Goal: Transaction & Acquisition: Purchase product/service

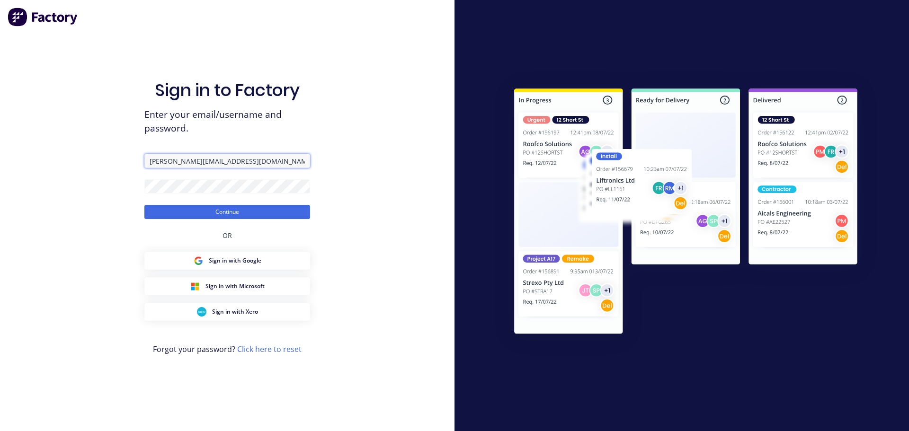
drag, startPoint x: 254, startPoint y: 162, endPoint x: 66, endPoint y: 146, distance: 188.6
click at [66, 147] on div "Sign in to Factory Enter your email/username and password. courtney@fmfabricato…" at bounding box center [227, 215] width 455 height 431
type input "ariana@fmfabricators.com.au"
click at [80, 179] on div "Sign in to Factory Enter your email/username and password. ariana@fmfabricators…" at bounding box center [227, 215] width 455 height 431
click at [144, 205] on button "Continue" at bounding box center [227, 212] width 166 height 14
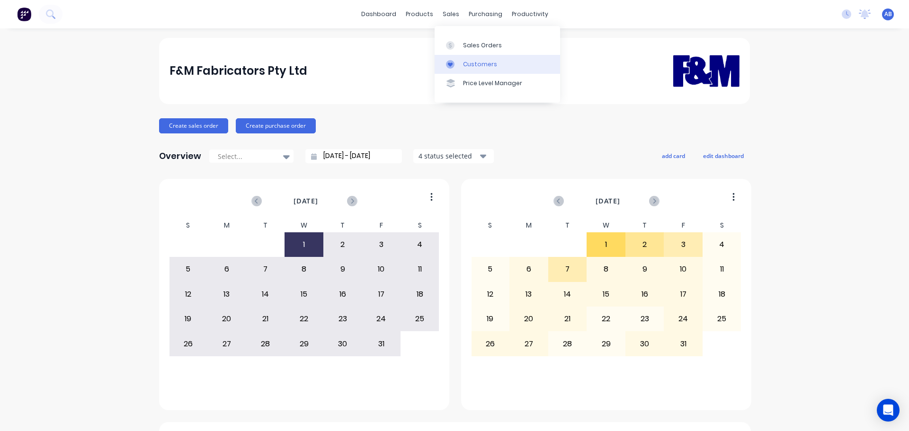
click at [482, 62] on div "Customers" at bounding box center [480, 64] width 34 height 9
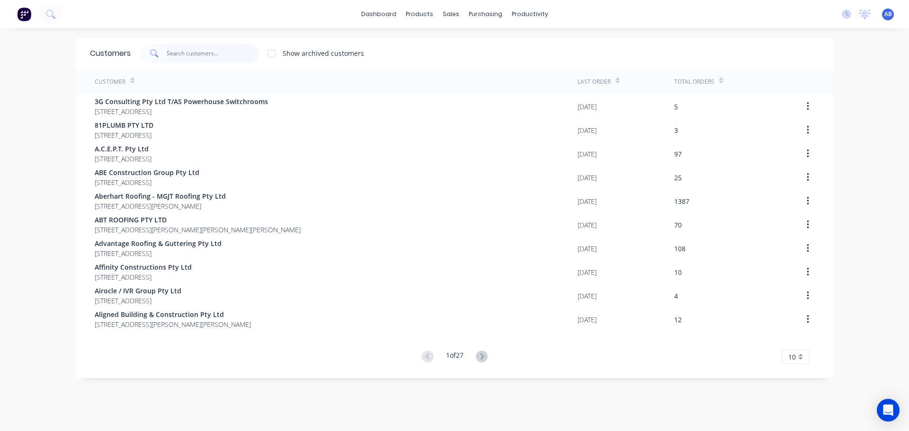
drag, startPoint x: 201, startPoint y: 54, endPoint x: 495, endPoint y: 63, distance: 294.7
click at [203, 54] on input "text" at bounding box center [213, 53] width 92 height 19
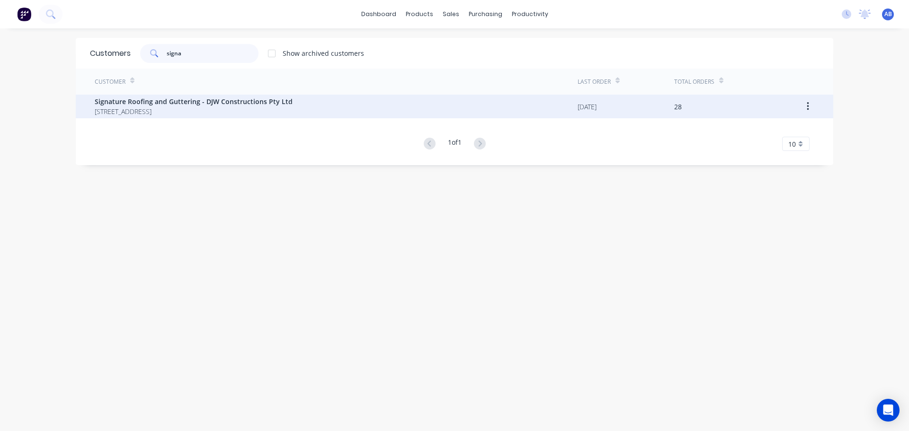
type input "signa"
click at [173, 105] on span "Signature Roofing and Guttering - DJW Constructions Pty Ltd" at bounding box center [194, 102] width 198 height 10
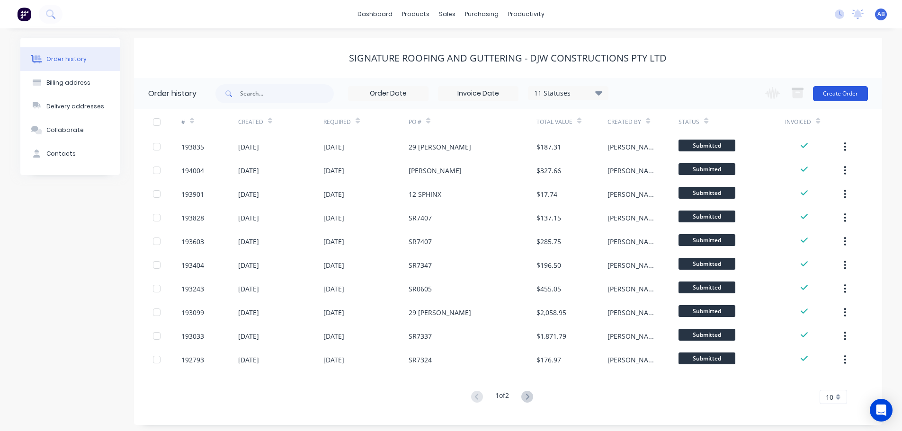
click at [847, 100] on button "Create Order" at bounding box center [840, 93] width 55 height 15
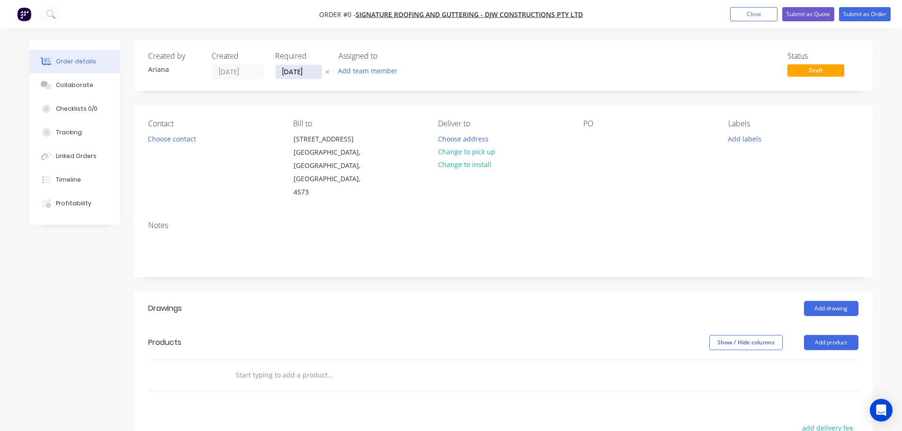
click at [300, 69] on input "[DATE]" at bounding box center [299, 72] width 46 height 14
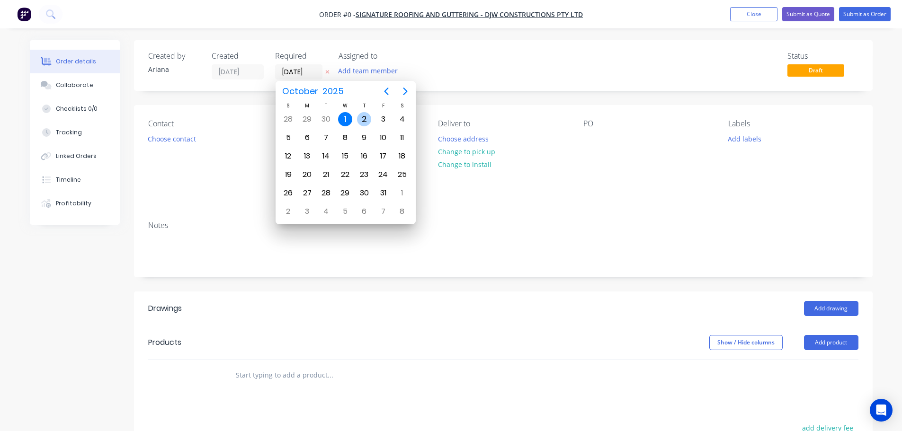
click at [364, 114] on div "2" at bounding box center [364, 119] width 14 height 14
type input "[DATE]"
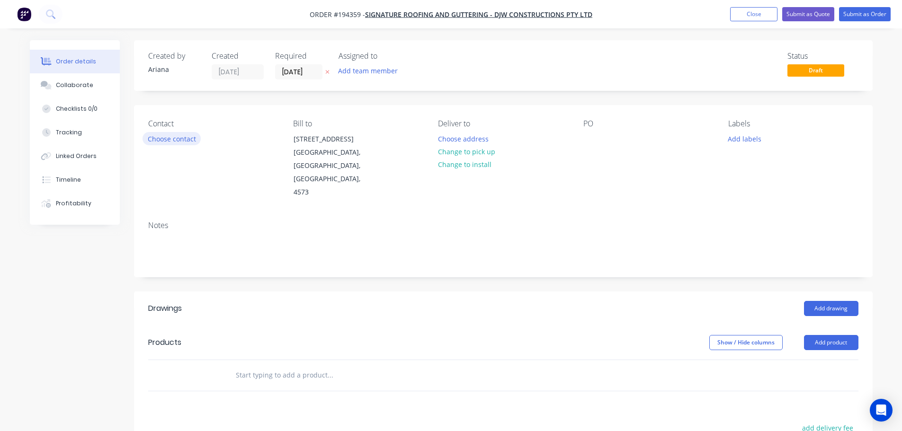
click at [182, 138] on button "Choose contact" at bounding box center [172, 138] width 58 height 13
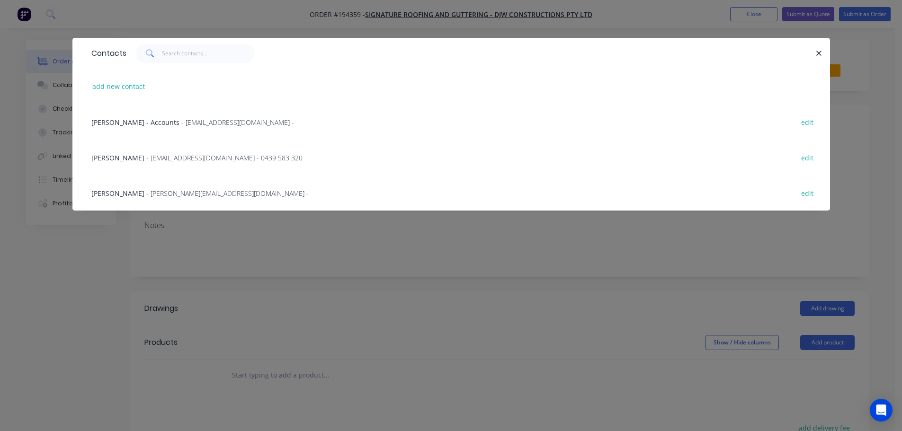
click at [216, 151] on div "JACOB BRIGGS - orders@signatureroofing.com.au - 0439 583 320 edit" at bounding box center [451, 158] width 729 height 36
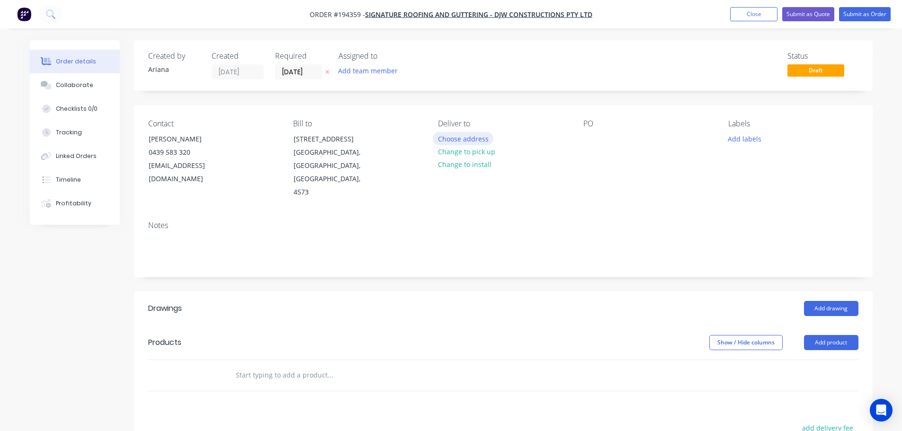
click at [472, 137] on button "Choose address" at bounding box center [463, 138] width 61 height 13
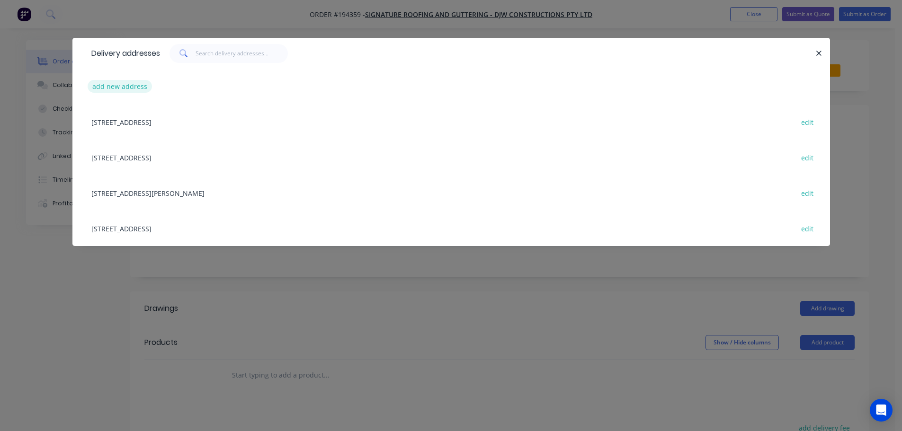
click at [101, 85] on button "add new address" at bounding box center [120, 86] width 65 height 13
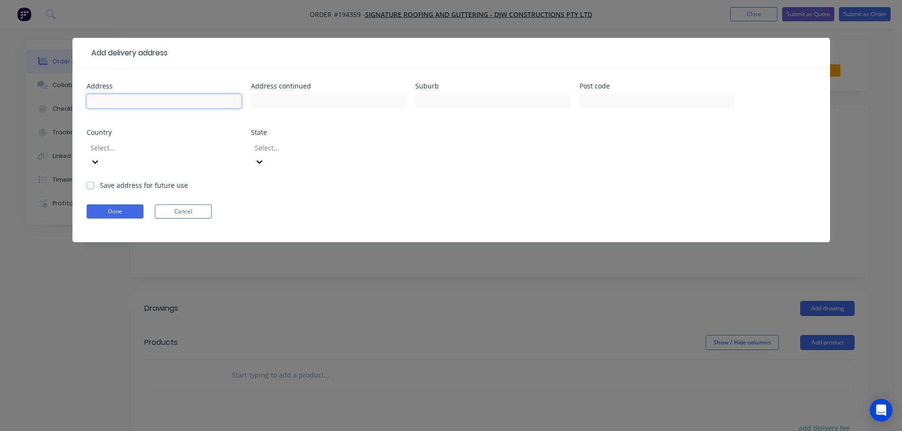
click at [116, 101] on input "text" at bounding box center [164, 101] width 155 height 14
type input "18 PANDANUS AVE"
type input "COOLUM BEACH"
click at [607, 156] on div "Address 18 PANDANUS AVE Address continued Suburb COOLUM BEACH Post code Country…" at bounding box center [451, 132] width 729 height 98
click at [98, 161] on icon at bounding box center [95, 162] width 6 height 3
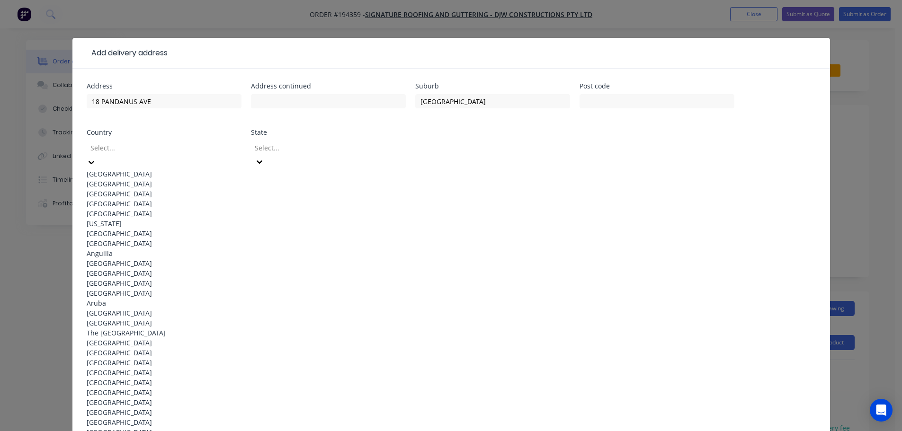
click at [146, 170] on div "[GEOGRAPHIC_DATA]" at bounding box center [164, 174] width 155 height 10
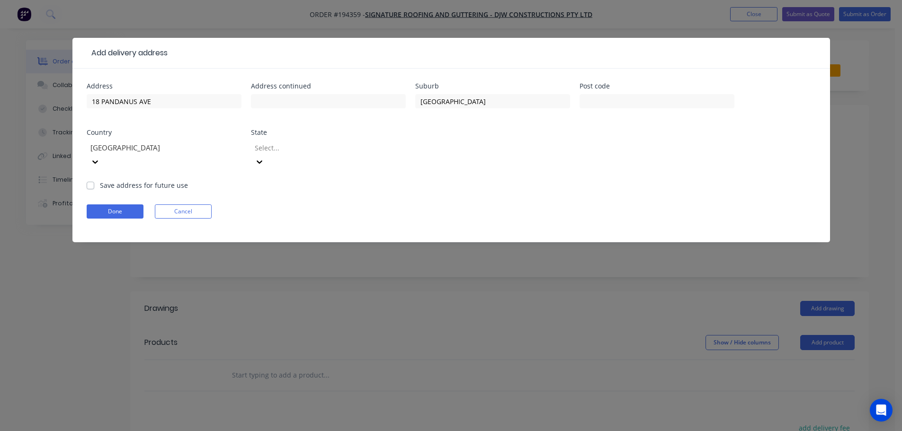
click at [264, 157] on icon at bounding box center [259, 161] width 9 height 9
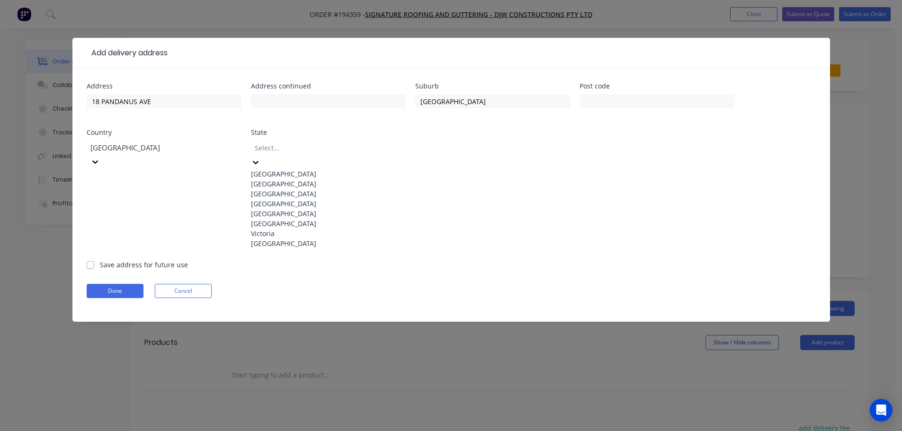
click at [268, 209] on div "[GEOGRAPHIC_DATA]" at bounding box center [328, 204] width 155 height 10
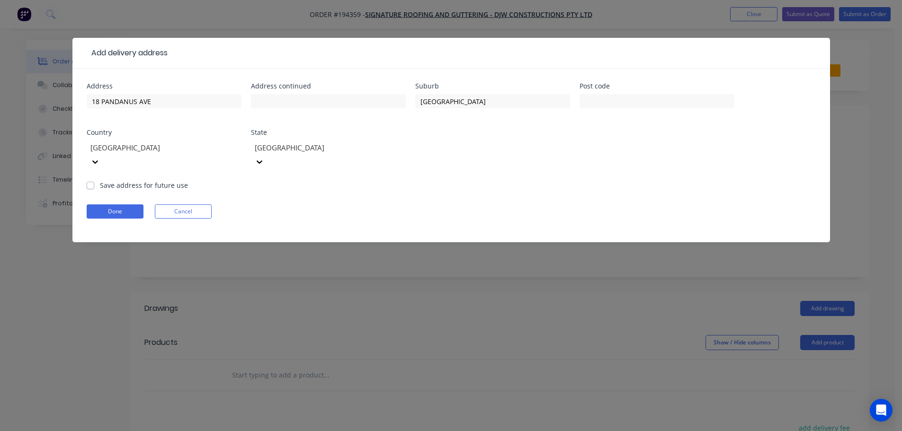
click at [488, 205] on div "Done Cancel" at bounding box center [451, 212] width 729 height 14
drag, startPoint x: 112, startPoint y: 195, endPoint x: 141, endPoint y: 196, distance: 28.4
click at [114, 205] on button "Done" at bounding box center [115, 212] width 57 height 14
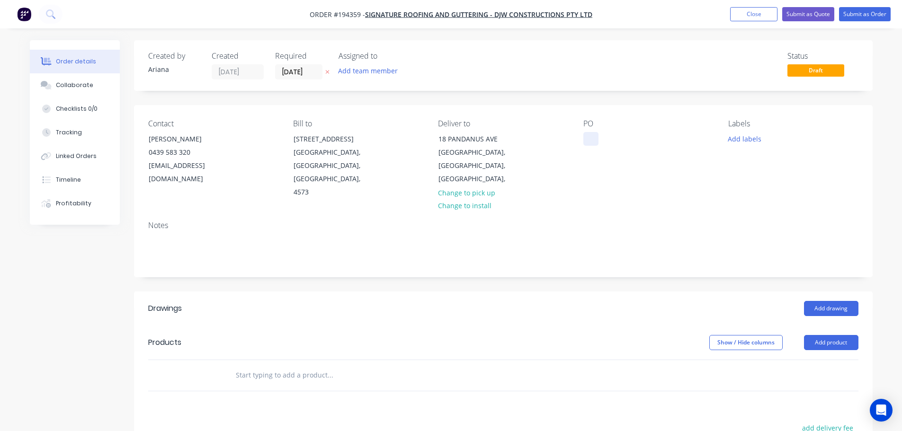
click at [589, 135] on div at bounding box center [590, 139] width 15 height 14
click at [735, 190] on div "Contact JACOB BRIGGS 0439 583 320 orders@signatureroofing.com.au Bill to 29 Lin…" at bounding box center [503, 159] width 739 height 108
click at [818, 335] on button "Add product" at bounding box center [831, 342] width 54 height 15
click at [809, 360] on div "Product catalogue" at bounding box center [813, 367] width 73 height 14
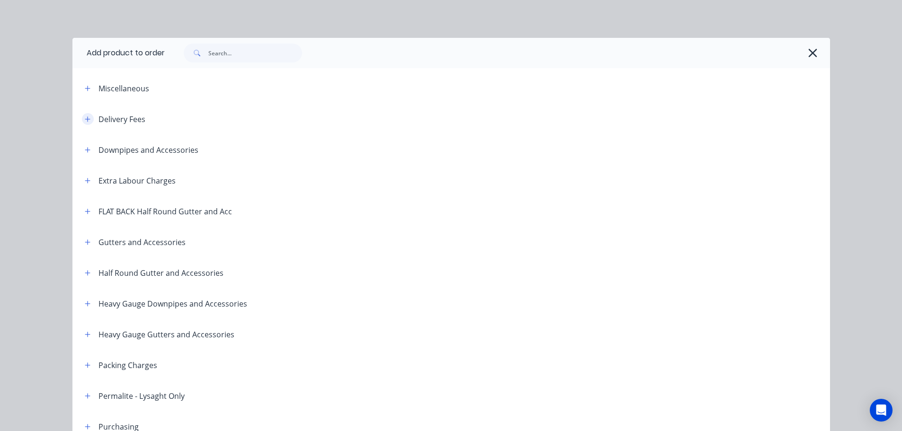
click at [85, 117] on icon "button" at bounding box center [88, 119] width 6 height 7
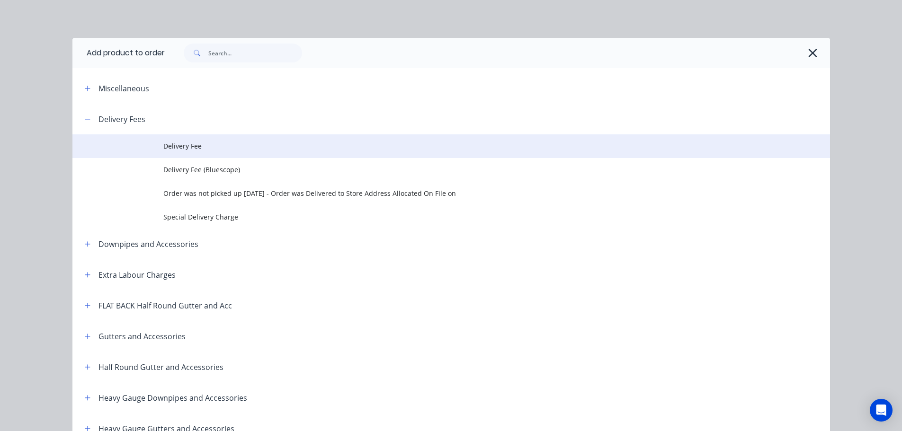
click at [193, 145] on span "Delivery Fee" at bounding box center [429, 146] width 533 height 10
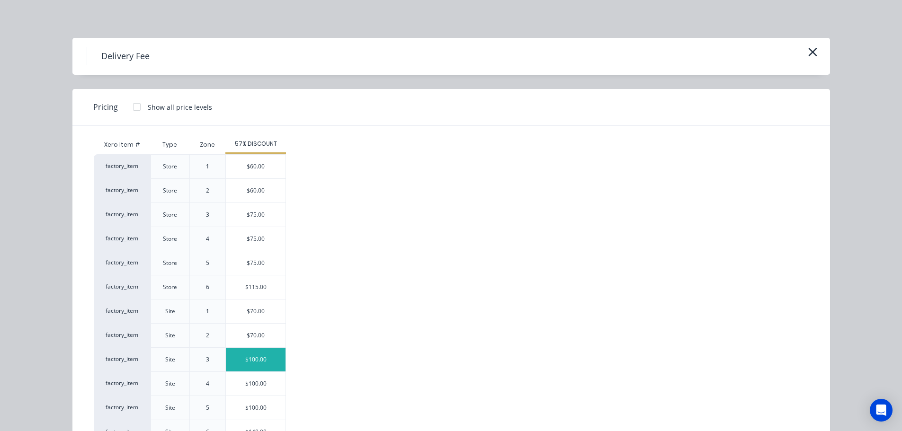
click at [259, 359] on div "$100.00" at bounding box center [256, 360] width 60 height 24
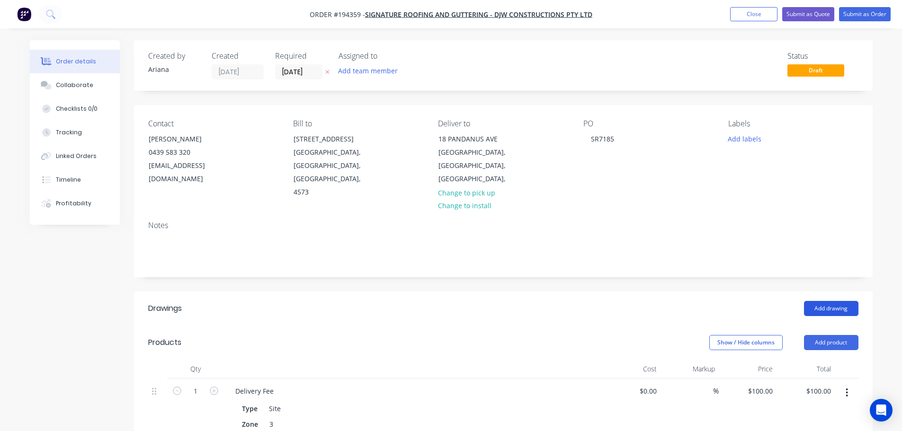
click at [838, 301] on button "Add drawing" at bounding box center [831, 308] width 54 height 15
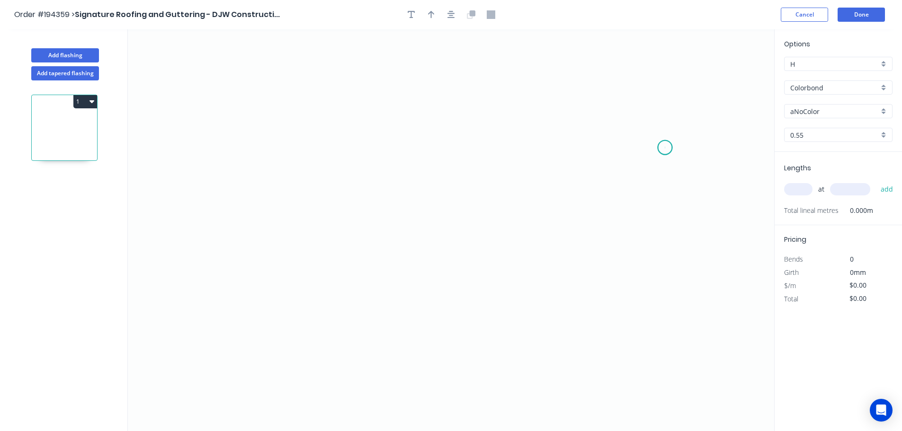
click at [665, 148] on icon "0" at bounding box center [451, 230] width 646 height 402
click at [633, 98] on icon at bounding box center [649, 122] width 32 height 49
click at [278, 84] on icon "0 ?" at bounding box center [451, 230] width 646 height 402
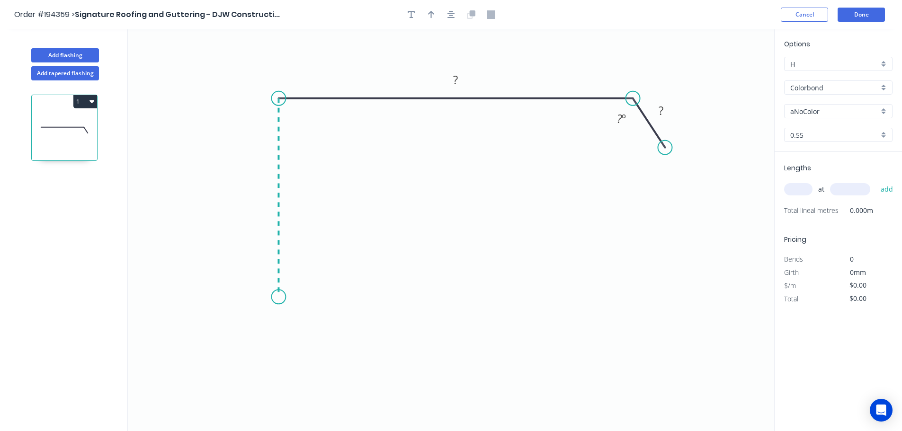
click at [274, 297] on icon "0 ? ? ? º" at bounding box center [451, 230] width 646 height 402
click at [251, 329] on icon "0 ? ? ? ? º" at bounding box center [451, 230] width 646 height 402
click at [252, 328] on circle at bounding box center [252, 328] width 14 height 14
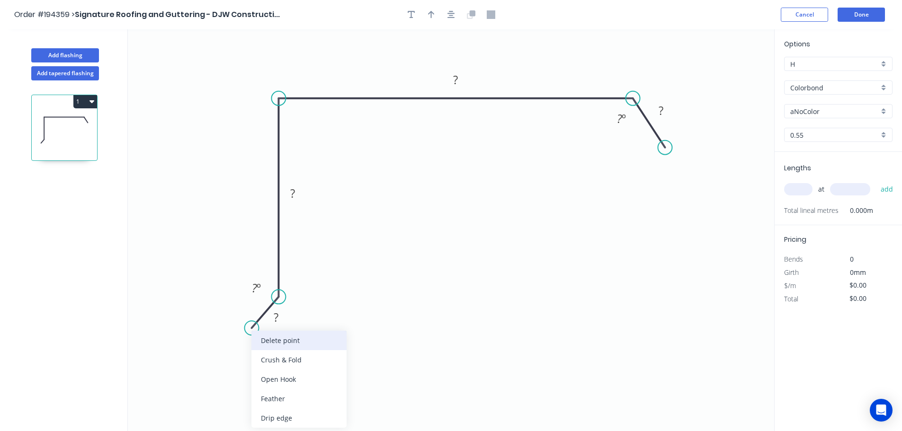
click at [299, 342] on div "Delete point" at bounding box center [298, 340] width 95 height 19
click at [278, 297] on circle at bounding box center [278, 297] width 14 height 14
click at [248, 332] on icon "0 ? ? ? ? º" at bounding box center [451, 230] width 646 height 402
click at [280, 366] on icon "0 ? ? ? ? ? º ? º" at bounding box center [451, 230] width 646 height 402
click at [280, 366] on circle at bounding box center [280, 364] width 14 height 14
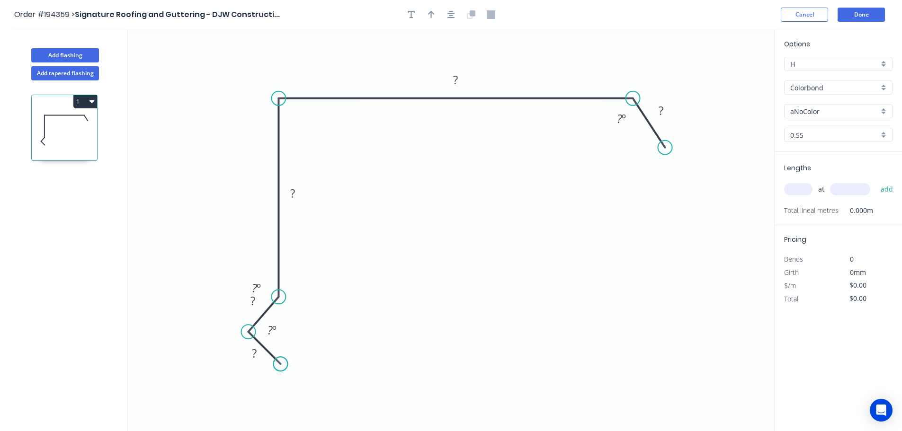
click at [280, 366] on circle at bounding box center [280, 364] width 14 height 14
click at [302, 363] on div "Hide angle" at bounding box center [319, 359] width 95 height 19
drag, startPoint x: 289, startPoint y: 316, endPoint x: 336, endPoint y: 309, distance: 47.5
click at [289, 316] on div "Hide angle" at bounding box center [304, 318] width 95 height 19
click at [255, 354] on tspan "?" at bounding box center [254, 354] width 5 height 16
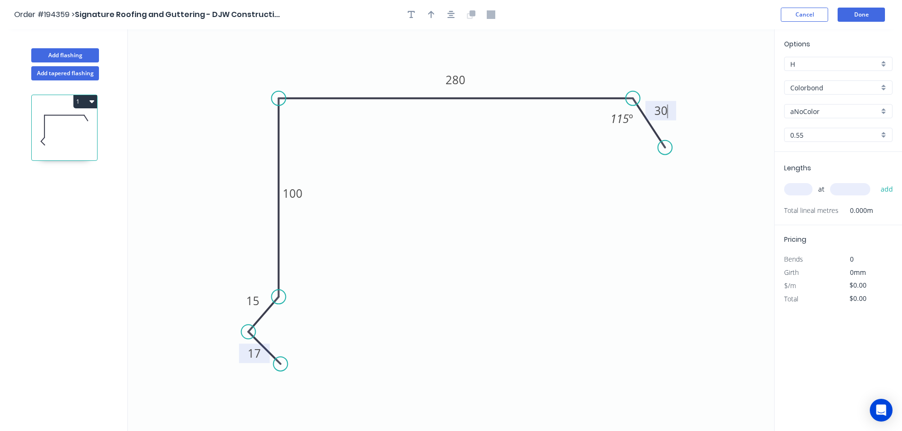
click at [503, 221] on icon "0 17 15 100 280 30 115 º" at bounding box center [451, 230] width 646 height 402
type input "$15.59"
click at [430, 10] on icon "button" at bounding box center [431, 14] width 7 height 9
drag, startPoint x: 727, startPoint y: 74, endPoint x: 536, endPoint y: 60, distance: 191.8
click at [536, 60] on icon at bounding box center [535, 49] width 9 height 30
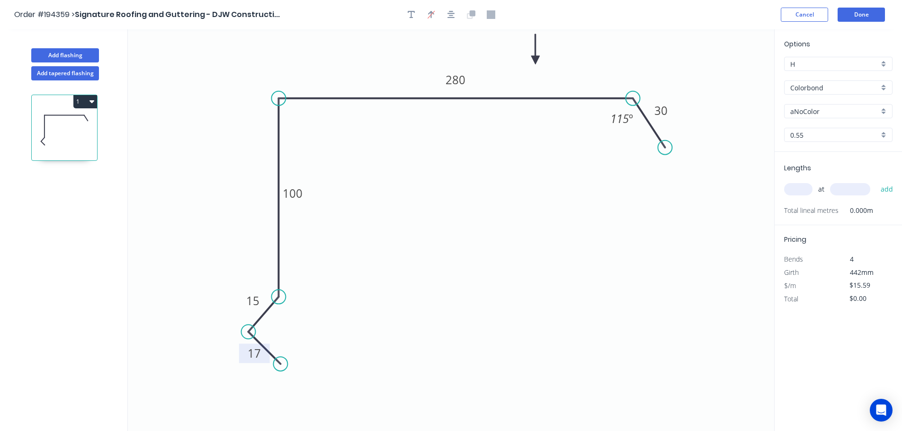
click at [885, 108] on div "aNoColor" at bounding box center [838, 111] width 108 height 14
click at [847, 130] on div "Surfmist" at bounding box center [838, 127] width 107 height 17
type input "Surfmist"
drag, startPoint x: 802, startPoint y: 189, endPoint x: 813, endPoint y: 179, distance: 15.8
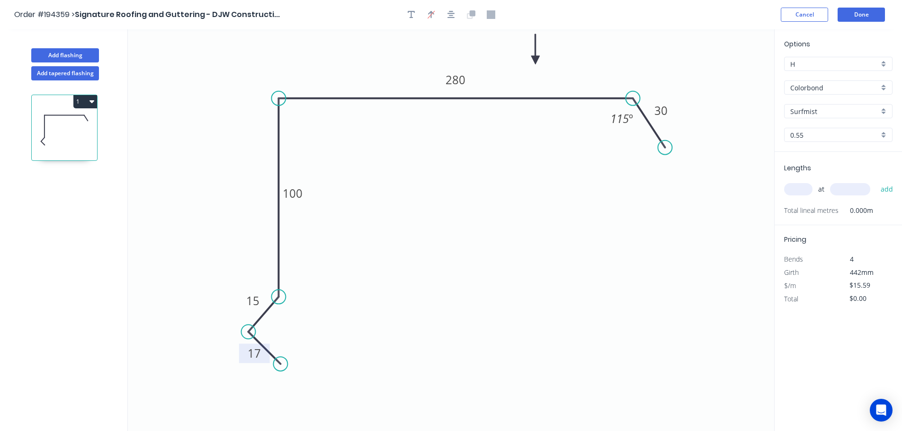
click at [802, 189] on input "text" at bounding box center [798, 189] width 28 height 12
type input "2"
type input "5100"
click at [876, 181] on button "add" at bounding box center [887, 189] width 22 height 16
type input "$159.02"
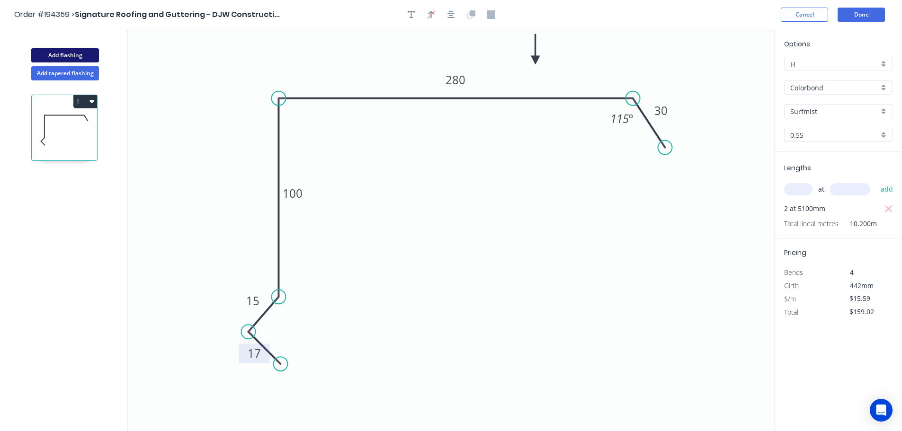
click at [70, 54] on button "Add flashing" at bounding box center [65, 55] width 68 height 14
type input "$0.00"
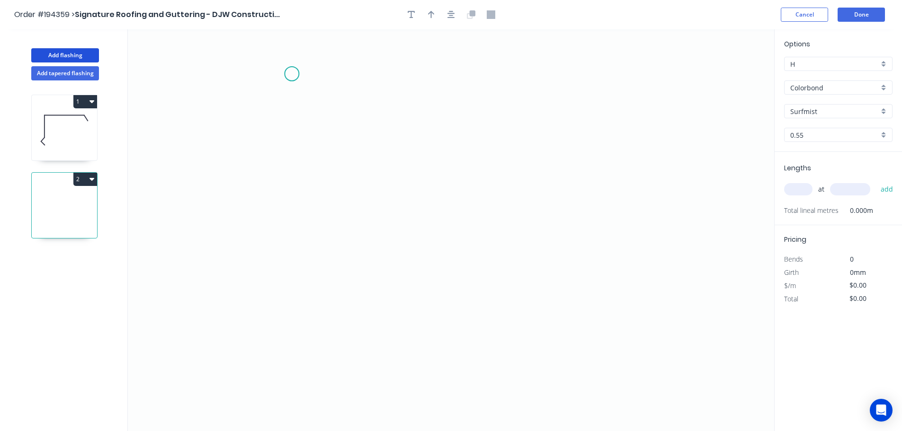
click at [292, 74] on icon "0" at bounding box center [451, 230] width 646 height 402
click at [287, 261] on icon "0" at bounding box center [451, 230] width 646 height 402
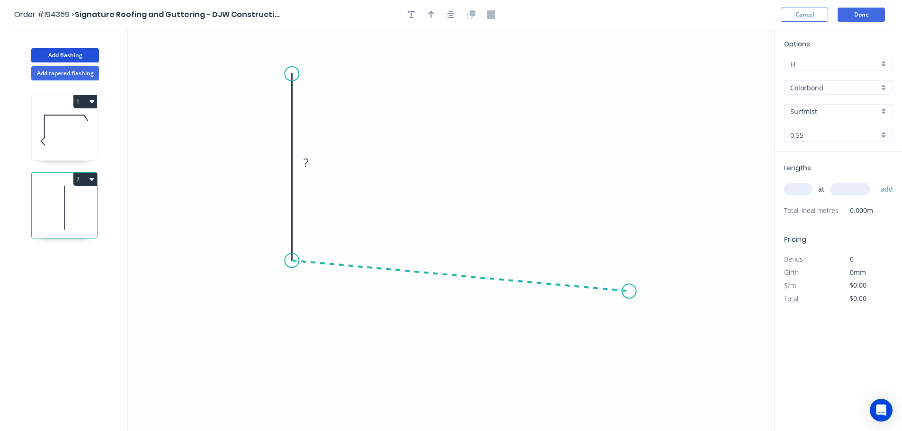
click at [629, 292] on icon "0 ?" at bounding box center [451, 230] width 646 height 402
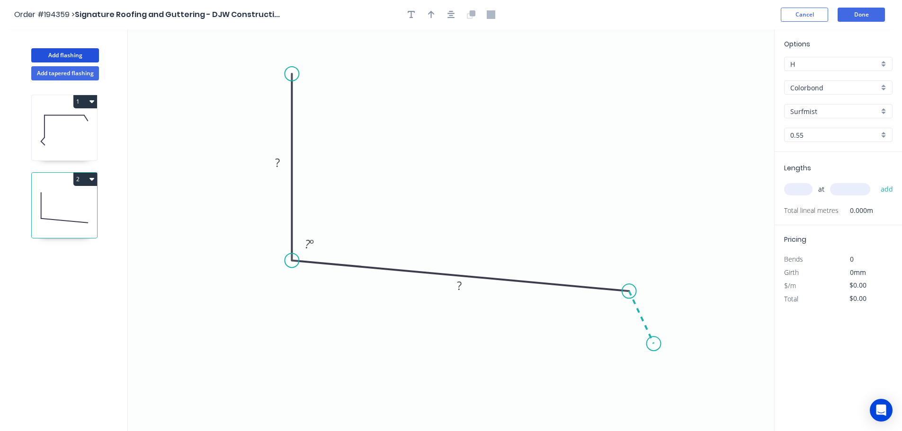
click at [654, 344] on icon "0 ? ? ? º" at bounding box center [451, 230] width 646 height 402
click at [654, 344] on circle at bounding box center [654, 344] width 14 height 14
drag, startPoint x: 280, startPoint y: 161, endPoint x: 312, endPoint y: 153, distance: 32.7
click at [281, 161] on rect at bounding box center [277, 163] width 19 height 13
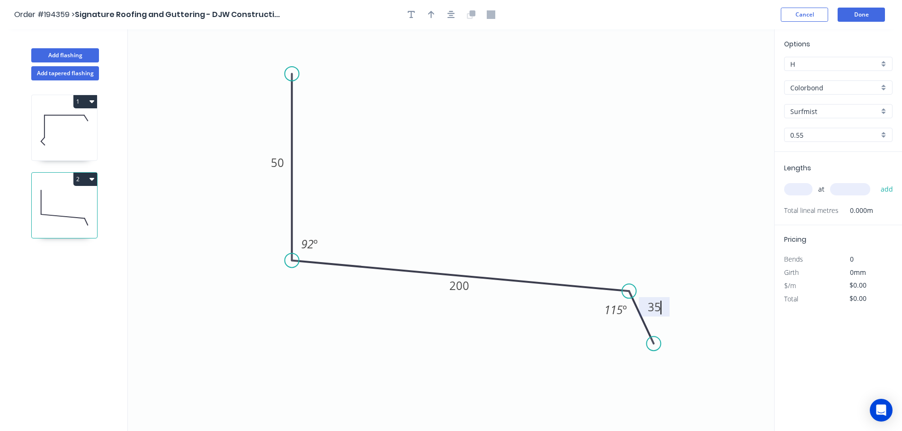
click at [385, 143] on icon "0 50 200 35 92 º 115 º" at bounding box center [451, 230] width 646 height 402
type input "$10.08"
click at [429, 15] on icon "button" at bounding box center [431, 14] width 7 height 9
drag, startPoint x: 725, startPoint y: 74, endPoint x: 450, endPoint y: 141, distance: 283.1
click at [450, 141] on icon at bounding box center [450, 130] width 9 height 30
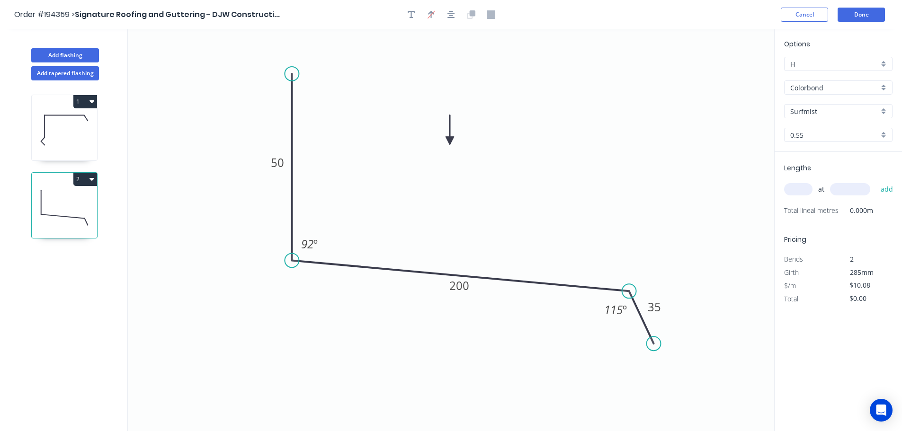
click at [803, 190] on input "text" at bounding box center [798, 189] width 28 height 12
type input "1"
type input "1800"
click at [876, 181] on button "add" at bounding box center [887, 189] width 22 height 16
type input "$18.14"
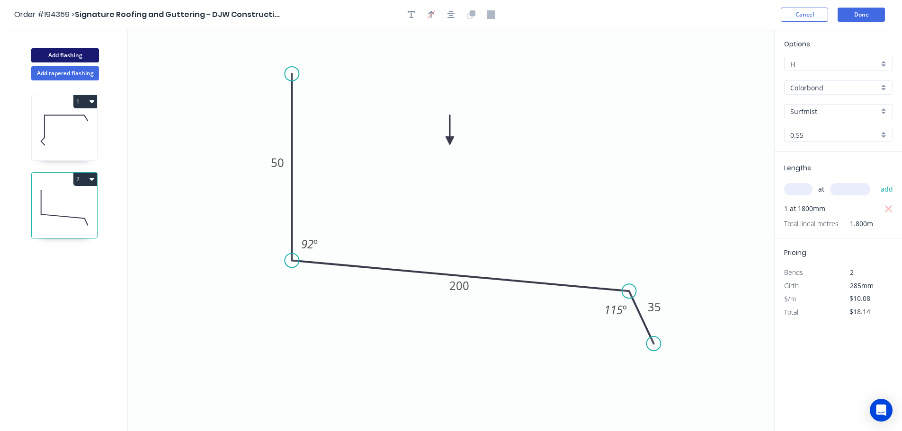
click at [77, 54] on button "Add flashing" at bounding box center [65, 55] width 68 height 14
type input "$0.00"
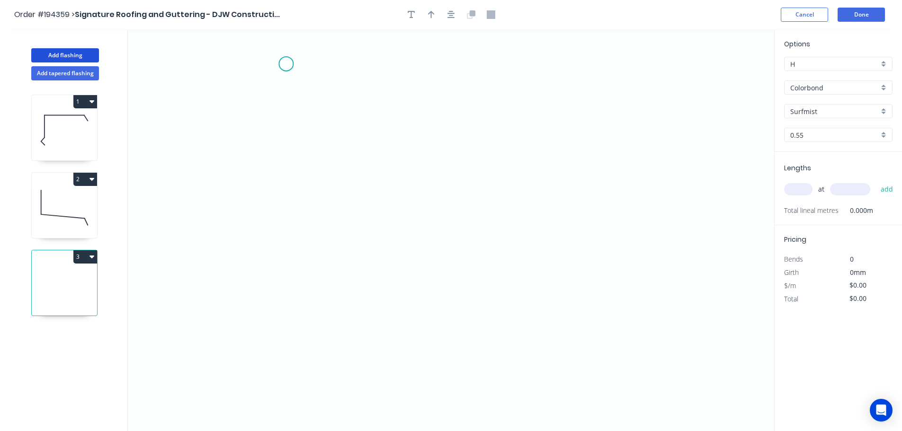
click at [286, 64] on icon "0" at bounding box center [451, 230] width 646 height 402
click at [286, 308] on icon "0" at bounding box center [451, 230] width 646 height 402
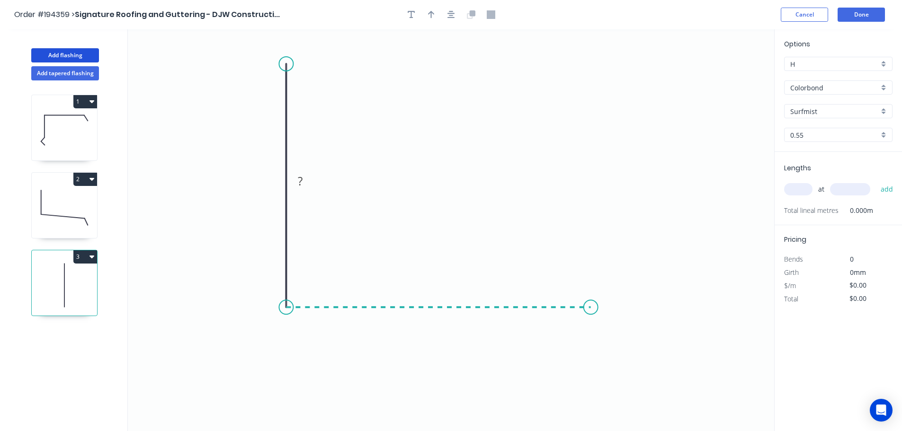
click at [591, 311] on icon "0 ?" at bounding box center [451, 230] width 646 height 402
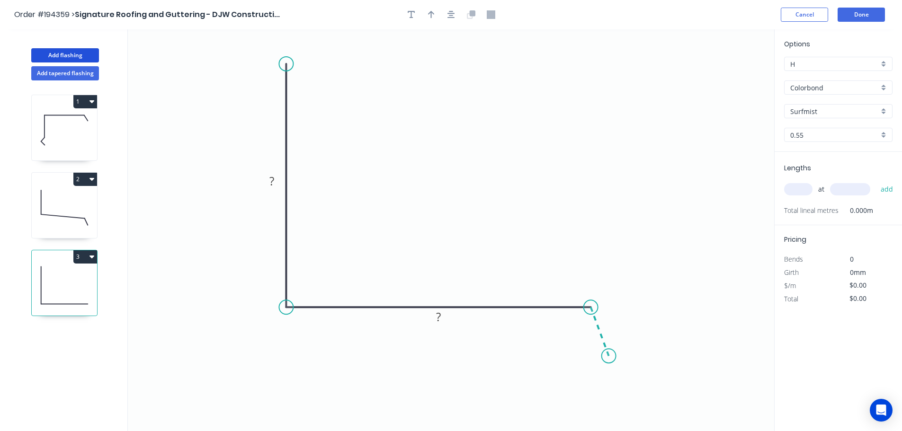
click at [609, 357] on icon "0 ? ?" at bounding box center [451, 230] width 646 height 402
click at [609, 357] on circle at bounding box center [609, 356] width 14 height 14
click at [272, 178] on tspan "?" at bounding box center [271, 181] width 5 height 16
click at [425, 180] on icon "0 200 200 30 115 º" at bounding box center [451, 230] width 646 height 402
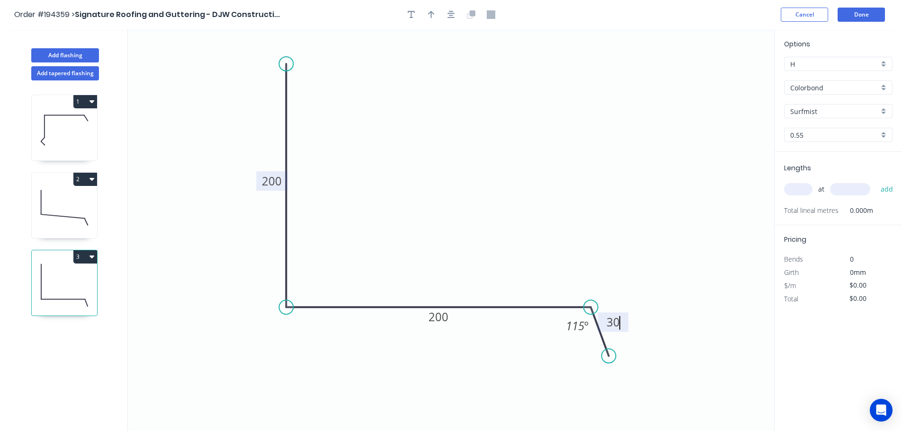
type input "$14.04"
click at [429, 14] on icon "button" at bounding box center [431, 14] width 7 height 9
drag, startPoint x: 727, startPoint y: 73, endPoint x: 446, endPoint y: 156, distance: 292.8
click at [446, 156] on icon at bounding box center [446, 145] width 9 height 30
click at [800, 192] on input "text" at bounding box center [798, 189] width 28 height 12
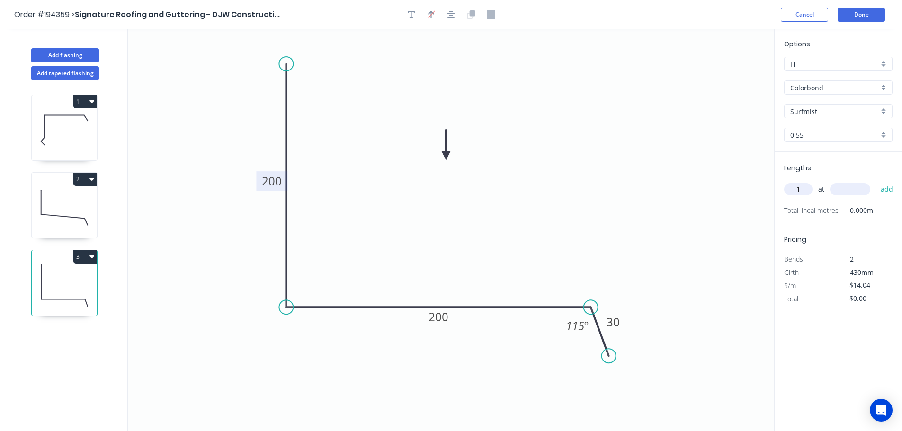
type input "1"
type input "1100"
click at [876, 181] on button "add" at bounding box center [887, 189] width 22 height 16
type input "$15.44"
click at [70, 196] on icon at bounding box center [64, 208] width 65 height 61
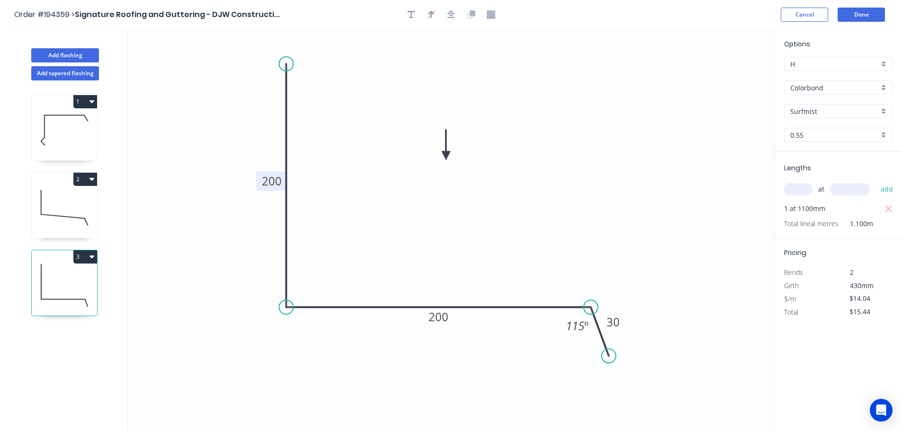
type input "$10.08"
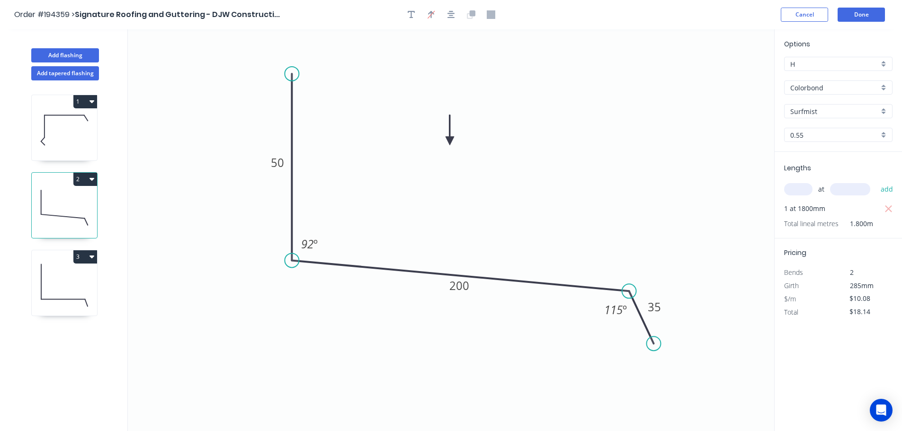
click at [84, 175] on button "2" at bounding box center [85, 179] width 24 height 13
click at [70, 200] on div "Duplicate" at bounding box center [52, 203] width 73 height 14
type input "$0.00"
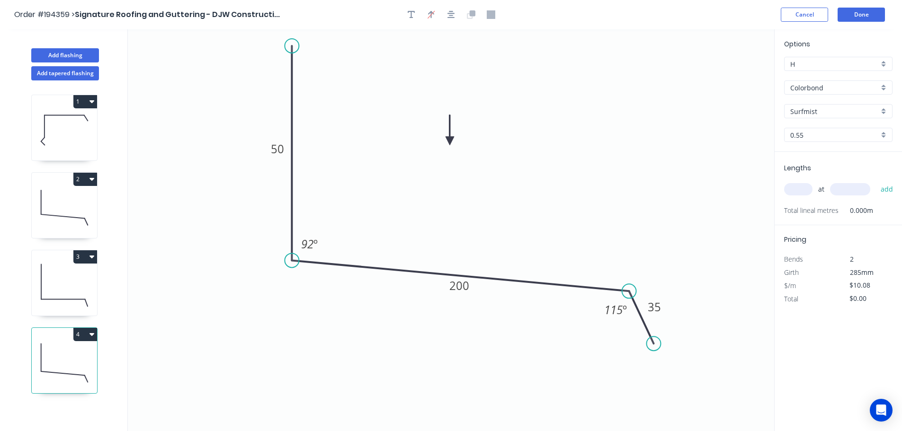
drag, startPoint x: 294, startPoint y: 75, endPoint x: 294, endPoint y: 59, distance: 16.1
click at [297, 45] on circle at bounding box center [292, 46] width 14 height 14
click at [281, 147] on tspan "50" at bounding box center [277, 148] width 13 height 16
type input "$14.04"
click at [652, 172] on icon "0 200 200 35 92 º 115 º" at bounding box center [451, 230] width 646 height 402
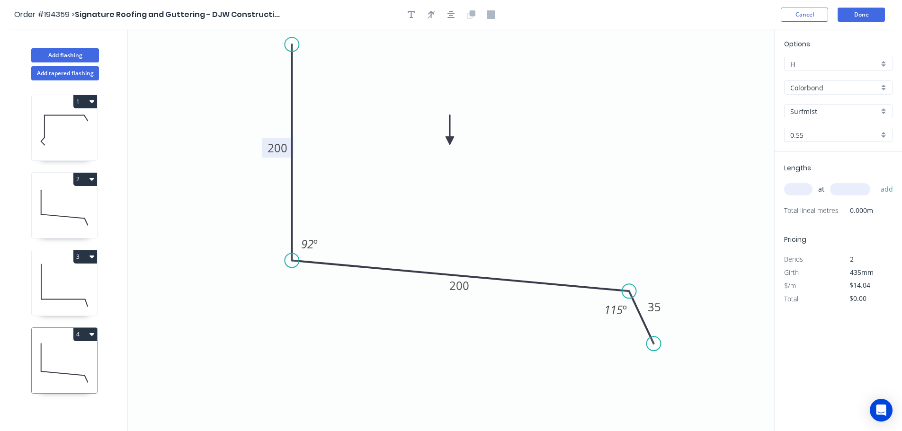
click at [804, 188] on input "text" at bounding box center [798, 189] width 28 height 12
type input "1"
type input "1100"
click at [876, 181] on button "add" at bounding box center [887, 189] width 22 height 16
click at [70, 277] on icon at bounding box center [64, 285] width 65 height 61
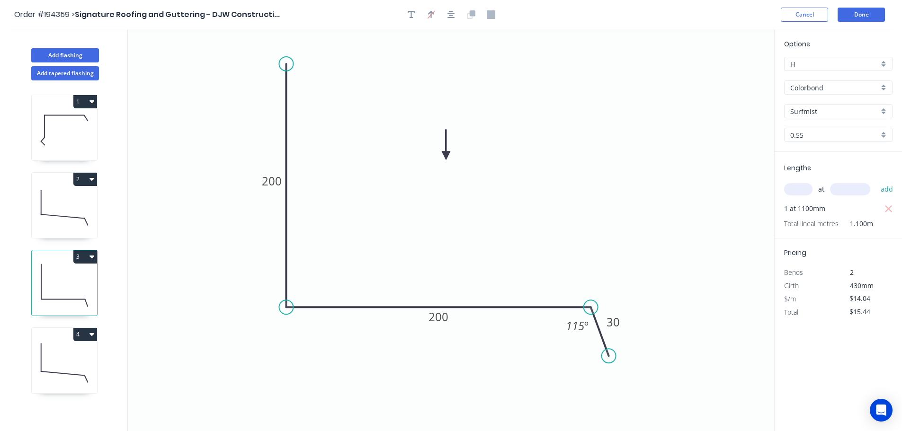
click at [84, 255] on button "3" at bounding box center [85, 256] width 24 height 13
click at [68, 275] on div "Duplicate" at bounding box center [52, 281] width 73 height 14
type input "$0.00"
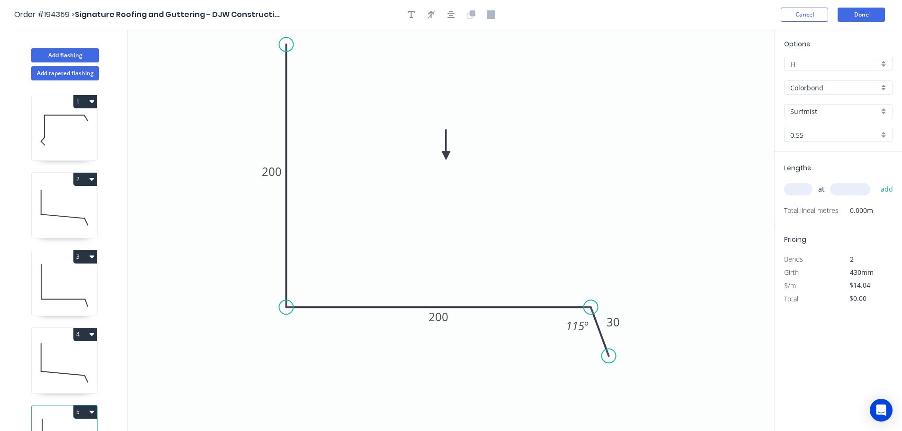
drag, startPoint x: 286, startPoint y: 62, endPoint x: 289, endPoint y: 41, distance: 21.0
click at [289, 41] on circle at bounding box center [286, 44] width 14 height 14
click at [277, 166] on tspan "200" at bounding box center [272, 170] width 20 height 16
click at [513, 168] on icon "0 530 250 30 115 º" at bounding box center [451, 230] width 646 height 402
type input "$23.95"
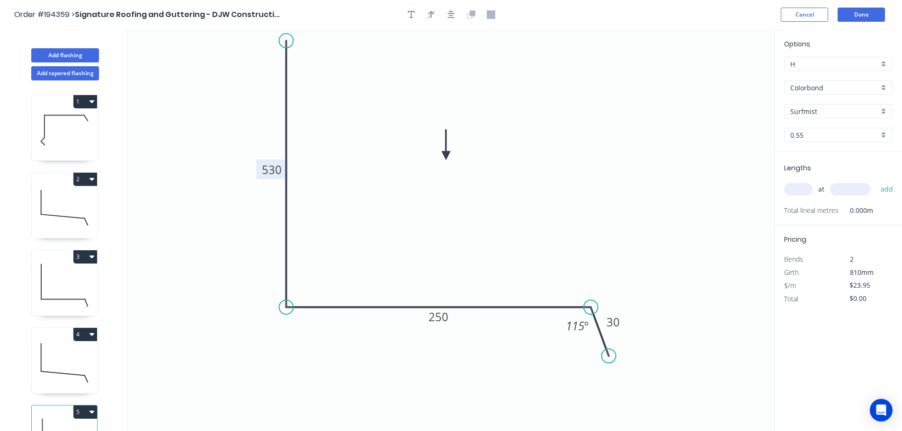
click at [806, 186] on input "text" at bounding box center [798, 189] width 28 height 12
type input "2"
type input "8000"
click at [876, 181] on button "add" at bounding box center [887, 189] width 22 height 16
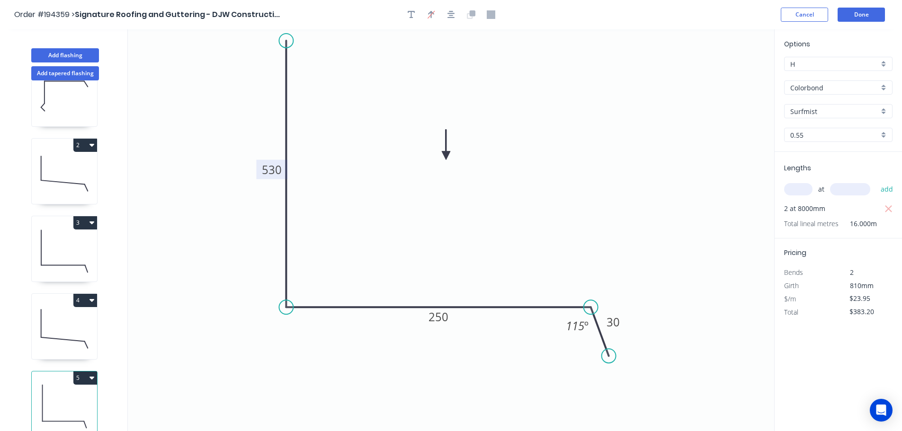
click at [86, 372] on button "5" at bounding box center [85, 378] width 24 height 13
click at [67, 395] on div "Duplicate" at bounding box center [52, 402] width 73 height 14
type input "$0.00"
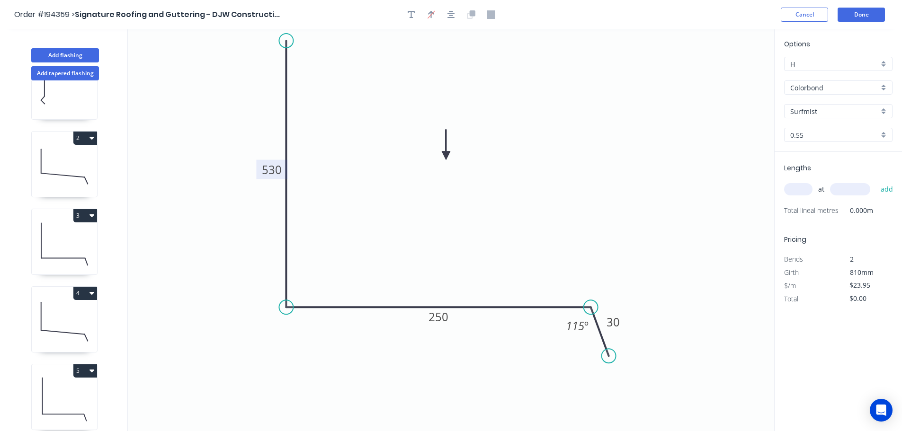
click at [279, 170] on tspan "530" at bounding box center [272, 170] width 20 height 16
click at [323, 170] on icon "0 540 250 30 115 º" at bounding box center [451, 230] width 646 height 402
click at [796, 186] on input "text" at bounding box center [798, 189] width 28 height 12
type input "2"
type input "8000"
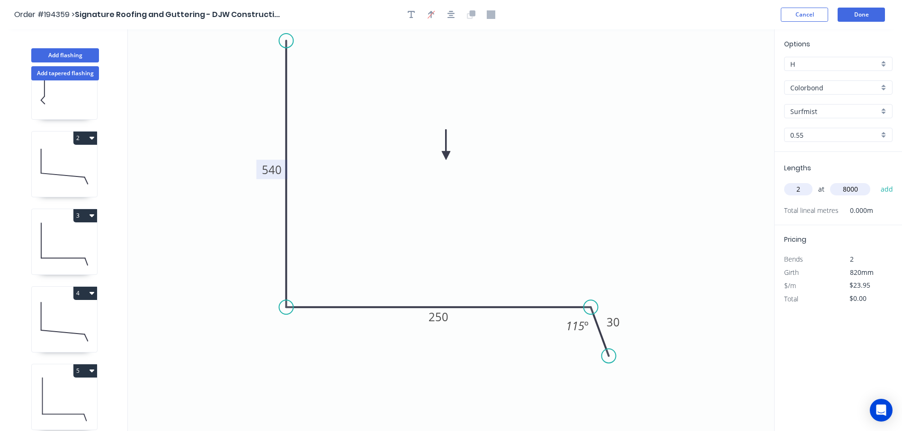
click at [876, 181] on button "add" at bounding box center [887, 189] width 22 height 16
type input "$383.20"
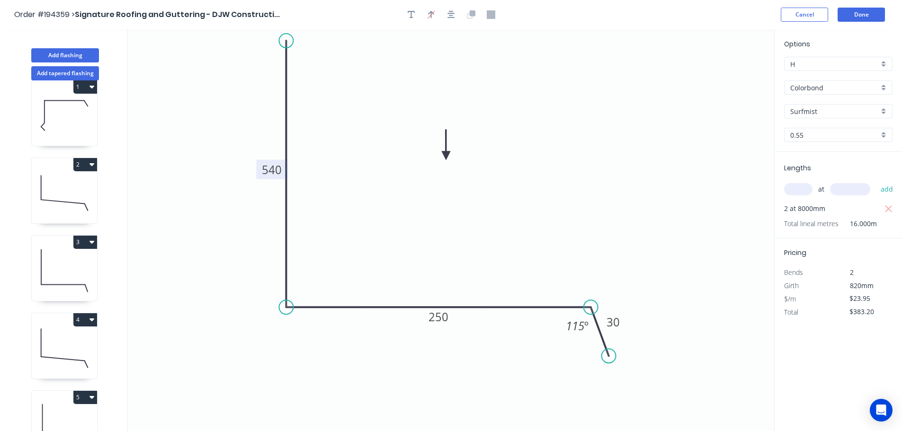
scroll to position [0, 0]
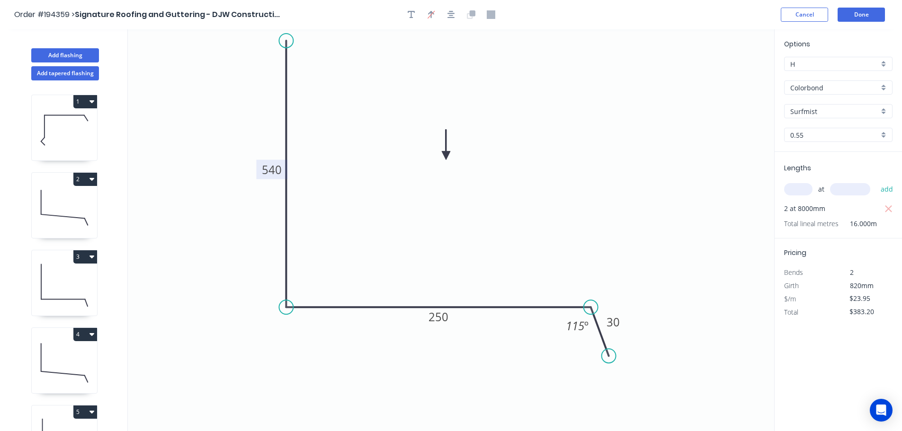
click at [70, 273] on icon at bounding box center [64, 285] width 65 height 61
type input "$14.04"
click at [83, 254] on button "3" at bounding box center [85, 256] width 24 height 13
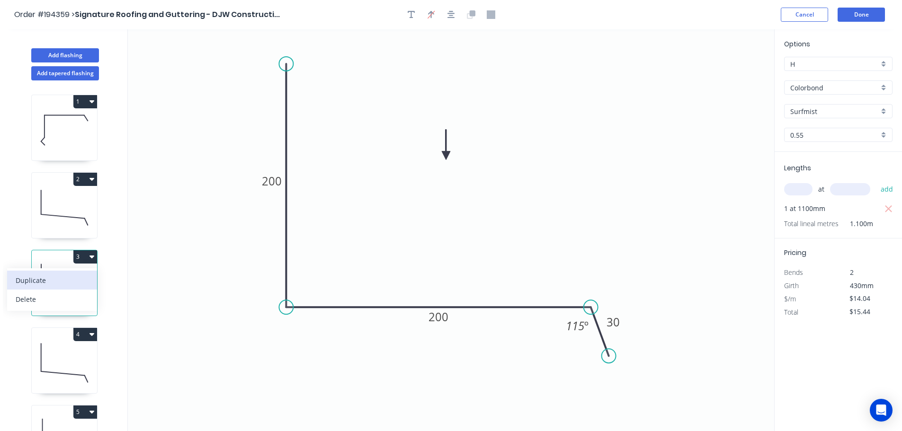
click at [74, 284] on div "Duplicate" at bounding box center [52, 281] width 73 height 14
type input "$0.00"
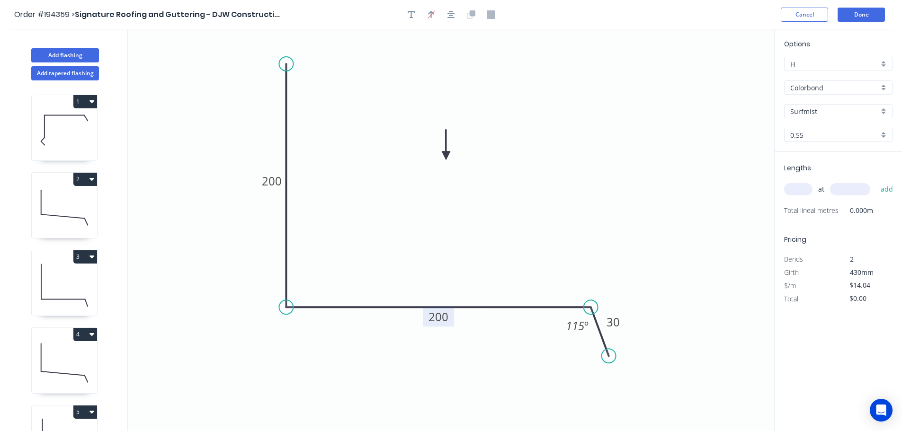
click at [443, 316] on tspan "200" at bounding box center [439, 317] width 20 height 16
click at [503, 235] on icon "0 200 350 30 115 º" at bounding box center [451, 230] width 646 height 402
type input "$16.02"
click at [797, 185] on input "text" at bounding box center [798, 189] width 28 height 12
type input "1"
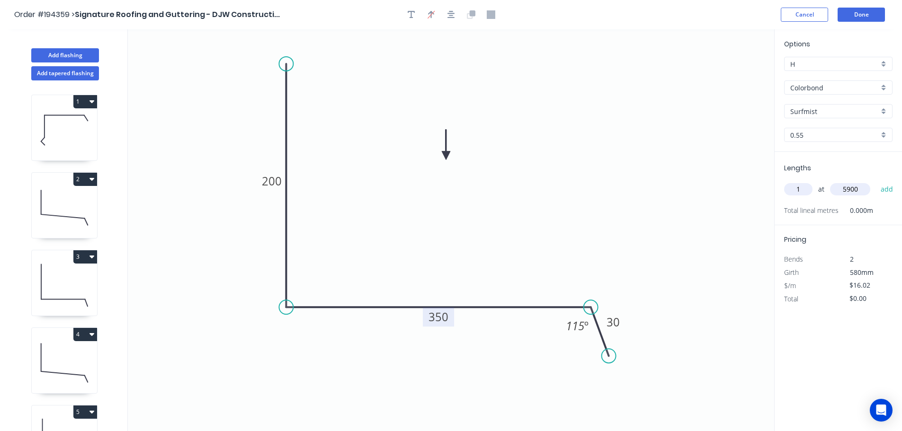
type input "5900"
click at [876, 181] on button "add" at bounding box center [887, 189] width 22 height 16
type input "$94.52"
click at [873, 12] on button "Done" at bounding box center [861, 15] width 47 height 14
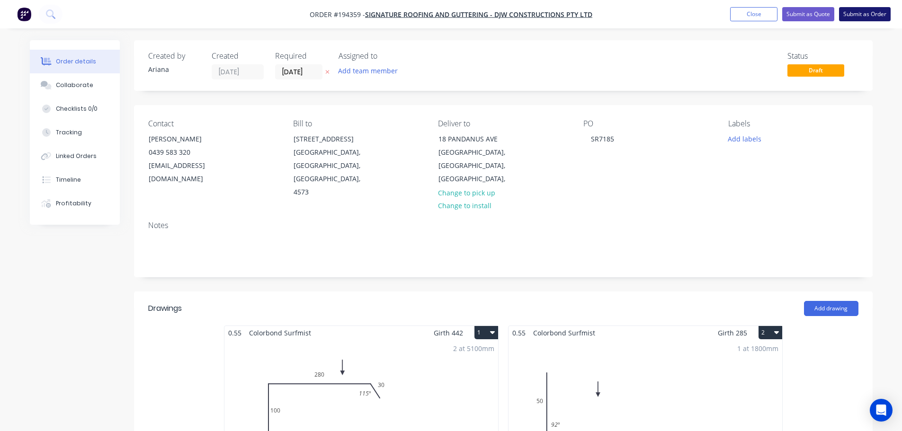
click at [850, 17] on button "Submit as Order" at bounding box center [865, 14] width 52 height 14
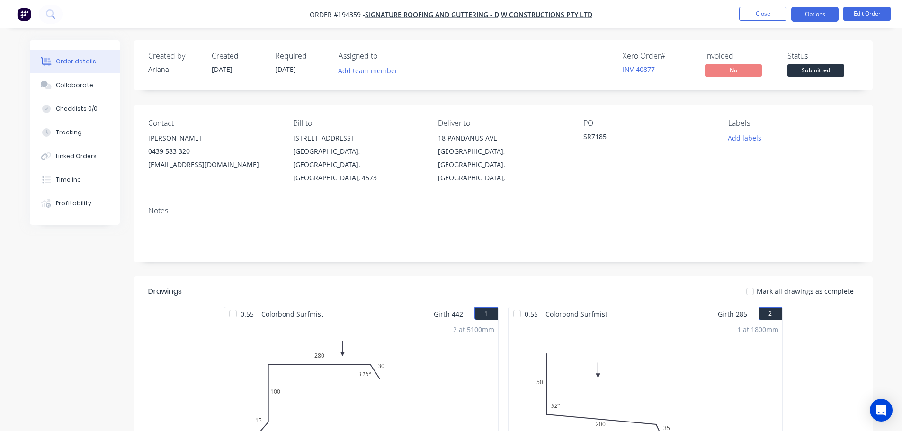
click at [818, 14] on button "Options" at bounding box center [814, 14] width 47 height 15
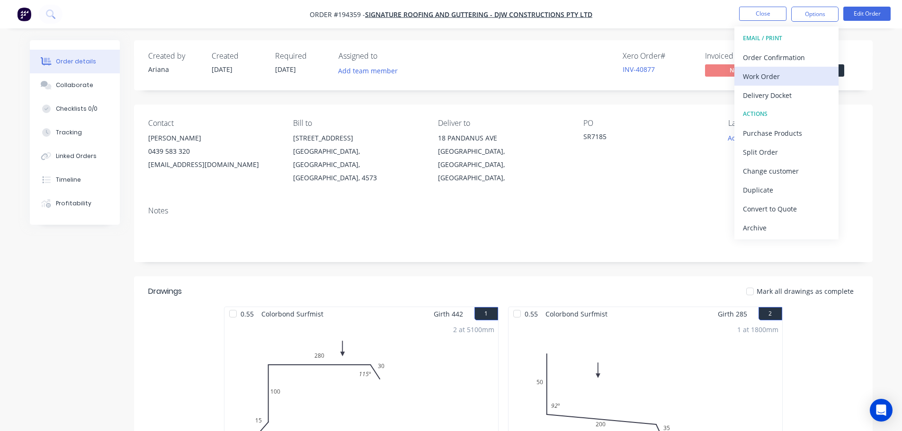
click at [788, 73] on div "Work Order" at bounding box center [786, 77] width 87 height 14
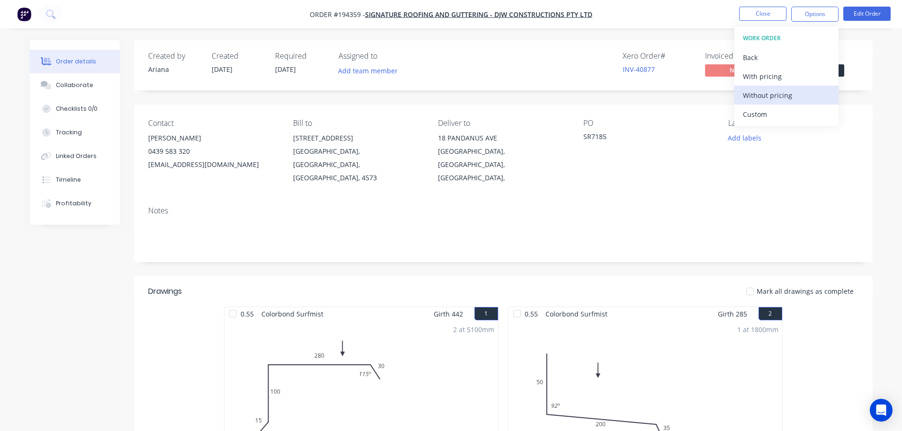
click at [773, 94] on div "Without pricing" at bounding box center [786, 96] width 87 height 14
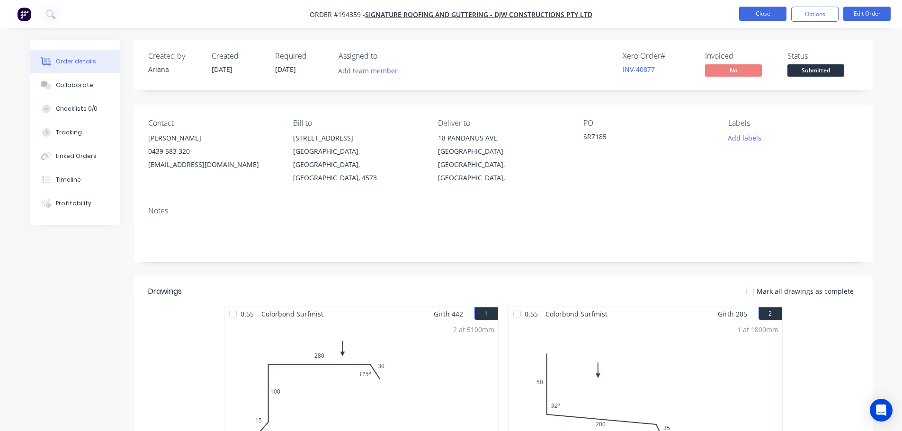
click at [752, 11] on button "Close" at bounding box center [762, 14] width 47 height 14
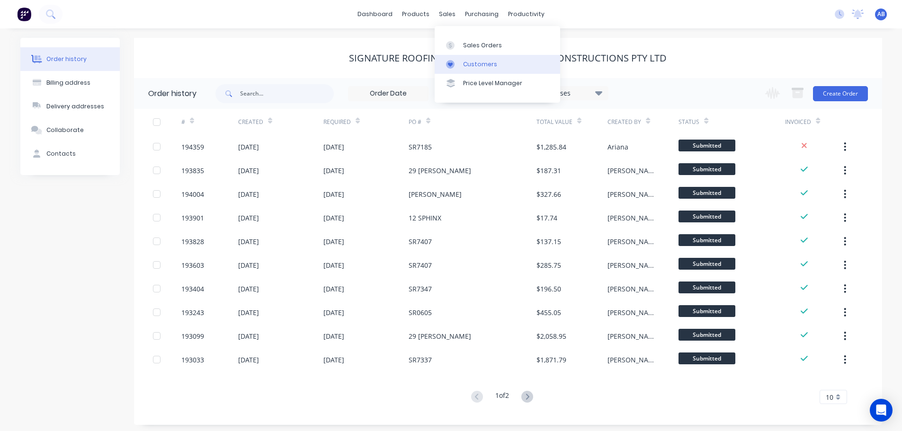
click at [478, 63] on div "Customers" at bounding box center [480, 64] width 34 height 9
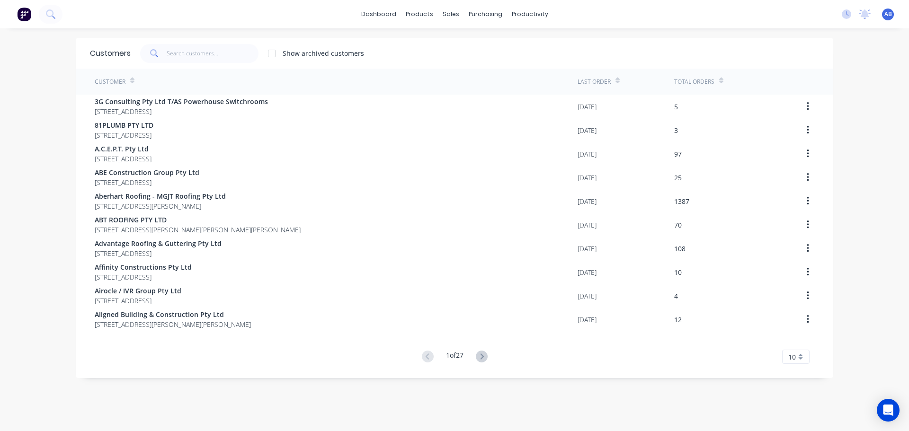
click at [256, 51] on div at bounding box center [199, 53] width 118 height 19
drag, startPoint x: 231, startPoint y: 52, endPoint x: 326, endPoint y: 53, distance: 94.7
click at [235, 53] on input "text" at bounding box center [213, 53] width 92 height 19
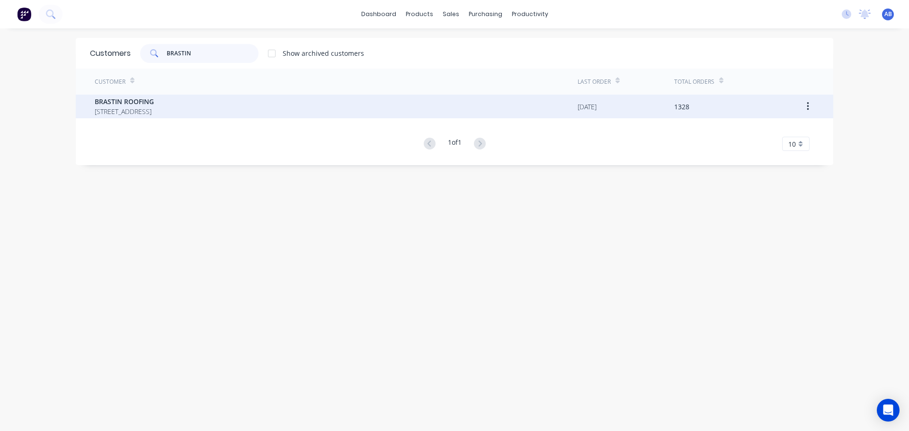
type input "BRASTIN"
click at [154, 113] on span "[STREET_ADDRESS]" at bounding box center [124, 112] width 59 height 10
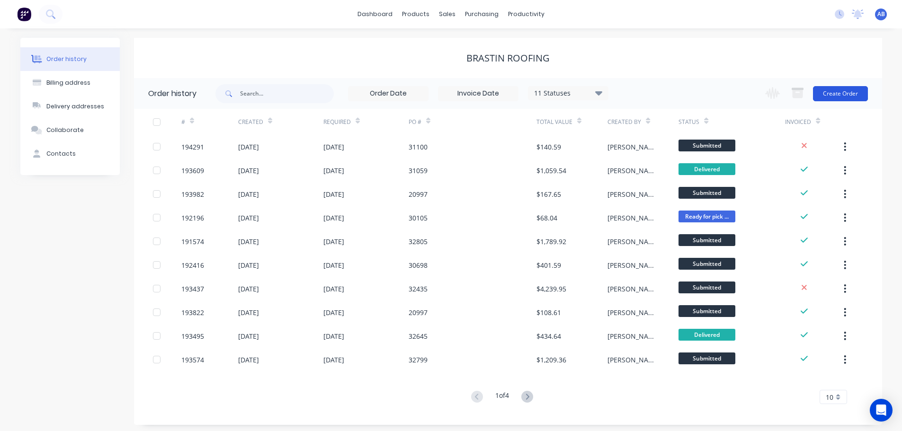
click at [837, 93] on button "Create Order" at bounding box center [840, 93] width 55 height 15
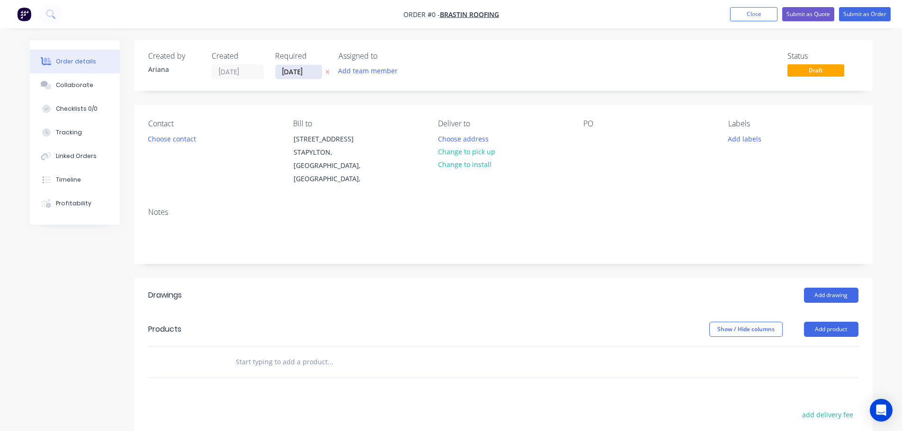
click at [289, 72] on input "[DATE]" at bounding box center [299, 72] width 46 height 14
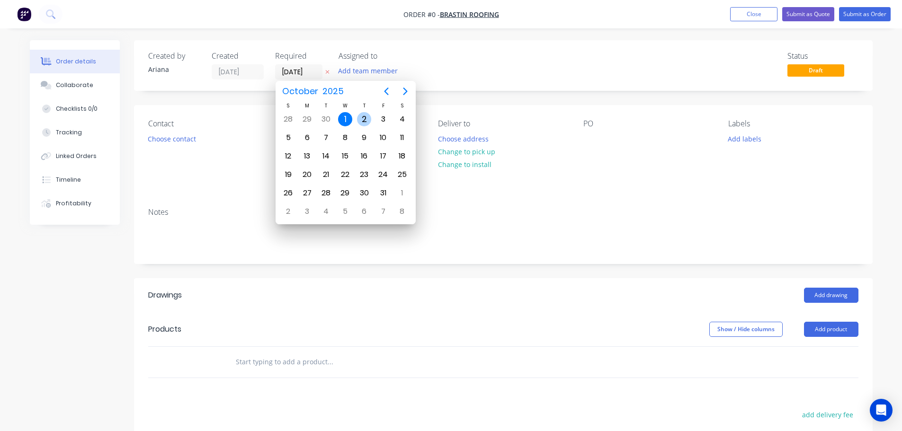
click at [364, 115] on div "2" at bounding box center [364, 119] width 14 height 14
type input "[DATE]"
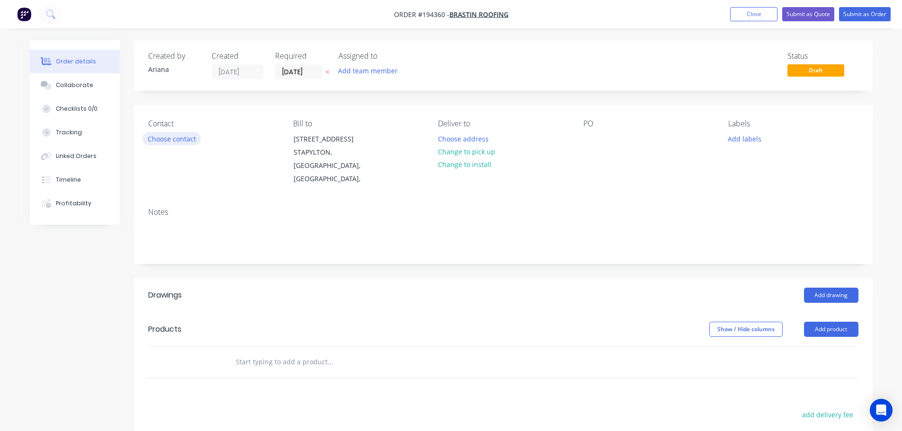
click at [170, 142] on button "Choose contact" at bounding box center [172, 138] width 58 height 13
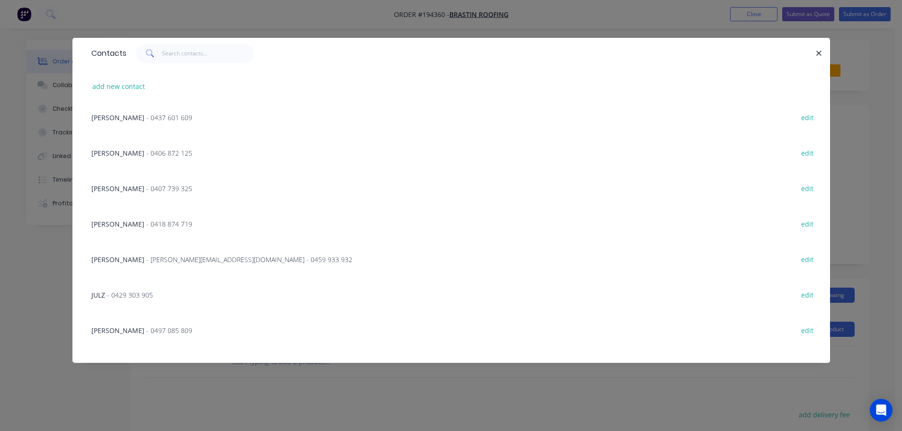
scroll to position [753, 0]
click at [227, 257] on span "- lee.f@brastinroofing.com.au - 0459 933 932" at bounding box center [249, 257] width 206 height 9
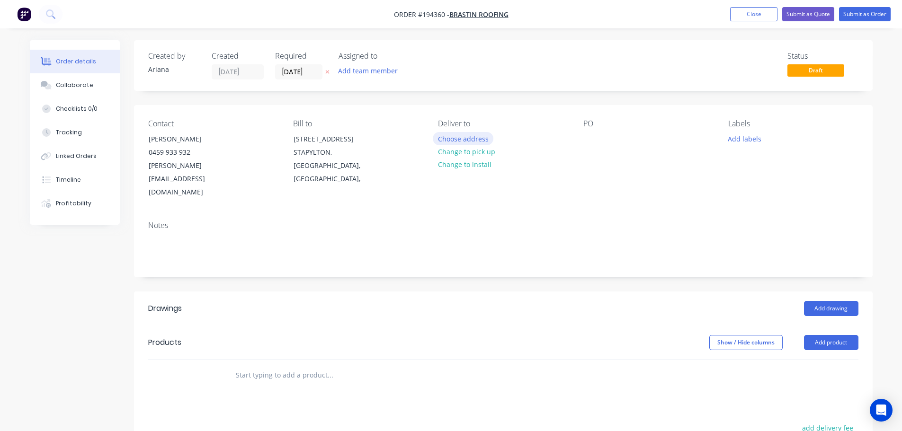
click at [475, 136] on button "Choose address" at bounding box center [463, 138] width 61 height 13
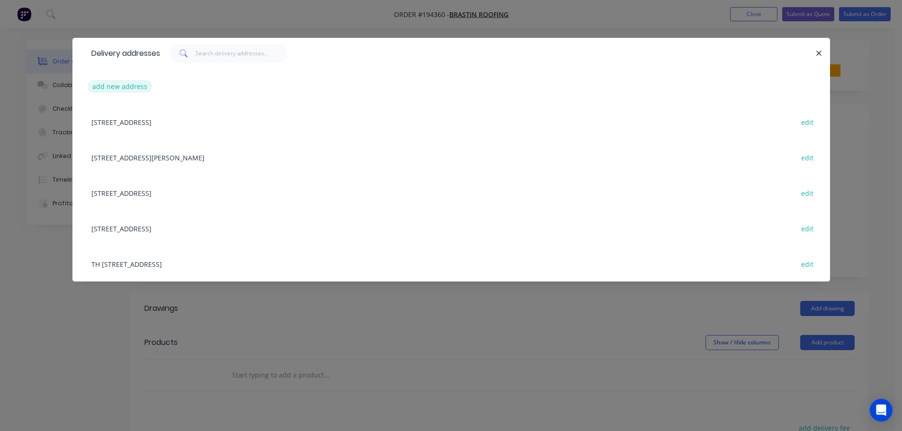
click at [116, 86] on button "add new address" at bounding box center [120, 86] width 65 height 13
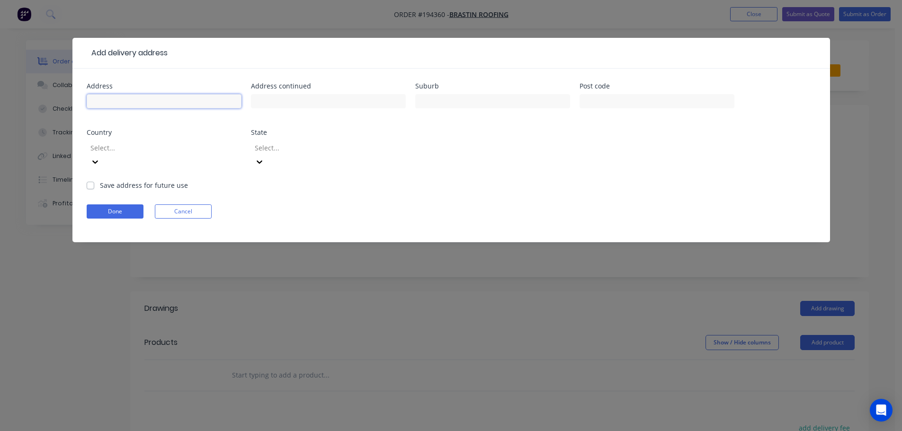
click at [111, 97] on input "text" at bounding box center [164, 101] width 155 height 14
type input "LOT 97 LIBERTY ST"
type input "WHITE ROCK"
click at [564, 183] on form "Address LOT 97 LIBERTY ST Address continued Suburb WHITE ROCK Post code Country…" at bounding box center [451, 163] width 729 height 160
click at [100, 157] on icon at bounding box center [94, 161] width 9 height 9
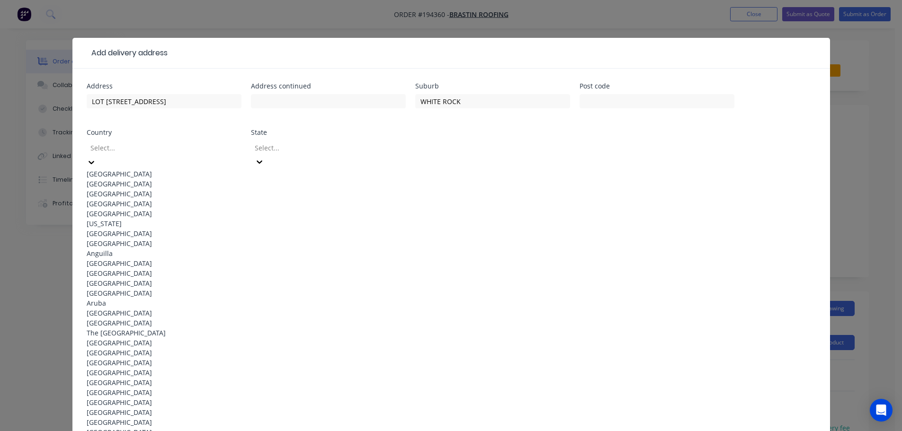
click at [168, 169] on div "[GEOGRAPHIC_DATA]" at bounding box center [164, 174] width 155 height 10
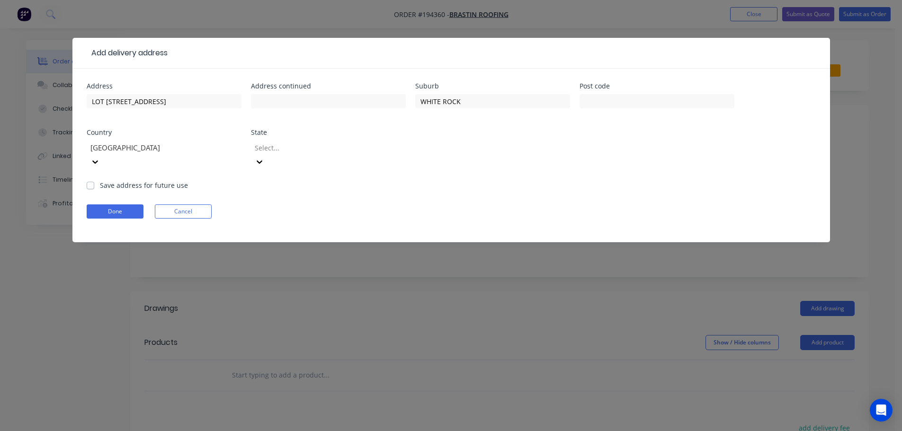
click at [264, 157] on icon at bounding box center [259, 161] width 9 height 9
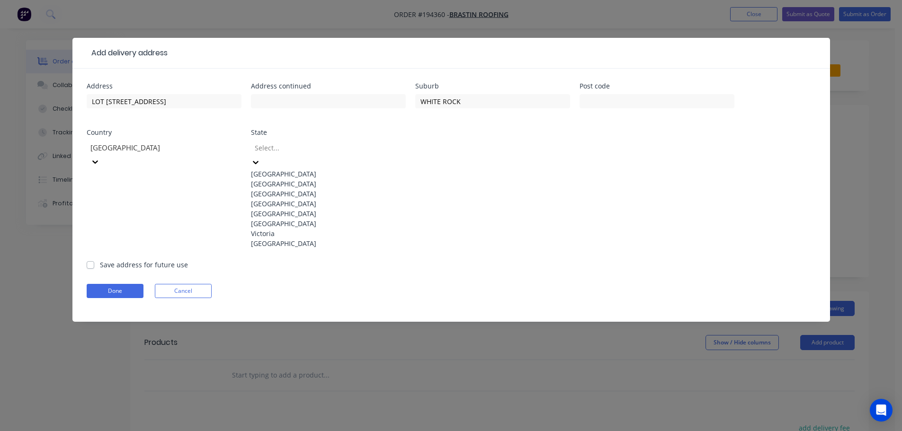
click at [280, 209] on div "[GEOGRAPHIC_DATA]" at bounding box center [328, 204] width 155 height 10
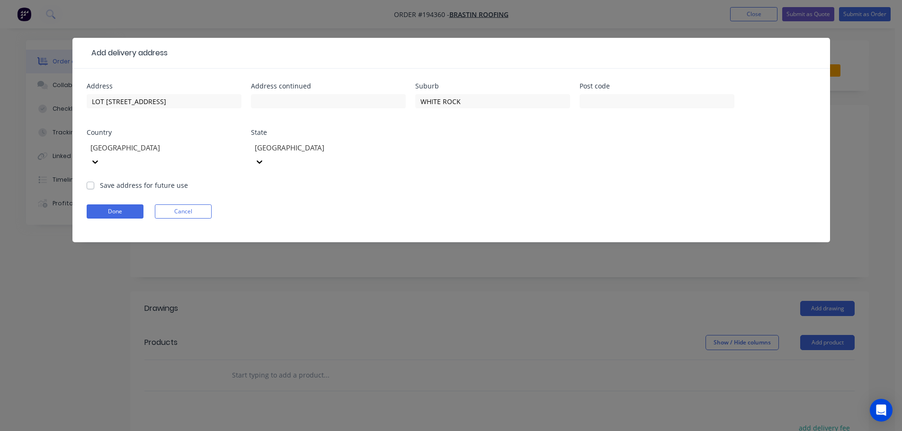
click at [525, 173] on form "Address LOT 97 LIBERTY ST Address continued Suburb WHITE ROCK Post code Country…" at bounding box center [451, 163] width 729 height 160
click at [124, 205] on button "Done" at bounding box center [115, 212] width 57 height 14
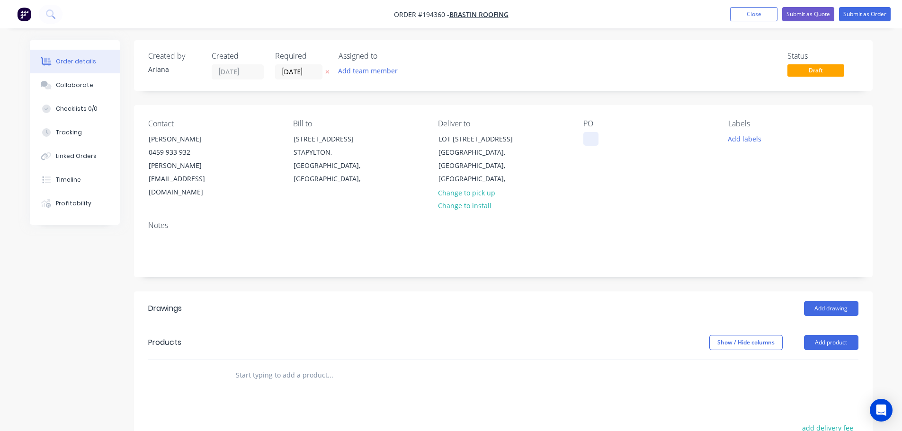
click at [588, 136] on div at bounding box center [590, 139] width 15 height 14
click at [633, 162] on div "PO 32877" at bounding box center [648, 159] width 130 height 80
click at [844, 335] on button "Add product" at bounding box center [831, 342] width 54 height 15
click at [822, 360] on div "Product catalogue" at bounding box center [813, 367] width 73 height 14
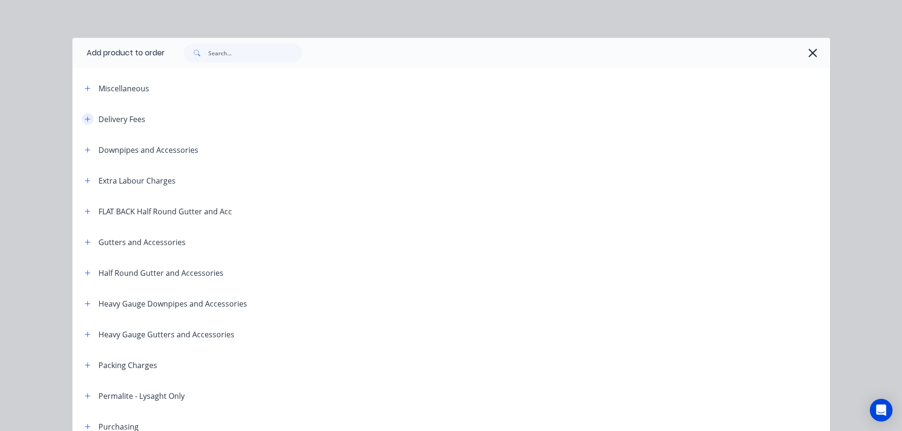
drag, startPoint x: 82, startPoint y: 116, endPoint x: 122, endPoint y: 129, distance: 42.5
click at [82, 115] on button "button" at bounding box center [88, 119] width 12 height 12
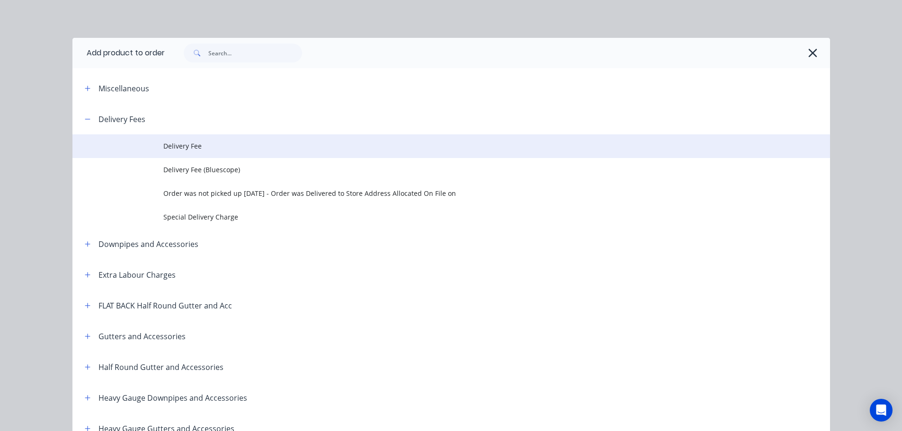
click at [170, 143] on span "Delivery Fee" at bounding box center [429, 146] width 533 height 10
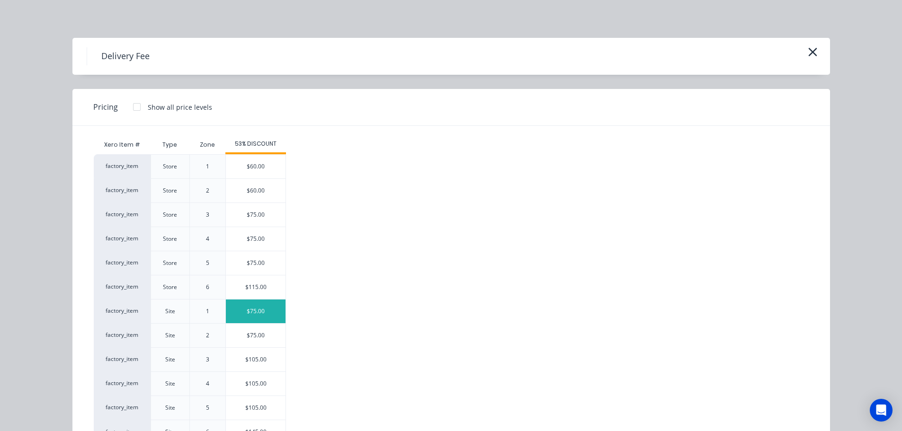
drag, startPoint x: 250, startPoint y: 312, endPoint x: 380, endPoint y: 302, distance: 130.1
click at [251, 312] on div "$75.00" at bounding box center [256, 312] width 60 height 24
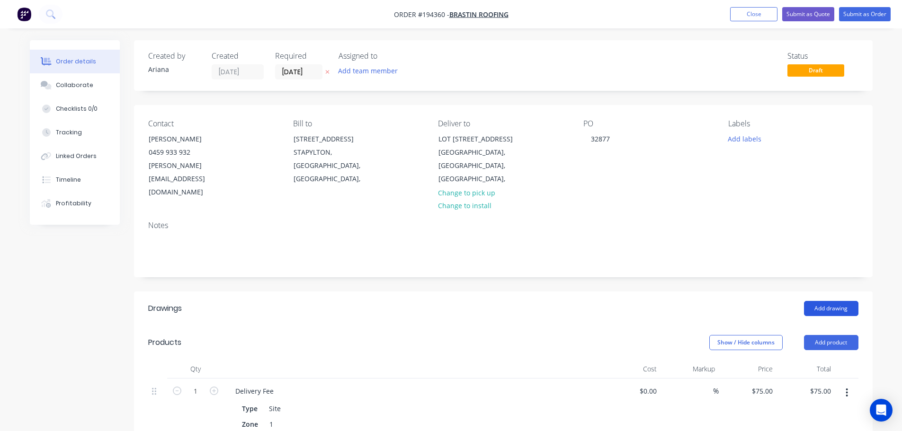
click at [836, 301] on button "Add drawing" at bounding box center [831, 308] width 54 height 15
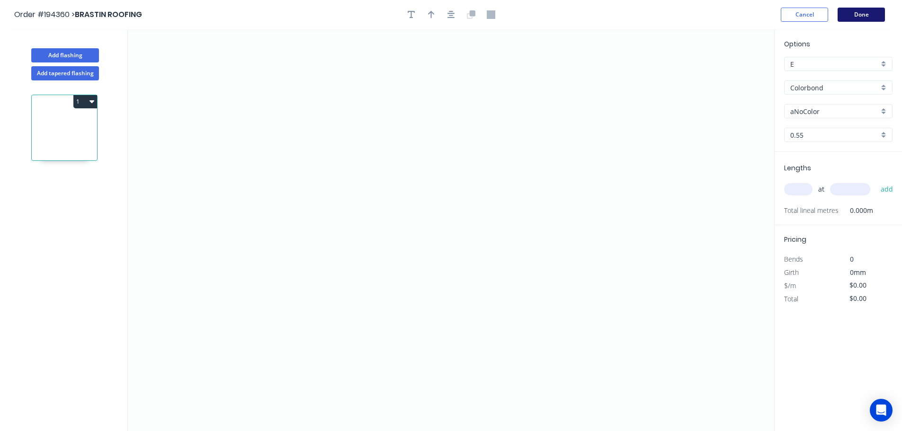
click at [868, 14] on button "Done" at bounding box center [861, 15] width 47 height 14
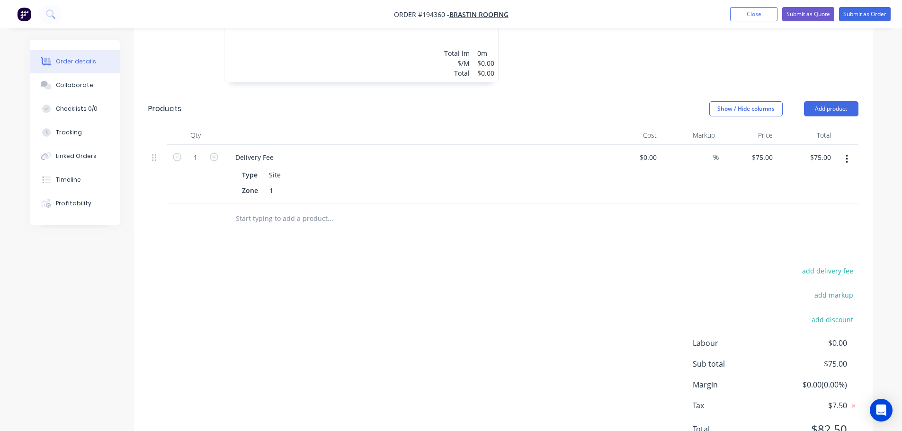
scroll to position [420, 0]
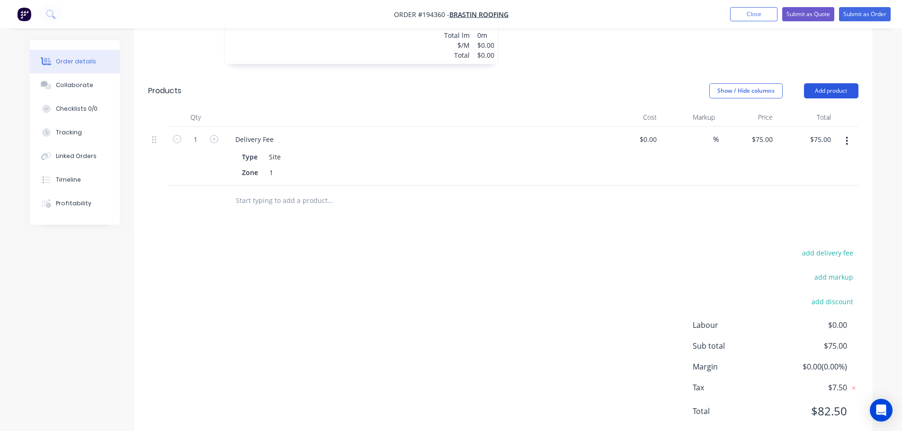
click at [824, 83] on button "Add product" at bounding box center [831, 90] width 54 height 15
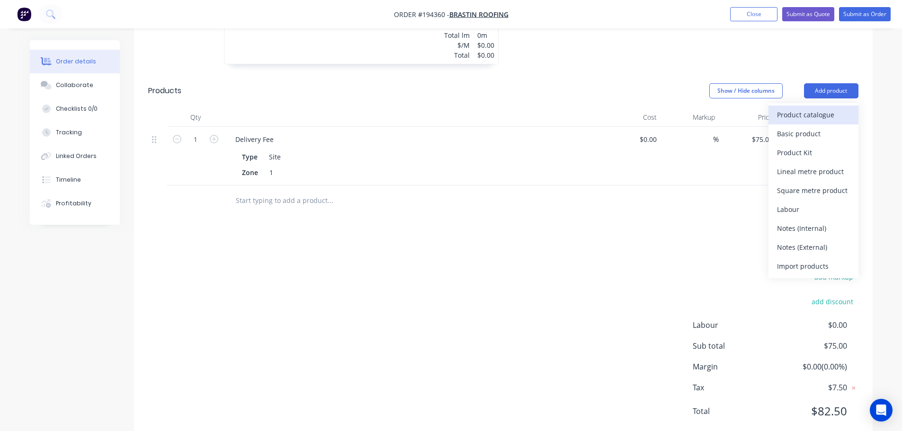
click at [814, 108] on div "Product catalogue" at bounding box center [813, 115] width 73 height 14
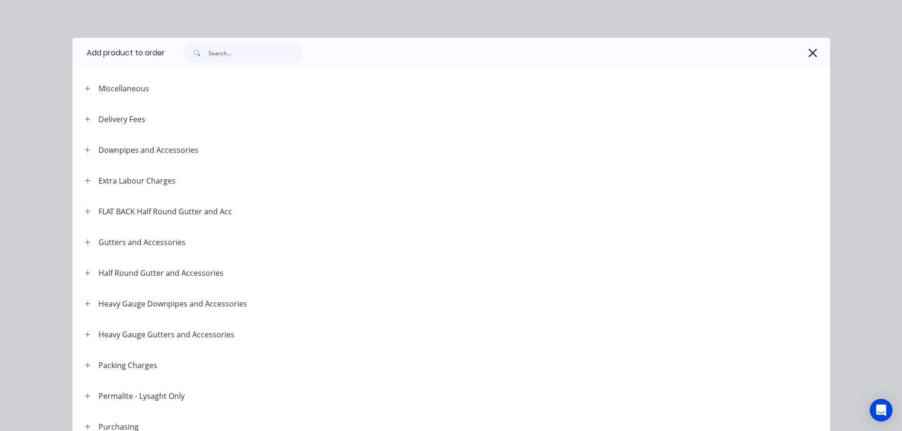
scroll to position [110, 0]
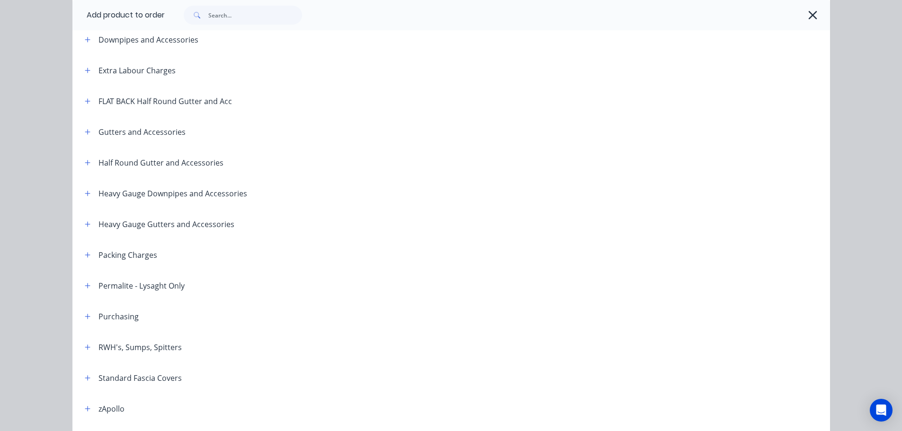
drag, startPoint x: 83, startPoint y: 377, endPoint x: 127, endPoint y: 373, distance: 44.8
click at [85, 377] on icon "button" at bounding box center [88, 378] width 6 height 7
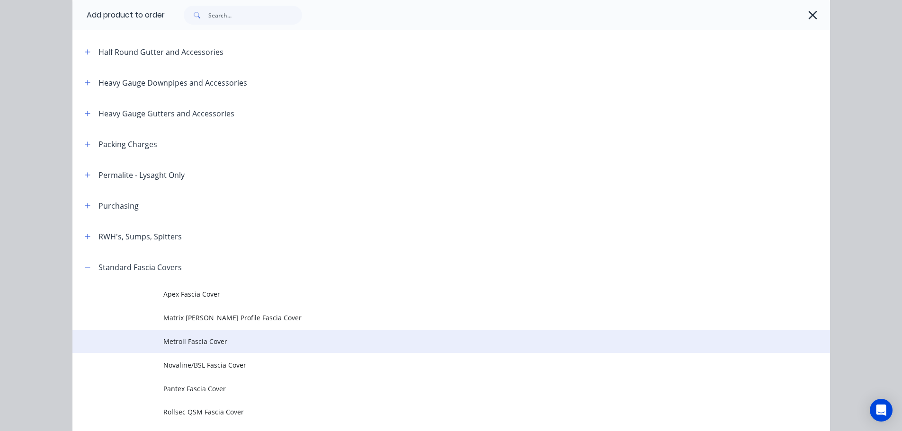
click at [196, 341] on span "Metroll Fascia Cover" at bounding box center [429, 342] width 533 height 10
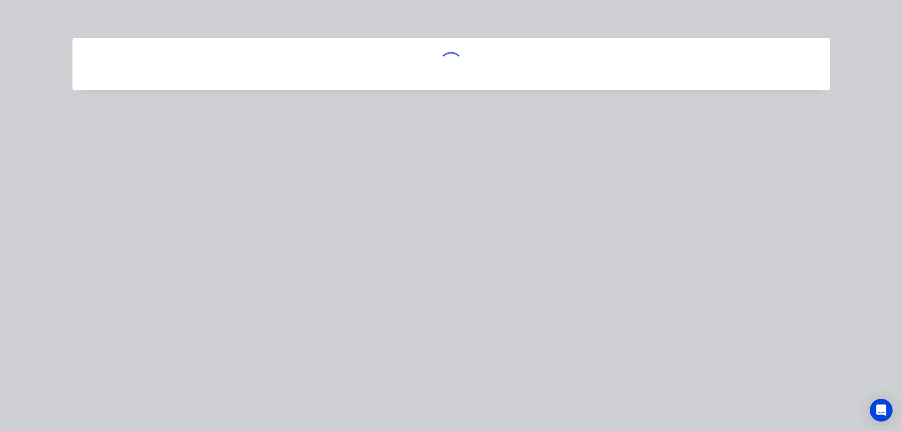
scroll to position [0, 0]
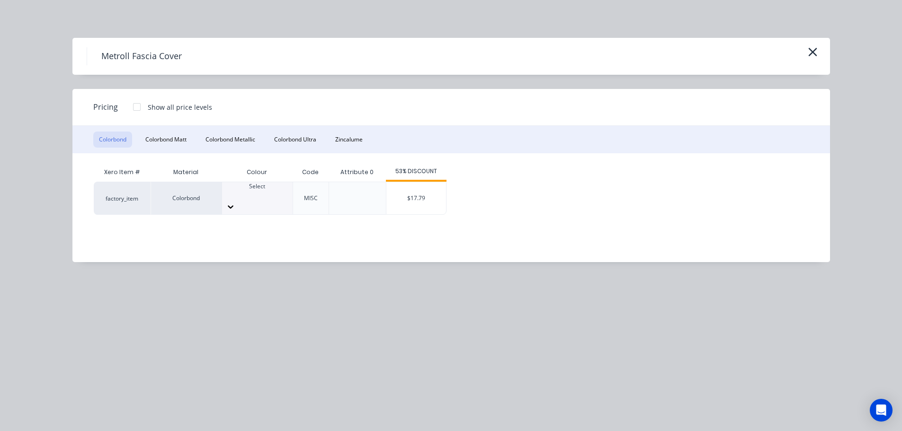
click at [255, 196] on div at bounding box center [257, 195] width 71 height 9
click at [426, 193] on div "$17.79" at bounding box center [416, 198] width 60 height 32
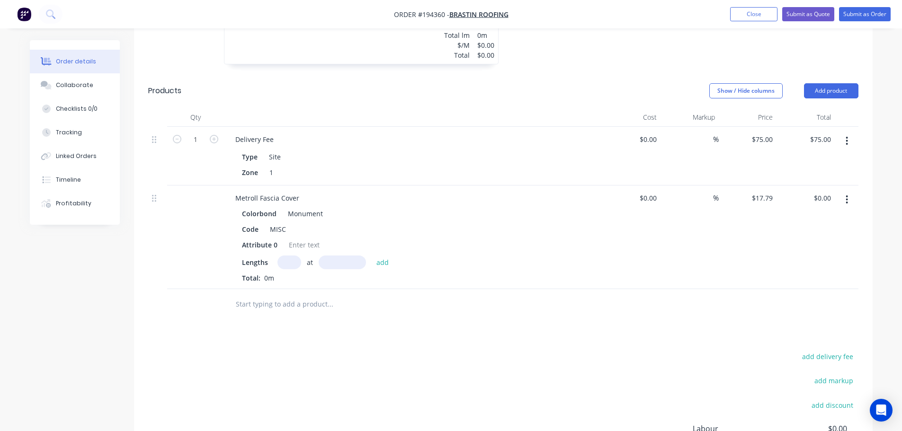
click at [293, 256] on input "text" at bounding box center [289, 263] width 24 height 14
type input "1"
type input "6100"
click at [372, 256] on button "add" at bounding box center [383, 262] width 22 height 13
type input "$108.52"
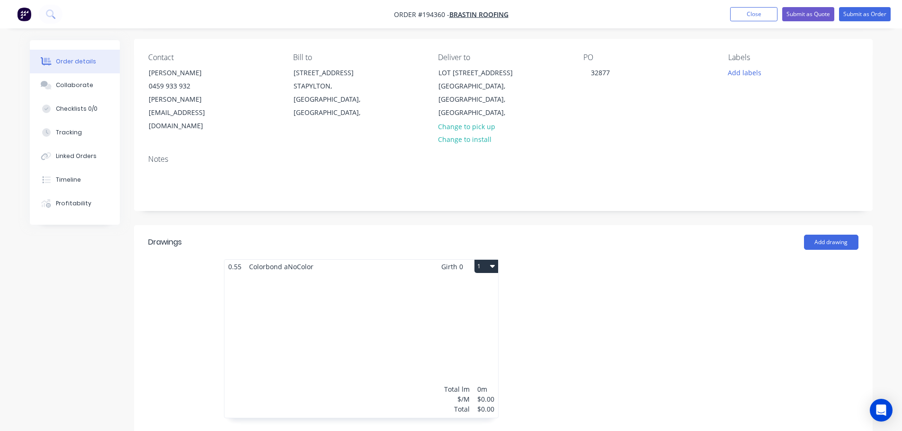
scroll to position [0, 0]
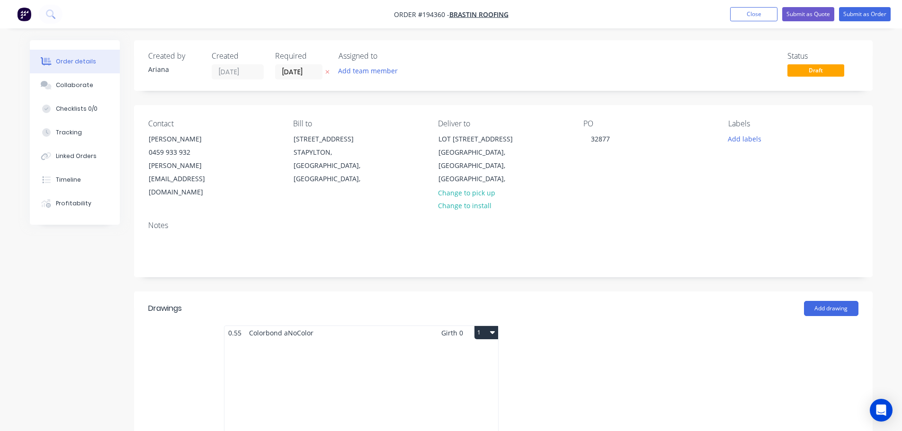
click at [406, 340] on div "Total lm $/M Total 0m $0.00 $0.00" at bounding box center [361, 412] width 274 height 144
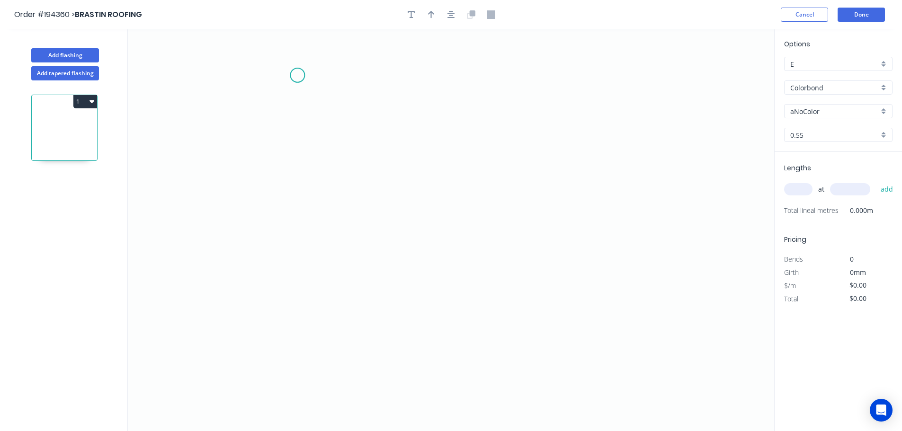
click at [297, 75] on icon "0" at bounding box center [451, 230] width 646 height 402
click at [295, 281] on icon "0" at bounding box center [451, 230] width 646 height 402
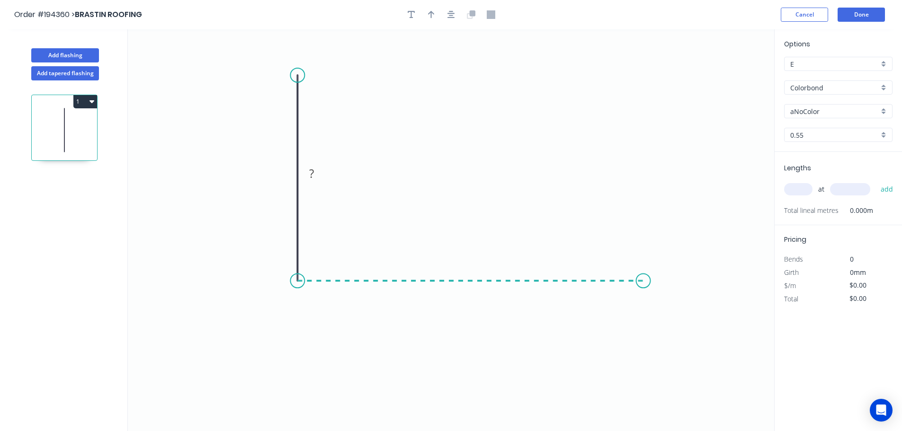
click at [643, 292] on icon "0 ?" at bounding box center [451, 230] width 646 height 402
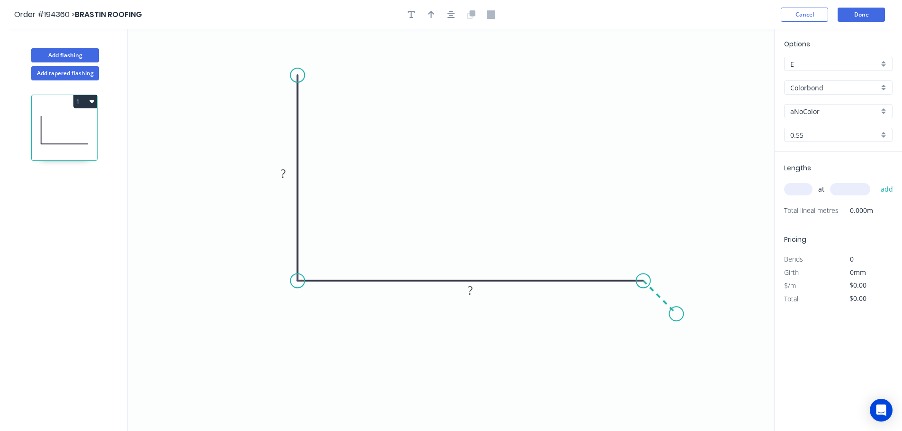
click at [677, 318] on icon "0 ? ?" at bounding box center [451, 230] width 646 height 402
click at [677, 318] on circle at bounding box center [676, 314] width 14 height 14
click at [286, 175] on tspan "?" at bounding box center [283, 174] width 5 height 16
click at [420, 165] on icon "0 90 300 20" at bounding box center [451, 230] width 646 height 402
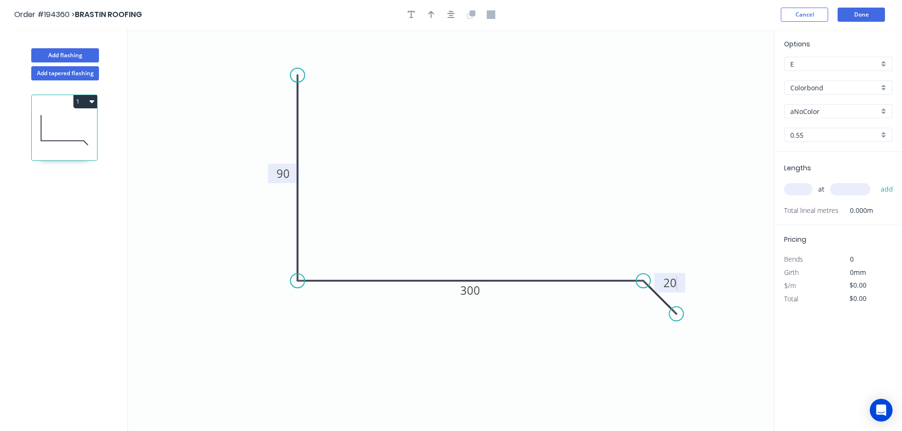
type input "$15.35"
click at [431, 11] on icon "button" at bounding box center [431, 15] width 7 height 8
drag, startPoint x: 616, startPoint y: 116, endPoint x: 490, endPoint y: 153, distance: 130.9
click at [490, 153] on icon at bounding box center [490, 142] width 9 height 30
click at [882, 108] on div "aNoColor" at bounding box center [838, 111] width 108 height 14
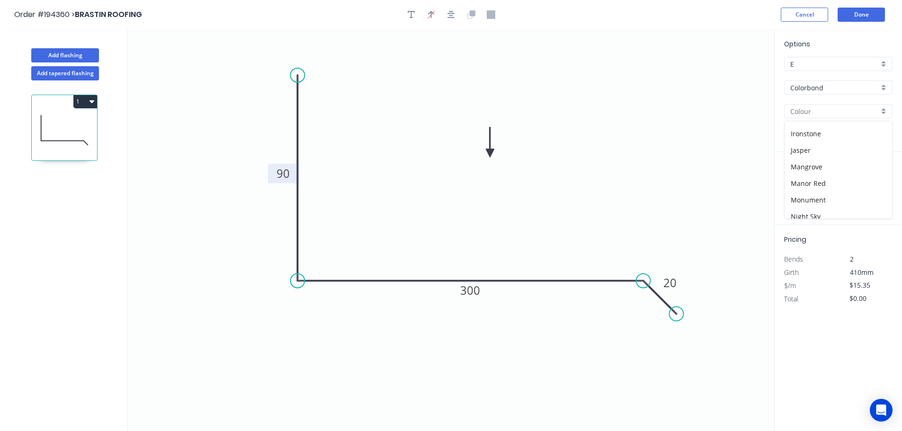
scroll to position [180, 0]
click at [845, 176] on div "Monument" at bounding box center [838, 181] width 107 height 17
type input "Monument"
click at [806, 192] on input "text" at bounding box center [798, 189] width 28 height 12
type input "1"
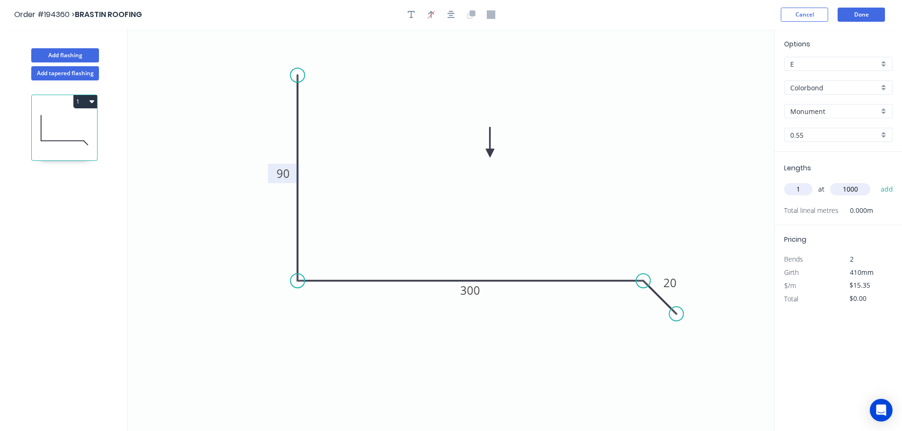
type input "1000"
click at [876, 181] on button "add" at bounding box center [887, 189] width 22 height 16
click at [85, 99] on button "1" at bounding box center [85, 101] width 24 height 13
click at [65, 125] on div "Duplicate" at bounding box center [52, 125] width 73 height 14
type input "$0.00"
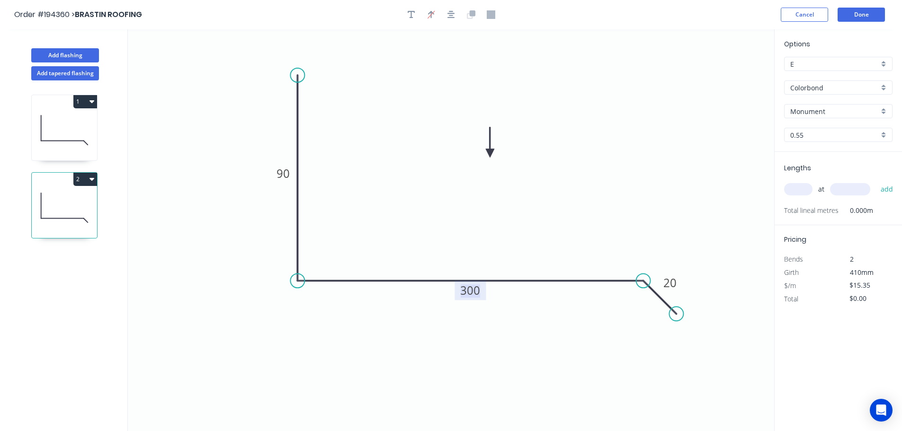
click at [477, 289] on tspan "300" at bounding box center [470, 291] width 20 height 16
click at [527, 236] on icon "0 90 145 20" at bounding box center [451, 230] width 646 height 402
type input "$11.02"
click at [793, 186] on input "text" at bounding box center [798, 189] width 28 height 12
type input "1"
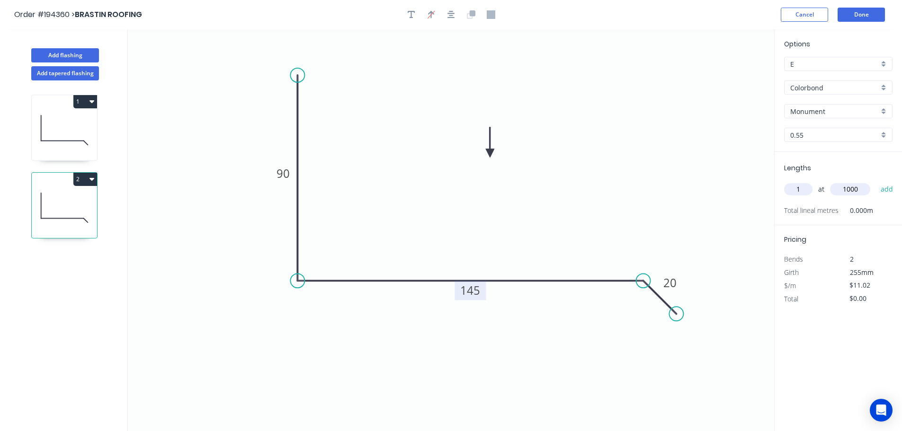
type input "1000"
click at [876, 181] on button "add" at bounding box center [887, 189] width 22 height 16
type input "$11.02"
drag, startPoint x: 70, startPoint y: 54, endPoint x: 123, endPoint y: 65, distance: 54.1
click at [71, 54] on button "Add flashing" at bounding box center [65, 55] width 68 height 14
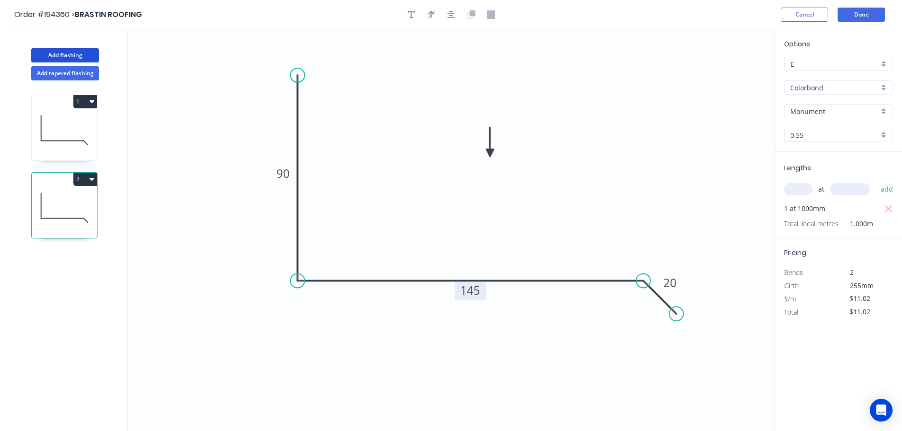
type input "$0.00"
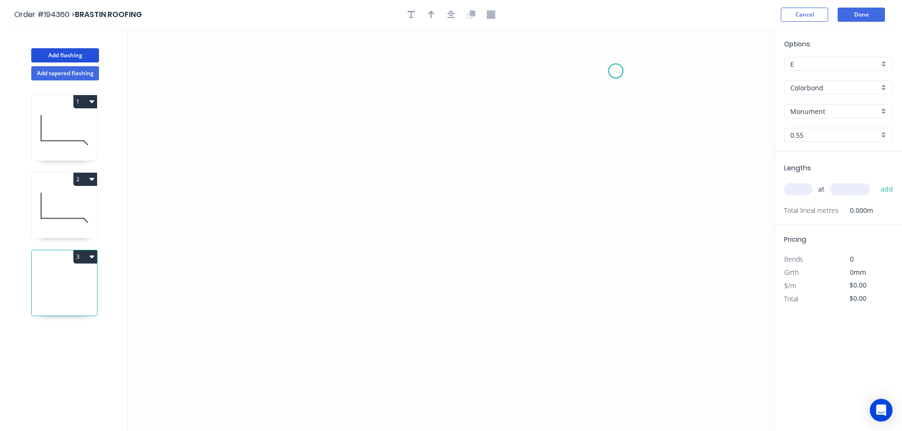
click at [616, 70] on icon "0" at bounding box center [451, 230] width 646 height 402
click at [618, 262] on icon "0" at bounding box center [451, 230] width 646 height 402
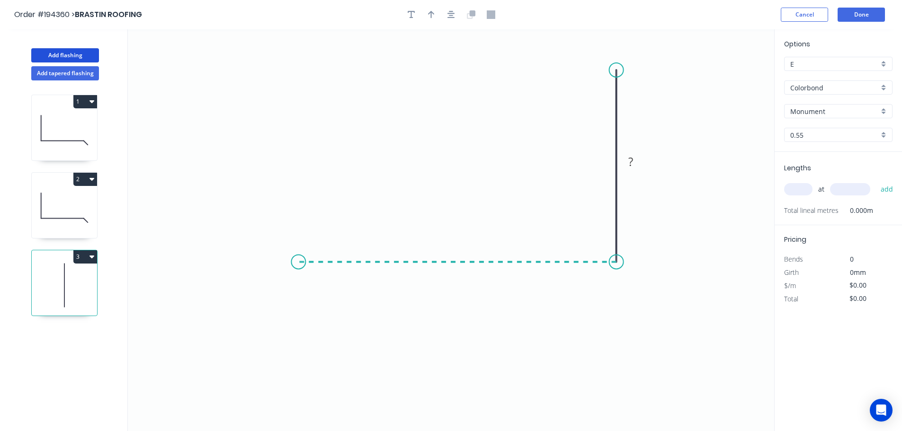
click at [298, 255] on icon "0 ?" at bounding box center [451, 230] width 646 height 402
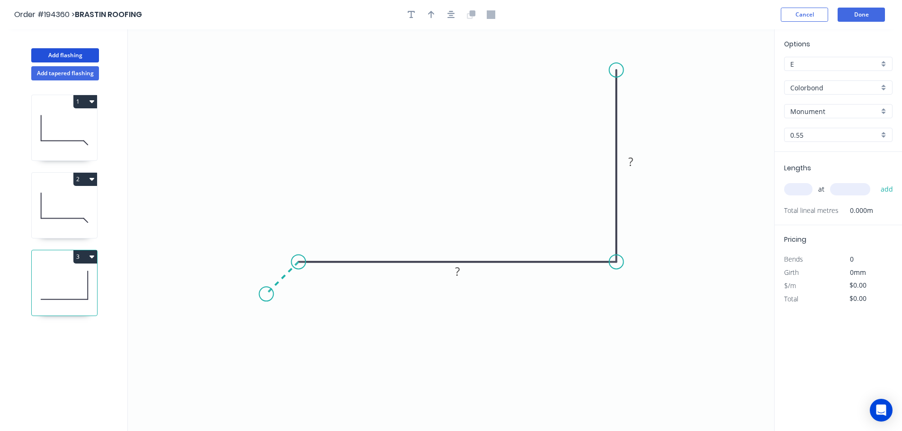
click at [266, 295] on icon "0 ? ?" at bounding box center [451, 230] width 646 height 402
click at [266, 295] on circle at bounding box center [266, 294] width 14 height 14
click at [277, 260] on rect at bounding box center [272, 264] width 19 height 13
click at [373, 167] on icon "0 20 345 90" at bounding box center [451, 230] width 646 height 402
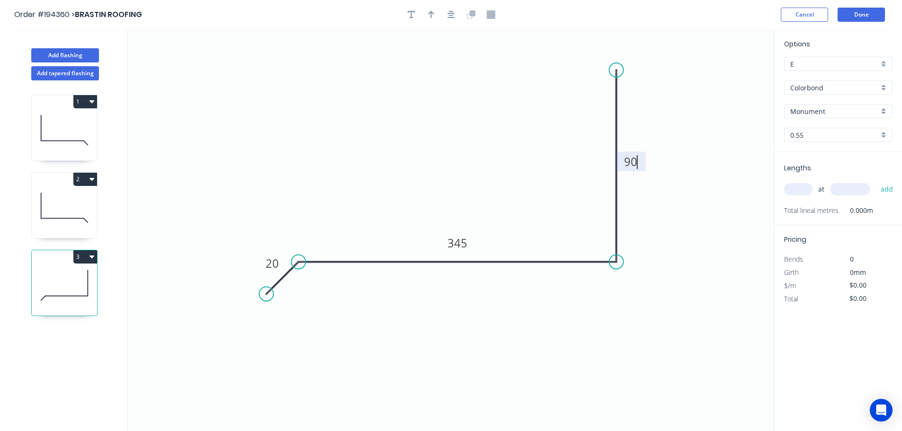
type input "$15.35"
click at [432, 17] on icon "button" at bounding box center [431, 14] width 7 height 9
drag, startPoint x: 725, startPoint y: 77, endPoint x: 445, endPoint y: 137, distance: 286.7
click at [447, 137] on icon at bounding box center [451, 122] width 9 height 30
click at [810, 191] on input "text" at bounding box center [798, 189] width 28 height 12
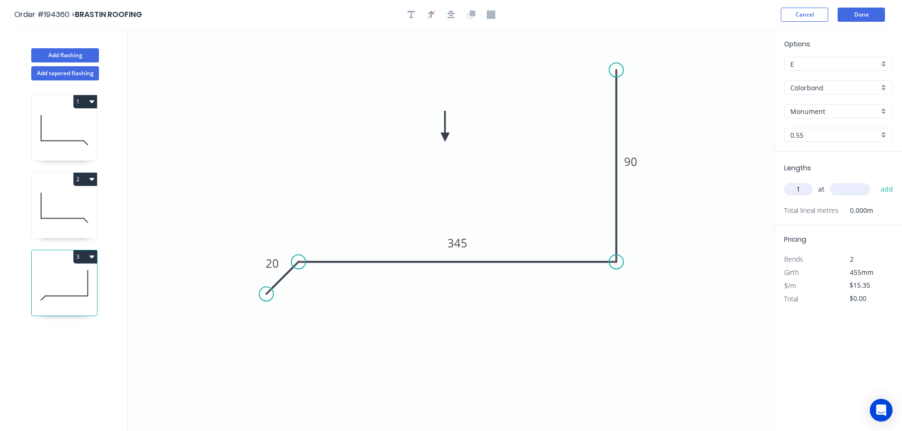
type input "1"
type input "1200"
click at [876, 181] on button "add" at bounding box center [887, 189] width 22 height 16
type input "$18.42"
click at [68, 53] on button "Add flashing" at bounding box center [65, 55] width 68 height 14
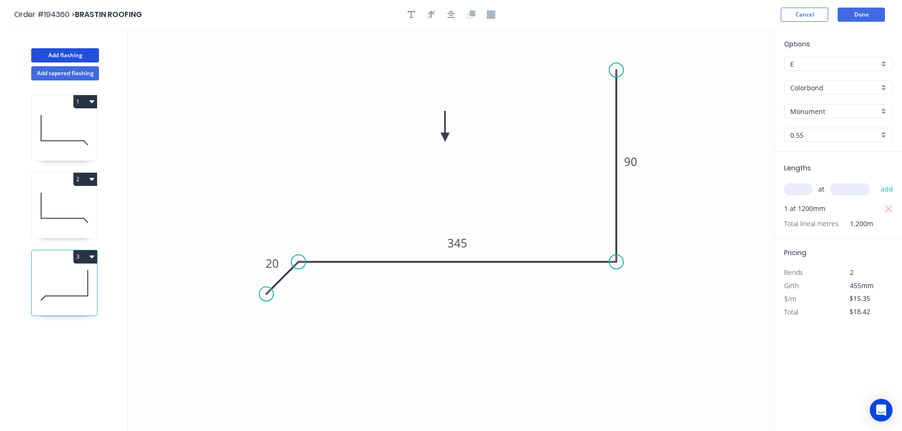
type input "$0.00"
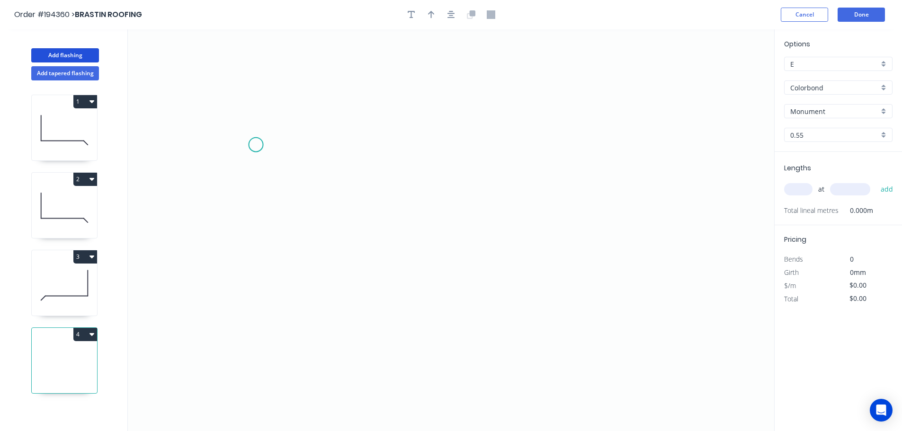
click at [256, 145] on icon "0" at bounding box center [451, 230] width 646 height 402
click at [270, 96] on icon at bounding box center [263, 120] width 15 height 49
click at [605, 96] on icon "0 ?" at bounding box center [451, 230] width 646 height 402
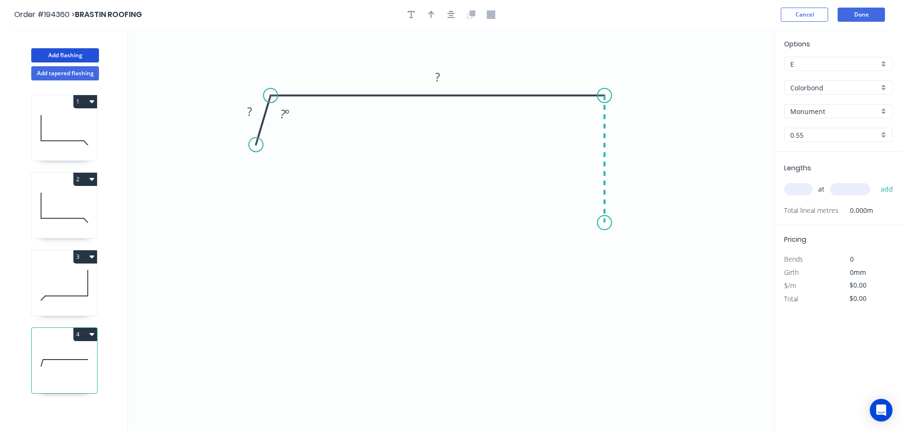
click at [597, 223] on icon "0 ? ? ? º" at bounding box center [451, 230] width 646 height 402
click at [633, 259] on icon "0 ? ? ? ? º" at bounding box center [451, 230] width 646 height 402
click at [633, 259] on circle at bounding box center [632, 259] width 14 height 14
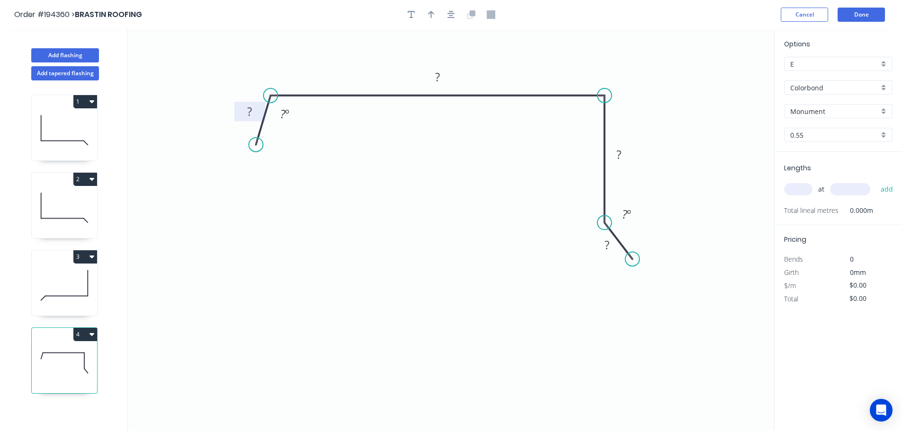
click at [251, 108] on tspan "?" at bounding box center [249, 112] width 5 height 16
click at [429, 185] on icon "0 10 100 48 8 95 º 135 º" at bounding box center [451, 230] width 646 height 402
type input "$9.70"
click at [510, 181] on icon "0 10 100 48 8 95 º 135 º" at bounding box center [451, 230] width 646 height 402
click at [430, 16] on icon "button" at bounding box center [431, 14] width 7 height 9
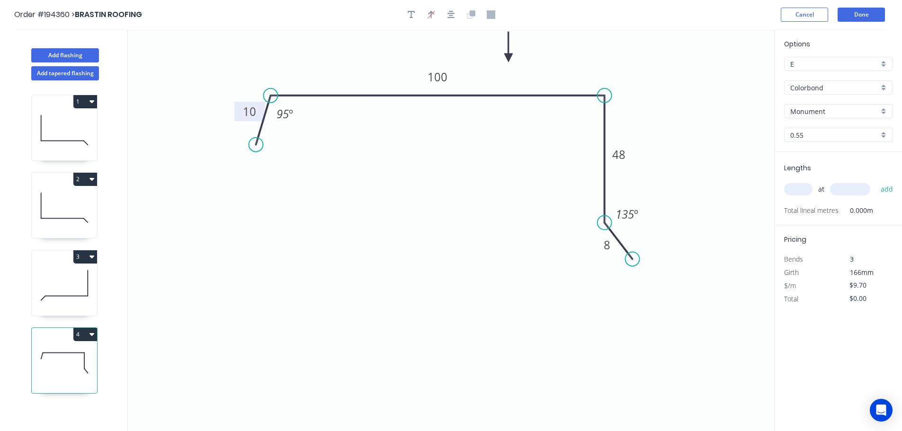
drag, startPoint x: 726, startPoint y: 74, endPoint x: 509, endPoint y: 58, distance: 218.4
click at [509, 58] on icon at bounding box center [508, 47] width 9 height 30
click at [806, 189] on input "text" at bounding box center [798, 189] width 28 height 12
type input "1"
type input "2000"
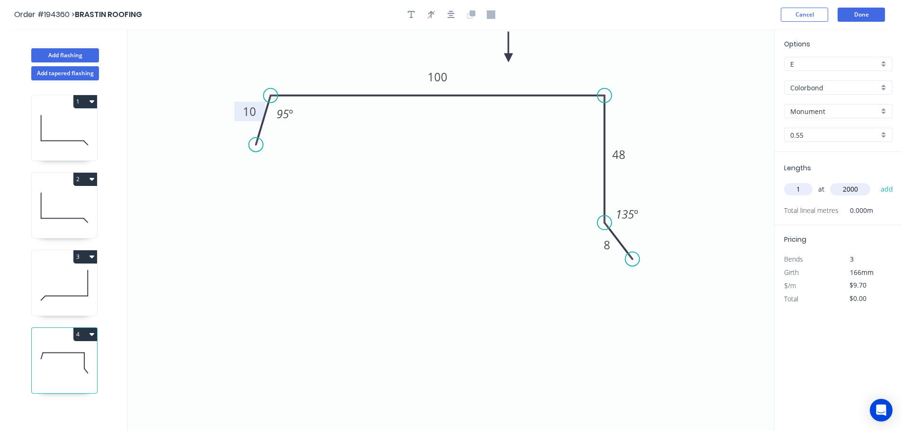
click at [876, 181] on button "add" at bounding box center [887, 189] width 22 height 16
type input "$19.40"
click at [75, 54] on button "Add flashing" at bounding box center [65, 55] width 68 height 14
type input "$0.00"
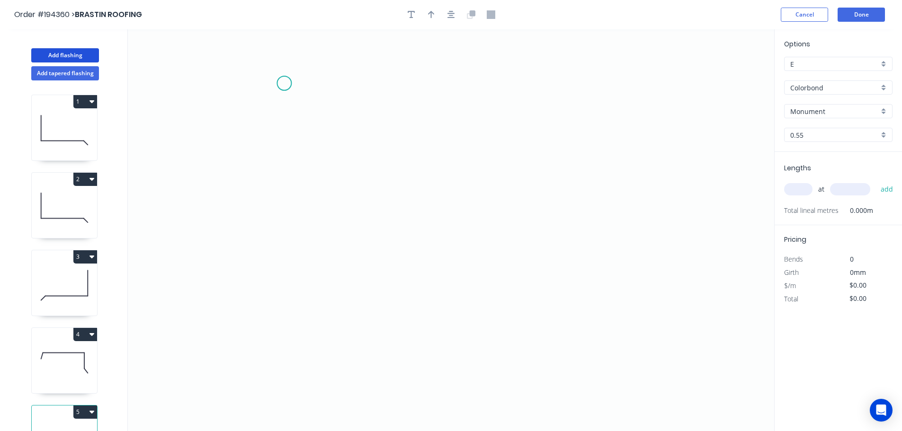
click at [284, 83] on icon "0" at bounding box center [451, 230] width 646 height 402
click at [312, 260] on icon "0" at bounding box center [451, 230] width 646 height 402
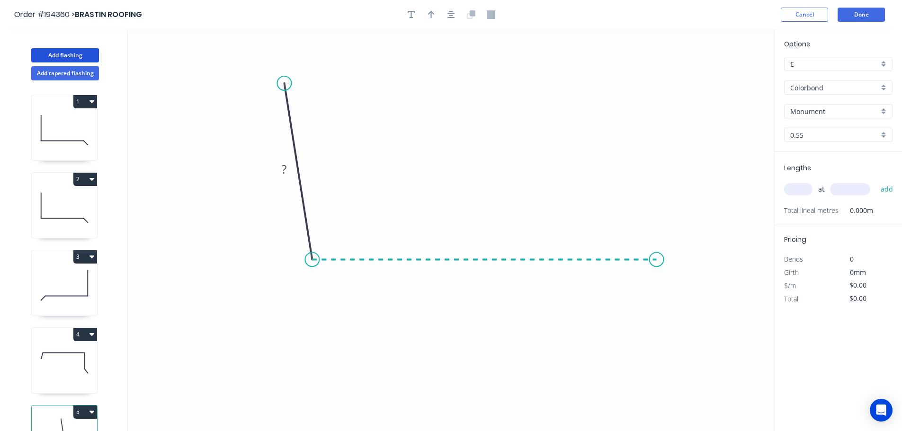
click at [657, 261] on icon "0 ?" at bounding box center [451, 230] width 646 height 402
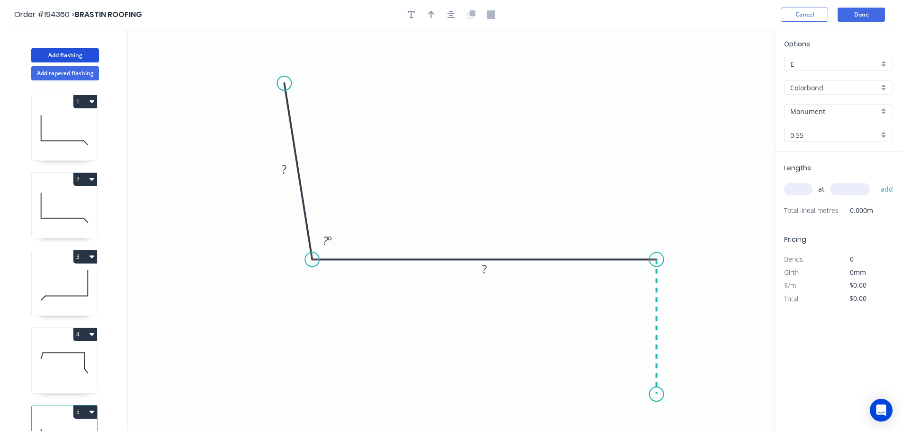
click at [653, 396] on icon "0 ? ? ? º" at bounding box center [451, 230] width 646 height 402
click at [630, 364] on icon at bounding box center [643, 379] width 27 height 32
click at [630, 364] on circle at bounding box center [630, 363] width 14 height 14
click at [627, 367] on circle at bounding box center [627, 365] width 14 height 14
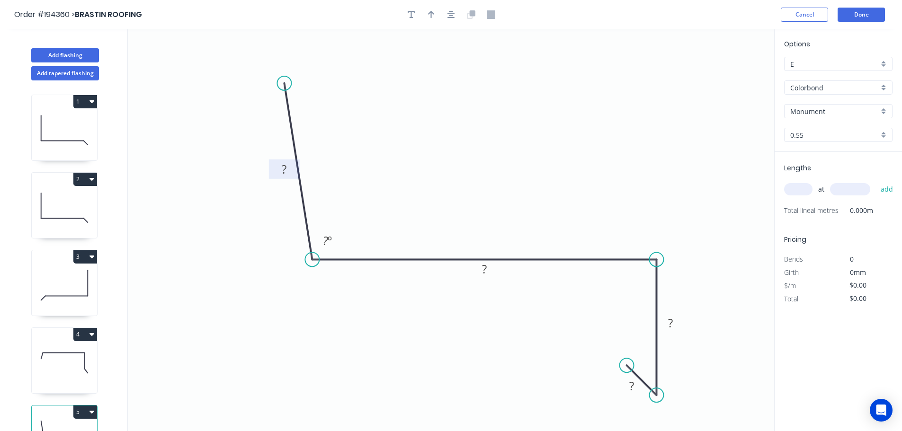
click at [286, 169] on tspan "?" at bounding box center [284, 169] width 5 height 16
drag, startPoint x: 474, startPoint y: 152, endPoint x: 464, endPoint y: 133, distance: 22.0
click at [474, 152] on icon "0 90 160 60 10 95 º" at bounding box center [451, 230] width 646 height 402
type input "$14.03"
click at [433, 11] on icon "button" at bounding box center [431, 14] width 7 height 9
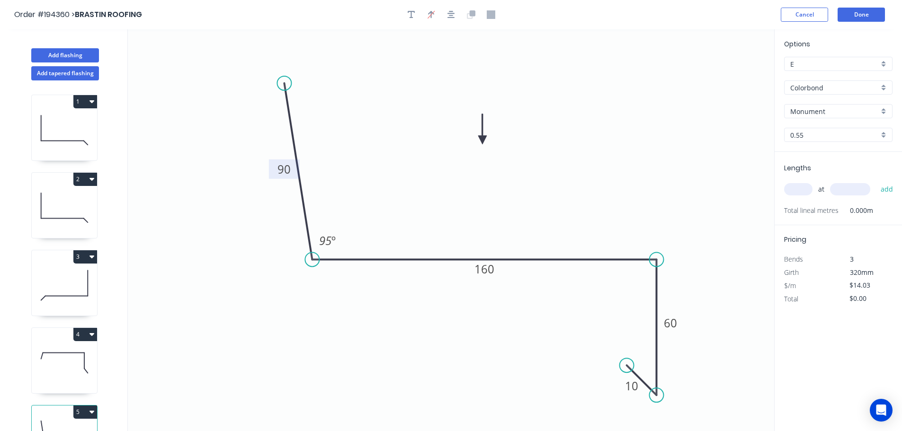
drag, startPoint x: 728, startPoint y: 77, endPoint x: 482, endPoint y: 140, distance: 253.3
click at [482, 140] on icon at bounding box center [482, 129] width 9 height 30
click at [802, 190] on input "text" at bounding box center [798, 189] width 28 height 12
type input "1"
type input "2000"
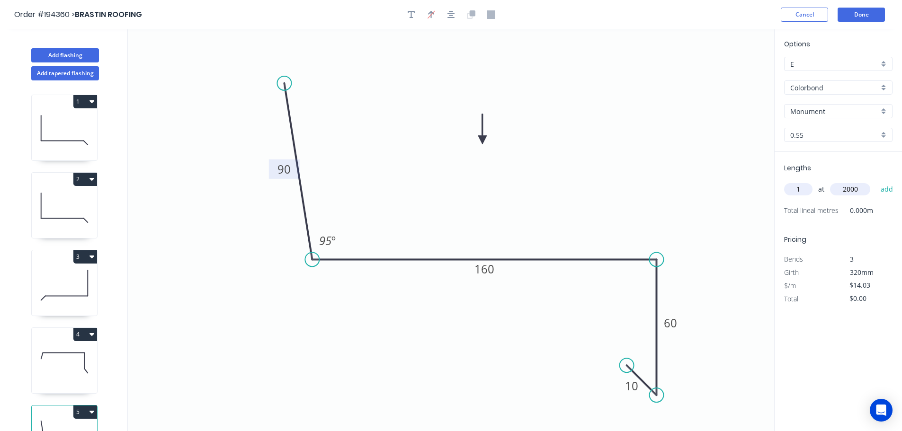
click at [876, 181] on button "add" at bounding box center [887, 189] width 22 height 16
type input "$28.06"
click at [866, 16] on button "Done" at bounding box center [861, 15] width 47 height 14
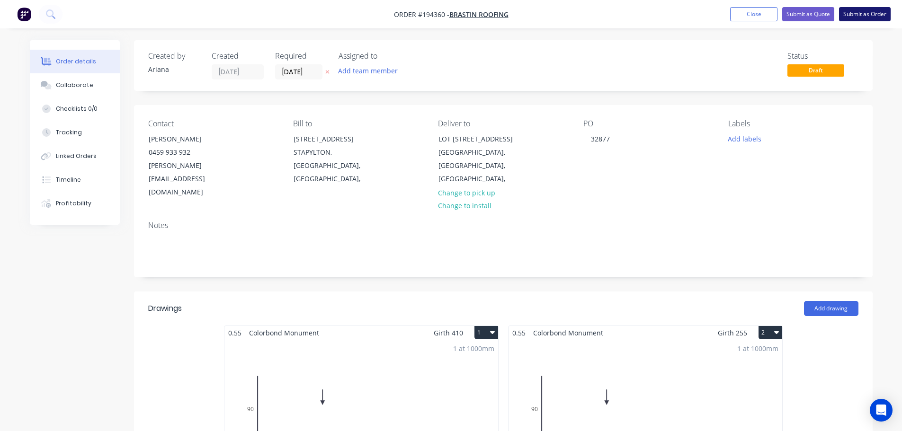
click at [869, 16] on button "Submit as Order" at bounding box center [865, 14] width 52 height 14
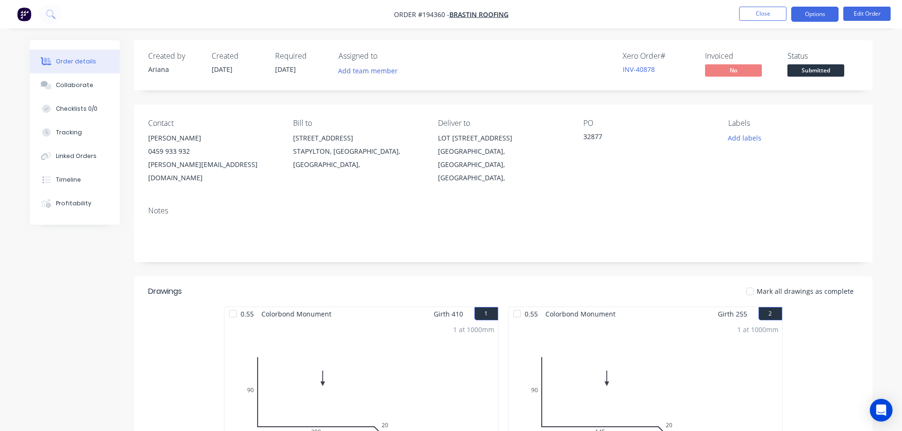
click at [808, 11] on button "Options" at bounding box center [814, 14] width 47 height 15
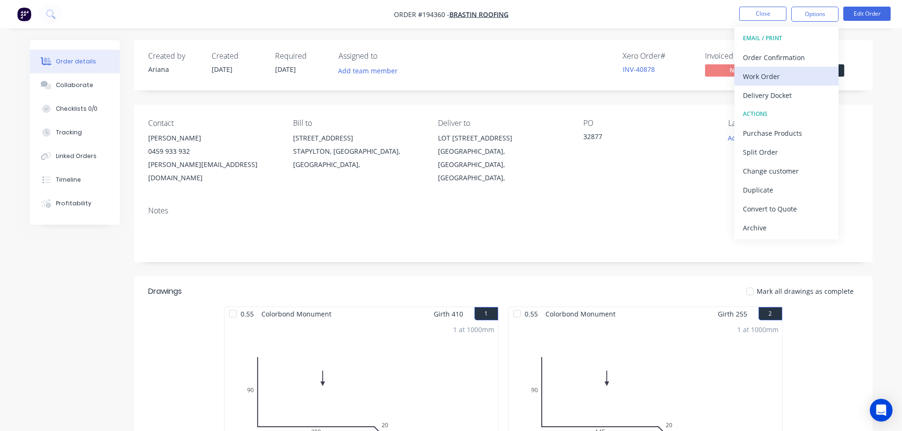
click at [790, 74] on div "Work Order" at bounding box center [786, 77] width 87 height 14
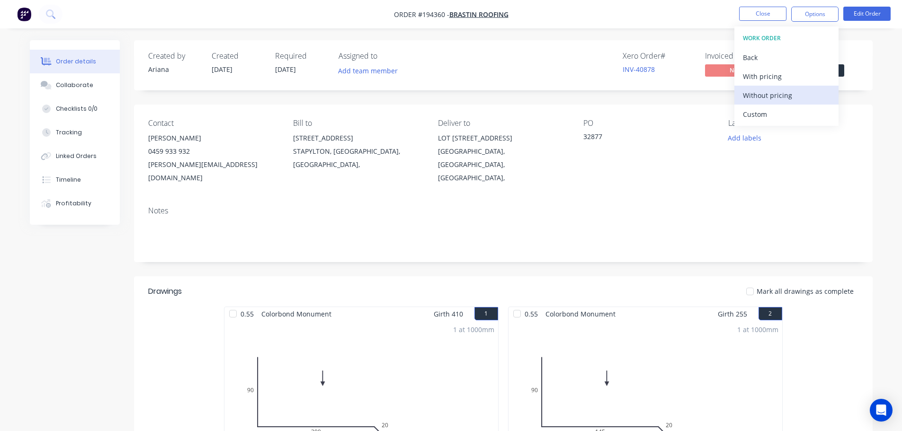
click at [767, 98] on div "Without pricing" at bounding box center [786, 96] width 87 height 14
click at [630, 19] on nav "Order #194360 - BRASTIN ROOFING Close Options EMAIL / PRINT Order Confirmation …" at bounding box center [451, 14] width 902 height 28
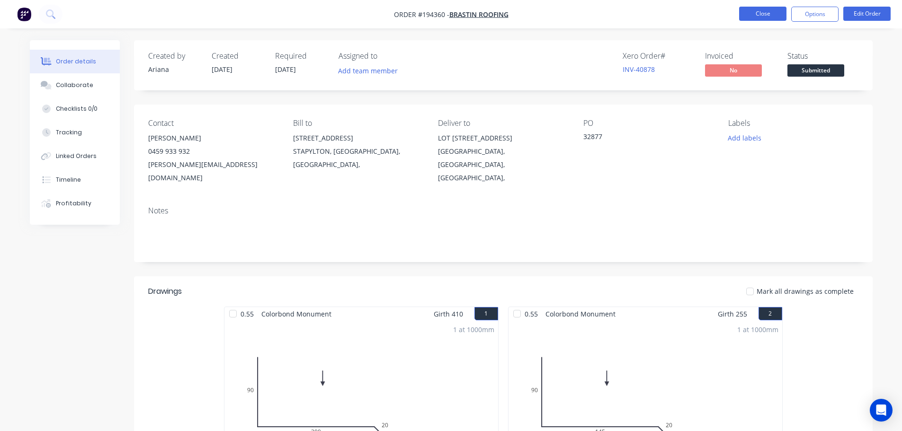
click at [764, 12] on button "Close" at bounding box center [762, 14] width 47 height 14
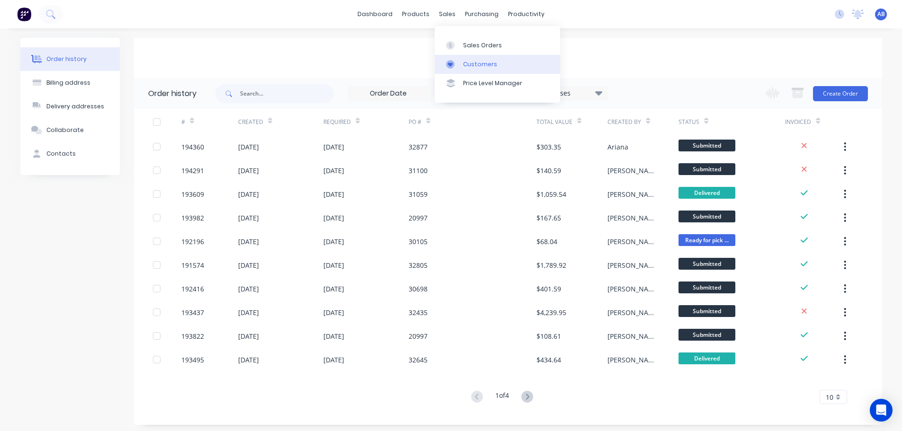
click at [477, 64] on div "Customers" at bounding box center [480, 64] width 34 height 9
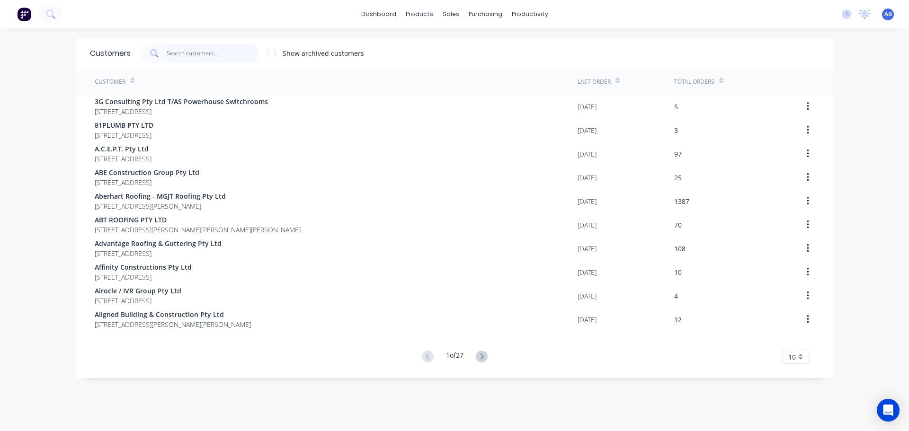
drag, startPoint x: 217, startPoint y: 46, endPoint x: 318, endPoint y: 75, distance: 104.9
click at [218, 46] on input "text" at bounding box center [213, 53] width 92 height 19
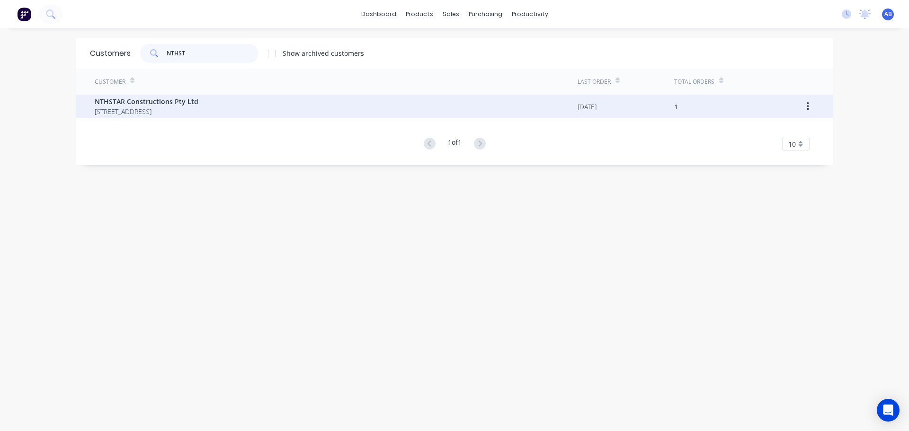
type input "NTHST"
click at [156, 99] on span "NTHSTAR Constructions Pty Ltd" at bounding box center [147, 102] width 104 height 10
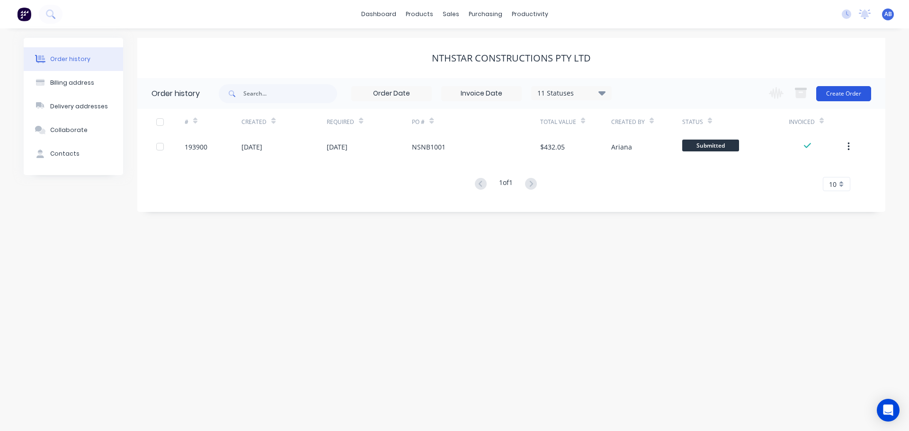
click at [840, 96] on button "Create Order" at bounding box center [843, 93] width 55 height 15
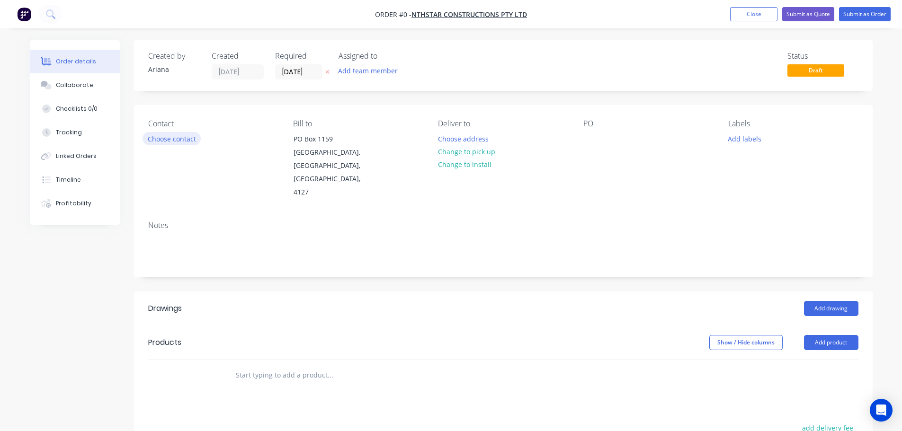
click at [168, 138] on button "Choose contact" at bounding box center [172, 138] width 58 height 13
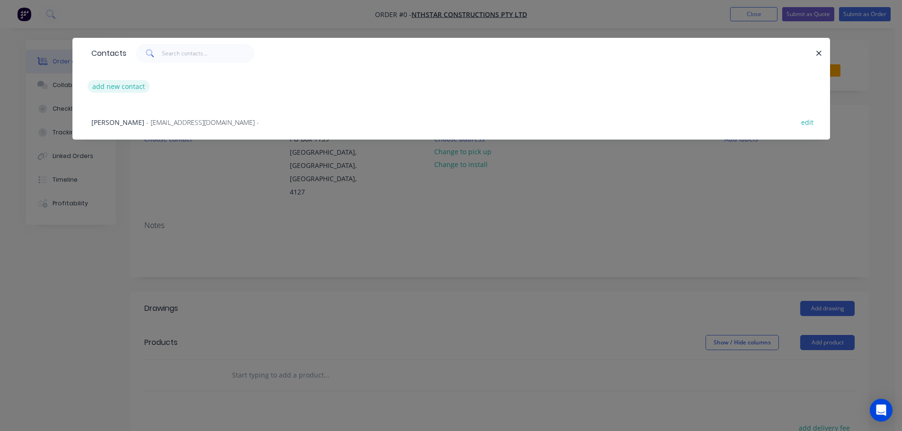
click at [111, 87] on button "add new contact" at bounding box center [119, 86] width 63 height 13
select select "AU"
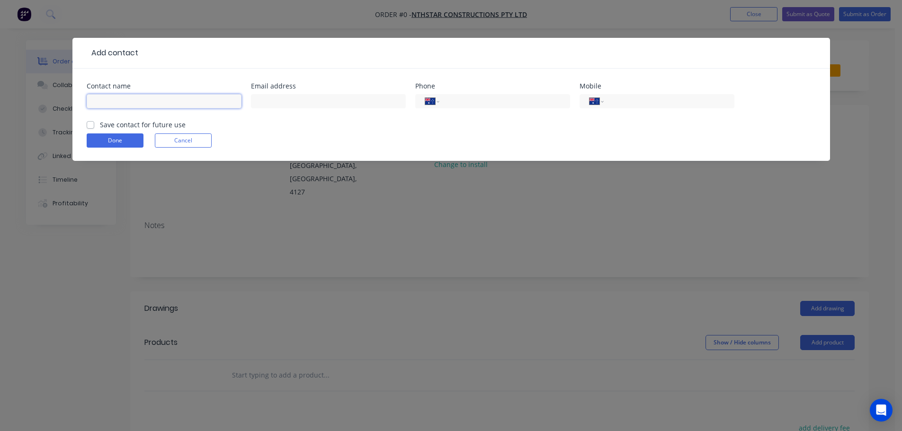
click at [114, 98] on input "text" at bounding box center [164, 101] width 155 height 14
type input "SEBASTIAN"
click at [624, 103] on input "tel" at bounding box center [667, 101] width 114 height 11
type input "0424 686 312"
click at [100, 121] on label "Save contact for future use" at bounding box center [143, 125] width 86 height 10
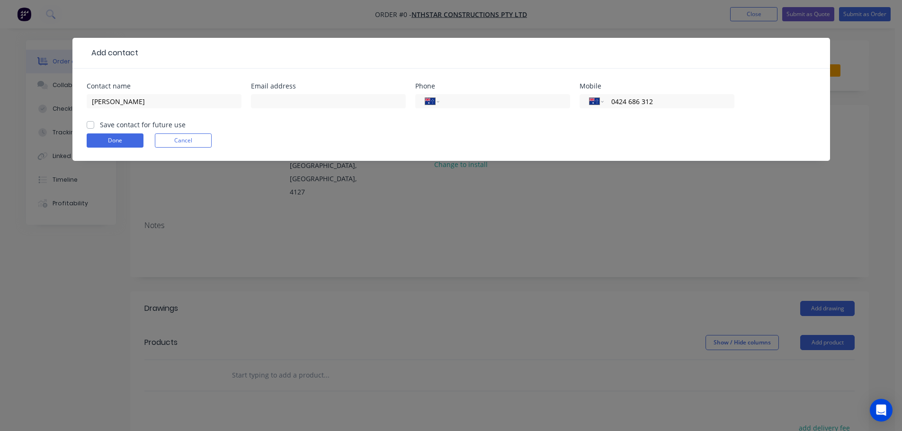
click at [89, 121] on input "Save contact for future use" at bounding box center [91, 124] width 8 height 9
checkbox input "true"
click at [109, 141] on button "Done" at bounding box center [115, 141] width 57 height 14
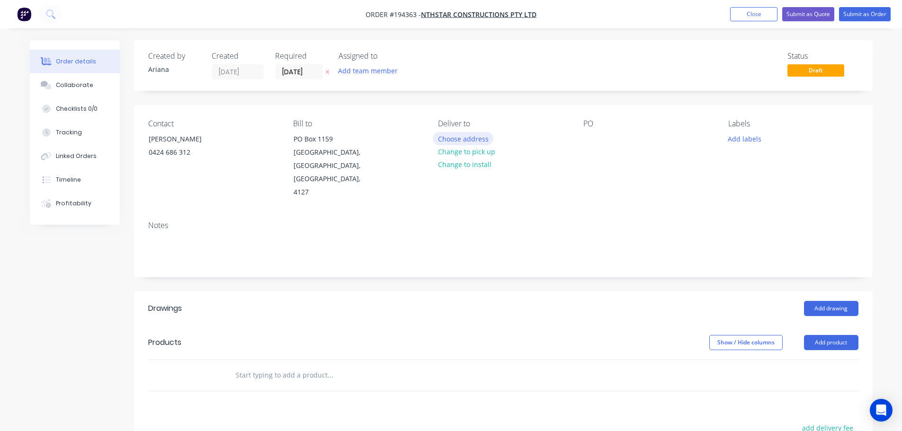
click at [472, 138] on button "Choose address" at bounding box center [463, 138] width 61 height 13
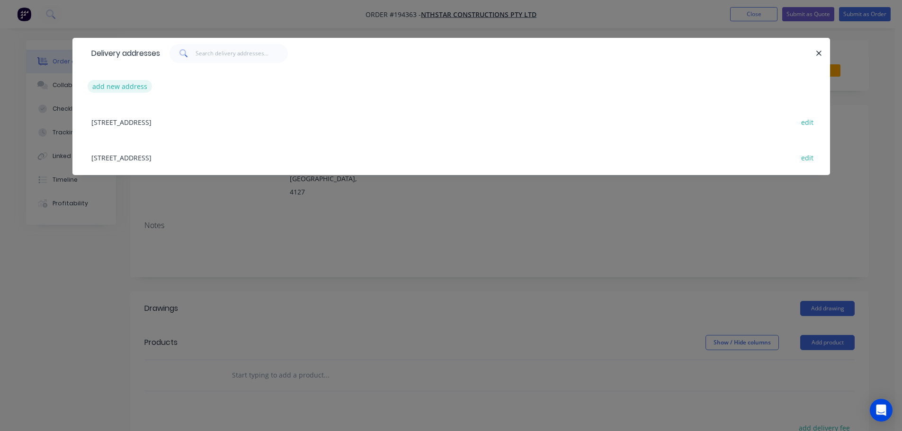
click at [124, 84] on button "add new address" at bounding box center [120, 86] width 65 height 13
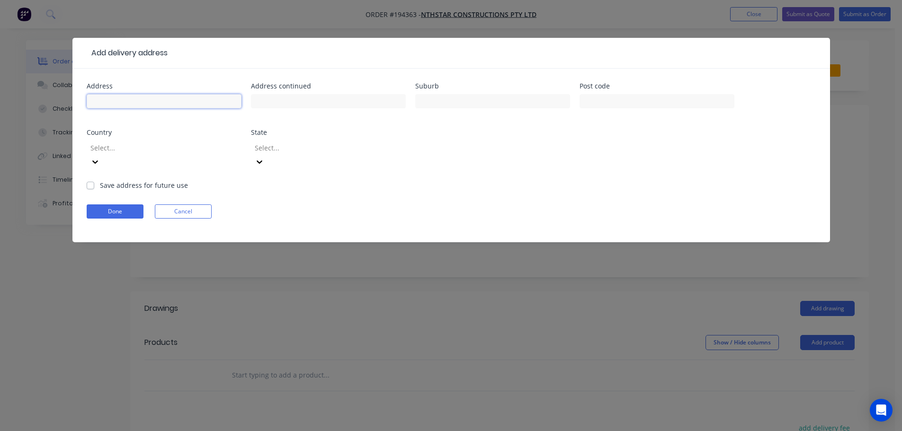
click at [111, 100] on input "text" at bounding box center [164, 101] width 155 height 14
type input "28 KOOLANG CRESCENT"
type input "REEDY CREEK"
click at [479, 177] on form "Address 28 KOOLANG CRESCENT Address continued Suburb REEDY CREEK Post code Coun…" at bounding box center [451, 163] width 729 height 160
click at [100, 157] on icon at bounding box center [94, 161] width 9 height 9
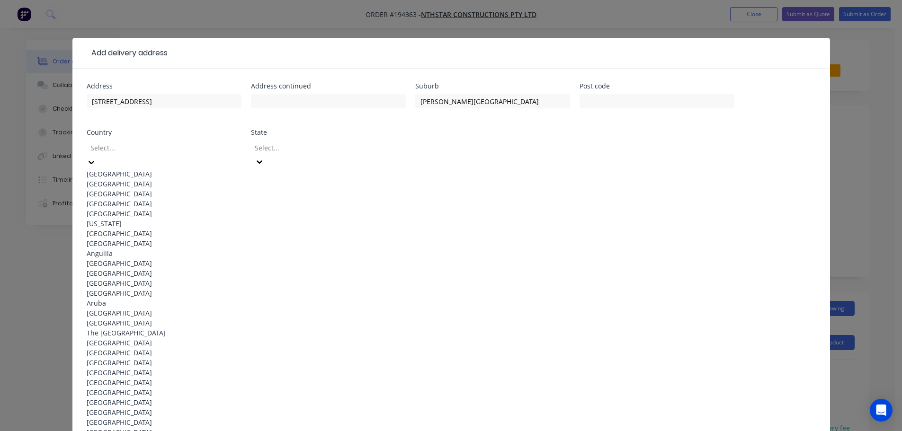
click at [155, 169] on div "[GEOGRAPHIC_DATA]" at bounding box center [164, 174] width 155 height 10
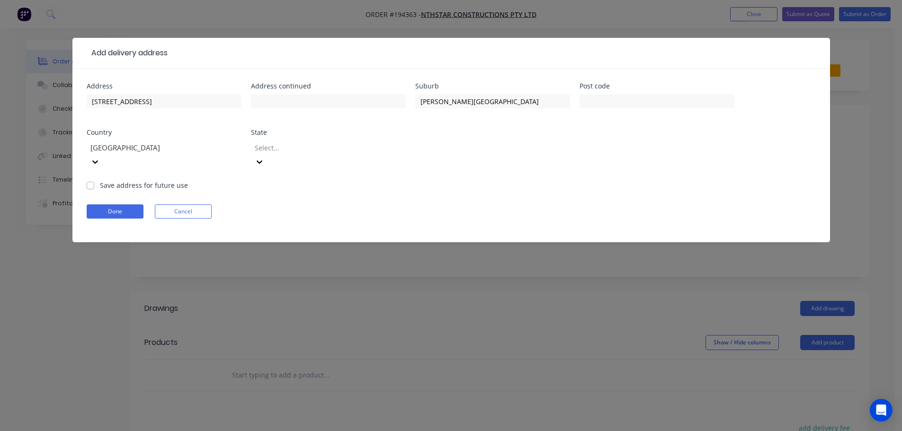
click at [264, 157] on icon at bounding box center [259, 161] width 9 height 9
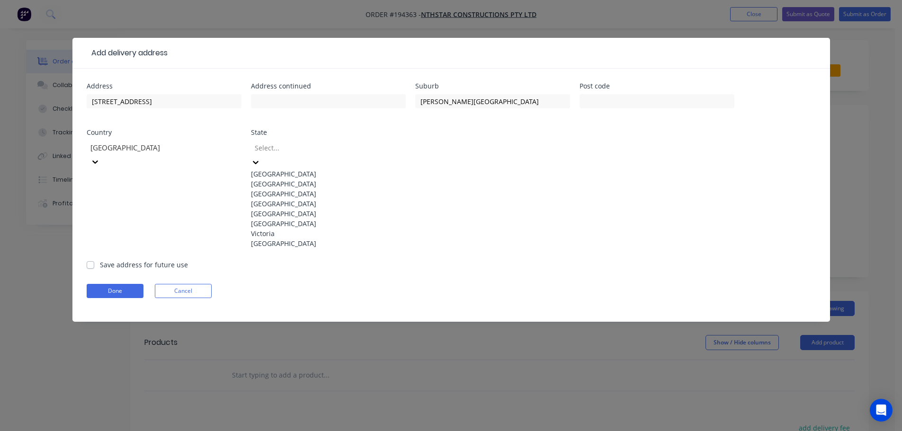
click at [288, 209] on div "[GEOGRAPHIC_DATA]" at bounding box center [328, 204] width 155 height 10
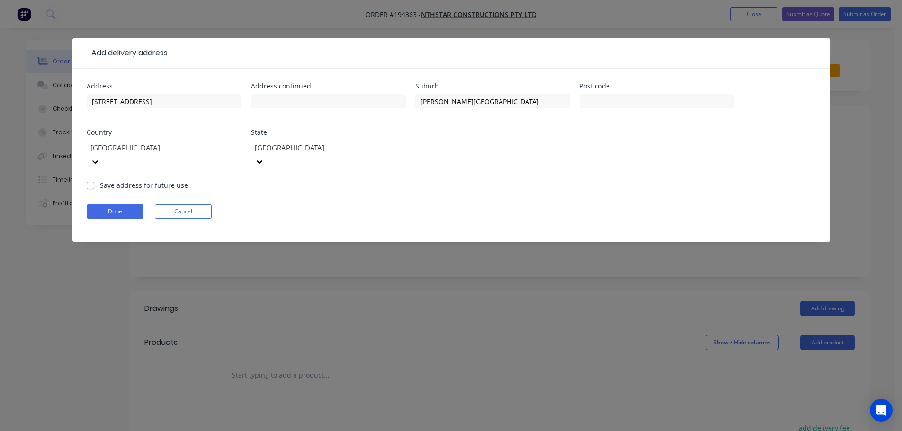
click at [608, 205] on div "Done Cancel" at bounding box center [451, 212] width 729 height 14
drag, startPoint x: 102, startPoint y: 200, endPoint x: 414, endPoint y: 196, distance: 312.0
click at [105, 205] on button "Done" at bounding box center [115, 212] width 57 height 14
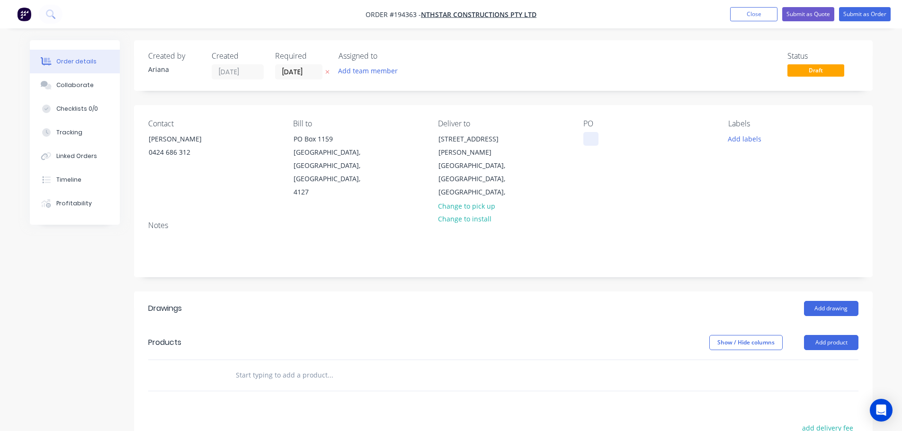
click at [587, 137] on div at bounding box center [590, 139] width 15 height 14
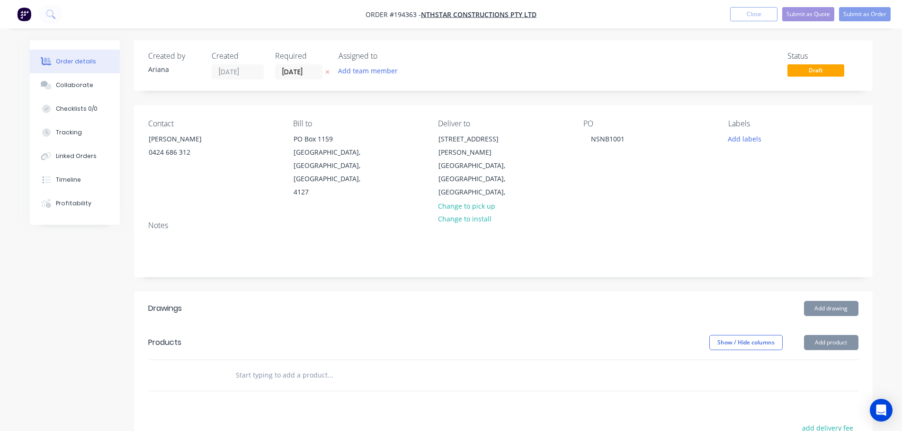
click at [649, 178] on div "PO NSNB1001" at bounding box center [648, 159] width 130 height 80
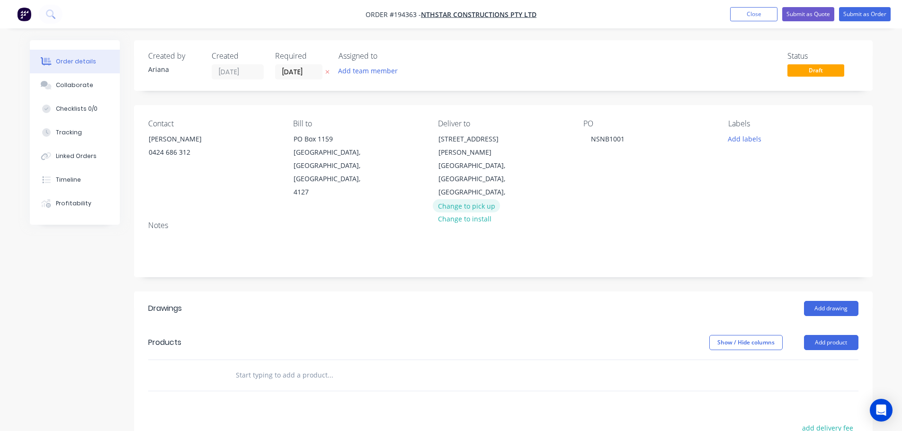
click at [468, 199] on button "Change to pick up" at bounding box center [466, 205] width 67 height 13
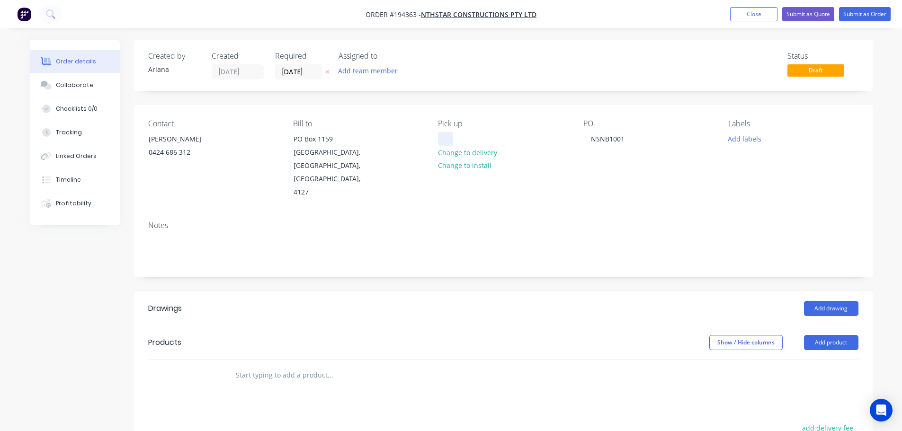
click at [450, 133] on div at bounding box center [445, 139] width 15 height 14
click at [540, 198] on div "Contact SEBASTIAN 0424 686 312 Bill to PO Box 1159 Springwood, Queensland, Aust…" at bounding box center [503, 159] width 739 height 108
click at [836, 301] on button "Add drawing" at bounding box center [831, 308] width 54 height 15
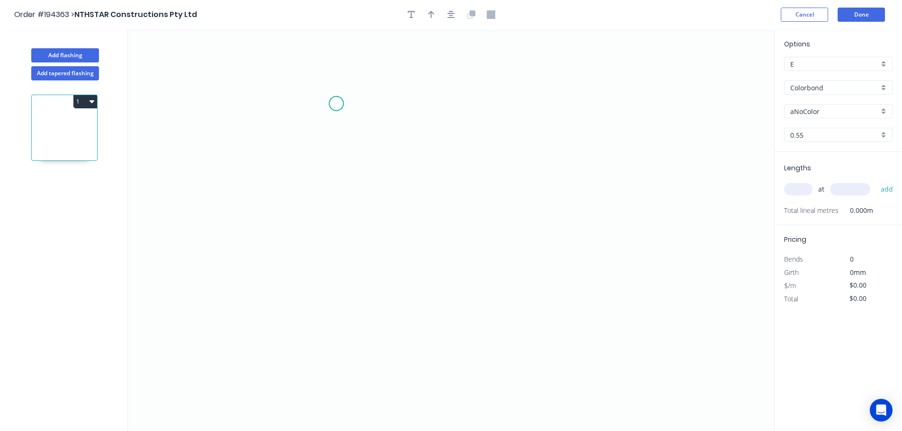
click at [336, 104] on icon "0" at bounding box center [451, 230] width 646 height 402
click at [305, 72] on icon "0" at bounding box center [451, 230] width 646 height 402
click at [304, 227] on icon "0 ?" at bounding box center [451, 230] width 646 height 402
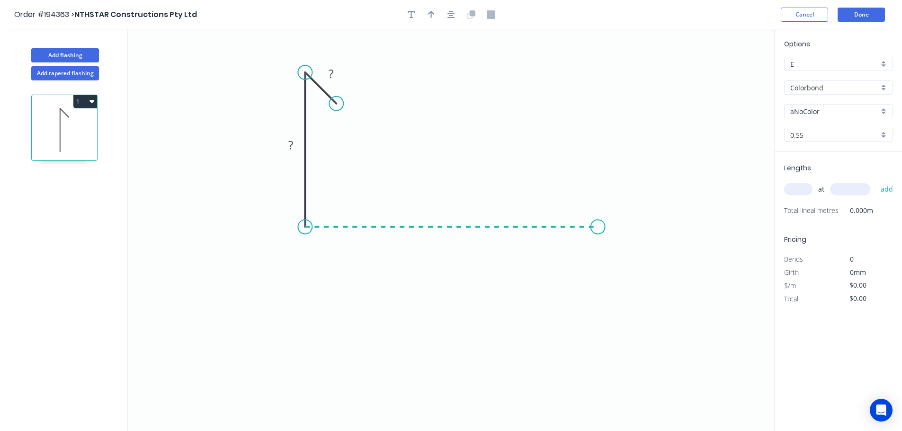
click at [598, 217] on icon "0 ? ?" at bounding box center [451, 230] width 646 height 402
click at [634, 263] on icon "0 ? ? ?" at bounding box center [451, 230] width 646 height 402
click at [634, 263] on circle at bounding box center [634, 263] width 14 height 14
click at [334, 70] on rect at bounding box center [330, 74] width 19 height 13
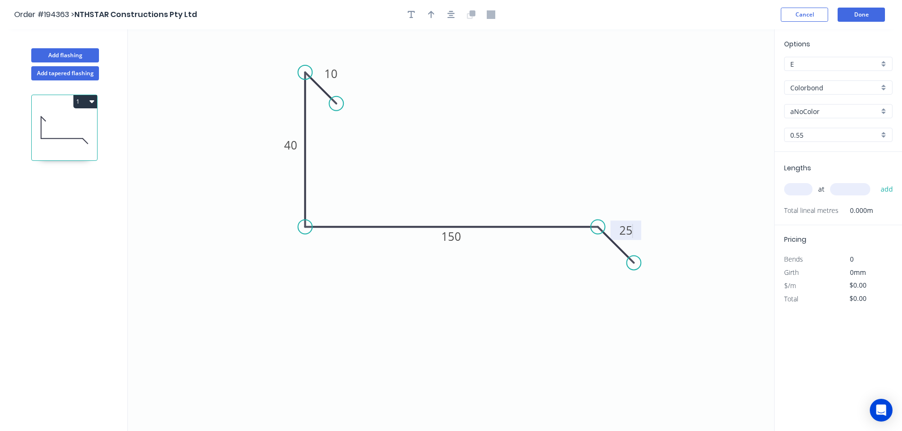
click at [449, 114] on icon "0 10 40 150 25" at bounding box center [451, 230] width 646 height 402
type input "$11.86"
click at [428, 11] on icon "button" at bounding box center [431, 14] width 7 height 9
drag, startPoint x: 727, startPoint y: 72, endPoint x: 469, endPoint y: 116, distance: 261.7
click at [469, 116] on icon at bounding box center [469, 105] width 9 height 30
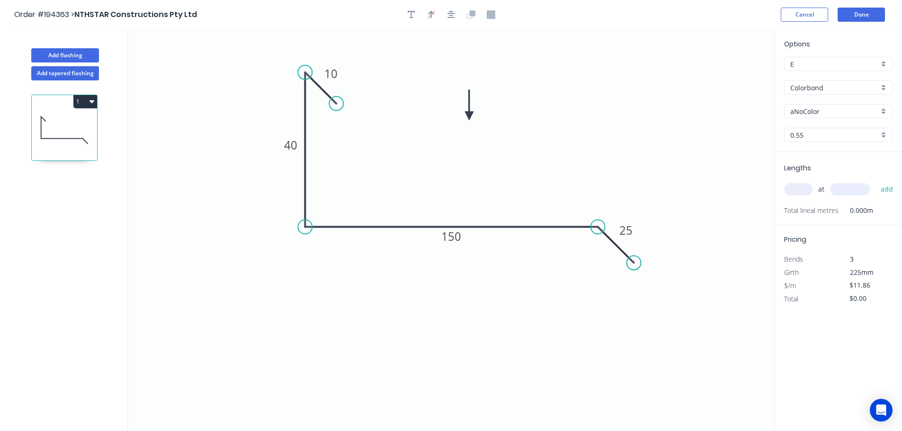
click at [883, 110] on div "aNoColor" at bounding box center [838, 111] width 108 height 14
click at [845, 129] on div "Surfmist" at bounding box center [838, 127] width 107 height 17
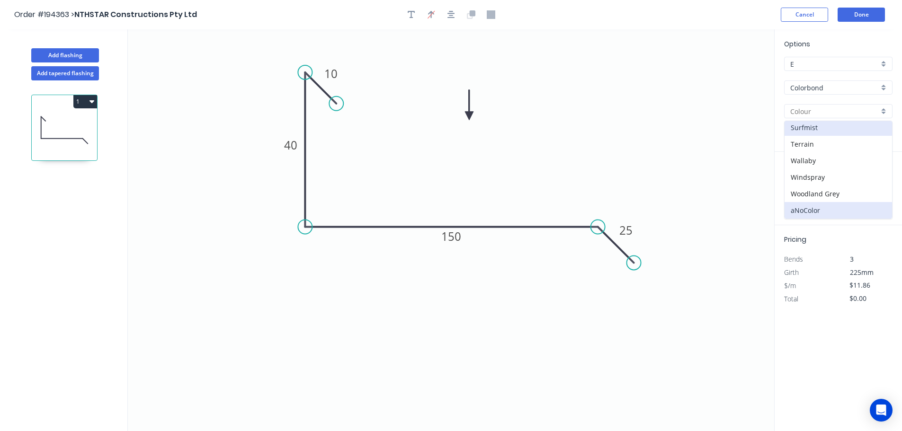
type input "Surfmist"
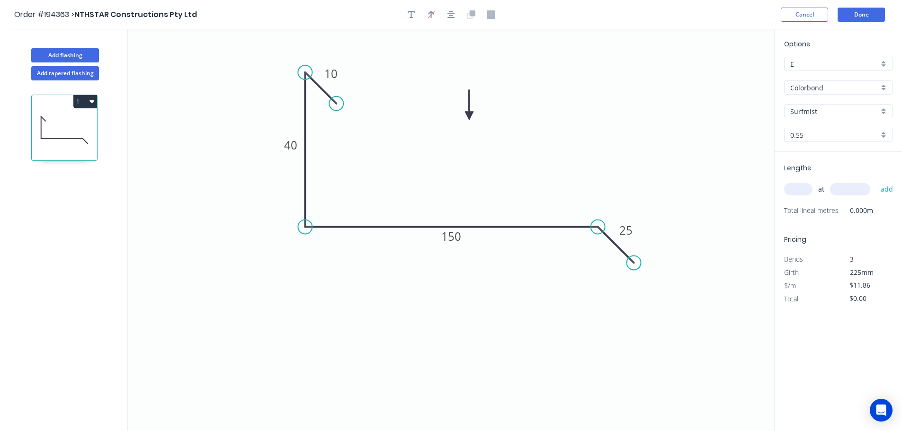
click at [804, 188] on input "text" at bounding box center [798, 189] width 28 height 12
type input "1"
click at [847, 188] on input "text" at bounding box center [850, 189] width 40 height 12
type input "1500"
click at [876, 181] on button "add" at bounding box center [887, 189] width 22 height 16
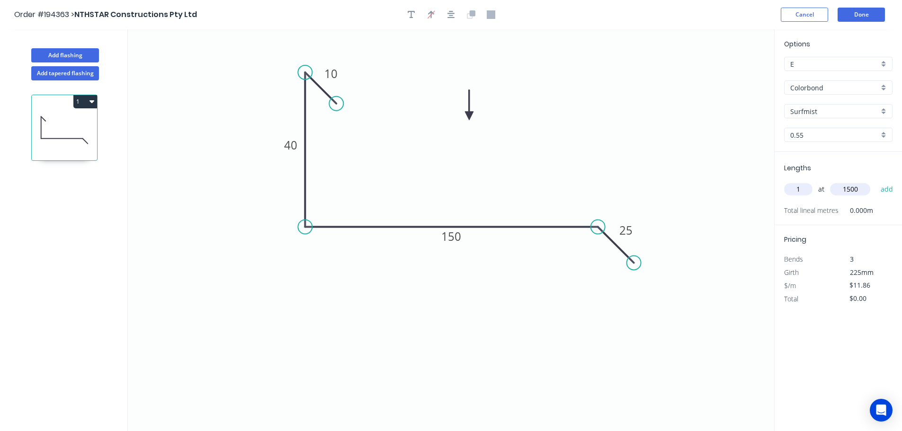
type input "$17.79"
click at [633, 166] on icon "0 10 40 150 25" at bounding box center [451, 230] width 646 height 402
click at [74, 54] on button "Add flashing" at bounding box center [65, 55] width 68 height 14
type input "$0.00"
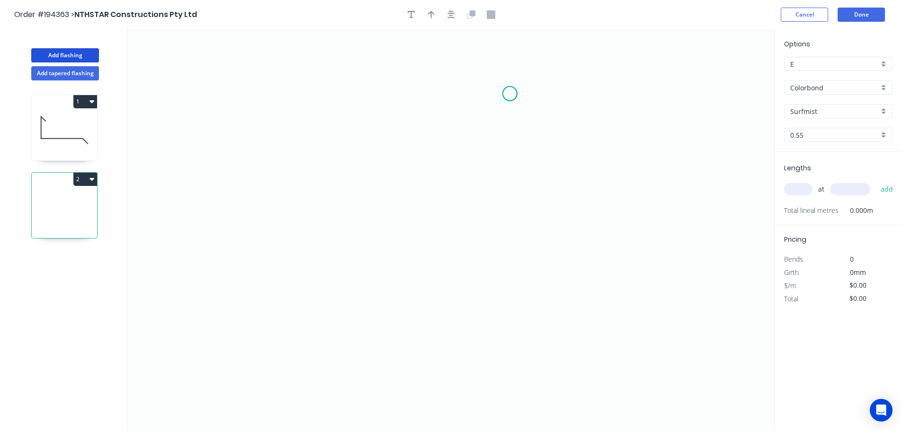
click at [510, 94] on icon "0" at bounding box center [451, 230] width 646 height 402
click at [539, 64] on icon "0" at bounding box center [451, 230] width 646 height 402
click at [546, 204] on icon "0 ?" at bounding box center [451, 230] width 646 height 402
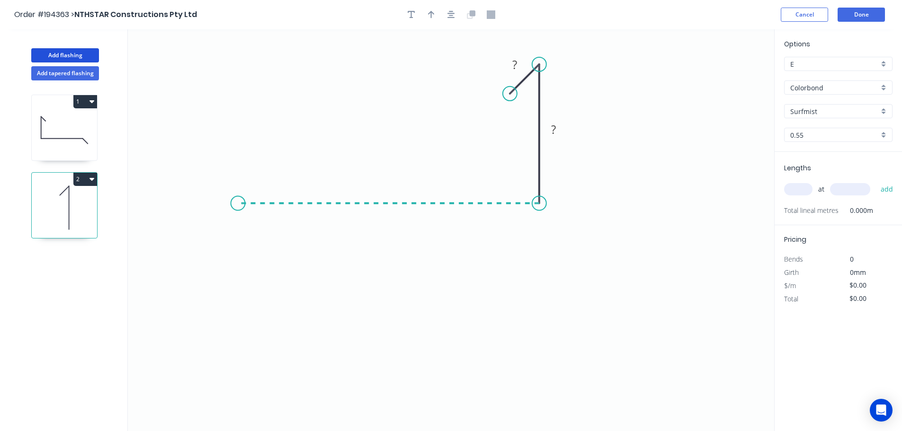
click at [238, 201] on icon "0 ? ?" at bounding box center [451, 230] width 646 height 402
click at [280, 248] on icon "0 ? ? ?" at bounding box center [451, 230] width 646 height 402
click at [280, 248] on circle at bounding box center [280, 245] width 14 height 14
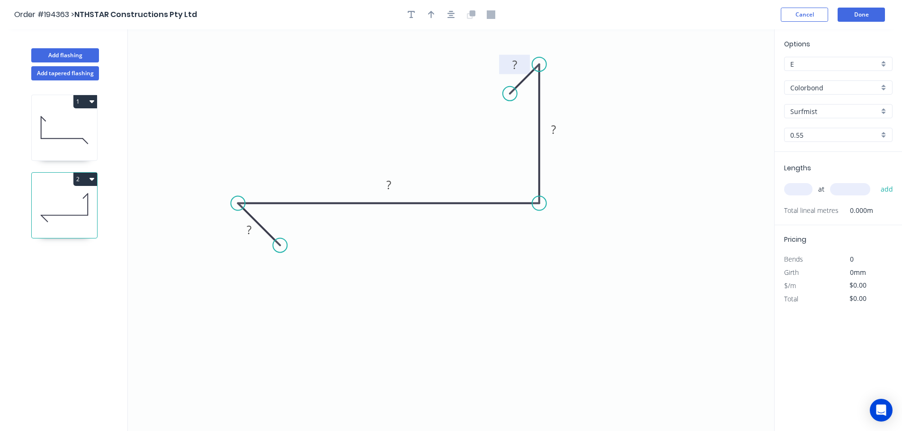
click at [514, 62] on tspan "?" at bounding box center [514, 65] width 5 height 16
click at [580, 83] on icon "0 25 190 40 10" at bounding box center [451, 230] width 646 height 402
type input "$11.86"
click at [428, 14] on icon "button" at bounding box center [431, 15] width 7 height 8
drag, startPoint x: 728, startPoint y: 75, endPoint x: 377, endPoint y: 101, distance: 351.3
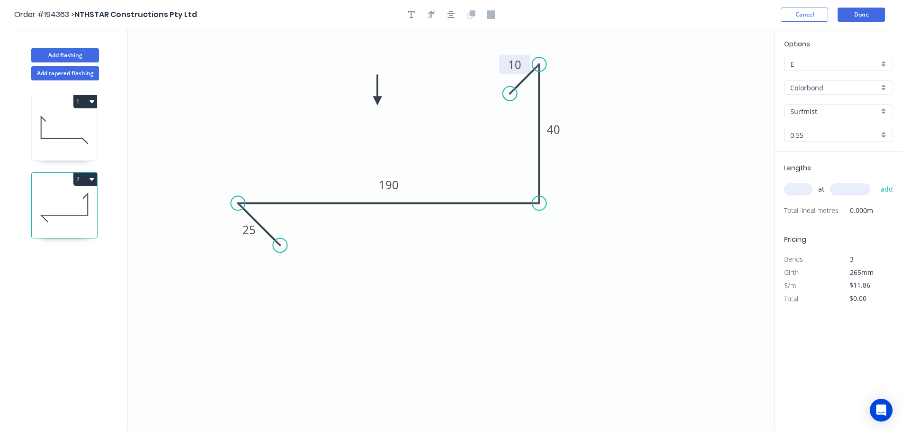
click at [377, 101] on icon at bounding box center [377, 90] width 9 height 30
click at [804, 184] on input "text" at bounding box center [798, 189] width 28 height 12
type input "1"
click at [840, 186] on input "text" at bounding box center [850, 189] width 40 height 12
type input "1500"
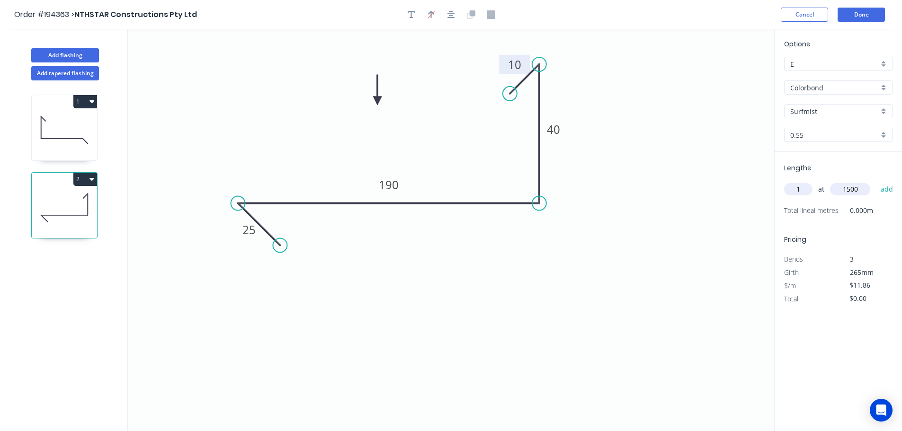
click at [876, 181] on button "add" at bounding box center [887, 189] width 22 height 16
type input "$17.79"
drag, startPoint x: 64, startPoint y: 54, endPoint x: 124, endPoint y: 66, distance: 61.0
click at [65, 54] on button "Add flashing" at bounding box center [65, 55] width 68 height 14
type input "$0.00"
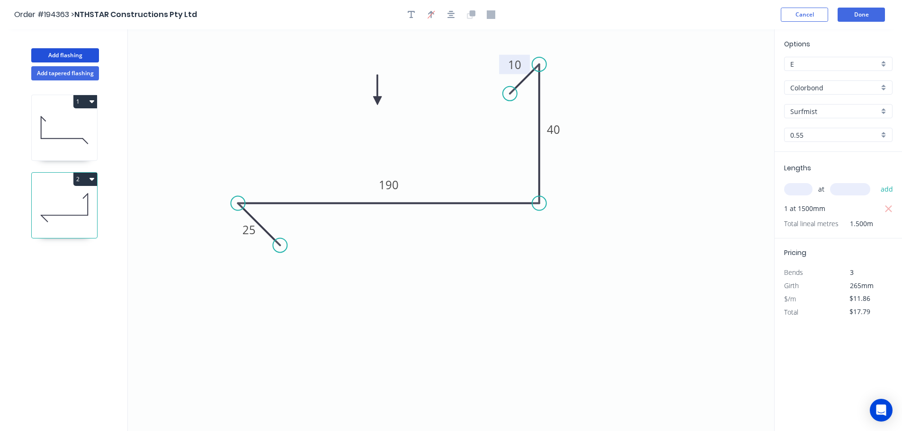
type input "$0.00"
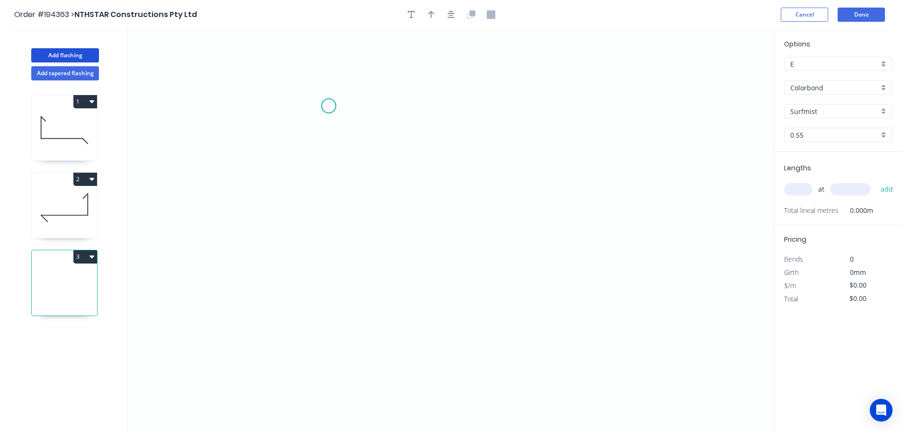
click at [329, 106] on icon "0" at bounding box center [451, 230] width 646 height 402
click at [297, 70] on icon "0" at bounding box center [451, 230] width 646 height 402
click at [294, 220] on icon "0 ?" at bounding box center [451, 230] width 646 height 402
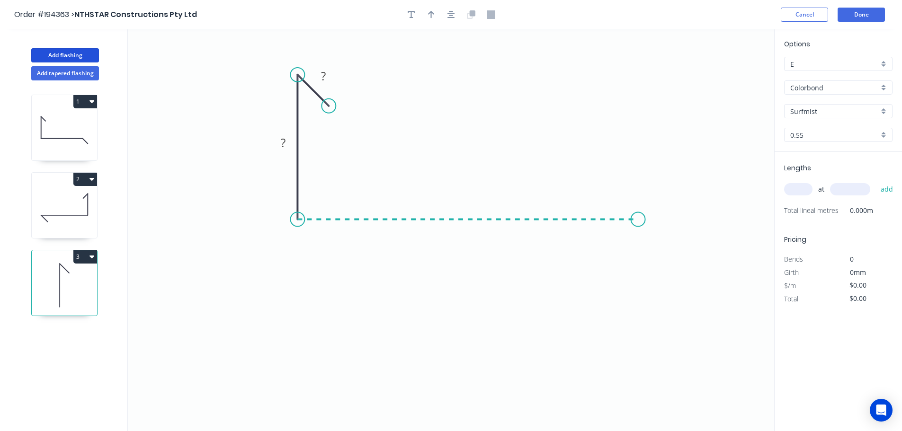
click at [638, 215] on icon "0 ? ?" at bounding box center [451, 230] width 646 height 402
click at [597, 261] on icon "0 ? ? ?" at bounding box center [451, 230] width 646 height 402
click at [597, 261] on circle at bounding box center [596, 261] width 14 height 14
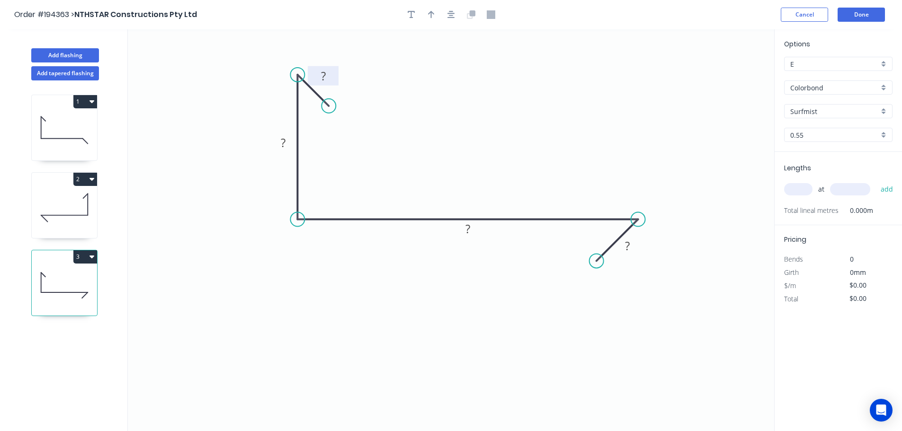
click at [322, 75] on tspan "?" at bounding box center [323, 76] width 5 height 16
click at [547, 95] on icon "0 10 40 180 25" at bounding box center [451, 230] width 646 height 402
type input "$11.86"
click at [430, 13] on icon "button" at bounding box center [431, 14] width 7 height 9
drag, startPoint x: 693, startPoint y: 90, endPoint x: 454, endPoint y: 115, distance: 240.0
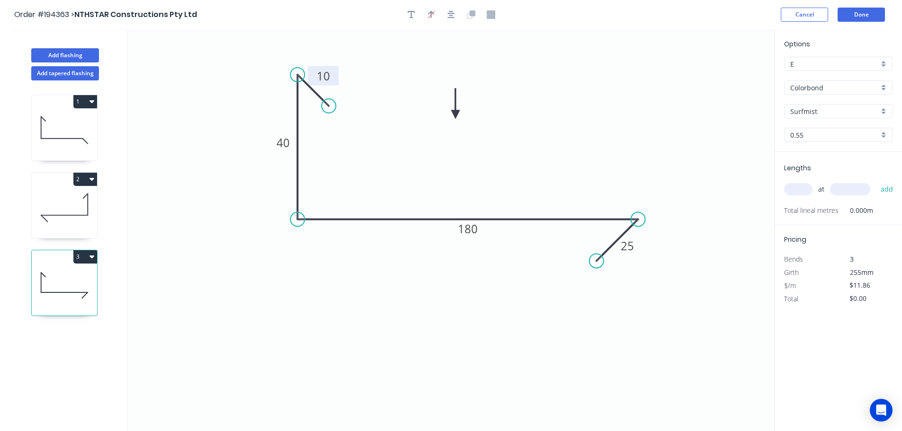
click at [454, 115] on icon at bounding box center [455, 104] width 9 height 30
click at [803, 185] on input "text" at bounding box center [798, 189] width 28 height 12
type input "1"
click at [857, 188] on input "text" at bounding box center [850, 189] width 40 height 12
type input "1500"
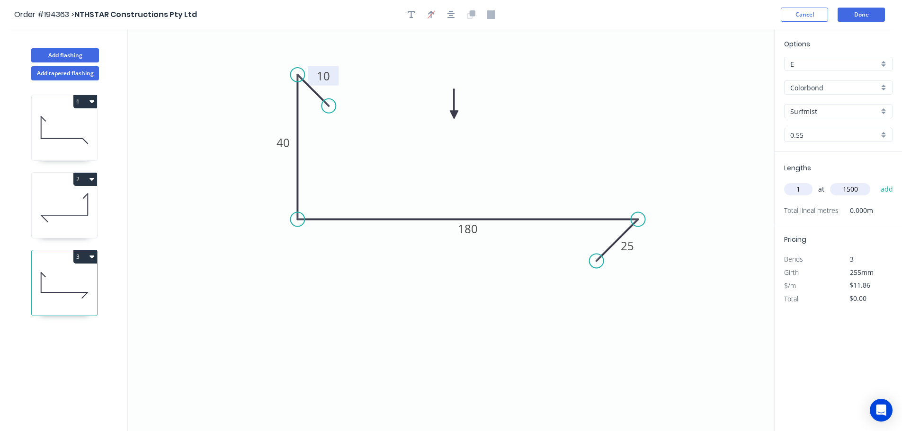
click at [876, 181] on button "add" at bounding box center [887, 189] width 22 height 16
type input "$17.79"
click at [72, 53] on button "Add flashing" at bounding box center [65, 55] width 68 height 14
type input "$0.00"
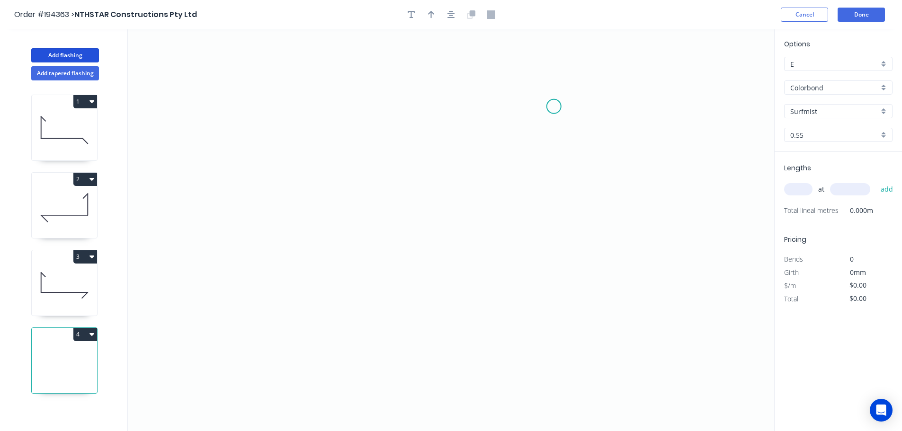
click at [555, 107] on icon "0" at bounding box center [451, 230] width 646 height 402
click at [588, 70] on icon "0" at bounding box center [451, 230] width 646 height 402
click at [587, 223] on icon "0 ?" at bounding box center [451, 230] width 646 height 402
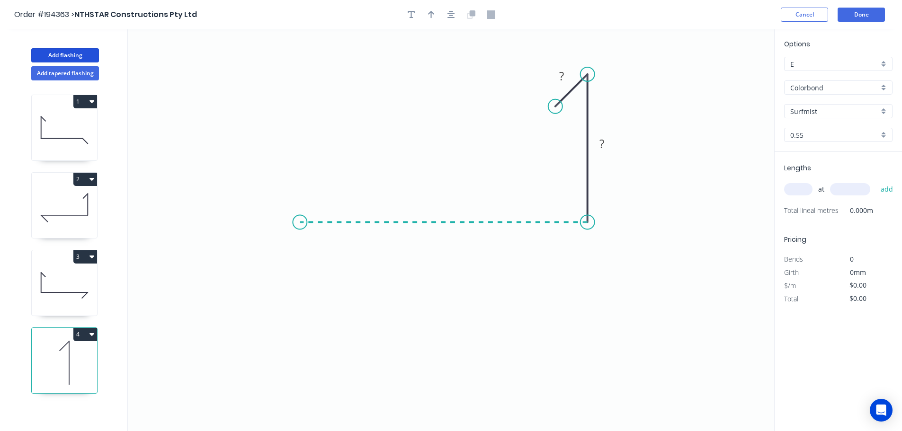
click at [300, 222] on icon "0 ? ?" at bounding box center [451, 230] width 646 height 402
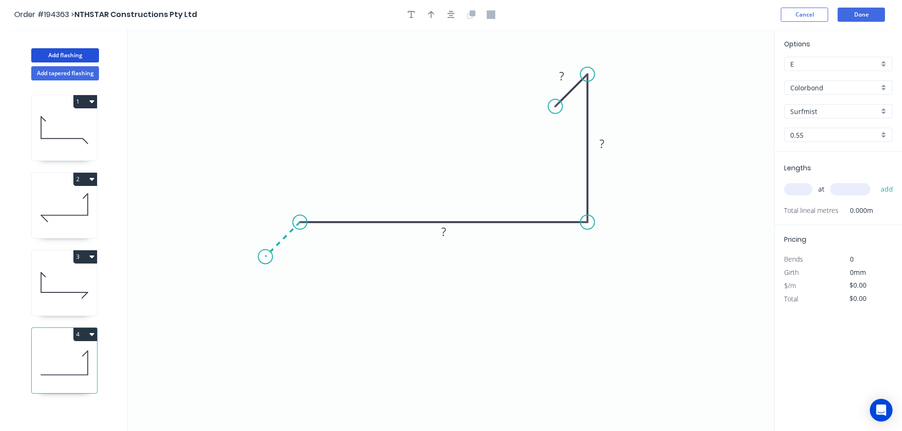
click at [265, 254] on icon "0 ? ? ?" at bounding box center [451, 230] width 646 height 402
click at [265, 254] on circle at bounding box center [265, 257] width 14 height 14
click at [275, 222] on tspan "?" at bounding box center [272, 225] width 5 height 16
click at [432, 131] on icon "0 25 150 40 10" at bounding box center [451, 230] width 646 height 402
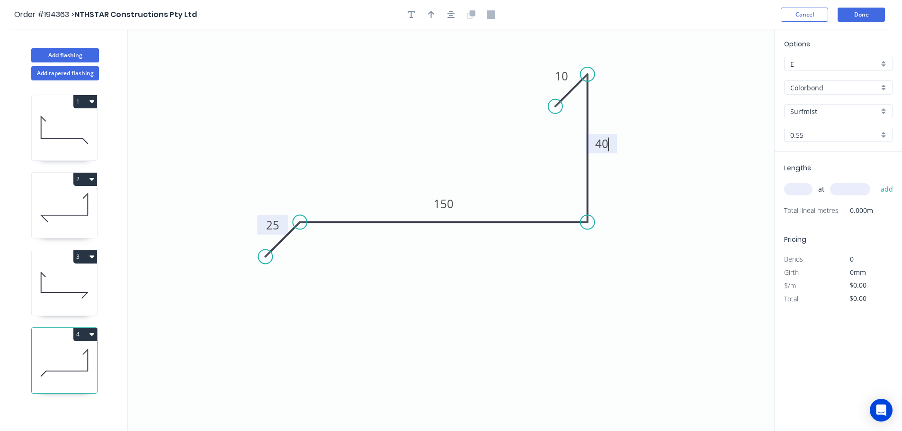
type input "$11.86"
click at [431, 12] on icon "button" at bounding box center [431, 15] width 7 height 8
drag, startPoint x: 588, startPoint y: 103, endPoint x: 414, endPoint y: 116, distance: 174.2
click at [414, 116] on icon at bounding box center [414, 104] width 9 height 30
click at [804, 191] on input "text" at bounding box center [798, 189] width 28 height 12
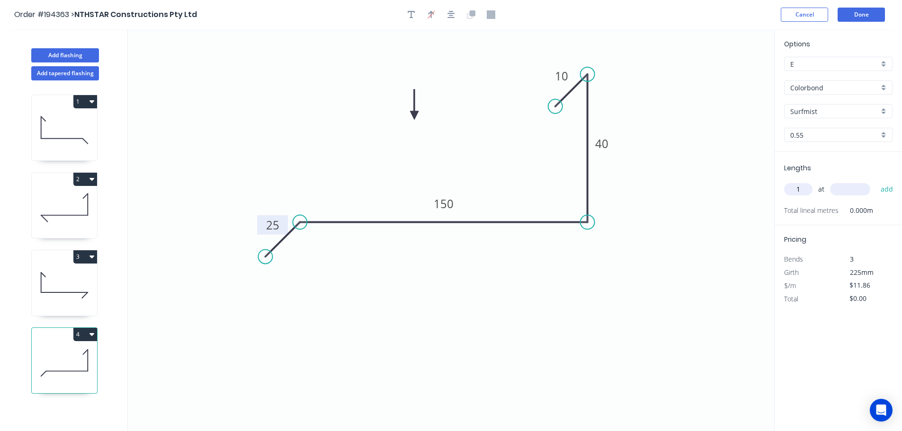
type input "1"
click at [859, 189] on input "text" at bounding box center [850, 189] width 40 height 12
type input "1500"
click at [876, 181] on button "add" at bounding box center [887, 189] width 22 height 16
type input "$17.79"
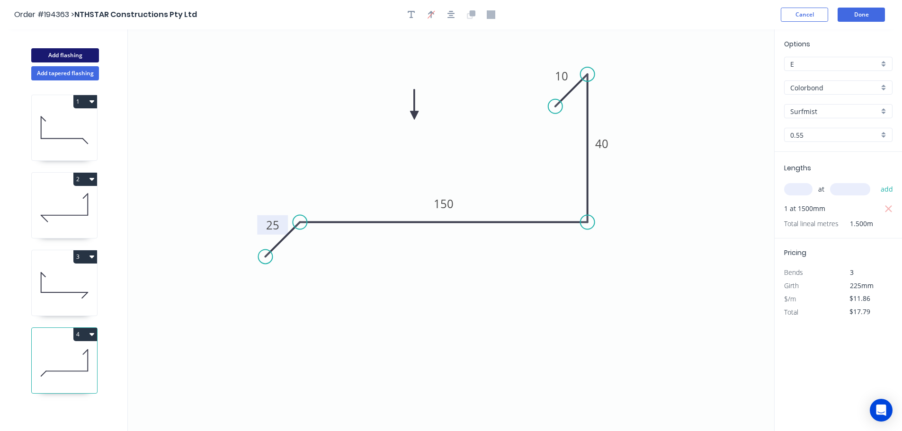
click at [57, 53] on button "Add flashing" at bounding box center [65, 55] width 68 height 14
type input "$0.00"
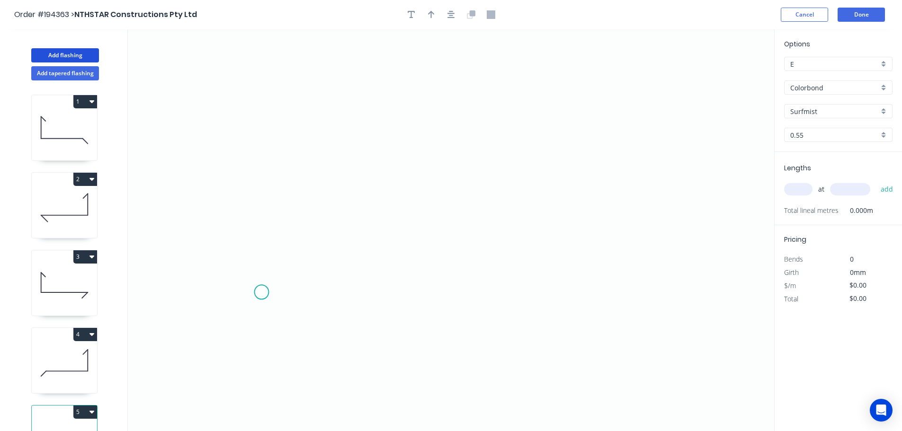
click at [261, 293] on icon "0" at bounding box center [451, 230] width 646 height 402
click at [302, 250] on icon "0" at bounding box center [451, 230] width 646 height 402
click at [692, 243] on icon "0 ?" at bounding box center [451, 230] width 646 height 402
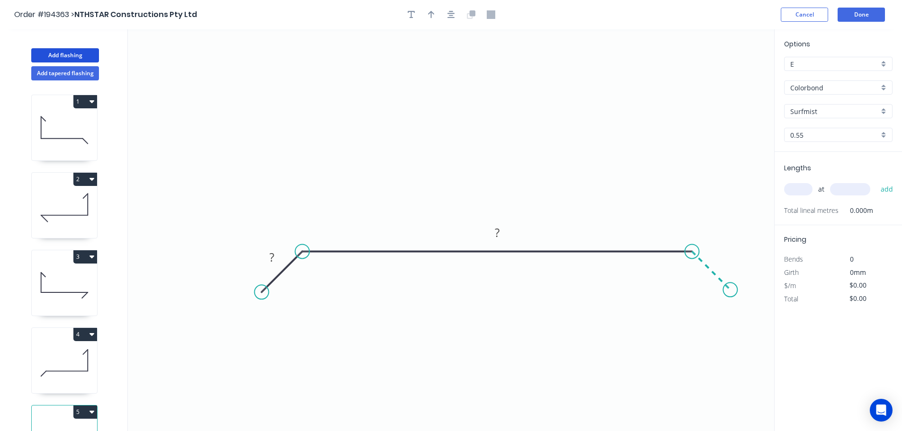
click at [731, 287] on icon "0 ? ?" at bounding box center [451, 230] width 646 height 402
click at [731, 287] on circle at bounding box center [730, 290] width 14 height 14
click at [274, 254] on tspan "?" at bounding box center [271, 258] width 5 height 16
click at [367, 158] on icon "0 25 1250 25" at bounding box center [451, 230] width 646 height 402
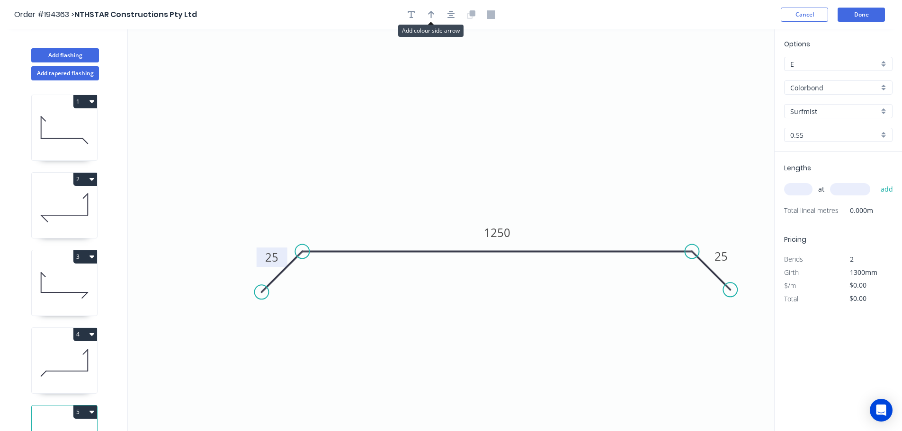
drag, startPoint x: 428, startPoint y: 16, endPoint x: 529, endPoint y: 33, distance: 102.2
click at [429, 16] on icon "button" at bounding box center [431, 14] width 7 height 9
drag, startPoint x: 727, startPoint y: 75, endPoint x: 484, endPoint y: 122, distance: 247.8
click at [484, 122] on icon at bounding box center [484, 111] width 9 height 30
click at [804, 187] on input "text" at bounding box center [798, 189] width 28 height 12
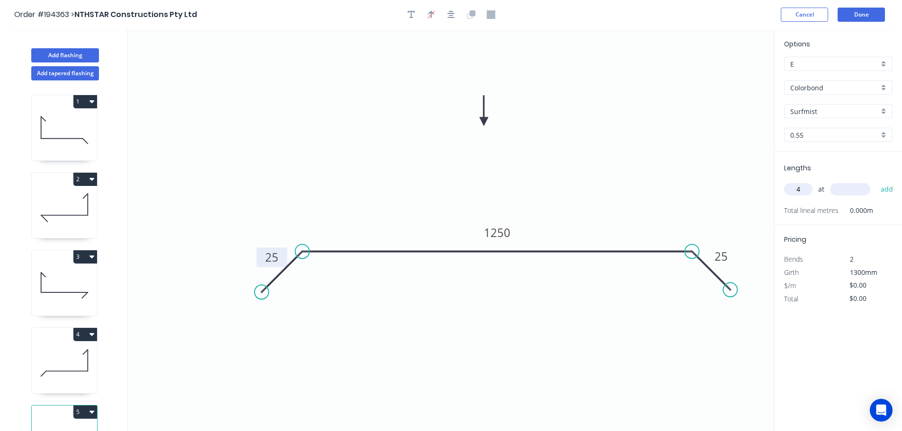
type input "4"
type input "1200"
click at [876, 181] on button "add" at bounding box center [887, 189] width 22 height 16
click at [60, 134] on icon at bounding box center [64, 130] width 65 height 61
type input "$11.86"
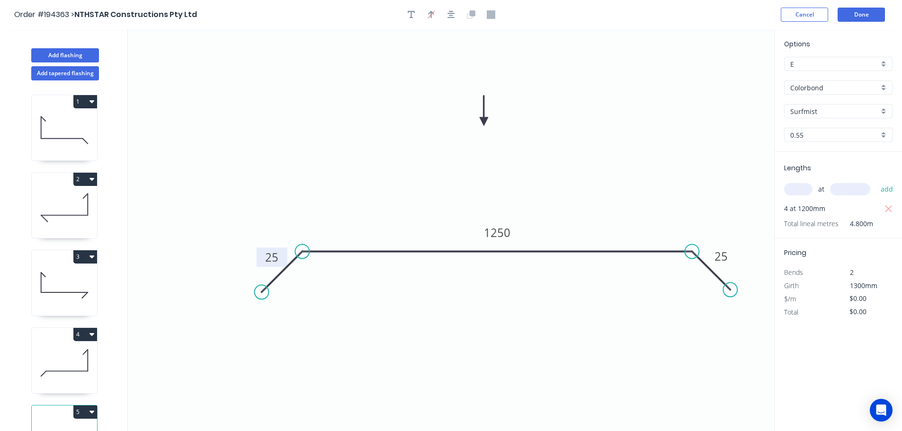
type input "$17.79"
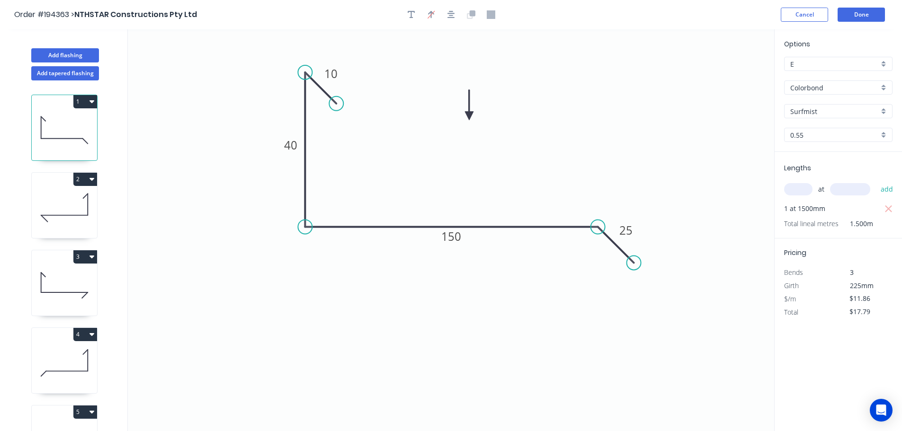
click at [70, 207] on icon at bounding box center [64, 208] width 65 height 61
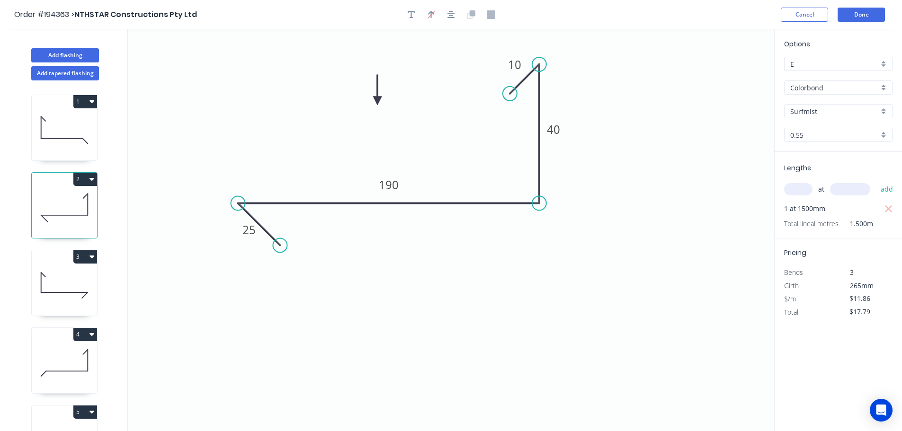
click at [66, 129] on icon at bounding box center [64, 130] width 65 height 61
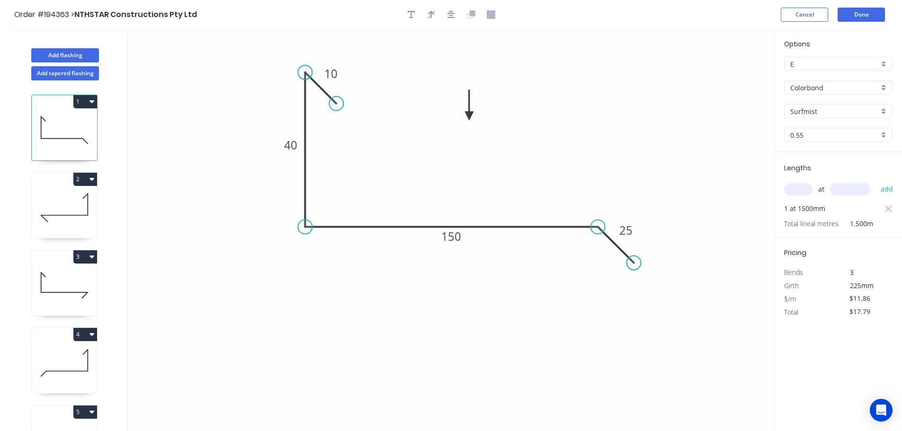
click at [68, 209] on icon at bounding box center [64, 208] width 65 height 61
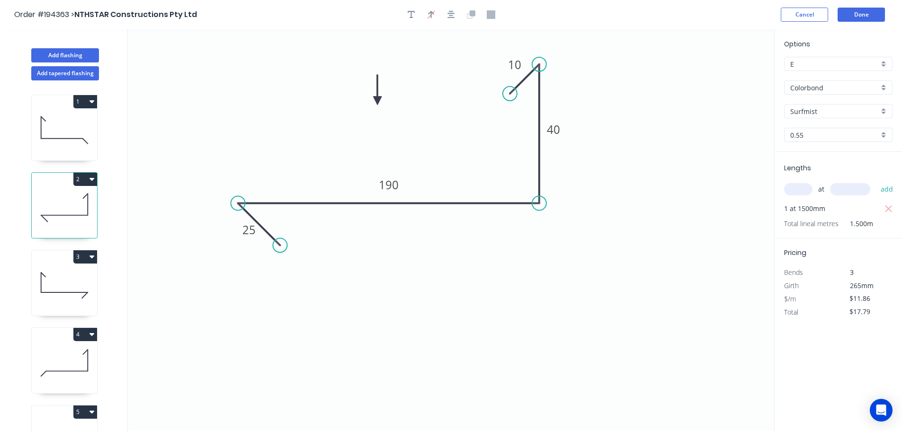
click at [71, 297] on icon at bounding box center [64, 285] width 65 height 61
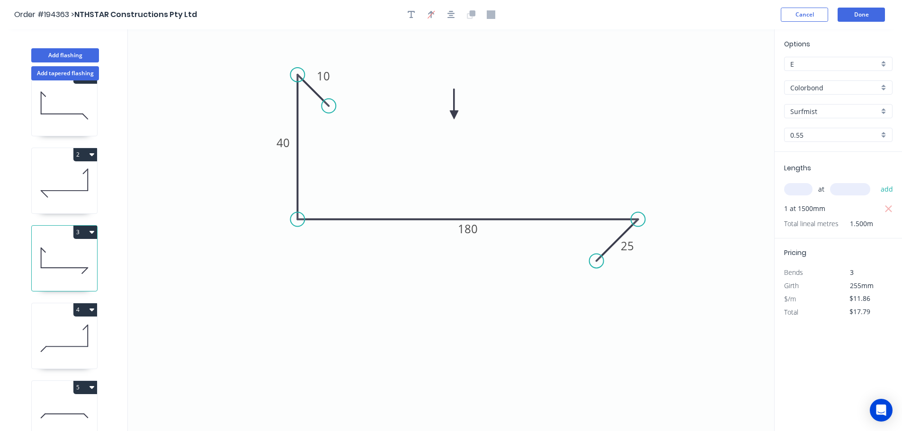
scroll to position [41, 0]
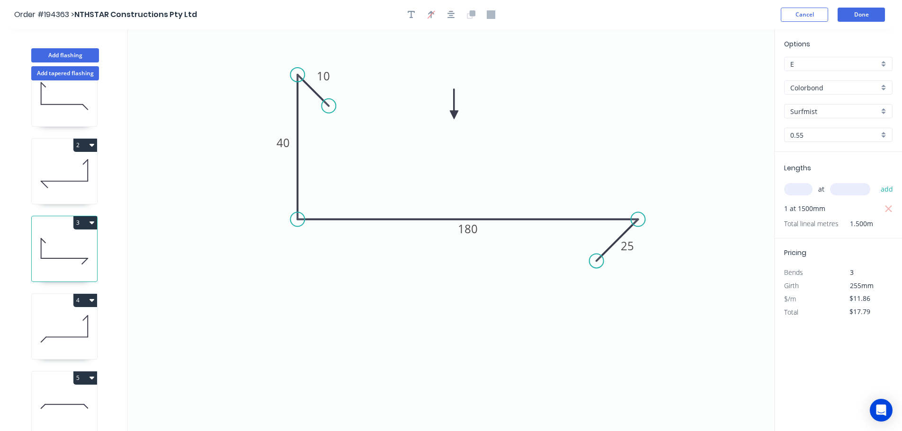
click at [62, 317] on icon at bounding box center [64, 329] width 65 height 61
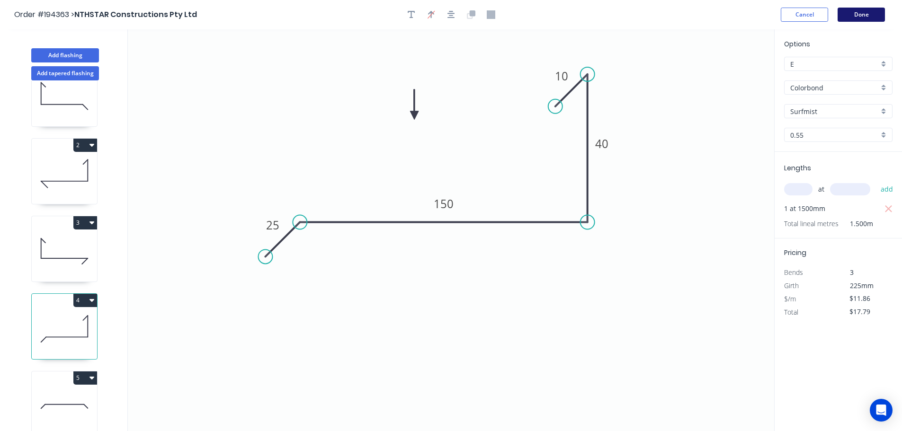
click at [861, 14] on button "Done" at bounding box center [861, 15] width 47 height 14
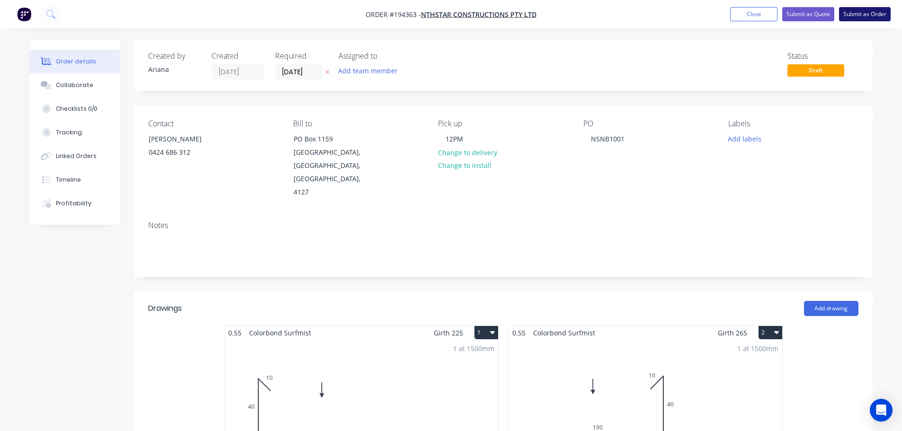
click at [856, 10] on button "Submit as Order" at bounding box center [865, 14] width 52 height 14
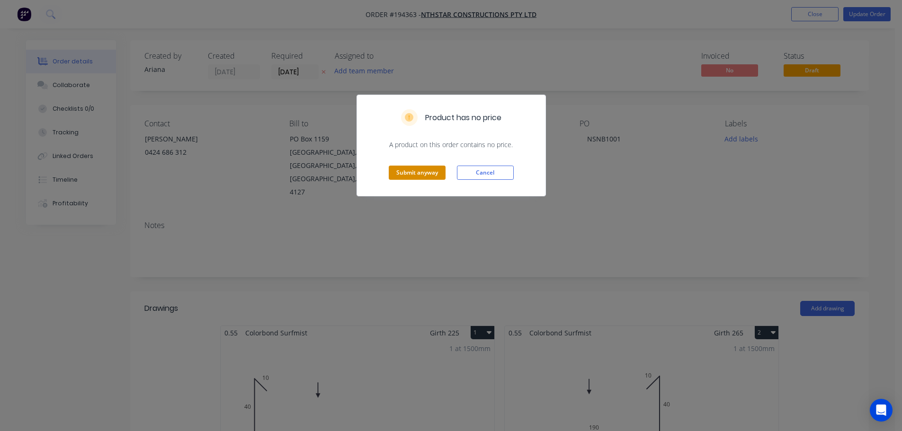
click at [405, 173] on button "Submit anyway" at bounding box center [417, 173] width 57 height 14
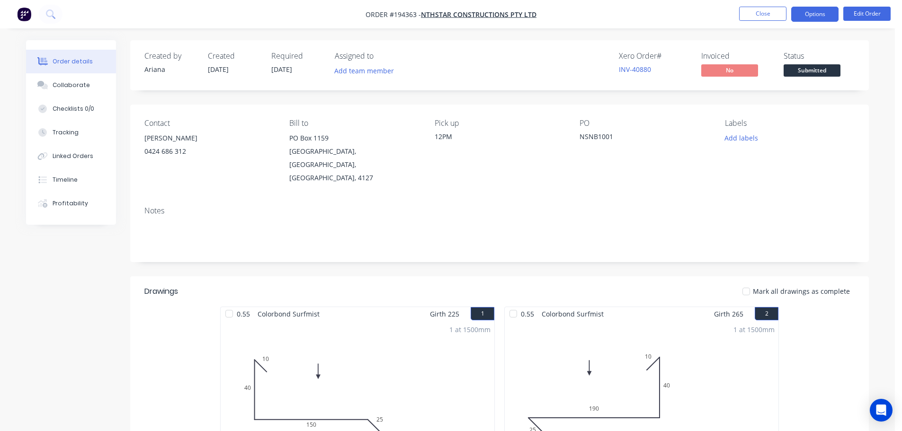
click at [808, 11] on button "Options" at bounding box center [814, 14] width 47 height 15
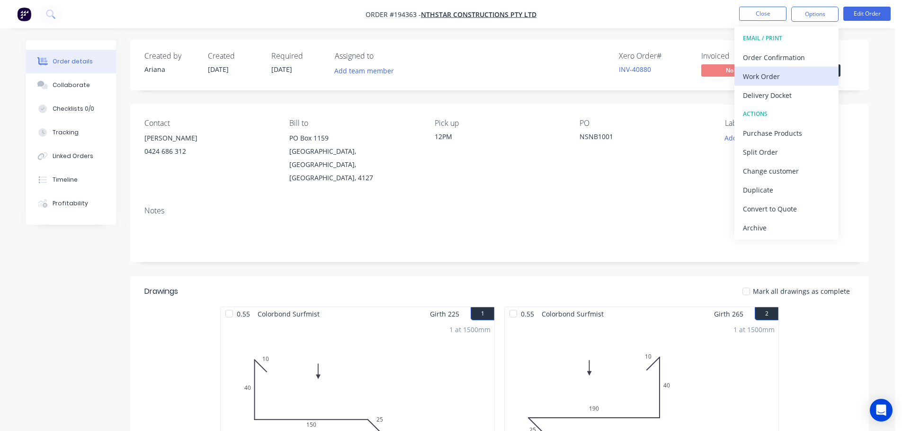
click at [767, 71] on div "Work Order" at bounding box center [786, 77] width 87 height 14
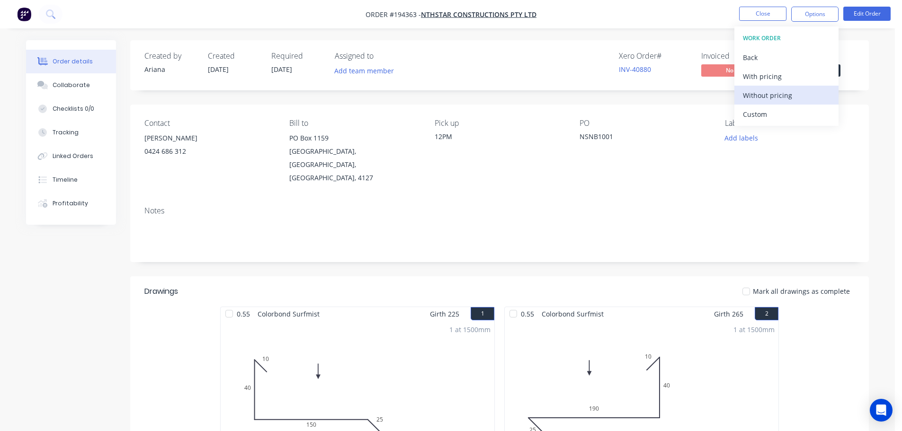
click at [754, 95] on div "Without pricing" at bounding box center [786, 96] width 87 height 14
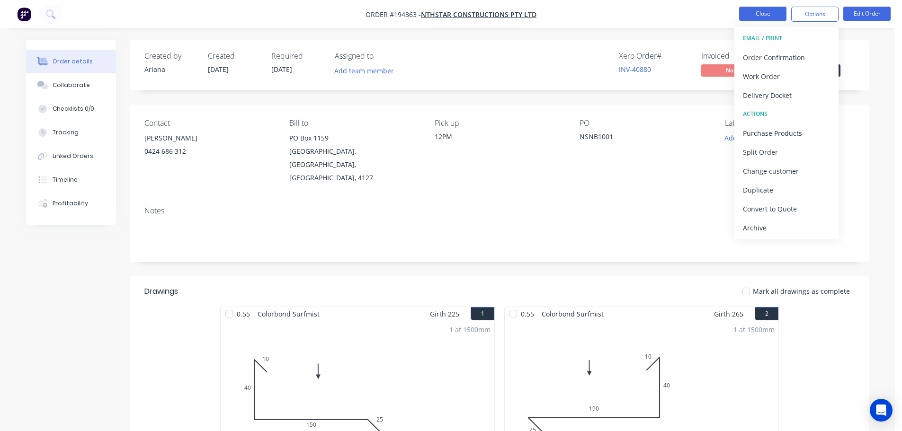
click at [755, 13] on button "Close" at bounding box center [762, 14] width 47 height 14
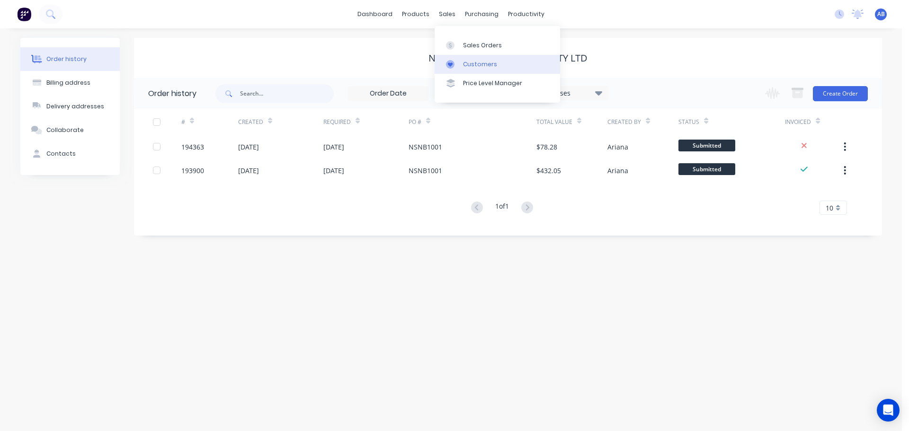
click at [465, 61] on div "Customers" at bounding box center [480, 64] width 34 height 9
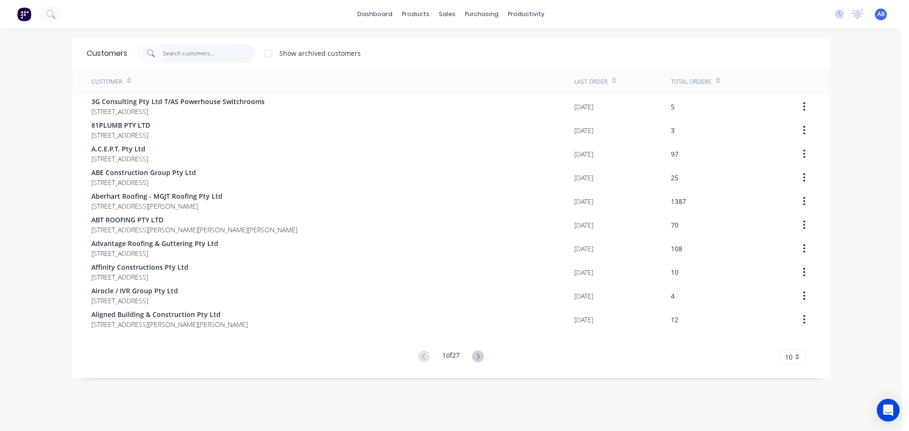
drag, startPoint x: 194, startPoint y: 56, endPoint x: 304, endPoint y: 44, distance: 111.1
click at [194, 56] on input "text" at bounding box center [209, 53] width 92 height 19
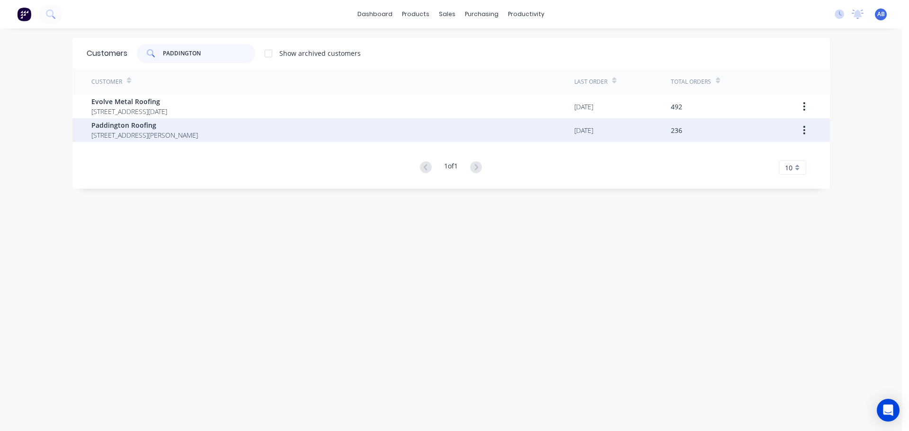
type input "PADDINGTON"
click at [97, 132] on span "8 Palmwood Court BURLEIGH WATERS Queensland Australia 4220" at bounding box center [144, 135] width 107 height 10
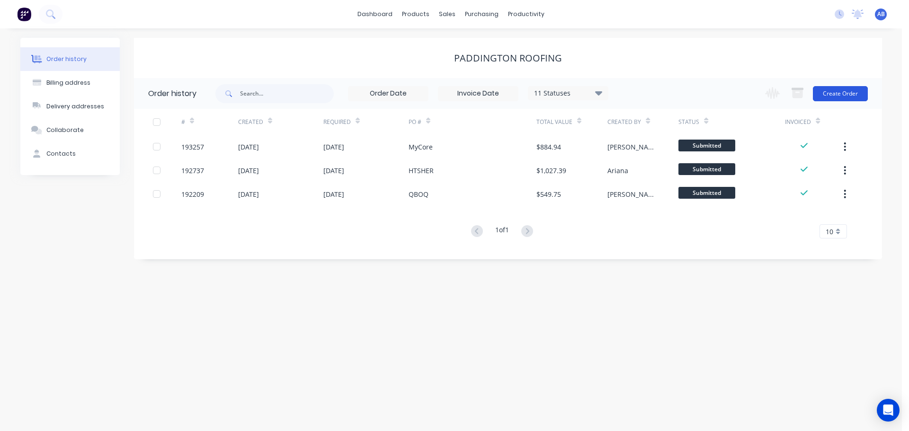
click at [838, 92] on button "Create Order" at bounding box center [840, 93] width 55 height 15
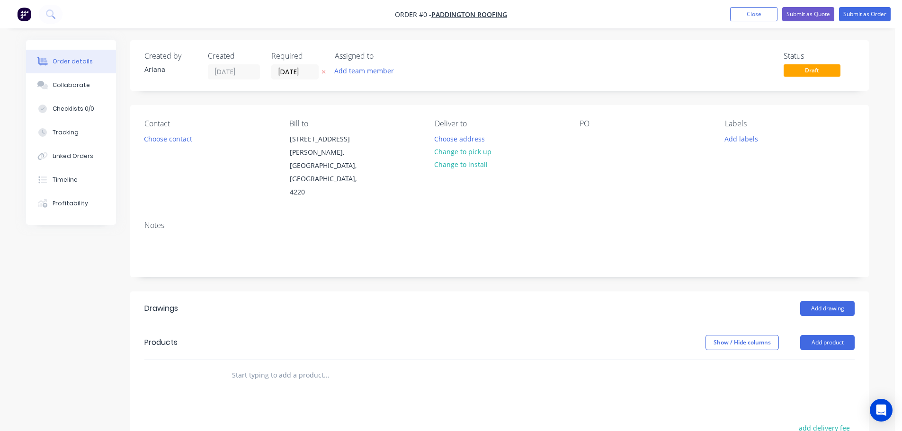
drag, startPoint x: 300, startPoint y: 69, endPoint x: 308, endPoint y: 82, distance: 15.3
click at [301, 70] on input "[DATE]" at bounding box center [295, 72] width 46 height 14
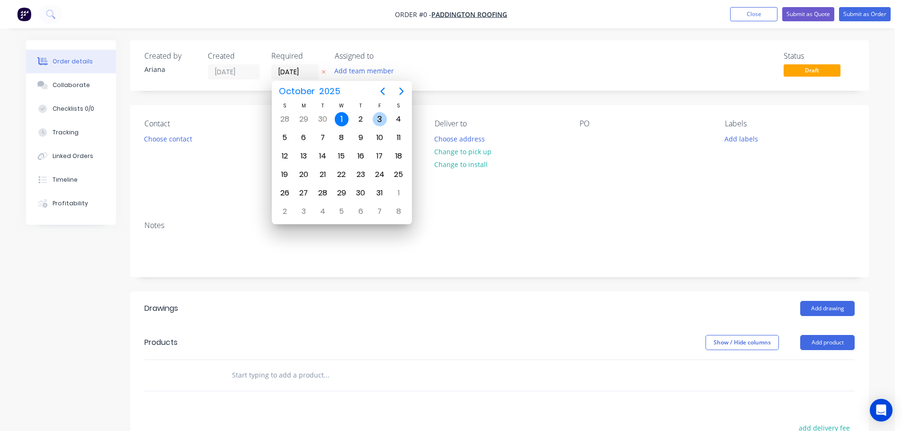
click at [382, 117] on div "3" at bounding box center [380, 119] width 14 height 14
type input "[DATE]"
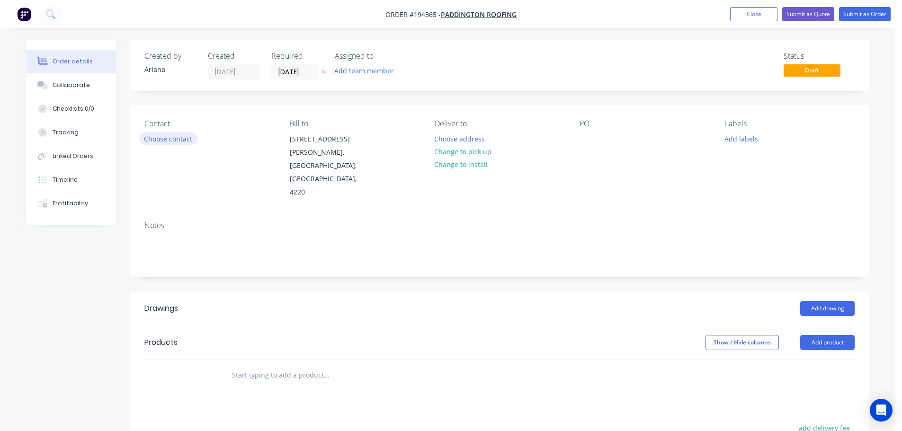
click at [180, 142] on button "Choose contact" at bounding box center [168, 138] width 58 height 13
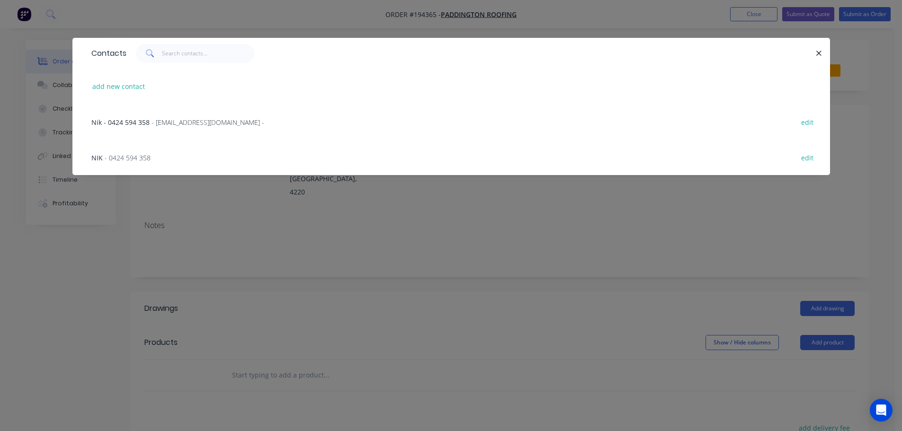
click at [181, 123] on span "- paddingtonroofing@yahoo.com.au -" at bounding box center [208, 122] width 113 height 9
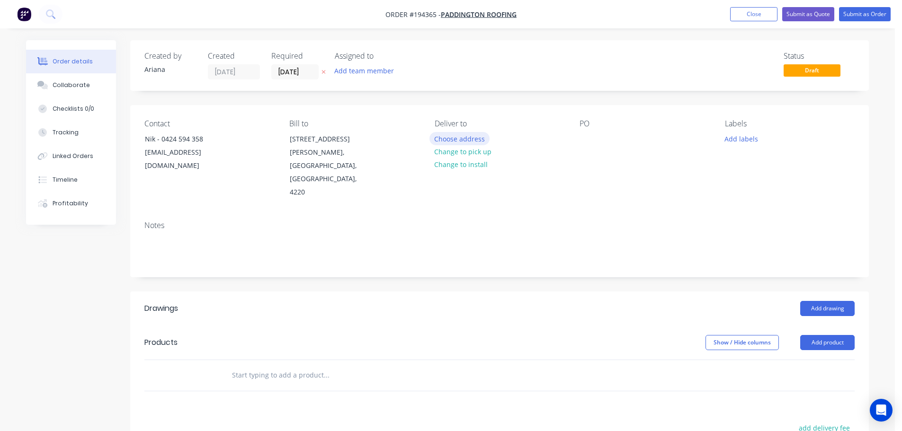
click at [458, 137] on button "Choose address" at bounding box center [459, 138] width 61 height 13
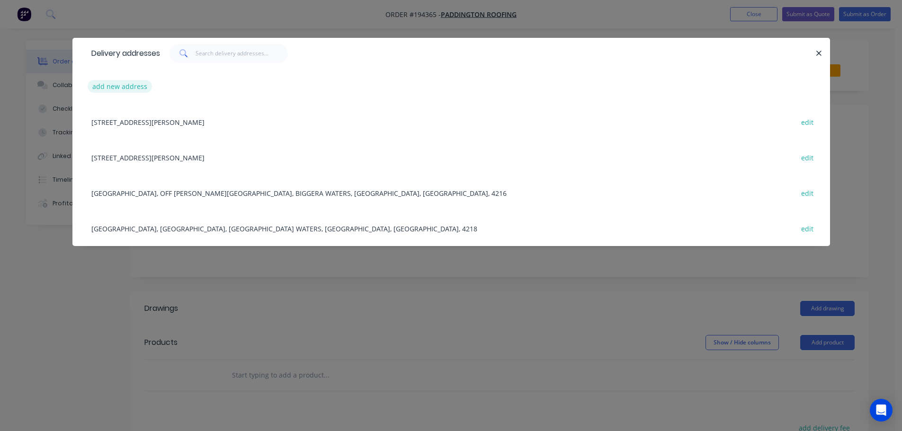
click at [111, 85] on button "add new address" at bounding box center [120, 86] width 65 height 13
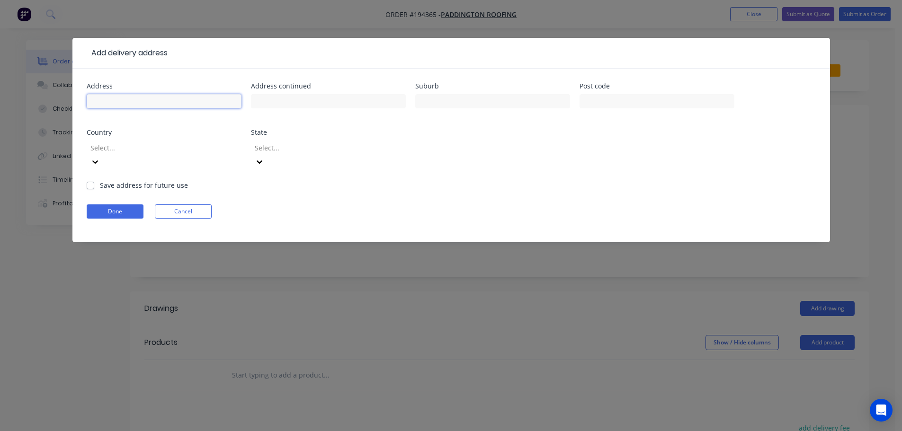
click at [109, 98] on input "text" at bounding box center [164, 101] width 155 height 14
type input "SUSHI TRAIN CHRISTINE CORNER"
drag, startPoint x: 293, startPoint y: 100, endPoint x: 302, endPoint y: 107, distance: 11.1
click at [293, 100] on input "text" at bounding box center [328, 101] width 155 height 14
type input "15/221 CHRISTINE AVE"
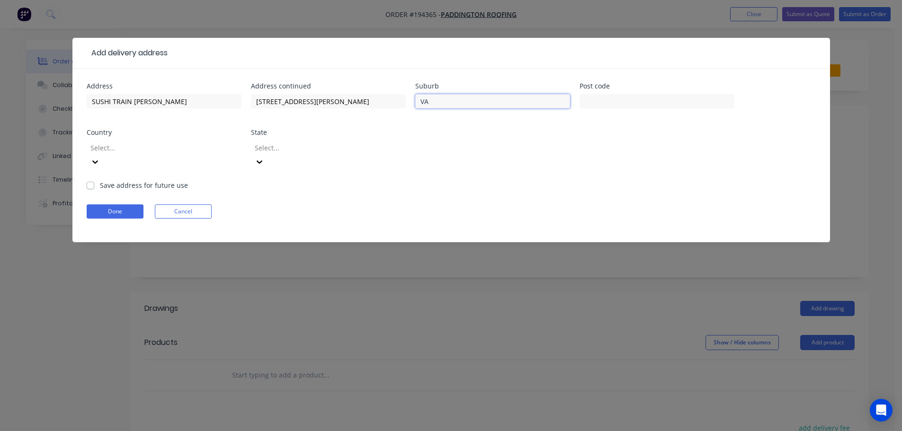
type input "VARSITY LAKES"
click at [579, 164] on div "Address SUSHI TRAIN CHRISTINE CORNER Address continued 15/221 CHRISTINE AVE Sub…" at bounding box center [451, 132] width 729 height 98
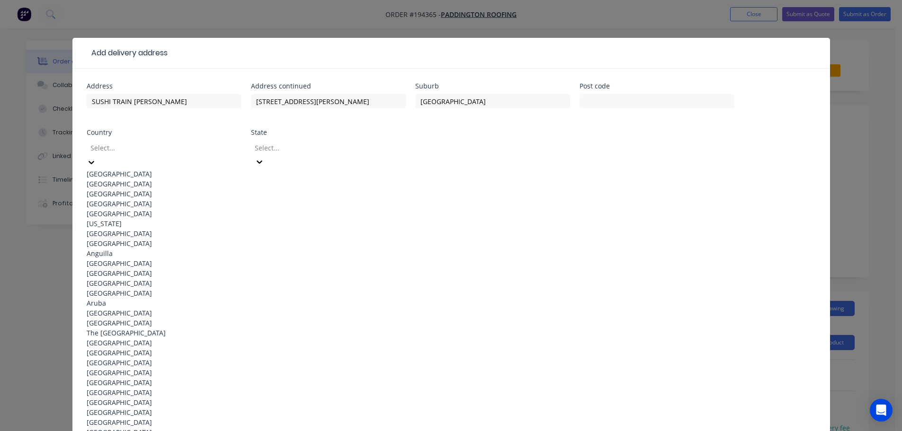
click at [96, 158] on icon at bounding box center [91, 162] width 9 height 9
click at [145, 169] on div "[GEOGRAPHIC_DATA]" at bounding box center [164, 174] width 155 height 10
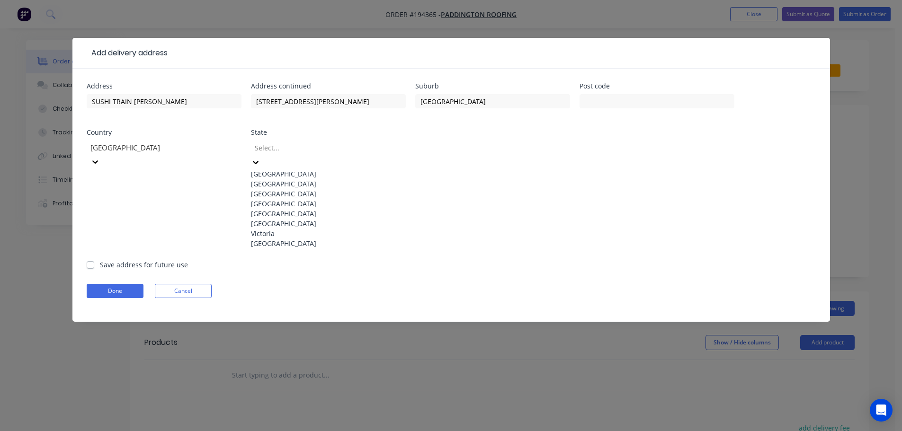
click at [260, 157] on div at bounding box center [255, 162] width 9 height 10
click at [271, 209] on div "[GEOGRAPHIC_DATA]" at bounding box center [328, 204] width 155 height 10
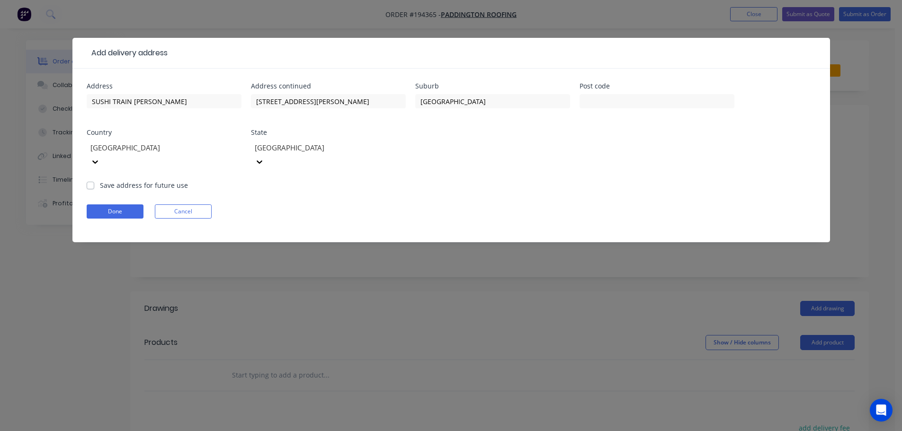
click at [464, 187] on form "Address SUSHI TRAIN CHRISTINE CORNER Address continued 15/221 CHRISTINE AVE Sub…" at bounding box center [451, 163] width 729 height 160
click at [123, 205] on button "Done" at bounding box center [115, 212] width 57 height 14
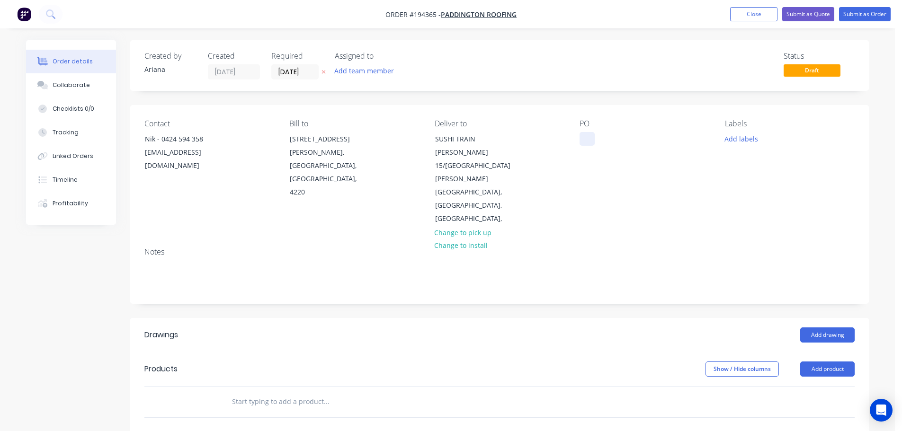
click at [585, 140] on div at bounding box center [587, 139] width 15 height 14
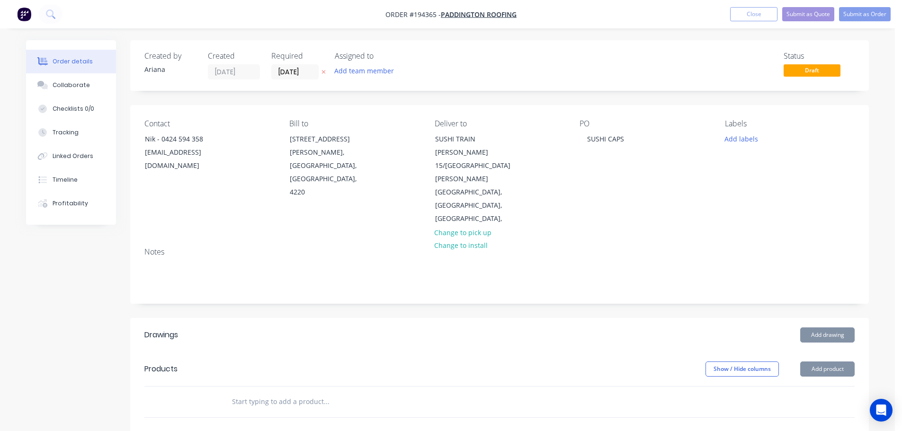
click at [634, 175] on div "PO SUSHI CAPS" at bounding box center [645, 172] width 130 height 107
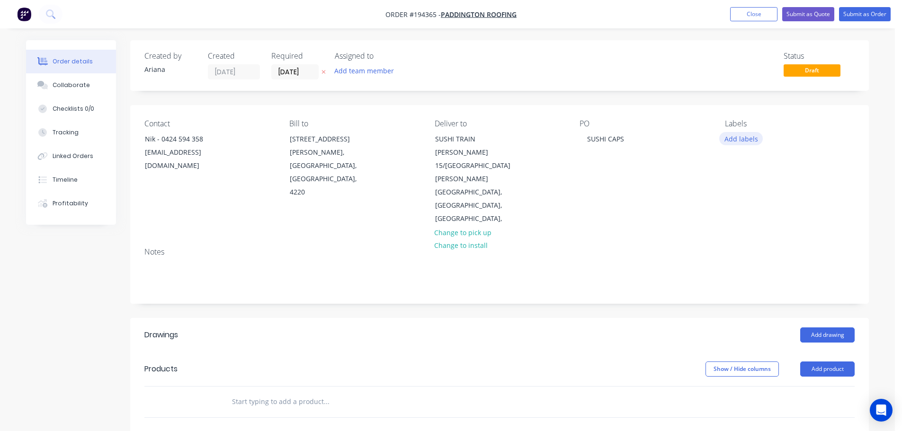
click at [737, 138] on button "Add labels" at bounding box center [741, 138] width 44 height 13
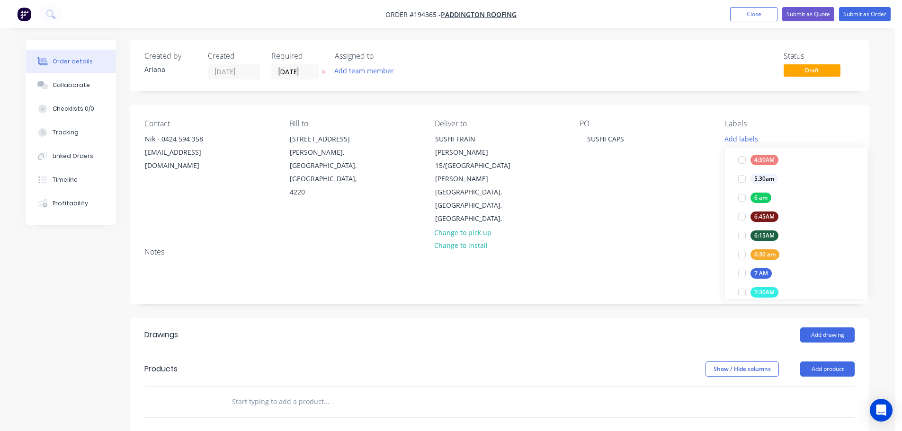
scroll to position [220, 0]
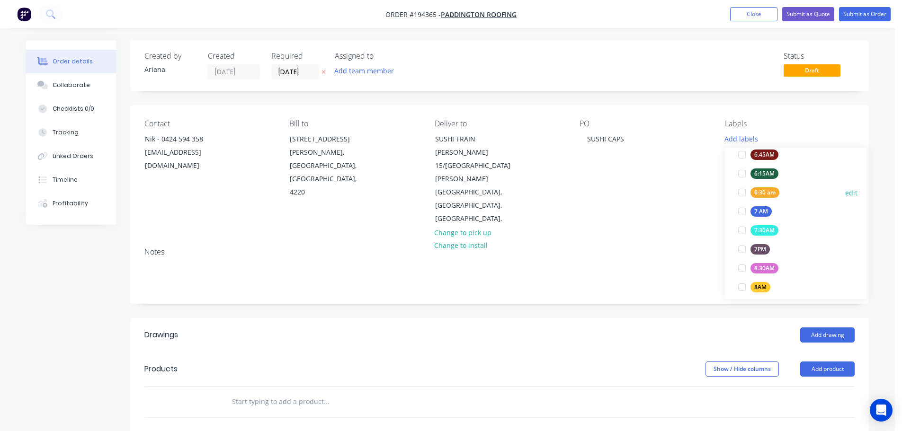
click at [737, 189] on div at bounding box center [741, 192] width 19 height 19
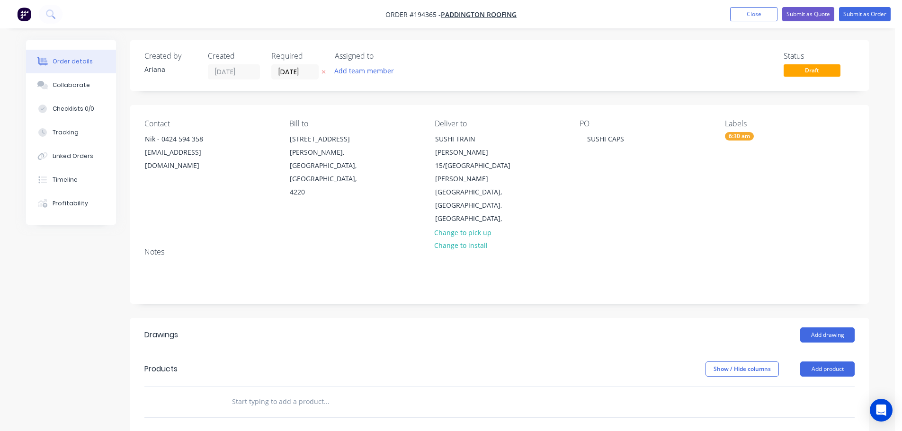
click at [649, 180] on div "PO SUSHI CAPS" at bounding box center [645, 172] width 130 height 107
click at [830, 362] on button "Add product" at bounding box center [827, 369] width 54 height 15
click at [798, 386] on div "Product catalogue" at bounding box center [809, 393] width 73 height 14
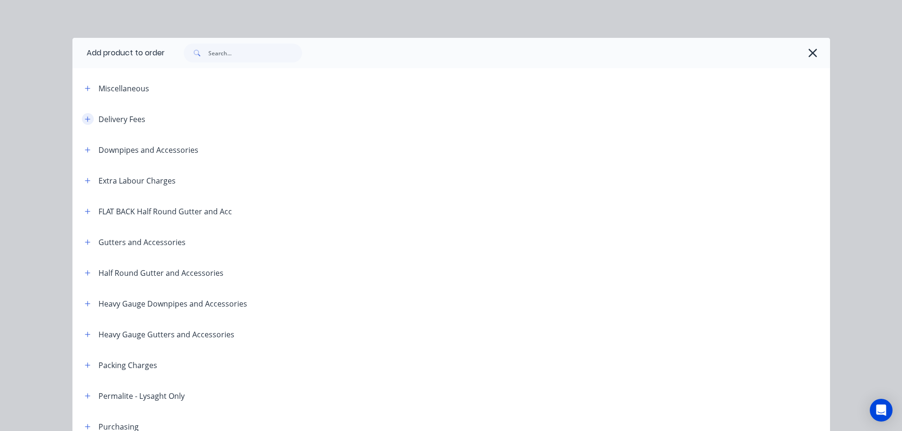
click at [85, 116] on icon "button" at bounding box center [88, 119] width 6 height 7
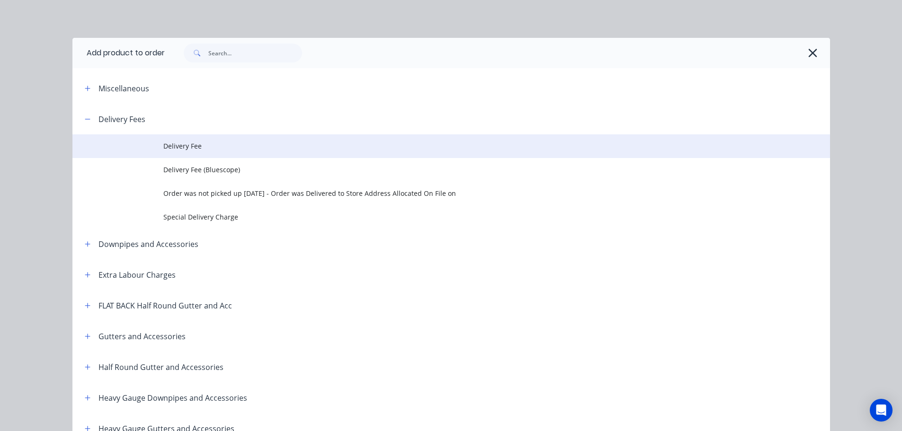
click at [211, 144] on span "Delivery Fee" at bounding box center [429, 146] width 533 height 10
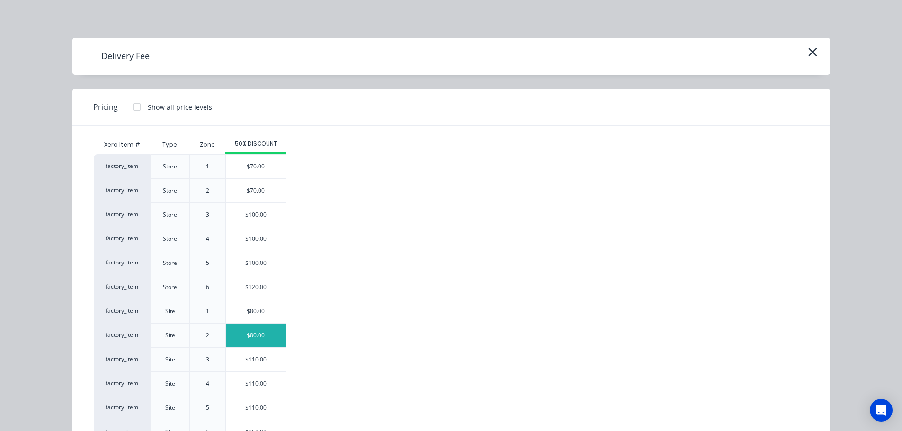
click at [243, 332] on div "$80.00" at bounding box center [256, 336] width 60 height 24
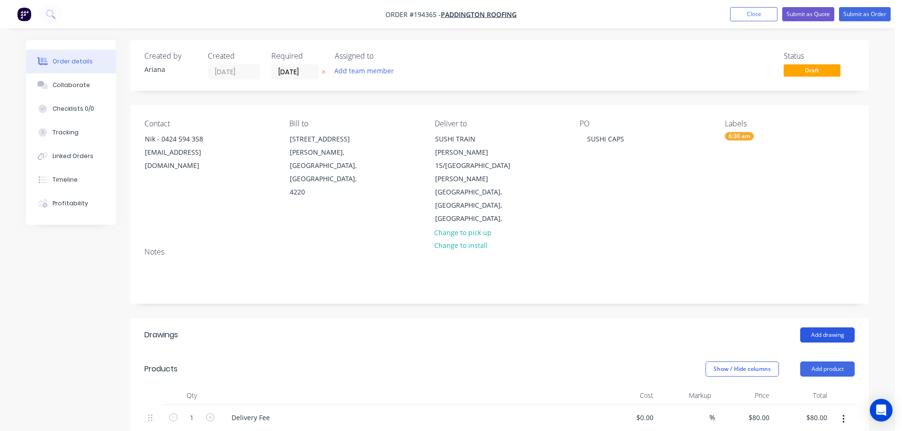
click at [834, 328] on button "Add drawing" at bounding box center [827, 335] width 54 height 15
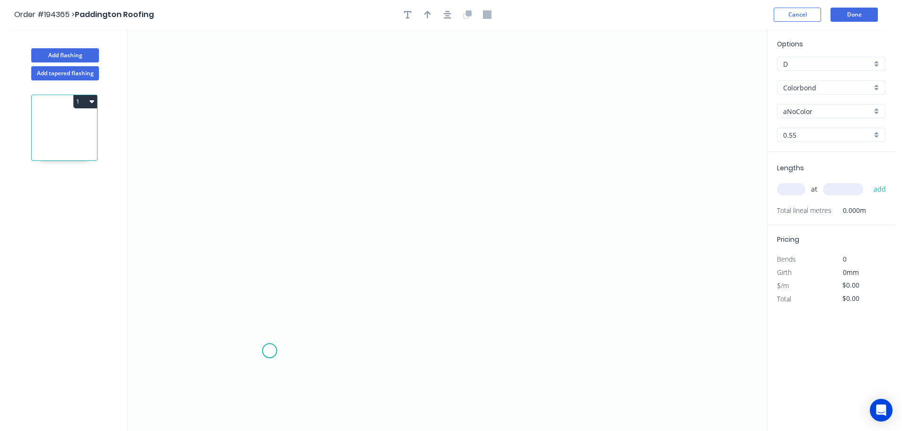
click at [269, 351] on icon "0" at bounding box center [447, 230] width 639 height 402
click at [235, 312] on icon "0" at bounding box center [447, 230] width 639 height 402
click at [272, 286] on icon "0 ?" at bounding box center [447, 230] width 639 height 402
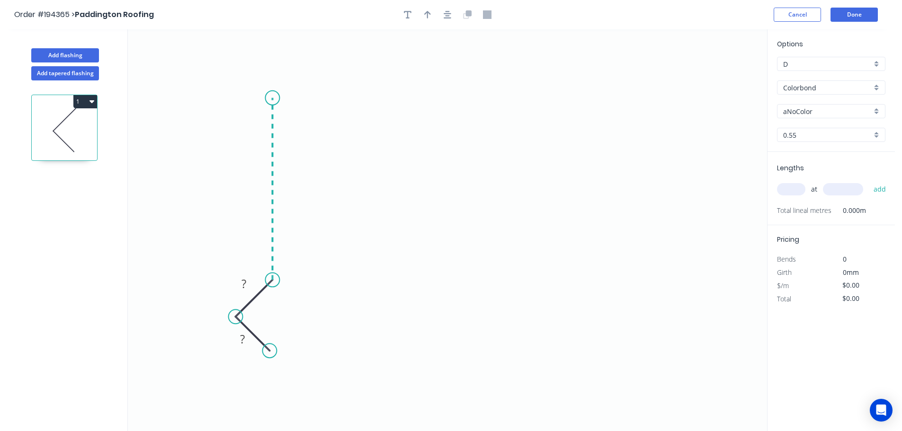
click at [278, 98] on icon "0 ? ?" at bounding box center [447, 230] width 639 height 402
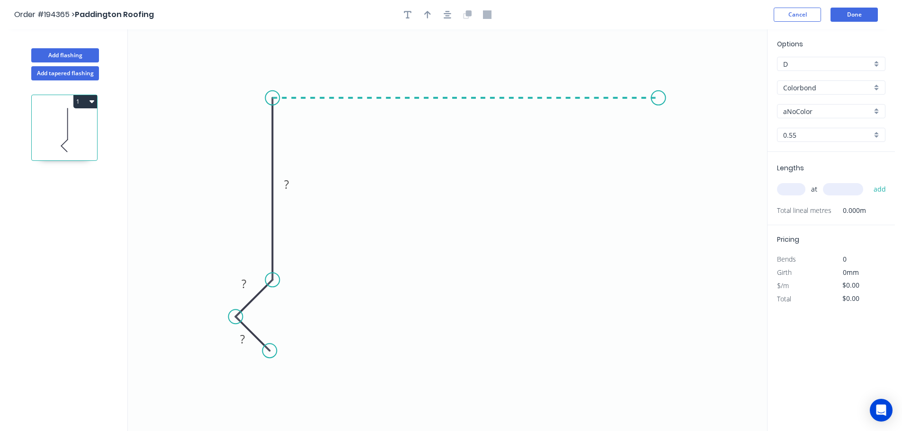
click at [659, 131] on icon "0 ? ? ?" at bounding box center [447, 230] width 639 height 402
click at [659, 98] on circle at bounding box center [658, 98] width 14 height 14
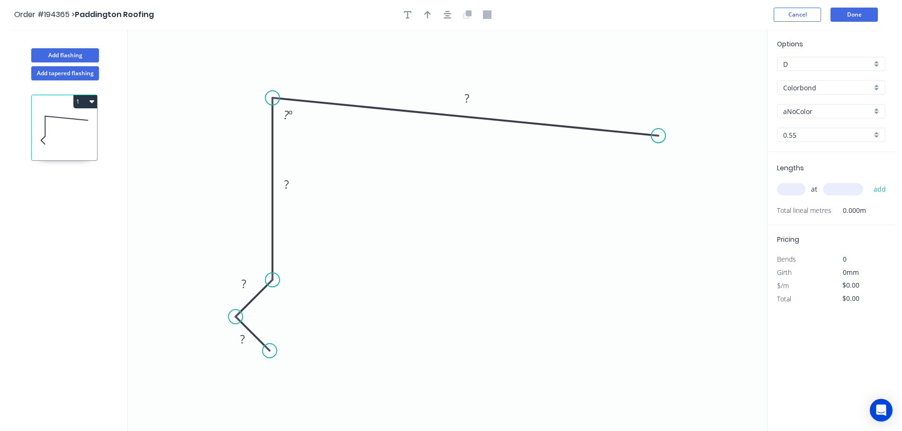
drag, startPoint x: 659, startPoint y: 98, endPoint x: 659, endPoint y: 136, distance: 37.4
click at [659, 136] on circle at bounding box center [658, 136] width 14 height 14
click at [655, 342] on icon "0 ? ? ? ? ? º" at bounding box center [447, 230] width 639 height 402
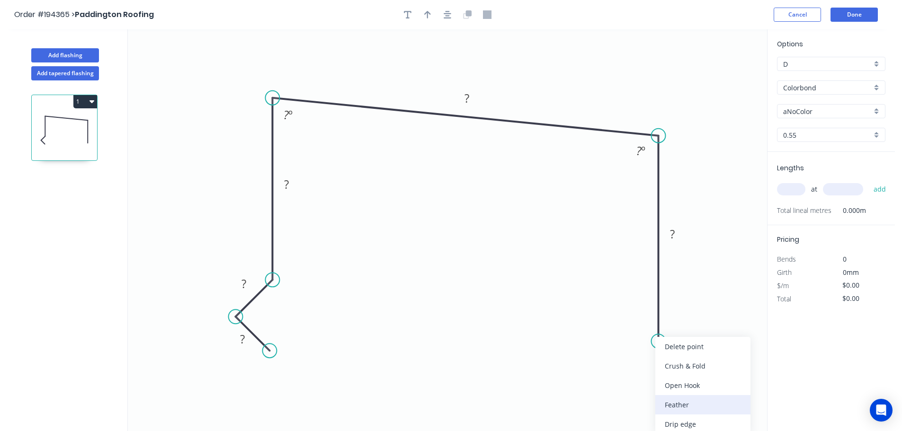
click at [677, 400] on div "Feather" at bounding box center [702, 404] width 95 height 19
click at [644, 320] on tspan "15" at bounding box center [643, 325] width 13 height 16
click at [693, 316] on icon "0 ? ? ? ? FE 10 ? ? º ? º" at bounding box center [447, 230] width 639 height 402
drag, startPoint x: 622, startPoint y: 322, endPoint x: 597, endPoint y: 361, distance: 46.9
click at [597, 361] on rect at bounding box center [613, 363] width 37 height 19
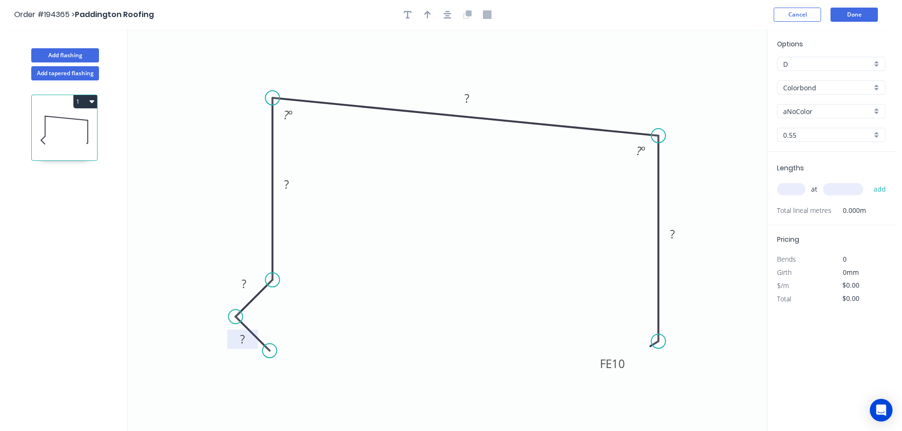
click at [246, 339] on rect at bounding box center [242, 339] width 19 height 13
click at [526, 315] on icon "0 15 10 90 300 FE 10 90 86 º 94 º" at bounding box center [447, 230] width 639 height 402
type input "$21.34"
drag, startPoint x: 426, startPoint y: 11, endPoint x: 432, endPoint y: 12, distance: 5.8
click at [427, 11] on icon "button" at bounding box center [427, 14] width 7 height 9
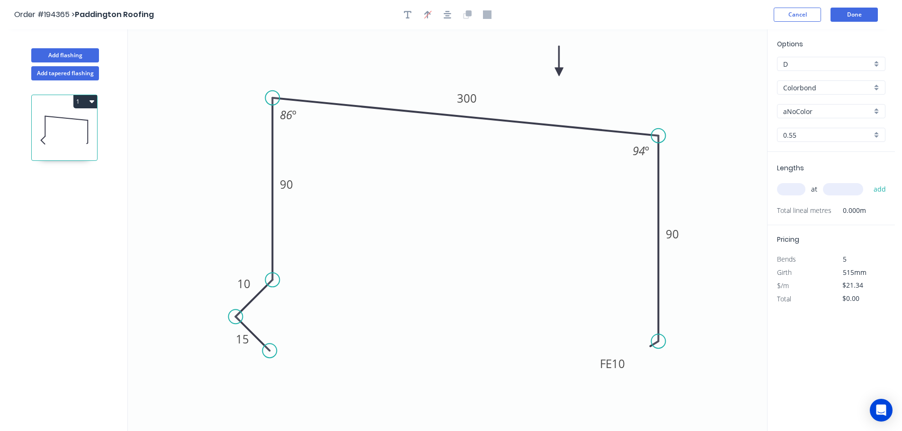
drag, startPoint x: 720, startPoint y: 74, endPoint x: 558, endPoint y: 76, distance: 161.9
click at [558, 76] on icon at bounding box center [559, 61] width 9 height 30
click at [876, 112] on div "aNoColor" at bounding box center [831, 111] width 108 height 14
click at [852, 214] on div "Dover White" at bounding box center [830, 210] width 107 height 17
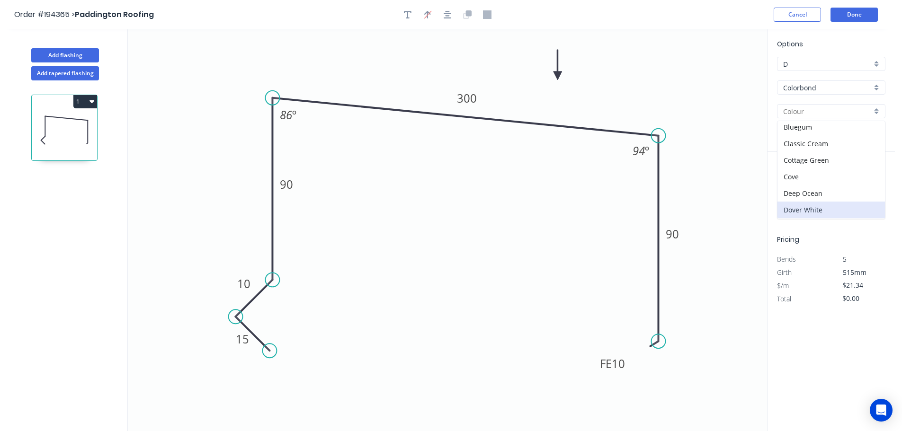
type input "Dover White"
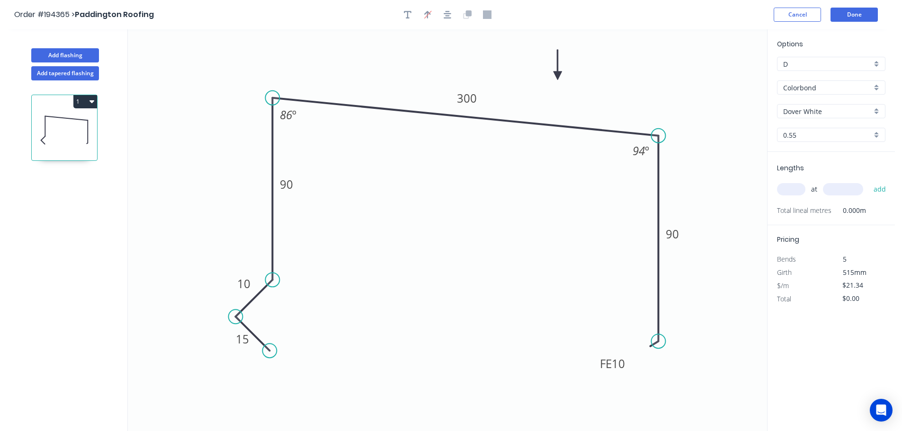
click at [795, 190] on input "text" at bounding box center [791, 189] width 28 height 12
type input "1"
type input "2800"
click at [869, 181] on button "add" at bounding box center [880, 189] width 22 height 16
type input "$59.75"
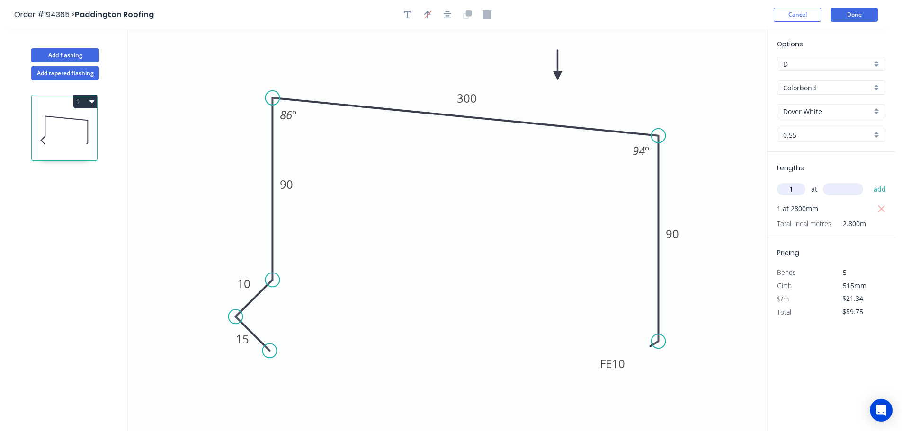
type input "1"
type input "4000"
click at [869, 181] on button "add" at bounding box center [880, 189] width 22 height 16
click at [86, 100] on button "1" at bounding box center [85, 101] width 24 height 13
click at [69, 129] on div "Duplicate" at bounding box center [52, 125] width 73 height 14
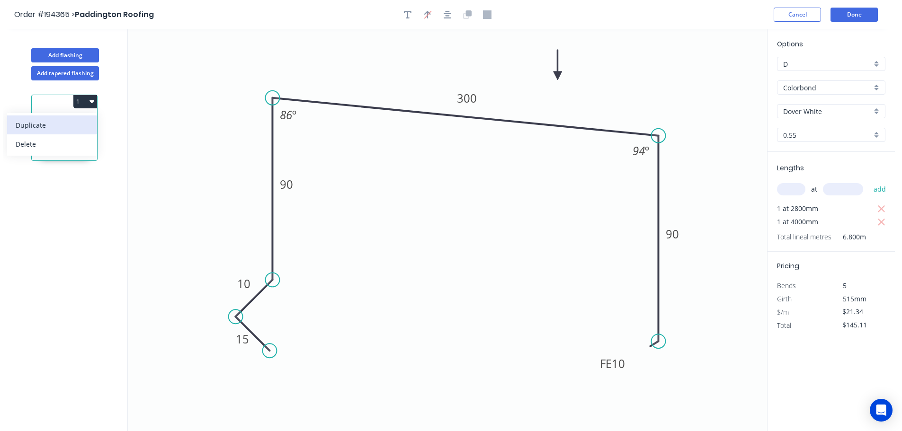
type input "$0.00"
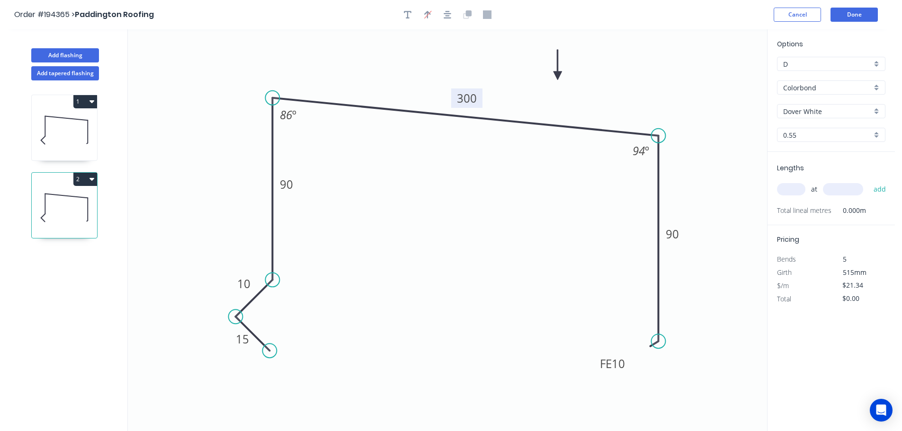
click at [473, 97] on tspan "300" at bounding box center [467, 98] width 20 height 16
click at [469, 188] on icon "0 15 10 90 310 FE 10 90 86 º 94 º" at bounding box center [447, 230] width 639 height 402
click at [798, 187] on input "text" at bounding box center [791, 189] width 28 height 12
type input "1"
type input "4000"
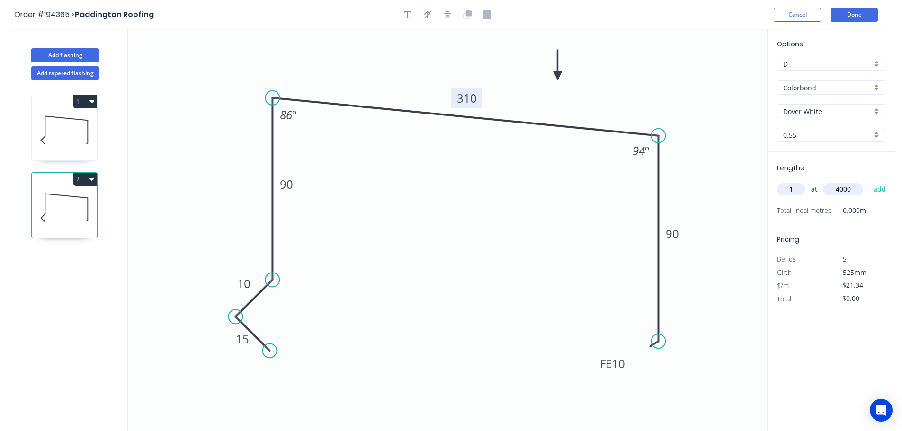
click at [869, 181] on button "add" at bounding box center [880, 189] width 22 height 16
click at [883, 205] on icon "button" at bounding box center [881, 209] width 9 height 11
type input "$0.00"
click at [800, 189] on input "text" at bounding box center [791, 189] width 28 height 12
type input "2"
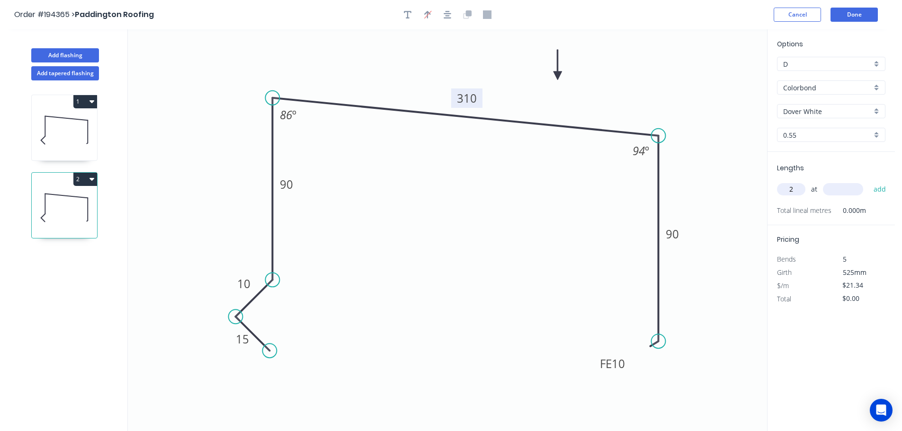
click at [840, 191] on input "text" at bounding box center [843, 189] width 40 height 12
type input "4000"
click at [869, 181] on button "add" at bounding box center [880, 189] width 22 height 16
click at [85, 178] on button "2" at bounding box center [85, 179] width 24 height 13
click at [56, 199] on div "Duplicate" at bounding box center [52, 203] width 73 height 14
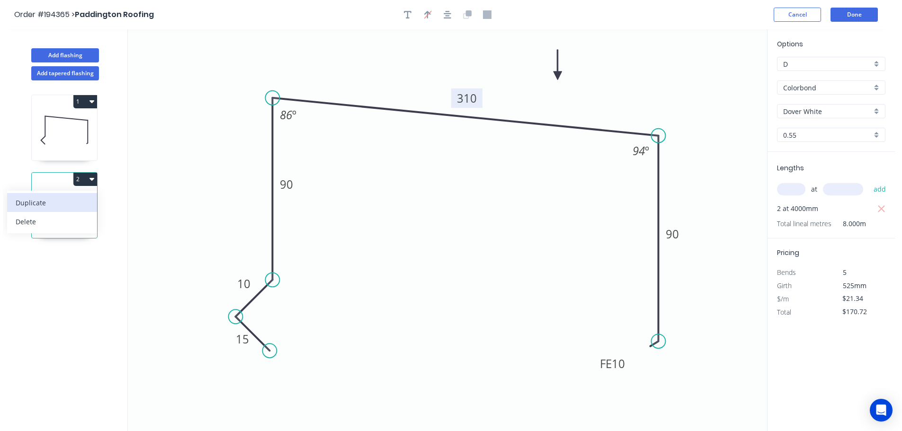
type input "$0.00"
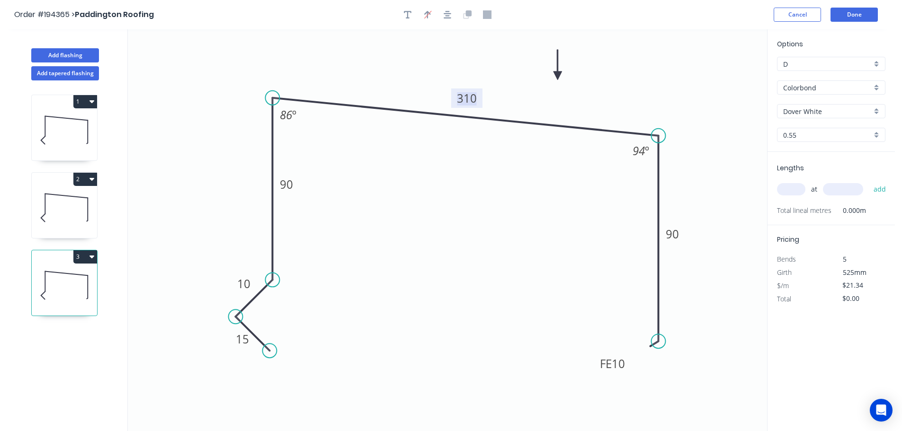
click at [473, 97] on tspan "310" at bounding box center [467, 98] width 20 height 16
click at [516, 174] on icon "0 15 10 90 250 FE 10 90 86 º 94 º" at bounding box center [447, 230] width 639 height 402
type input "$19.03"
click at [795, 186] on input "text" at bounding box center [791, 189] width 28 height 12
type input "1"
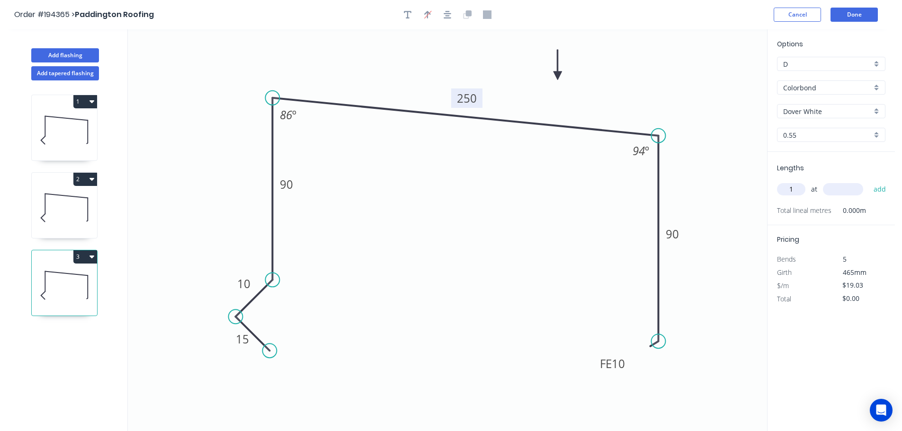
click at [852, 189] on input "text" at bounding box center [843, 189] width 40 height 12
type input "3300"
click at [869, 181] on button "add" at bounding box center [880, 189] width 22 height 16
click at [89, 255] on button "3" at bounding box center [85, 256] width 24 height 13
click at [54, 282] on div "Duplicate" at bounding box center [52, 281] width 73 height 14
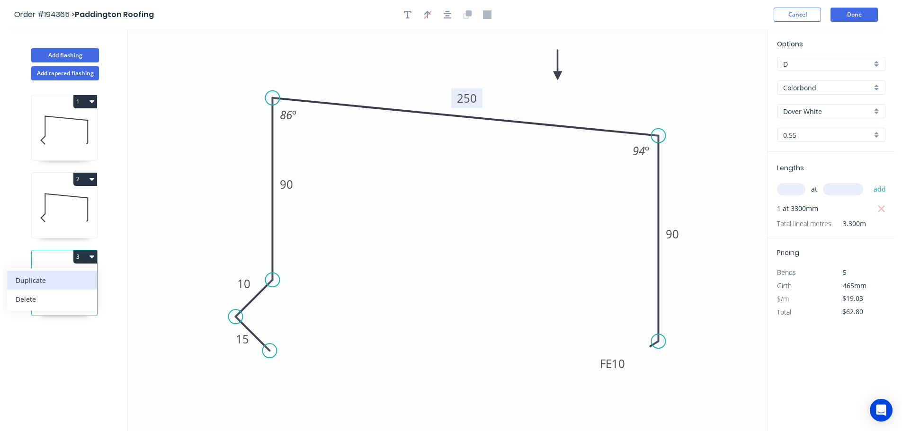
type input "$0.00"
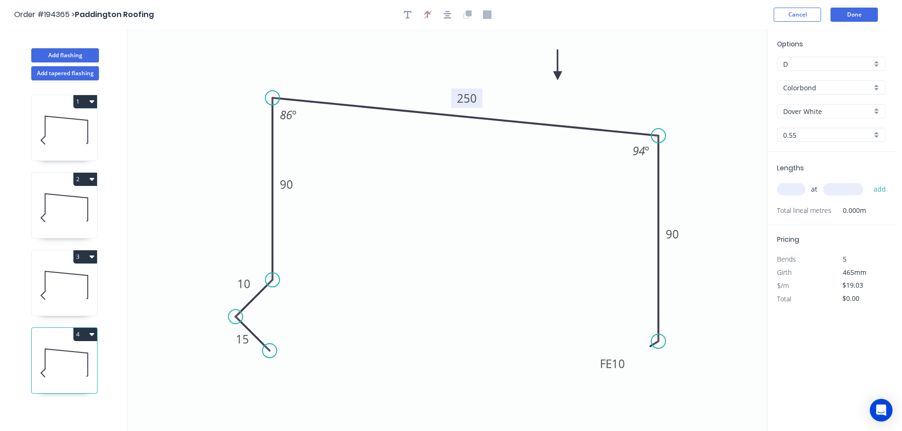
click at [474, 98] on tspan "250" at bounding box center [467, 98] width 20 height 16
click at [481, 161] on icon "0 15 10 90 365 FE 10 90 86 º 94 º" at bounding box center [447, 230] width 639 height 402
type input "$21.34"
click at [795, 186] on input "text" at bounding box center [791, 189] width 28 height 12
type input "1"
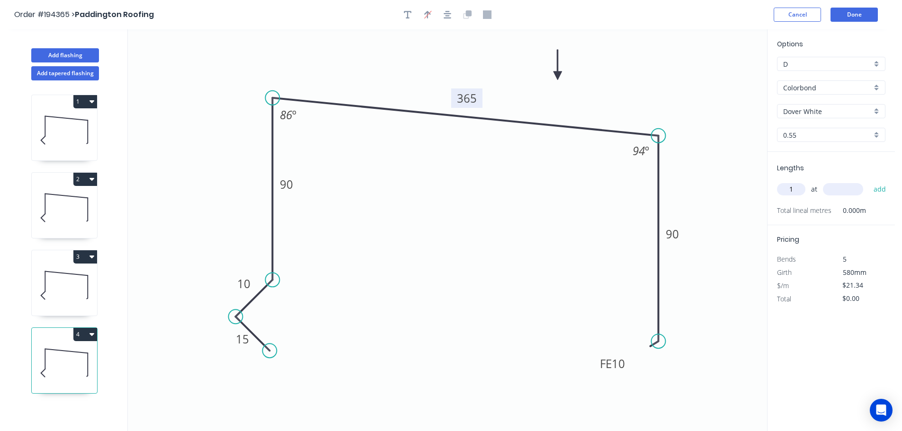
click at [847, 192] on input "text" at bounding box center [843, 189] width 40 height 12
type input "7500"
click at [869, 181] on button "add" at bounding box center [880, 189] width 22 height 16
type input "$160.05"
click at [62, 74] on button "Add tapered flashing" at bounding box center [65, 73] width 68 height 14
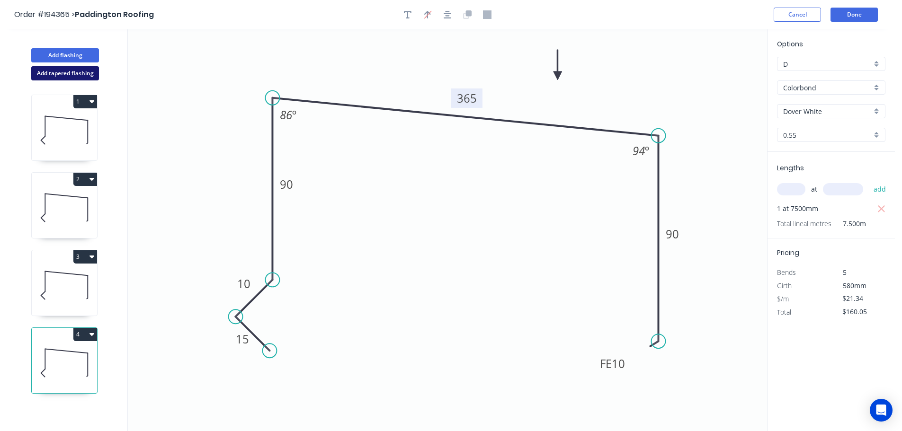
type input "$0.00"
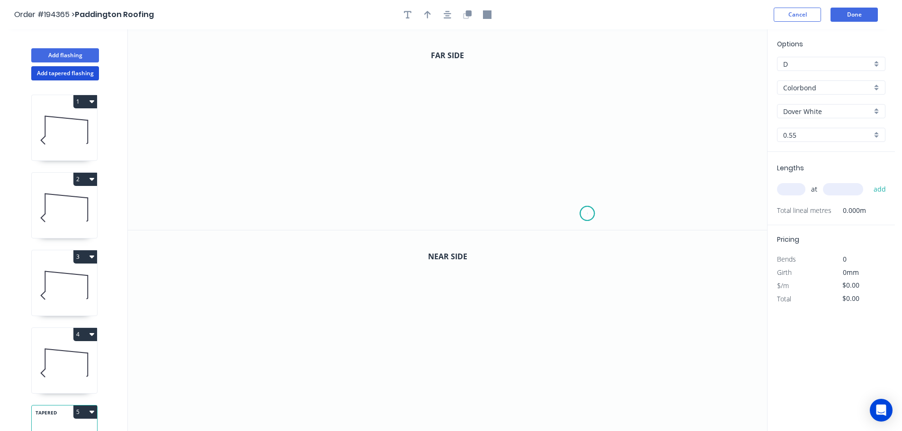
click at [588, 214] on icon "0" at bounding box center [447, 129] width 639 height 201
click at [615, 222] on div "Delete point" at bounding box center [636, 222] width 95 height 19
click at [585, 198] on icon "0" at bounding box center [447, 129] width 639 height 201
click at [587, 92] on icon "0" at bounding box center [447, 129] width 639 height 201
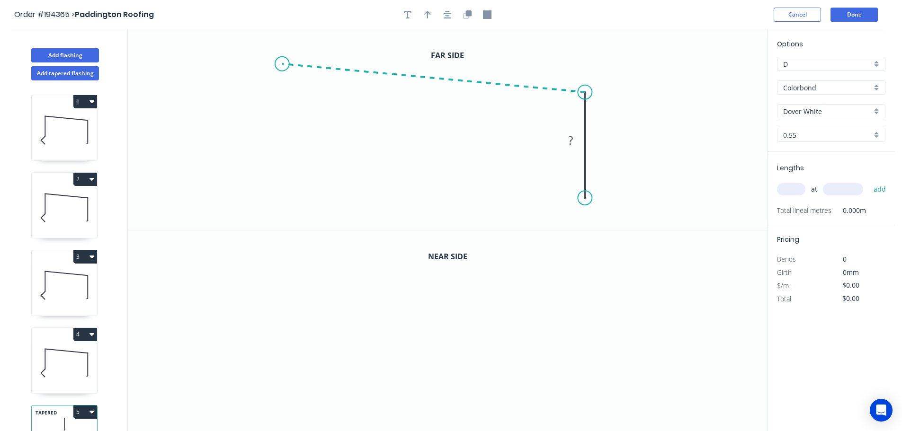
click at [282, 64] on icon "0 ?" at bounding box center [447, 129] width 639 height 201
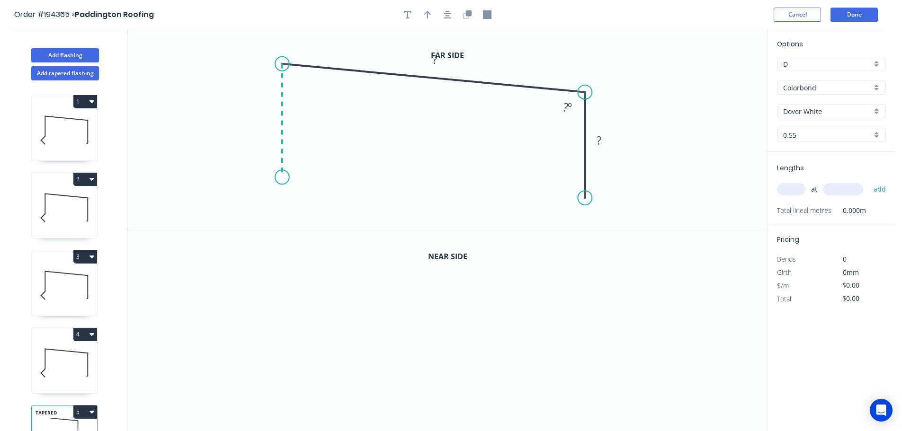
click at [281, 178] on icon "0 ? ? ? º" at bounding box center [447, 129] width 639 height 201
click at [260, 198] on icon "0 ? ? ? ? º ? º" at bounding box center [447, 129] width 639 height 201
click at [287, 223] on icon "0 ? ? ? ? ? º ? º" at bounding box center [447, 129] width 639 height 201
click at [287, 223] on circle at bounding box center [288, 225] width 14 height 14
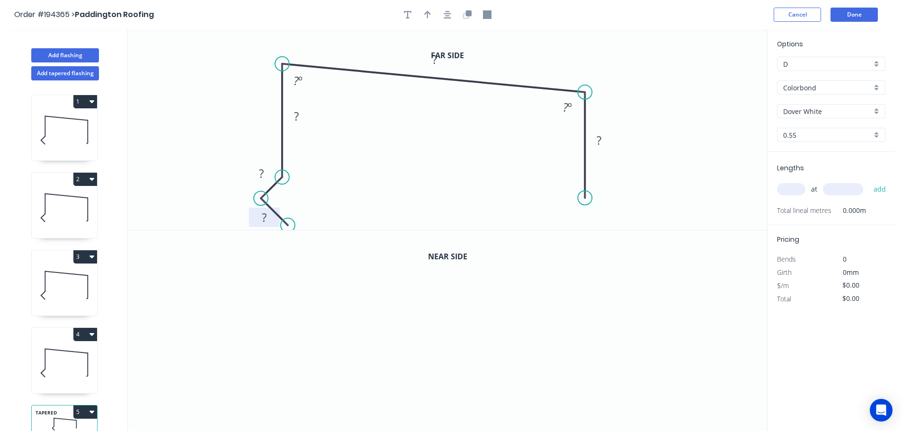
click at [265, 217] on tspan "?" at bounding box center [264, 218] width 5 height 16
click at [262, 170] on tspan "?" at bounding box center [261, 174] width 5 height 16
click at [356, 187] on icon "0 15 10 ? ? ? ? º ? º" at bounding box center [447, 129] width 639 height 201
click at [295, 115] on tspan "?" at bounding box center [296, 116] width 5 height 16
click at [298, 79] on tspan "º" at bounding box center [300, 81] width 4 height 16
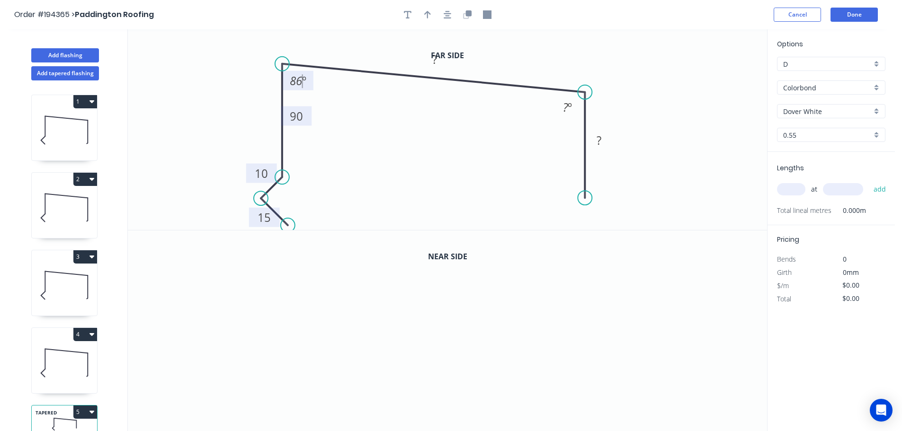
click at [329, 107] on icon "0 15 10 90 ? ? ? º 86 º" at bounding box center [447, 129] width 639 height 201
click at [435, 58] on tspan "?" at bounding box center [434, 60] width 5 height 16
click at [443, 97] on icon "0 15 10 90 490 ? ? º 86 º" at bounding box center [447, 129] width 639 height 201
click at [567, 103] on tspan "?" at bounding box center [565, 107] width 5 height 16
click at [636, 165] on icon "0 15 10 90 490 ? 94 º 86 º" at bounding box center [447, 129] width 639 height 201
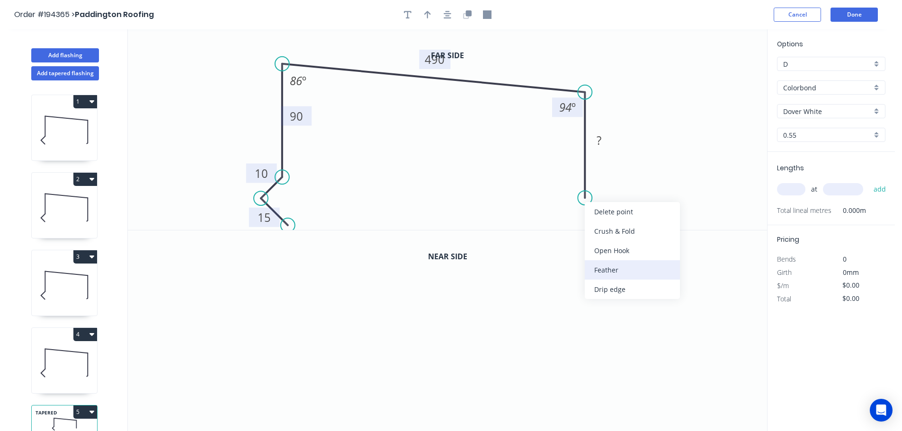
click at [605, 269] on div "Feather" at bounding box center [632, 269] width 95 height 19
click at [576, 179] on tspan "15" at bounding box center [570, 181] width 13 height 16
click at [619, 183] on icon "0 15 10 90 490 FE 10 ? 94 º 86 º" at bounding box center [447, 129] width 639 height 201
drag, startPoint x: 551, startPoint y: 181, endPoint x: 511, endPoint y: 215, distance: 52.4
click at [511, 215] on rect at bounding box center [528, 212] width 37 height 19
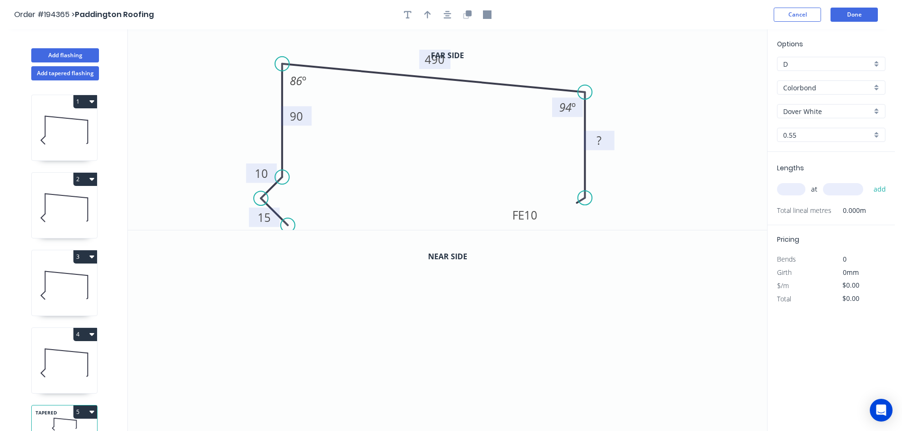
click at [598, 141] on tspan "?" at bounding box center [599, 141] width 5 height 16
click at [642, 160] on icon "0 15 10 90 490 FE 10 90 94 º 86 º" at bounding box center [447, 129] width 639 height 201
click at [428, 13] on icon "button" at bounding box center [427, 15] width 7 height 8
drag, startPoint x: 720, startPoint y: 75, endPoint x: 525, endPoint y: 57, distance: 196.4
click at [527, 57] on icon at bounding box center [531, 50] width 9 height 30
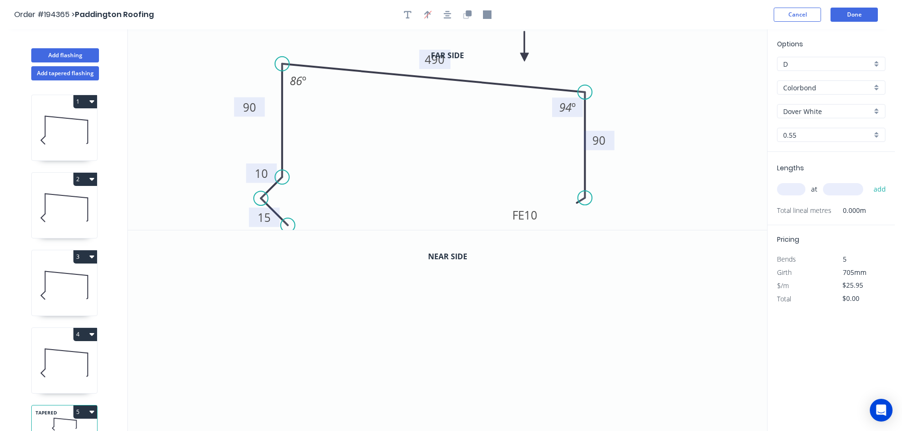
drag, startPoint x: 308, startPoint y: 117, endPoint x: 261, endPoint y: 108, distance: 47.7
click at [261, 108] on rect at bounding box center [249, 107] width 31 height 19
click at [468, 15] on icon "button" at bounding box center [469, 13] width 6 height 6
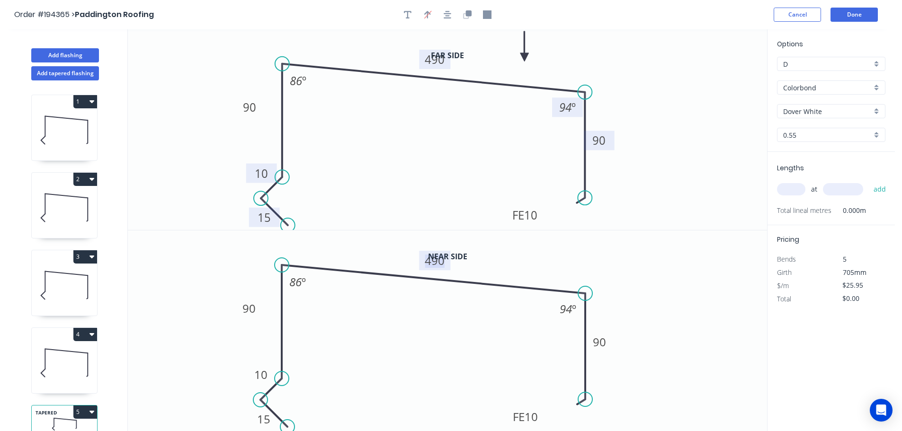
click at [439, 260] on tspan "490" at bounding box center [435, 261] width 20 height 16
click at [639, 269] on icon "0 15 10 90 510 FE 10 90 94 º 86 º" at bounding box center [447, 331] width 639 height 201
type input "$27.75"
click at [795, 186] on input "text" at bounding box center [791, 189] width 28 height 12
type input "1"
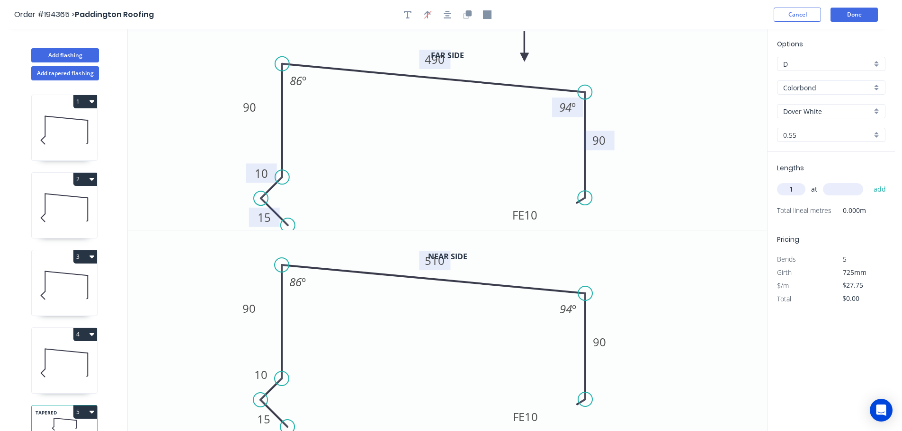
click at [846, 190] on input "text" at bounding box center [843, 189] width 40 height 12
type input "4500"
click at [869, 181] on button "add" at bounding box center [880, 189] width 22 height 16
type input "$124.88"
click at [71, 361] on icon at bounding box center [64, 363] width 65 height 61
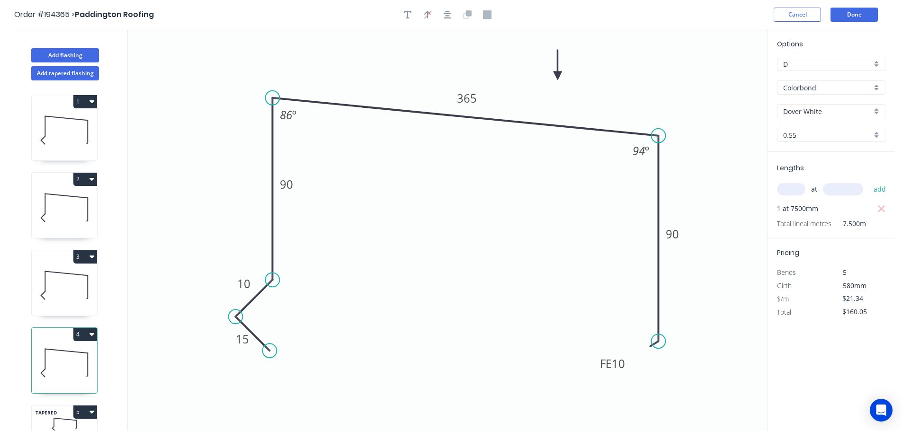
click at [83, 330] on button "4" at bounding box center [85, 334] width 24 height 13
click at [63, 354] on div "Duplicate" at bounding box center [52, 358] width 73 height 14
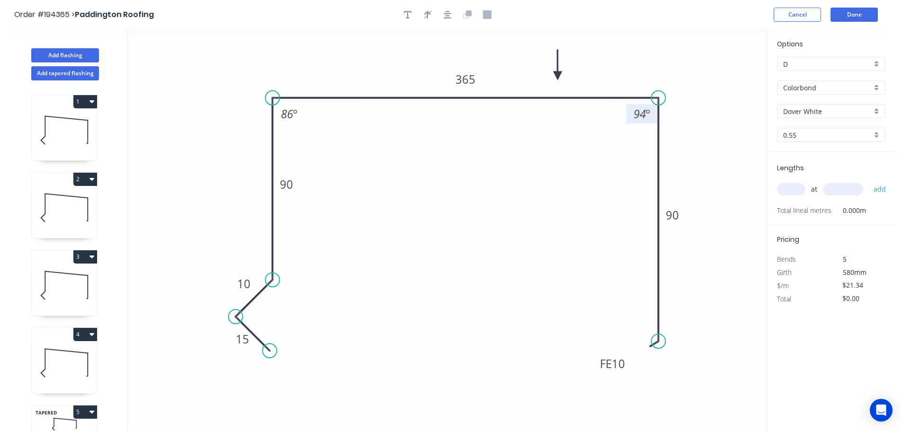
drag, startPoint x: 660, startPoint y: 136, endPoint x: 655, endPoint y: 123, distance: 13.9
click at [655, 123] on g "94 º" at bounding box center [645, 107] width 39 height 33
click at [429, 197] on icon "0 15 10 90 365 FE 10 90 86 º 94 º" at bounding box center [447, 230] width 639 height 402
click at [303, 137] on div "Hide angle" at bounding box center [334, 138] width 95 height 19
click at [654, 148] on div "Hide angle" at bounding box center [690, 143] width 95 height 19
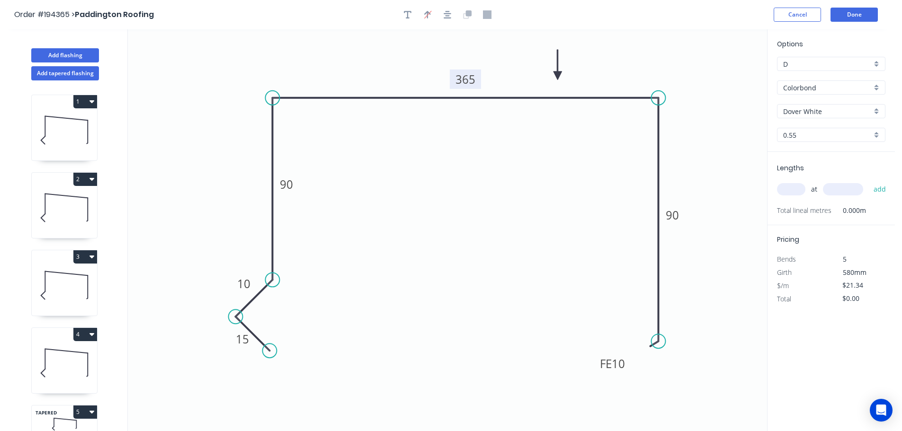
click at [471, 78] on tspan "365" at bounding box center [465, 79] width 20 height 16
click at [490, 124] on icon "0 15 10 90 470 FE 10 90" at bounding box center [447, 230] width 639 height 402
click at [673, 213] on tspan "90" at bounding box center [672, 215] width 13 height 16
click at [709, 186] on icon "0 15 10 90 470 FE 10 200" at bounding box center [447, 230] width 639 height 402
drag, startPoint x: 658, startPoint y: 342, endPoint x: 660, endPoint y: 382, distance: 39.8
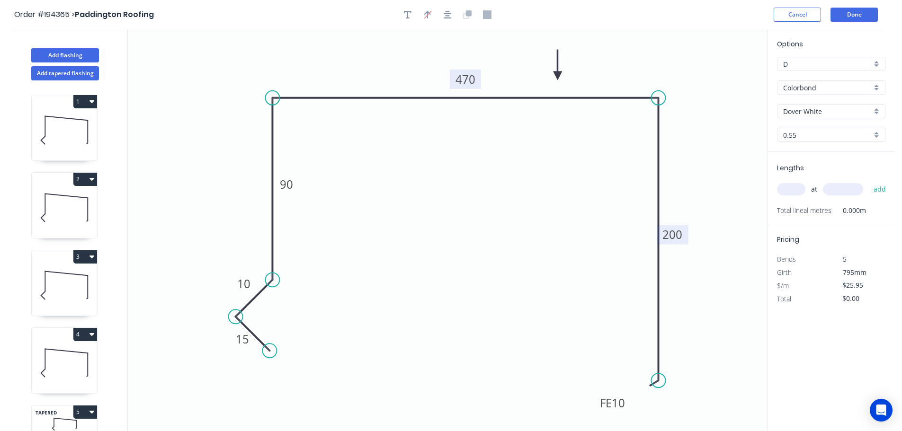
click at [660, 382] on circle at bounding box center [658, 381] width 14 height 14
click at [695, 420] on div "Delete bend" at bounding box center [701, 424] width 95 height 19
click at [658, 379] on circle at bounding box center [658, 381] width 14 height 14
click at [624, 407] on icon "0 15 10 90 470 200" at bounding box center [447, 230] width 639 height 402
click at [624, 407] on circle at bounding box center [623, 406] width 14 height 14
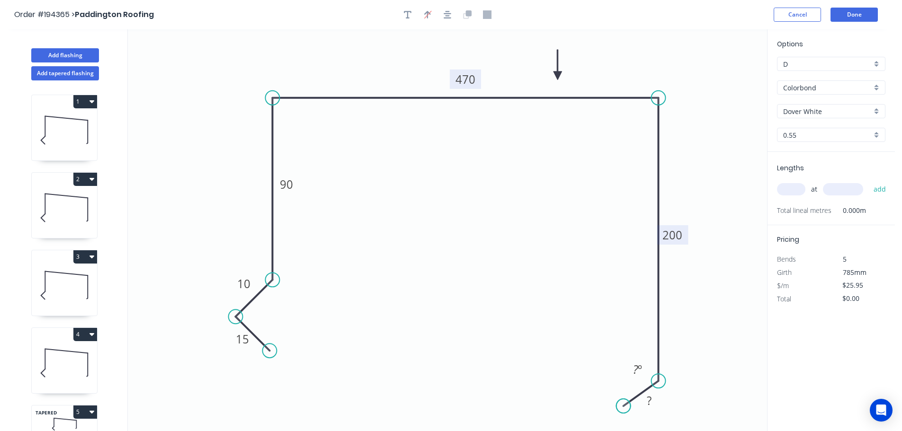
click at [624, 407] on circle at bounding box center [623, 406] width 14 height 14
click at [669, 395] on div "Hide angle" at bounding box center [683, 399] width 95 height 19
click at [690, 366] on icon "0 15 10 90 470 200 ?" at bounding box center [447, 230] width 639 height 402
click at [651, 402] on tspan "?" at bounding box center [649, 401] width 5 height 16
click at [699, 352] on icon "0 15 10 90 470 200 30" at bounding box center [447, 230] width 639 height 402
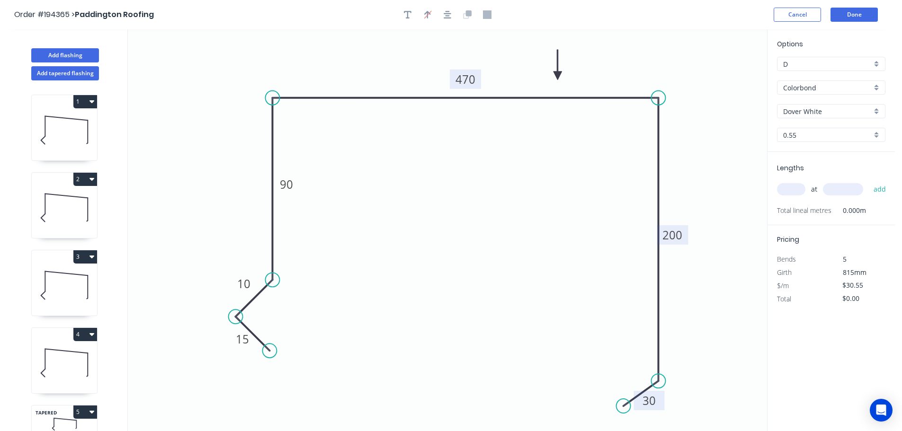
click at [799, 188] on input "text" at bounding box center [791, 189] width 28 height 12
click at [844, 187] on input "text" at bounding box center [843, 189] width 40 height 12
click at [869, 181] on button "add" at bounding box center [880, 189] width 22 height 16
drag, startPoint x: 75, startPoint y: 52, endPoint x: 121, endPoint y: 67, distance: 49.0
click at [76, 52] on button "Add flashing" at bounding box center [65, 55] width 68 height 14
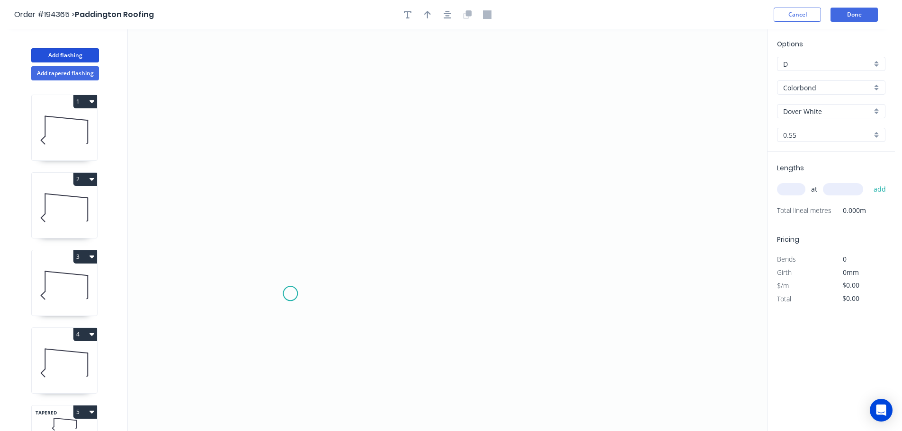
click at [290, 294] on icon "0" at bounding box center [447, 230] width 639 height 402
click at [292, 116] on icon "0" at bounding box center [447, 230] width 639 height 402
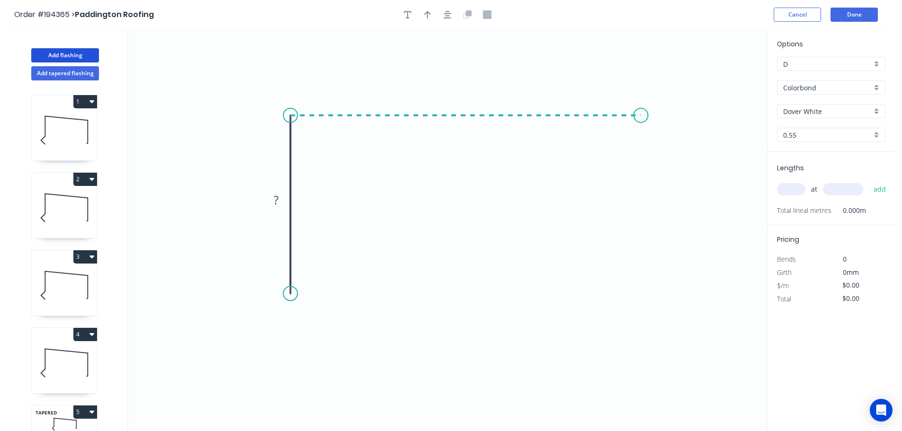
click at [643, 116] on icon "0 ?" at bounding box center [447, 230] width 639 height 402
click at [640, 299] on icon "0 ? ?" at bounding box center [447, 230] width 639 height 402
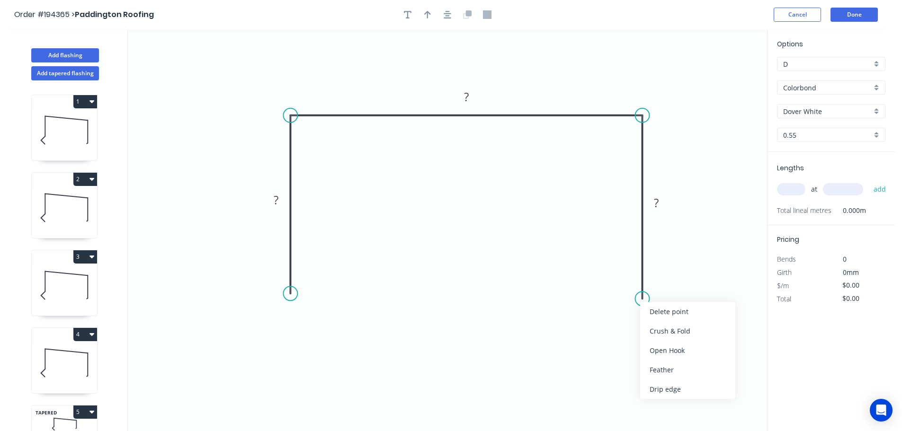
drag, startPoint x: 672, startPoint y: 372, endPoint x: 668, endPoint y: 363, distance: 10.6
click at [672, 373] on div "Feather" at bounding box center [687, 369] width 95 height 19
click at [632, 283] on tspan "15" at bounding box center [628, 282] width 13 height 16
click at [693, 282] on icon "0 ? ? FE 10 ?" at bounding box center [447, 230] width 639 height 402
drag, startPoint x: 606, startPoint y: 280, endPoint x: 579, endPoint y: 317, distance: 46.0
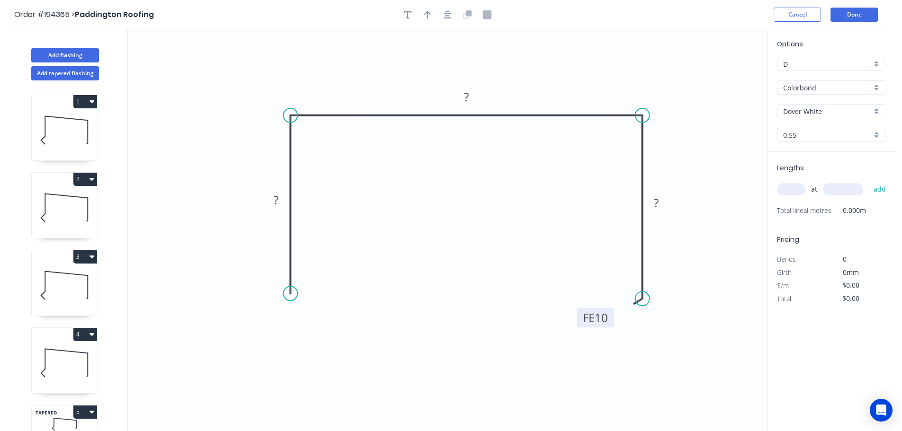
click at [579, 317] on rect at bounding box center [595, 317] width 37 height 19
click at [314, 357] on div "Feather" at bounding box center [339, 362] width 95 height 19
click at [308, 322] on div "Flip bend" at bounding box center [336, 322] width 95 height 19
click at [318, 276] on tspan "15" at bounding box center [316, 277] width 13 height 16
click at [349, 273] on icon "0 FE 10 ? ? FE 10 ?" at bounding box center [447, 230] width 639 height 402
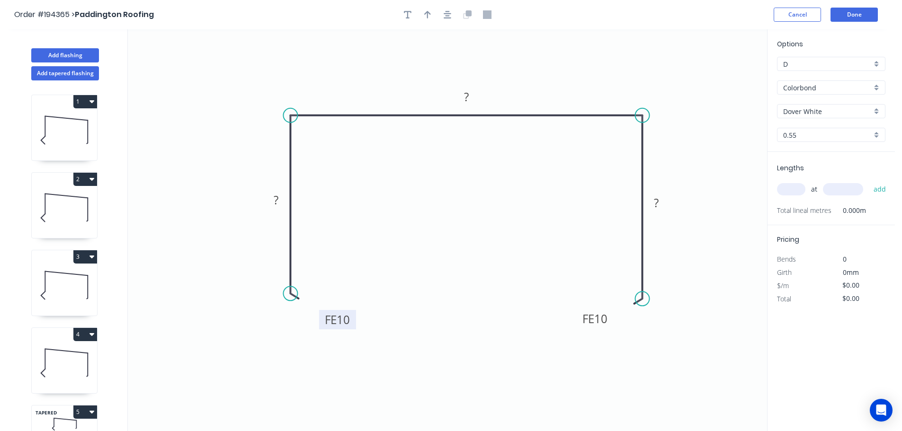
drag, startPoint x: 324, startPoint y: 276, endPoint x: 351, endPoint y: 319, distance: 50.8
click at [351, 319] on rect at bounding box center [337, 319] width 37 height 19
click at [276, 199] on tspan "?" at bounding box center [276, 200] width 5 height 16
click at [370, 231] on icon "0 FE 10 90 ? FE 10 ?" at bounding box center [447, 230] width 639 height 402
click at [467, 97] on tspan "?" at bounding box center [466, 97] width 5 height 16
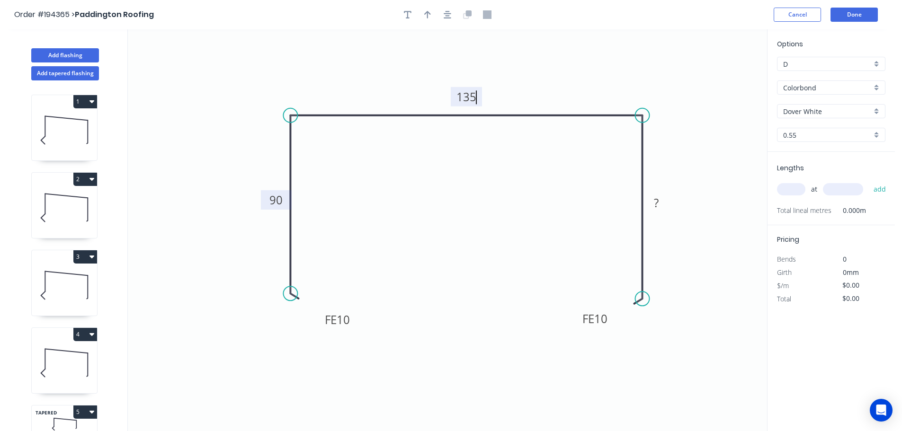
click at [460, 143] on icon "0 FE 10 90 135 FE 10 ?" at bounding box center [447, 230] width 639 height 402
click at [658, 200] on tspan "?" at bounding box center [656, 203] width 5 height 16
click at [672, 181] on icon "0 FE 10 90 135 FE 10 90" at bounding box center [447, 230] width 639 height 402
click at [426, 12] on icon "button" at bounding box center [427, 14] width 7 height 9
drag, startPoint x: 718, startPoint y: 73, endPoint x: 549, endPoint y: 76, distance: 169.1
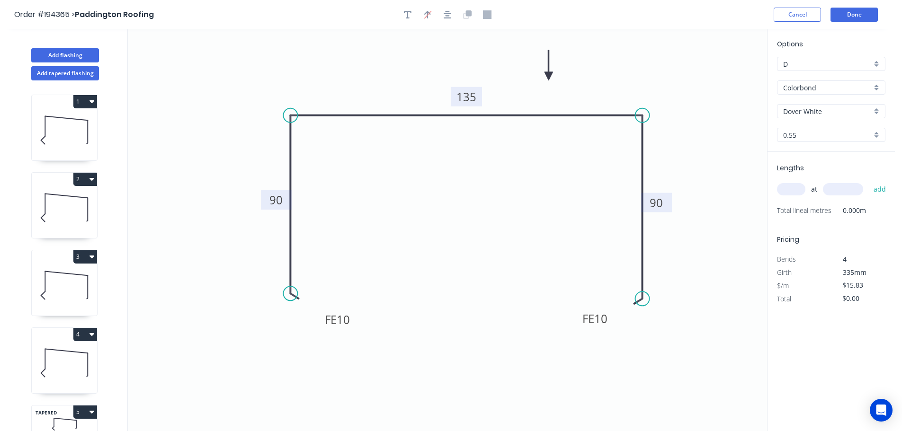
click at [549, 76] on icon at bounding box center [549, 65] width 9 height 30
click at [796, 189] on input "text" at bounding box center [791, 189] width 28 height 12
click at [842, 188] on input "text" at bounding box center [843, 189] width 40 height 12
click at [869, 181] on button "add" at bounding box center [880, 189] width 22 height 16
click at [70, 209] on icon at bounding box center [64, 208] width 65 height 61
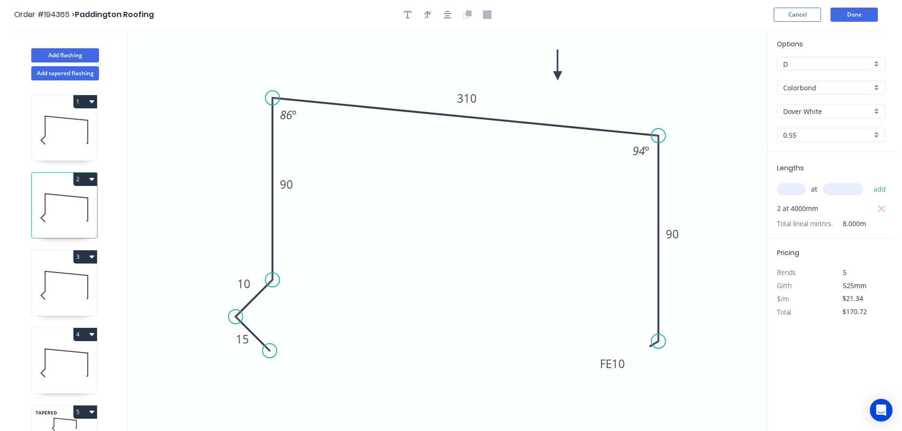
click at [87, 178] on button "2" at bounding box center [85, 179] width 24 height 13
click at [73, 199] on div "Duplicate" at bounding box center [52, 203] width 73 height 14
click at [472, 98] on tspan "310" at bounding box center [467, 98] width 20 height 16
click at [478, 162] on icon "0 15 10 90 1150 FE 10 90 86 º 94 º" at bounding box center [447, 230] width 639 height 402
click at [798, 184] on input "text" at bounding box center [791, 189] width 28 height 12
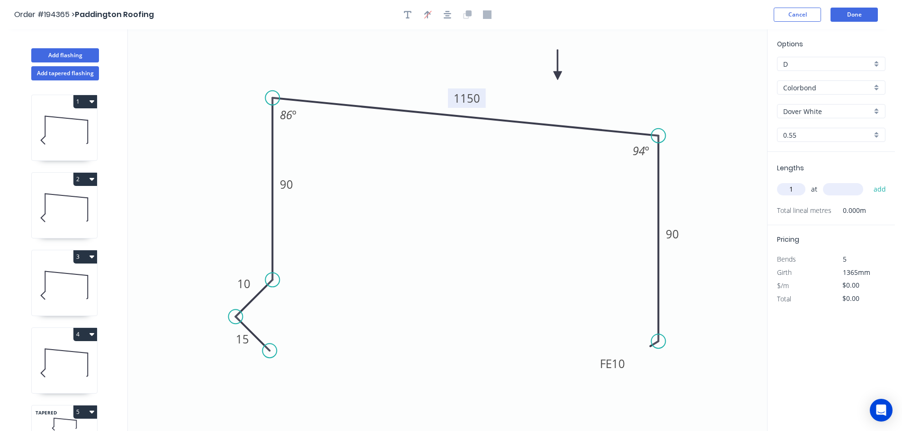
click at [840, 185] on input "text" at bounding box center [843, 189] width 40 height 12
click at [869, 181] on button "add" at bounding box center [880, 189] width 22 height 16
click at [67, 54] on button "Add flashing" at bounding box center [65, 55] width 68 height 14
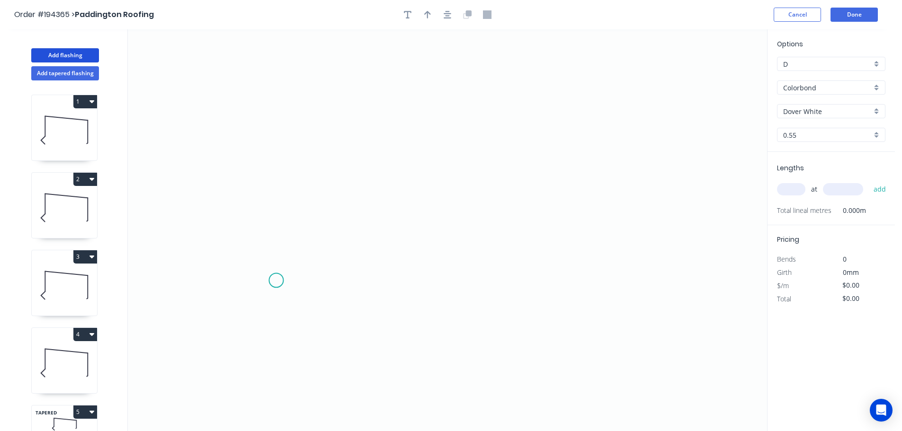
click at [276, 275] on icon "0" at bounding box center [447, 230] width 639 height 402
click at [272, 122] on icon "0" at bounding box center [447, 230] width 639 height 402
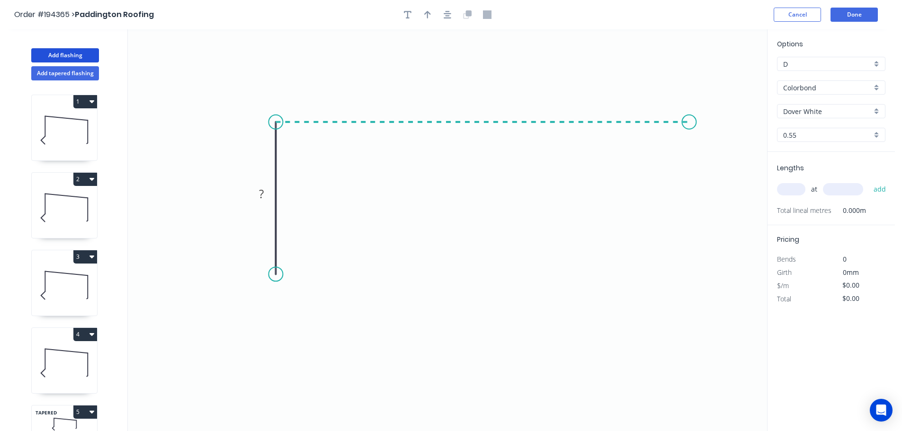
click at [689, 113] on icon "0 ?" at bounding box center [447, 230] width 639 height 402
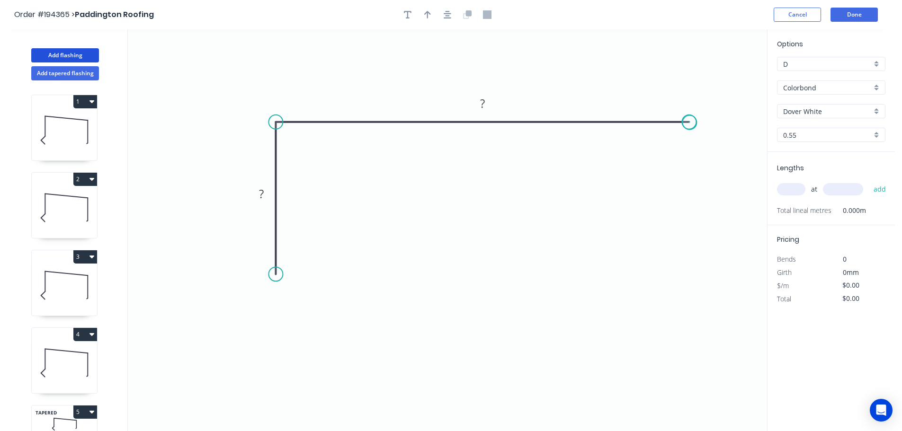
click at [690, 123] on circle at bounding box center [689, 122] width 14 height 14
click at [308, 341] on div "Feather" at bounding box center [323, 341] width 95 height 19
click at [298, 306] on div "Flip bend" at bounding box center [318, 303] width 95 height 19
click at [302, 257] on tspan "15" at bounding box center [301, 258] width 13 height 16
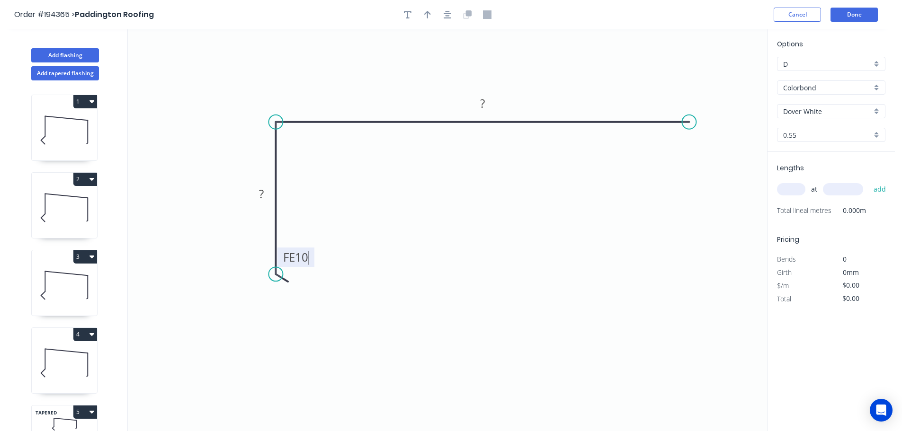
click at [327, 256] on icon "0 FE 10 ? ?" at bounding box center [447, 230] width 639 height 402
drag, startPoint x: 309, startPoint y: 257, endPoint x: 330, endPoint y: 311, distance: 58.3
click at [330, 311] on rect at bounding box center [313, 305] width 37 height 19
click at [262, 193] on tspan "?" at bounding box center [261, 194] width 5 height 16
click at [345, 215] on icon "0 FE 10 90 750" at bounding box center [447, 230] width 639 height 402
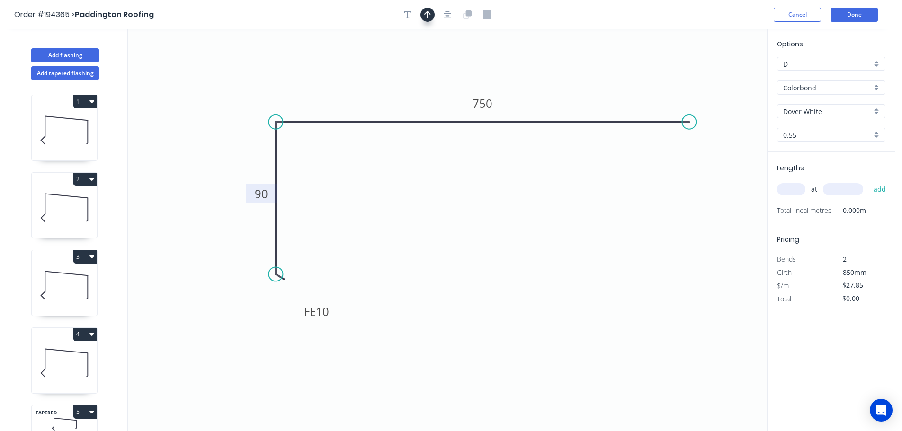
click at [426, 13] on icon "button" at bounding box center [427, 15] width 7 height 8
drag, startPoint x: 720, startPoint y: 73, endPoint x: 567, endPoint y: 81, distance: 153.1
click at [567, 81] on icon at bounding box center [567, 70] width 9 height 30
click at [800, 187] on input "text" at bounding box center [791, 189] width 28 height 12
click at [844, 188] on input "text" at bounding box center [843, 189] width 40 height 12
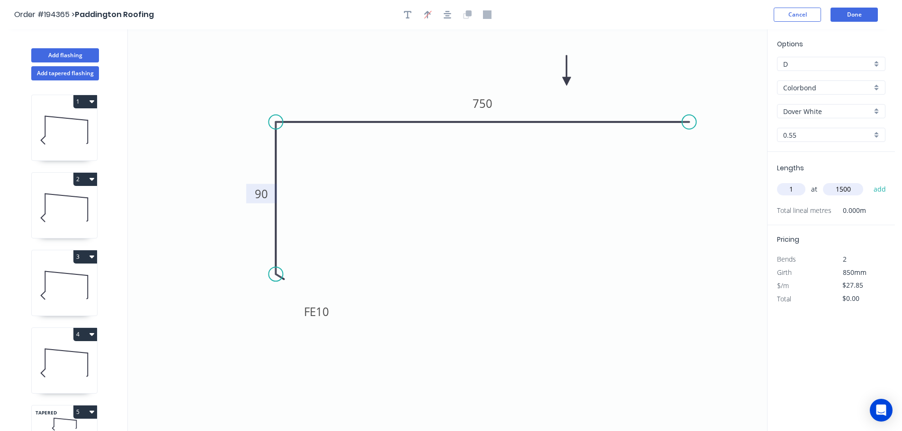
click at [869, 181] on button "add" at bounding box center [880, 189] width 22 height 16
click at [854, 17] on button "Done" at bounding box center [854, 15] width 47 height 14
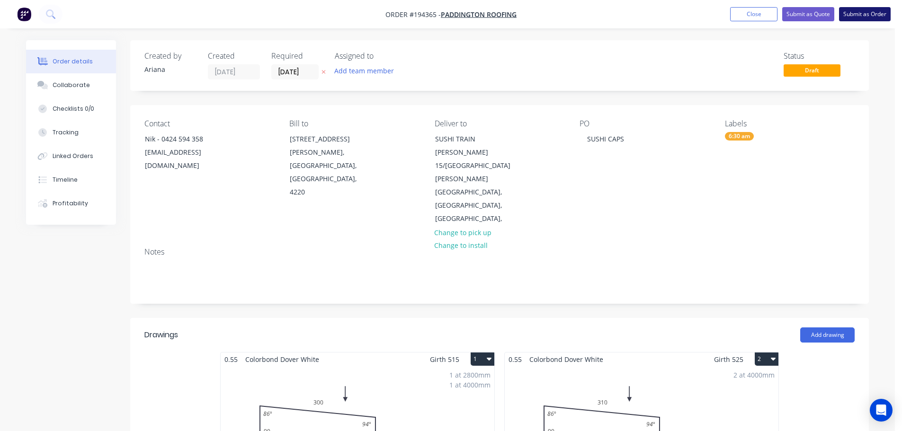
click at [859, 14] on button "Submit as Order" at bounding box center [865, 14] width 52 height 14
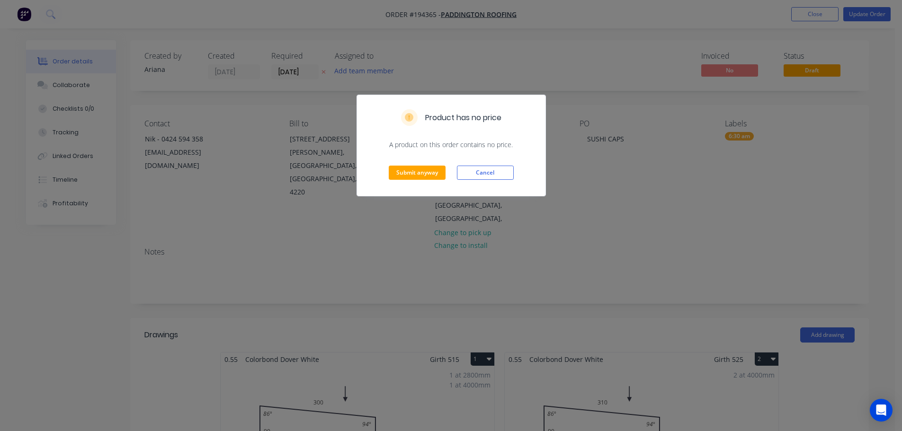
drag, startPoint x: 469, startPoint y: 174, endPoint x: 533, endPoint y: 185, distance: 64.8
click at [469, 174] on button "Cancel" at bounding box center [485, 173] width 57 height 14
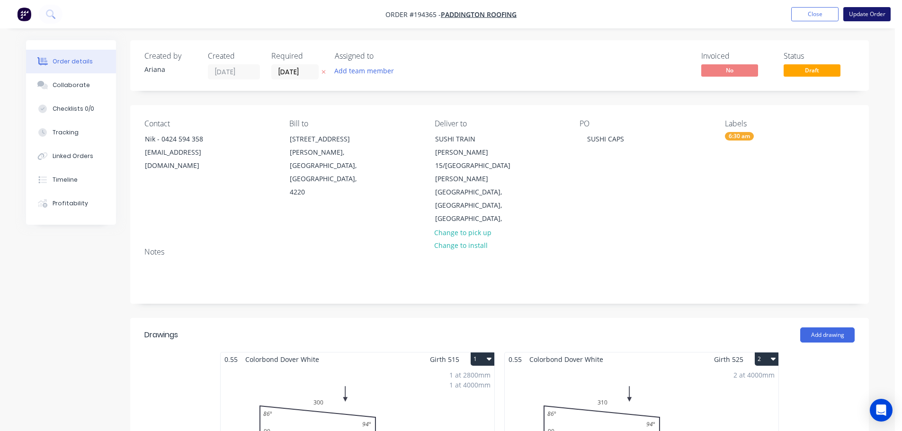
click at [860, 12] on button "Update Order" at bounding box center [866, 14] width 47 height 14
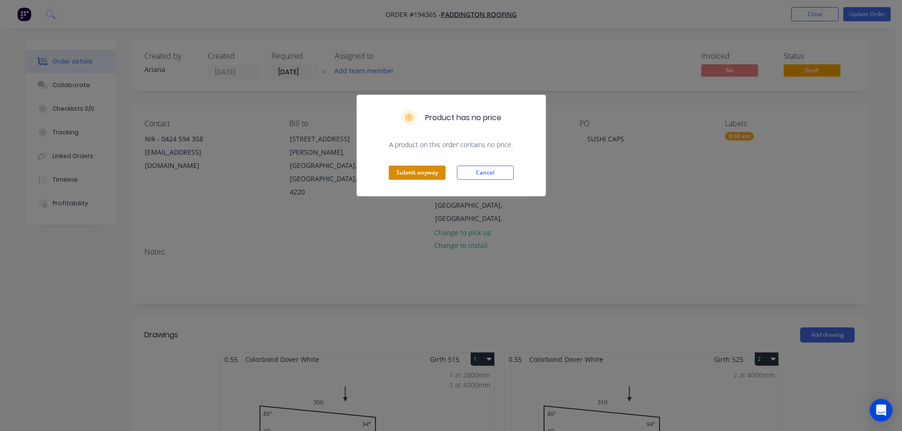
click at [427, 173] on button "Submit anyway" at bounding box center [417, 173] width 57 height 14
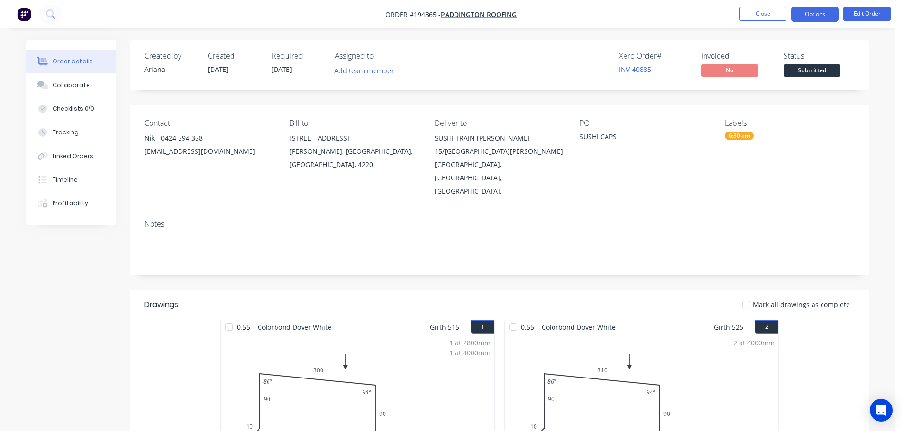
click at [813, 11] on button "Options" at bounding box center [814, 14] width 47 height 15
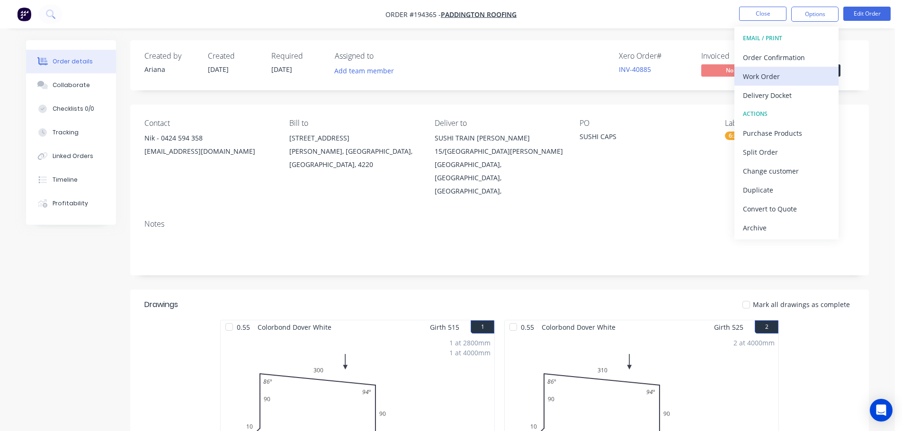
click at [774, 77] on div "Work Order" at bounding box center [786, 77] width 87 height 14
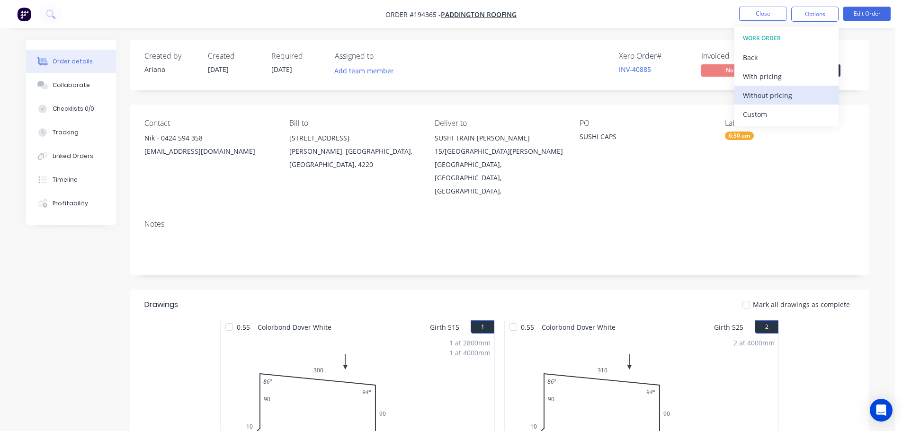
click at [757, 92] on div "Without pricing" at bounding box center [786, 96] width 87 height 14
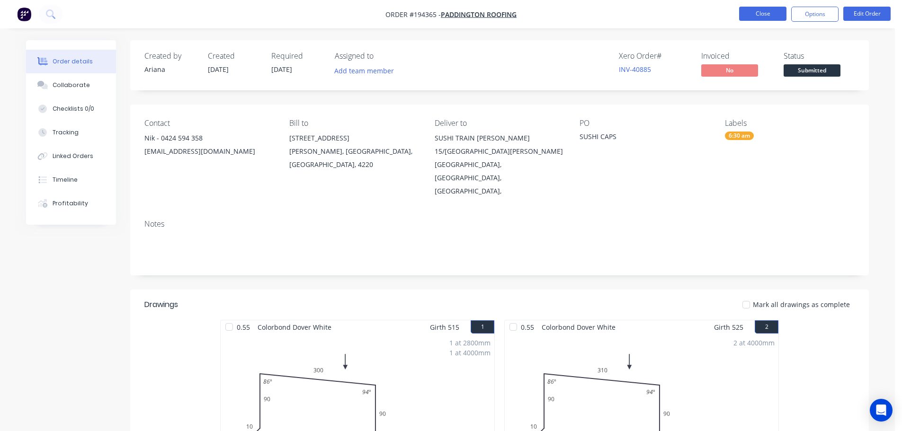
click at [755, 15] on button "Close" at bounding box center [762, 14] width 47 height 14
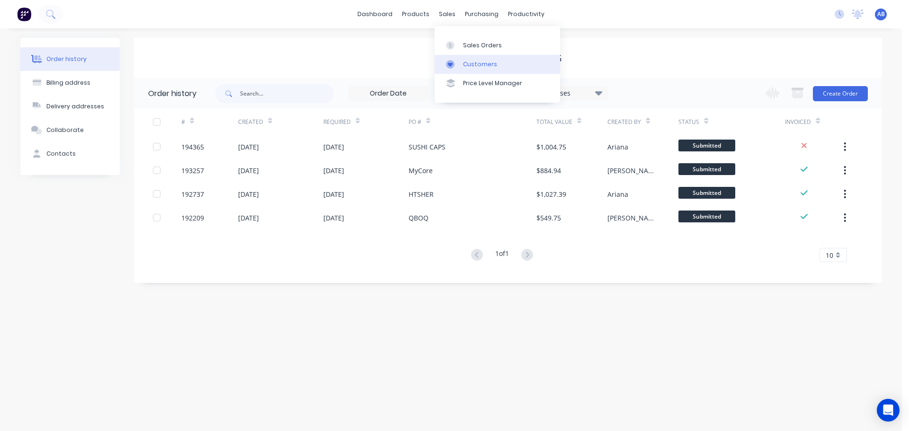
click at [475, 59] on link "Customers" at bounding box center [497, 64] width 125 height 19
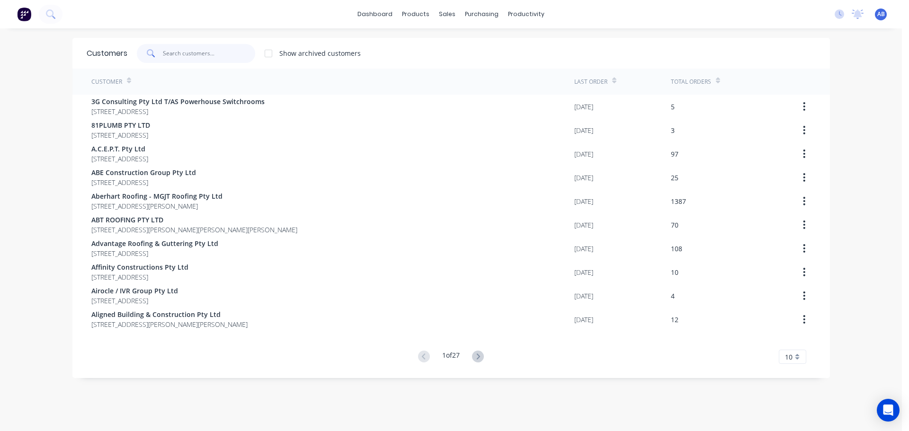
drag, startPoint x: 226, startPoint y: 59, endPoint x: 424, endPoint y: 52, distance: 198.5
click at [226, 59] on input "text" at bounding box center [209, 53] width 92 height 19
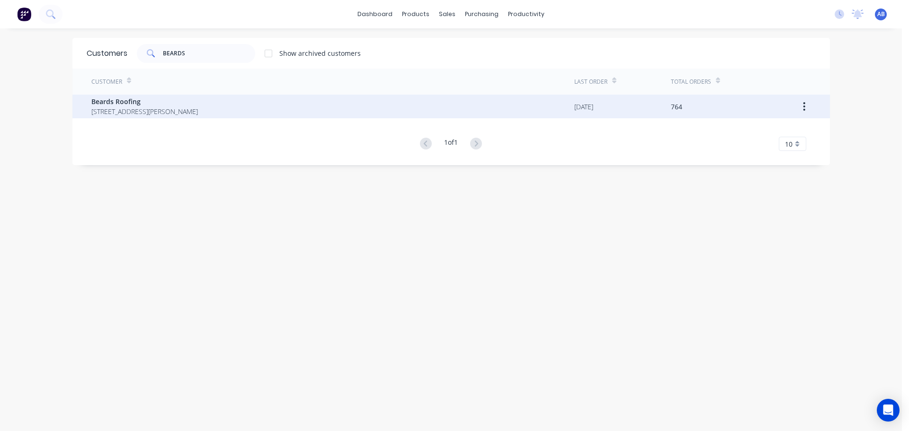
click at [140, 100] on span "Beards Roofing" at bounding box center [144, 102] width 107 height 10
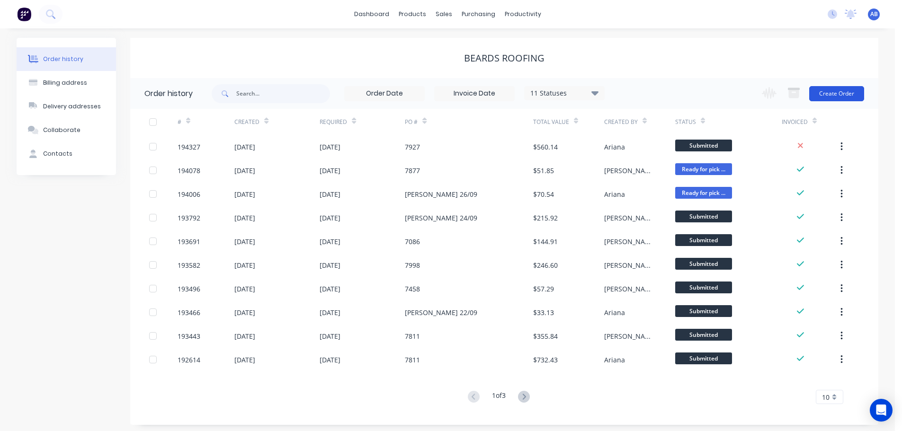
click at [831, 90] on button "Create Order" at bounding box center [836, 93] width 55 height 15
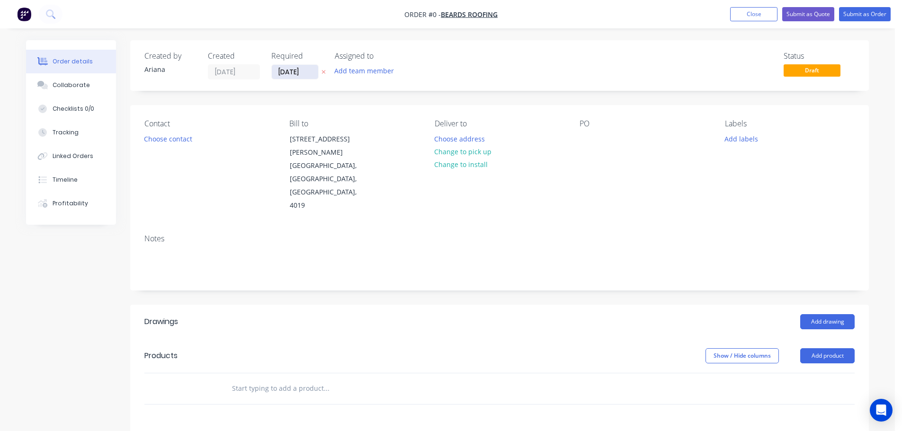
click at [304, 76] on input "[DATE]" at bounding box center [295, 72] width 46 height 14
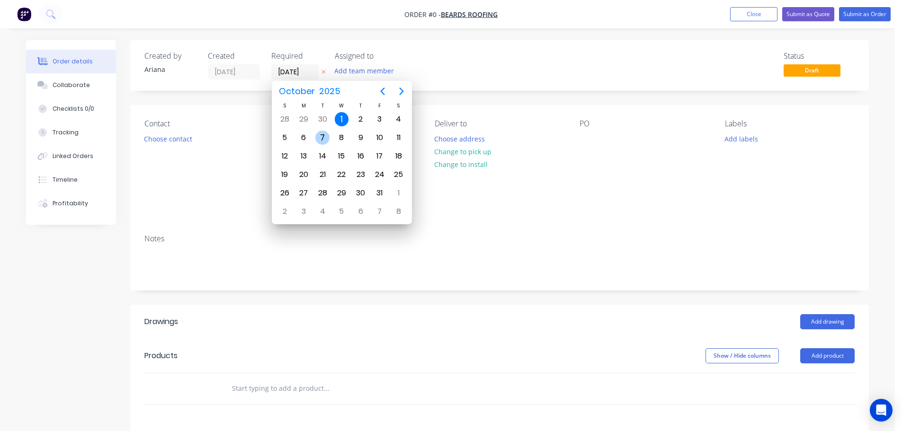
click at [321, 134] on div "7" at bounding box center [322, 138] width 14 height 14
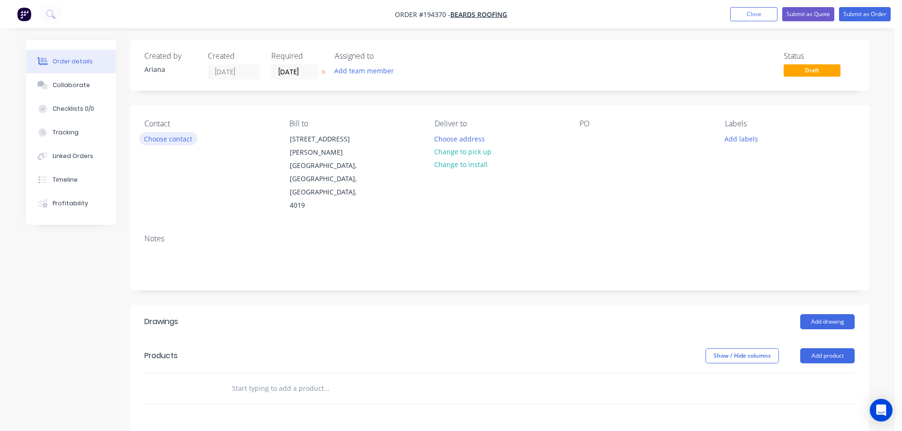
click at [163, 136] on button "Choose contact" at bounding box center [168, 138] width 58 height 13
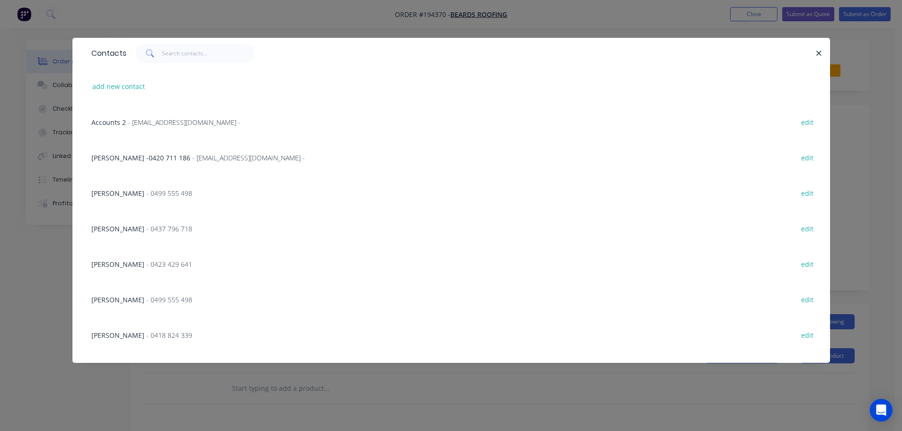
click at [150, 264] on span "- 0423 429 641" at bounding box center [169, 264] width 46 height 9
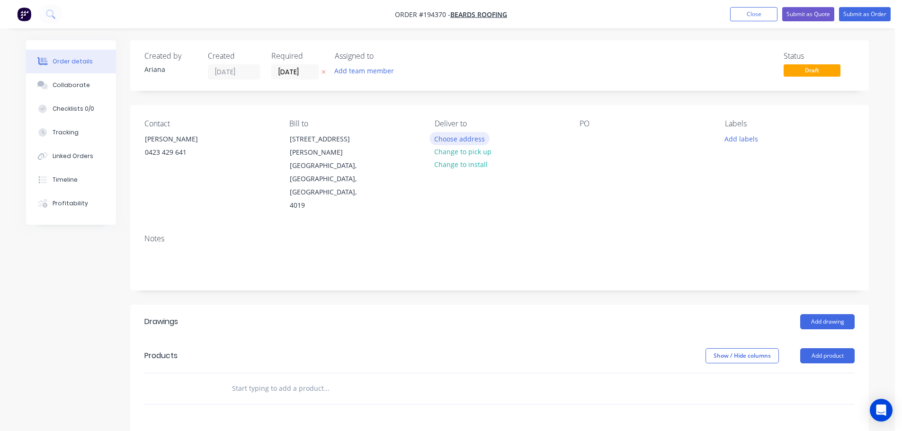
click at [457, 137] on button "Choose address" at bounding box center [459, 138] width 61 height 13
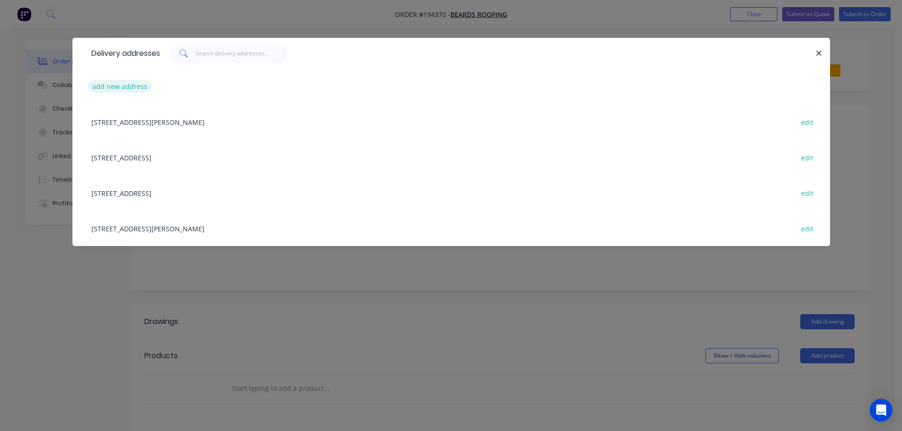
click at [118, 85] on button "add new address" at bounding box center [120, 86] width 65 height 13
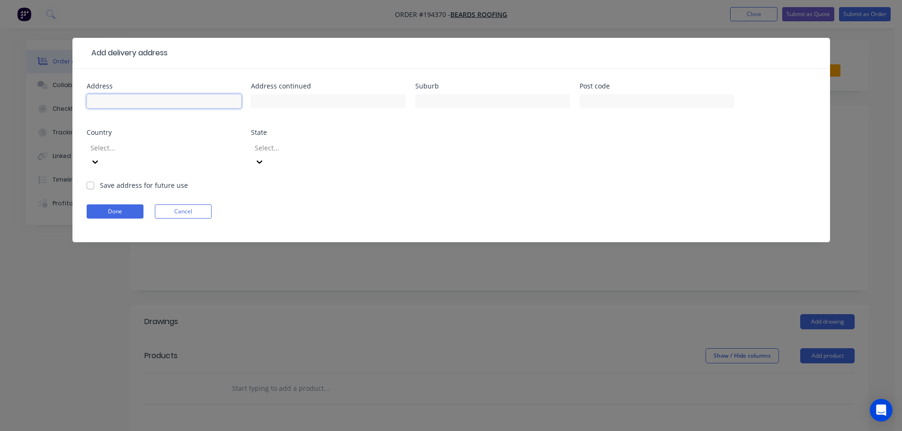
click at [105, 101] on input "text" at bounding box center [164, 101] width 155 height 14
click at [625, 146] on div "Address 17 ALEXANDRA PL Address continued Suburb MURARRIE Post code 4172 Countr…" at bounding box center [451, 132] width 729 height 98
click at [100, 157] on icon at bounding box center [94, 161] width 9 height 9
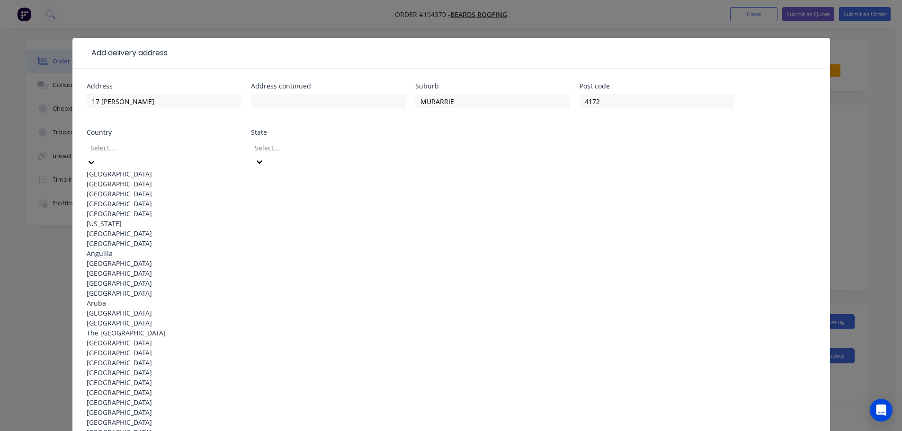
click at [132, 171] on div "[GEOGRAPHIC_DATA]" at bounding box center [164, 174] width 155 height 10
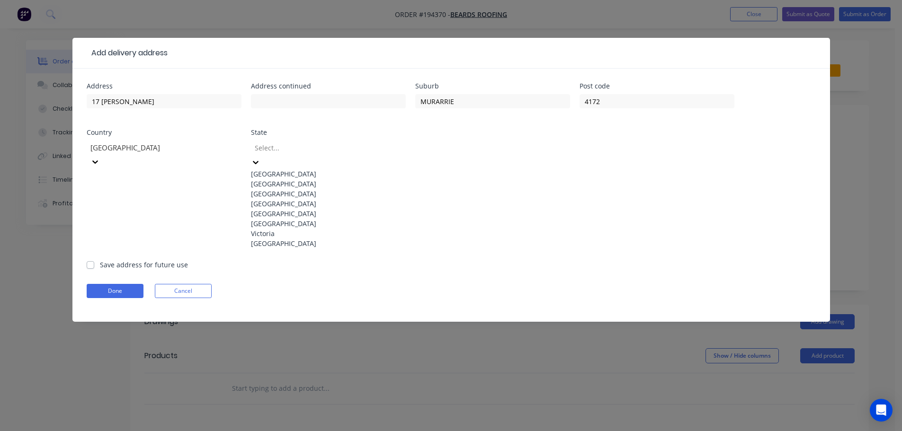
click at [260, 158] on icon at bounding box center [255, 162] width 9 height 9
click at [282, 209] on div "[GEOGRAPHIC_DATA]" at bounding box center [328, 204] width 155 height 10
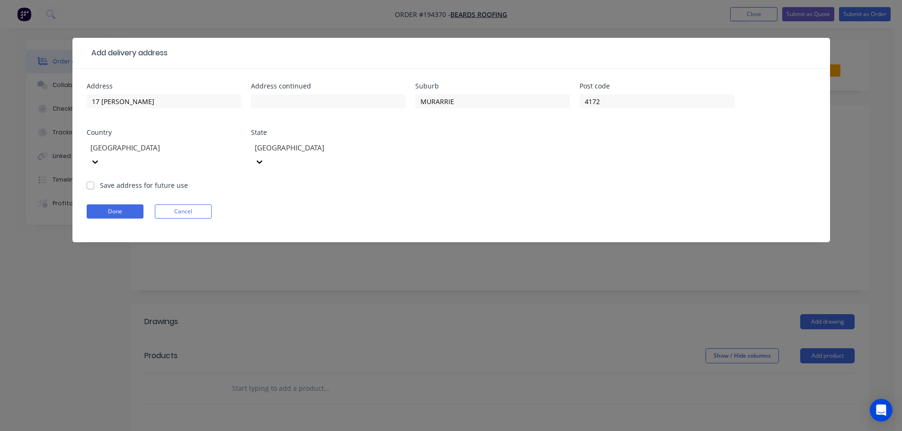
click at [500, 184] on form "Address 17 ALEXANDRA PL Address continued Suburb MURARRIE Post code 4172 Countr…" at bounding box center [451, 163] width 729 height 160
click at [127, 205] on button "Done" at bounding box center [115, 212] width 57 height 14
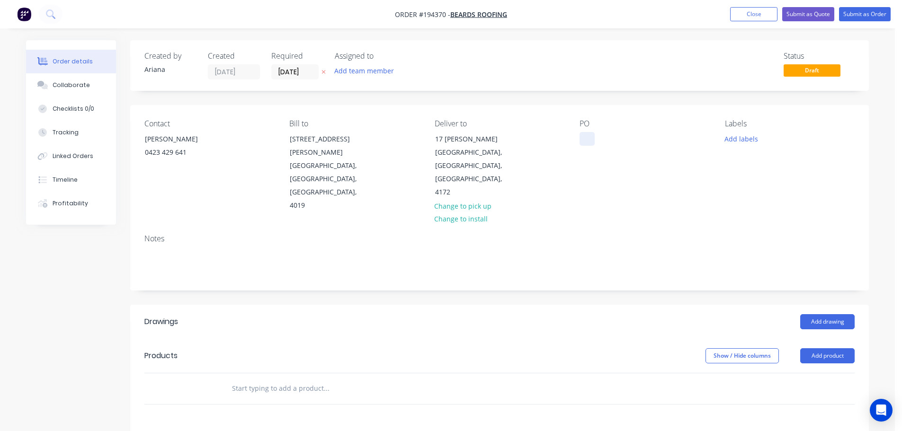
click at [585, 139] on div at bounding box center [587, 139] width 15 height 14
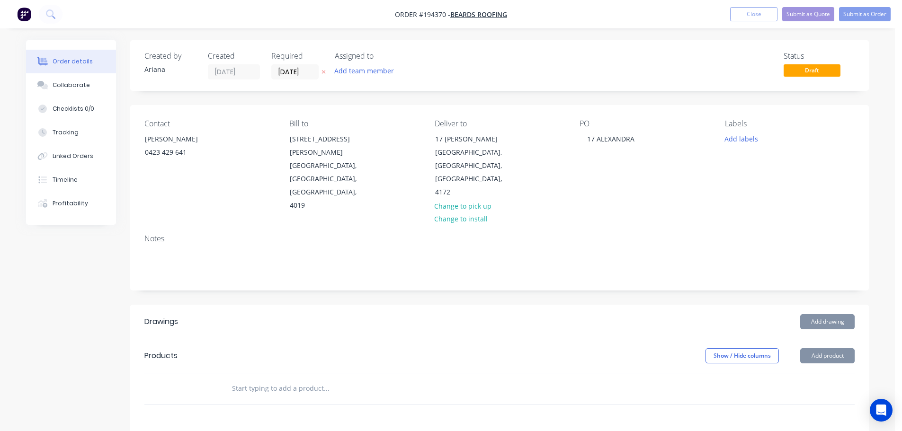
click at [655, 176] on div "Contact JAMES BROWN 0423 429 641 Bill to 73 Snook Street Clontarf, Queensland, …" at bounding box center [499, 166] width 739 height 122
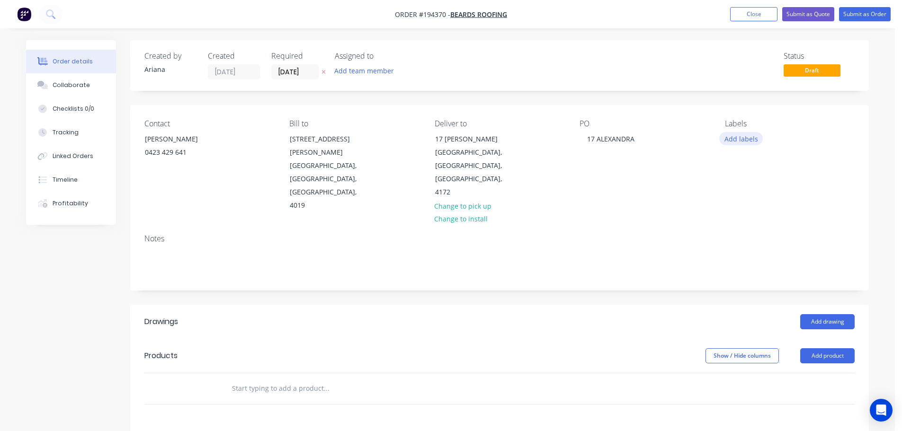
click at [739, 139] on button "Add labels" at bounding box center [741, 138] width 44 height 13
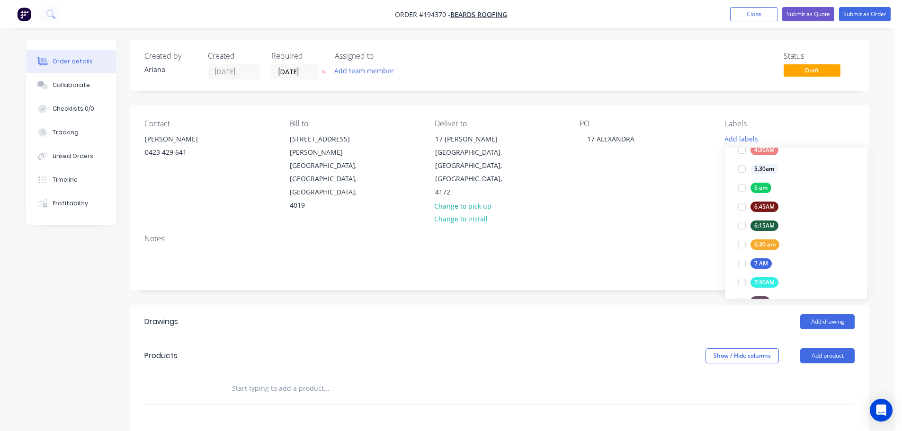
scroll to position [179, 0]
click at [742, 250] on div at bounding box center [741, 253] width 19 height 19
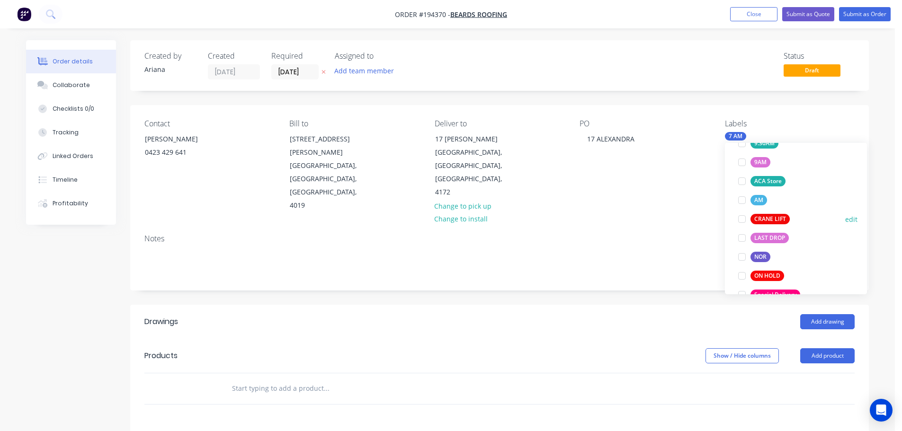
click at [741, 218] on div at bounding box center [741, 219] width 19 height 19
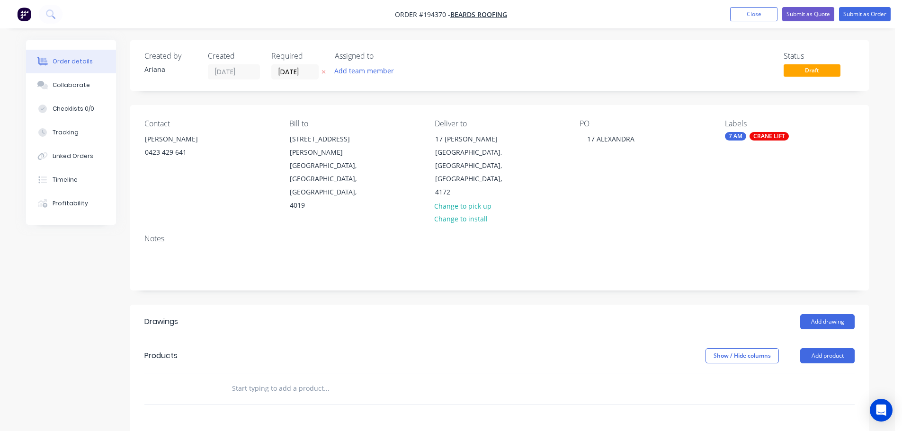
click at [651, 227] on div "Notes" at bounding box center [499, 258] width 739 height 63
click at [819, 348] on button "Add product" at bounding box center [827, 355] width 54 height 15
click at [806, 373] on div "Product catalogue" at bounding box center [809, 380] width 73 height 14
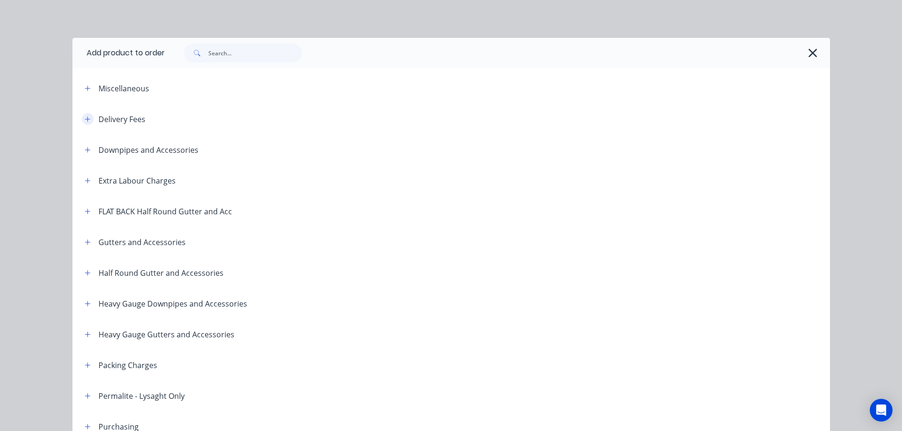
click at [85, 116] on icon "button" at bounding box center [88, 119] width 6 height 7
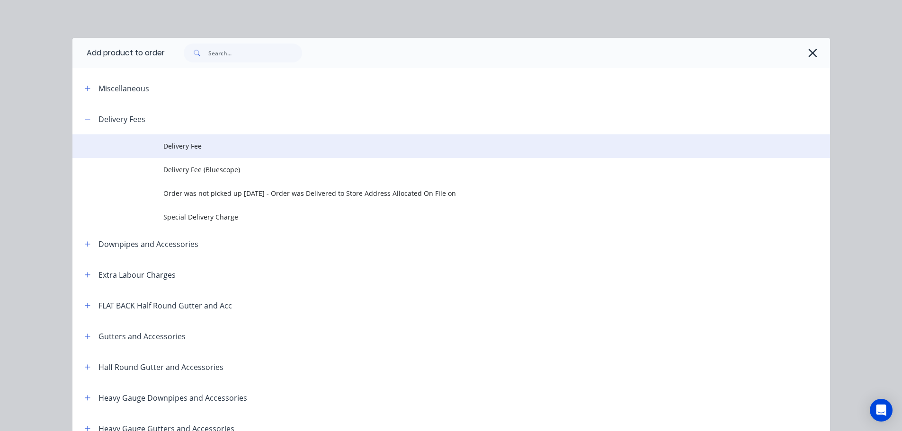
click at [235, 146] on span "Delivery Fee" at bounding box center [429, 146] width 533 height 10
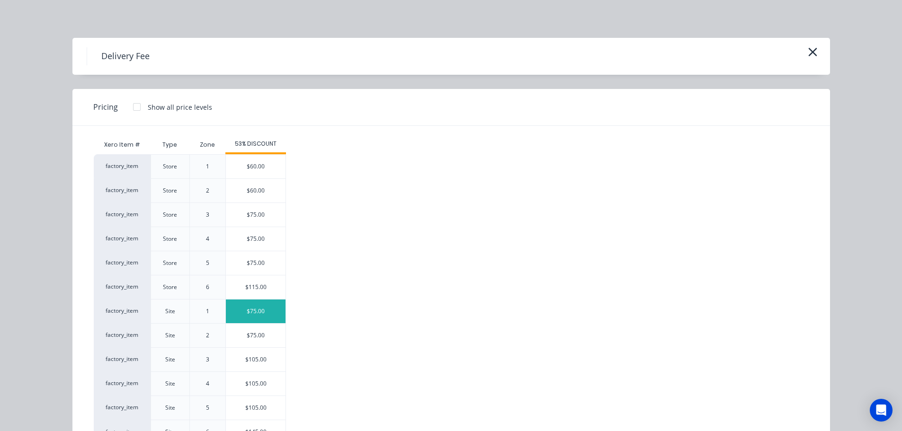
click at [251, 311] on div "$75.00" at bounding box center [256, 312] width 60 height 24
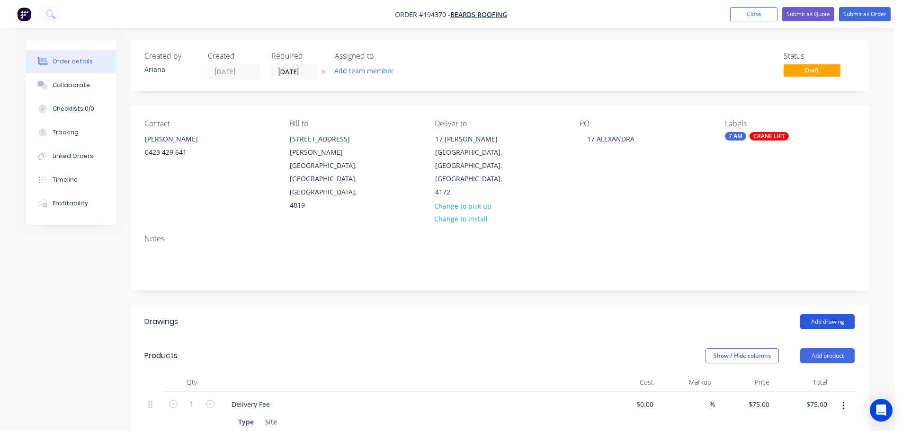
click at [829, 314] on button "Add drawing" at bounding box center [827, 321] width 54 height 15
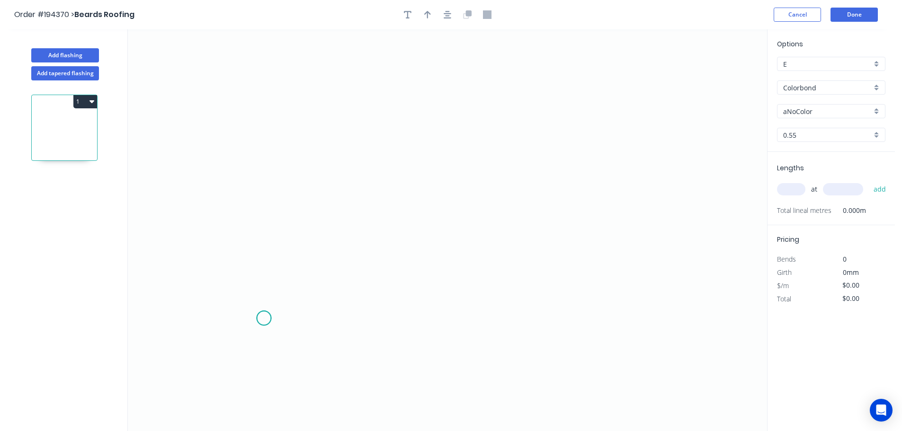
click at [264, 319] on icon "0" at bounding box center [447, 230] width 639 height 402
click at [268, 111] on icon "0" at bounding box center [447, 230] width 639 height 402
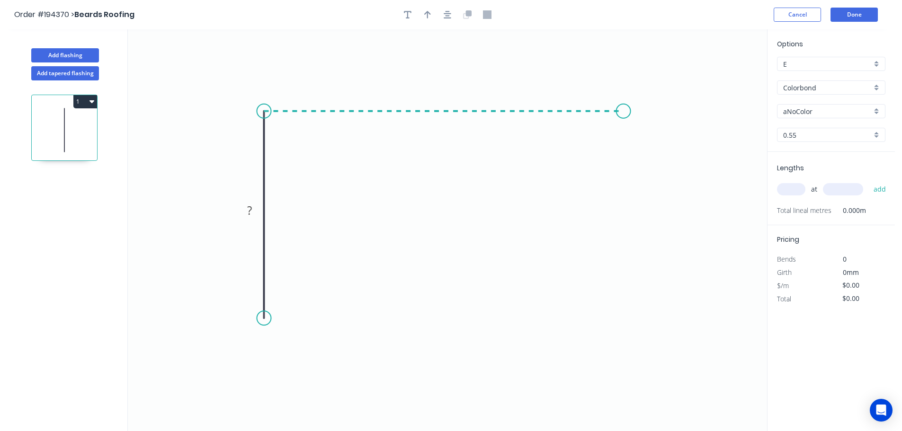
click at [624, 126] on icon "0 ?" at bounding box center [447, 230] width 639 height 402
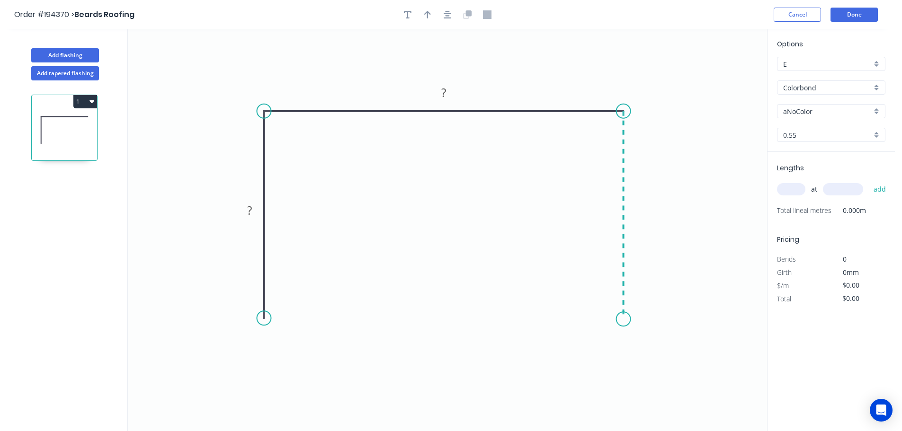
click at [624, 320] on icon "0 ? ?" at bounding box center [447, 230] width 639 height 402
click at [669, 352] on div "Crush & Fold" at bounding box center [671, 351] width 95 height 19
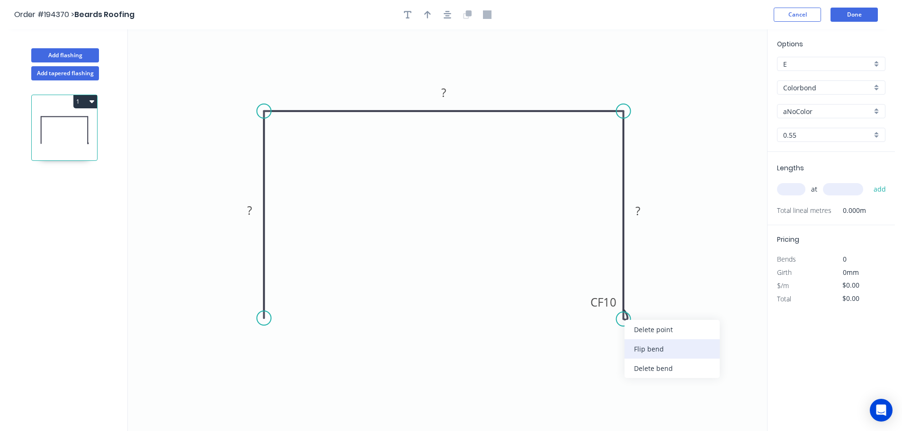
click at [632, 342] on div "Flip bend" at bounding box center [672, 348] width 95 height 19
click at [650, 304] on tspan "10" at bounding box center [649, 303] width 13 height 16
click at [662, 286] on icon "0 ? ? CF 15 ?" at bounding box center [447, 230] width 639 height 402
drag, startPoint x: 660, startPoint y: 305, endPoint x: 677, endPoint y: 360, distance: 58.0
click at [677, 360] on rect at bounding box center [661, 357] width 38 height 19
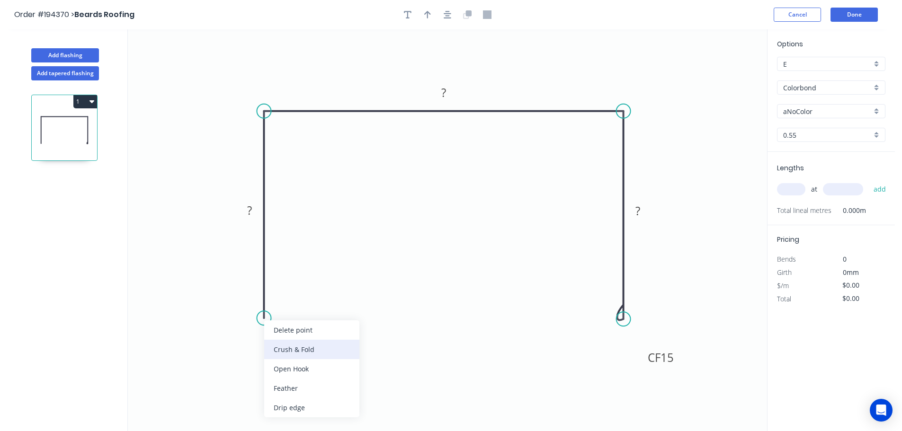
click at [287, 352] on div "Crush & Fold" at bounding box center [311, 349] width 95 height 19
click at [252, 302] on tspan "10" at bounding box center [249, 302] width 13 height 16
click at [337, 290] on icon "0 CF 15 ? ? CF 15 ?" at bounding box center [447, 230] width 639 height 402
drag, startPoint x: 227, startPoint y: 303, endPoint x: 209, endPoint y: 345, distance: 46.3
click at [209, 345] on rect at bounding box center [226, 342] width 38 height 19
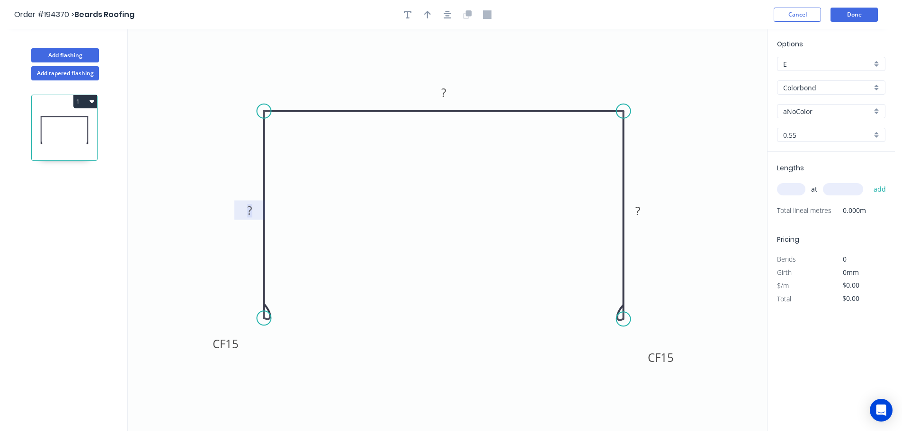
click at [250, 208] on tspan "?" at bounding box center [249, 211] width 5 height 16
click at [415, 242] on icon "0 CF 15 350 410 CF 15 350" at bounding box center [447, 230] width 639 height 402
click at [428, 12] on icon "button" at bounding box center [427, 15] width 7 height 8
drag, startPoint x: 721, startPoint y: 74, endPoint x: 521, endPoint y: 71, distance: 199.8
click at [521, 71] on icon at bounding box center [521, 60] width 9 height 30
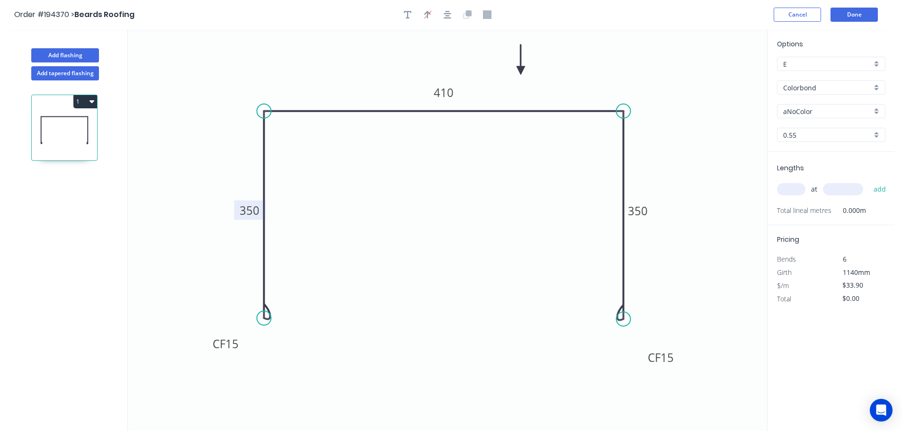
click at [873, 83] on div "Colorbond" at bounding box center [831, 87] width 108 height 14
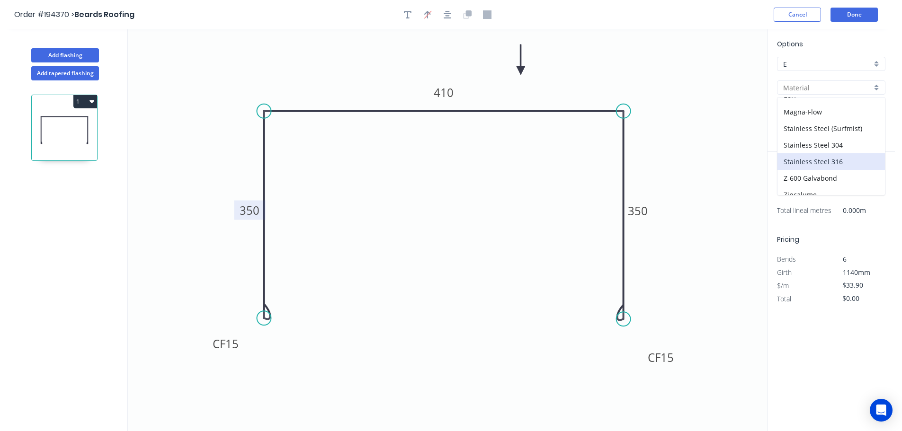
scroll to position [201, 0]
click at [830, 168] on div "Zincalume" at bounding box center [830, 170] width 107 height 17
click at [795, 190] on input "text" at bounding box center [791, 189] width 28 height 12
click at [869, 181] on button "add" at bounding box center [880, 189] width 22 height 16
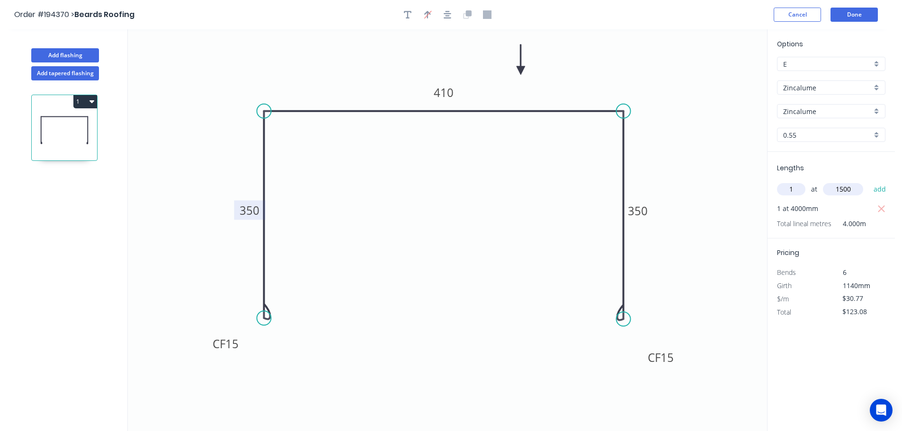
click at [869, 181] on button "add" at bounding box center [880, 189] width 22 height 16
click at [72, 50] on button "Add flashing" at bounding box center [65, 55] width 68 height 14
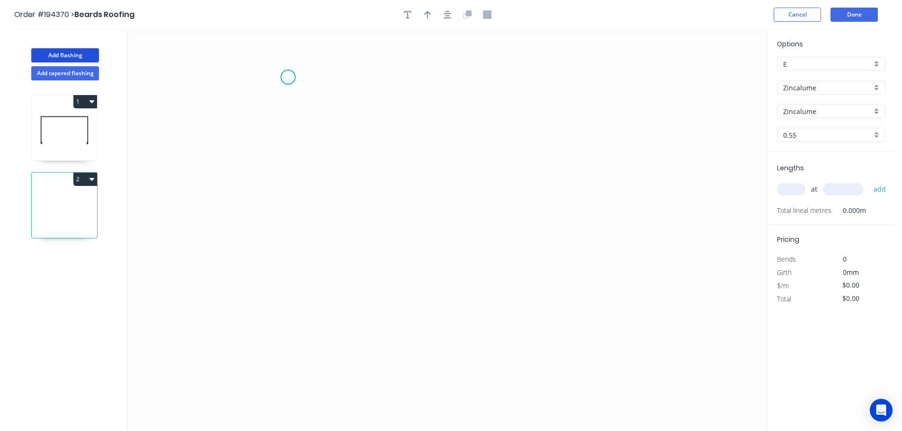
click at [288, 77] on icon "0" at bounding box center [447, 230] width 639 height 402
click at [535, 82] on icon "0" at bounding box center [447, 230] width 639 height 402
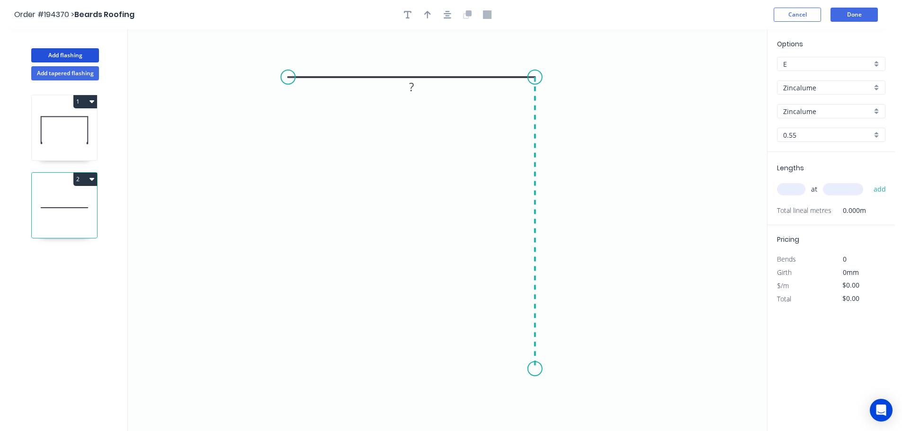
click at [535, 369] on icon "0 ?" at bounding box center [447, 230] width 639 height 402
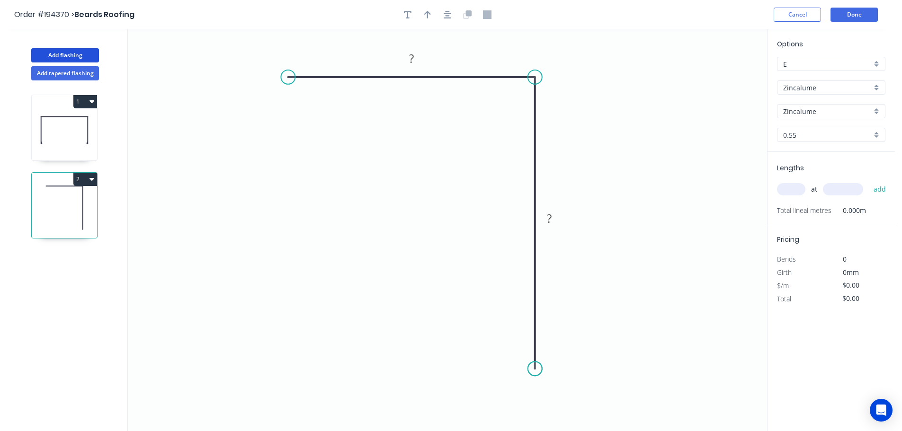
click at [535, 369] on circle at bounding box center [535, 369] width 14 height 14
click at [427, 8] on button "button" at bounding box center [427, 15] width 14 height 14
drag, startPoint x: 717, startPoint y: 74, endPoint x: 633, endPoint y: 96, distance: 86.9
click at [643, 96] on icon at bounding box center [647, 85] width 9 height 30
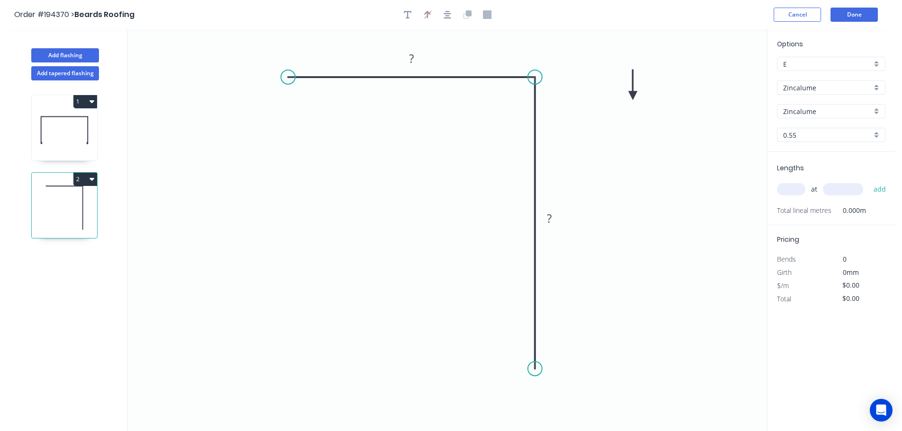
click at [633, 96] on icon at bounding box center [633, 85] width 9 height 30
click at [415, 59] on rect at bounding box center [411, 59] width 19 height 13
click at [656, 119] on icon "0 100 400" at bounding box center [447, 230] width 639 height 402
click at [797, 191] on input "text" at bounding box center [791, 189] width 28 height 12
click at [869, 181] on button "add" at bounding box center [880, 189] width 22 height 16
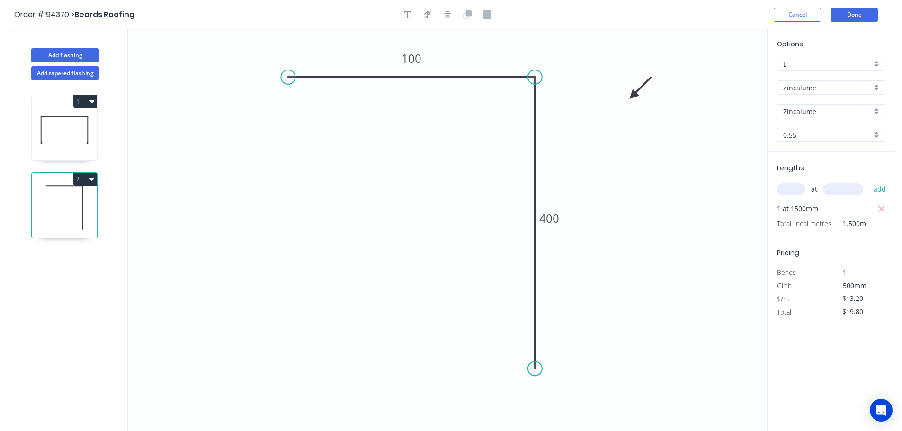
click at [670, 205] on icon "0 100 400" at bounding box center [447, 230] width 639 height 402
click at [656, 234] on icon "0 100 400" at bounding box center [447, 230] width 639 height 402
click at [65, 51] on button "Add flashing" at bounding box center [65, 55] width 68 height 14
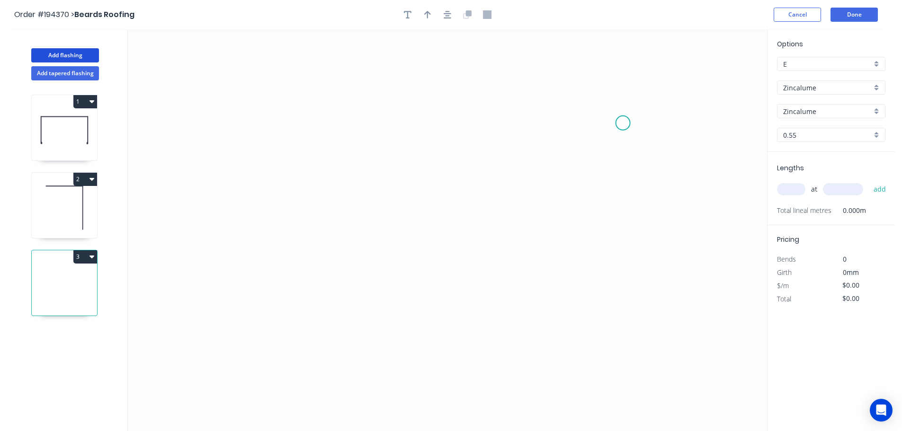
click at [624, 123] on icon "0" at bounding box center [447, 230] width 639 height 402
click at [622, 76] on icon "0" at bounding box center [447, 230] width 639 height 402
click at [559, 77] on icon "0 ?" at bounding box center [447, 230] width 639 height 402
click at [557, 125] on icon "0 ? ?" at bounding box center [447, 230] width 639 height 402
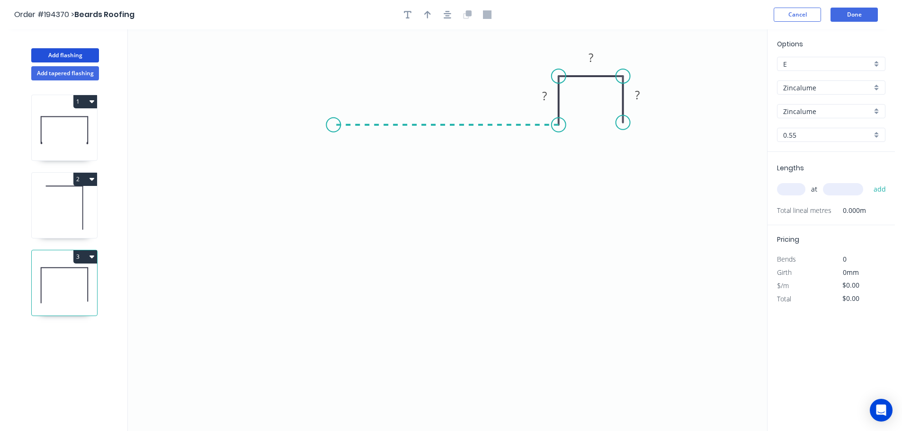
click at [333, 114] on icon "0 ? ? ?" at bounding box center [447, 230] width 639 height 402
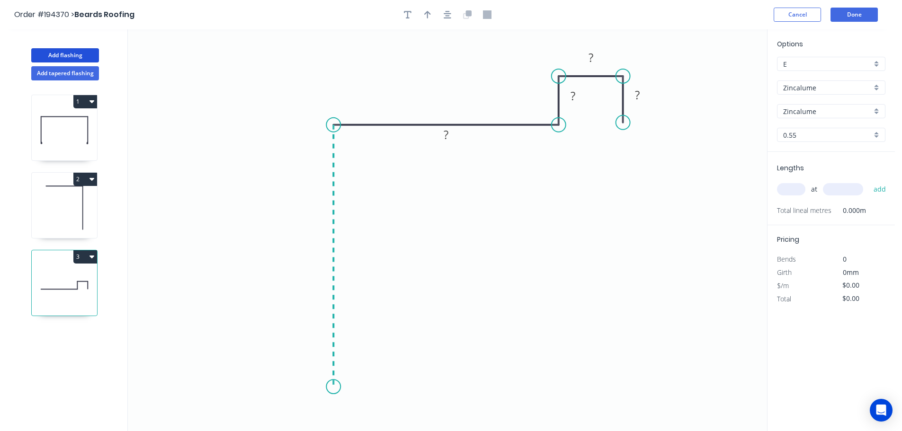
click at [337, 387] on icon "0 ? ? ? ?" at bounding box center [447, 230] width 639 height 402
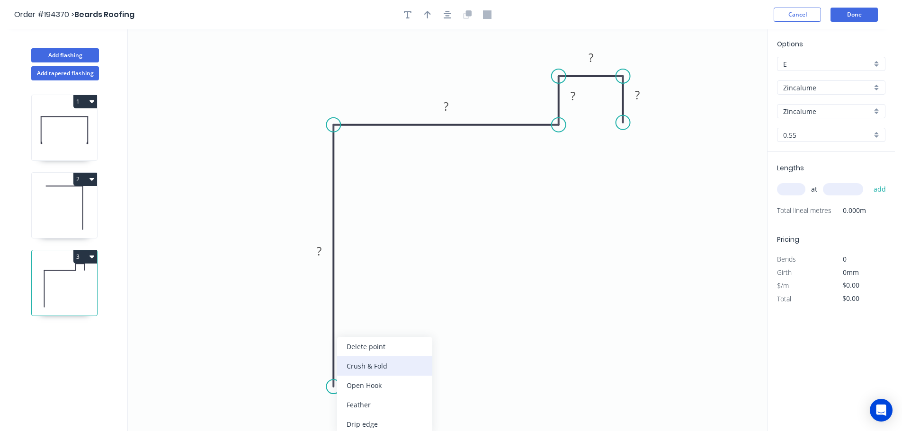
click at [383, 366] on div "Crush & Fold" at bounding box center [384, 366] width 95 height 19
click at [321, 370] on tspan "10" at bounding box center [319, 370] width 13 height 16
click at [375, 353] on icon "0 CF 15 ? ? ? ? ?" at bounding box center [447, 230] width 639 height 402
drag, startPoint x: 296, startPoint y: 373, endPoint x: 365, endPoint y: 411, distance: 78.8
click at [365, 411] on rect at bounding box center [383, 407] width 38 height 19
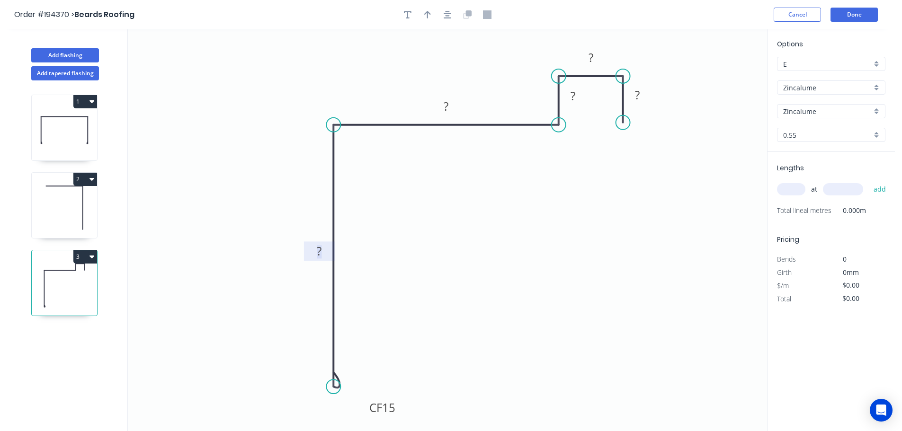
click at [322, 253] on rect at bounding box center [319, 251] width 19 height 13
drag, startPoint x: 393, startPoint y: 284, endPoint x: 401, endPoint y: 272, distance: 13.8
click at [394, 282] on icon "0 CF 15 800 350 20 20 20" at bounding box center [447, 230] width 639 height 402
click at [425, 13] on icon "button" at bounding box center [427, 14] width 7 height 9
drag, startPoint x: 693, startPoint y: 80, endPoint x: 468, endPoint y: 66, distance: 225.3
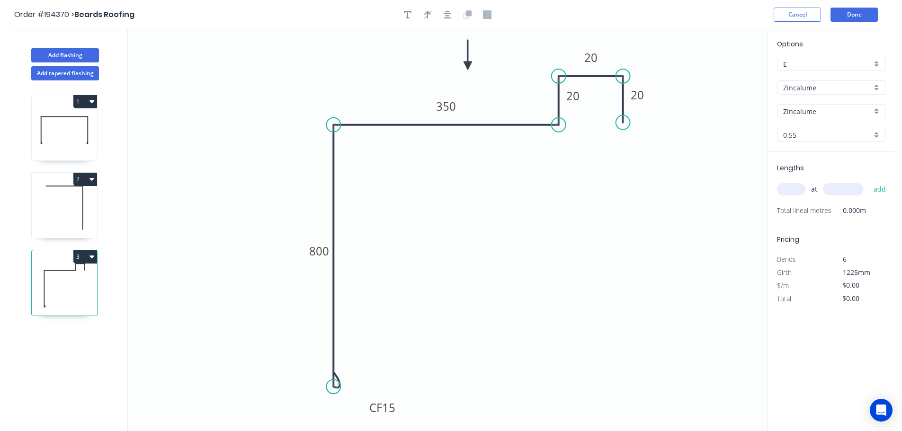
click at [468, 66] on icon at bounding box center [468, 55] width 9 height 30
click at [799, 190] on input "text" at bounding box center [791, 189] width 28 height 12
click at [869, 181] on button "add" at bounding box center [880, 189] width 22 height 16
click at [75, 55] on button "Add flashing" at bounding box center [65, 55] width 68 height 14
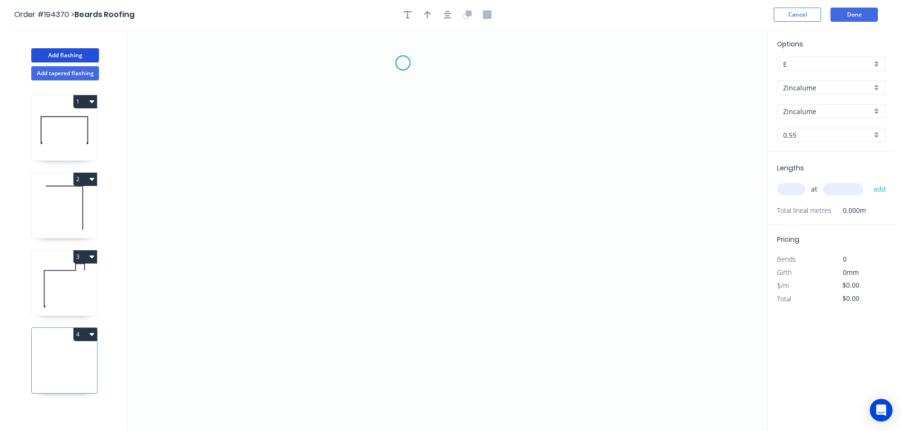
click at [403, 63] on icon "0" at bounding box center [447, 230] width 639 height 402
click at [424, 74] on div "Delete point" at bounding box center [452, 75] width 95 height 19
click at [260, 65] on icon "0" at bounding box center [447, 230] width 639 height 402
click at [261, 114] on icon "0" at bounding box center [447, 230] width 639 height 402
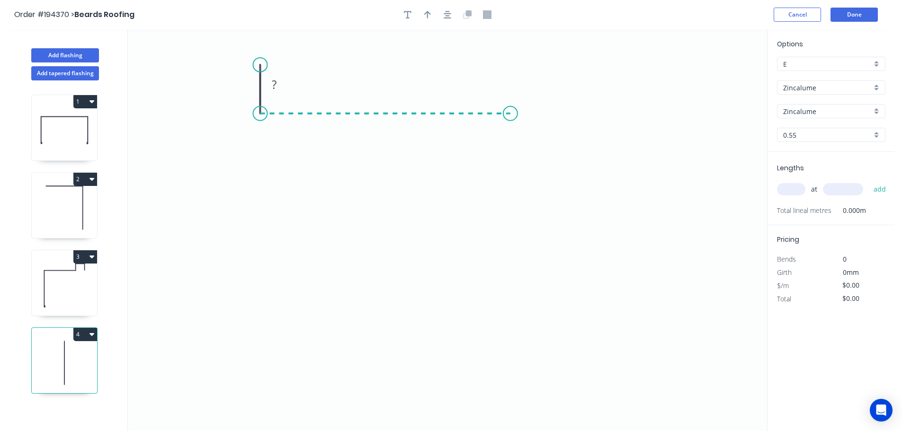
click at [510, 109] on icon "0 ?" at bounding box center [447, 230] width 639 height 402
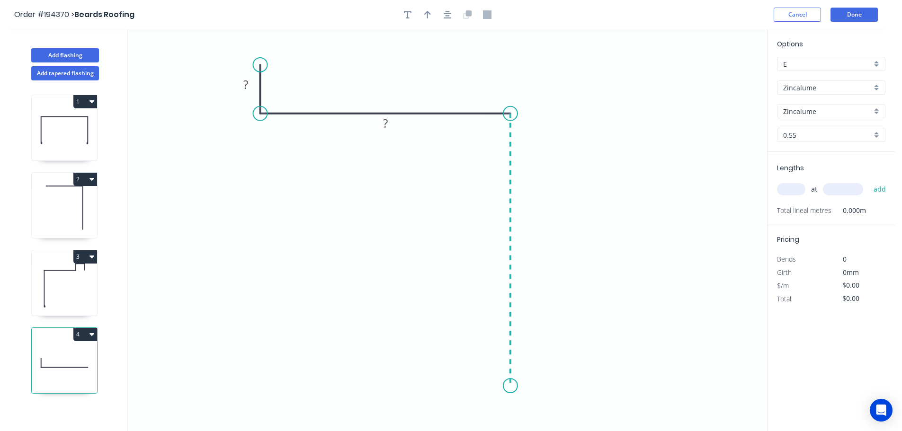
click at [510, 386] on icon "0 ? ?" at bounding box center [447, 230] width 639 height 402
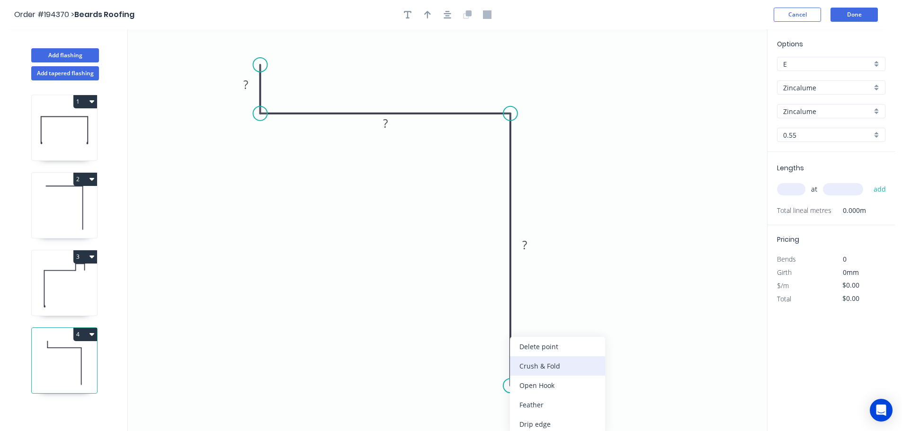
click at [561, 364] on div "Crush & Fold" at bounding box center [557, 366] width 95 height 19
click at [526, 407] on div "Flip bend" at bounding box center [559, 404] width 95 height 19
drag, startPoint x: 540, startPoint y: 369, endPoint x: 552, endPoint y: 365, distance: 13.2
click at [540, 369] on tspan "10" at bounding box center [536, 369] width 13 height 16
click at [558, 362] on icon "0 ? ? CF 15 ?" at bounding box center [447, 230] width 639 height 402
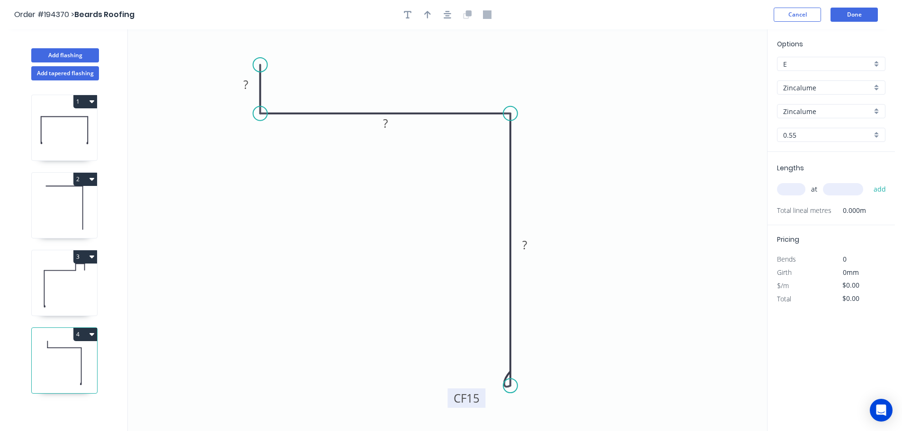
drag, startPoint x: 548, startPoint y: 370, endPoint x: 477, endPoint y: 402, distance: 78.4
click at [477, 402] on rect at bounding box center [466, 398] width 38 height 19
click at [244, 84] on tspan "?" at bounding box center [246, 85] width 5 height 16
click at [556, 140] on icon "0 20 365 CF 15 800" at bounding box center [447, 230] width 639 height 402
click at [427, 15] on icon "button" at bounding box center [427, 15] width 7 height 8
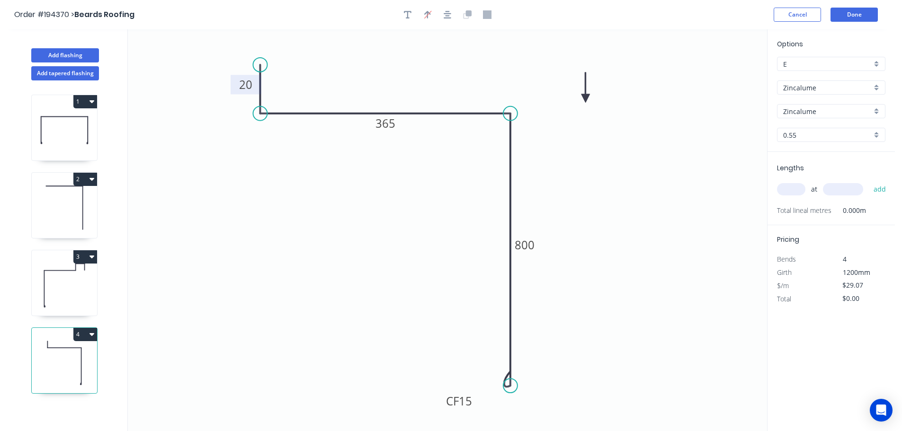
drag, startPoint x: 719, startPoint y: 74, endPoint x: 584, endPoint y: 98, distance: 137.1
click at [584, 98] on icon at bounding box center [585, 87] width 9 height 30
click at [584, 98] on icon at bounding box center [584, 87] width 9 height 30
click at [799, 189] on input "text" at bounding box center [791, 189] width 28 height 12
click at [869, 181] on button "add" at bounding box center [880, 189] width 22 height 16
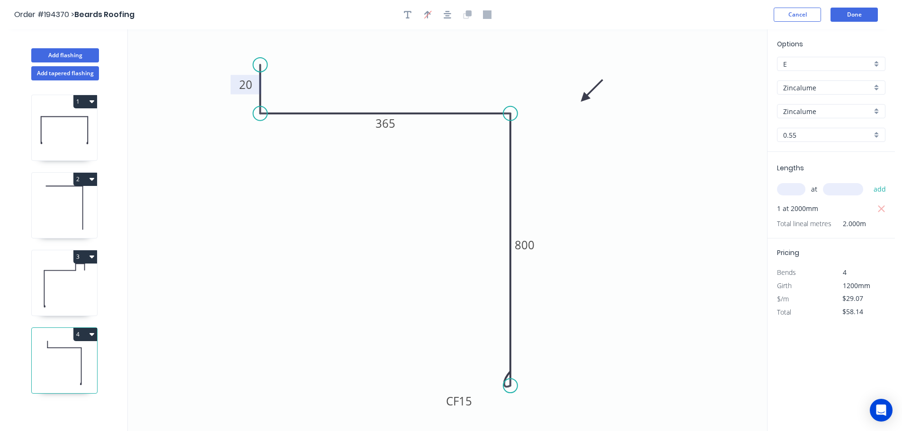
click at [80, 288] on icon at bounding box center [64, 285] width 65 height 61
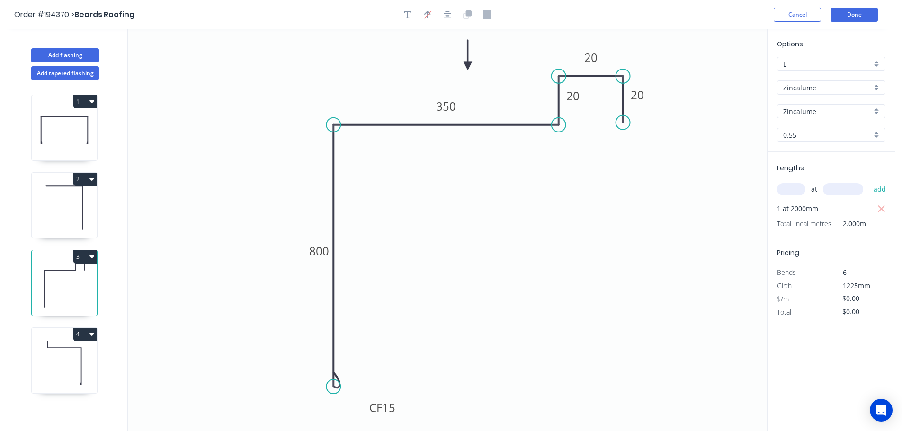
click at [87, 250] on button "3" at bounding box center [85, 256] width 24 height 13
click at [55, 275] on div "Duplicate" at bounding box center [52, 281] width 73 height 14
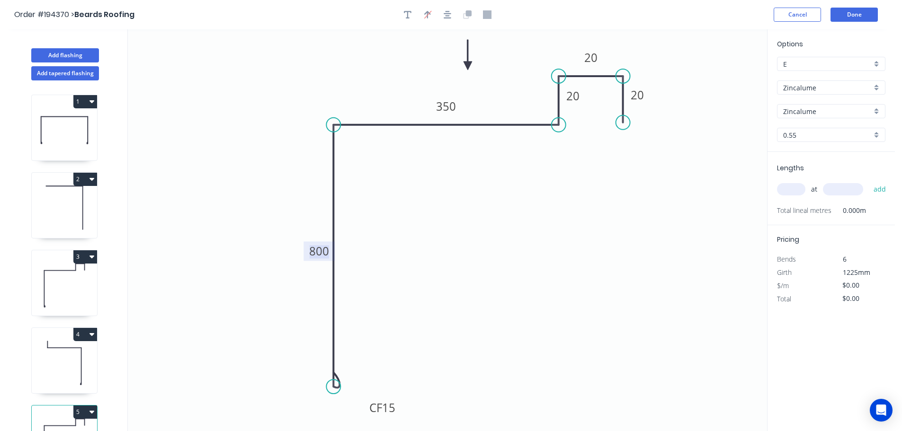
click at [325, 252] on tspan "800" at bounding box center [319, 251] width 20 height 16
click at [359, 254] on icon "0 CF 15 705 350 20 20 20" at bounding box center [447, 230] width 639 height 402
click at [794, 188] on input "text" at bounding box center [791, 189] width 28 height 12
click at [848, 190] on input "text" at bounding box center [843, 189] width 40 height 12
click at [869, 181] on button "add" at bounding box center [880, 189] width 22 height 16
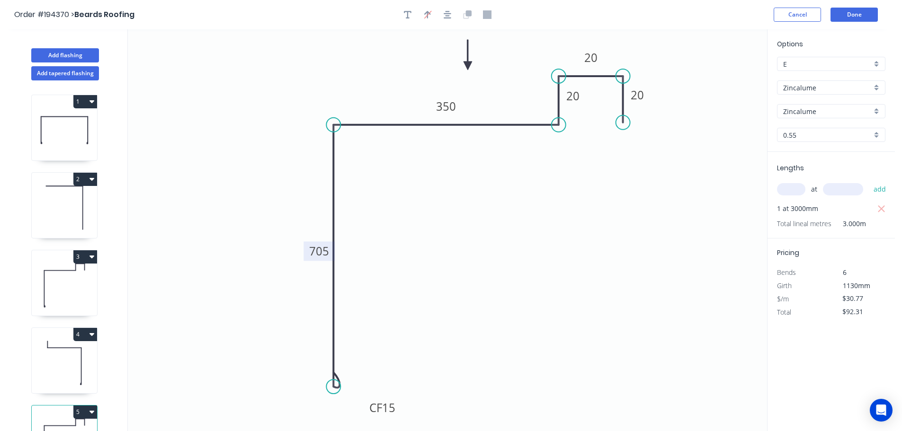
click at [66, 350] on icon at bounding box center [64, 363] width 65 height 61
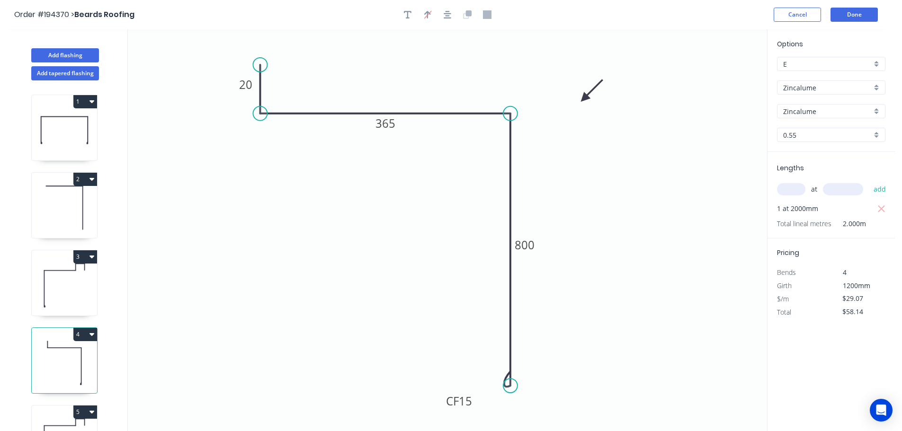
click at [84, 333] on button "4" at bounding box center [85, 334] width 24 height 13
click at [70, 357] on div "Duplicate" at bounding box center [52, 358] width 73 height 14
click at [530, 244] on tspan "800" at bounding box center [525, 245] width 20 height 16
click at [558, 233] on icon "0 20 365 CF 15 705" at bounding box center [447, 230] width 639 height 402
click at [797, 189] on input "text" at bounding box center [791, 189] width 28 height 12
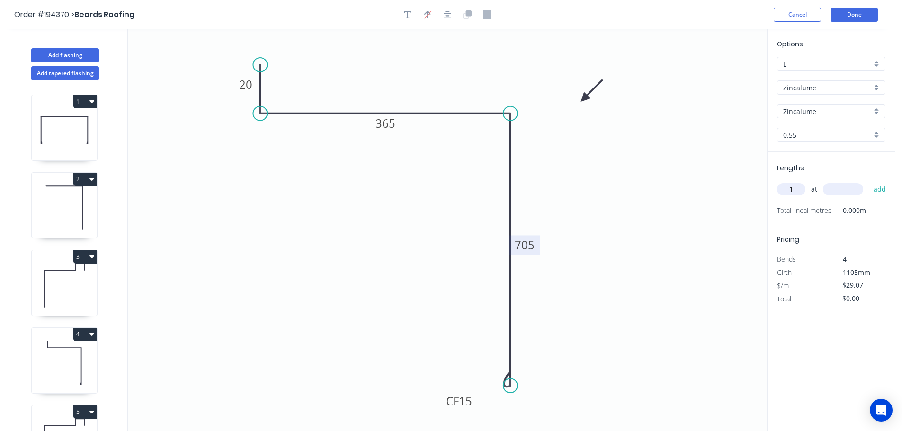
click at [850, 190] on input "text" at bounding box center [843, 189] width 40 height 12
click at [869, 181] on button "add" at bounding box center [880, 189] width 22 height 16
drag, startPoint x: 65, startPoint y: 52, endPoint x: 73, endPoint y: 51, distance: 8.5
click at [66, 52] on button "Add flashing" at bounding box center [65, 55] width 68 height 14
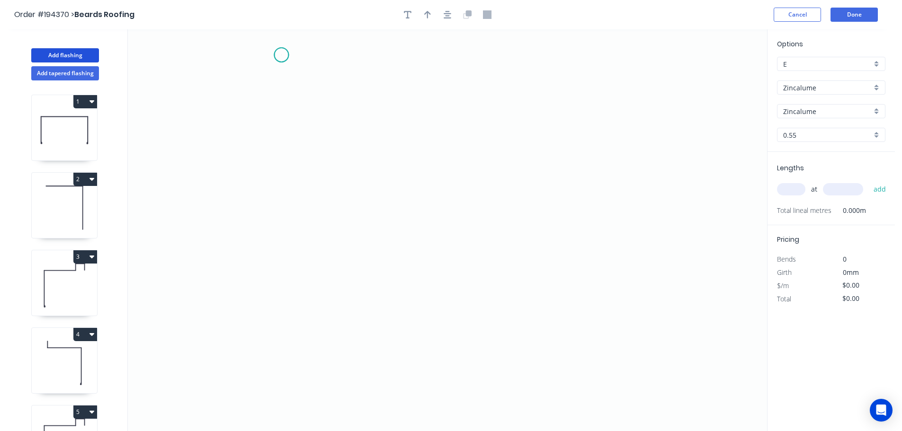
click at [281, 55] on icon "0" at bounding box center [447, 230] width 639 height 402
click at [288, 208] on icon "0" at bounding box center [447, 230] width 639 height 402
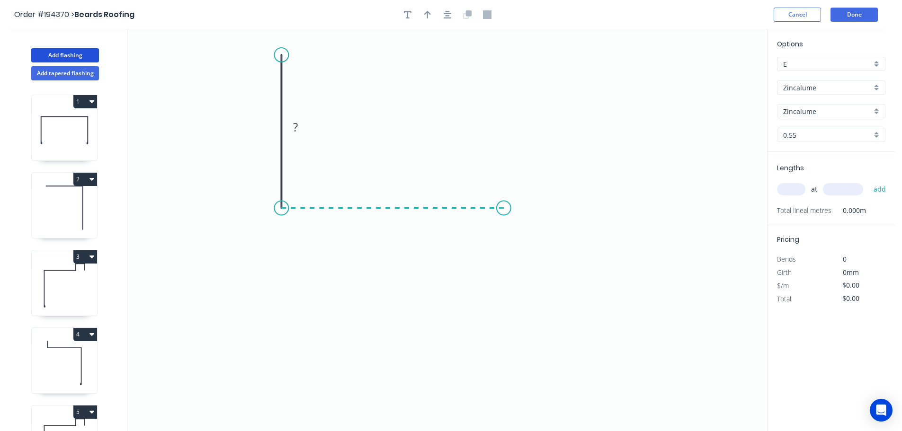
click at [504, 205] on icon "0 ?" at bounding box center [447, 230] width 639 height 402
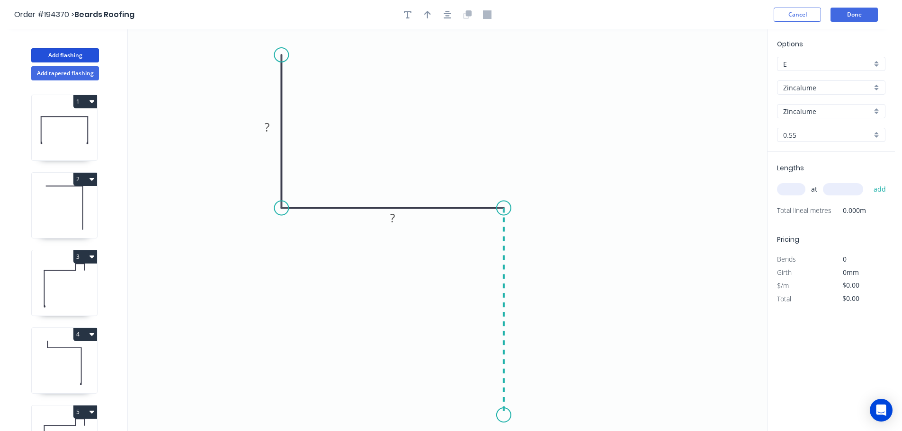
click at [504, 416] on icon "0 ? ?" at bounding box center [447, 230] width 639 height 402
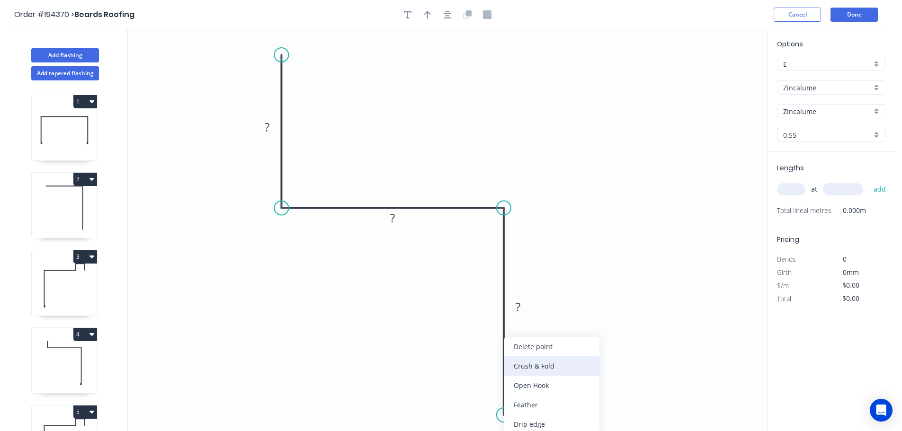
drag, startPoint x: 545, startPoint y: 366, endPoint x: 520, endPoint y: 382, distance: 29.4
click at [545, 366] on div "Crush & Fold" at bounding box center [551, 366] width 95 height 19
click at [533, 410] on div "Flip bend" at bounding box center [553, 404] width 95 height 19
click at [533, 400] on tspan "10" at bounding box center [530, 399] width 13 height 16
click at [550, 390] on icon "0 ? ? CF 15 ?" at bounding box center [447, 230] width 639 height 402
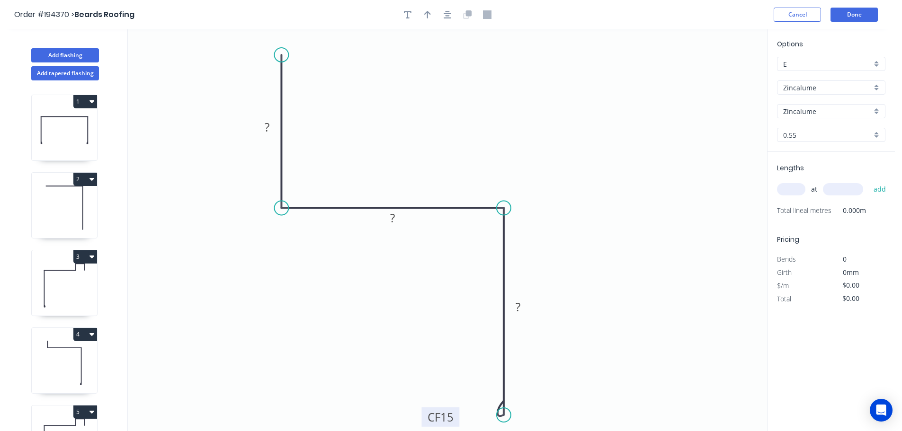
drag, startPoint x: 539, startPoint y: 396, endPoint x: 455, endPoint y: 415, distance: 85.5
click at [455, 415] on rect at bounding box center [440, 417] width 38 height 19
click at [268, 128] on tspan "?" at bounding box center [267, 127] width 5 height 16
click at [593, 115] on icon "0 100 250 CF 15 650" at bounding box center [447, 230] width 639 height 402
click at [427, 12] on icon "button" at bounding box center [427, 15] width 7 height 8
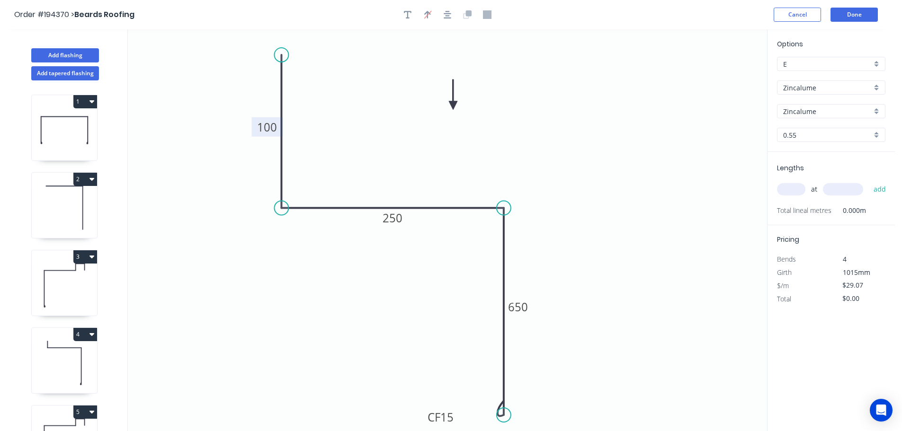
drag, startPoint x: 632, startPoint y: 83, endPoint x: 452, endPoint y: 106, distance: 181.4
click at [452, 106] on icon at bounding box center [453, 95] width 9 height 30
click at [795, 190] on input "text" at bounding box center [791, 189] width 28 height 12
click at [869, 181] on button "add" at bounding box center [880, 189] width 22 height 16
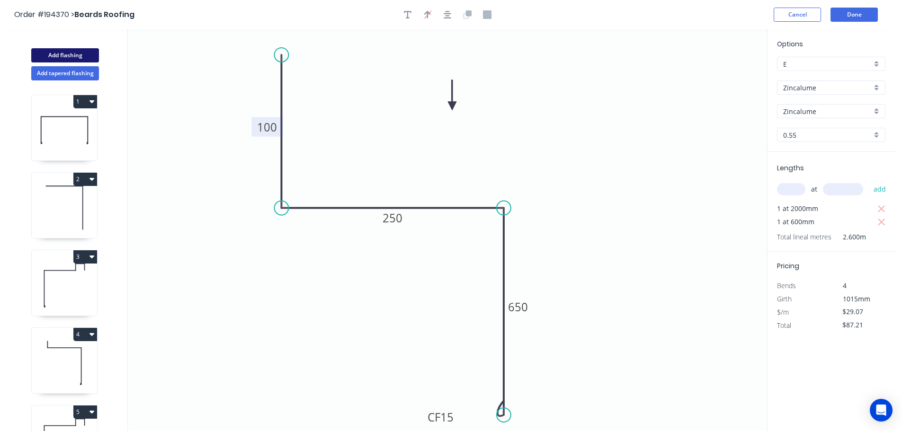
click at [73, 55] on button "Add flashing" at bounding box center [65, 55] width 68 height 14
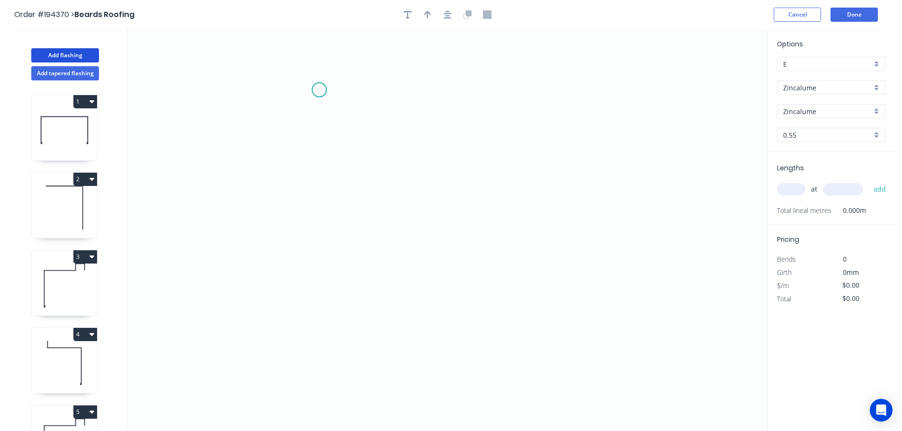
click at [319, 89] on icon "0" at bounding box center [447, 230] width 639 height 402
click at [524, 95] on icon "0" at bounding box center [447, 230] width 639 height 402
click at [523, 383] on icon "0 ?" at bounding box center [447, 230] width 639 height 402
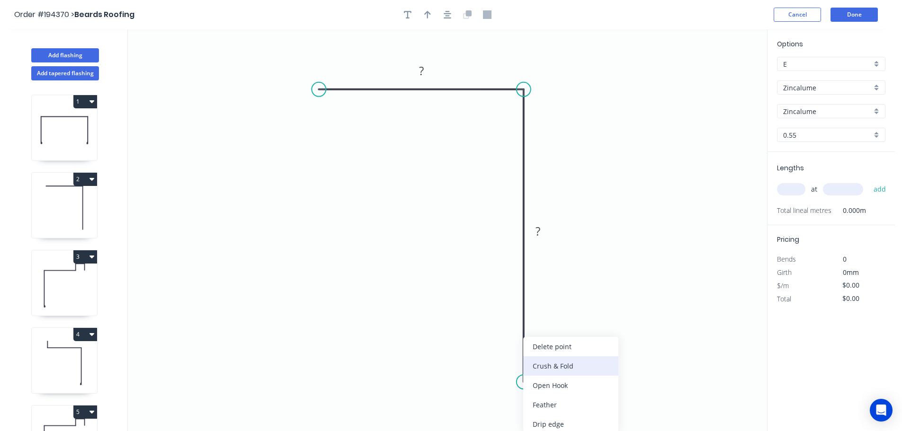
click at [554, 367] on div "Crush & Fold" at bounding box center [570, 366] width 95 height 19
drag, startPoint x: 544, startPoint y: 404, endPoint x: 549, endPoint y: 389, distance: 16.0
click at [545, 404] on div "Flip bend" at bounding box center [574, 404] width 95 height 19
click at [556, 370] on tspan "10" at bounding box center [550, 365] width 13 height 16
click at [574, 353] on icon "0 ? CF 15 ?" at bounding box center [447, 230] width 639 height 402
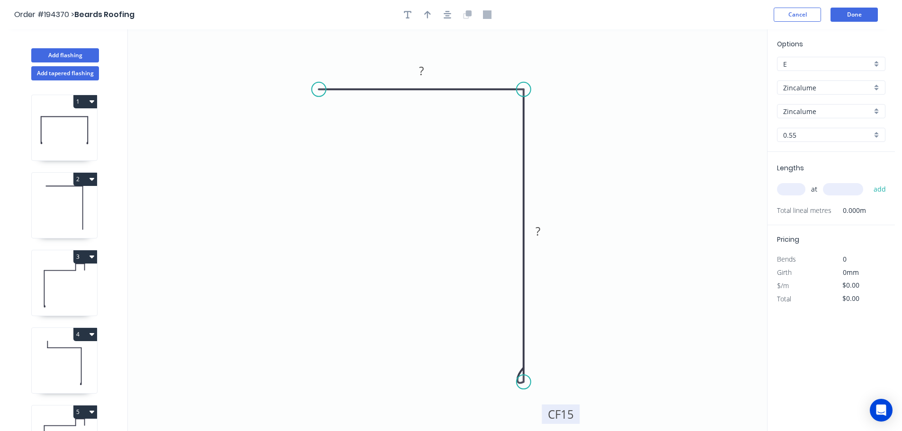
drag, startPoint x: 558, startPoint y: 368, endPoint x: 576, endPoint y: 418, distance: 52.7
click at [576, 418] on rect at bounding box center [561, 414] width 38 height 19
click at [421, 69] on tspan "?" at bounding box center [421, 71] width 5 height 16
click at [560, 108] on icon "0 100 CF 15 650" at bounding box center [447, 230] width 639 height 402
drag, startPoint x: 428, startPoint y: 14, endPoint x: 520, endPoint y: 41, distance: 95.7
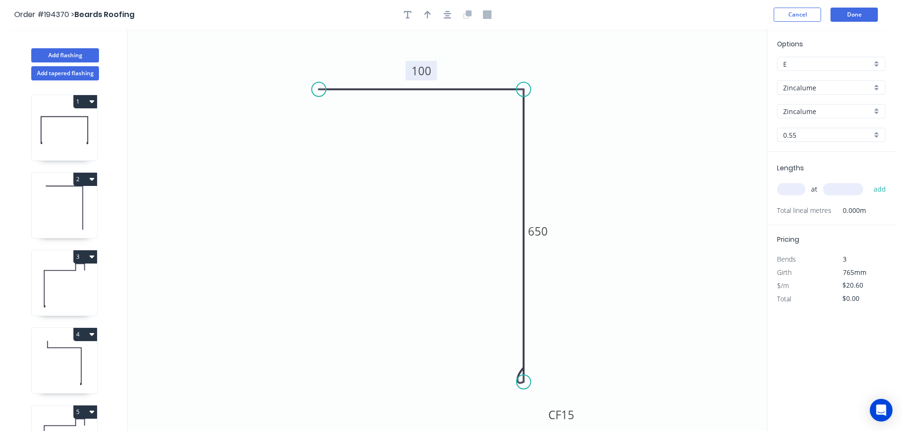
click at [429, 14] on icon "button" at bounding box center [427, 14] width 7 height 9
drag, startPoint x: 718, startPoint y: 73, endPoint x: 612, endPoint y: 99, distance: 109.7
click at [612, 99] on icon at bounding box center [612, 88] width 9 height 30
click at [612, 99] on icon at bounding box center [611, 88] width 9 height 30
click at [797, 187] on input "text" at bounding box center [791, 189] width 28 height 12
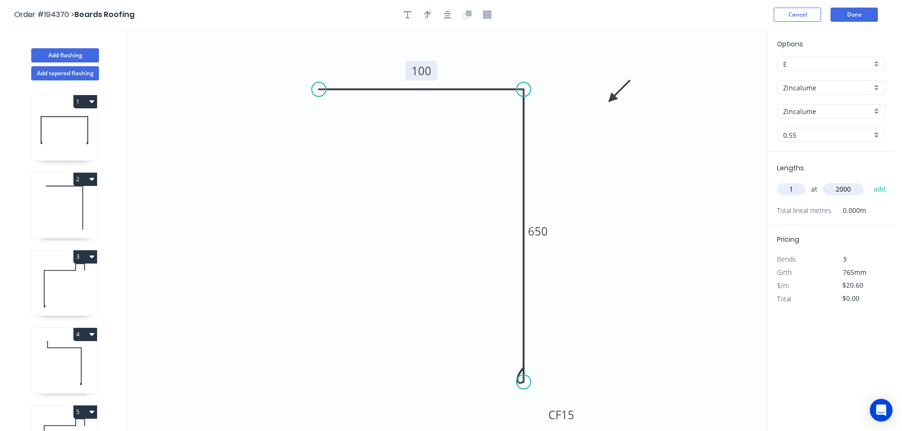
click at [869, 181] on button "add" at bounding box center [880, 189] width 22 height 16
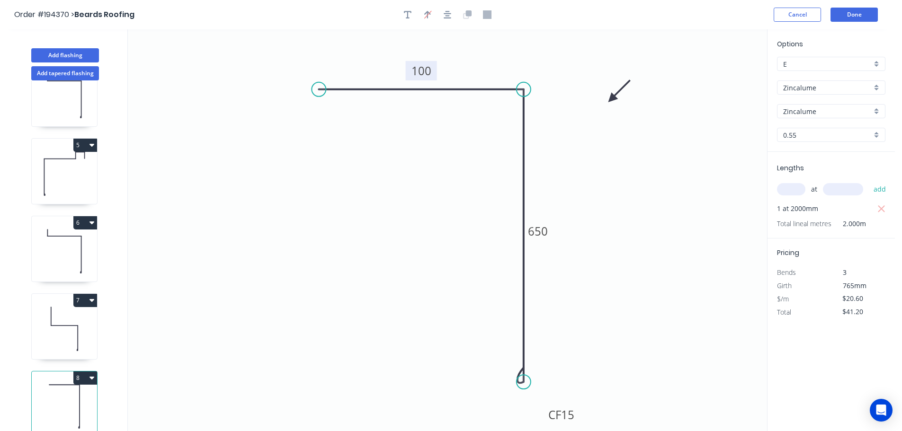
click at [84, 325] on icon at bounding box center [64, 329] width 65 height 61
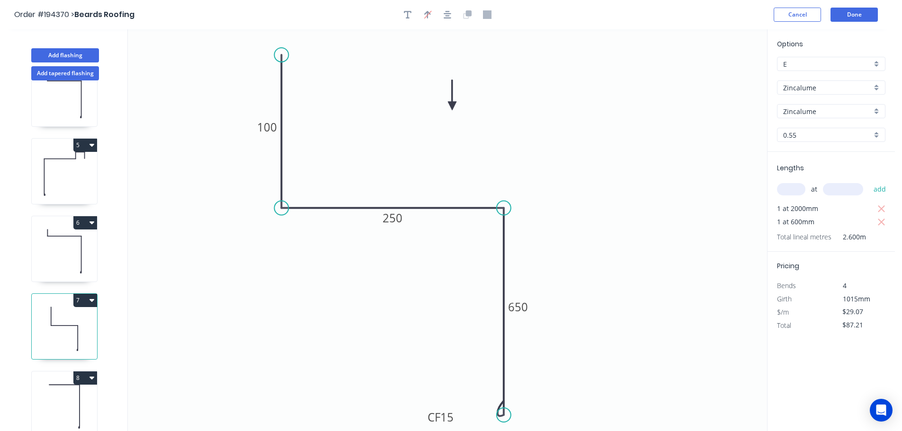
click at [83, 294] on button "7" at bounding box center [85, 300] width 24 height 13
click at [63, 317] on div "Duplicate" at bounding box center [52, 324] width 73 height 14
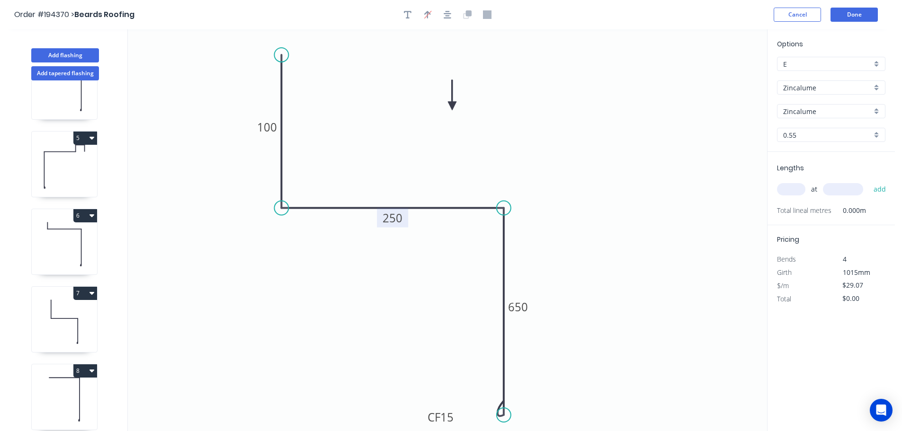
click at [399, 217] on tspan "250" at bounding box center [393, 218] width 20 height 16
click at [441, 168] on icon "0 100 415 CF 15 650" at bounding box center [447, 230] width 639 height 402
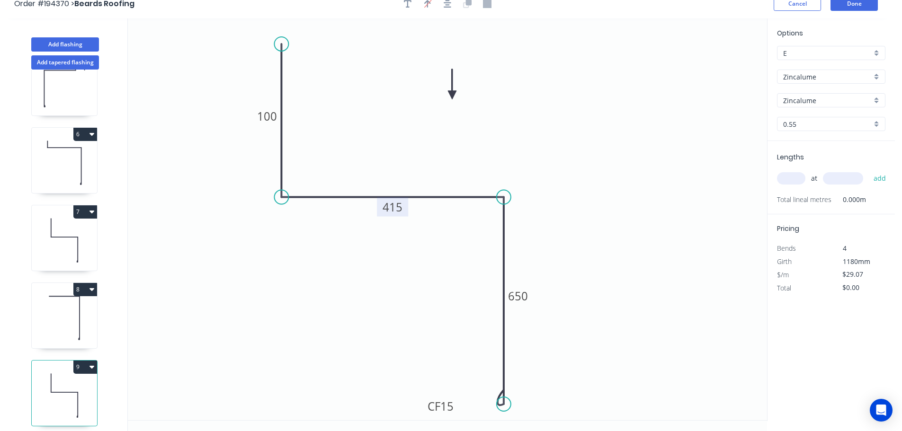
scroll to position [0, 0]
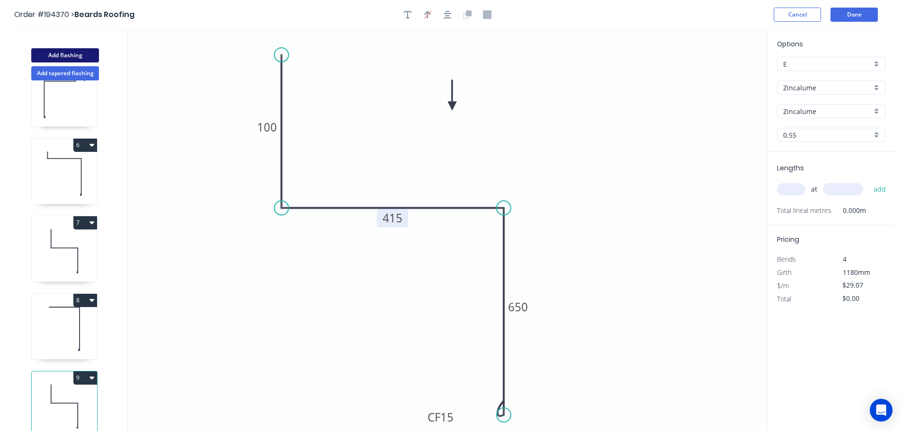
click at [53, 54] on button "Add flashing" at bounding box center [65, 55] width 68 height 14
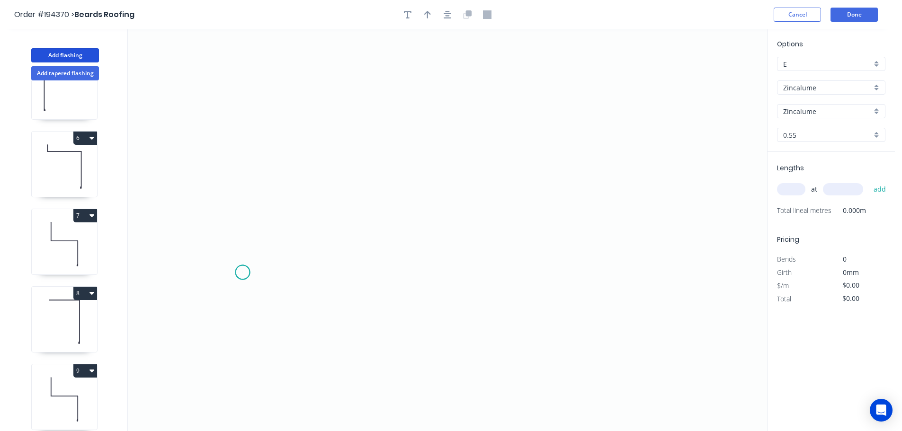
click at [242, 273] on icon "0" at bounding box center [447, 230] width 639 height 402
click at [270, 224] on icon "0" at bounding box center [447, 230] width 639 height 402
click at [644, 227] on icon "0 ?" at bounding box center [447, 230] width 639 height 402
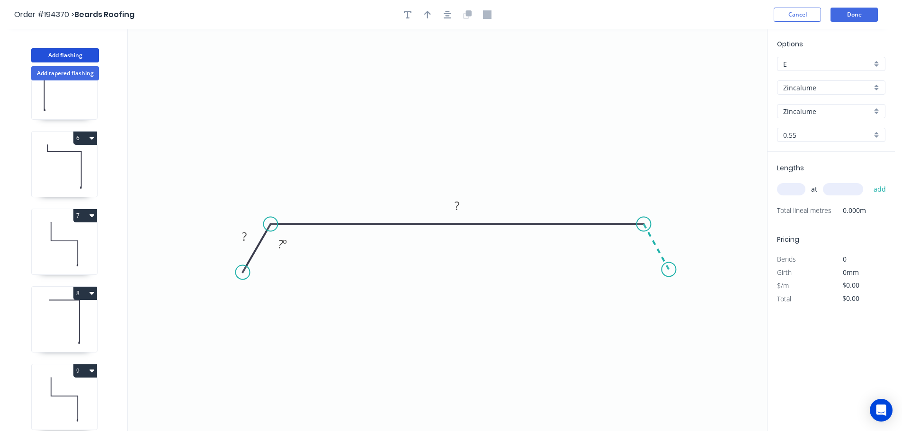
click at [669, 270] on icon "0 ? ? ? º" at bounding box center [447, 230] width 639 height 402
click at [669, 270] on circle at bounding box center [668, 269] width 14 height 14
drag, startPoint x: 288, startPoint y: 274, endPoint x: 420, endPoint y: 270, distance: 132.1
click at [289, 274] on div "Hide angle" at bounding box center [328, 273] width 95 height 19
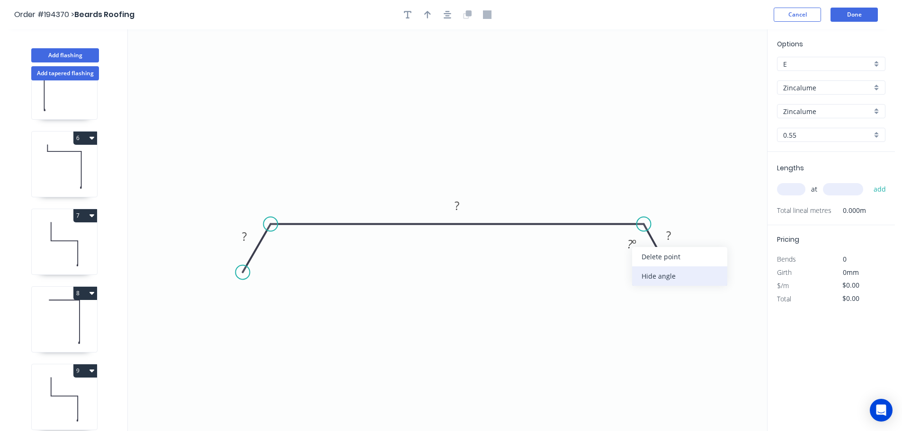
click at [647, 275] on div "Hide angle" at bounding box center [679, 276] width 95 height 19
click at [247, 235] on tspan "?" at bounding box center [244, 237] width 5 height 16
click at [456, 129] on icon "0 35 830 35" at bounding box center [447, 230] width 639 height 402
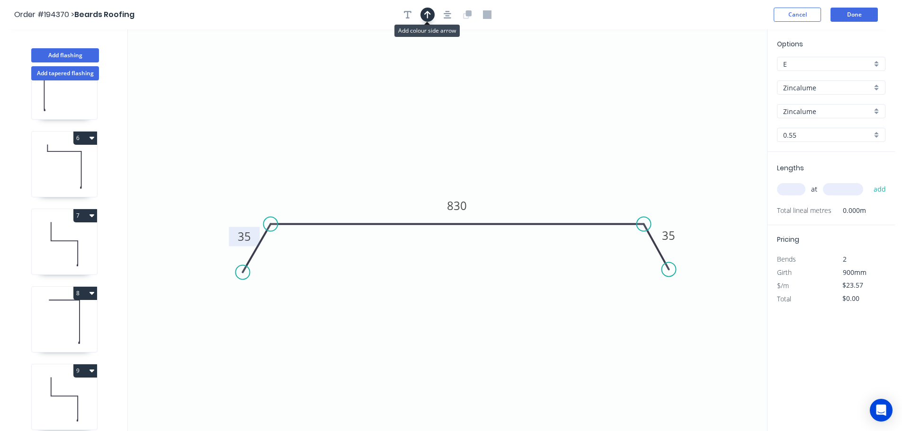
click at [426, 16] on icon "button" at bounding box center [427, 14] width 7 height 9
drag, startPoint x: 720, startPoint y: 76, endPoint x: 493, endPoint y: 123, distance: 232.1
click at [500, 120] on icon at bounding box center [504, 104] width 9 height 30
click at [793, 186] on input "text" at bounding box center [791, 189] width 28 height 12
click at [869, 181] on button "add" at bounding box center [880, 189] width 22 height 16
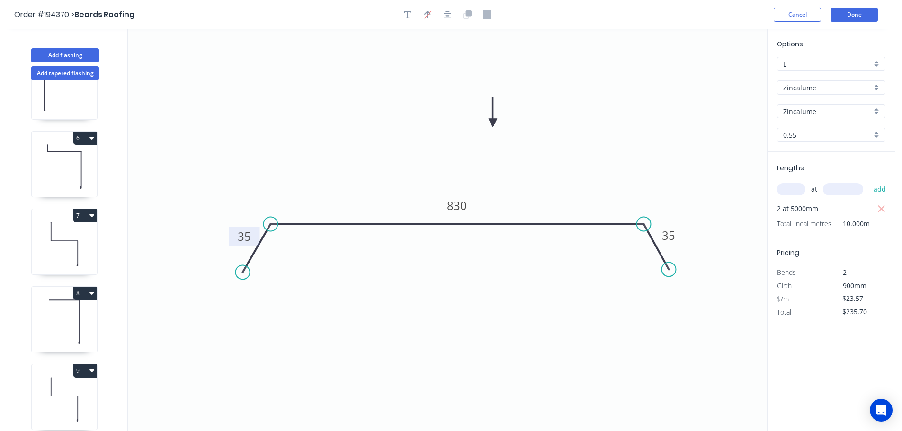
drag, startPoint x: 120, startPoint y: 286, endPoint x: 117, endPoint y: 370, distance: 84.3
click at [117, 370] on div "1 2 3 4 5 6 7 8 9 10" at bounding box center [65, 264] width 125 height 368
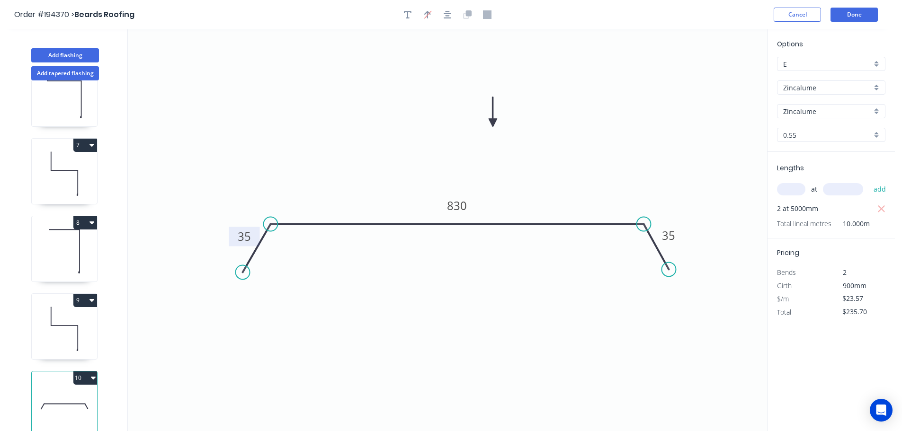
click at [88, 372] on button "10" at bounding box center [85, 378] width 24 height 13
click at [69, 395] on div "Duplicate" at bounding box center [52, 402] width 73 height 14
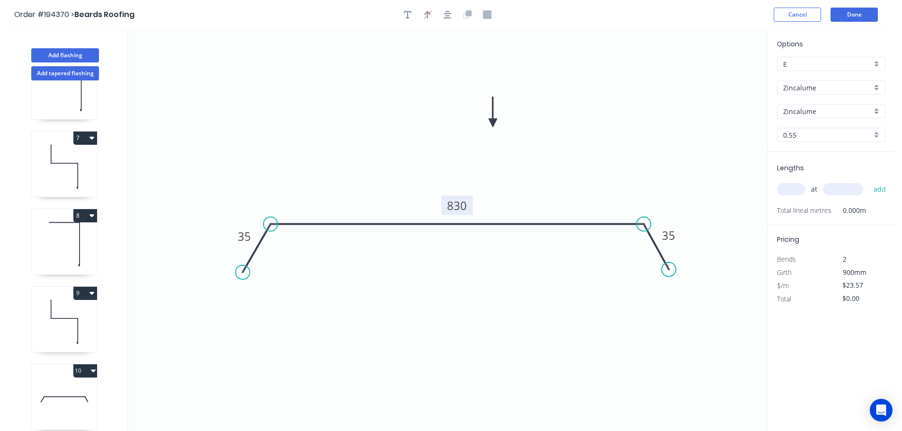
click at [464, 203] on tspan "830" at bounding box center [457, 206] width 20 height 16
click at [491, 192] on icon "0 35 1020 35" at bounding box center [447, 230] width 639 height 402
click at [793, 187] on input "text" at bounding box center [791, 189] width 28 height 12
click at [869, 181] on button "add" at bounding box center [880, 189] width 22 height 16
click at [67, 54] on button "Add flashing" at bounding box center [65, 55] width 68 height 14
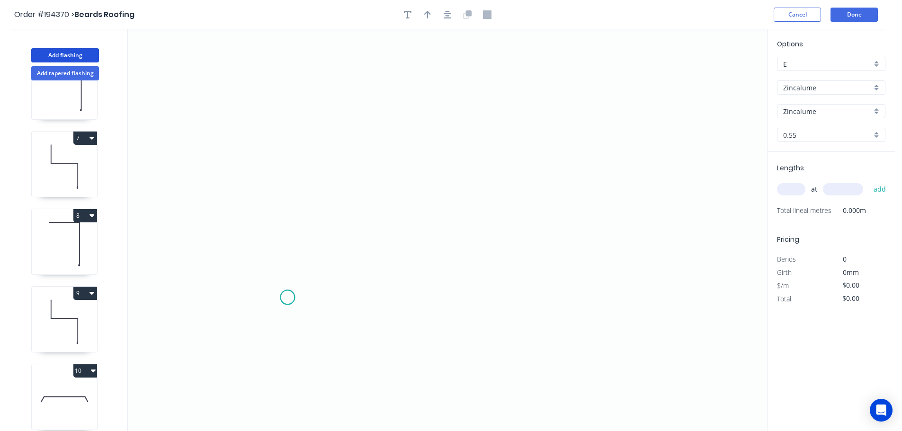
click at [287, 298] on icon "0" at bounding box center [447, 230] width 639 height 402
click at [291, 104] on icon "0" at bounding box center [447, 230] width 639 height 402
click at [629, 109] on icon "0 ?" at bounding box center [447, 230] width 639 height 402
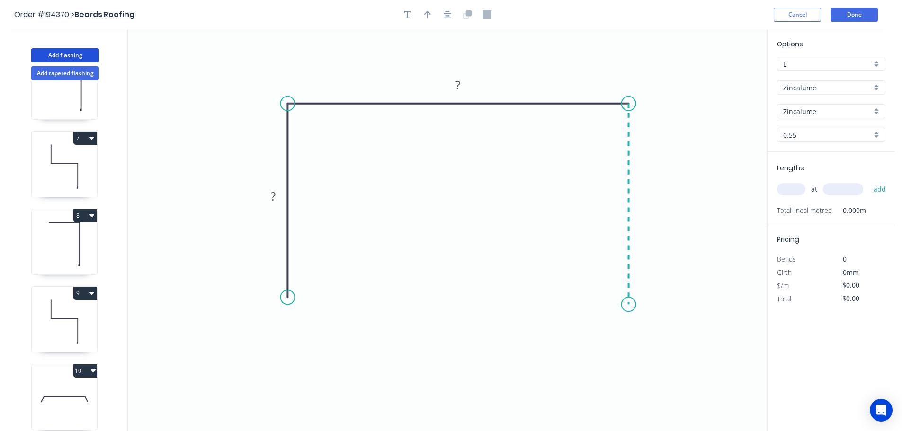
click at [632, 305] on icon "0 ? ?" at bounding box center [447, 230] width 639 height 402
click at [661, 335] on icon "0 ? ? ?" at bounding box center [447, 230] width 639 height 402
click at [630, 370] on icon "0 ? ? ? ?" at bounding box center [447, 230] width 639 height 402
click at [630, 370] on circle at bounding box center [630, 368] width 14 height 14
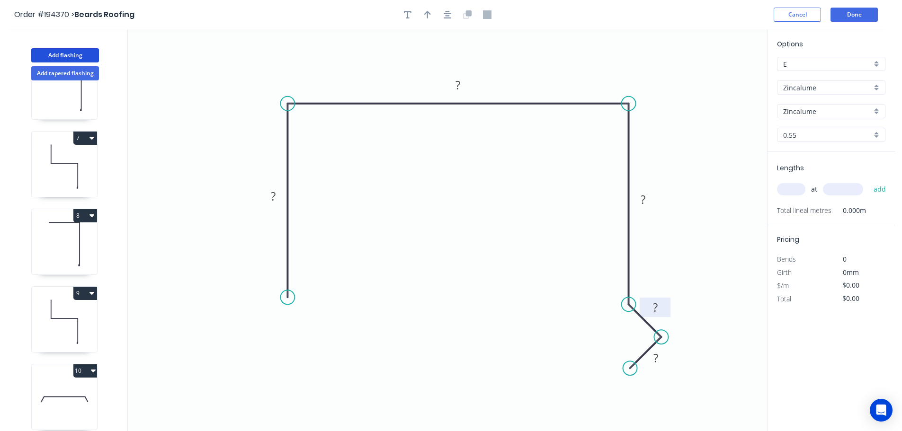
drag, startPoint x: 648, startPoint y: 321, endPoint x: 668, endPoint y: 303, distance: 27.8
click at [668, 303] on rect at bounding box center [655, 307] width 31 height 19
click at [670, 369] on rect at bounding box center [658, 360] width 31 height 19
click at [321, 373] on div "Feather" at bounding box center [336, 368] width 95 height 19
click at [295, 318] on div "Flip bend" at bounding box center [332, 325] width 95 height 19
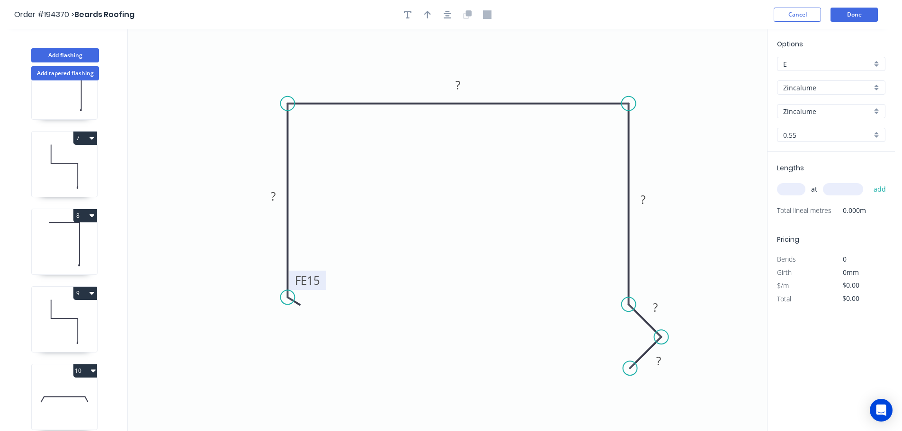
click at [321, 280] on rect at bounding box center [307, 280] width 37 height 19
click at [312, 277] on tspan "15" at bounding box center [313, 281] width 13 height 16
click at [356, 277] on icon "0 FE 8 ? ? ? ? ?" at bounding box center [447, 230] width 639 height 402
drag, startPoint x: 318, startPoint y: 281, endPoint x: 339, endPoint y: 326, distance: 50.2
click at [339, 327] on rect at bounding box center [328, 324] width 31 height 19
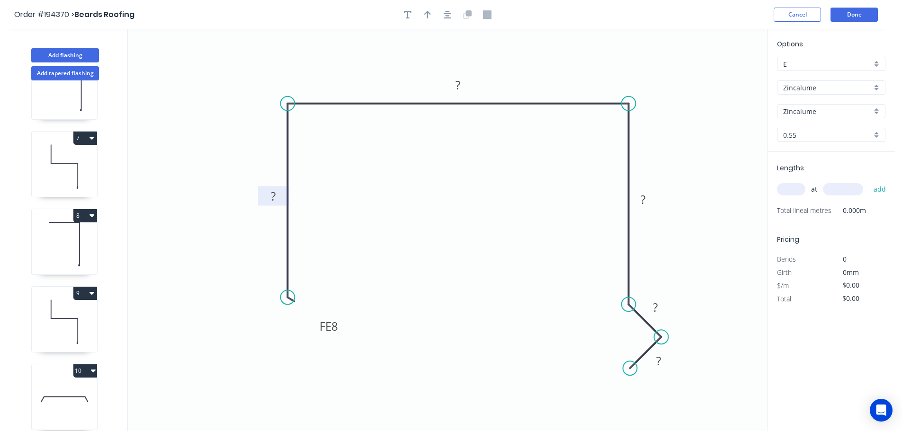
click at [277, 197] on rect at bounding box center [273, 196] width 19 height 13
click at [394, 192] on icon "0 FE 8 120 160 120 10 10" at bounding box center [447, 230] width 639 height 402
click at [427, 12] on icon "button" at bounding box center [427, 15] width 7 height 8
drag, startPoint x: 721, startPoint y: 76, endPoint x: 561, endPoint y: 67, distance: 159.8
click at [561, 67] on icon at bounding box center [561, 56] width 9 height 30
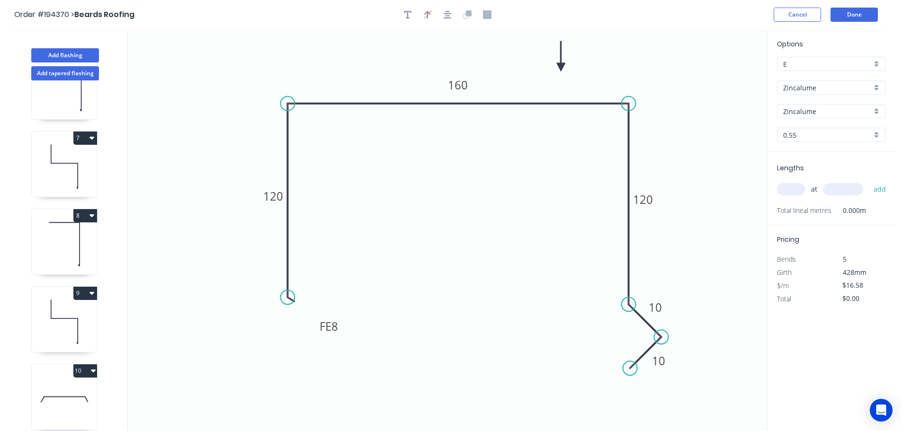
click at [877, 86] on div "Zincalume" at bounding box center [831, 87] width 108 height 14
click at [807, 103] on div "Colorbond" at bounding box center [830, 106] width 107 height 17
click at [878, 111] on div "aNoColor" at bounding box center [831, 111] width 108 height 14
click at [832, 216] on div "Deep Ocean" at bounding box center [830, 212] width 107 height 17
click at [795, 189] on input "text" at bounding box center [791, 189] width 28 height 12
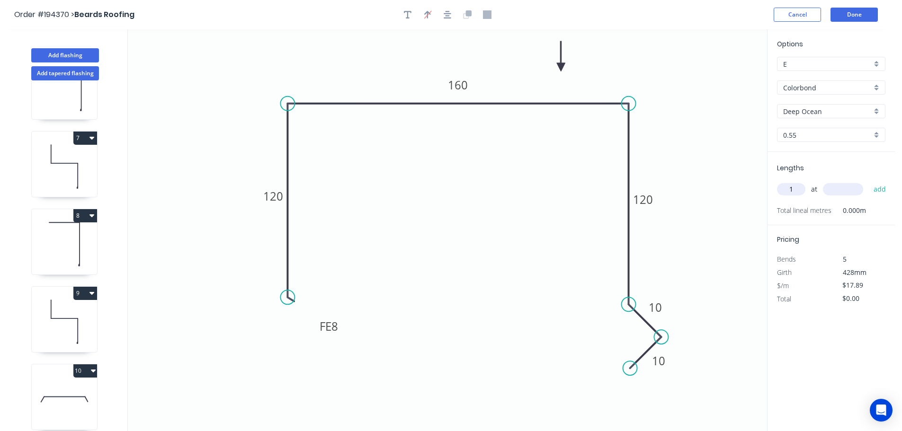
click at [840, 190] on input "text" at bounding box center [843, 189] width 40 height 12
click at [869, 181] on button "add" at bounding box center [880, 189] width 22 height 16
click at [840, 190] on input "text" at bounding box center [843, 189] width 40 height 12
click at [869, 181] on button "add" at bounding box center [880, 189] width 22 height 16
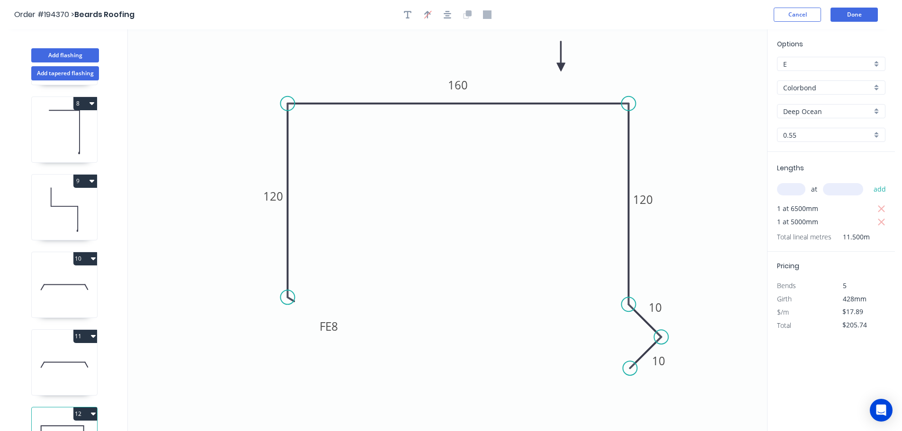
scroll to position [585, 0]
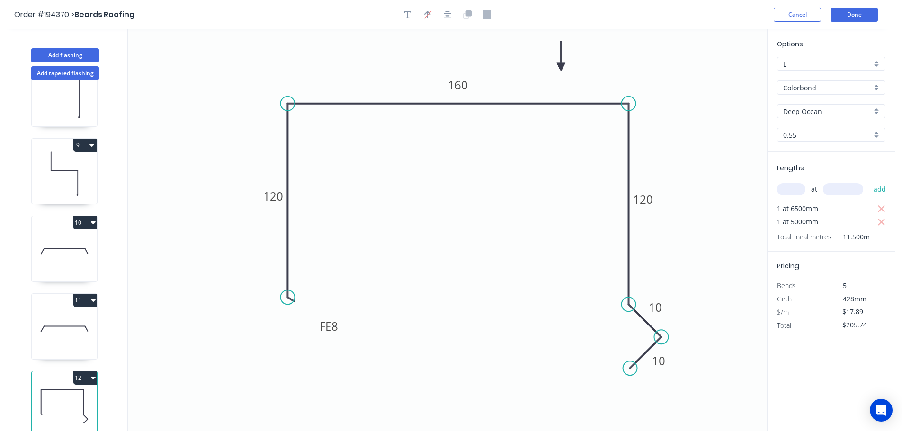
click at [52, 313] on icon at bounding box center [64, 329] width 65 height 61
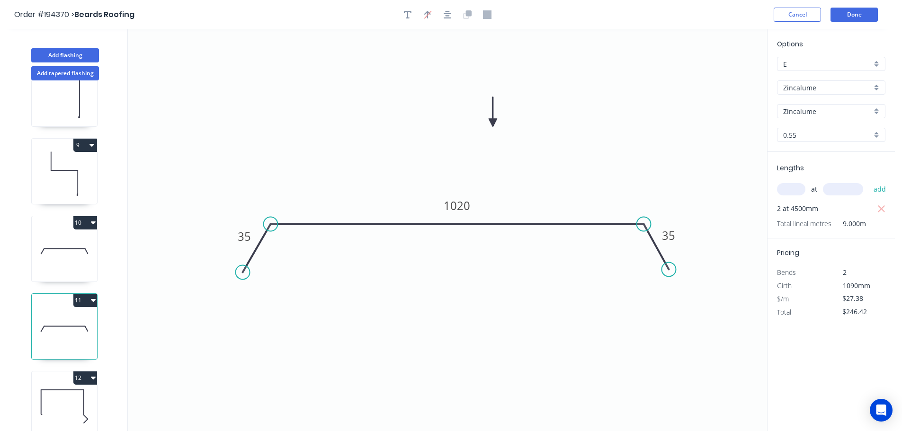
click at [81, 294] on button "11" at bounding box center [85, 300] width 24 height 13
click at [77, 317] on div "Duplicate" at bounding box center [52, 324] width 73 height 14
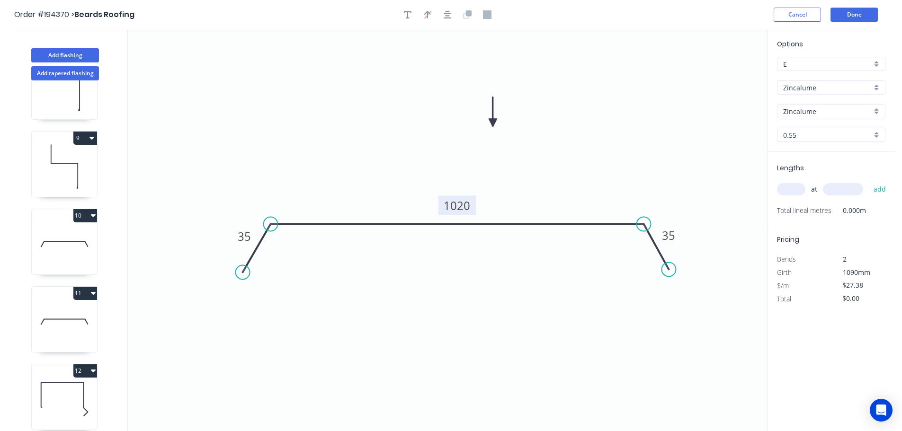
click at [467, 205] on tspan "1020" at bounding box center [457, 206] width 27 height 16
click at [504, 191] on icon "0 35 640 35" at bounding box center [447, 230] width 639 height 402
click at [790, 188] on input "text" at bounding box center [791, 189] width 28 height 12
click at [857, 188] on input "text" at bounding box center [843, 189] width 40 height 12
click at [869, 181] on button "add" at bounding box center [880, 189] width 22 height 16
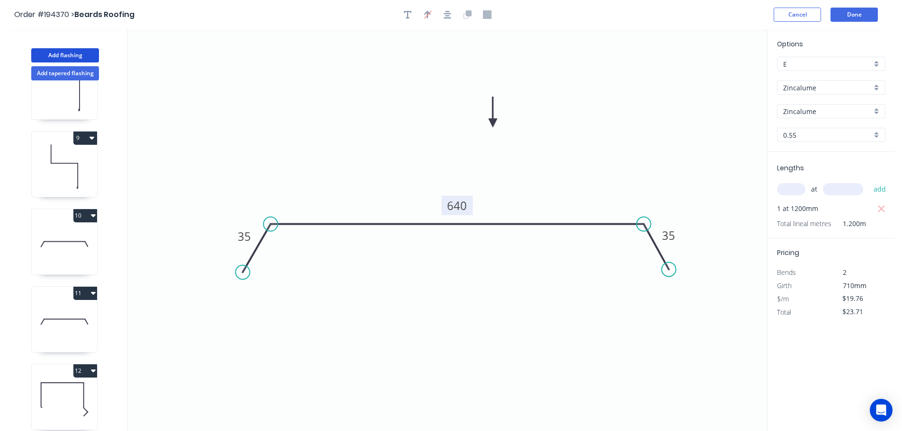
drag, startPoint x: 55, startPoint y: 54, endPoint x: 104, endPoint y: 60, distance: 49.6
click at [56, 54] on button "Add flashing" at bounding box center [65, 55] width 68 height 14
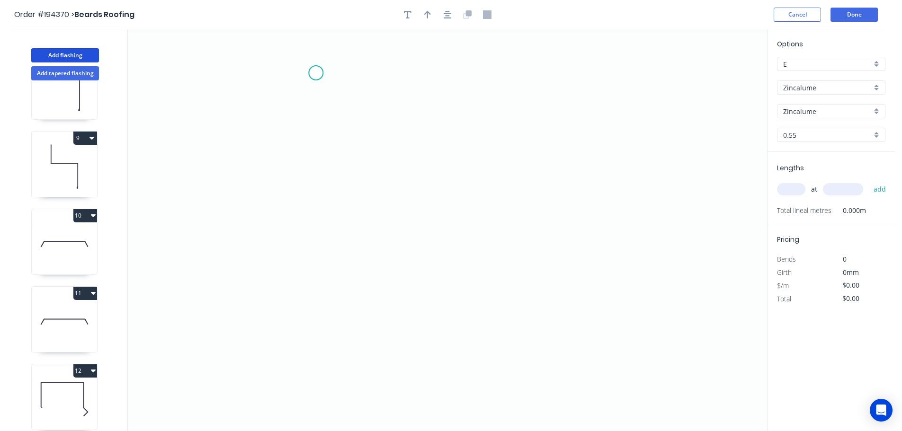
click at [316, 73] on icon "0" at bounding box center [447, 230] width 639 height 402
click at [303, 284] on icon "0" at bounding box center [447, 230] width 639 height 402
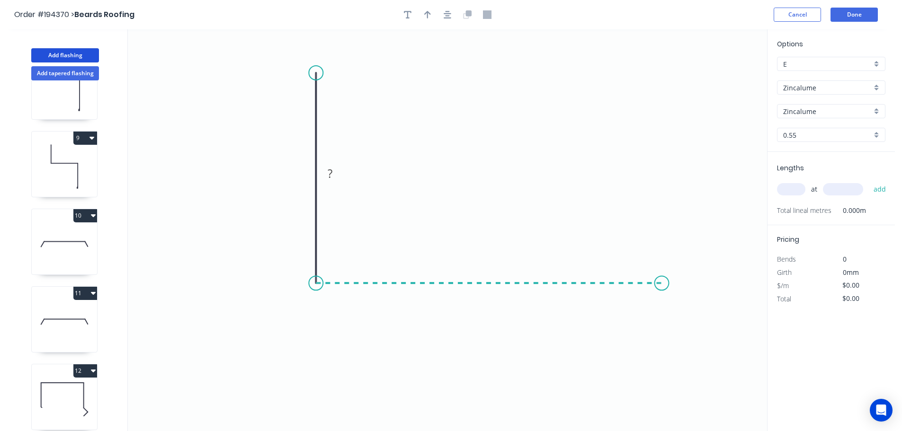
click at [662, 273] on icon "0 ?" at bounding box center [447, 230] width 639 height 402
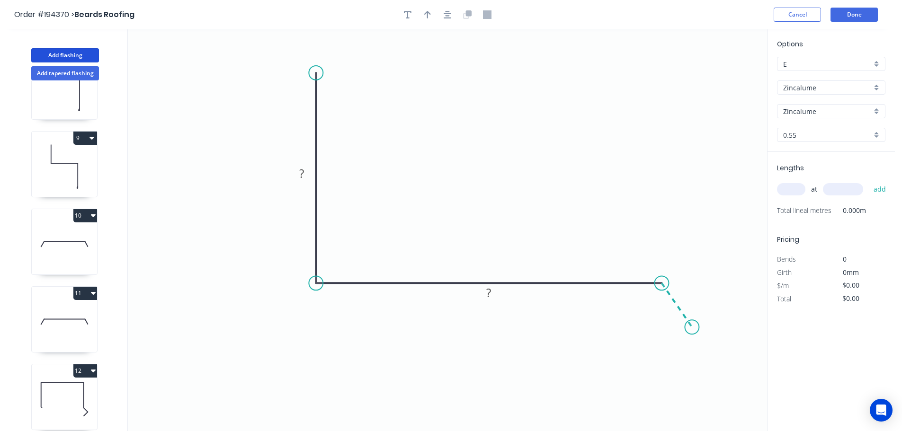
click at [692, 328] on icon "0 ? ?" at bounding box center [447, 230] width 639 height 402
click at [692, 328] on circle at bounding box center [692, 327] width 14 height 14
click at [671, 328] on div "Hide angle" at bounding box center [697, 333] width 95 height 19
click at [304, 173] on rect at bounding box center [301, 174] width 19 height 13
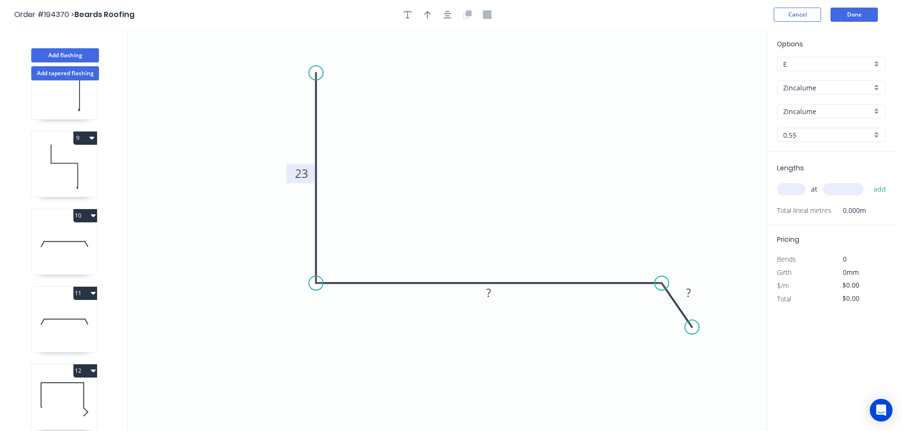
click at [362, 172] on icon "0 23 ? ?" at bounding box center [447, 230] width 639 height 402
click at [303, 171] on tspan "23" at bounding box center [301, 174] width 13 height 16
drag, startPoint x: 477, startPoint y: 164, endPoint x: 479, endPoint y: 152, distance: 12.1
click at [477, 164] on icon "0 320 500 35" at bounding box center [447, 230] width 639 height 402
click at [426, 10] on icon "button" at bounding box center [427, 14] width 7 height 9
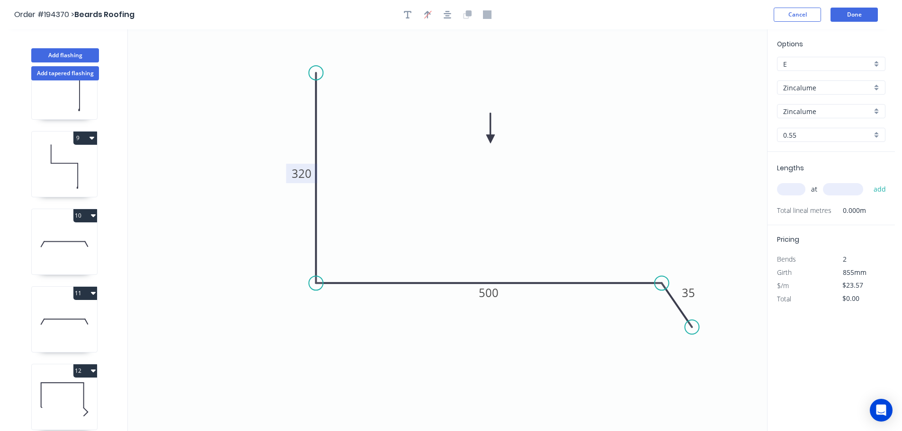
drag, startPoint x: 718, startPoint y: 74, endPoint x: 491, endPoint y: 139, distance: 236.8
click at [491, 139] on icon at bounding box center [490, 128] width 9 height 30
click at [876, 83] on div "Zincalume" at bounding box center [831, 87] width 108 height 14
click at [795, 103] on div "Colorbond" at bounding box center [830, 106] width 107 height 17
click at [875, 110] on div "aNoColor" at bounding box center [831, 111] width 108 height 14
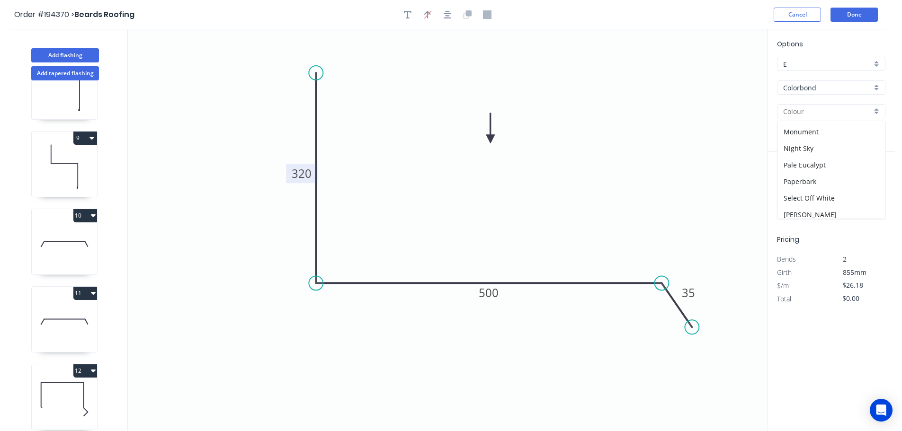
scroll to position [254, 0]
click at [827, 185] on div "[PERSON_NAME]" at bounding box center [830, 190] width 107 height 17
click at [799, 185] on input "text" at bounding box center [791, 189] width 28 height 12
click at [869, 181] on button "add" at bounding box center [880, 189] width 22 height 16
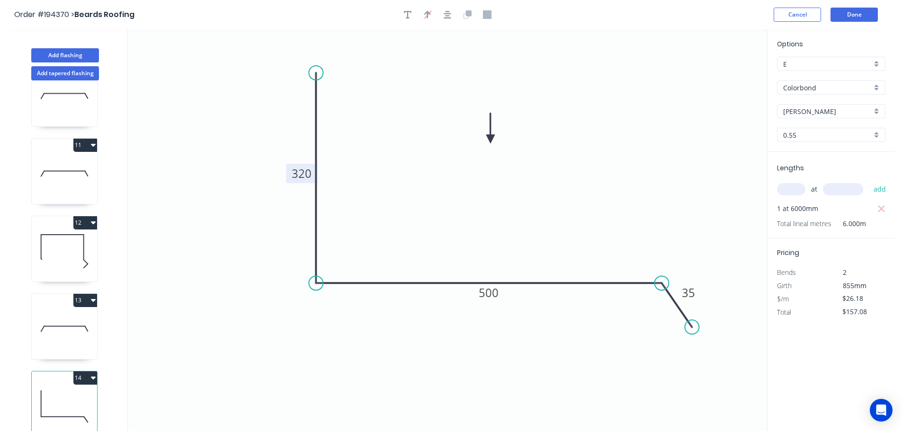
click at [84, 372] on button "14" at bounding box center [85, 378] width 24 height 13
click at [58, 395] on div "Duplicate" at bounding box center [52, 402] width 73 height 14
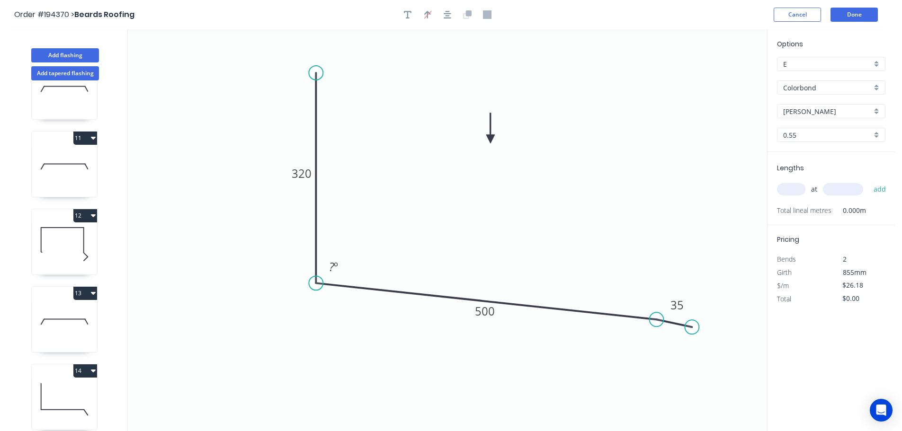
drag, startPoint x: 663, startPoint y: 282, endPoint x: 657, endPoint y: 320, distance: 38.4
click at [657, 320] on circle at bounding box center [656, 320] width 14 height 14
drag, startPoint x: 690, startPoint y: 339, endPoint x: 683, endPoint y: 362, distance: 24.3
click at [683, 362] on circle at bounding box center [682, 362] width 14 height 14
click at [307, 175] on tspan "320" at bounding box center [302, 174] width 20 height 16
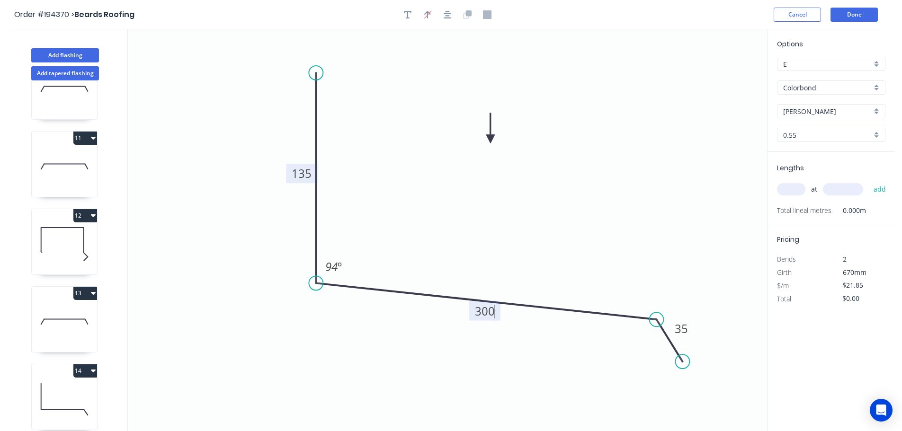
click at [491, 189] on icon "0 135 300 35 94 º" at bounding box center [447, 230] width 639 height 402
click at [792, 192] on input "text" at bounding box center [791, 189] width 28 height 12
click at [869, 181] on button "add" at bounding box center [880, 189] width 22 height 16
click at [67, 401] on icon at bounding box center [64, 399] width 65 height 61
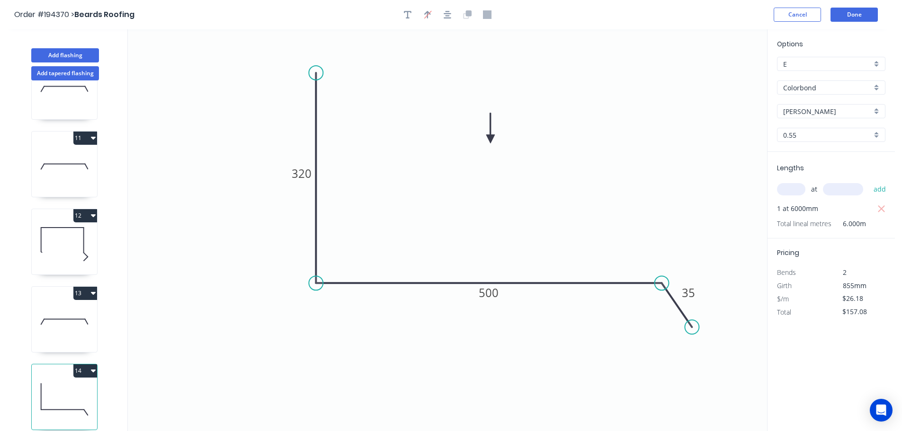
click at [81, 370] on button "14" at bounding box center [85, 371] width 24 height 13
click at [67, 393] on div "Duplicate" at bounding box center [52, 395] width 73 height 14
click at [307, 171] on tspan "320" at bounding box center [302, 174] width 20 height 16
click at [612, 169] on icon "0 365 800 35" at bounding box center [447, 230] width 639 height 402
click at [791, 186] on input "text" at bounding box center [791, 189] width 28 height 12
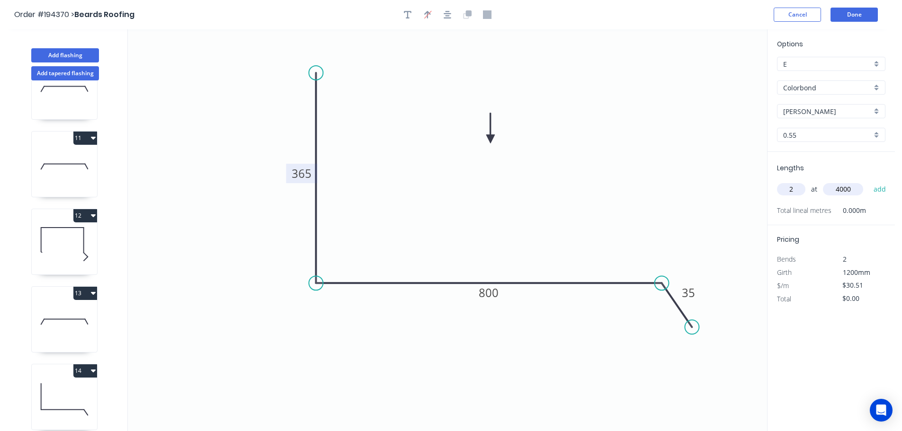
click at [869, 181] on button "add" at bounding box center [880, 189] width 22 height 16
click at [89, 241] on icon at bounding box center [64, 244] width 65 height 61
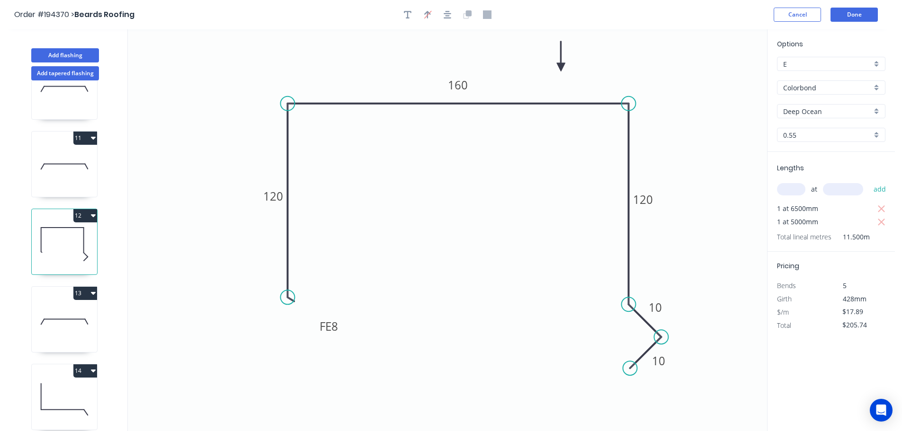
click at [80, 214] on button "12" at bounding box center [85, 215] width 24 height 13
click at [57, 236] on div "Duplicate" at bounding box center [52, 239] width 73 height 14
click at [277, 195] on tspan "120" at bounding box center [273, 196] width 20 height 16
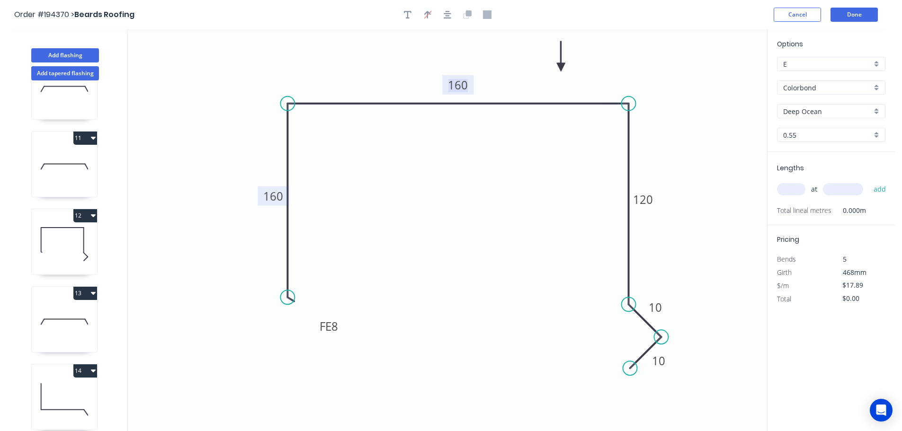
click at [794, 190] on input "text" at bounding box center [791, 189] width 28 height 12
click at [869, 181] on button "add" at bounding box center [880, 189] width 22 height 16
click at [45, 314] on icon at bounding box center [64, 322] width 65 height 61
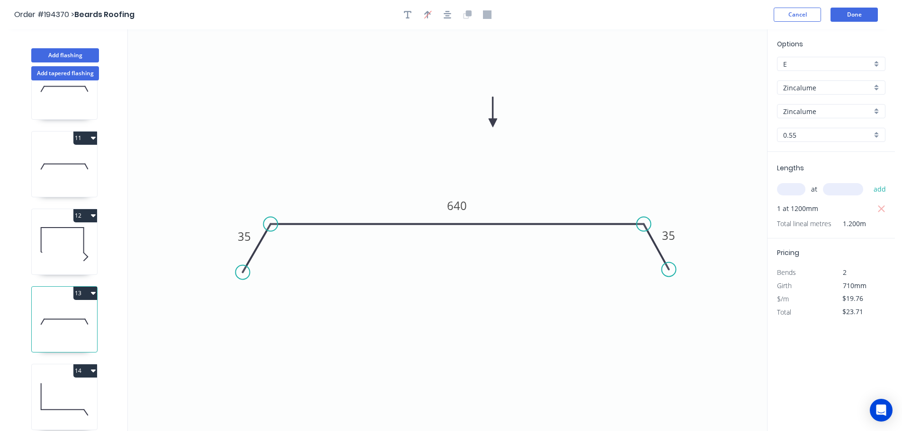
click at [83, 289] on button "13" at bounding box center [85, 293] width 24 height 13
click at [62, 317] on div "Duplicate" at bounding box center [52, 317] width 73 height 14
click at [464, 205] on tspan "640" at bounding box center [457, 206] width 20 height 16
click at [507, 186] on icon "0 35 840 35" at bounding box center [447, 230] width 639 height 402
click at [794, 190] on input "text" at bounding box center [791, 189] width 28 height 12
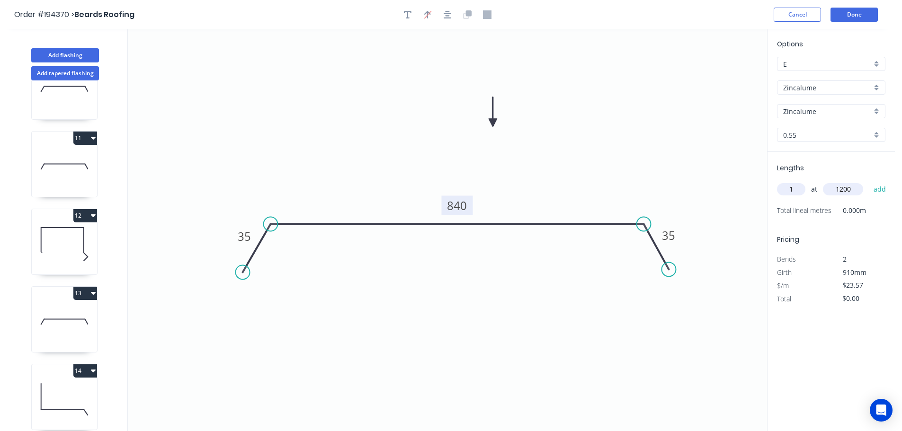
click at [869, 181] on button "add" at bounding box center [880, 189] width 22 height 16
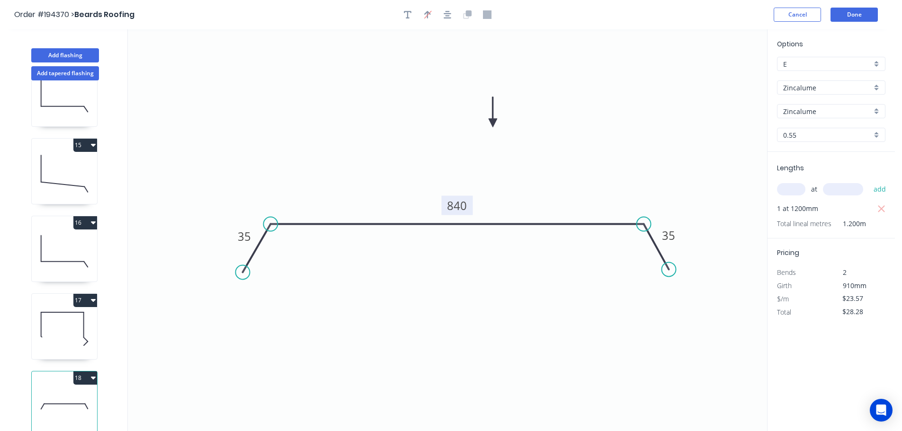
click at [83, 372] on button "18" at bounding box center [85, 378] width 24 height 13
click at [71, 395] on div "Duplicate" at bounding box center [52, 402] width 73 height 14
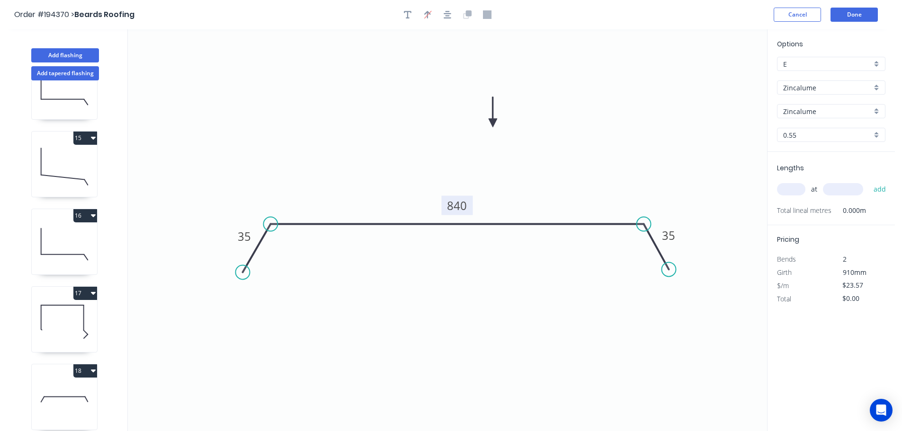
click at [463, 205] on tspan "840" at bounding box center [457, 206] width 20 height 16
click at [518, 195] on icon "0 35 615 35" at bounding box center [447, 230] width 639 height 402
click at [793, 188] on input "text" at bounding box center [791, 189] width 28 height 12
click at [869, 181] on button "add" at bounding box center [880, 189] width 22 height 16
click at [64, 52] on button "Add flashing" at bounding box center [65, 55] width 68 height 14
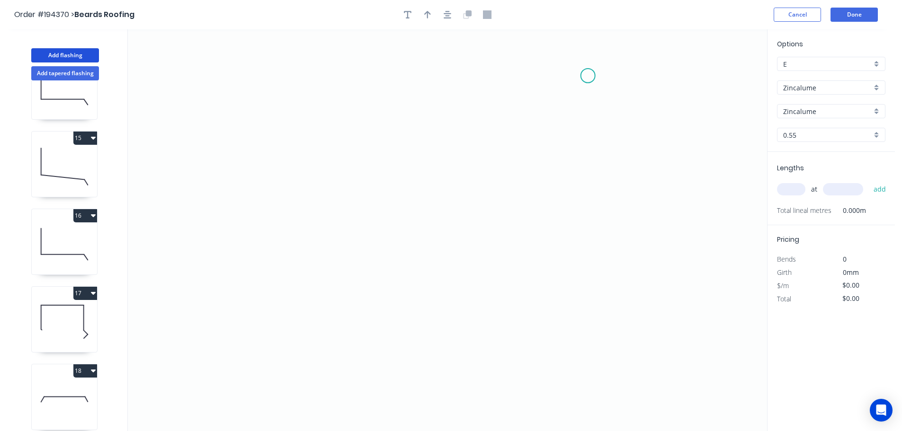
click at [588, 76] on icon "0" at bounding box center [447, 230] width 639 height 402
click at [589, 281] on icon "0" at bounding box center [447, 230] width 639 height 402
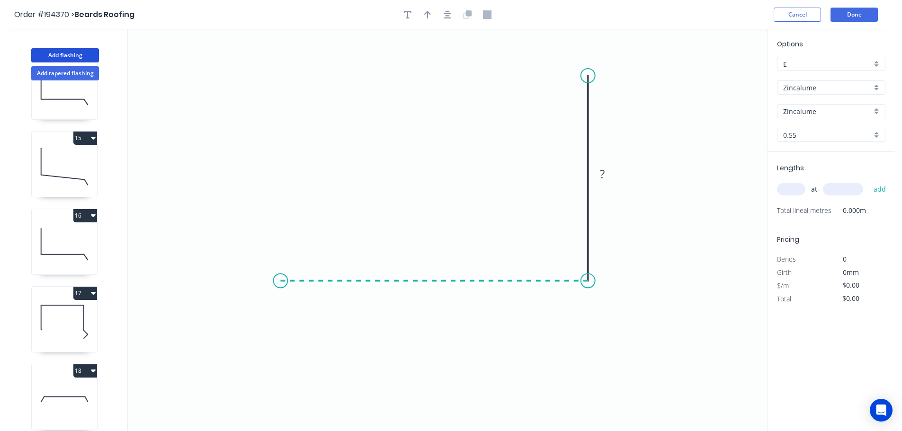
click at [280, 281] on icon "0 ?" at bounding box center [447, 230] width 639 height 402
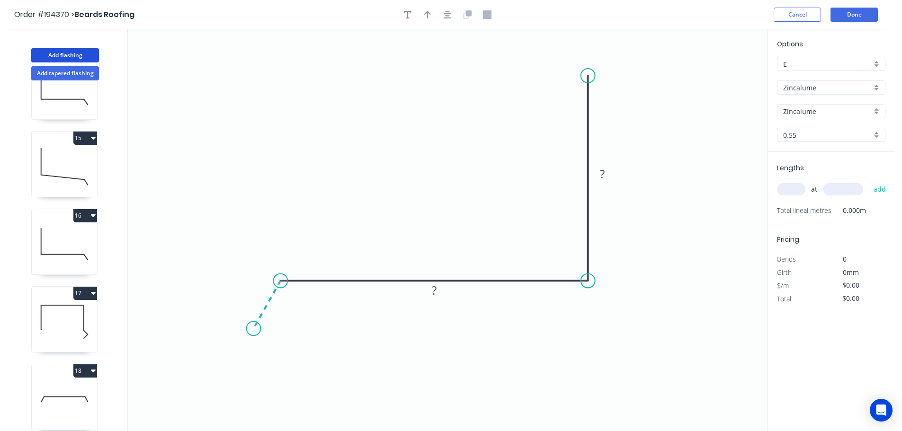
click at [253, 329] on icon "0 ? ?" at bounding box center [447, 230] width 639 height 402
click at [253, 329] on circle at bounding box center [254, 328] width 14 height 14
click at [325, 330] on div "Hide angle" at bounding box center [341, 333] width 95 height 19
click at [255, 292] on tspan "?" at bounding box center [254, 294] width 5 height 16
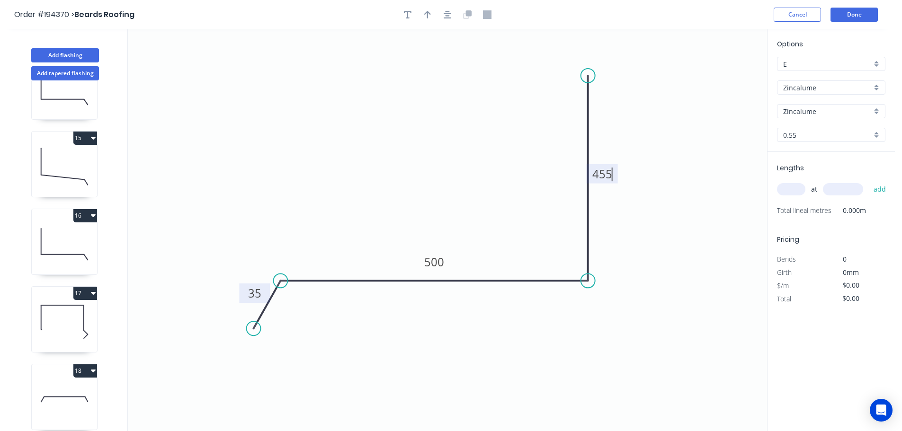
click at [417, 184] on icon "0 35 500 455" at bounding box center [447, 230] width 639 height 402
click at [430, 11] on icon "button" at bounding box center [427, 14] width 7 height 9
drag, startPoint x: 721, startPoint y: 73, endPoint x: 425, endPoint y: 140, distance: 302.9
click at [425, 140] on icon at bounding box center [425, 129] width 9 height 30
click at [879, 86] on div "Zincalume" at bounding box center [831, 87] width 108 height 14
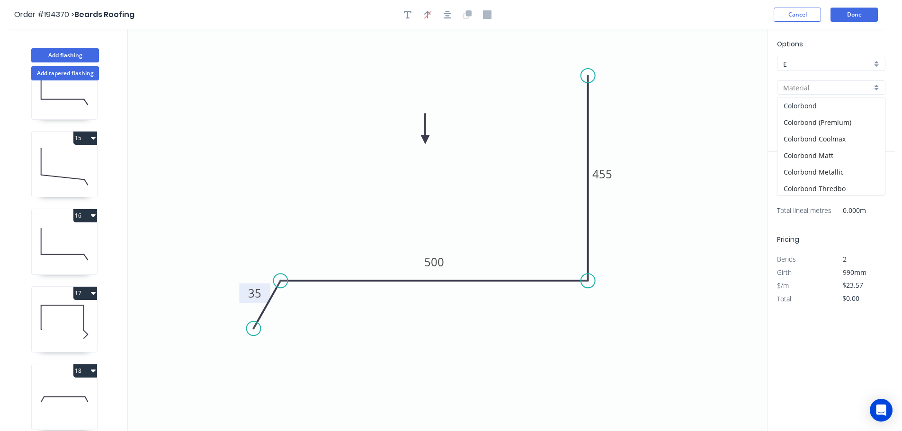
click at [814, 103] on div "Colorbond" at bounding box center [830, 106] width 107 height 17
click at [875, 110] on div "aNoColor" at bounding box center [831, 111] width 108 height 14
click at [841, 194] on div "[PERSON_NAME]" at bounding box center [830, 195] width 107 height 17
drag, startPoint x: 793, startPoint y: 187, endPoint x: 798, endPoint y: 186, distance: 5.9
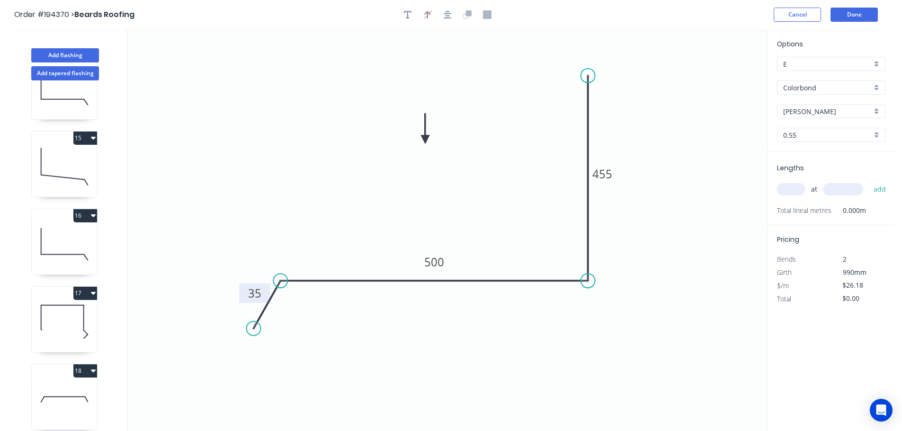
click at [794, 187] on input "text" at bounding box center [791, 189] width 28 height 12
click at [869, 181] on button "add" at bounding box center [880, 189] width 22 height 16
drag, startPoint x: 128, startPoint y: 336, endPoint x: 133, endPoint y: 387, distance: 51.4
click at [139, 410] on icon "0 35 500 455" at bounding box center [447, 230] width 639 height 402
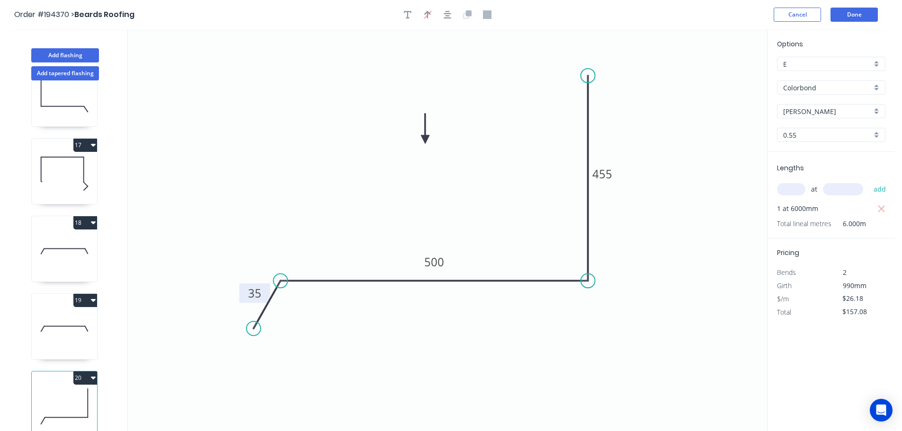
click at [88, 372] on button "20" at bounding box center [85, 378] width 24 height 13
click at [58, 395] on div "Duplicate" at bounding box center [52, 402] width 73 height 14
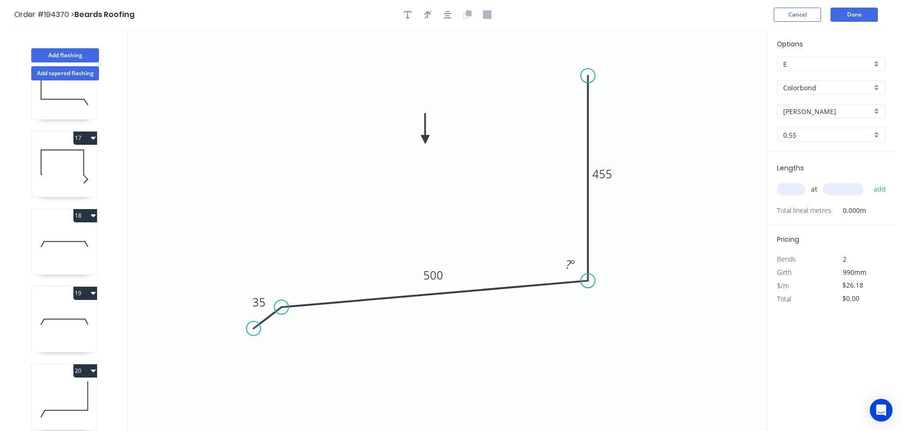
drag, startPoint x: 283, startPoint y: 280, endPoint x: 281, endPoint y: 308, distance: 27.5
click at [281, 308] on circle at bounding box center [281, 307] width 14 height 14
drag, startPoint x: 253, startPoint y: 327, endPoint x: 254, endPoint y: 350, distance: 23.2
click at [254, 350] on circle at bounding box center [254, 350] width 14 height 14
click at [604, 174] on tspan "455" at bounding box center [602, 174] width 20 height 16
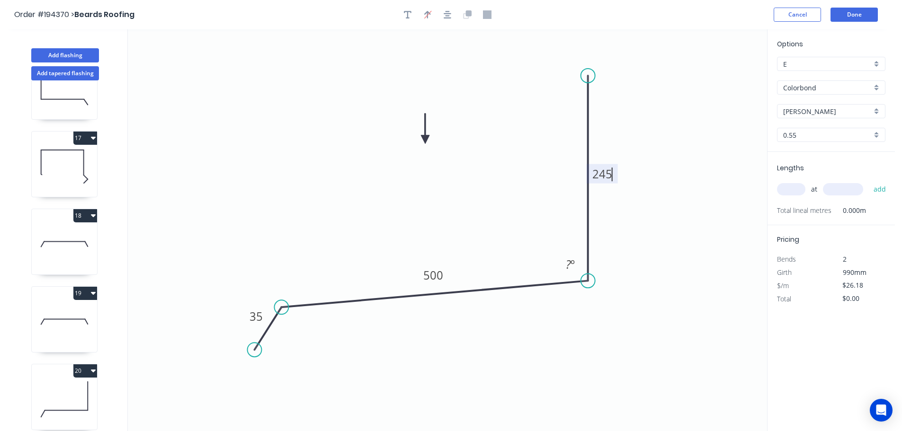
click at [635, 171] on icon "0 35 500 245 ? º" at bounding box center [447, 230] width 639 height 402
drag, startPoint x: 571, startPoint y: 260, endPoint x: 625, endPoint y: 260, distance: 54.0
click at [572, 260] on tspan "º" at bounding box center [573, 265] width 4 height 16
click at [632, 259] on icon "0 35 500 245 94 º" at bounding box center [447, 230] width 639 height 402
click at [439, 276] on tspan "500" at bounding box center [433, 276] width 20 height 16
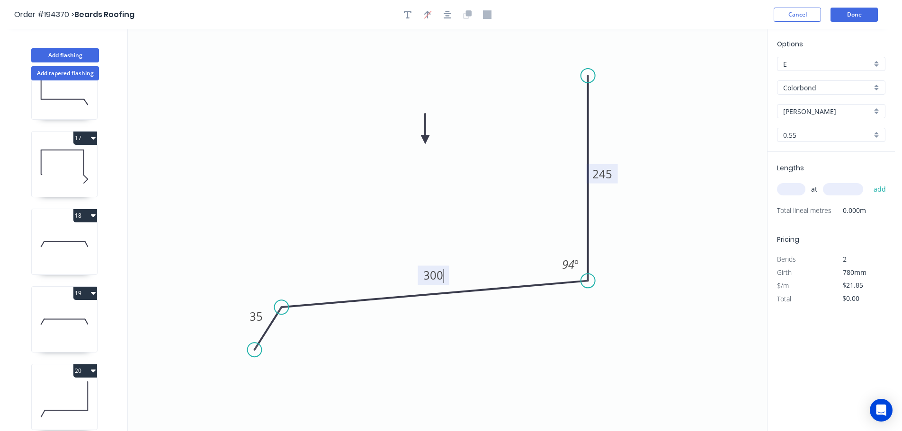
click at [466, 221] on icon "0 35 300 245 94 º" at bounding box center [447, 230] width 639 height 402
drag, startPoint x: 793, startPoint y: 189, endPoint x: 780, endPoint y: 187, distance: 12.5
click at [793, 188] on input "text" at bounding box center [791, 189] width 28 height 12
click at [869, 181] on button "add" at bounding box center [880, 189] width 22 height 16
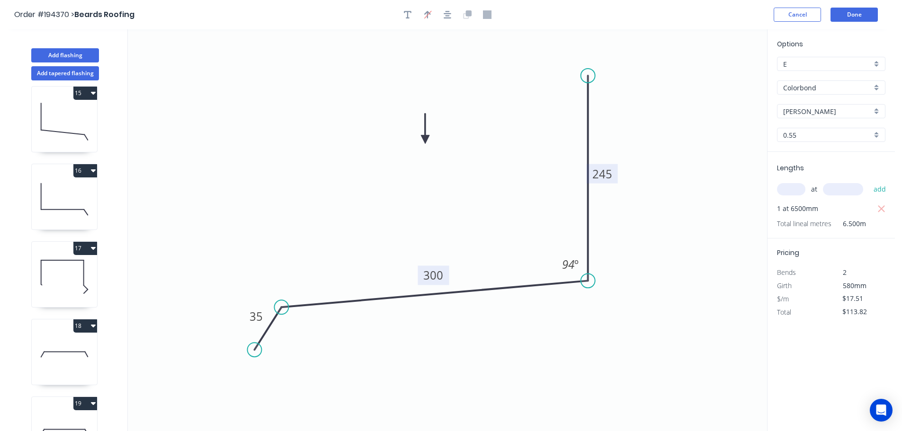
click at [62, 199] on icon at bounding box center [64, 199] width 65 height 61
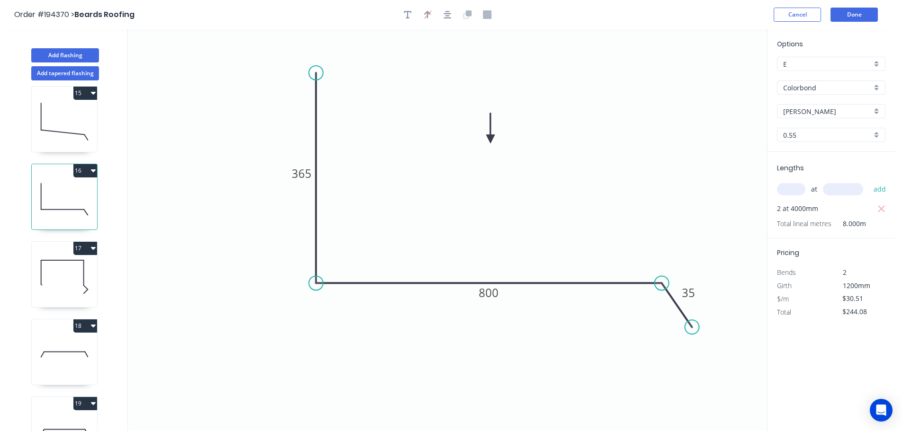
click at [88, 171] on button "16" at bounding box center [85, 170] width 24 height 13
click at [72, 191] on div "Duplicate" at bounding box center [52, 195] width 73 height 14
click at [308, 174] on tspan "365" at bounding box center [302, 174] width 20 height 16
click at [564, 196] on icon "0 310 500 35" at bounding box center [447, 230] width 639 height 402
click at [794, 187] on input "text" at bounding box center [791, 189] width 28 height 12
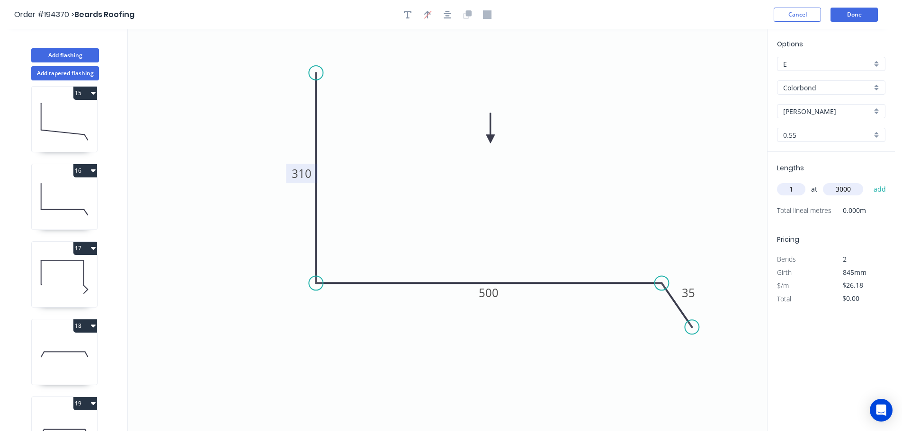
click at [869, 181] on button "add" at bounding box center [880, 189] width 22 height 16
click at [56, 345] on icon at bounding box center [64, 354] width 65 height 61
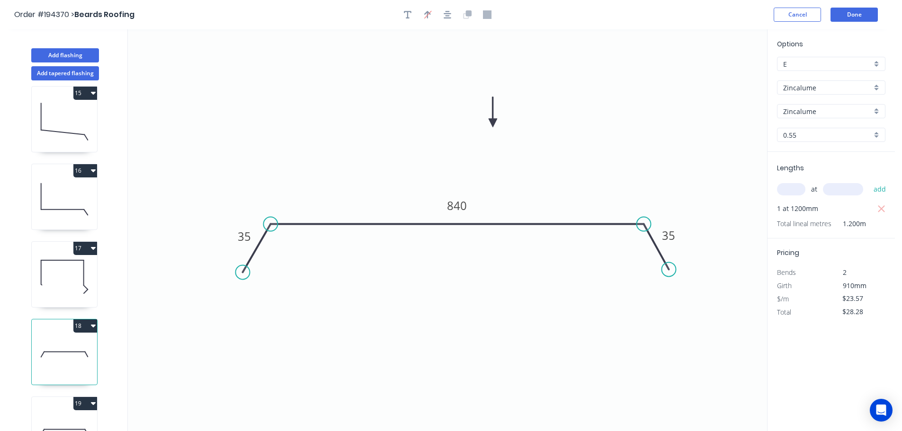
click at [78, 324] on button "18" at bounding box center [85, 326] width 24 height 13
click at [61, 349] on div "Duplicate" at bounding box center [52, 350] width 73 height 14
click at [464, 206] on tspan "840" at bounding box center [457, 206] width 20 height 16
click at [514, 182] on icon "0 35 1000 35" at bounding box center [447, 230] width 639 height 402
click at [795, 186] on input "text" at bounding box center [791, 189] width 28 height 12
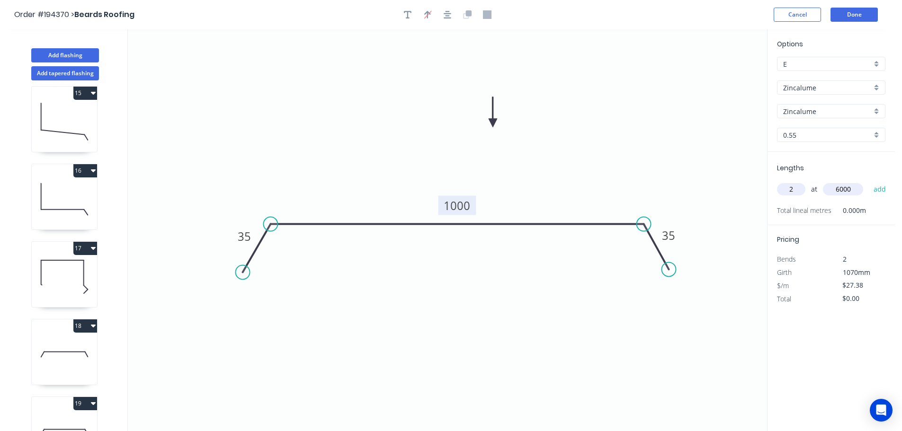
click at [869, 181] on button "add" at bounding box center [880, 189] width 22 height 16
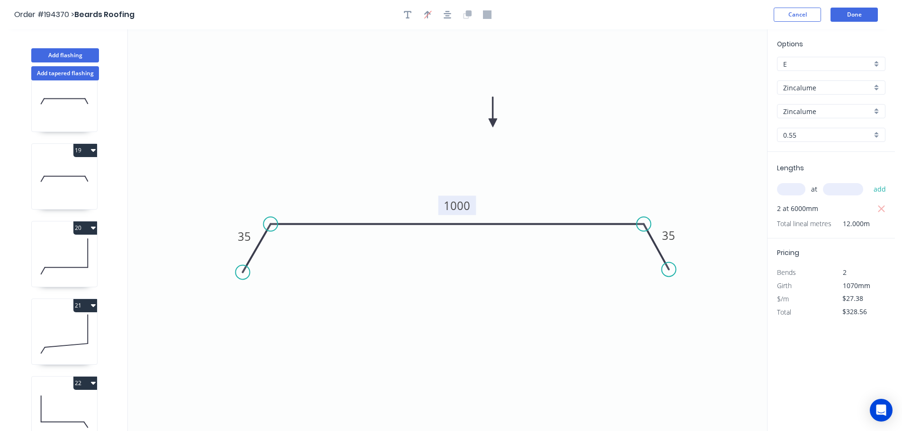
scroll to position [1427, 0]
click at [71, 187] on icon at bounding box center [64, 178] width 65 height 61
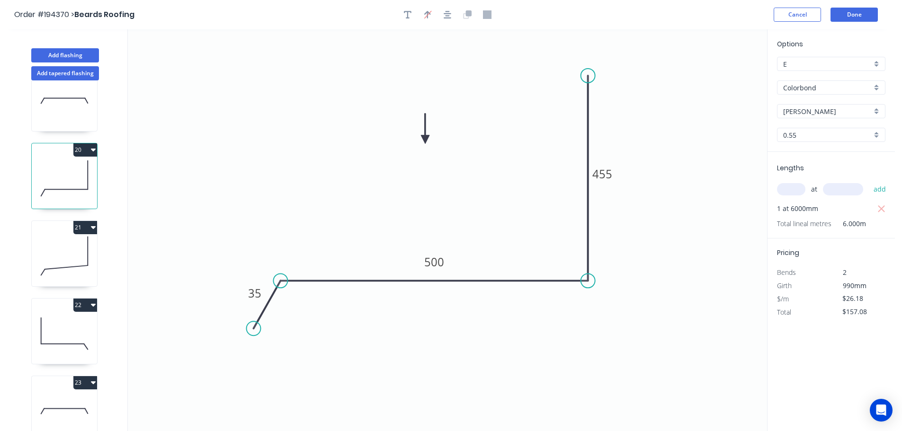
click at [83, 144] on button "20" at bounding box center [85, 149] width 24 height 13
click at [60, 171] on div "Duplicate" at bounding box center [52, 174] width 73 height 14
click at [607, 174] on tspan "455" at bounding box center [602, 174] width 20 height 16
click at [629, 170] on icon "0 35 660 505" at bounding box center [447, 230] width 639 height 402
click at [789, 189] on input "text" at bounding box center [791, 189] width 28 height 12
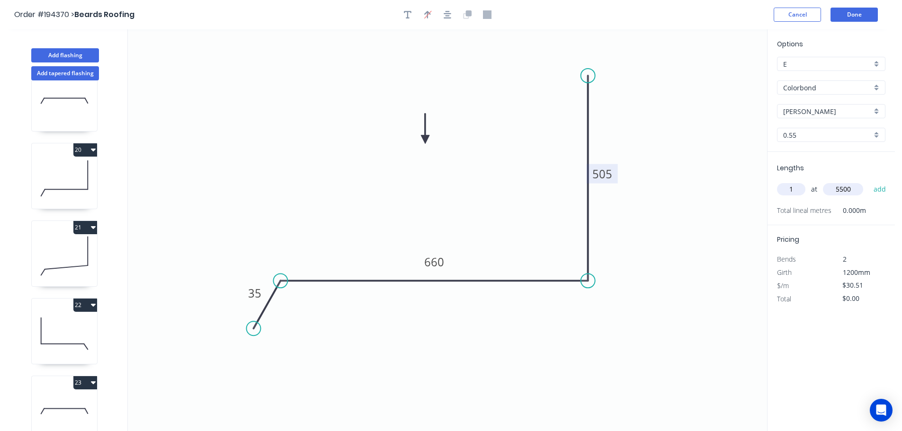
click at [869, 181] on button "add" at bounding box center [880, 189] width 22 height 16
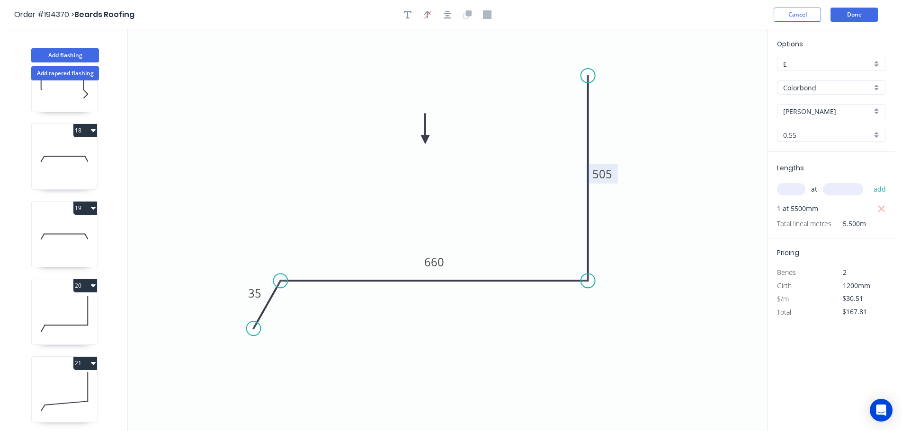
scroll to position [1206, 0]
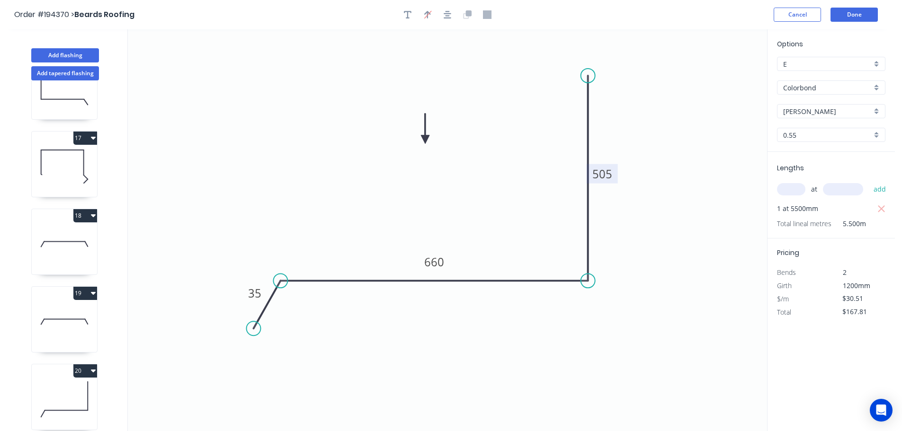
click at [49, 152] on icon at bounding box center [64, 166] width 65 height 61
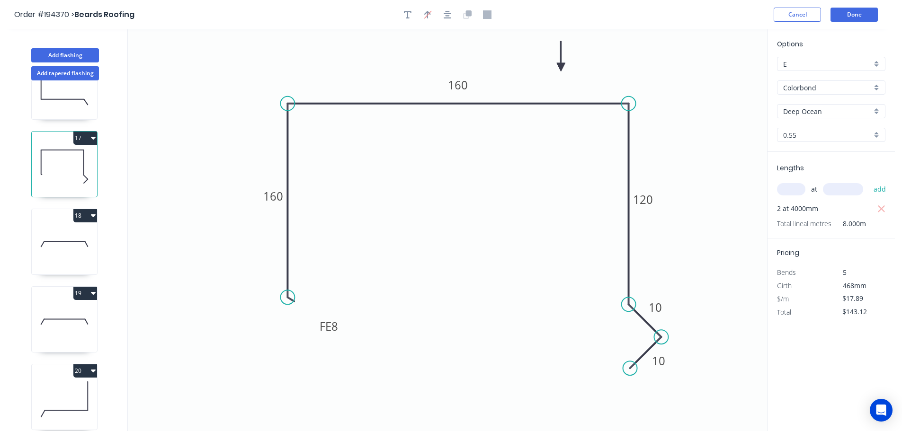
click at [85, 137] on button "17" at bounding box center [85, 138] width 24 height 13
click at [67, 159] on div "Duplicate" at bounding box center [52, 162] width 73 height 14
click at [279, 194] on tspan "160" at bounding box center [273, 196] width 20 height 16
click at [375, 198] on icon "0 FE 8 120 155 120 10 10" at bounding box center [447, 230] width 639 height 402
click at [792, 187] on input "text" at bounding box center [791, 189] width 28 height 12
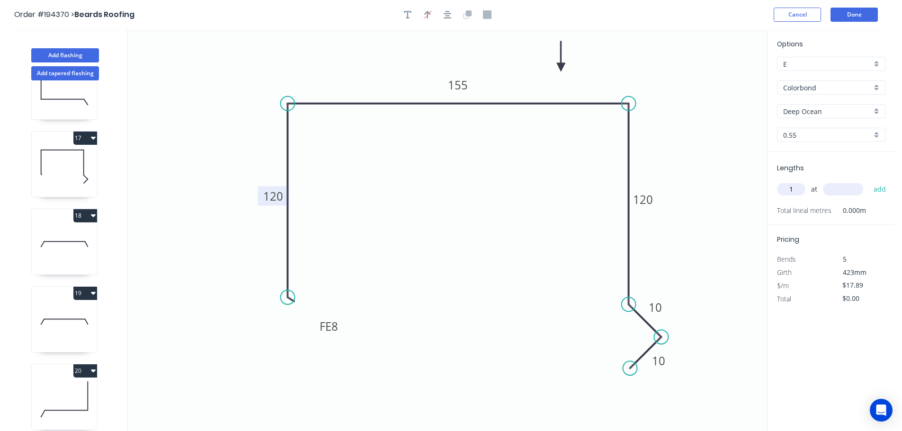
click at [848, 188] on input "text" at bounding box center [843, 189] width 40 height 12
click at [869, 181] on button "add" at bounding box center [880, 189] width 22 height 16
click at [848, 188] on input "text" at bounding box center [843, 189] width 40 height 12
click at [869, 181] on button "add" at bounding box center [880, 189] width 22 height 16
click at [848, 188] on input "text" at bounding box center [843, 189] width 40 height 12
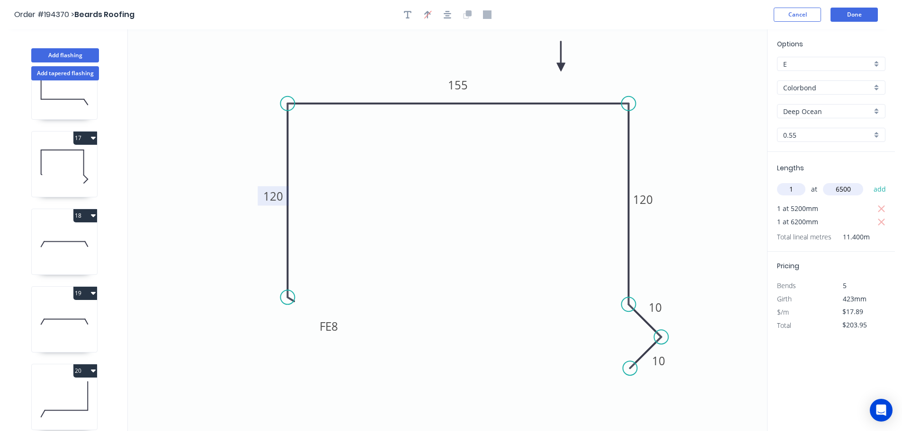
click at [869, 181] on button "add" at bounding box center [880, 189] width 22 height 16
click at [848, 188] on input "text" at bounding box center [843, 189] width 40 height 12
click at [869, 181] on button "add" at bounding box center [880, 189] width 22 height 16
click at [64, 251] on icon at bounding box center [64, 244] width 65 height 61
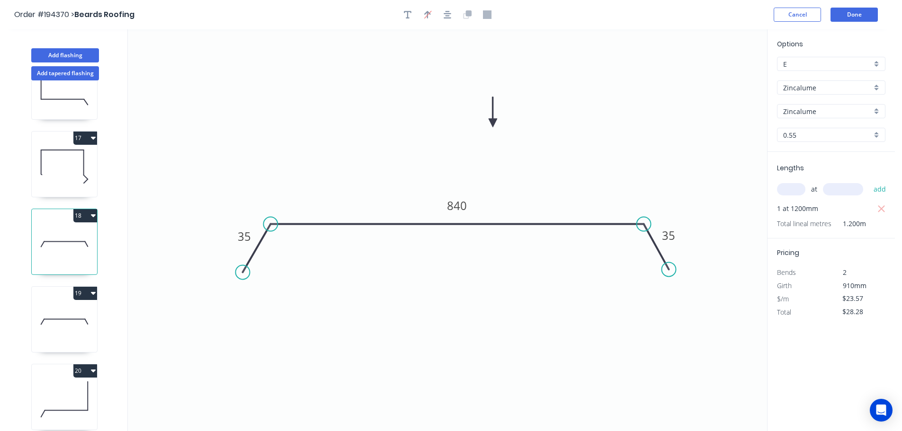
click at [81, 213] on button "18" at bounding box center [85, 215] width 24 height 13
click at [58, 236] on div "Duplicate" at bounding box center [52, 239] width 73 height 14
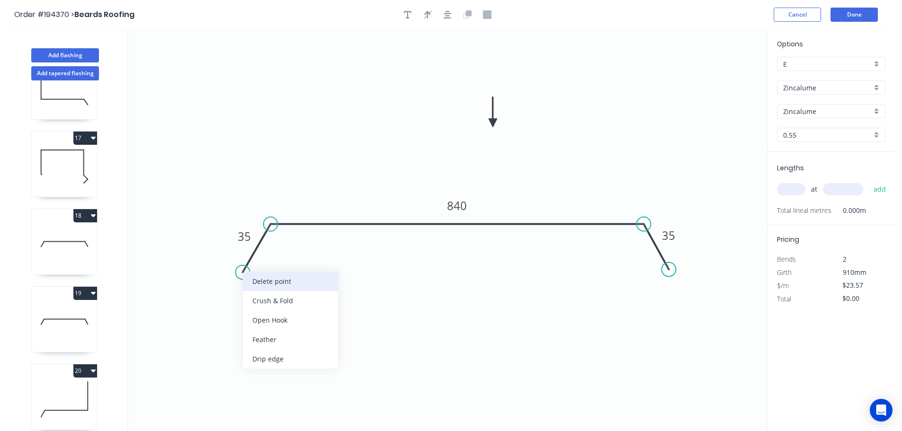
click at [262, 281] on div "Delete point" at bounding box center [290, 281] width 95 height 19
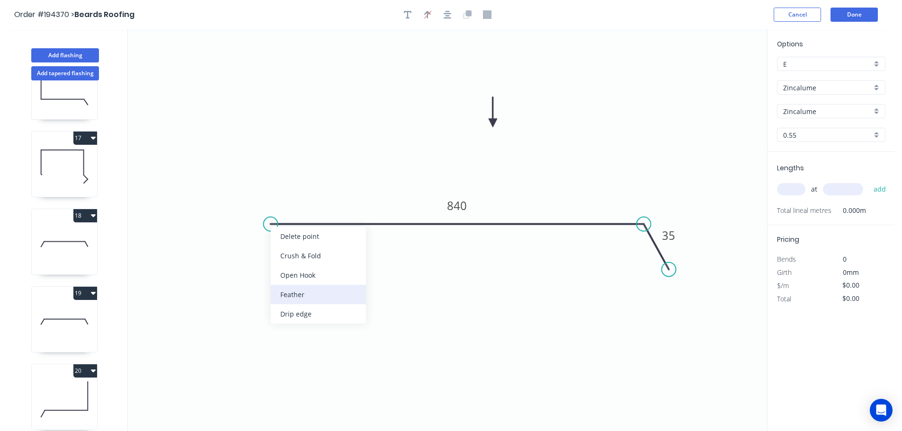
click at [291, 289] on div "Feather" at bounding box center [318, 294] width 95 height 19
click at [282, 249] on div "Flip bend" at bounding box center [317, 254] width 95 height 19
click at [289, 240] on tspan "15" at bounding box center [288, 240] width 13 height 16
click at [316, 255] on icon "0 FE 8 840 35" at bounding box center [447, 230] width 639 height 402
drag, startPoint x: 293, startPoint y: 245, endPoint x: 232, endPoint y: 268, distance: 65.6
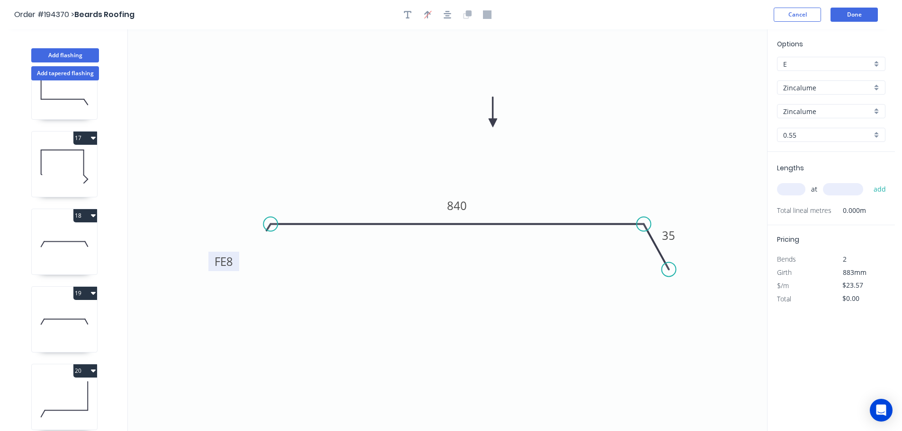
click at [232, 268] on rect at bounding box center [223, 261] width 31 height 19
click at [466, 206] on tspan "840" at bounding box center [457, 206] width 20 height 16
click at [495, 192] on icon "0 FE 8 650 35" at bounding box center [447, 230] width 639 height 402
click at [798, 190] on input "text" at bounding box center [791, 189] width 28 height 12
click at [843, 190] on input "text" at bounding box center [843, 189] width 40 height 12
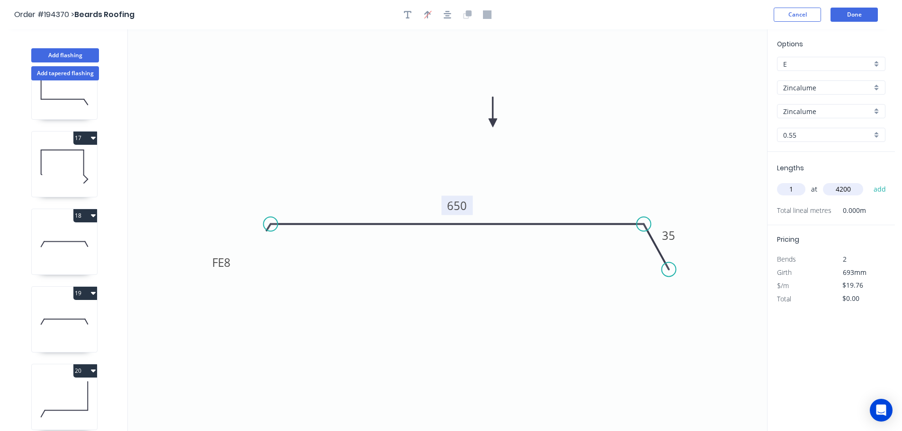
click at [869, 181] on button "add" at bounding box center [880, 189] width 22 height 16
click at [63, 236] on icon at bounding box center [64, 244] width 65 height 61
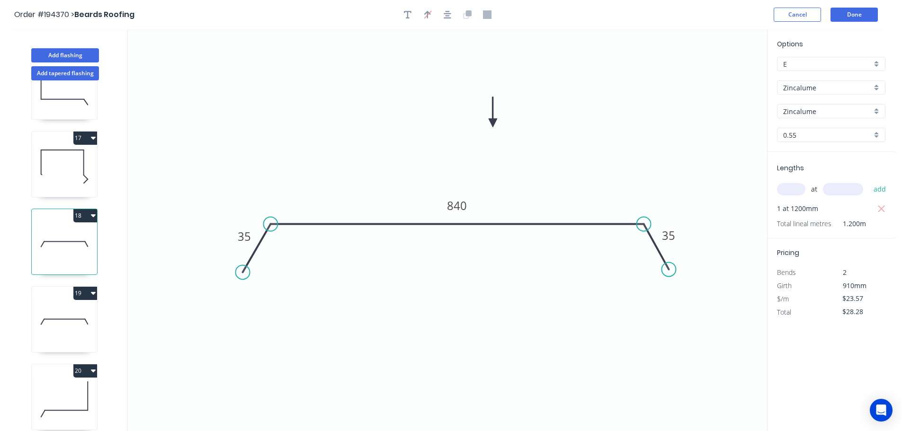
click at [88, 214] on button "18" at bounding box center [85, 215] width 24 height 13
click at [61, 237] on div "Duplicate" at bounding box center [52, 239] width 73 height 14
click at [462, 204] on tspan "840" at bounding box center [457, 206] width 20 height 16
click at [519, 194] on icon "0 35 850 35" at bounding box center [447, 230] width 639 height 402
click at [796, 188] on input "text" at bounding box center [791, 189] width 28 height 12
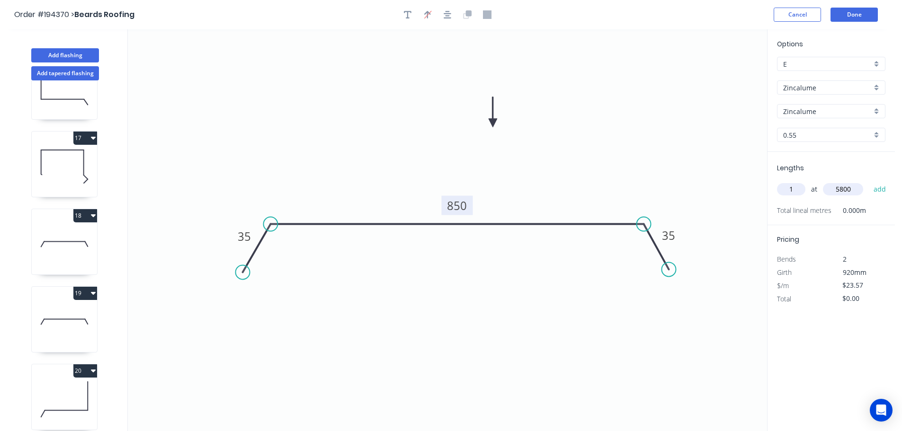
click at [869, 181] on button "add" at bounding box center [880, 189] width 22 height 16
click at [63, 163] on icon at bounding box center [64, 166] width 65 height 61
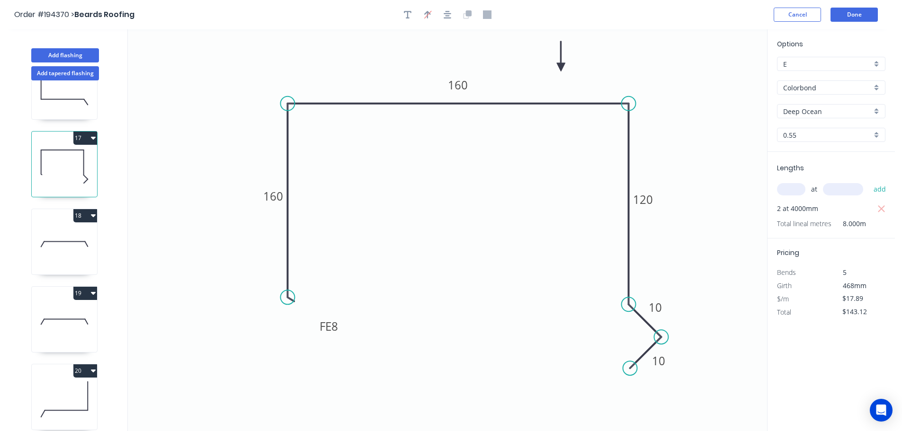
click at [84, 136] on button "17" at bounding box center [85, 138] width 24 height 13
click at [70, 160] on div "Duplicate" at bounding box center [52, 162] width 73 height 14
click at [280, 197] on tspan "160" at bounding box center [273, 196] width 20 height 16
click at [324, 212] on icon "0 FE 8 120 160 120 10 10" at bounding box center [447, 230] width 639 height 402
click at [463, 84] on tspan "160" at bounding box center [458, 85] width 20 height 16
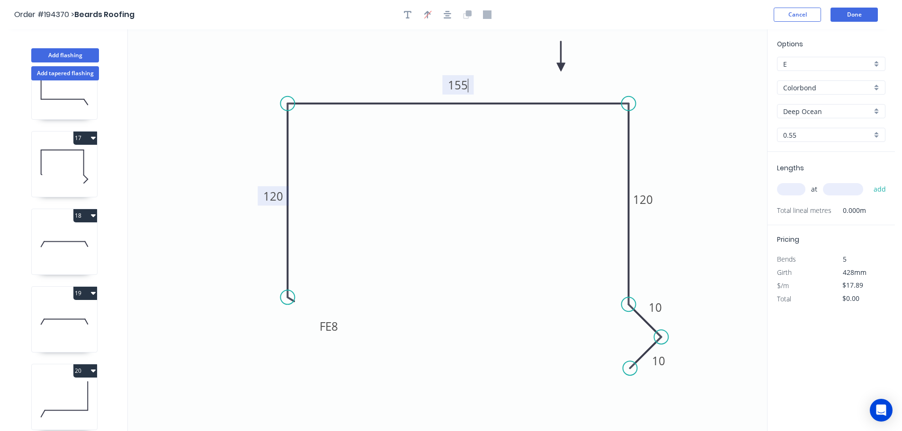
click at [470, 142] on icon "0 FE 8 120 155 120 10 10" at bounding box center [447, 230] width 639 height 402
click at [790, 187] on input "text" at bounding box center [791, 189] width 28 height 12
click at [848, 188] on input "text" at bounding box center [843, 189] width 40 height 12
click at [869, 181] on button "add" at bounding box center [880, 189] width 22 height 16
click at [848, 188] on input "text" at bounding box center [843, 189] width 40 height 12
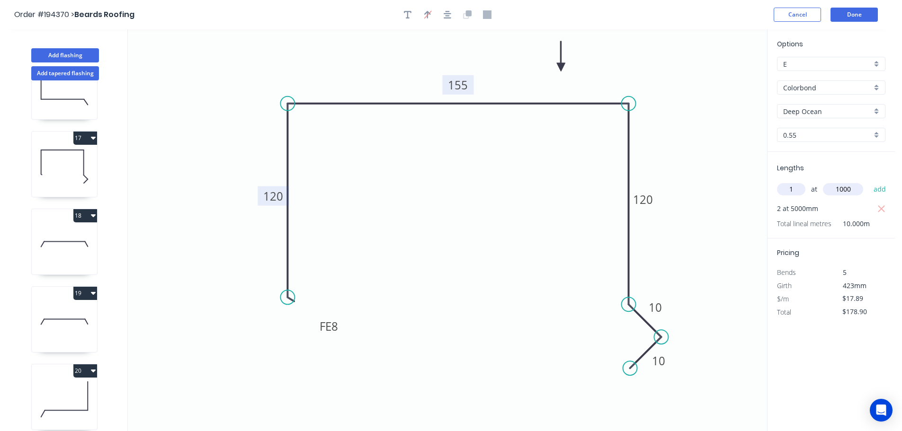
click at [869, 181] on button "add" at bounding box center [880, 189] width 22 height 16
click at [848, 188] on input "text" at bounding box center [843, 189] width 40 height 12
click at [869, 181] on button "add" at bounding box center [880, 189] width 22 height 16
click at [848, 188] on input "text" at bounding box center [843, 189] width 40 height 12
click at [869, 181] on button "add" at bounding box center [880, 189] width 22 height 16
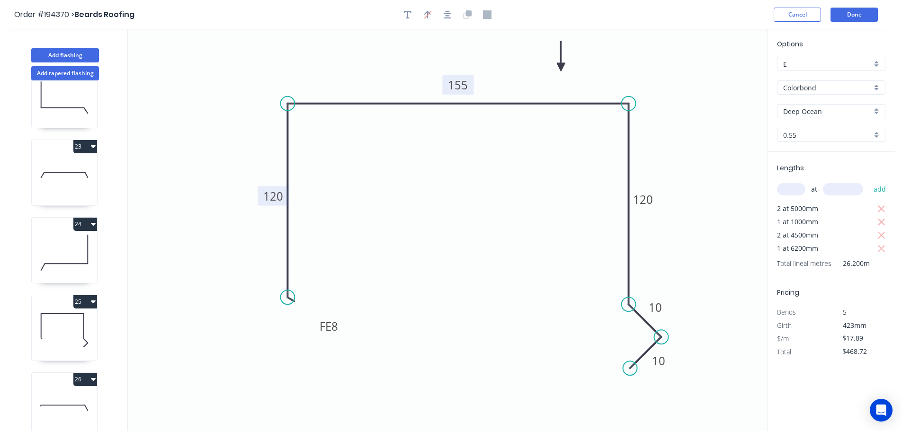
scroll to position [1827, 0]
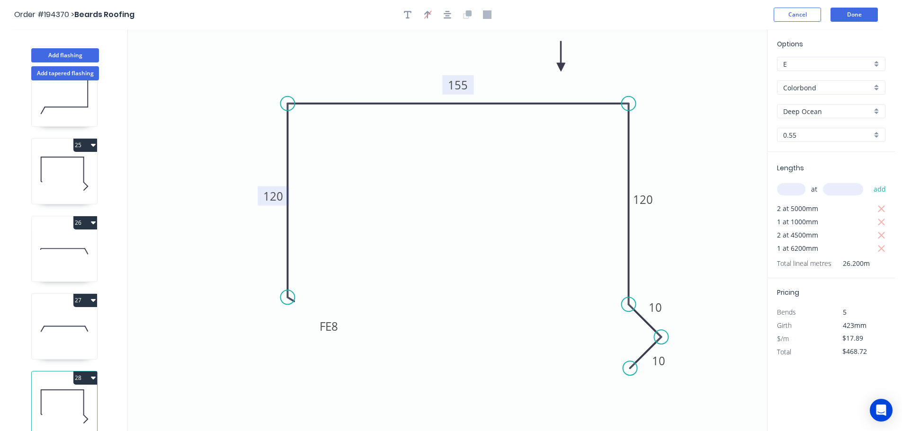
click at [87, 372] on button "28" at bounding box center [85, 378] width 24 height 13
click at [56, 395] on div "Duplicate" at bounding box center [52, 402] width 73 height 14
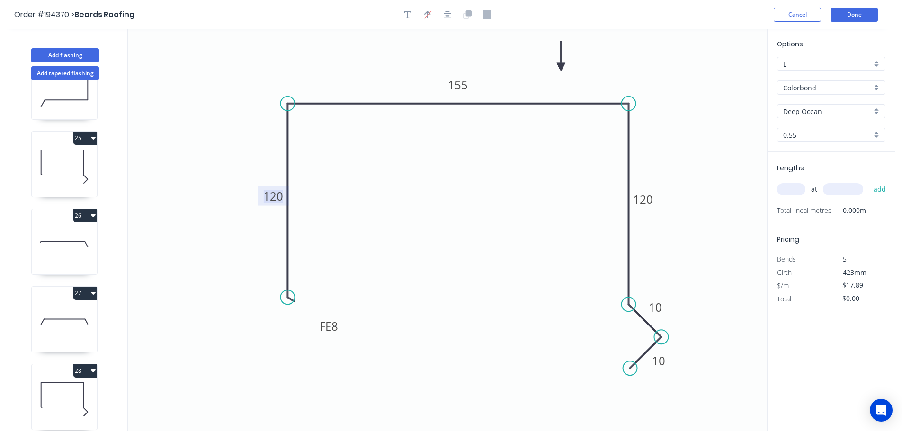
click at [280, 195] on tspan "120" at bounding box center [273, 196] width 20 height 16
click at [376, 217] on icon "0 FE 8 190 155 120 10 10" at bounding box center [447, 230] width 639 height 402
click at [463, 82] on tspan "155" at bounding box center [458, 85] width 20 height 16
click at [462, 155] on icon "0 FE 8 190 165 120 10 10" at bounding box center [447, 230] width 639 height 402
click at [795, 190] on input "text" at bounding box center [791, 189] width 28 height 12
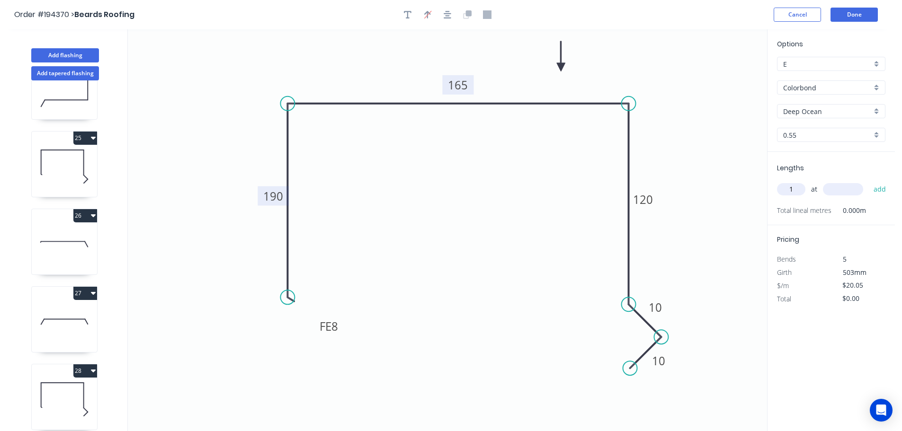
click at [855, 190] on input "text" at bounding box center [843, 189] width 40 height 12
click at [869, 181] on button "add" at bounding box center [880, 189] width 22 height 16
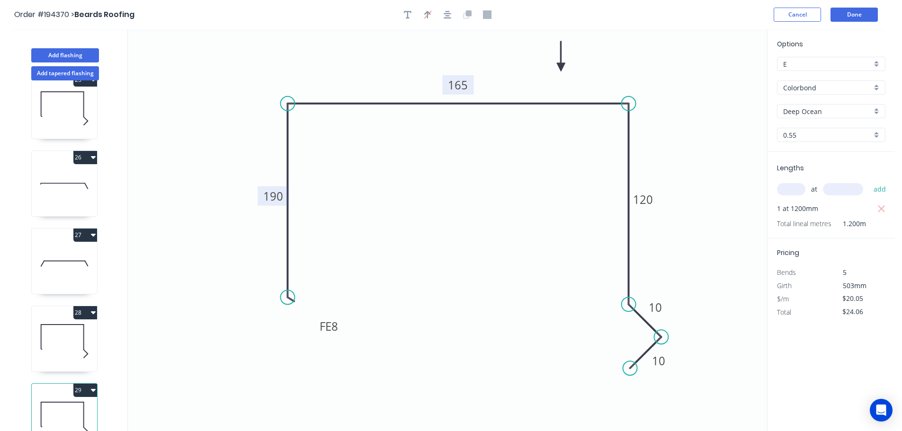
scroll to position [1905, 0]
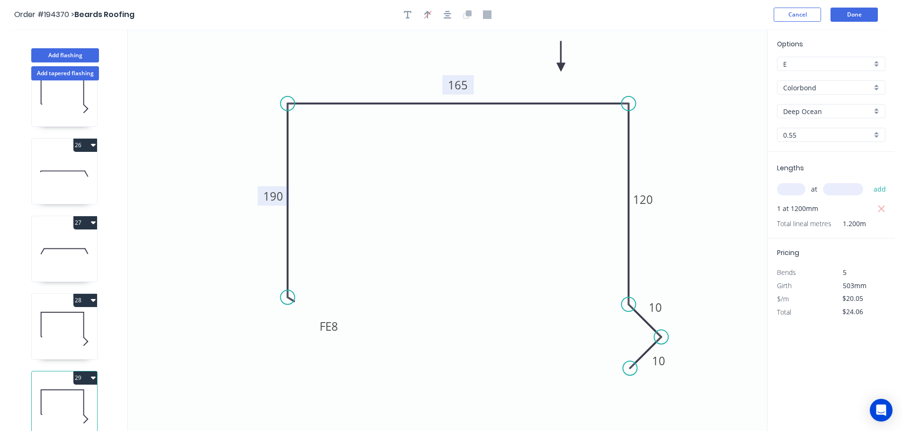
click at [64, 318] on icon at bounding box center [64, 329] width 65 height 61
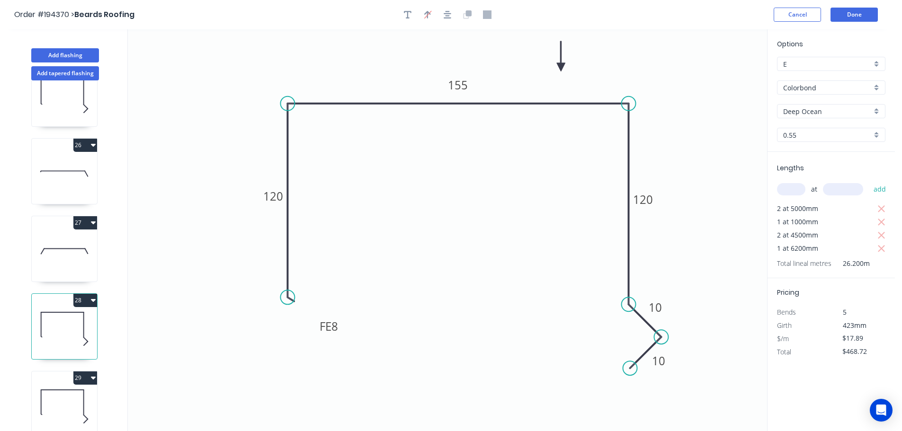
click at [88, 294] on button "28" at bounding box center [85, 300] width 24 height 13
click at [58, 317] on div "Duplicate" at bounding box center [52, 324] width 73 height 14
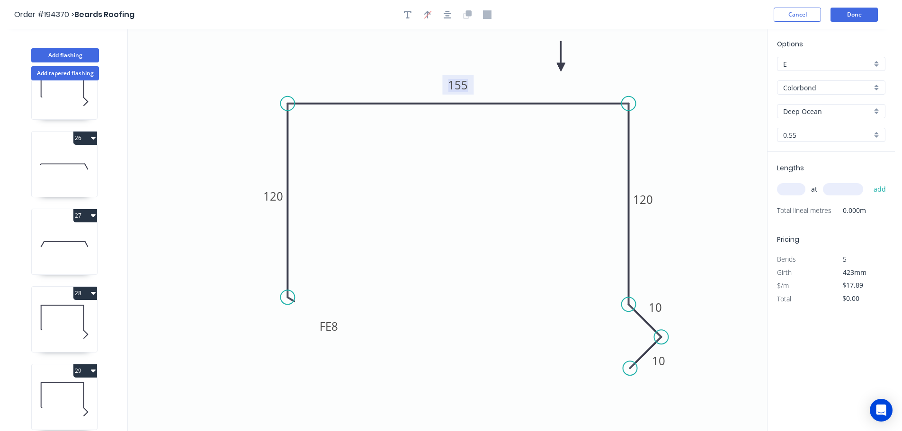
click at [463, 86] on tspan "155" at bounding box center [458, 85] width 20 height 16
click at [476, 158] on icon "0 FE 8 120 160 120 10 10" at bounding box center [447, 230] width 639 height 402
click at [794, 190] on input "text" at bounding box center [791, 189] width 28 height 12
click at [848, 192] on input "text" at bounding box center [843, 189] width 40 height 12
click at [869, 181] on button "add" at bounding box center [880, 189] width 22 height 16
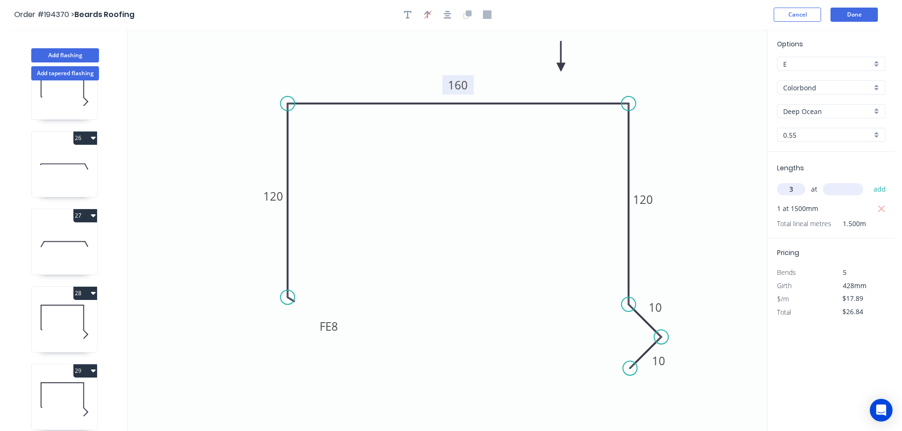
click at [848, 192] on input "text" at bounding box center [843, 189] width 40 height 12
click at [869, 181] on button "add" at bounding box center [880, 189] width 22 height 16
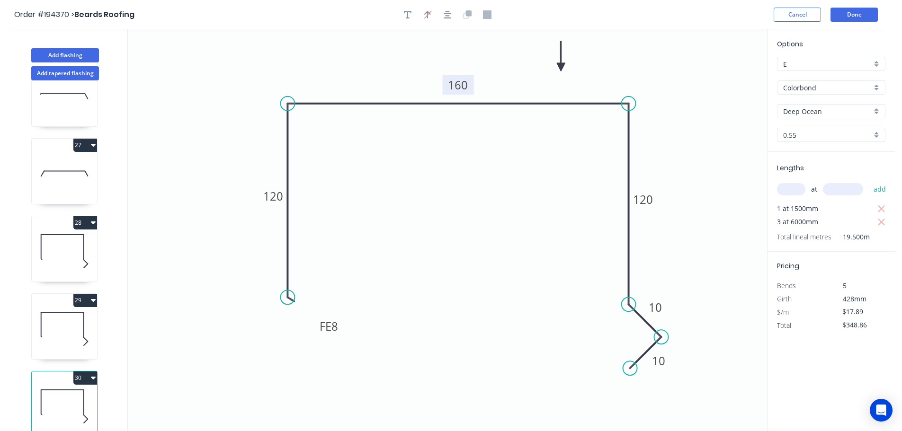
click at [75, 320] on icon at bounding box center [64, 329] width 65 height 61
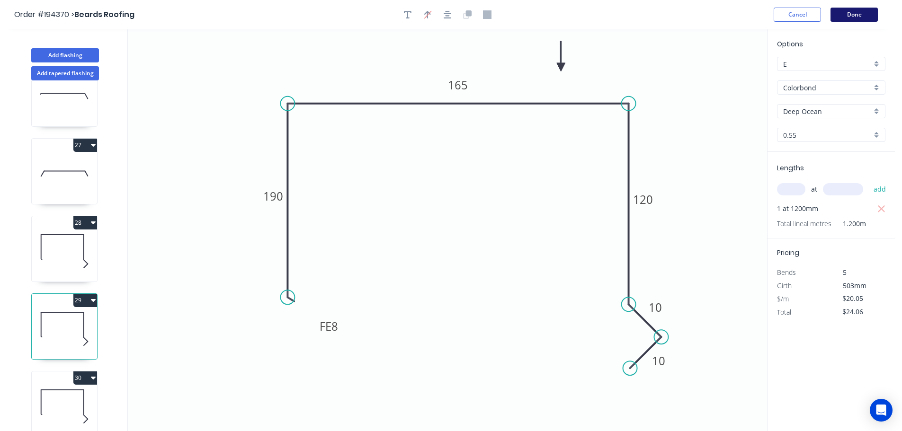
click at [860, 12] on button "Done" at bounding box center [854, 15] width 47 height 14
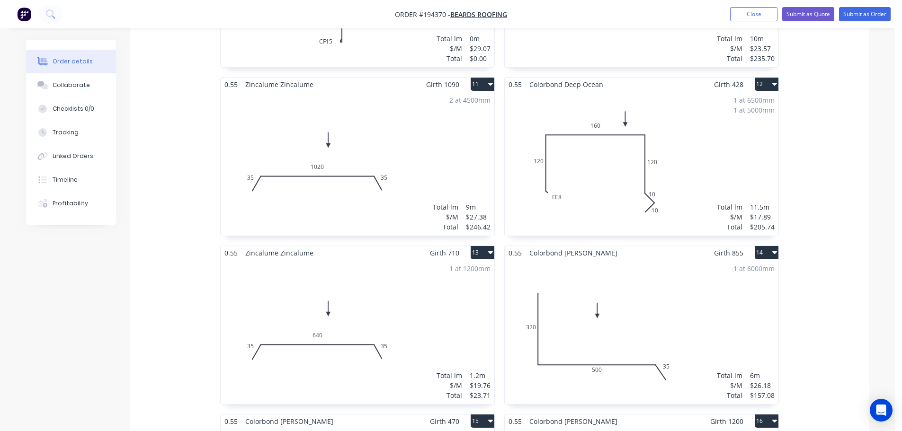
scroll to position [663, 0]
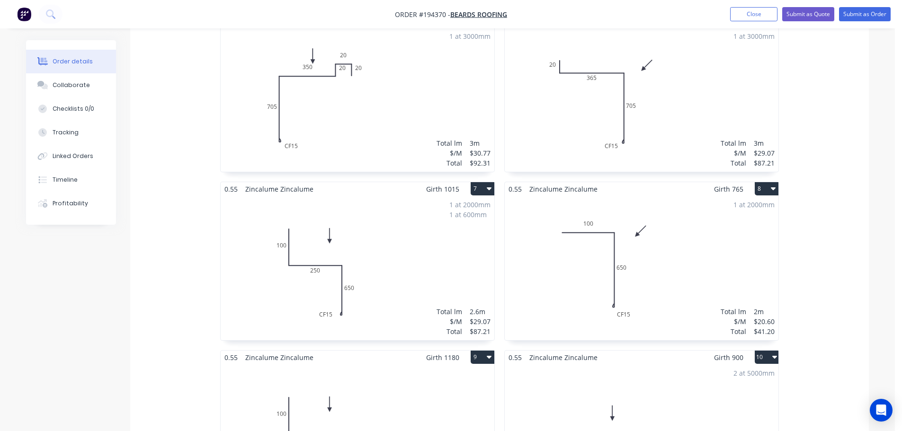
click at [415, 365] on div "Total lm $/M Total 0m $29.07 $0.00" at bounding box center [358, 437] width 274 height 144
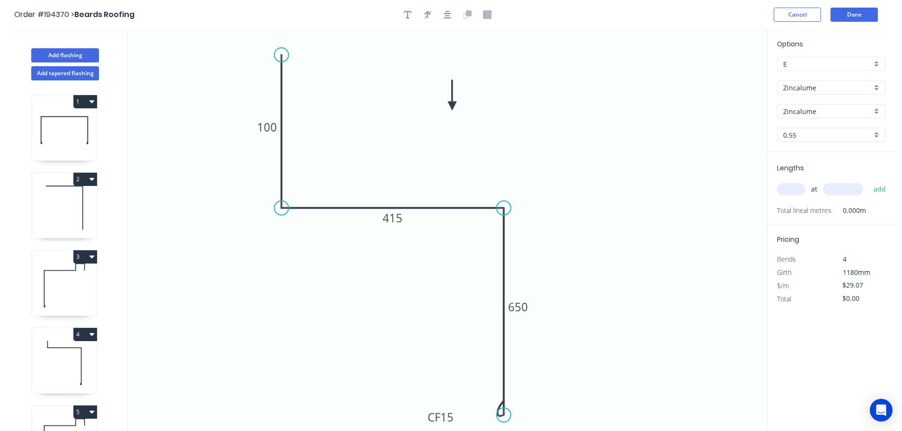
click at [794, 189] on input "text" at bounding box center [791, 189] width 28 height 12
click at [856, 190] on input "text" at bounding box center [843, 189] width 40 height 12
click at [869, 181] on button "add" at bounding box center [880, 189] width 22 height 16
click at [633, 182] on icon "0 100 415 CF 15 650" at bounding box center [447, 230] width 639 height 402
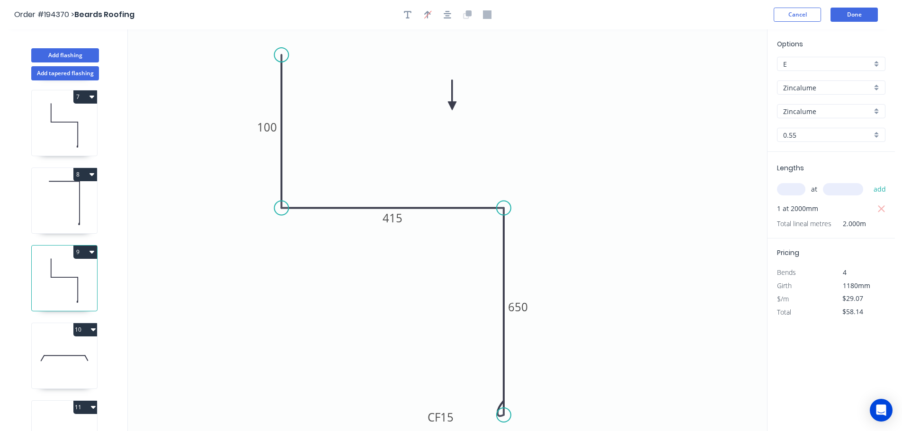
scroll to position [467, 0]
click at [59, 219] on icon at bounding box center [64, 206] width 65 height 61
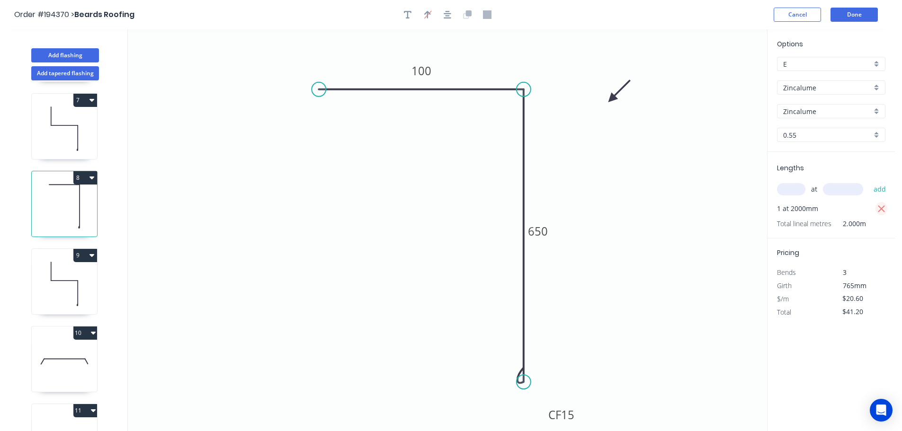
click at [882, 208] on icon "button" at bounding box center [881, 208] width 7 height 7
click at [794, 189] on input "text" at bounding box center [791, 189] width 28 height 12
click at [848, 188] on input "text" at bounding box center [843, 189] width 40 height 12
click at [869, 181] on button "add" at bounding box center [880, 189] width 22 height 16
click at [670, 196] on icon "0 100 CF 15 650" at bounding box center [447, 230] width 639 height 402
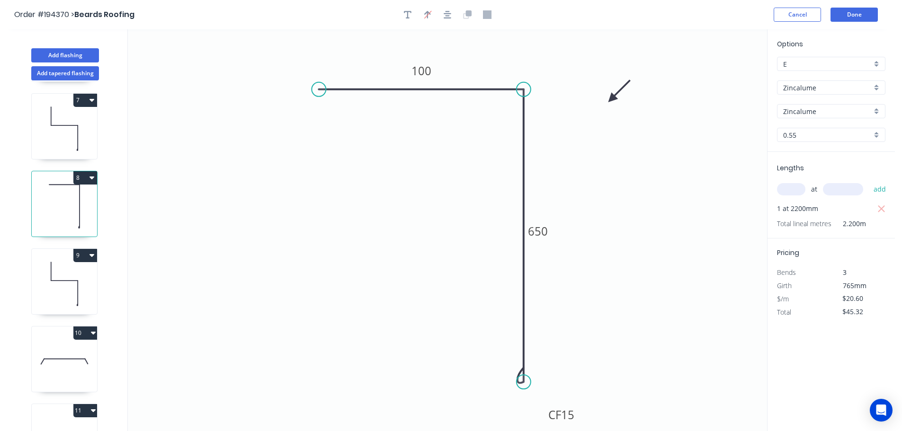
drag, startPoint x: 53, startPoint y: 121, endPoint x: 64, endPoint y: 121, distance: 10.9
click at [54, 121] on icon at bounding box center [64, 128] width 65 height 61
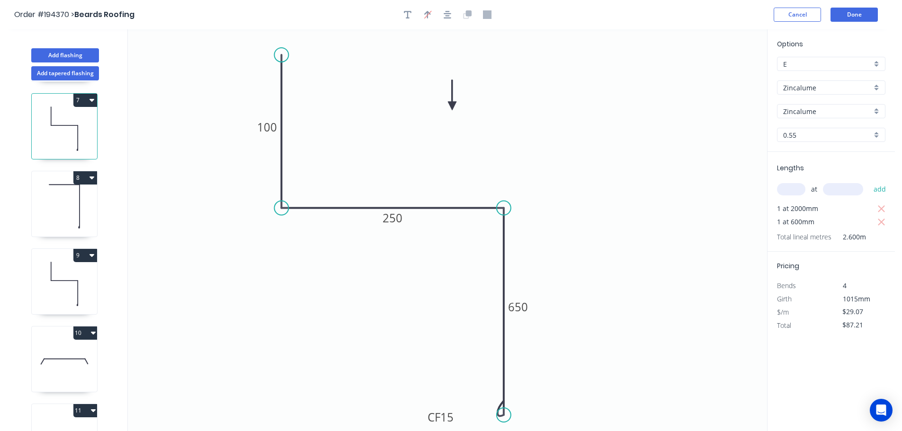
click at [660, 209] on icon "0 100 250 CF 15 650" at bounding box center [447, 230] width 639 height 402
click at [858, 15] on button "Done" at bounding box center [854, 15] width 47 height 14
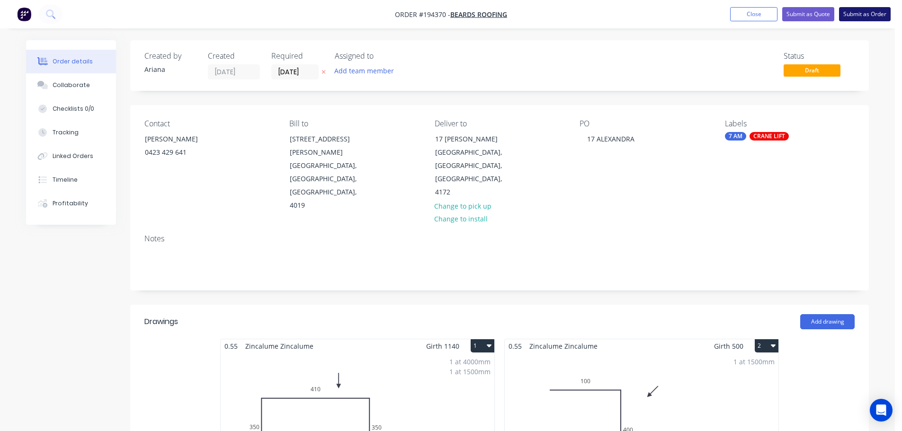
click at [850, 14] on button "Submit as Order" at bounding box center [865, 14] width 52 height 14
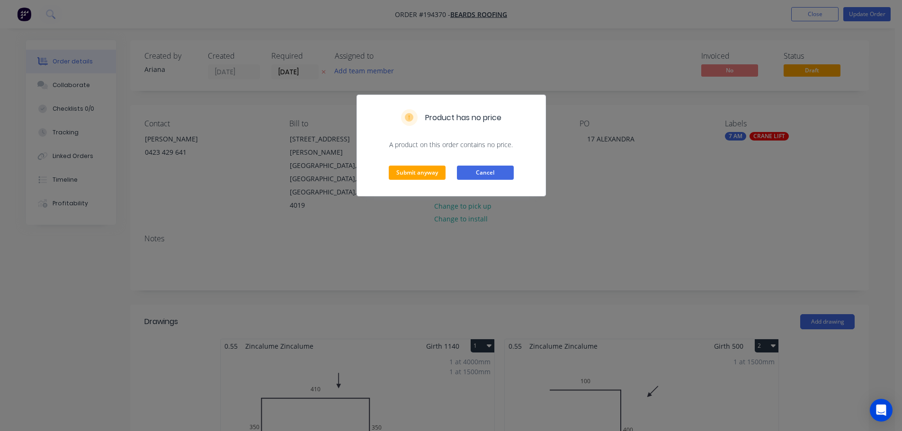
click at [478, 170] on button "Cancel" at bounding box center [485, 173] width 57 height 14
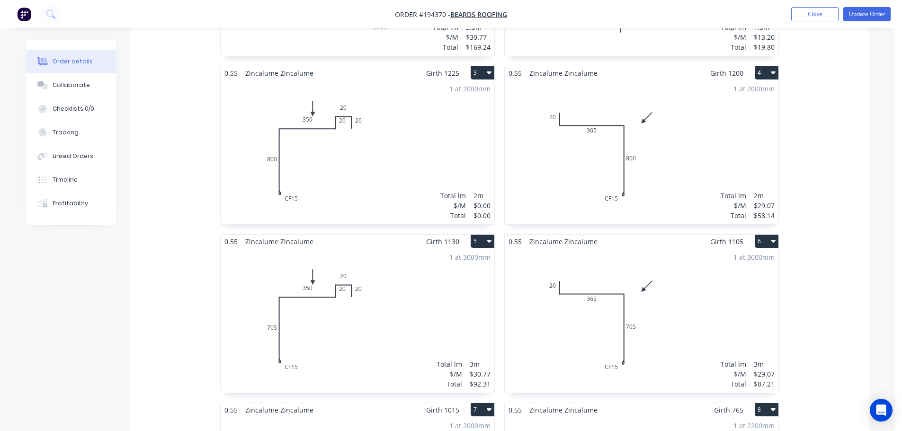
scroll to position [331, 0]
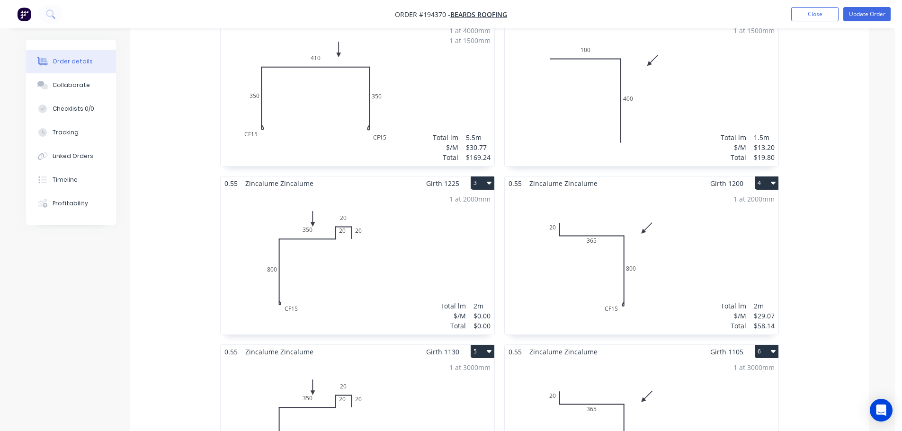
click at [427, 210] on div "1 at 2000mm Total lm $/M Total 2m $0.00 $0.00" at bounding box center [358, 262] width 274 height 144
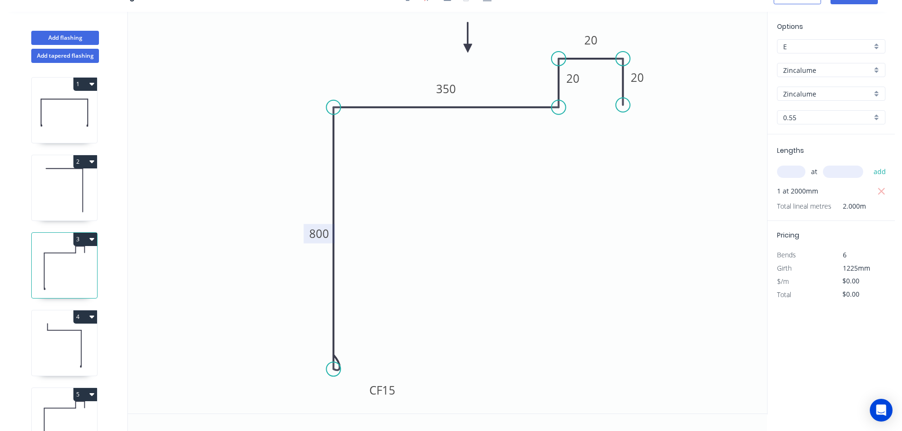
click at [323, 232] on tspan "800" at bounding box center [319, 234] width 20 height 16
click at [433, 228] on icon "0 CF 15 775 350 20 20 20" at bounding box center [447, 213] width 639 height 402
click at [72, 339] on icon at bounding box center [64, 345] width 65 height 61
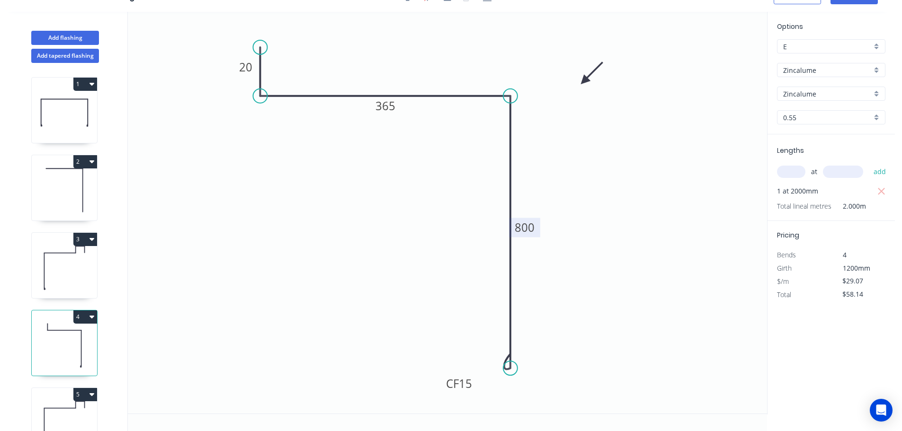
click at [532, 228] on tspan "800" at bounding box center [525, 228] width 20 height 16
click at [615, 206] on icon "0 20 365 CF 15 775" at bounding box center [447, 213] width 639 height 402
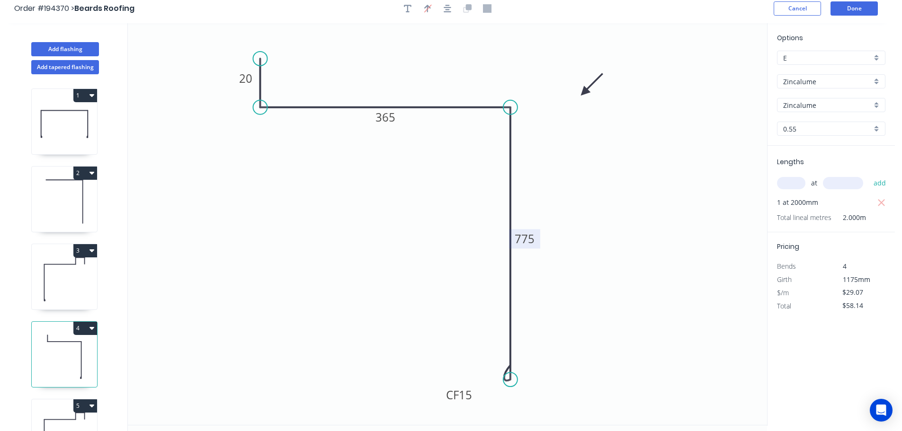
scroll to position [0, 0]
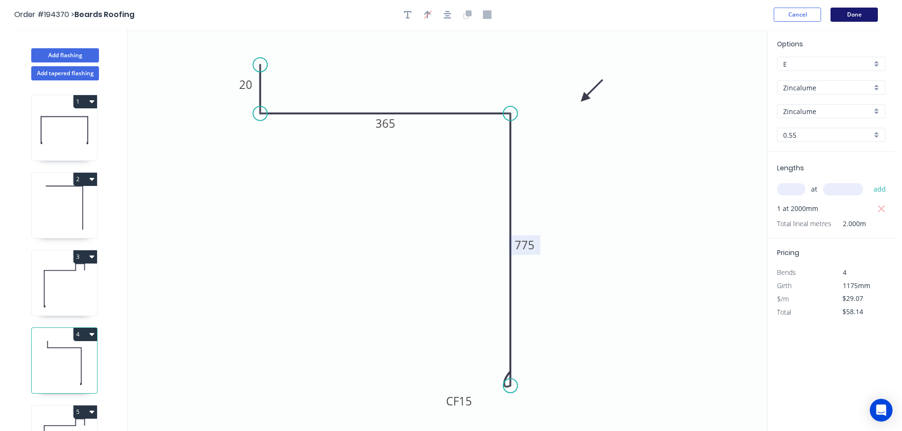
click at [852, 16] on button "Done" at bounding box center [854, 15] width 47 height 14
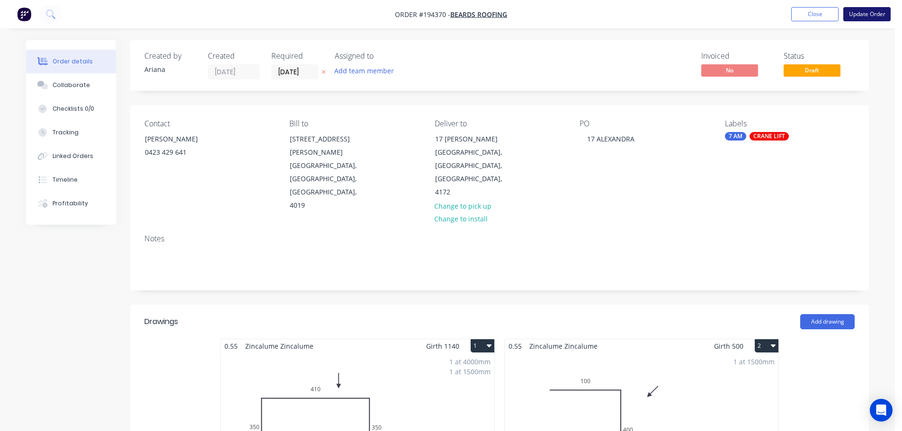
click at [872, 14] on button "Update Order" at bounding box center [866, 14] width 47 height 14
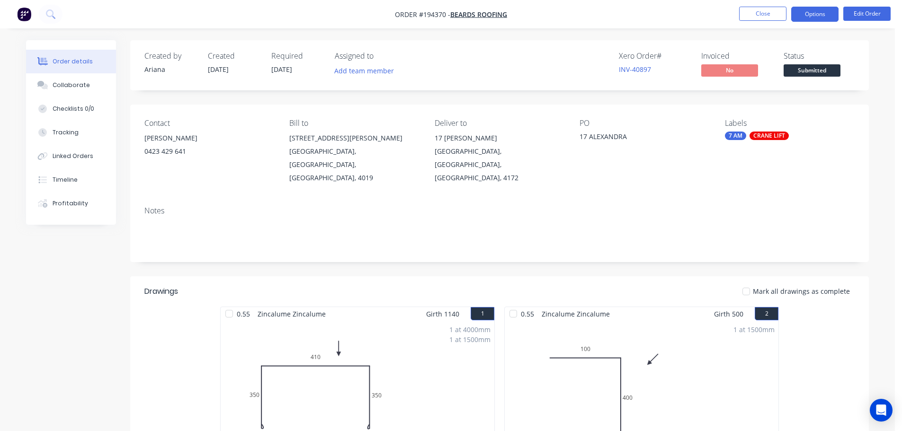
click at [817, 11] on button "Options" at bounding box center [814, 14] width 47 height 15
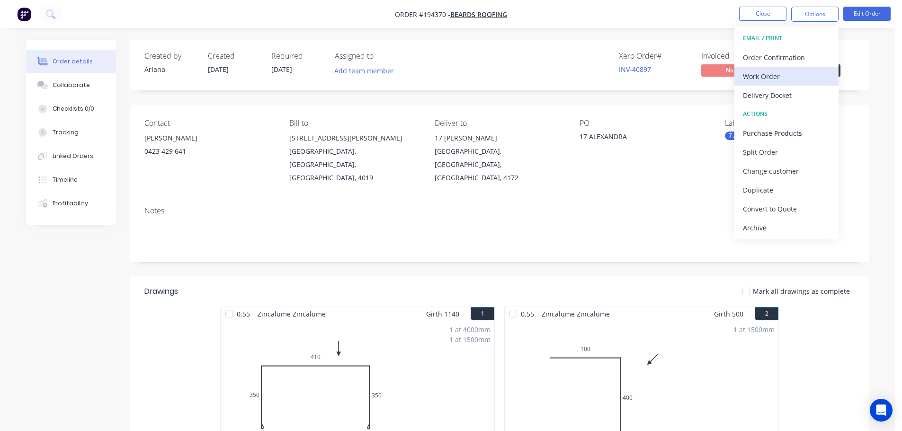
click at [760, 72] on div "Work Order" at bounding box center [786, 77] width 87 height 14
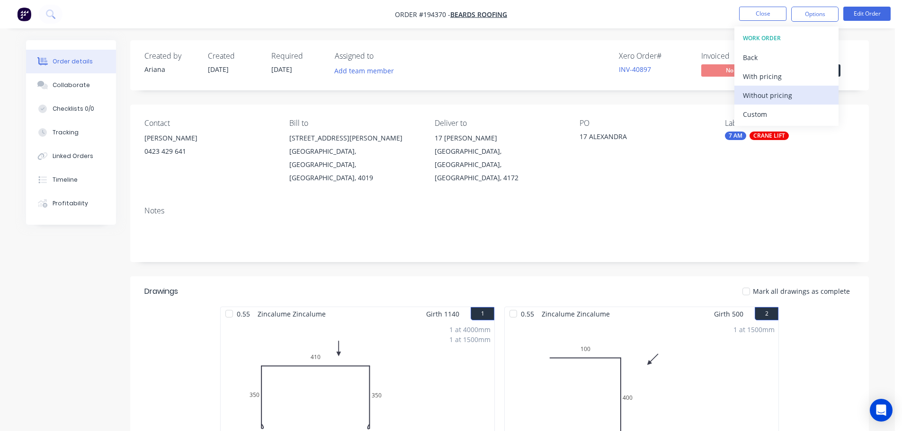
click at [751, 92] on div "Without pricing" at bounding box center [786, 96] width 87 height 14
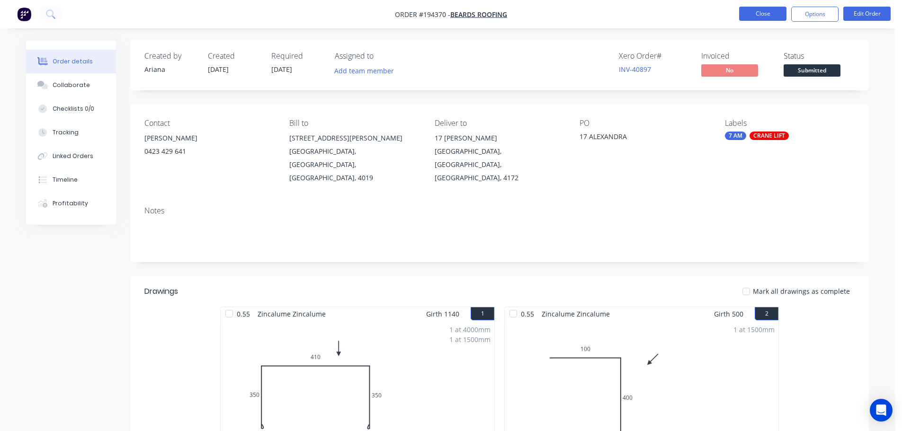
click at [771, 13] on button "Close" at bounding box center [762, 14] width 47 height 14
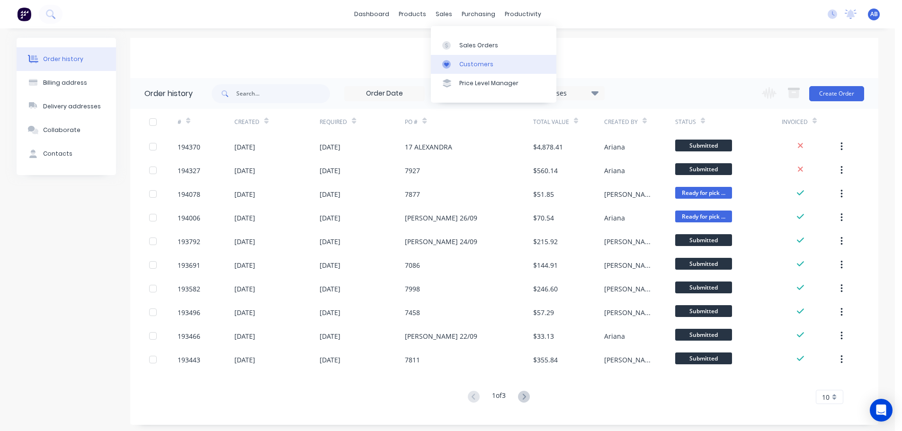
click at [475, 63] on div "Customers" at bounding box center [476, 64] width 34 height 9
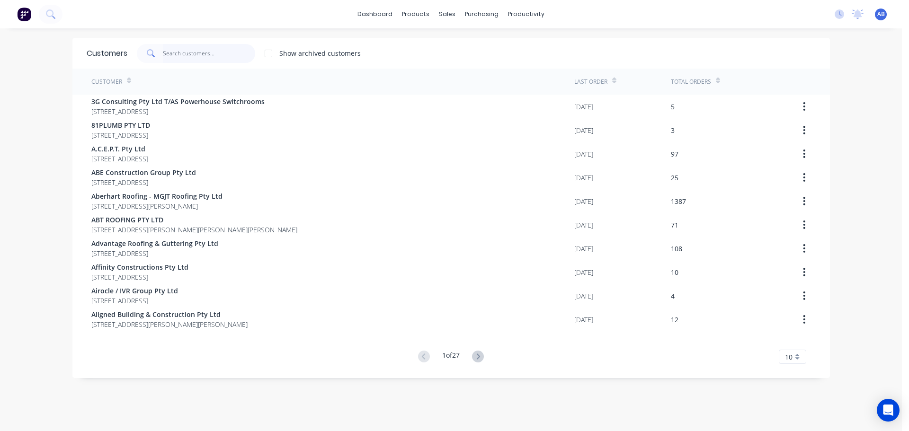
click at [230, 54] on input "text" at bounding box center [209, 53] width 92 height 19
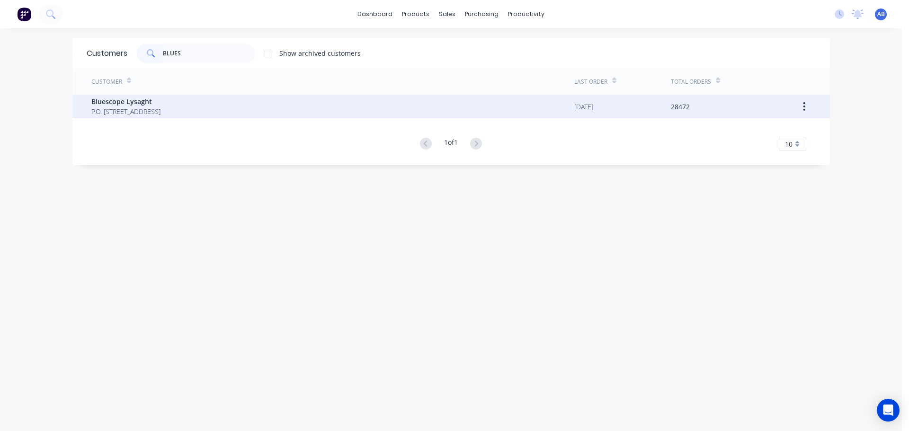
click at [159, 107] on span "P.O. [STREET_ADDRESS]" at bounding box center [125, 112] width 69 height 10
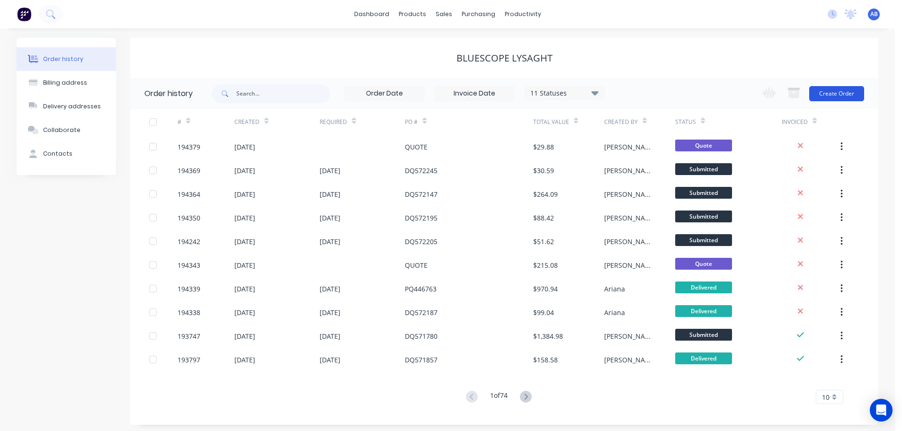
click at [833, 94] on button "Create Order" at bounding box center [836, 93] width 55 height 15
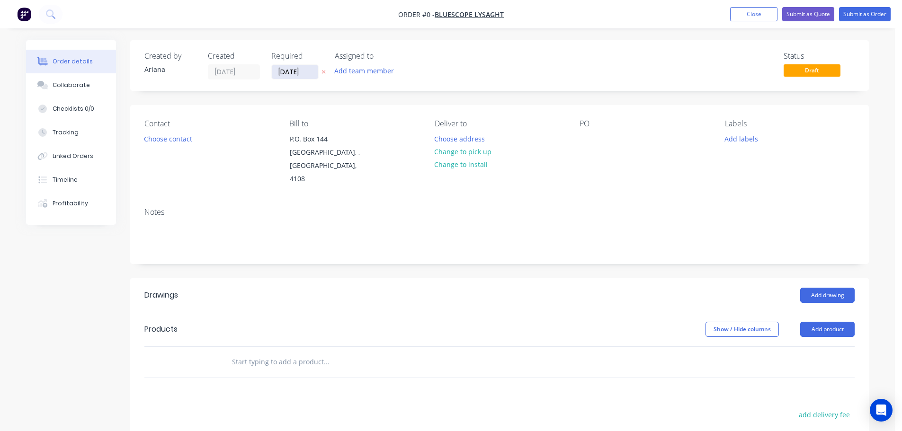
click at [299, 72] on input "[DATE]" at bounding box center [295, 72] width 46 height 14
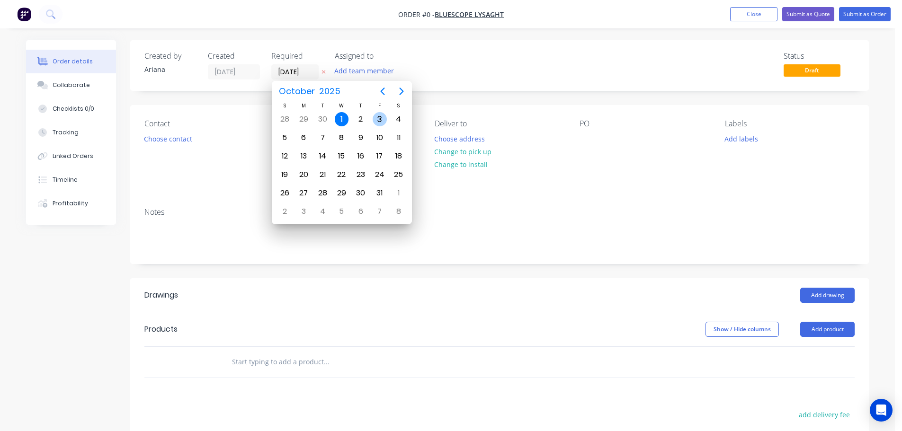
click at [378, 114] on div "3" at bounding box center [380, 119] width 14 height 14
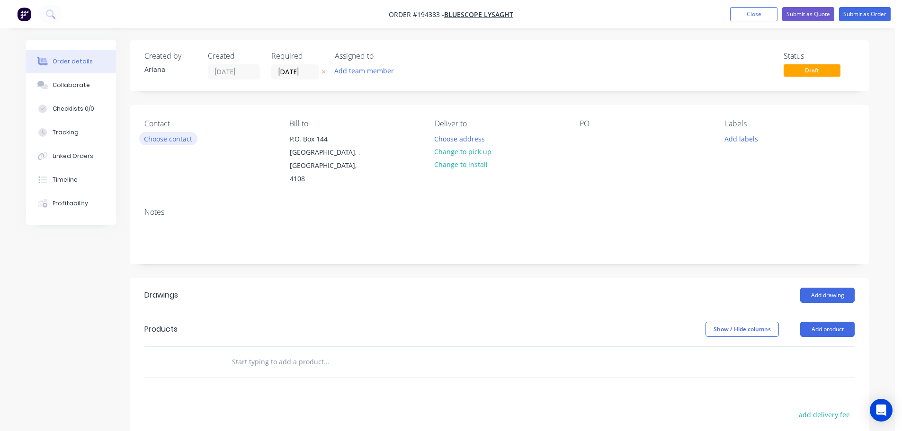
click at [173, 138] on button "Choose contact" at bounding box center [168, 138] width 58 height 13
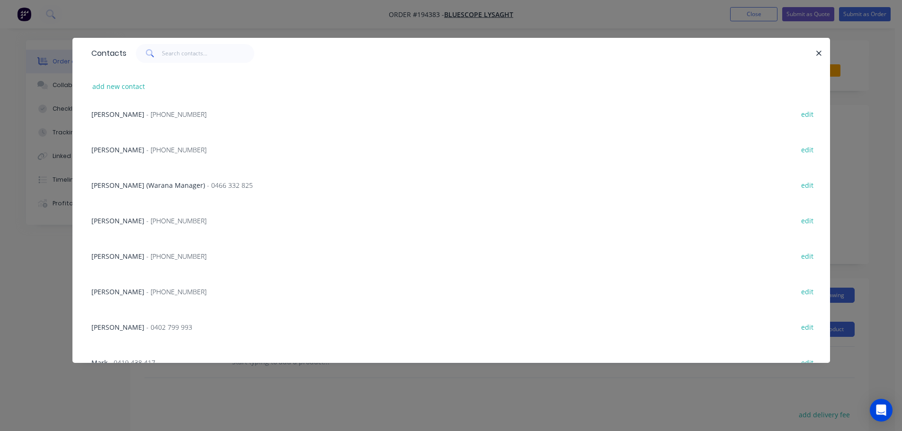
scroll to position [110, 0]
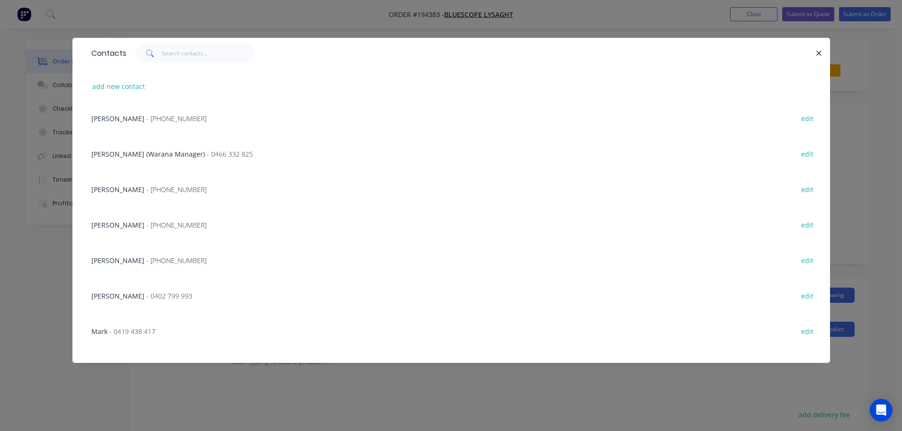
click at [118, 259] on span "[PERSON_NAME]" at bounding box center [117, 260] width 53 height 9
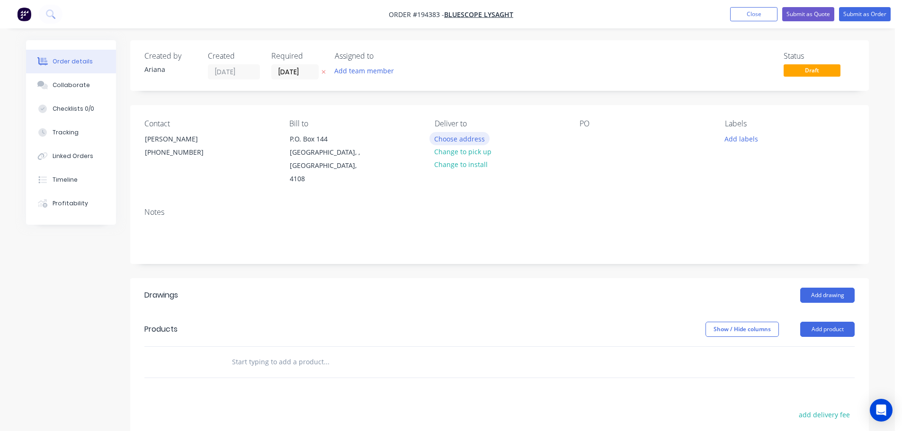
click at [464, 137] on button "Choose address" at bounding box center [459, 138] width 61 height 13
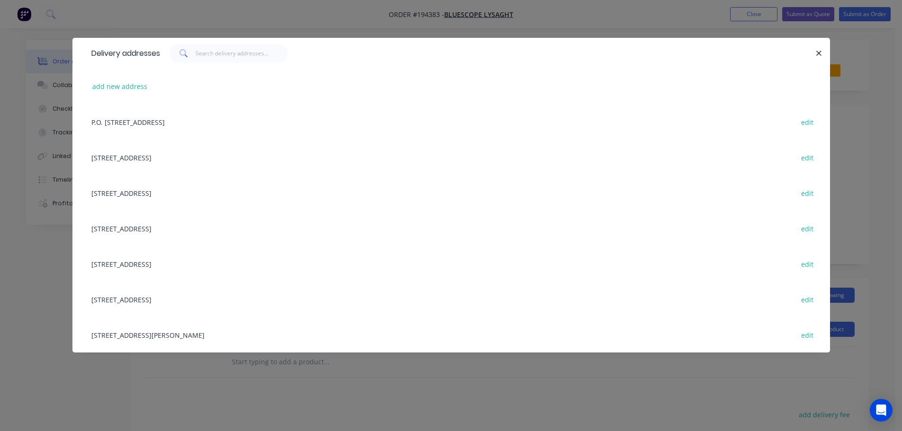
drag, startPoint x: 121, startPoint y: 338, endPoint x: 127, endPoint y: 334, distance: 7.6
click at [122, 337] on div "UNIT 4, 125 KERRY RD, (STORE), ARCHERFIELD, Queensland, Australia, 4108 edit" at bounding box center [451, 335] width 729 height 36
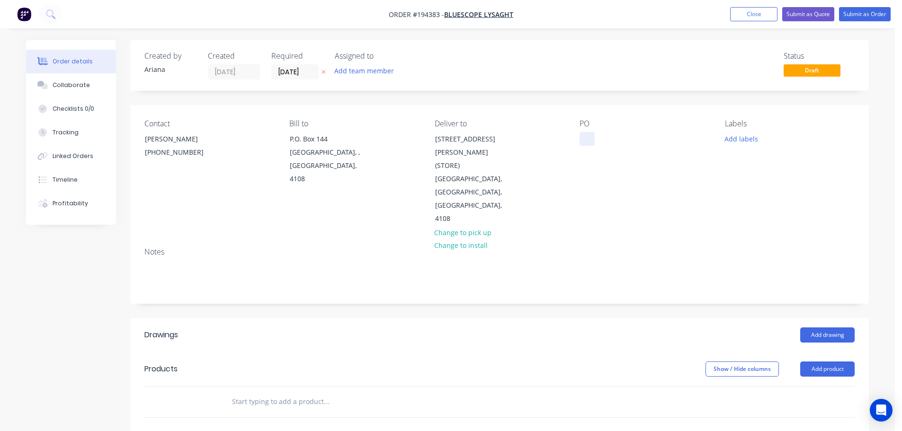
click at [589, 140] on div at bounding box center [587, 139] width 15 height 14
click at [676, 185] on div "PO DQ572247" at bounding box center [645, 172] width 130 height 107
drag, startPoint x: 734, startPoint y: 138, endPoint x: 746, endPoint y: 144, distance: 12.9
click at [734, 137] on button "Add labels" at bounding box center [741, 138] width 44 height 13
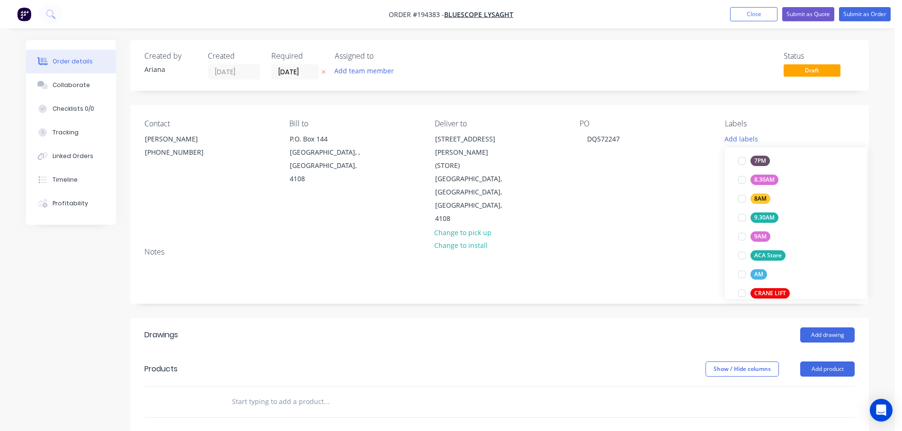
scroll to position [313, 0]
click at [742, 250] on div at bounding box center [741, 251] width 19 height 19
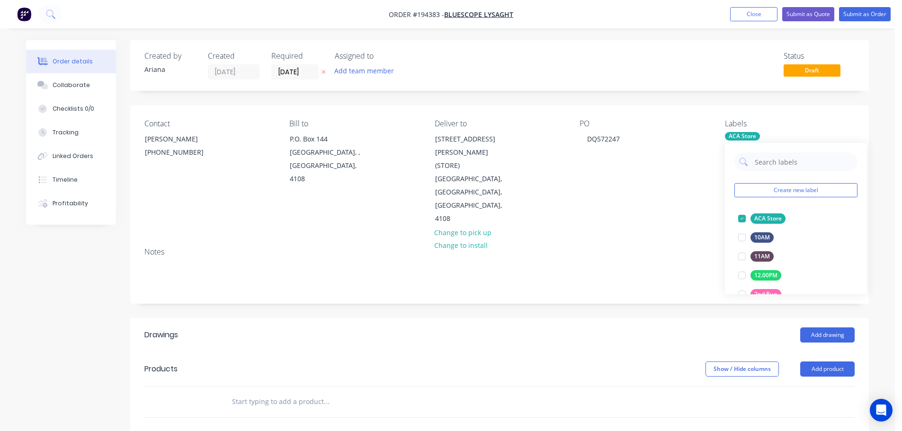
click at [659, 213] on div "Contact NATALIE BULL (07) 3365 7736 Bill to P.O. Box 144 Archerfield, , Austral…" at bounding box center [499, 172] width 739 height 135
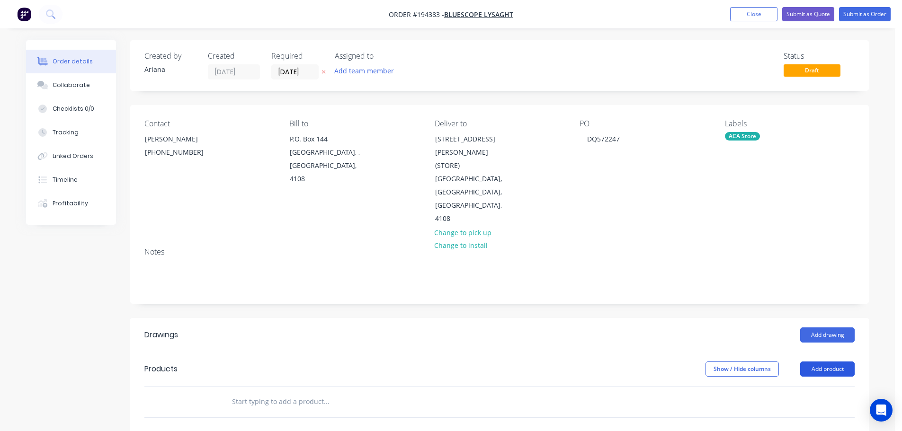
click at [828, 362] on button "Add product" at bounding box center [827, 369] width 54 height 15
click at [814, 386] on div "Product catalogue" at bounding box center [809, 393] width 73 height 14
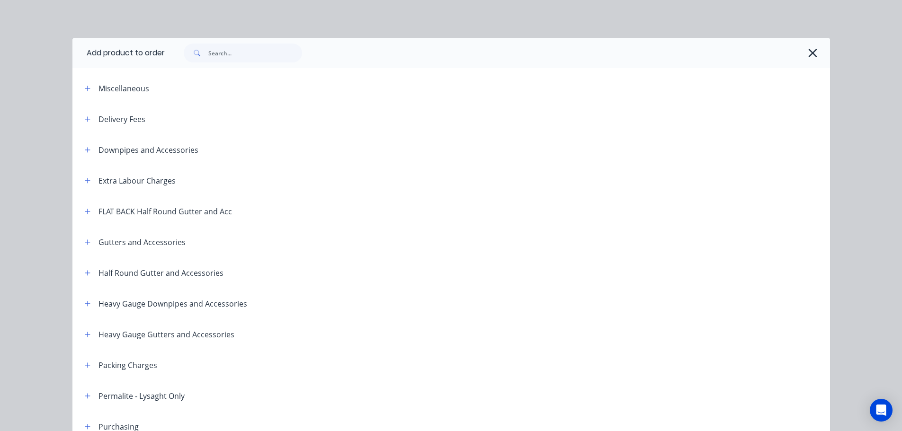
scroll to position [110, 0]
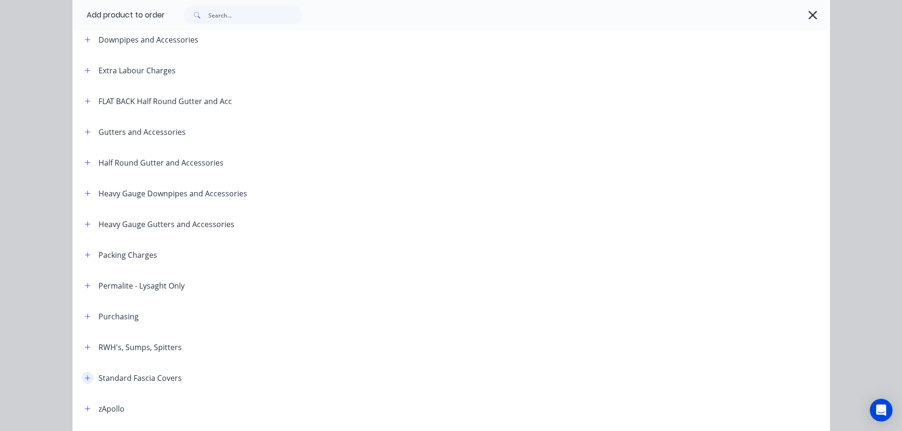
click at [85, 376] on icon "button" at bounding box center [88, 378] width 6 height 7
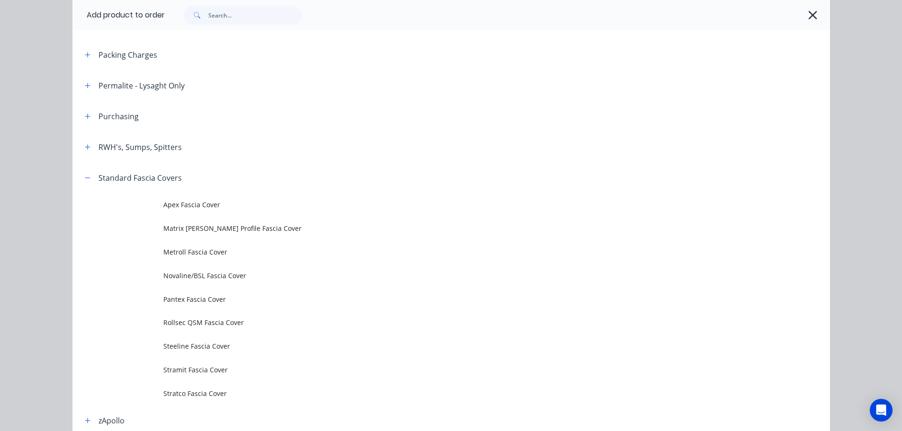
scroll to position [331, 0]
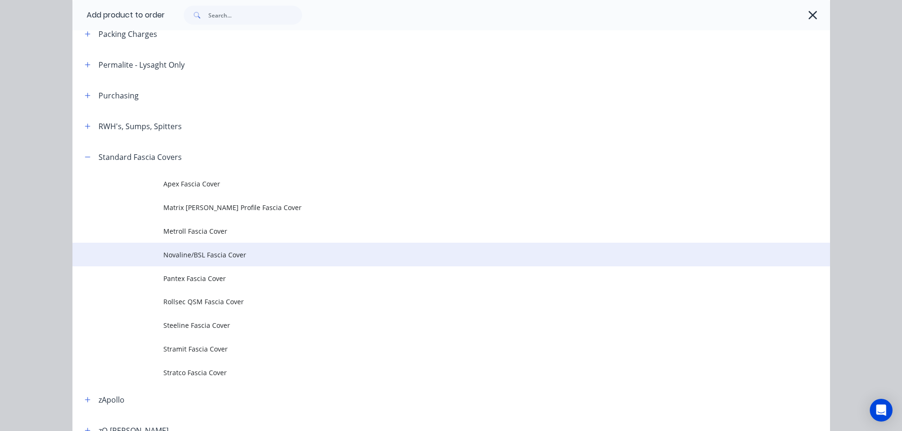
click at [199, 255] on span "Novaline/BSL Fascia Cover" at bounding box center [429, 255] width 533 height 10
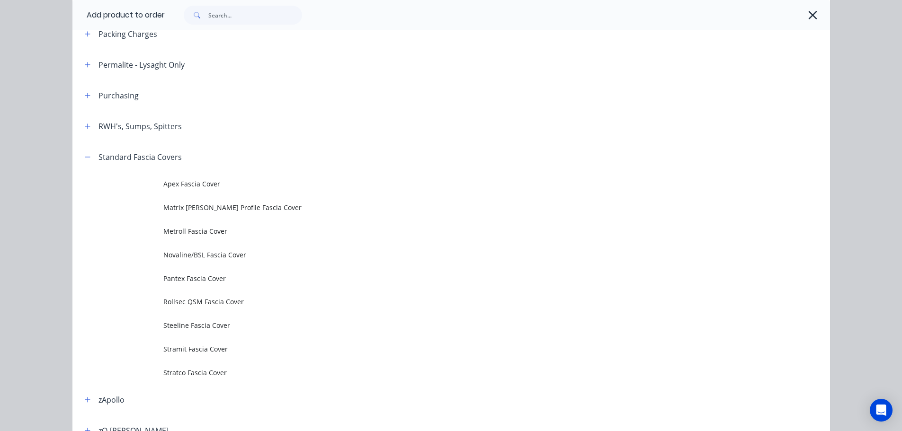
scroll to position [0, 0]
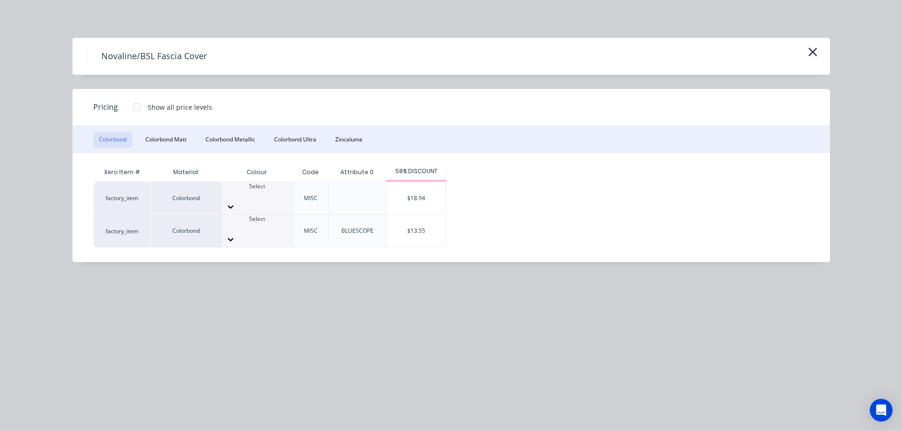
click at [269, 223] on div at bounding box center [257, 227] width 71 height 9
click at [413, 215] on div "$13.55" at bounding box center [416, 231] width 60 height 32
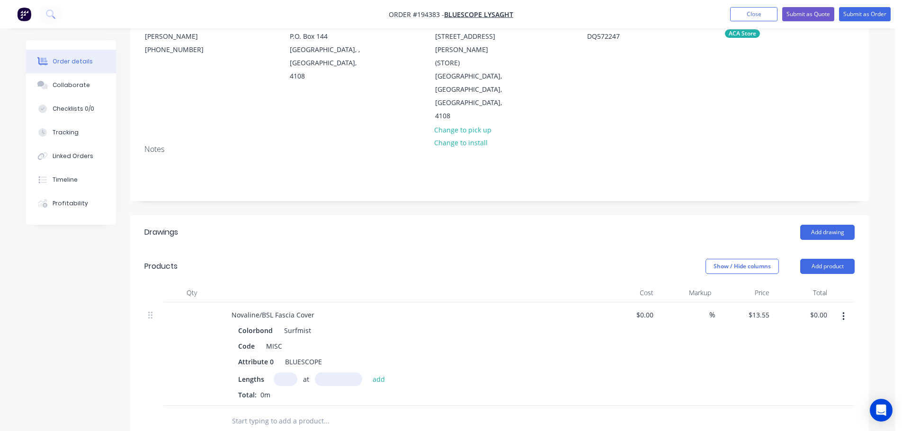
scroll to position [221, 0]
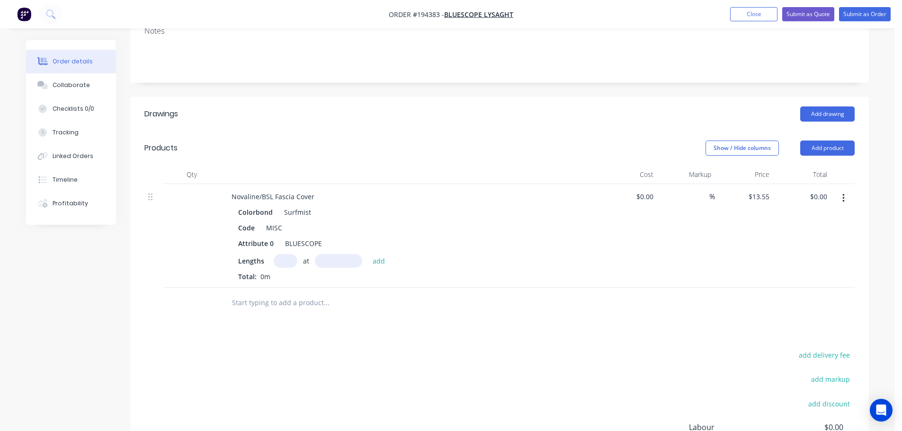
click at [285, 254] on input "text" at bounding box center [286, 261] width 24 height 14
click at [333, 254] on input "text" at bounding box center [338, 261] width 47 height 14
click at [368, 254] on button "add" at bounding box center [379, 260] width 22 height 13
click at [442, 221] on div "Code MISC" at bounding box center [407, 228] width 347 height 14
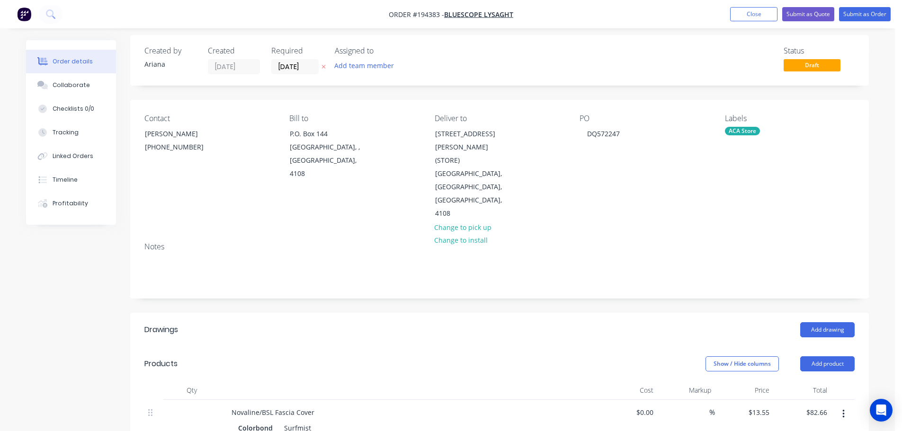
scroll to position [0, 0]
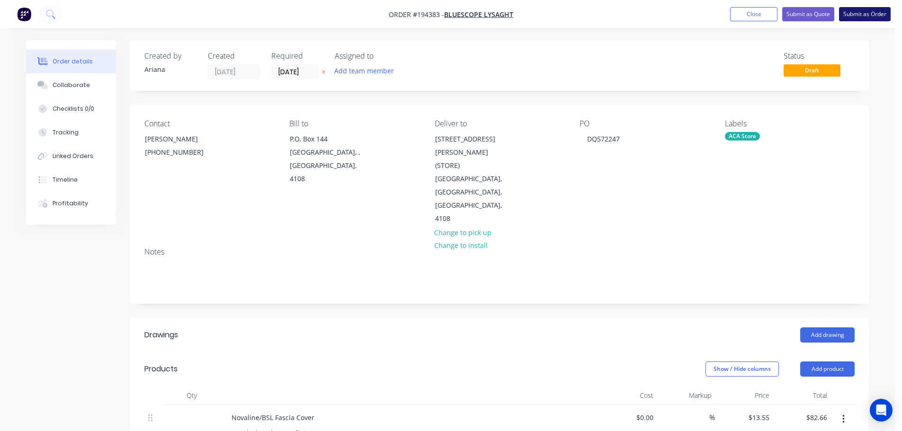
click at [878, 17] on button "Submit as Order" at bounding box center [865, 14] width 52 height 14
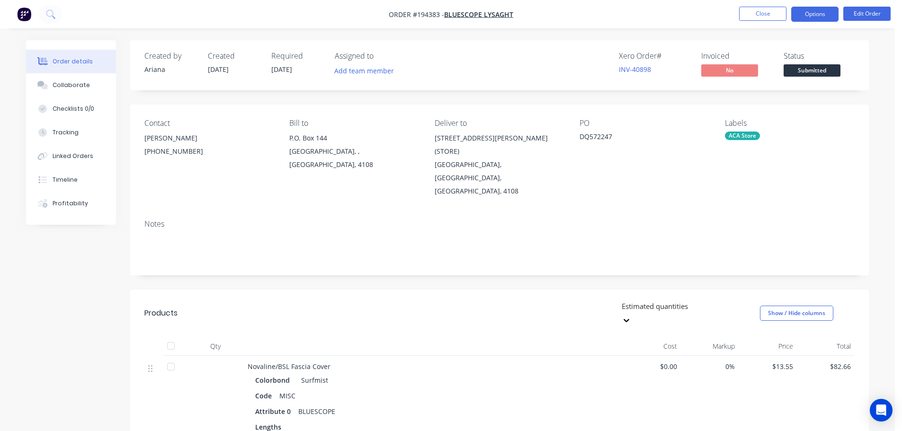
click at [819, 16] on button "Options" at bounding box center [814, 14] width 47 height 15
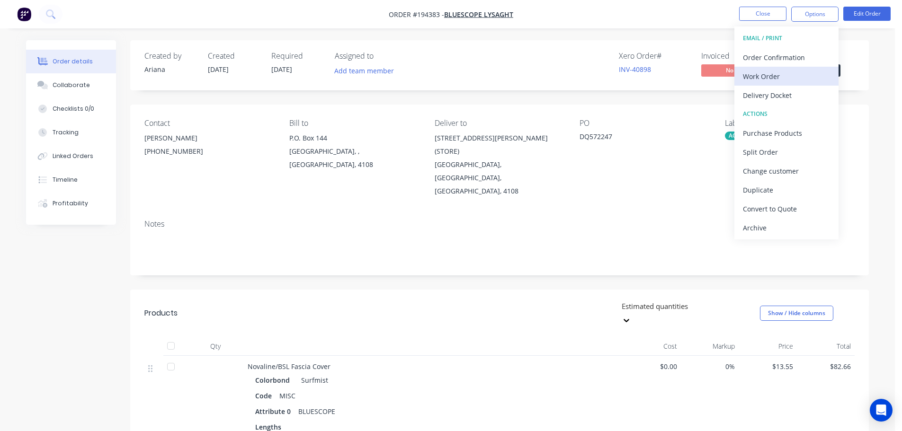
click at [788, 78] on div "Work Order" at bounding box center [786, 77] width 87 height 14
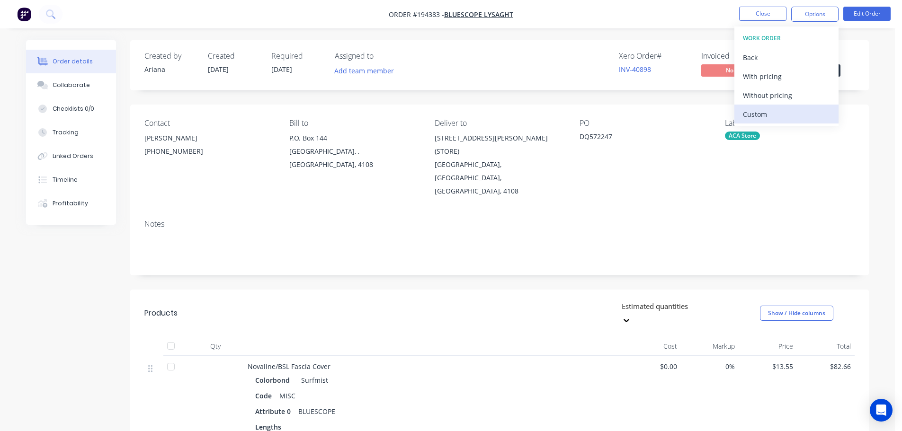
click at [768, 114] on div "Custom" at bounding box center [786, 114] width 87 height 14
click at [776, 96] on div "Without pricing" at bounding box center [786, 96] width 87 height 14
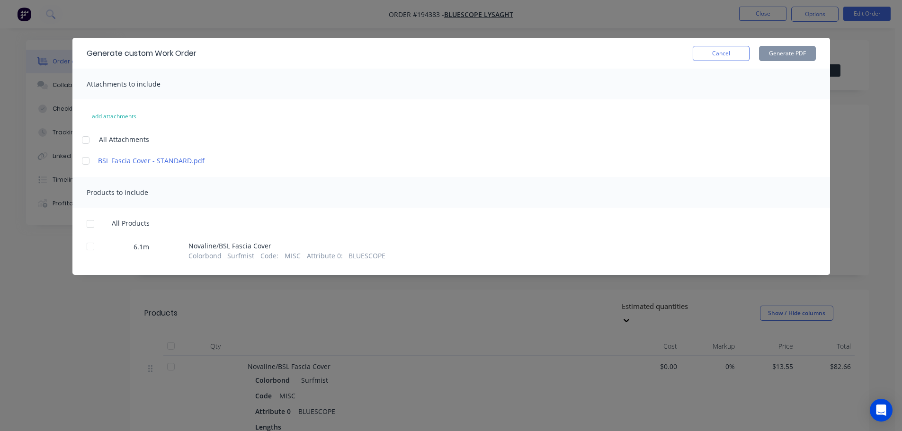
click at [88, 138] on div at bounding box center [85, 140] width 19 height 19
click at [97, 220] on div at bounding box center [90, 223] width 19 height 19
click at [795, 54] on button "Generate PDF" at bounding box center [787, 53] width 57 height 15
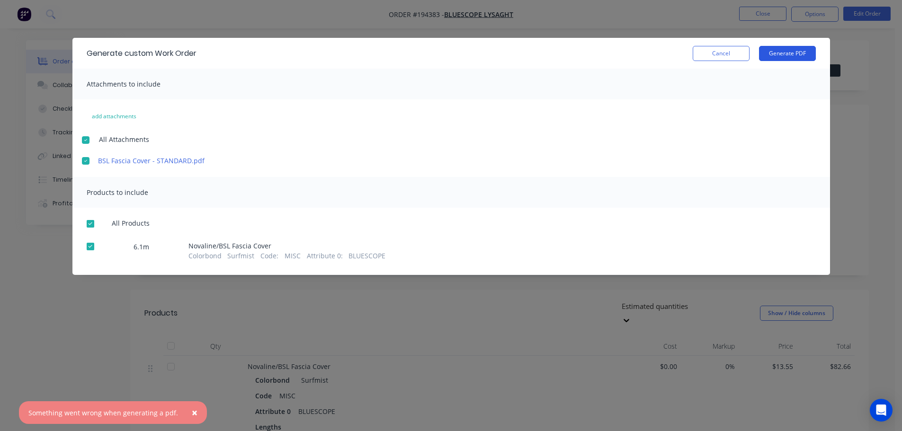
click at [795, 54] on button "Generate PDF" at bounding box center [787, 53] width 57 height 15
click at [192, 412] on button "×" at bounding box center [194, 413] width 25 height 23
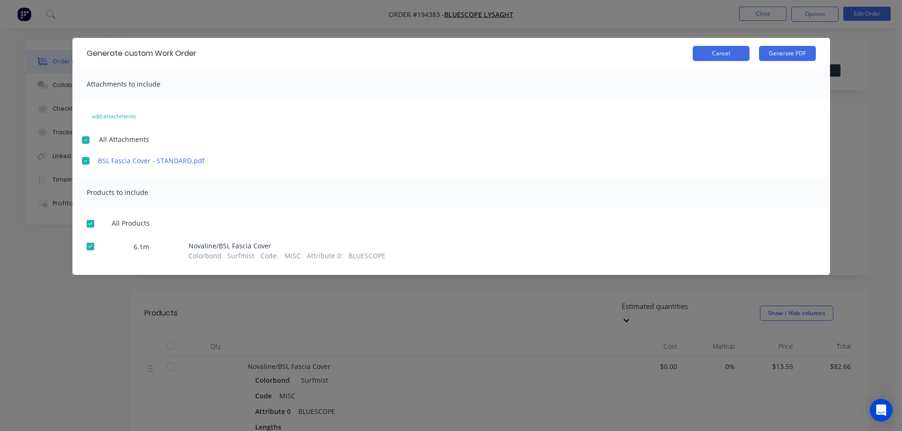
click at [730, 54] on button "Cancel" at bounding box center [721, 53] width 57 height 15
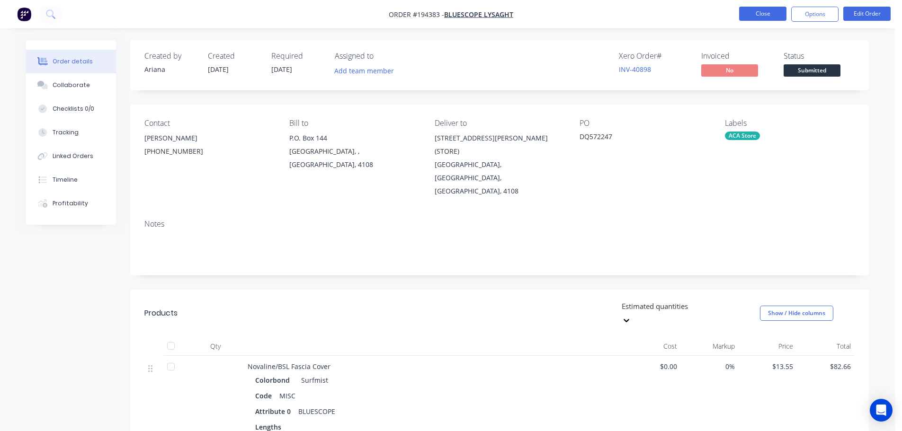
click at [766, 15] on button "Close" at bounding box center [762, 14] width 47 height 14
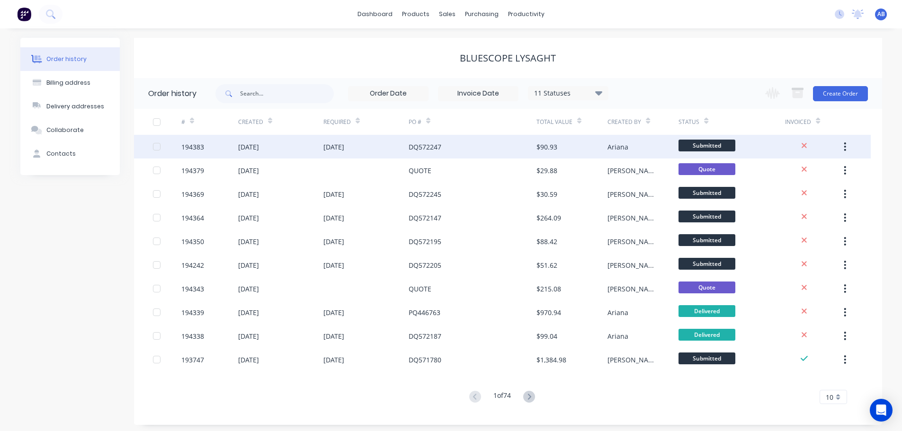
click at [453, 145] on div "DQ572247" at bounding box center [473, 147] width 128 height 24
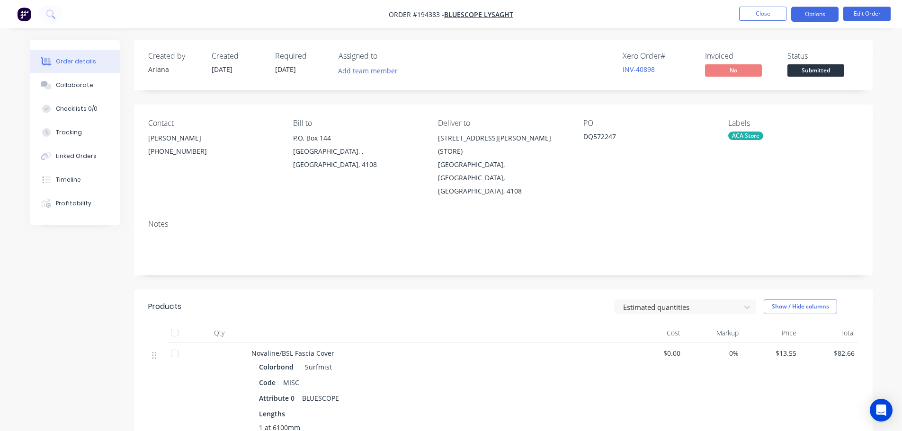
click at [819, 15] on button "Options" at bounding box center [814, 14] width 47 height 15
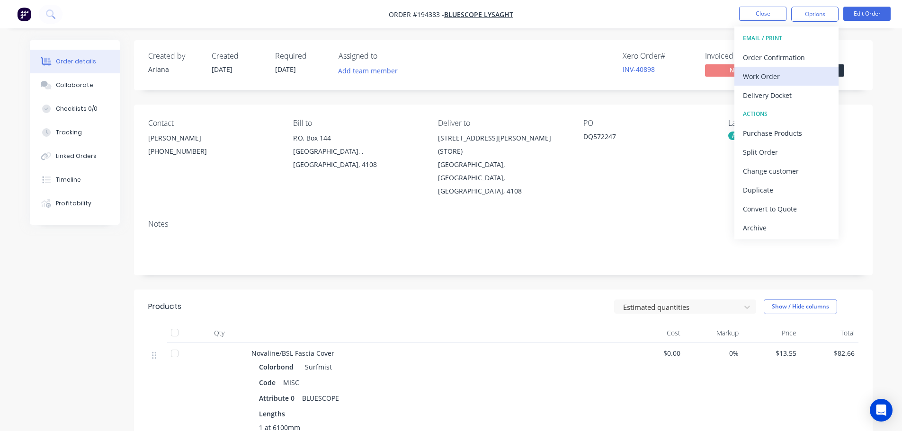
click at [786, 75] on div "Work Order" at bounding box center [786, 77] width 87 height 14
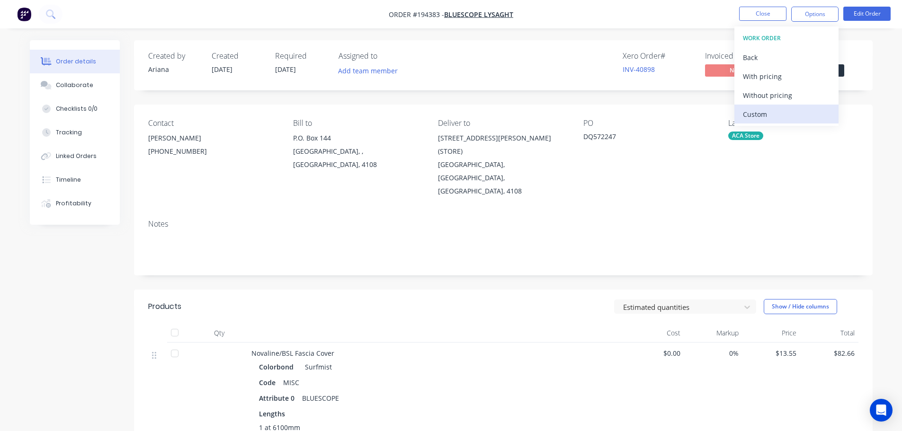
click at [770, 112] on div "Custom" at bounding box center [786, 114] width 87 height 14
click at [773, 98] on div "Without pricing" at bounding box center [786, 96] width 87 height 14
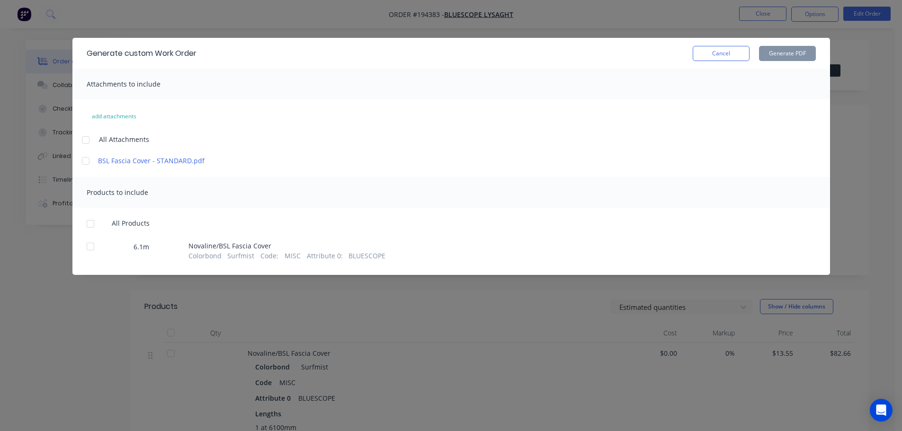
click at [88, 136] on div at bounding box center [85, 140] width 19 height 19
click at [89, 223] on div at bounding box center [90, 223] width 19 height 19
click at [786, 53] on button "Generate PDF" at bounding box center [787, 53] width 57 height 15
click at [726, 53] on button "Cancel" at bounding box center [721, 53] width 57 height 15
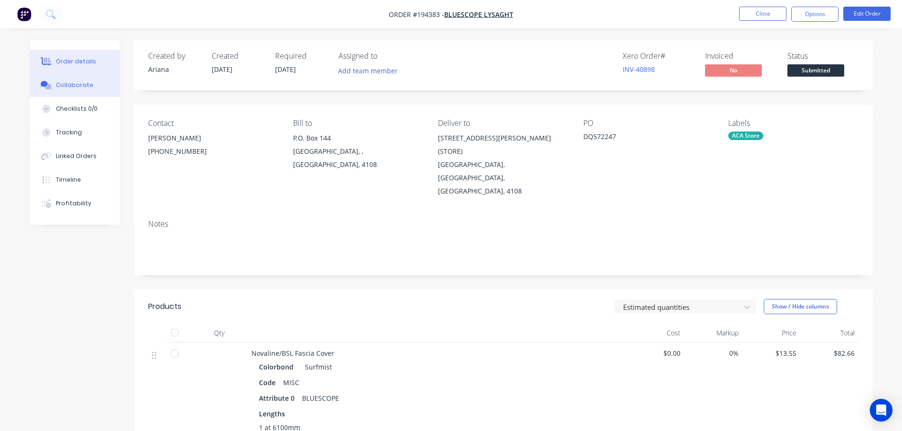
click at [75, 83] on div "Collaborate" at bounding box center [74, 85] width 37 height 9
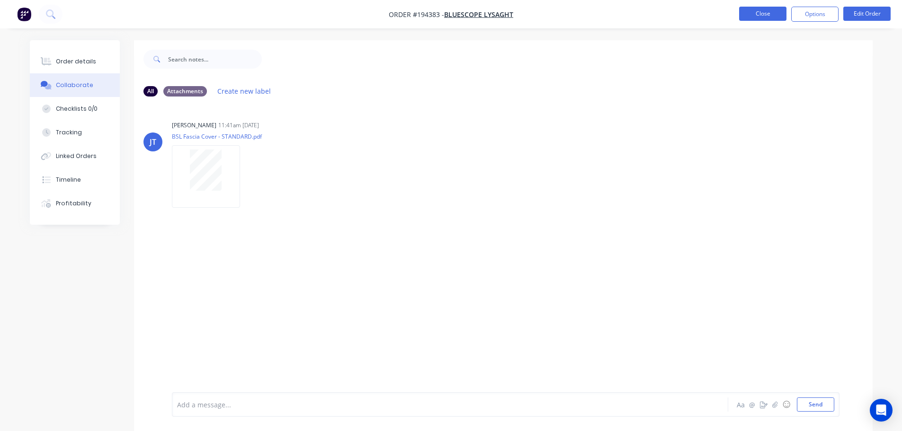
click at [764, 14] on button "Close" at bounding box center [762, 14] width 47 height 14
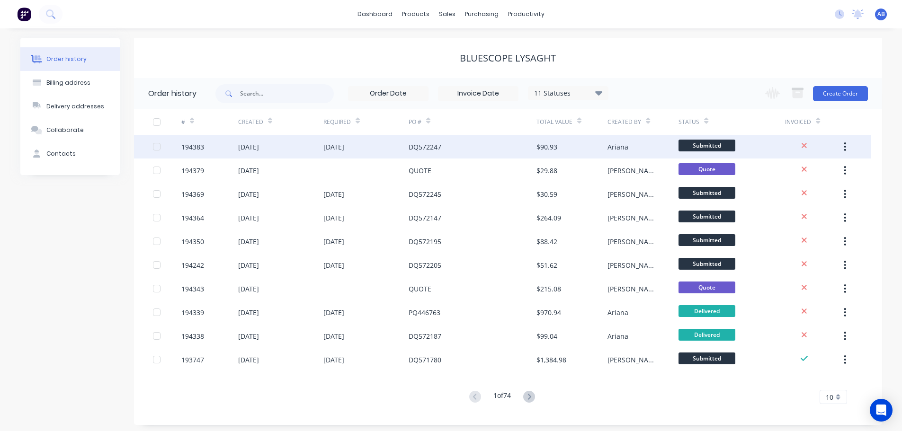
click at [433, 145] on div "DQ572247" at bounding box center [425, 147] width 33 height 10
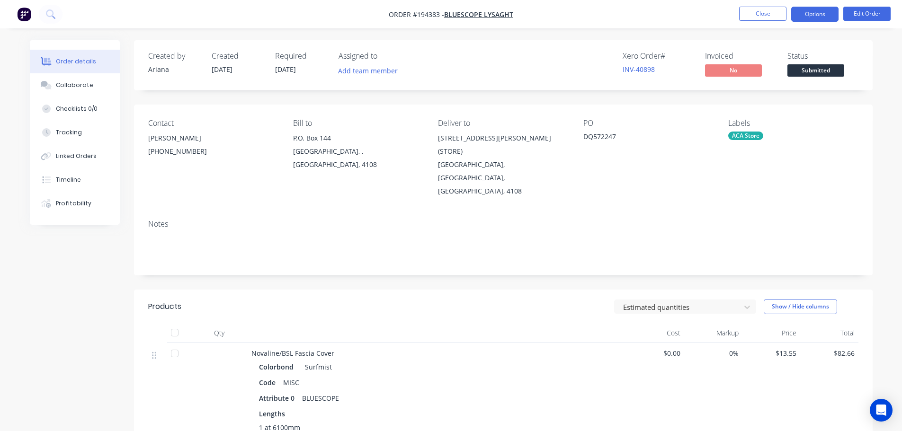
click at [821, 12] on button "Options" at bounding box center [814, 14] width 47 height 15
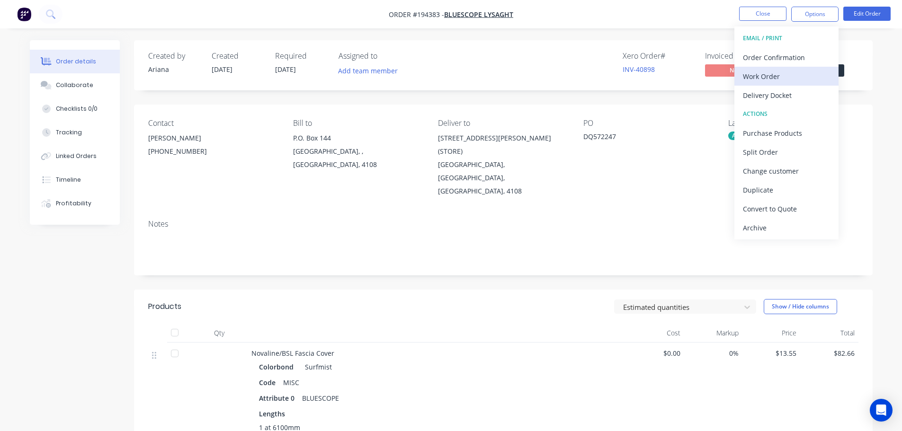
click at [779, 75] on div "Work Order" at bounding box center [786, 77] width 87 height 14
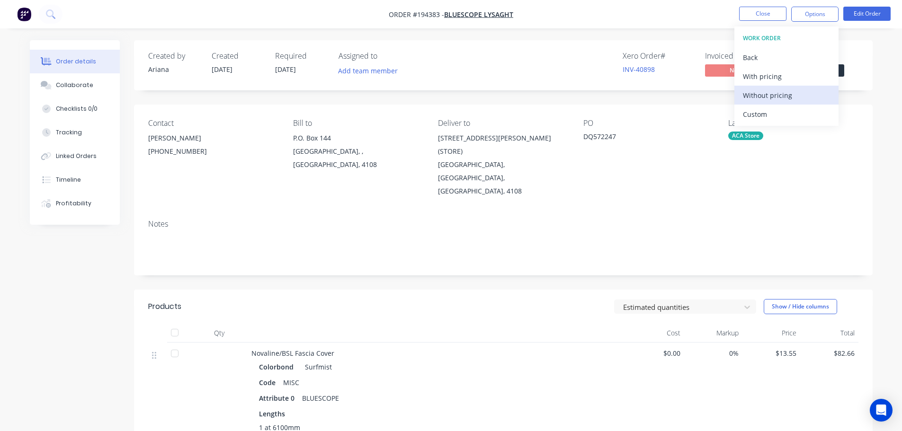
click at [777, 93] on div "Without pricing" at bounding box center [786, 96] width 87 height 14
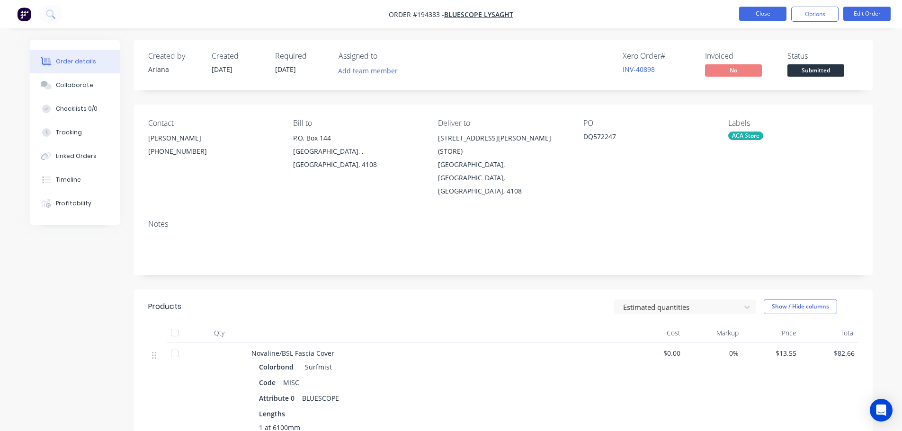
click at [771, 14] on button "Close" at bounding box center [762, 14] width 47 height 14
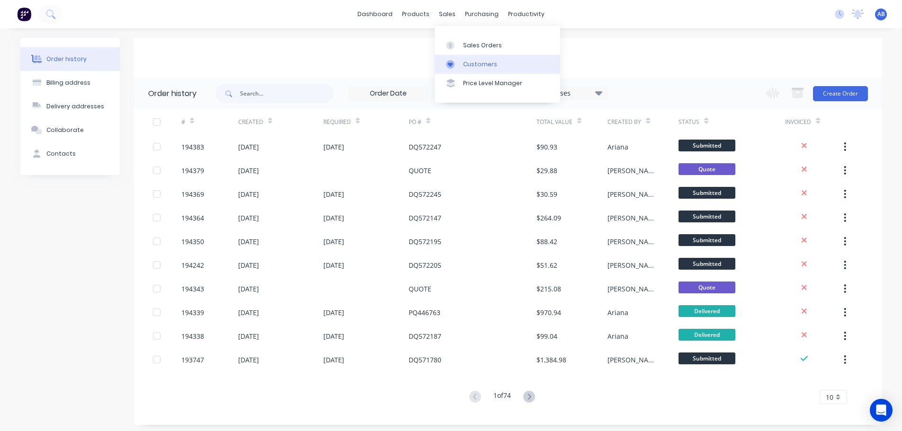
click at [473, 63] on div "Customers" at bounding box center [480, 64] width 34 height 9
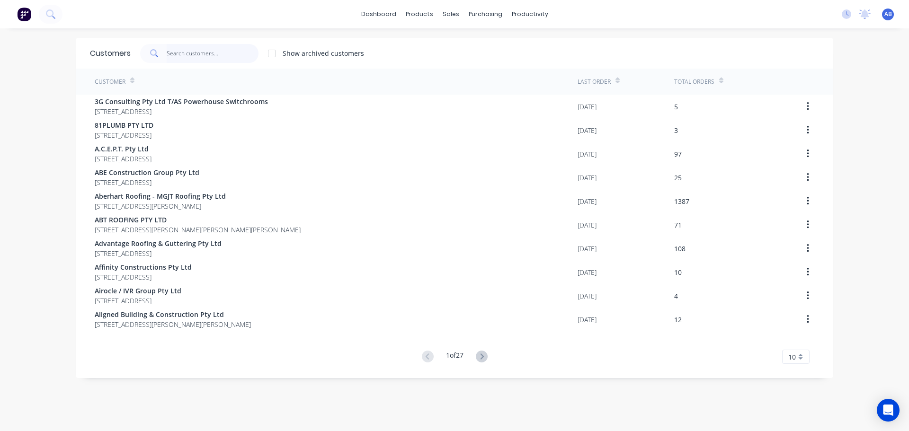
drag, startPoint x: 206, startPoint y: 52, endPoint x: 232, endPoint y: 44, distance: 26.7
click at [206, 52] on input "text" at bounding box center [213, 53] width 92 height 19
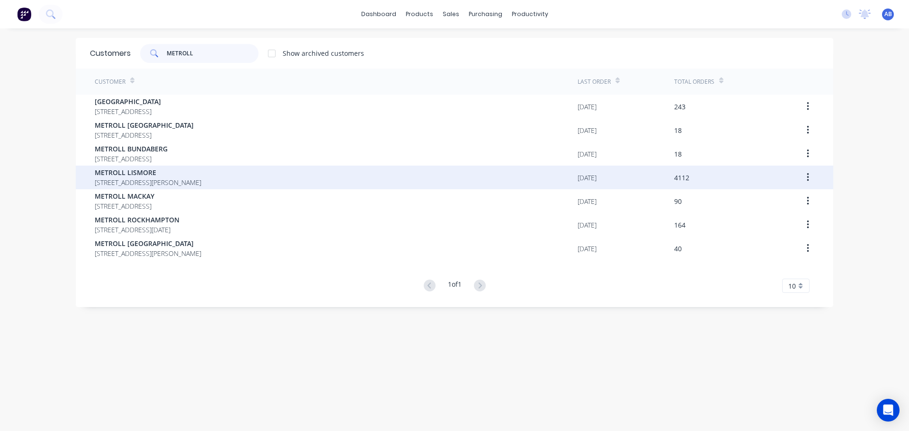
type input "METROLL"
click at [117, 172] on span "METROLL LISMORE" at bounding box center [148, 173] width 107 height 10
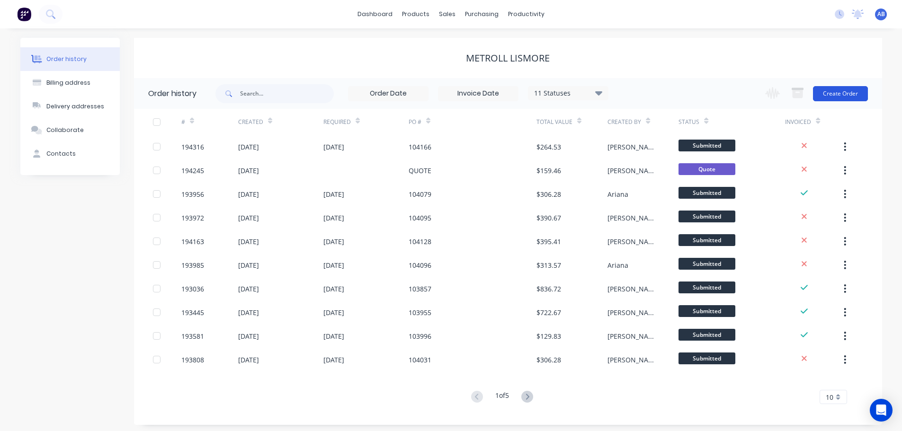
click at [838, 92] on button "Create Order" at bounding box center [840, 93] width 55 height 15
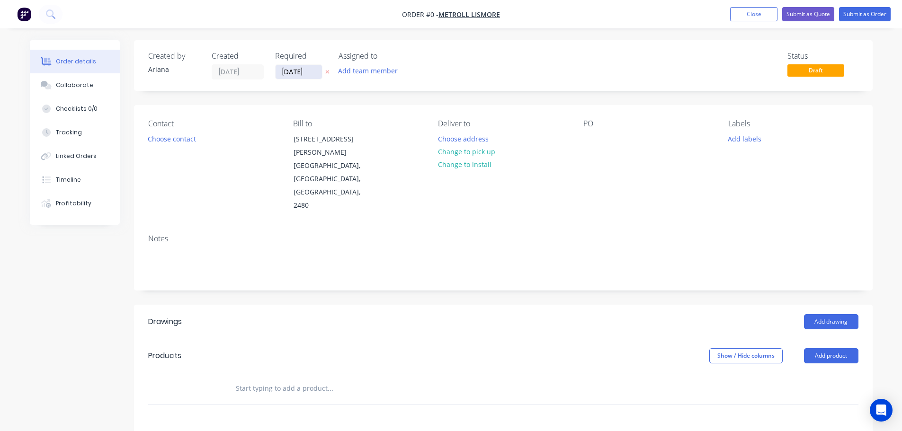
click at [303, 72] on input "[DATE]" at bounding box center [299, 72] width 46 height 14
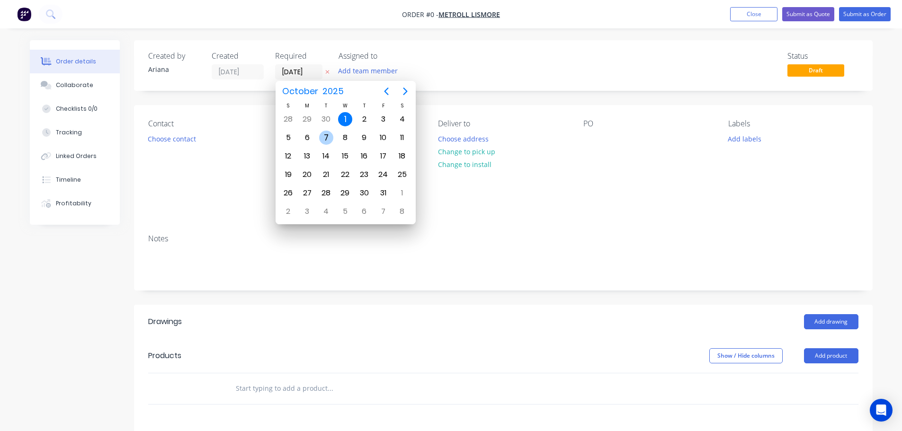
click at [327, 135] on div "7" at bounding box center [326, 138] width 14 height 14
type input "[DATE]"
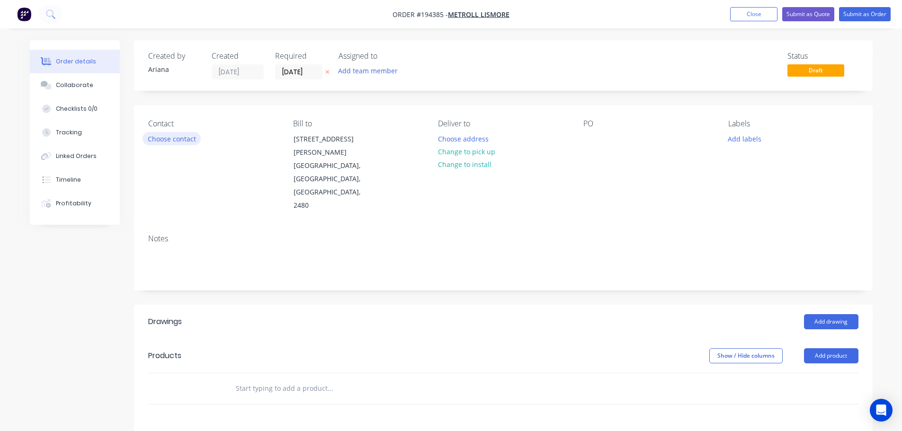
click at [170, 137] on button "Choose contact" at bounding box center [172, 138] width 58 height 13
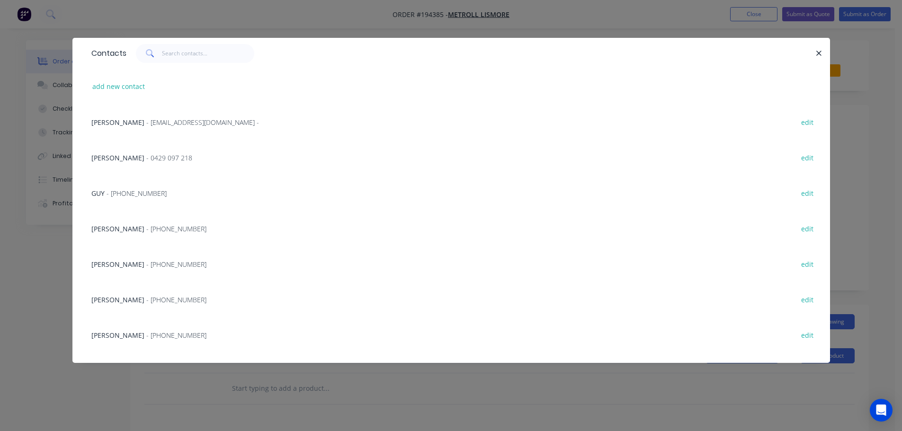
click at [146, 227] on span "- [PHONE_NUMBER]" at bounding box center [176, 228] width 60 height 9
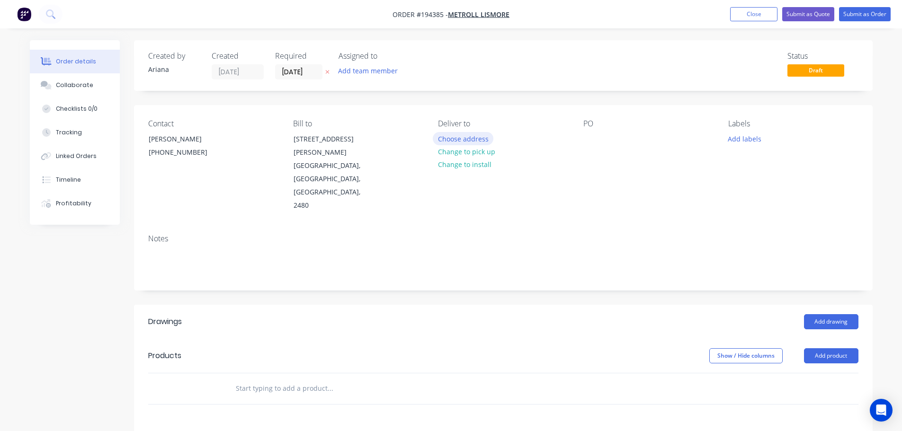
click at [471, 139] on button "Choose address" at bounding box center [463, 138] width 61 height 13
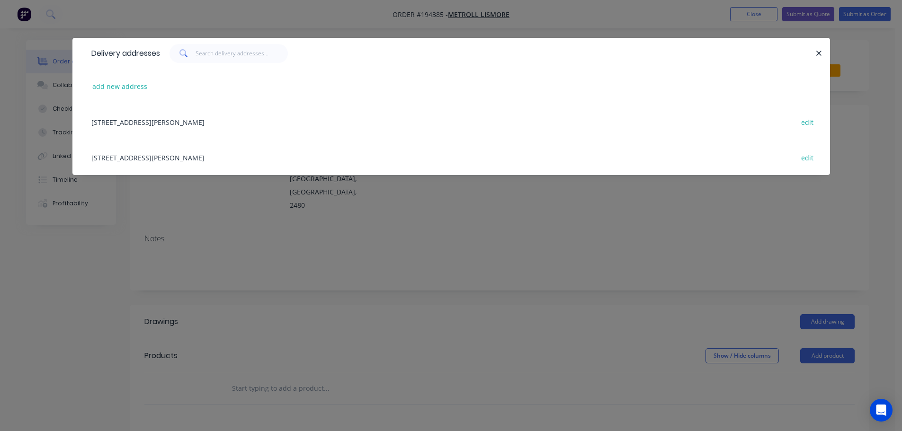
click at [178, 157] on div "[STREET_ADDRESS][PERSON_NAME] edit" at bounding box center [451, 158] width 729 height 36
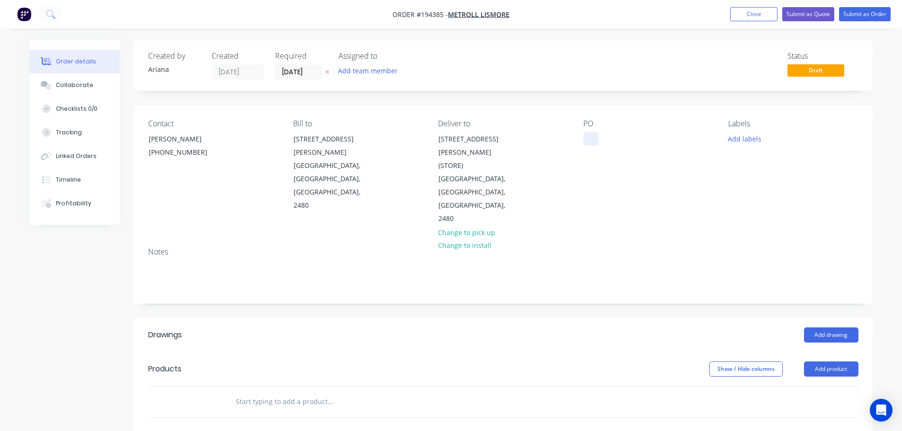
click at [593, 139] on div at bounding box center [590, 139] width 15 height 14
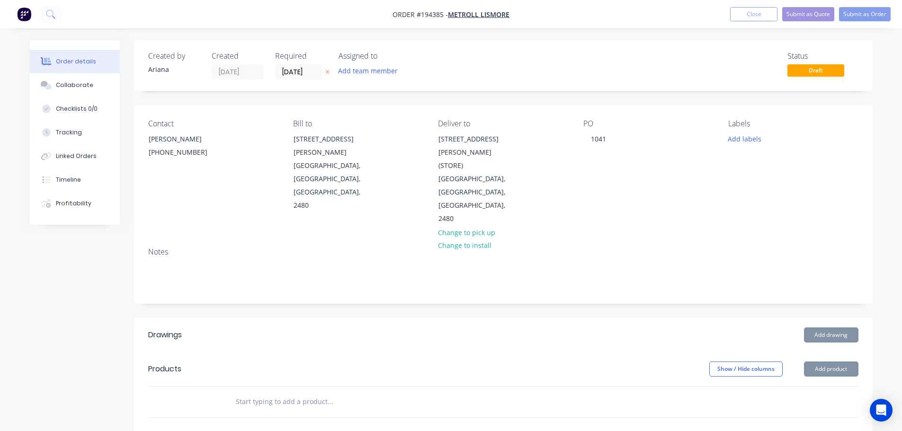
click at [647, 180] on div "PO 1041" at bounding box center [648, 172] width 130 height 107
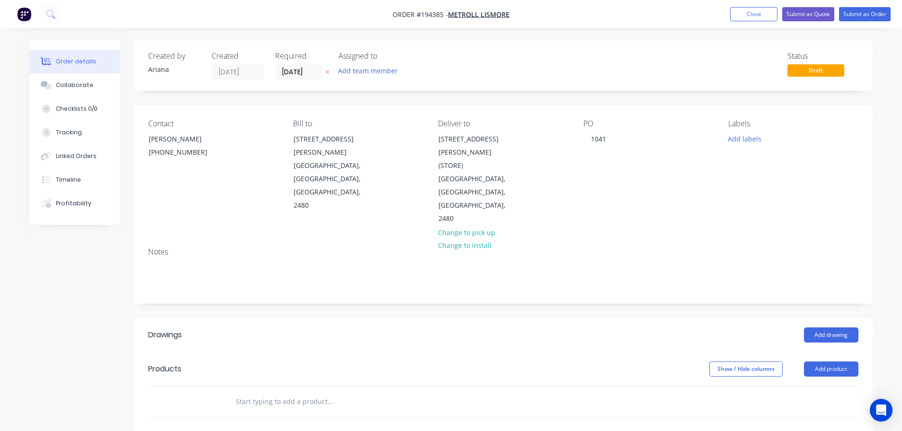
click at [617, 140] on div "PO 1041" at bounding box center [648, 172] width 130 height 107
click at [608, 136] on div "1041" at bounding box center [598, 139] width 30 height 14
click at [655, 198] on div "Contact [PERSON_NAME] [PHONE_NUMBER] Bill to [STREET_ADDRESS][PERSON_NAME] Deli…" at bounding box center [503, 172] width 739 height 135
click at [612, 137] on div "1041" at bounding box center [598, 139] width 30 height 14
click at [675, 156] on div "PO 104169" at bounding box center [648, 172] width 130 height 107
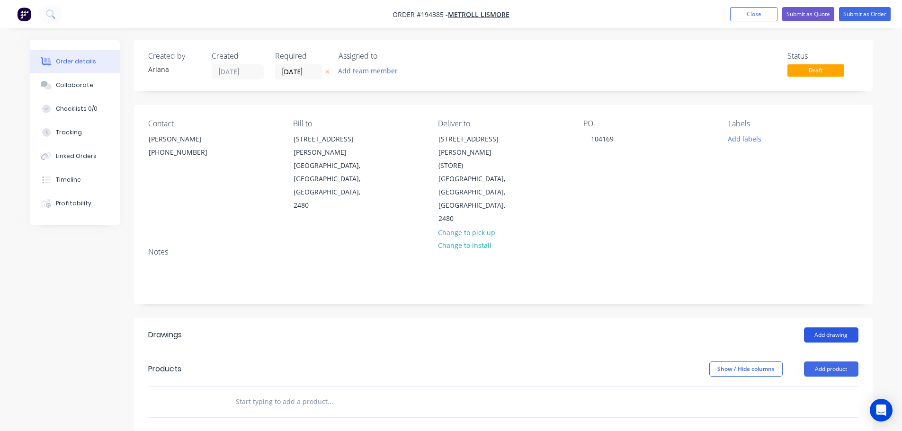
click at [836, 328] on button "Add drawing" at bounding box center [831, 335] width 54 height 15
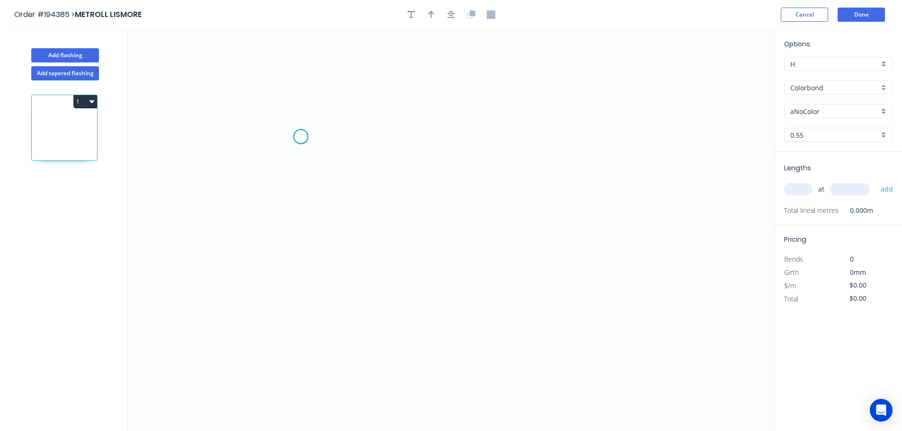
click at [301, 137] on icon "0" at bounding box center [451, 230] width 646 height 402
click at [646, 105] on icon "0" at bounding box center [451, 230] width 646 height 402
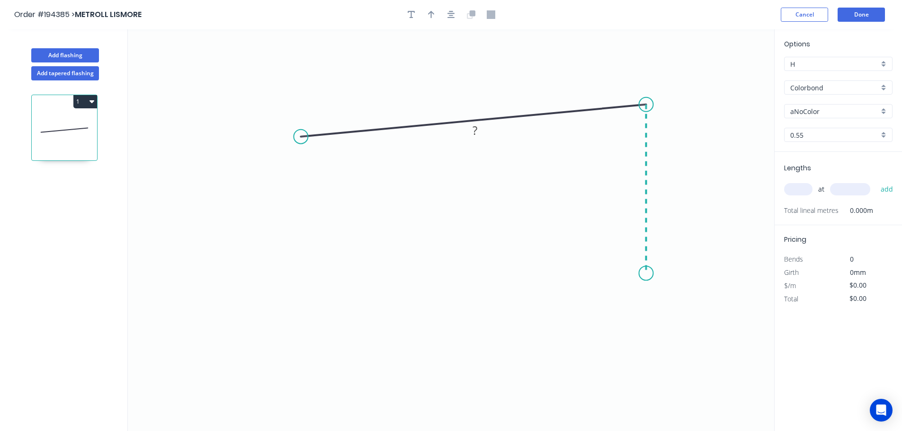
click at [652, 274] on icon "0 ?" at bounding box center [451, 230] width 646 height 402
click at [497, 293] on icon "0 ? ? ? º" at bounding box center [451, 230] width 646 height 402
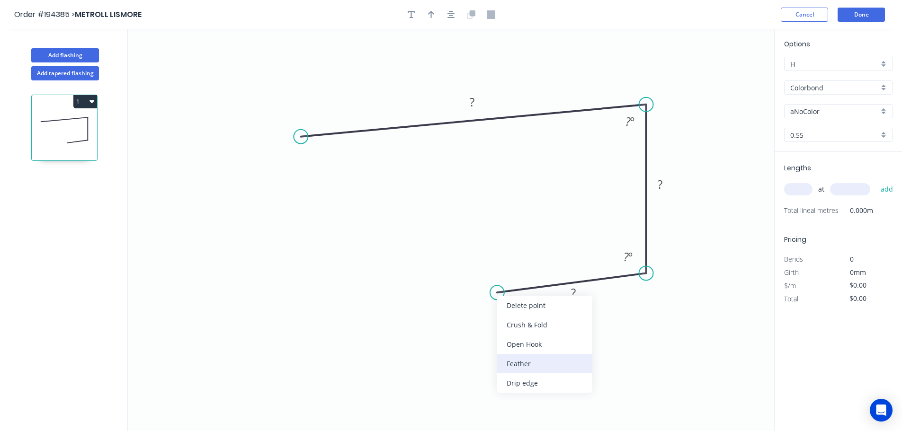
click at [528, 361] on div "Feather" at bounding box center [544, 363] width 95 height 19
click at [519, 266] on rect at bounding box center [506, 266] width 37 height 19
drag, startPoint x: 523, startPoint y: 267, endPoint x: 458, endPoint y: 266, distance: 64.9
click at [458, 266] on rect at bounding box center [441, 265] width 37 height 19
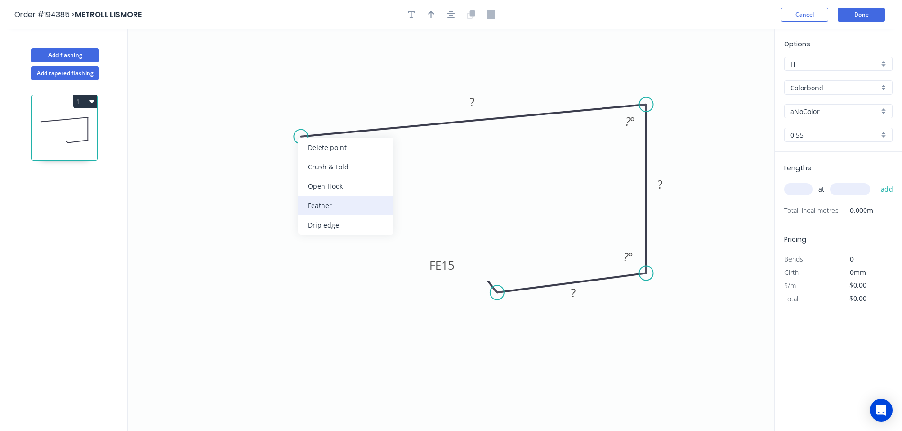
click at [318, 203] on div "Feather" at bounding box center [345, 205] width 95 height 19
click at [320, 167] on div "Flip bend" at bounding box center [348, 165] width 95 height 19
drag, startPoint x: 332, startPoint y: 153, endPoint x: 278, endPoint y: 181, distance: 60.6
click at [278, 181] on rect at bounding box center [261, 179] width 37 height 19
click at [475, 98] on rect at bounding box center [472, 102] width 19 height 13
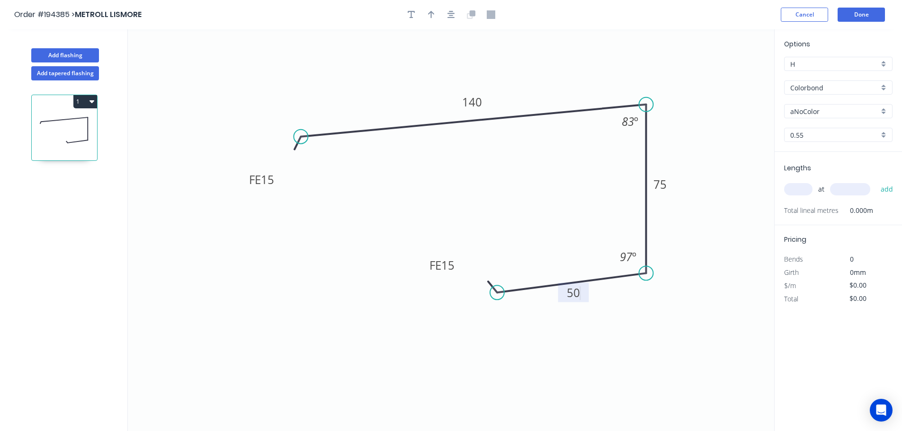
drag, startPoint x: 355, startPoint y: 198, endPoint x: 384, endPoint y: 162, distance: 46.1
click at [357, 196] on icon "0 FE 15 140 75 FE 15 50 83 º 97 º" at bounding box center [451, 230] width 646 height 402
type input "$11.63"
click at [431, 14] on icon "button" at bounding box center [431, 15] width 7 height 8
drag, startPoint x: 725, startPoint y: 72, endPoint x: 551, endPoint y: 73, distance: 174.2
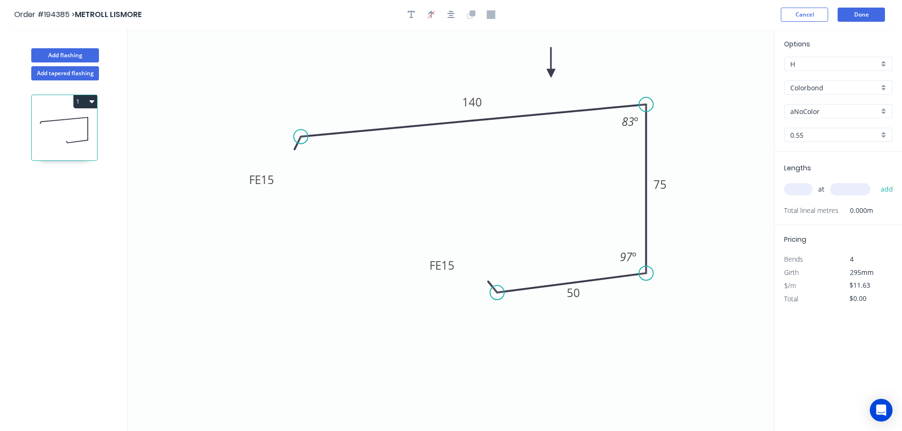
click at [551, 73] on icon at bounding box center [551, 62] width 9 height 30
click at [884, 108] on div "aNoColor" at bounding box center [838, 111] width 108 height 14
click at [851, 131] on div "Surfmist" at bounding box center [838, 127] width 107 height 17
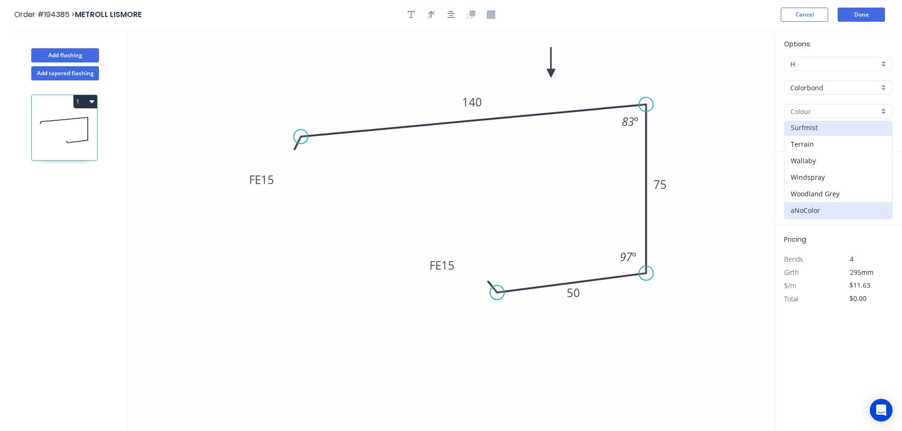
type input "Surfmist"
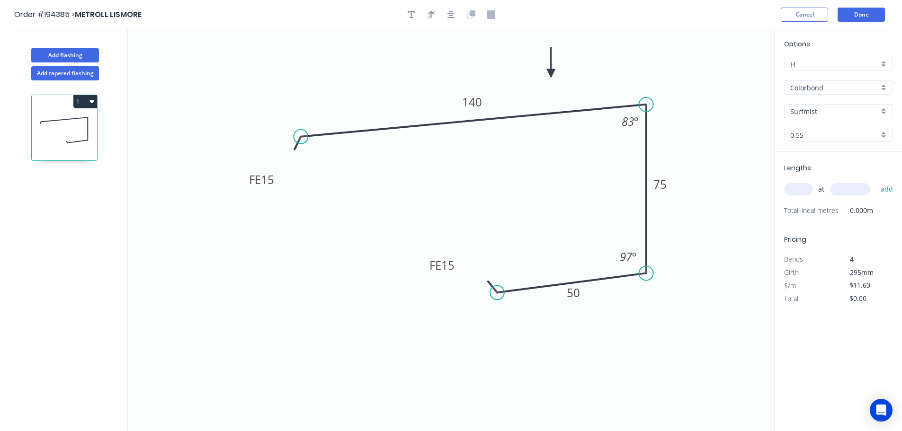
click at [883, 135] on div "0.55" at bounding box center [838, 135] width 108 height 14
click at [793, 186] on div "1.2" at bounding box center [838, 186] width 107 height 17
type input "1.2"
type input "$22.27"
click at [804, 184] on input "text" at bounding box center [798, 189] width 28 height 12
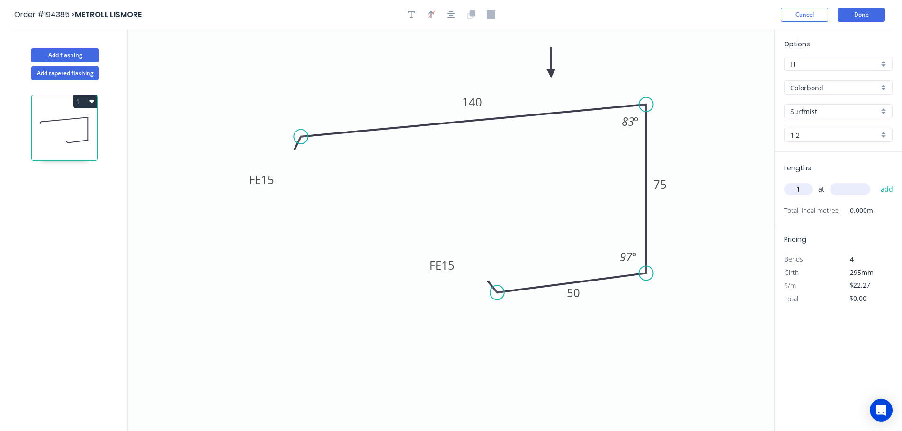
type input "1"
type input "3000"
click at [876, 181] on button "add" at bounding box center [887, 189] width 22 height 16
type input "$66.81"
click at [864, 16] on button "Done" at bounding box center [861, 15] width 47 height 14
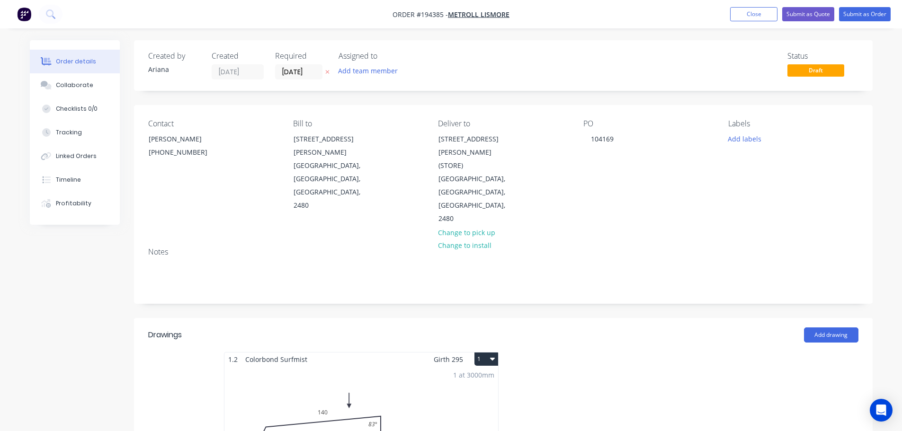
click at [486, 353] on button "1" at bounding box center [486, 359] width 24 height 13
click at [479, 375] on div "Use larger box size" at bounding box center [453, 382] width 73 height 14
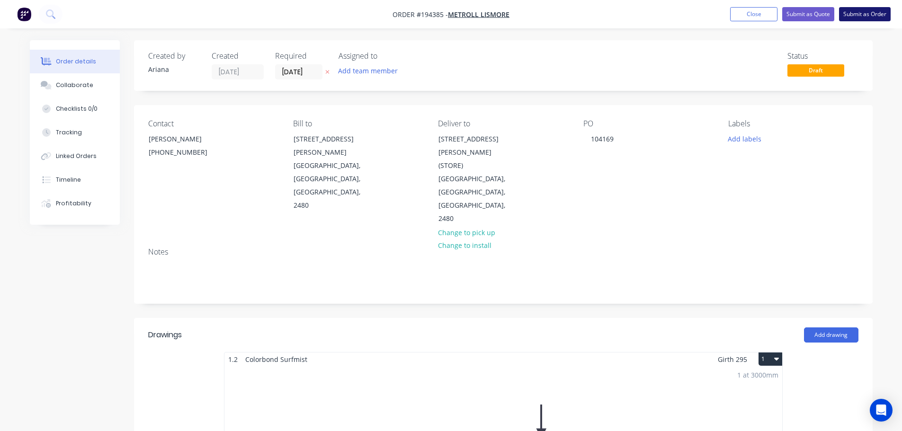
click at [867, 13] on button "Submit as Order" at bounding box center [865, 14] width 52 height 14
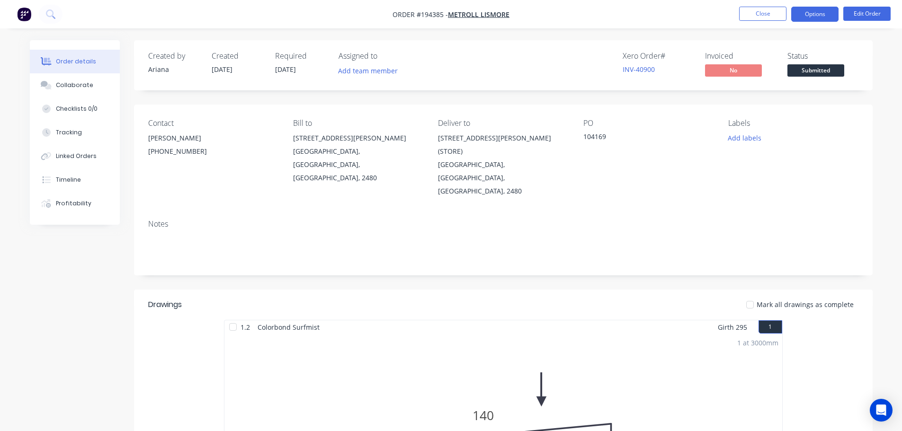
click at [817, 14] on button "Options" at bounding box center [814, 14] width 47 height 15
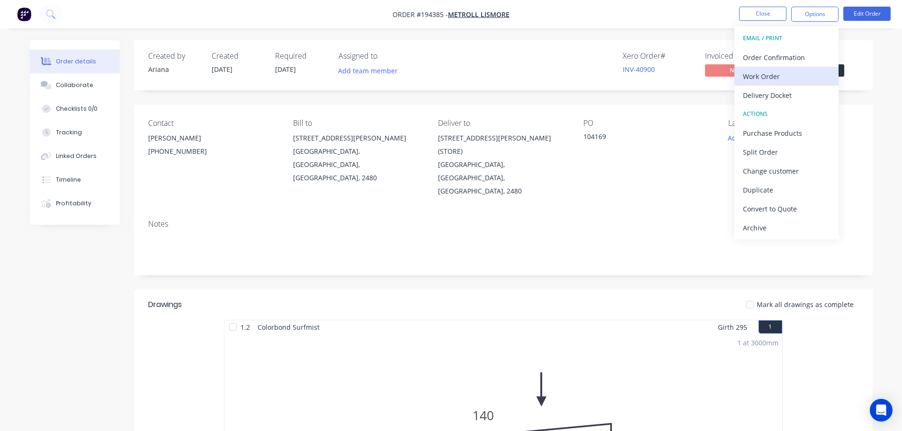
click at [762, 74] on div "Work Order" at bounding box center [786, 77] width 87 height 14
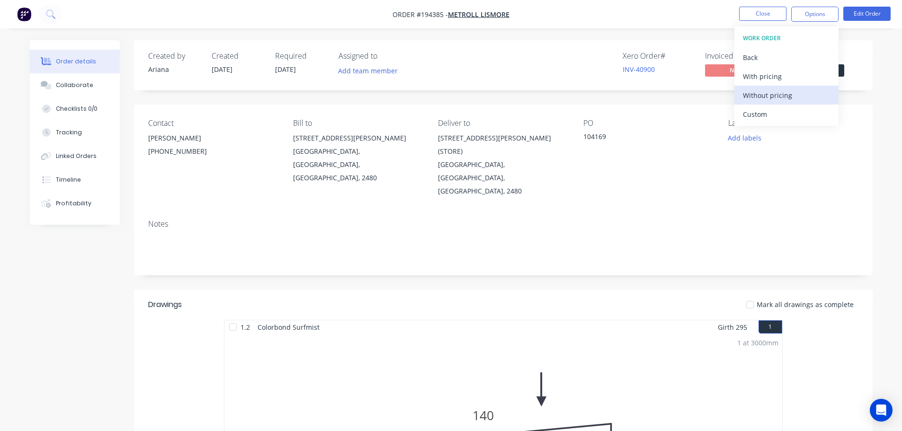
click at [752, 96] on div "Without pricing" at bounding box center [786, 96] width 87 height 14
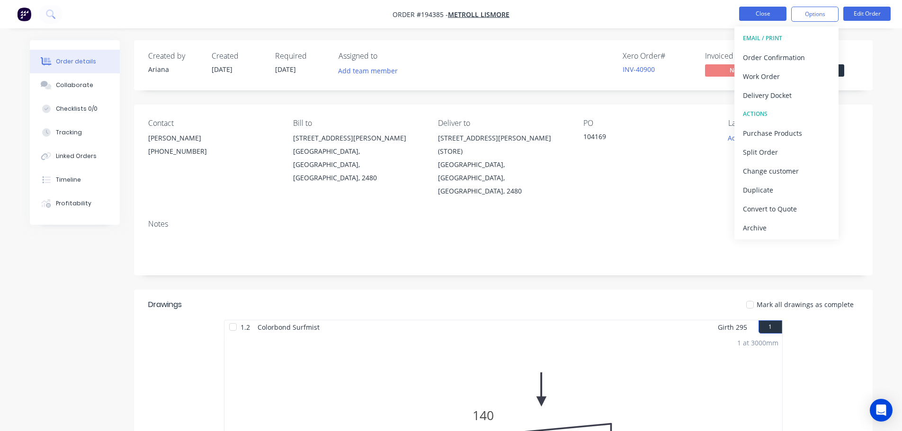
click at [770, 16] on button "Close" at bounding box center [762, 14] width 47 height 14
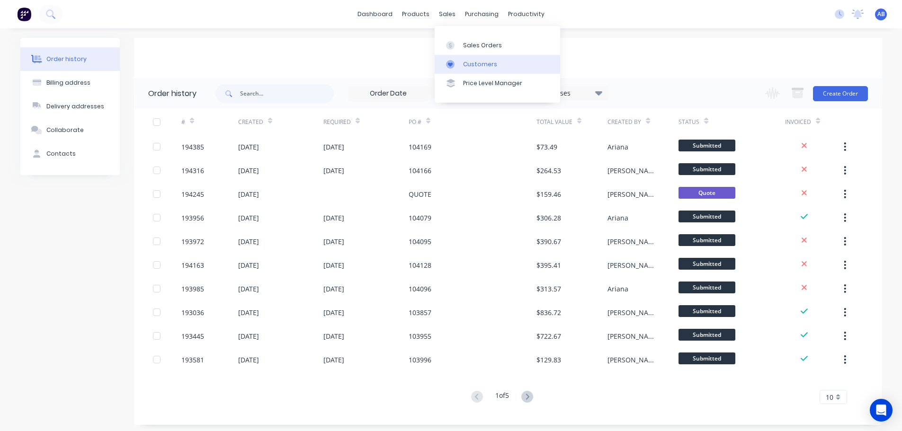
click at [466, 60] on div "Customers" at bounding box center [480, 64] width 34 height 9
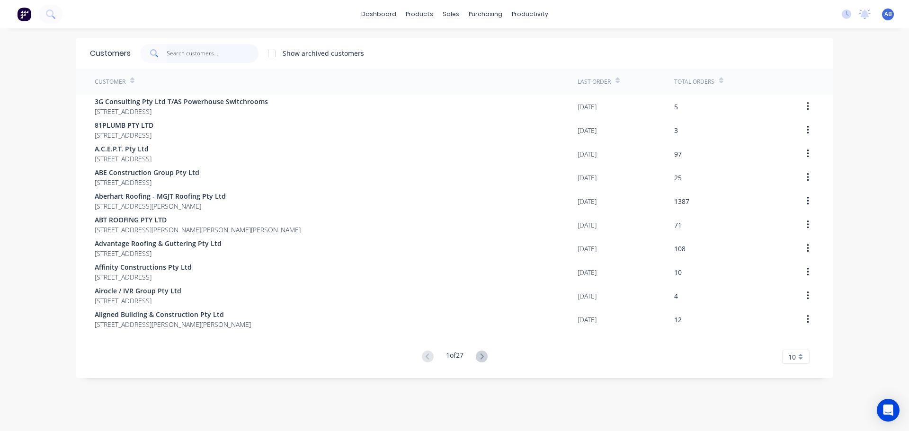
drag, startPoint x: 215, startPoint y: 54, endPoint x: 439, endPoint y: 54, distance: 224.4
click at [215, 53] on input "text" at bounding box center [213, 53] width 92 height 19
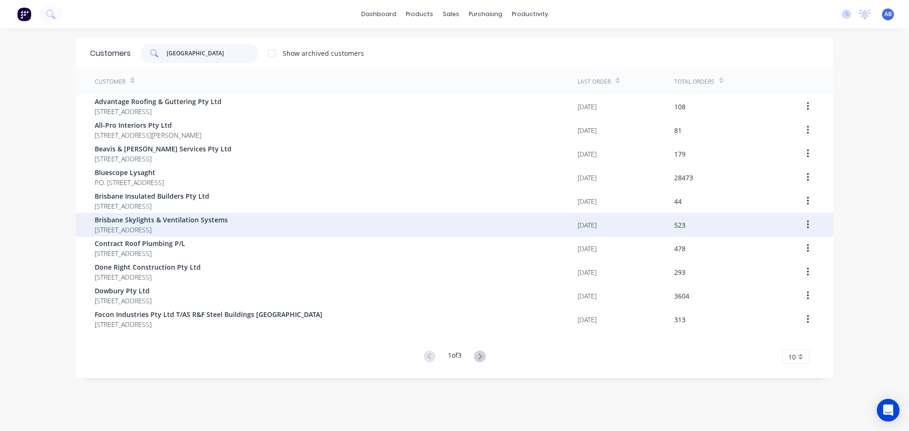
type input "[GEOGRAPHIC_DATA]"
click at [152, 223] on span "Brisbane Skylights & Ventilation Systems" at bounding box center [161, 220] width 133 height 10
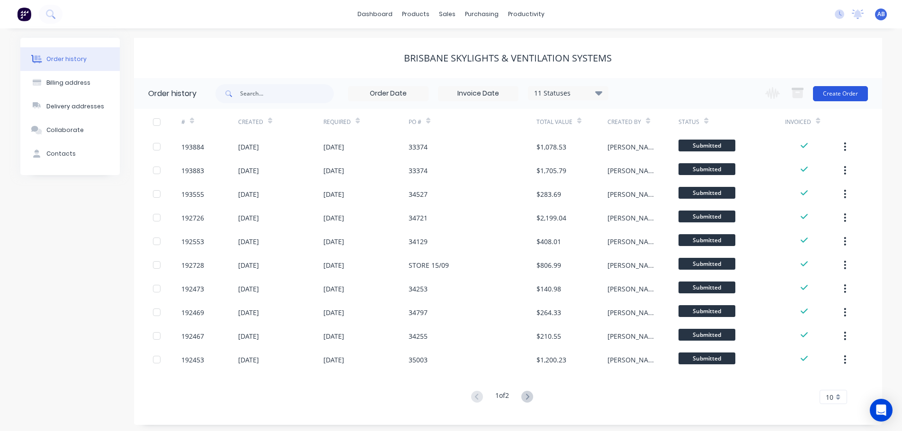
click at [841, 93] on button "Create Order" at bounding box center [840, 93] width 55 height 15
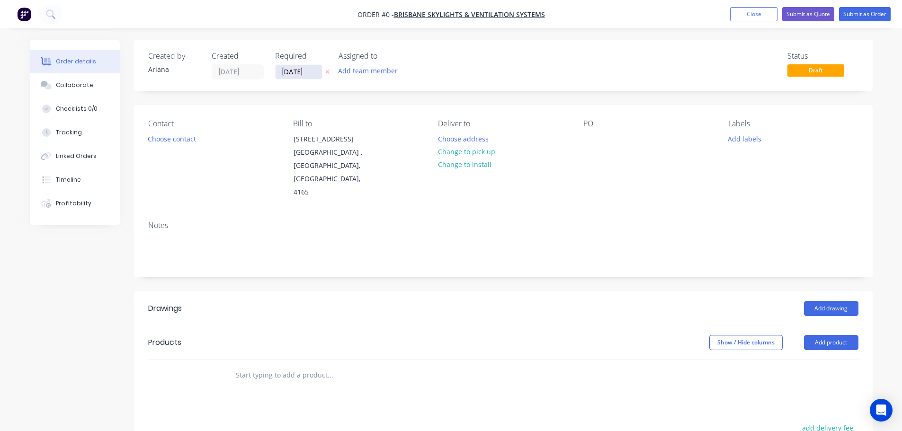
click at [301, 75] on input "[DATE]" at bounding box center [299, 72] width 46 height 14
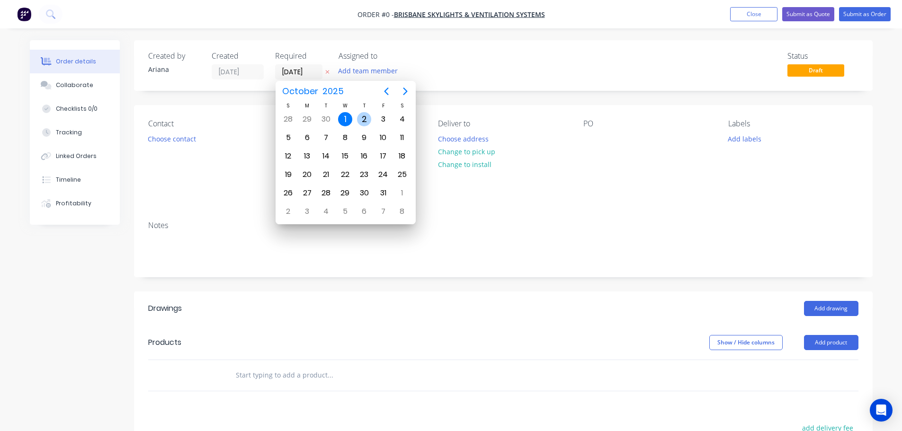
click at [365, 115] on div "2" at bounding box center [364, 119] width 14 height 14
type input "[DATE]"
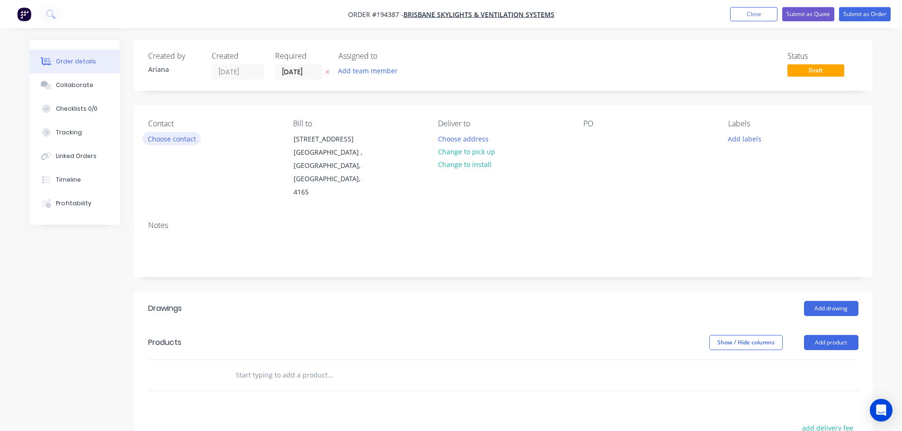
click at [179, 140] on button "Choose contact" at bounding box center [172, 138] width 58 height 13
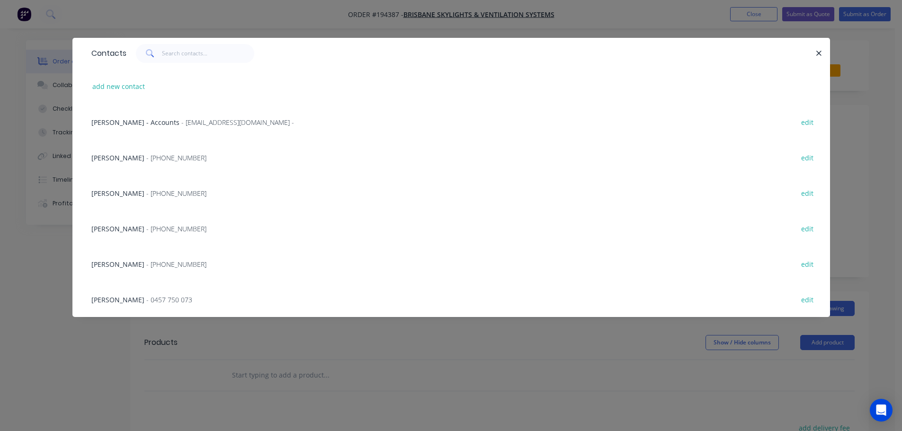
click at [146, 262] on span "- [PHONE_NUMBER]" at bounding box center [176, 264] width 60 height 9
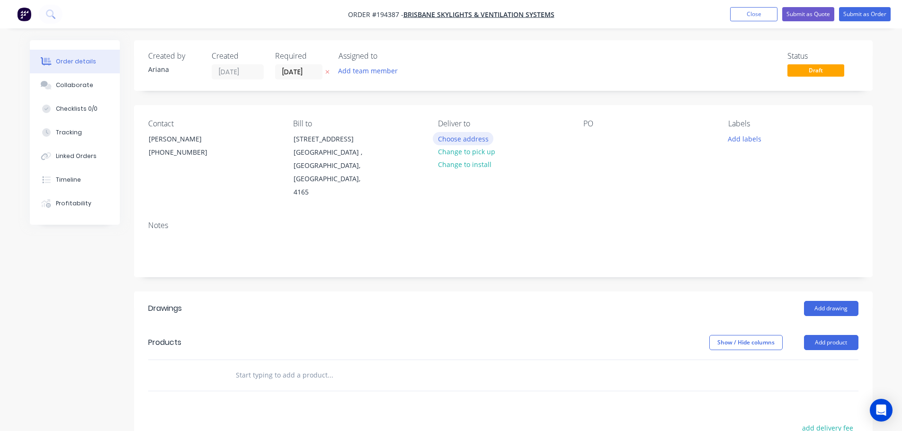
click at [460, 137] on button "Choose address" at bounding box center [463, 138] width 61 height 13
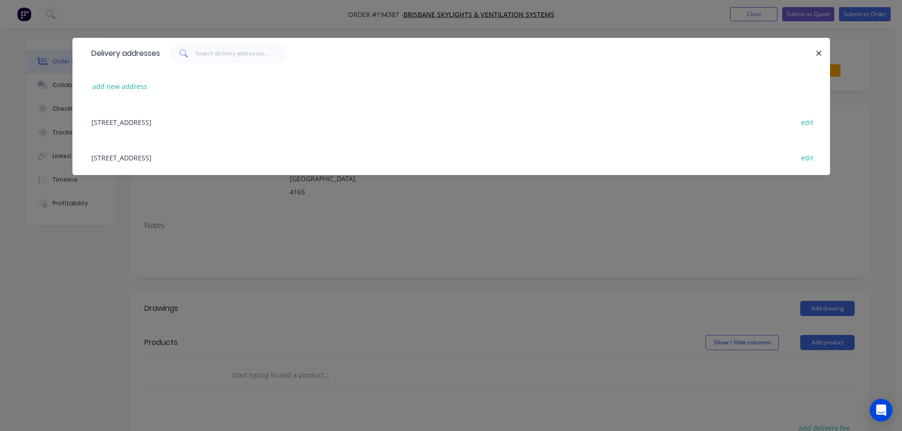
click at [161, 156] on div "[STREET_ADDRESS] edit" at bounding box center [451, 158] width 729 height 36
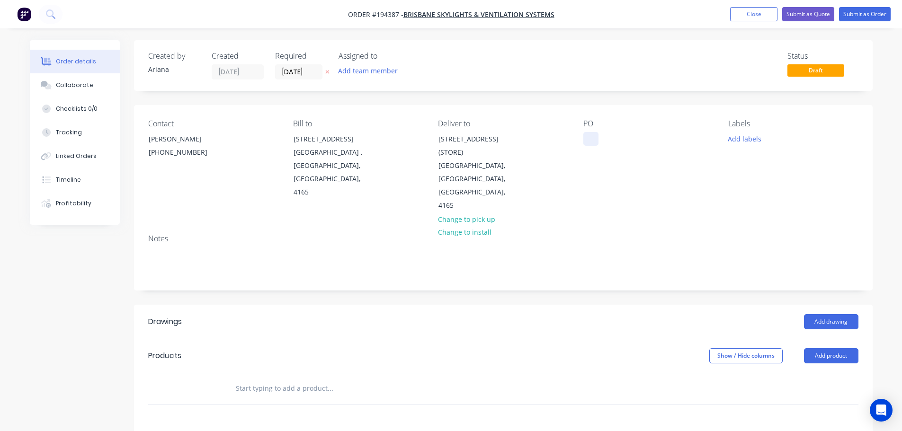
click at [590, 139] on div at bounding box center [590, 139] width 15 height 14
click at [782, 189] on div "Labels Add labels" at bounding box center [793, 165] width 130 height 93
click at [832, 314] on button "Add drawing" at bounding box center [831, 321] width 54 height 15
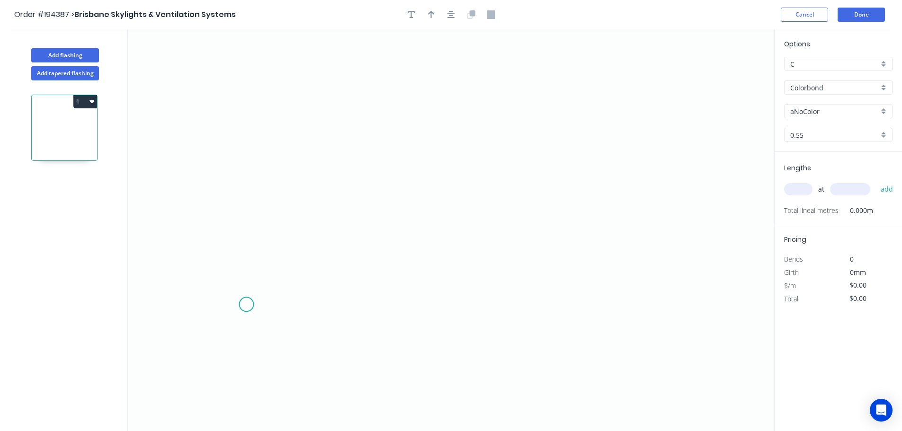
click at [248, 304] on icon "0" at bounding box center [451, 230] width 646 height 402
click at [283, 259] on icon at bounding box center [266, 281] width 36 height 45
click at [677, 255] on icon "0 ?" at bounding box center [451, 230] width 646 height 402
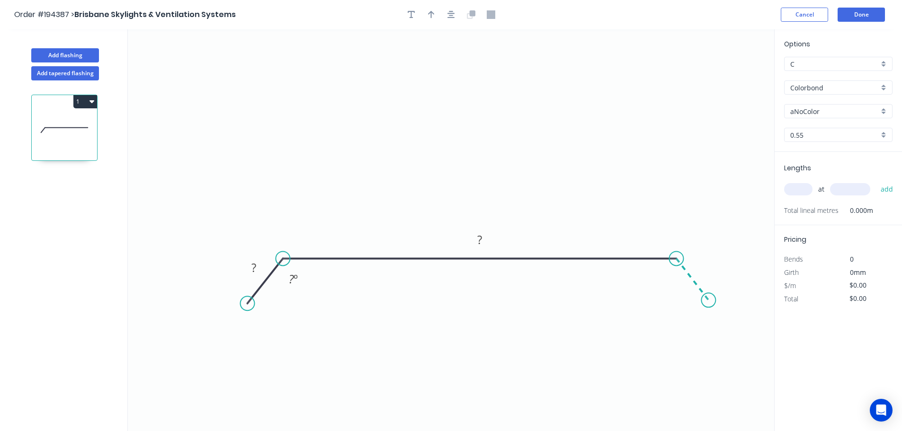
click at [709, 301] on icon "0 ? ? ? º" at bounding box center [451, 230] width 646 height 402
click at [709, 301] on circle at bounding box center [708, 300] width 14 height 14
click at [257, 266] on rect at bounding box center [253, 268] width 19 height 13
click at [507, 123] on icon "0 25 780 25 135 º 135 º" at bounding box center [451, 230] width 646 height 402
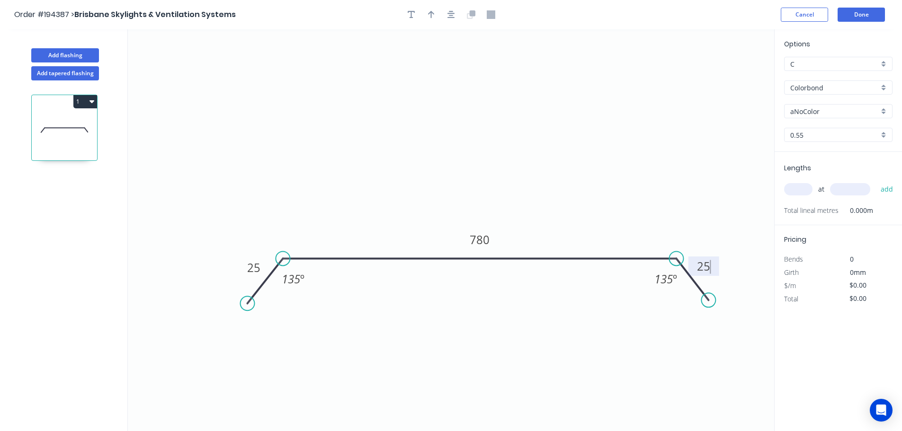
type input "$30.64"
click at [431, 13] on icon "button" at bounding box center [431, 15] width 7 height 8
drag, startPoint x: 725, startPoint y: 74, endPoint x: 490, endPoint y: 140, distance: 244.4
click at [490, 140] on icon at bounding box center [489, 129] width 9 height 30
click at [884, 110] on div "aNoColor" at bounding box center [838, 111] width 108 height 14
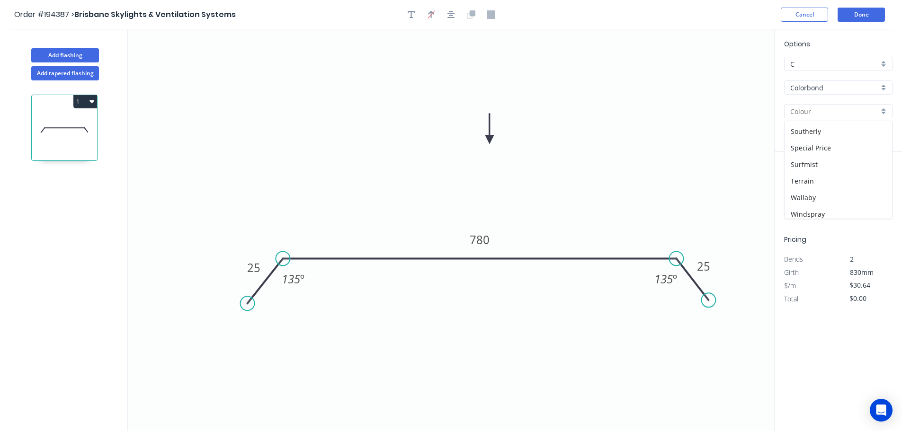
scroll to position [366, 0]
click at [824, 128] on div "Surfmist" at bounding box center [838, 127] width 107 height 17
type input "Surfmist"
click at [805, 186] on input "text" at bounding box center [798, 189] width 28 height 12
type input "1"
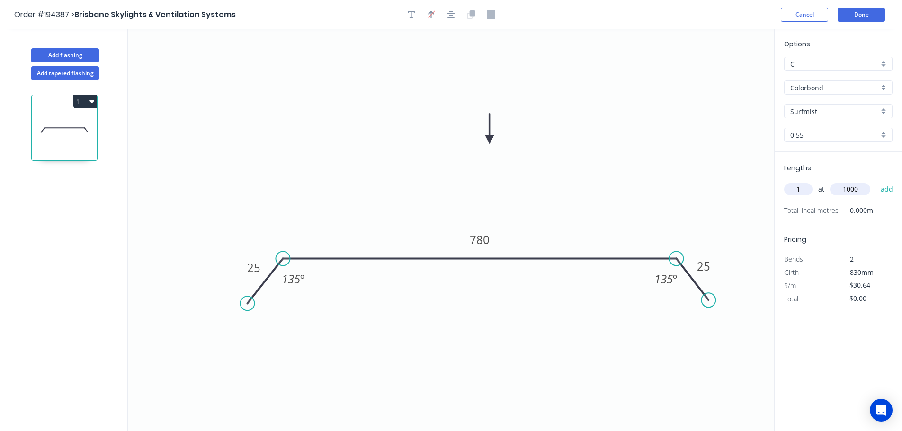
type input "1000"
click at [876, 181] on button "add" at bounding box center [887, 189] width 22 height 16
type input "$30.64"
click at [865, 16] on button "Done" at bounding box center [861, 15] width 47 height 14
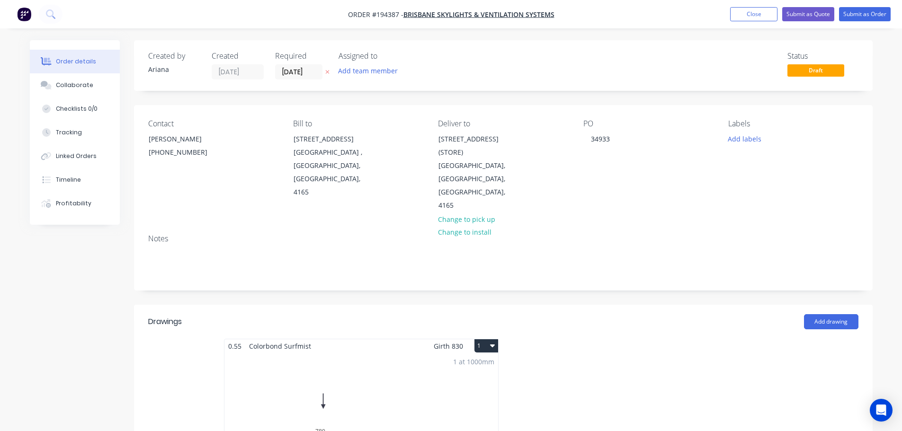
click at [491, 342] on icon "button" at bounding box center [492, 346] width 5 height 8
click at [476, 362] on div "Use larger box size" at bounding box center [453, 369] width 73 height 14
click at [872, 14] on button "Submit as Order" at bounding box center [865, 14] width 52 height 14
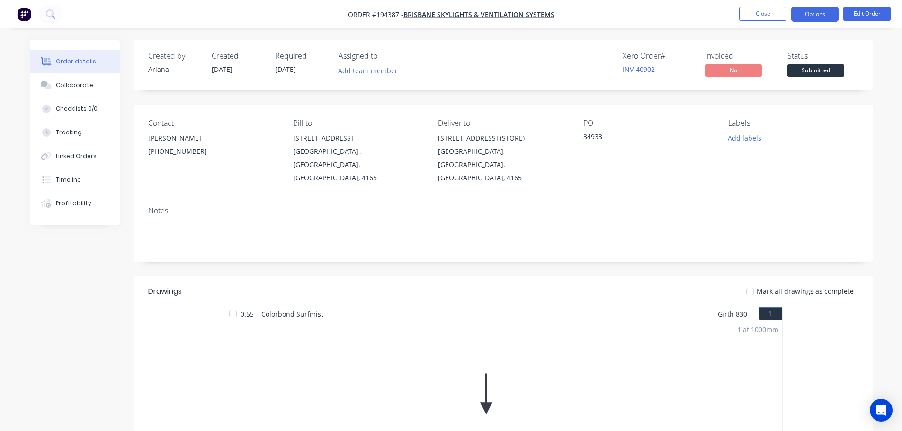
click at [818, 14] on button "Options" at bounding box center [814, 14] width 47 height 15
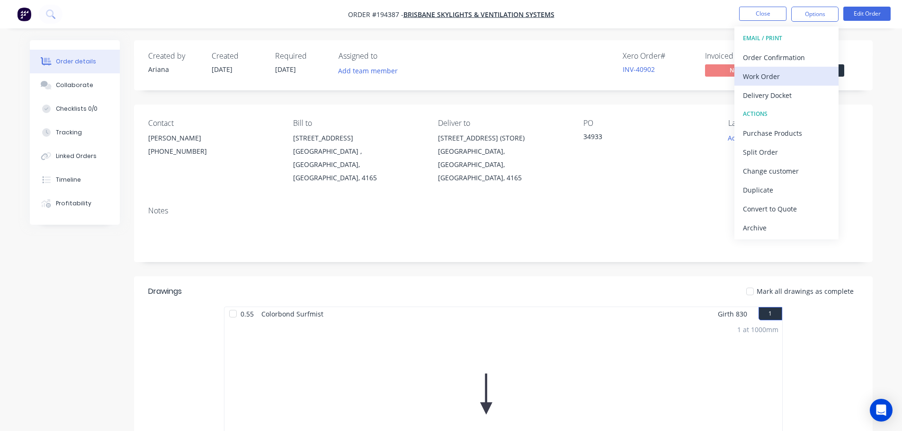
click at [774, 73] on div "Work Order" at bounding box center [786, 77] width 87 height 14
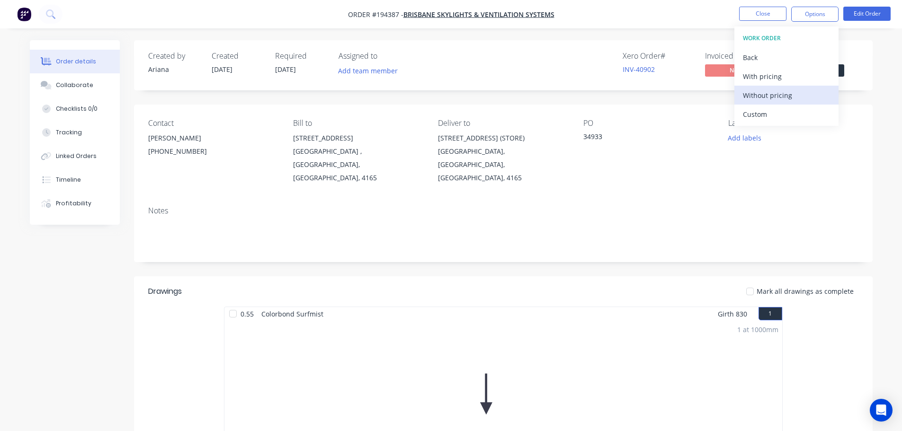
click at [757, 97] on div "Without pricing" at bounding box center [786, 96] width 87 height 14
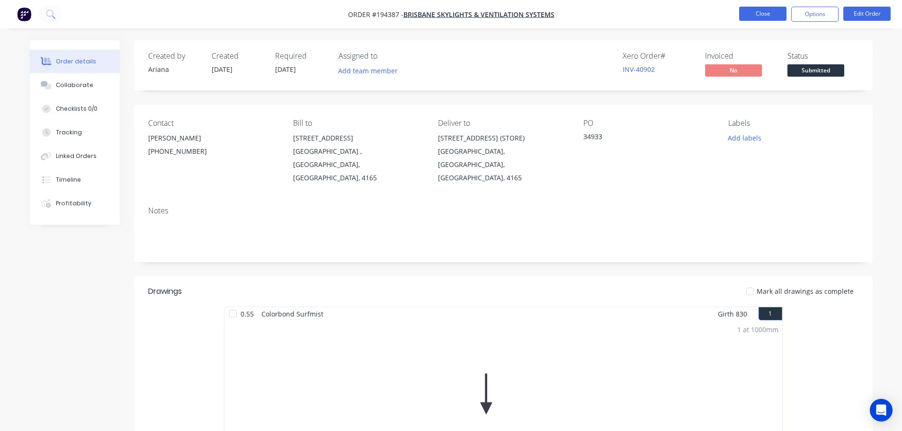
click at [761, 17] on button "Close" at bounding box center [762, 14] width 47 height 14
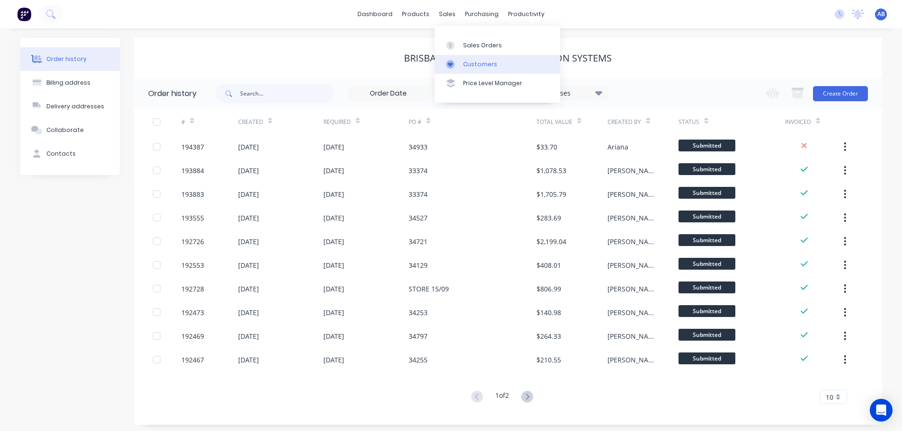
click at [470, 63] on div "Customers" at bounding box center [480, 64] width 34 height 9
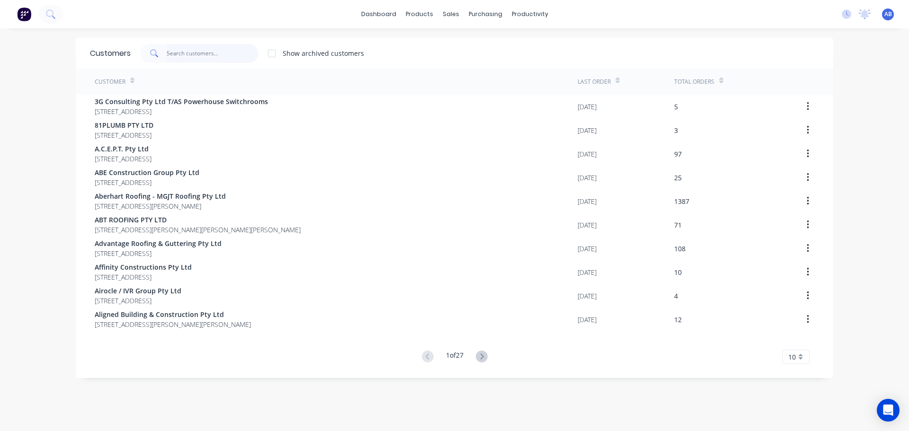
click at [217, 50] on input "text" at bounding box center [213, 53] width 92 height 19
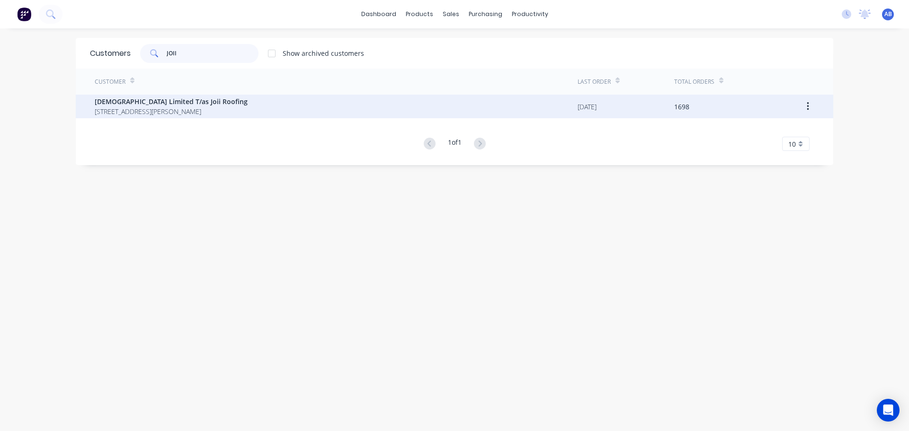
type input "JOII"
drag, startPoint x: 161, startPoint y: 109, endPoint x: 166, endPoint y: 107, distance: 5.3
click at [166, 107] on span "[STREET_ADDRESS][PERSON_NAME]" at bounding box center [171, 112] width 153 height 10
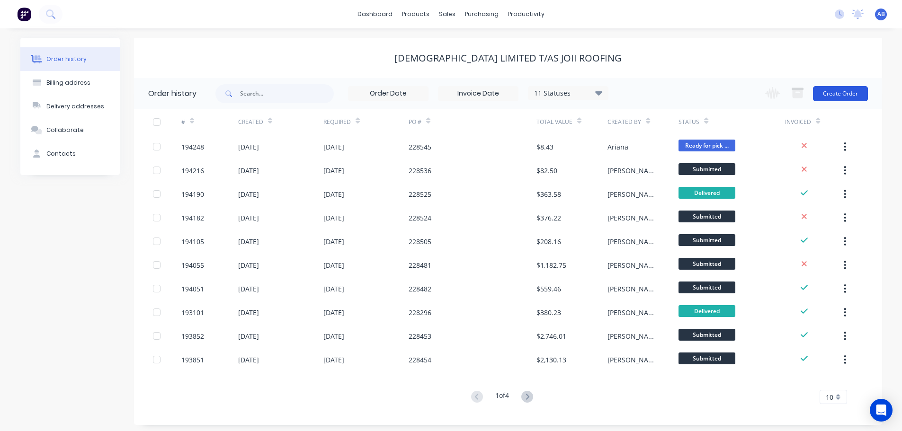
click at [840, 94] on button "Create Order" at bounding box center [840, 93] width 55 height 15
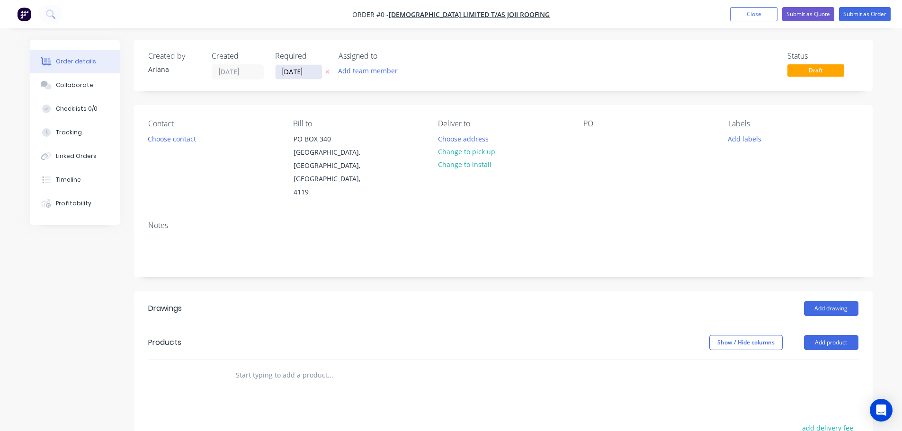
click at [296, 73] on input "[DATE]" at bounding box center [299, 72] width 46 height 14
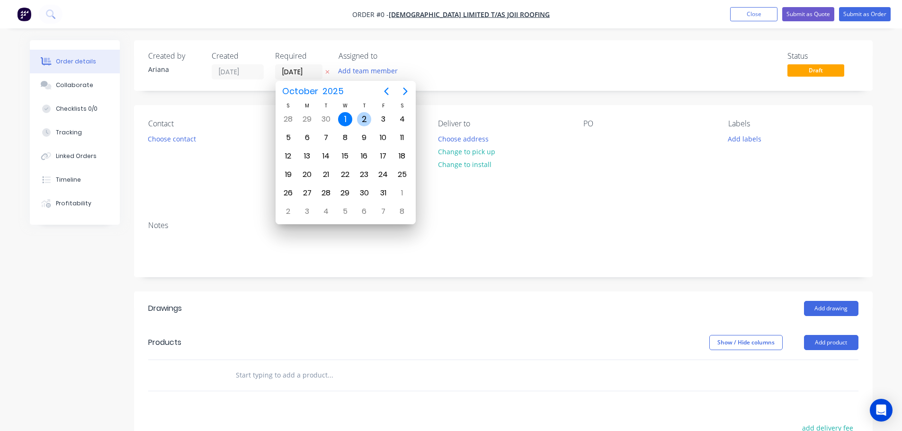
click at [368, 116] on div "2" at bounding box center [364, 119] width 14 height 14
type input "[DATE]"
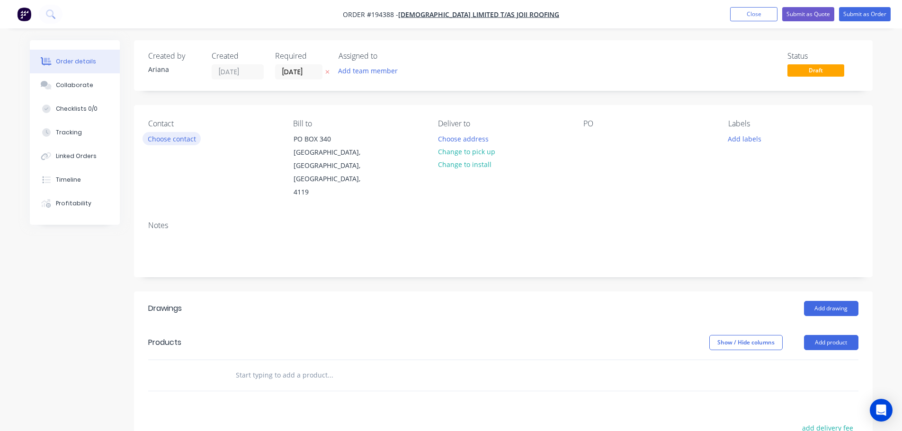
click at [179, 138] on button "Choose contact" at bounding box center [172, 138] width 58 height 13
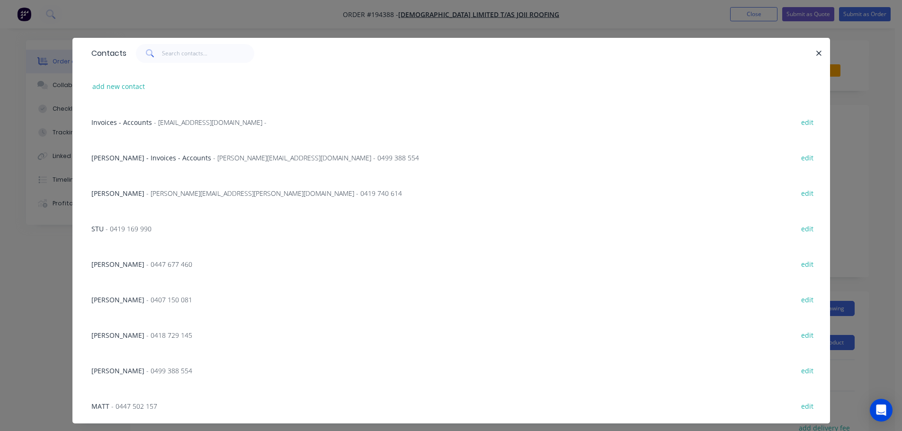
click at [122, 189] on span "[PERSON_NAME]" at bounding box center [117, 193] width 53 height 9
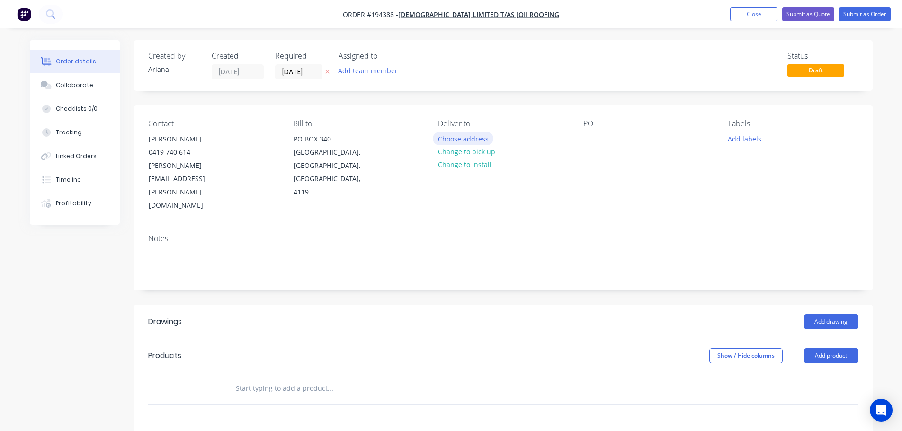
click at [461, 137] on button "Choose address" at bounding box center [463, 138] width 61 height 13
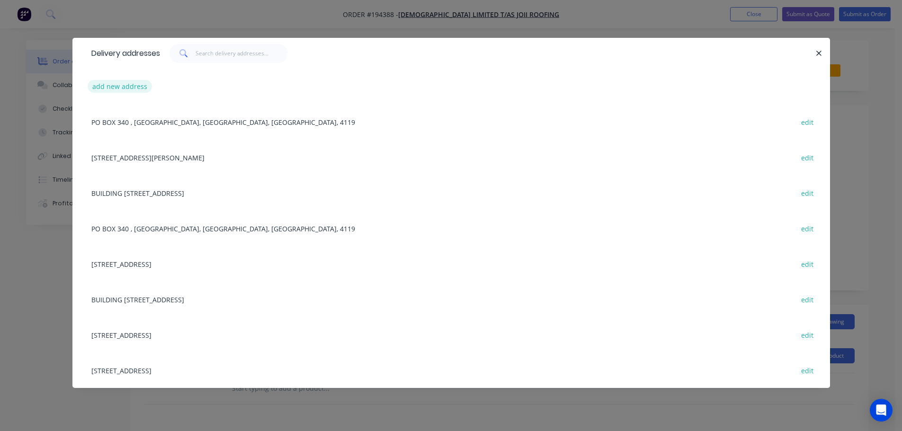
click at [119, 83] on button "add new address" at bounding box center [120, 86] width 65 height 13
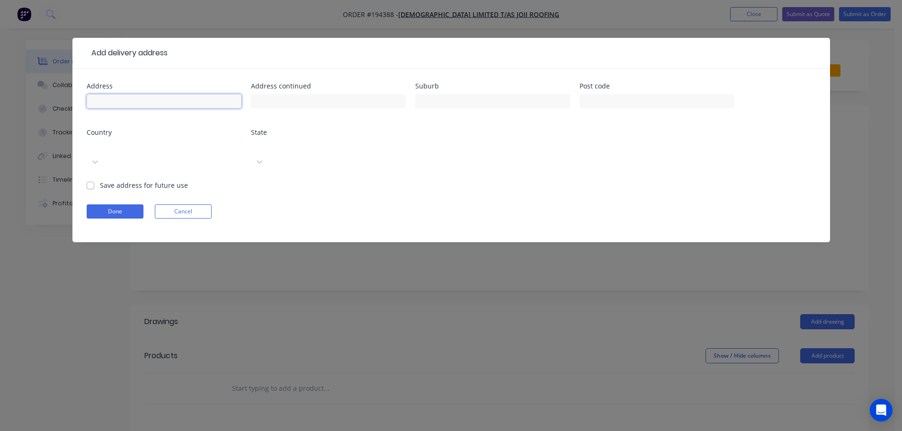
drag, startPoint x: 108, startPoint y: 101, endPoint x: 115, endPoint y: 101, distance: 7.1
click at [108, 101] on input "text" at bounding box center [164, 101] width 155 height 14
type input "LOT 960 (56) [PERSON_NAME] ST"
type input "WHITE ROCK"
type input "4306"
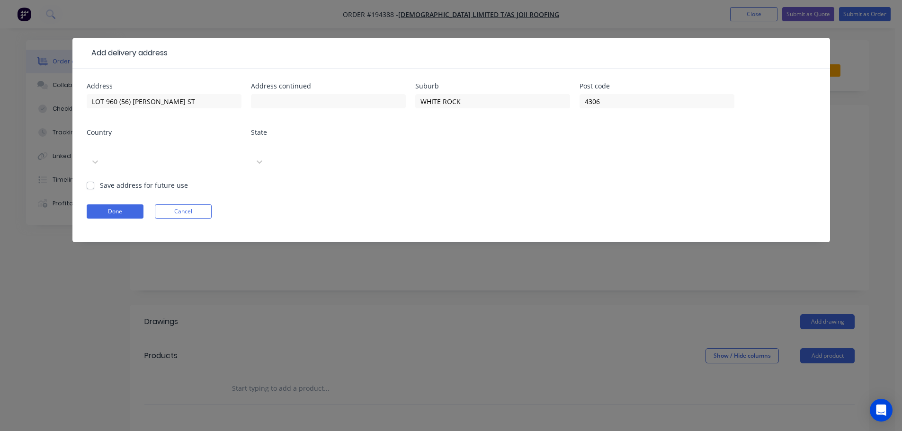
click at [481, 160] on div "Address LOT 960 (56) [PERSON_NAME] ST Address continued Suburb WHITE ROCK Post …" at bounding box center [451, 132] width 729 height 98
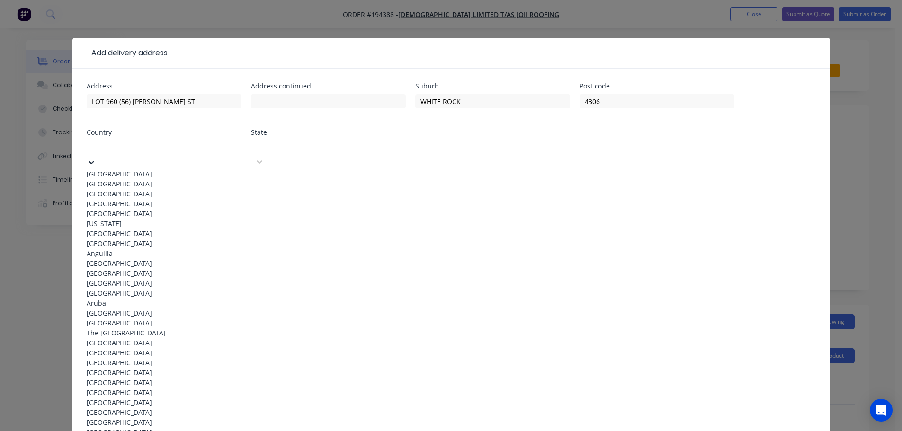
click at [94, 161] on icon at bounding box center [92, 162] width 6 height 3
click at [124, 172] on div "[GEOGRAPHIC_DATA]" at bounding box center [164, 174] width 155 height 10
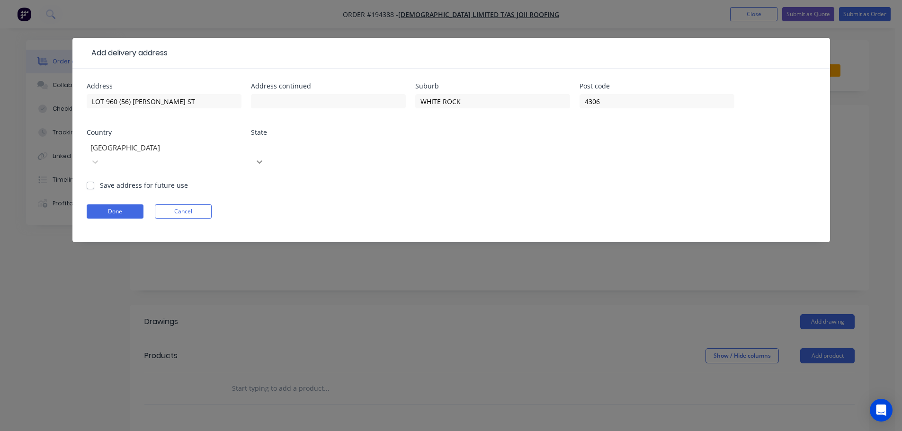
drag, startPoint x: 401, startPoint y: 147, endPoint x: 381, endPoint y: 155, distance: 21.5
click at [264, 157] on icon at bounding box center [259, 161] width 9 height 9
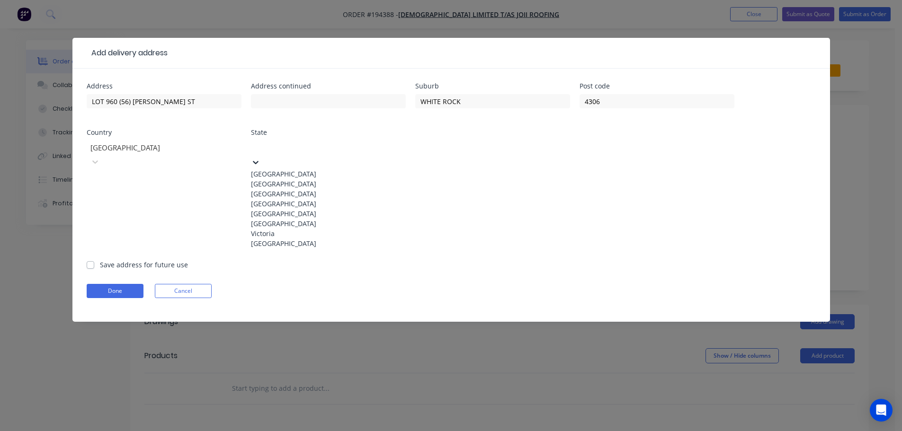
click at [276, 209] on div "[GEOGRAPHIC_DATA]" at bounding box center [328, 204] width 155 height 10
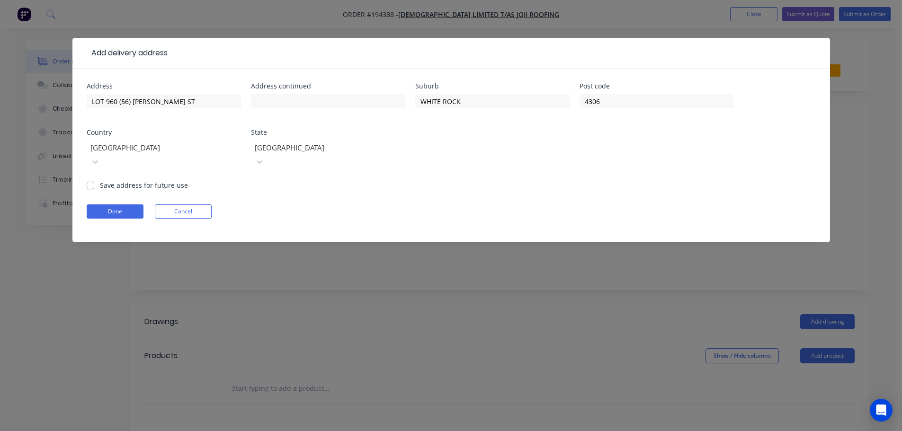
click at [428, 184] on form "Address LOT 960 (56) [PERSON_NAME] ST Address continued Suburb [GEOGRAPHIC_DATA…" at bounding box center [451, 163] width 729 height 160
click at [116, 205] on button "Done" at bounding box center [115, 212] width 57 height 14
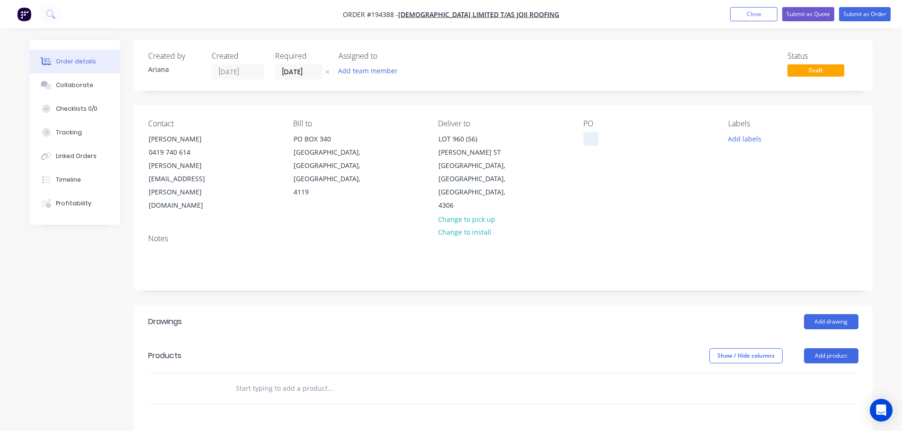
click at [591, 137] on div at bounding box center [590, 139] width 15 height 14
click at [664, 173] on div "PO 228596" at bounding box center [648, 165] width 130 height 93
click at [826, 348] on button "Add product" at bounding box center [831, 355] width 54 height 15
click at [806, 373] on div "Product catalogue" at bounding box center [813, 380] width 73 height 14
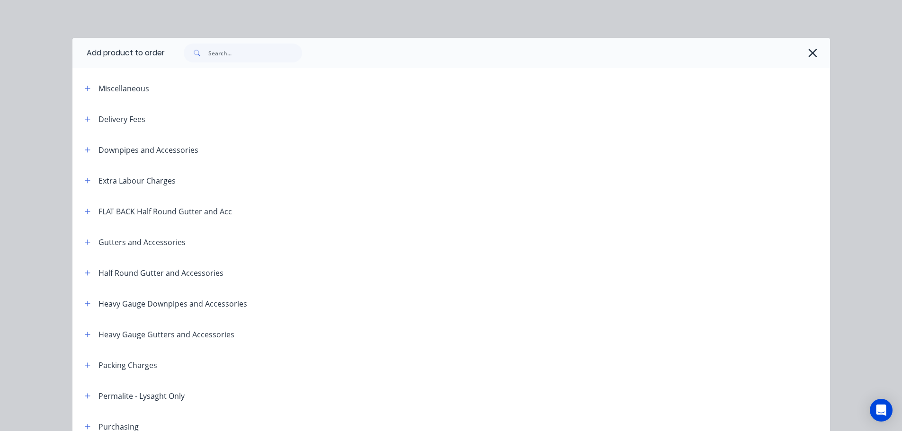
drag, startPoint x: 81, startPoint y: 114, endPoint x: 120, endPoint y: 114, distance: 38.8
click at [82, 114] on button "button" at bounding box center [88, 119] width 12 height 12
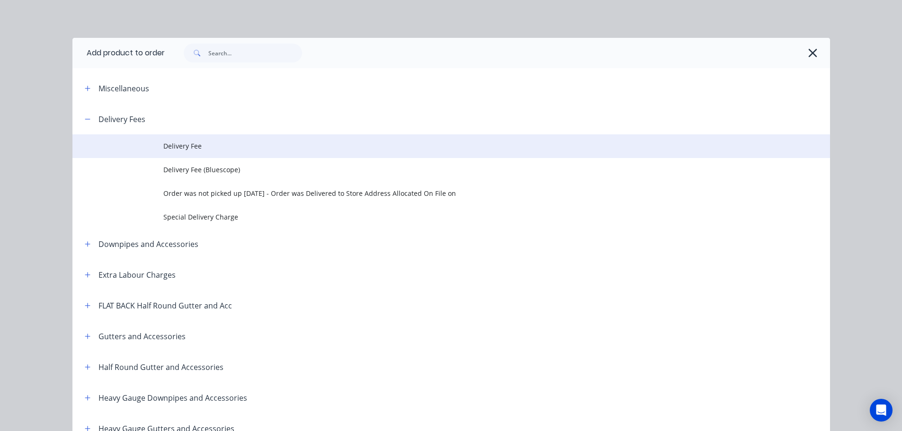
click at [205, 146] on span "Delivery Fee" at bounding box center [429, 146] width 533 height 10
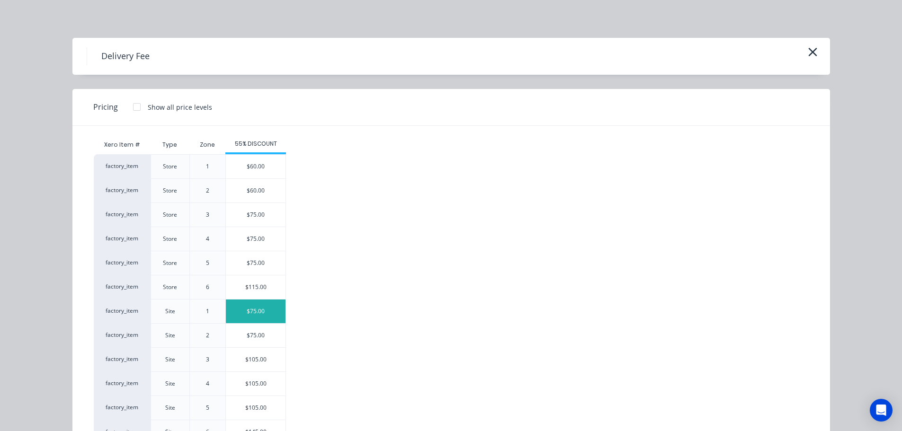
click at [241, 306] on div "$75.00" at bounding box center [256, 312] width 60 height 24
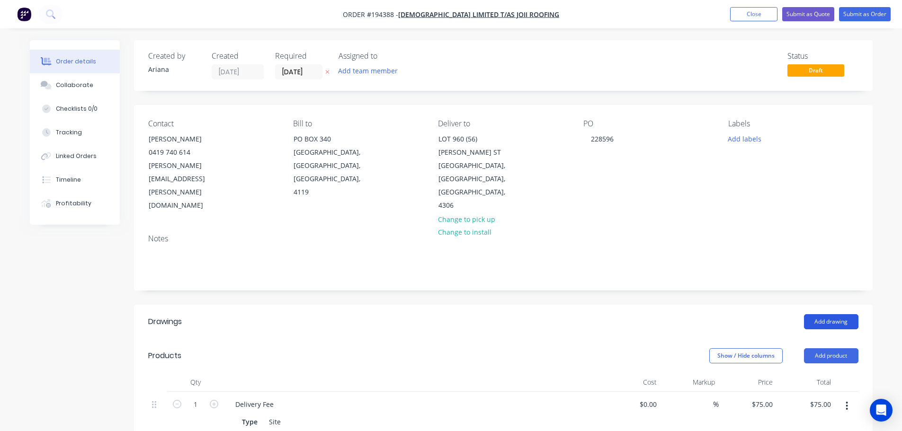
click at [828, 314] on button "Add drawing" at bounding box center [831, 321] width 54 height 15
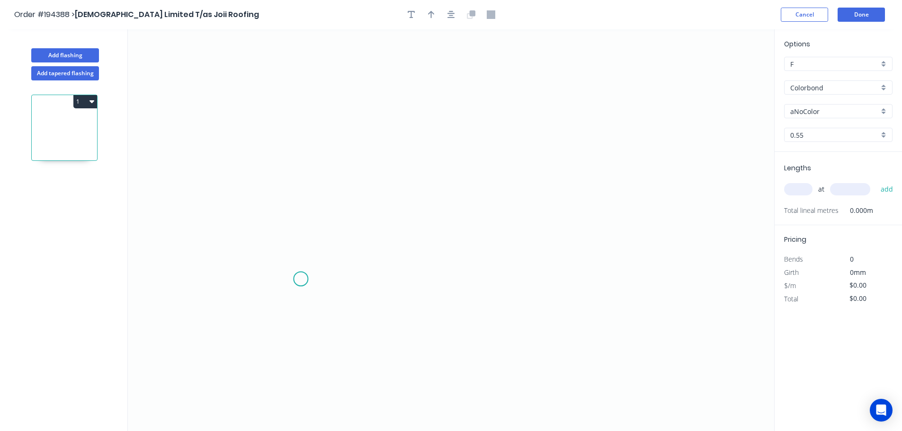
click at [300, 277] on icon "0" at bounding box center [451, 230] width 646 height 402
click at [288, 152] on icon at bounding box center [294, 214] width 12 height 125
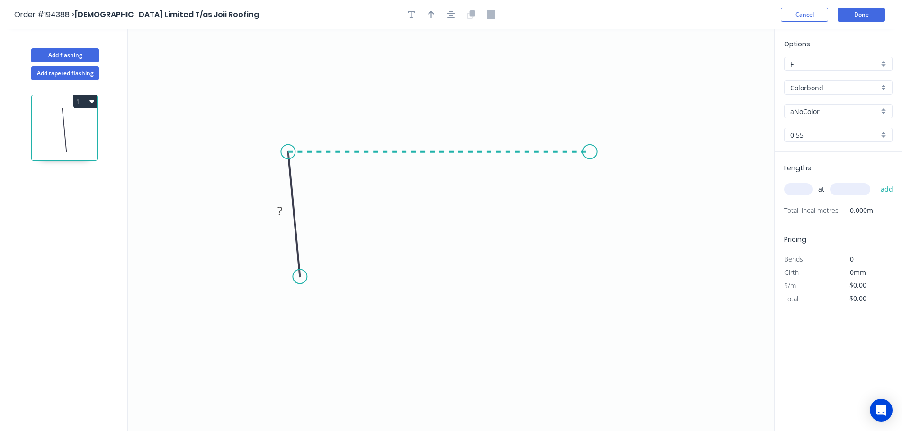
click at [597, 159] on icon "0 ?" at bounding box center [451, 230] width 646 height 402
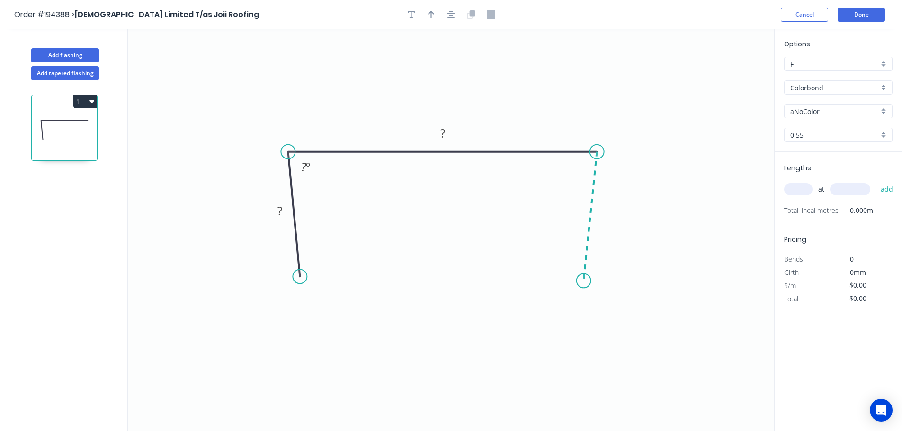
click at [584, 281] on icon "0 ? ? ? º" at bounding box center [451, 230] width 646 height 402
click at [610, 310] on div "Crush & Fold" at bounding box center [631, 313] width 95 height 19
click at [610, 313] on div "Flip bend" at bounding box center [632, 308] width 95 height 19
click at [615, 268] on tspan "10" at bounding box center [611, 267] width 13 height 16
click at [639, 271] on icon "0 ? ? CF 15 ? ? º ? º" at bounding box center [451, 230] width 646 height 402
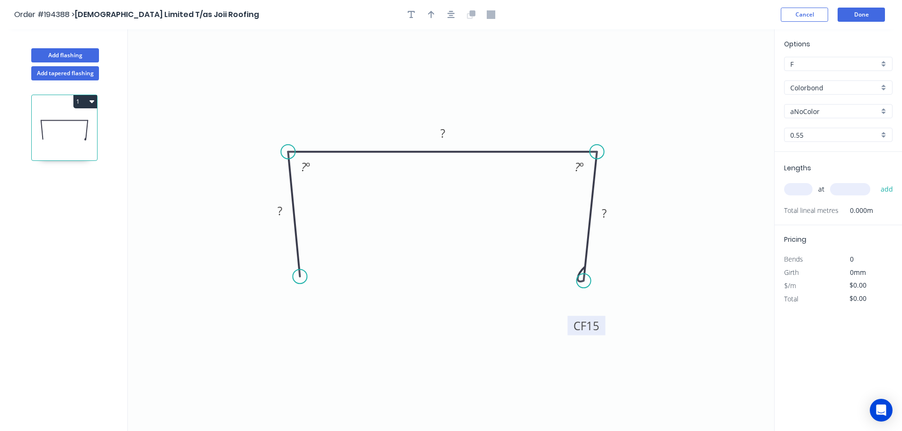
drag, startPoint x: 619, startPoint y: 272, endPoint x: 580, endPoint y: 328, distance: 68.4
click at [601, 332] on rect at bounding box center [587, 325] width 38 height 19
click at [320, 310] on div "Crush & Fold" at bounding box center [346, 306] width 95 height 19
click at [283, 261] on tspan "10" at bounding box center [284, 262] width 13 height 16
click at [348, 251] on icon "0 CF 15 ? ? CF 15 ? ? º ? º" at bounding box center [451, 230] width 646 height 402
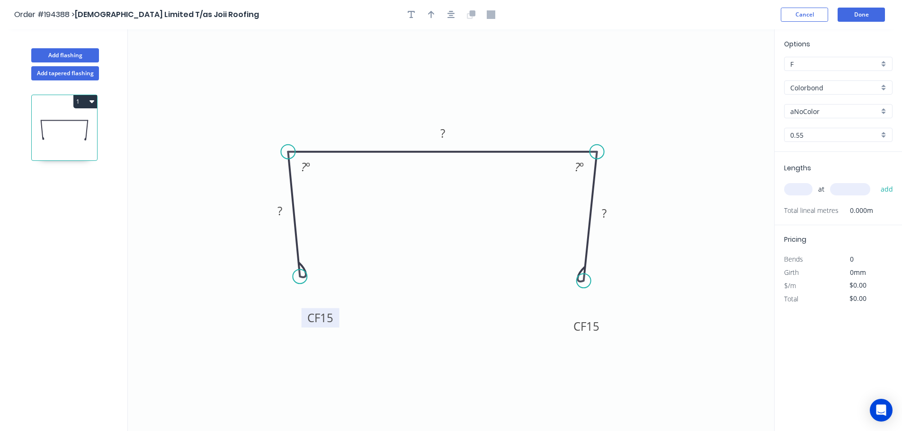
drag, startPoint x: 264, startPoint y: 260, endPoint x: 307, endPoint y: 318, distance: 72.3
click at [307, 318] on rect at bounding box center [321, 317] width 38 height 19
click at [283, 210] on rect at bounding box center [279, 211] width 19 height 13
click at [452, 208] on icon "0 CF 15 60 85 CF 15 60 88 º 88 º" at bounding box center [451, 230] width 646 height 402
type input "$13.79"
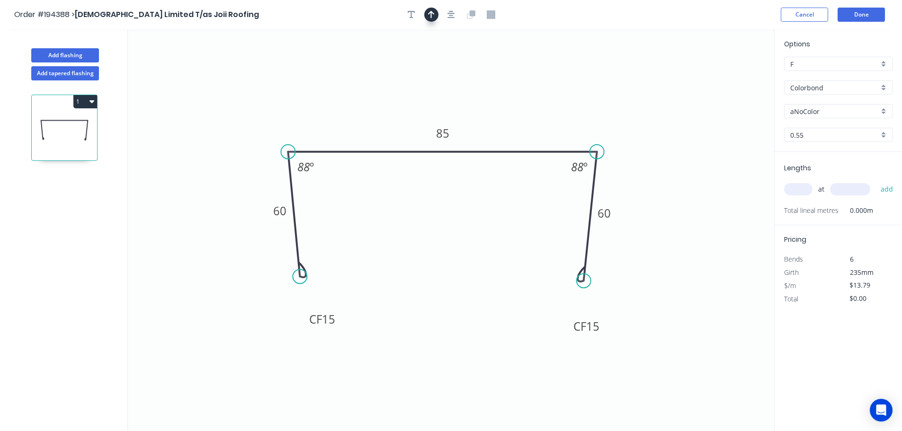
click at [432, 14] on icon "button" at bounding box center [431, 14] width 7 height 9
drag, startPoint x: 725, startPoint y: 72, endPoint x: 485, endPoint y: 94, distance: 241.5
click at [485, 94] on icon at bounding box center [485, 83] width 9 height 30
click at [884, 109] on div "aNoColor" at bounding box center [838, 111] width 108 height 14
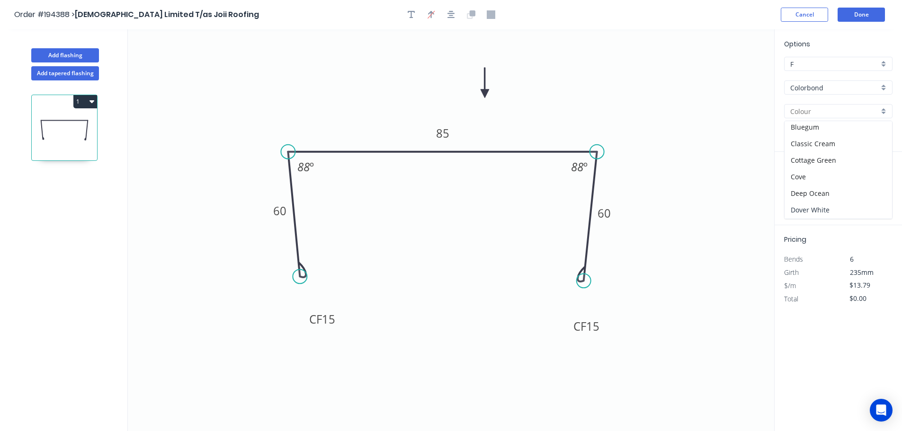
click at [848, 210] on div "Dover White" at bounding box center [838, 210] width 107 height 17
type input "Dover White"
click at [809, 191] on input "text" at bounding box center [798, 189] width 28 height 12
type input "1"
type input "1500"
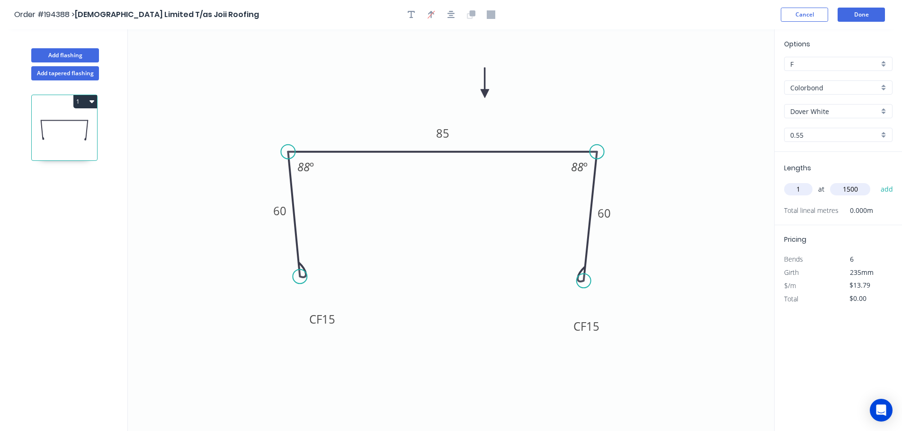
click at [876, 181] on button "add" at bounding box center [887, 189] width 22 height 16
type input "$20.69"
click at [76, 54] on button "Add flashing" at bounding box center [65, 55] width 68 height 14
type input "$0.00"
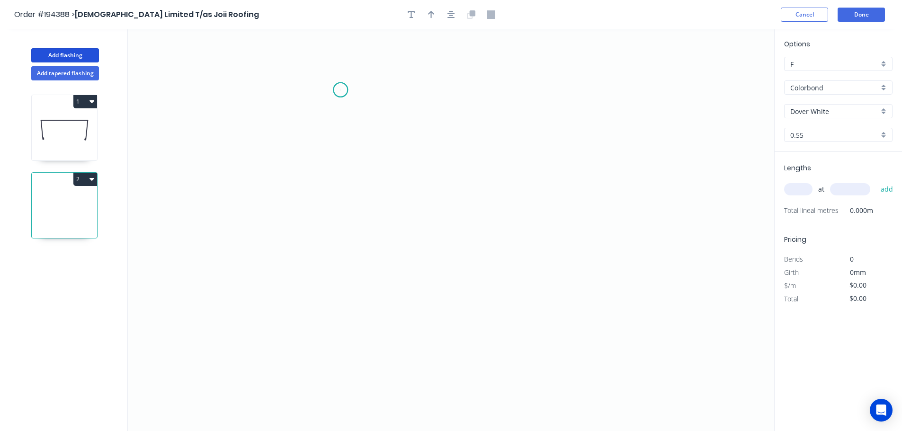
click at [340, 90] on icon "0" at bounding box center [451, 230] width 646 height 402
click at [344, 209] on icon "0" at bounding box center [451, 230] width 646 height 402
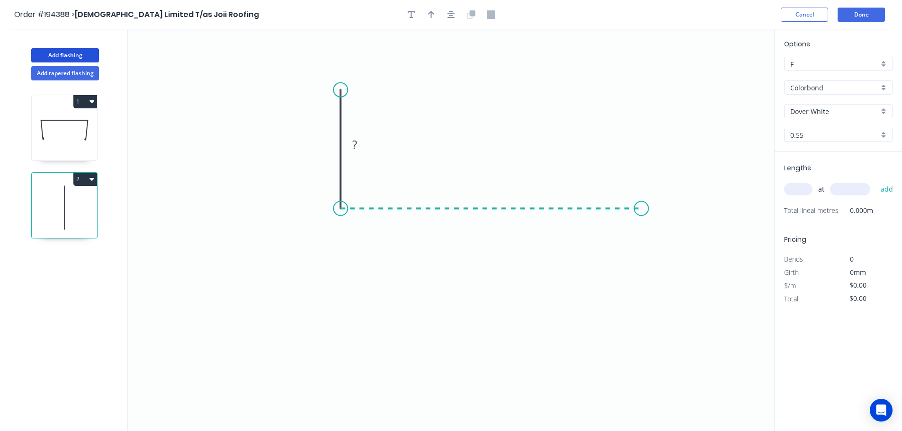
click at [642, 197] on icon "0 ?" at bounding box center [451, 230] width 646 height 402
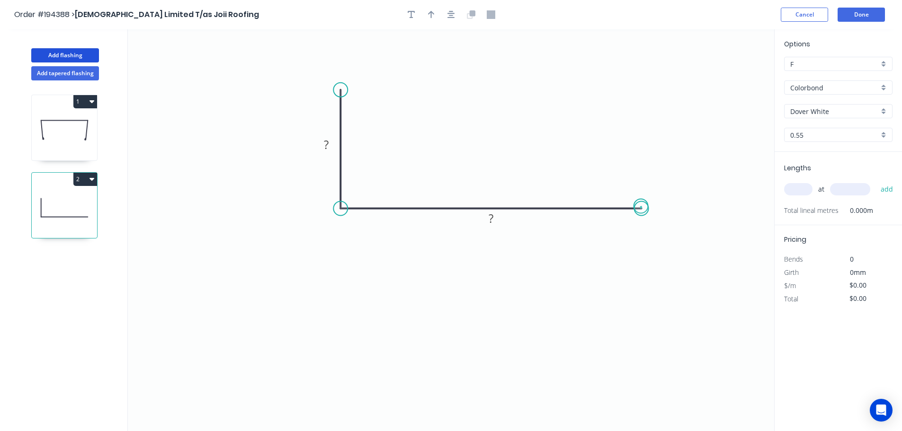
click at [641, 206] on circle at bounding box center [641, 209] width 14 height 14
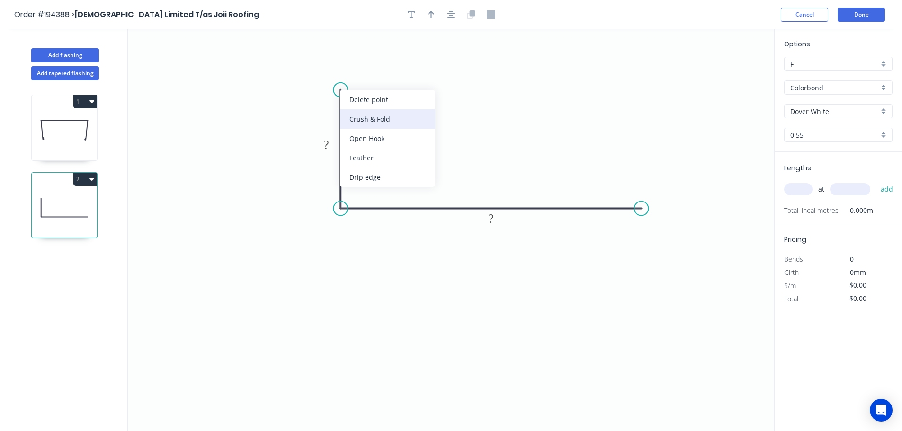
click at [371, 114] on div "Crush & Fold" at bounding box center [387, 118] width 95 height 19
click at [329, 73] on tspan "10" at bounding box center [326, 73] width 13 height 16
click at [389, 70] on icon "0 CF 15 ? ?" at bounding box center [451, 230] width 646 height 402
drag, startPoint x: 336, startPoint y: 71, endPoint x: 299, endPoint y: 64, distance: 37.7
click at [299, 64] on rect at bounding box center [284, 65] width 38 height 19
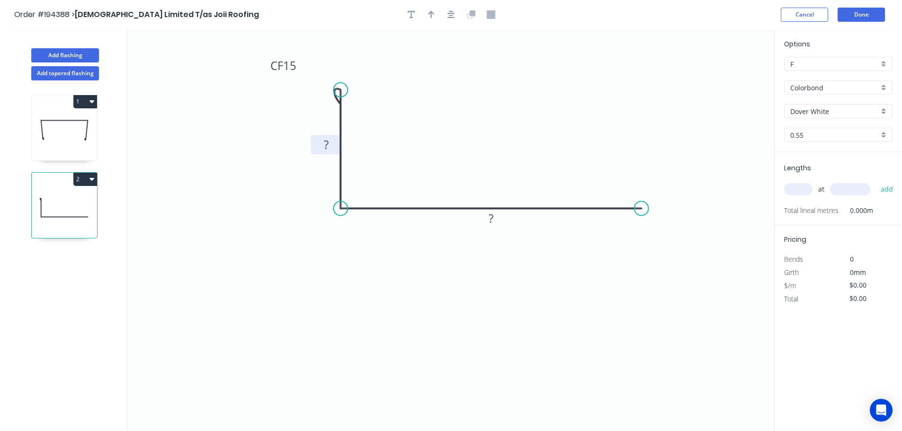
click at [327, 140] on tspan "?" at bounding box center [326, 145] width 5 height 16
click at [405, 133] on icon "0 CF 15 40 60" at bounding box center [451, 230] width 646 height 402
type input "$9.28"
click at [431, 14] on icon "button" at bounding box center [431, 15] width 7 height 8
drag, startPoint x: 726, startPoint y: 74, endPoint x: 478, endPoint y: 104, distance: 249.9
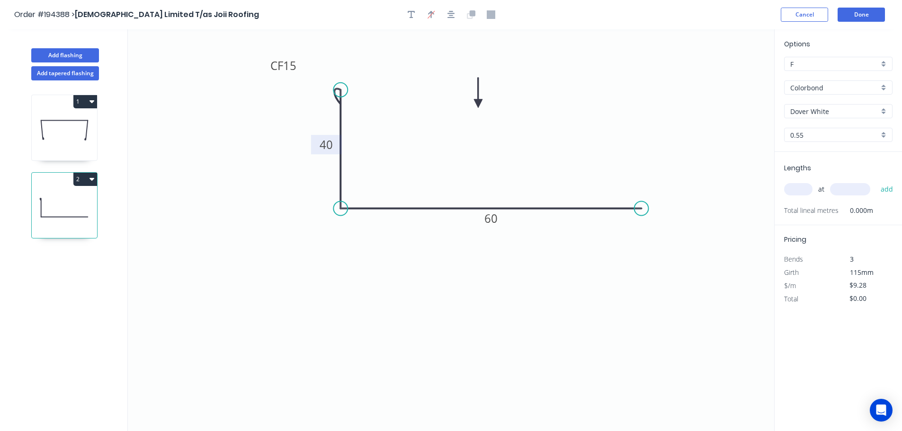
click at [478, 104] on icon at bounding box center [478, 93] width 9 height 30
click at [802, 183] on div "at add" at bounding box center [839, 189] width 110 height 16
click at [808, 191] on input "text" at bounding box center [798, 189] width 28 height 12
type input "1"
type input "1000"
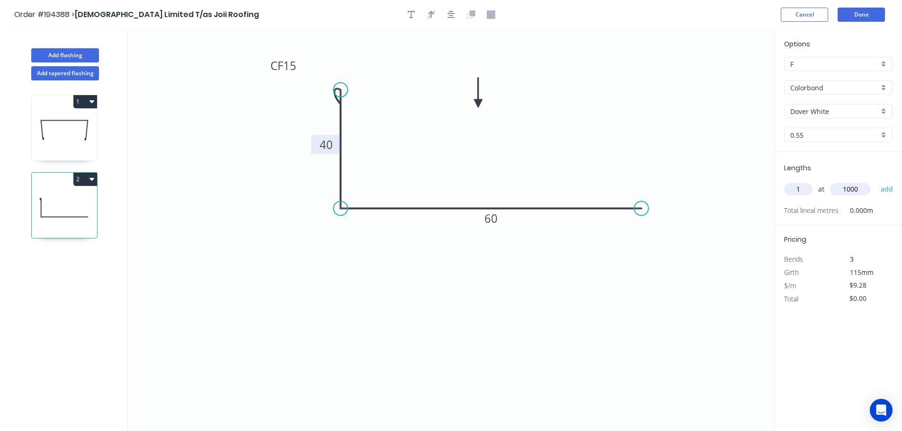
click at [876, 181] on button "add" at bounding box center [887, 189] width 22 height 16
type input "$9.28"
click at [79, 54] on button "Add flashing" at bounding box center [65, 55] width 68 height 14
type input "$0.00"
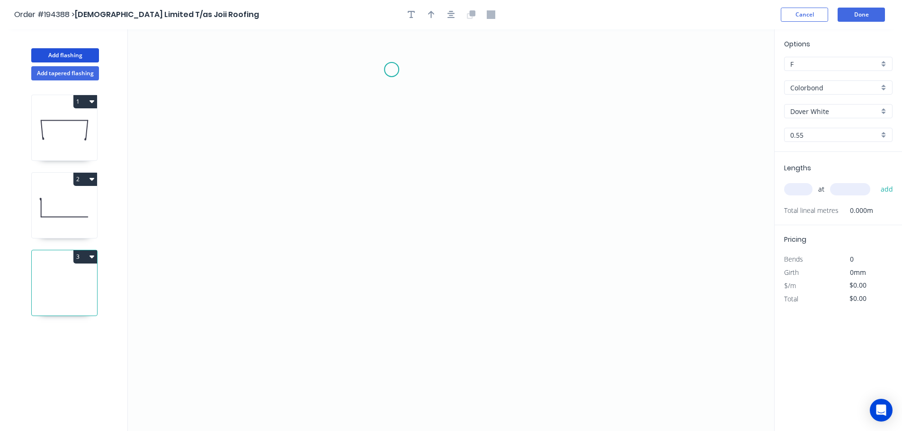
click at [392, 70] on icon "0" at bounding box center [451, 230] width 646 height 402
click at [389, 317] on icon "0" at bounding box center [451, 230] width 646 height 402
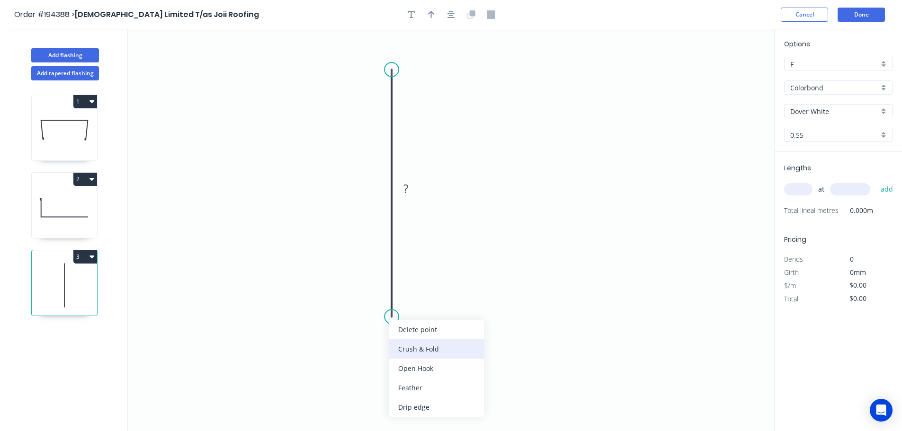
click at [418, 343] on div "Crush & Fold" at bounding box center [436, 348] width 95 height 19
click at [377, 300] on tspan "10" at bounding box center [377, 300] width 13 height 16
click at [487, 319] on icon "0 CF 15 ?" at bounding box center [451, 230] width 646 height 402
drag, startPoint x: 356, startPoint y: 301, endPoint x: 414, endPoint y: 362, distance: 84.4
click at [414, 362] on rect at bounding box center [430, 360] width 38 height 19
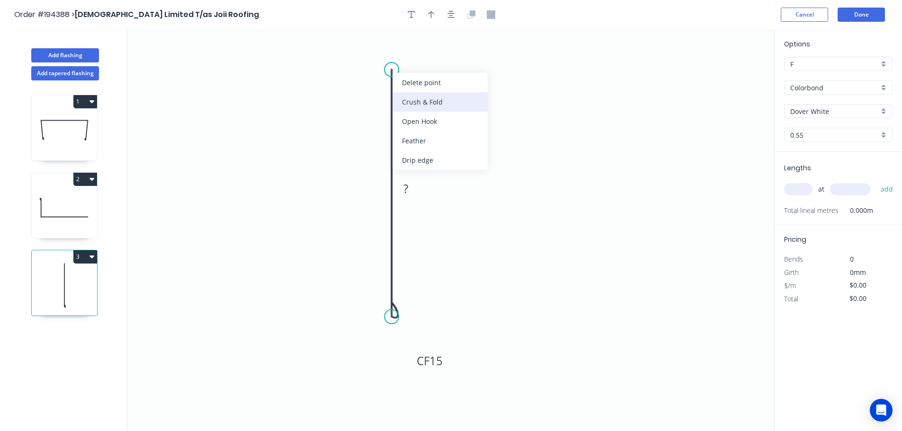
click at [428, 106] on div "Crush & Fold" at bounding box center [440, 101] width 95 height 19
click at [426, 95] on div "Flip bend" at bounding box center [439, 99] width 95 height 19
click at [419, 50] on tspan "10" at bounding box center [417, 53] width 13 height 16
click at [471, 67] on icon "0 CF 15 CF 15 ?" at bounding box center [451, 230] width 646 height 402
drag, startPoint x: 428, startPoint y: 55, endPoint x: 447, endPoint y: 47, distance: 20.0
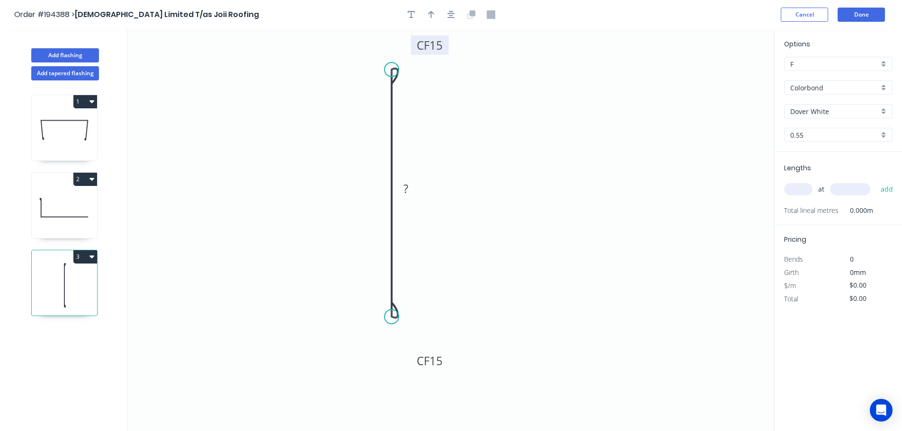
click at [447, 47] on rect at bounding box center [430, 45] width 38 height 19
click at [407, 187] on tspan "?" at bounding box center [405, 189] width 5 height 16
click at [474, 187] on icon "0 CF 15 CF 15 80" at bounding box center [451, 230] width 646 height 402
type input "$10.09"
click at [427, 8] on div at bounding box center [451, 15] width 99 height 14
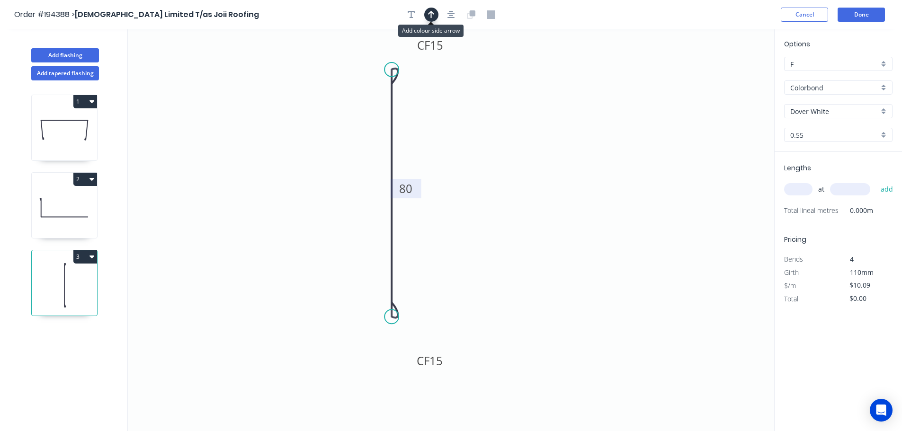
click at [431, 14] on icon "button" at bounding box center [431, 15] width 7 height 8
drag, startPoint x: 728, startPoint y: 74, endPoint x: 321, endPoint y: 182, distance: 421.3
click at [321, 182] on icon at bounding box center [321, 171] width 9 height 30
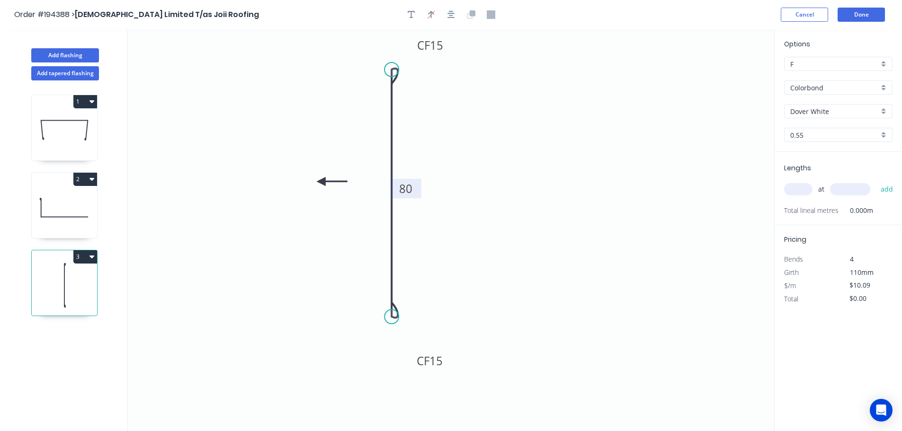
click at [321, 182] on icon at bounding box center [332, 182] width 30 height 9
click at [321, 182] on icon at bounding box center [328, 189] width 27 height 27
click at [321, 182] on icon at bounding box center [313, 189] width 27 height 27
click at [798, 188] on input "text" at bounding box center [798, 189] width 28 height 12
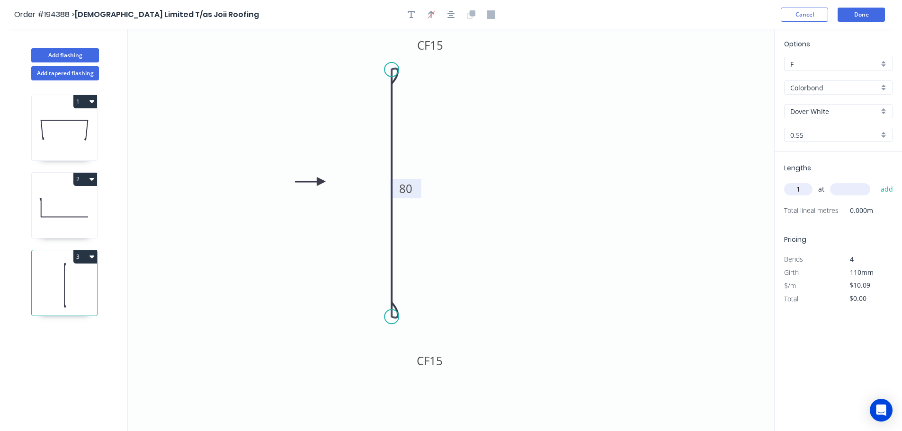
type input "1"
type input "1000"
click at [876, 181] on button "add" at bounding box center [887, 189] width 22 height 16
type input "$10.09"
click at [55, 53] on button "Add flashing" at bounding box center [65, 55] width 68 height 14
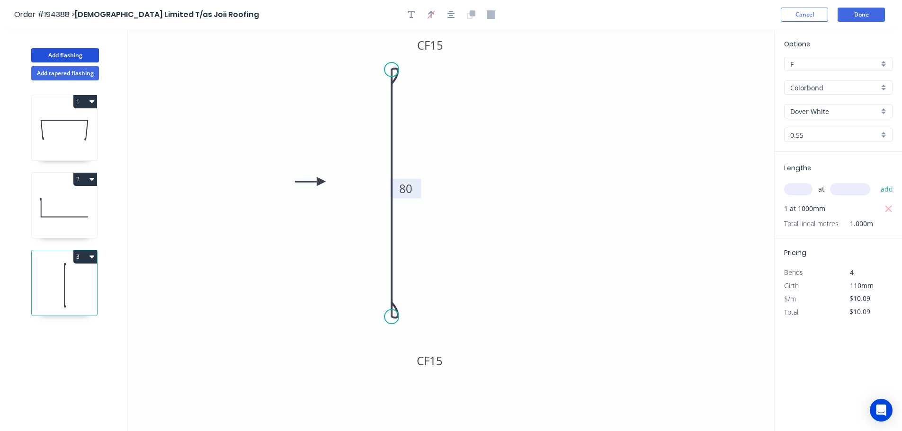
type input "$0.00"
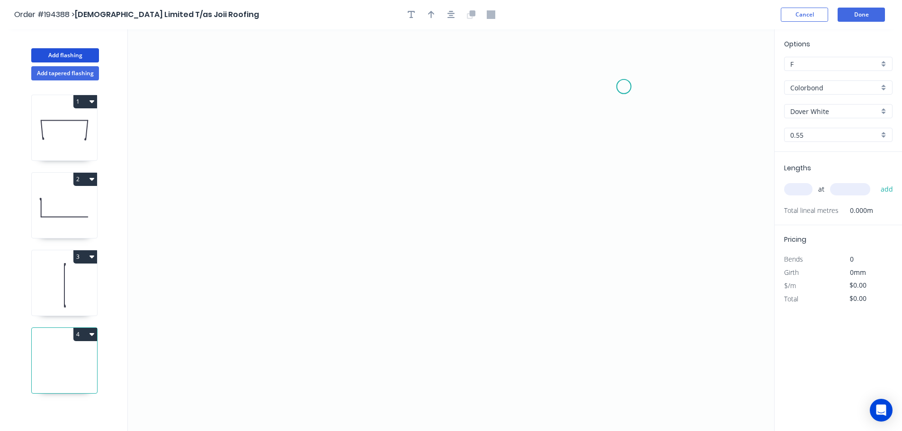
click at [629, 86] on icon "0" at bounding box center [451, 230] width 646 height 402
click at [306, 76] on icon "0" at bounding box center [451, 230] width 646 height 402
click at [302, 257] on icon "0 ?" at bounding box center [451, 230] width 646 height 402
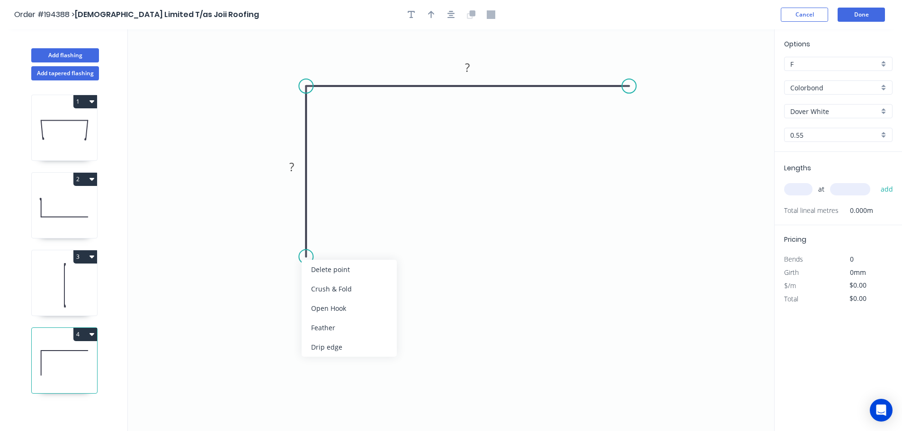
drag, startPoint x: 348, startPoint y: 286, endPoint x: 341, endPoint y: 264, distance: 22.6
click at [348, 286] on div "Crush & Fold" at bounding box center [349, 288] width 95 height 19
click at [294, 237] on tspan "10" at bounding box center [292, 240] width 13 height 16
click at [361, 217] on icon "0 CF 15 ? ?" at bounding box center [451, 230] width 646 height 402
drag, startPoint x: 269, startPoint y: 239, endPoint x: 270, endPoint y: 289, distance: 50.2
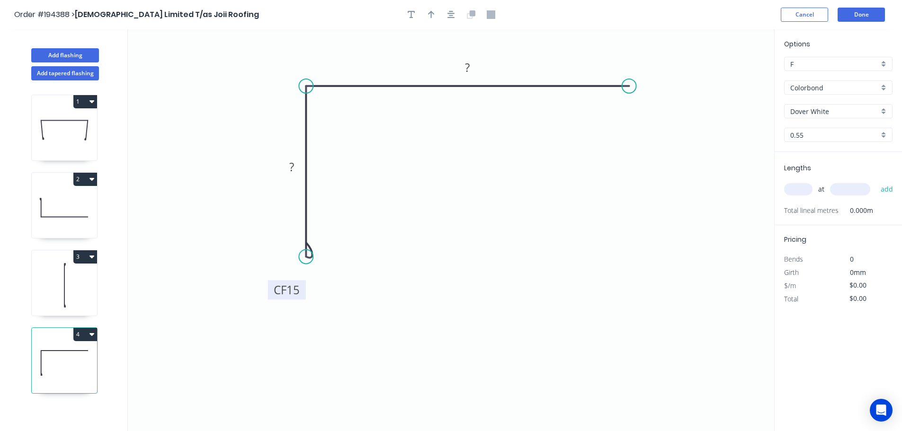
click at [270, 289] on rect at bounding box center [287, 289] width 38 height 19
click at [293, 168] on tspan "?" at bounding box center [291, 167] width 5 height 16
click at [351, 176] on icon "0 CF 15 80 100" at bounding box center [451, 230] width 646 height 402
type input "$9.28"
click at [433, 12] on icon "button" at bounding box center [431, 14] width 7 height 9
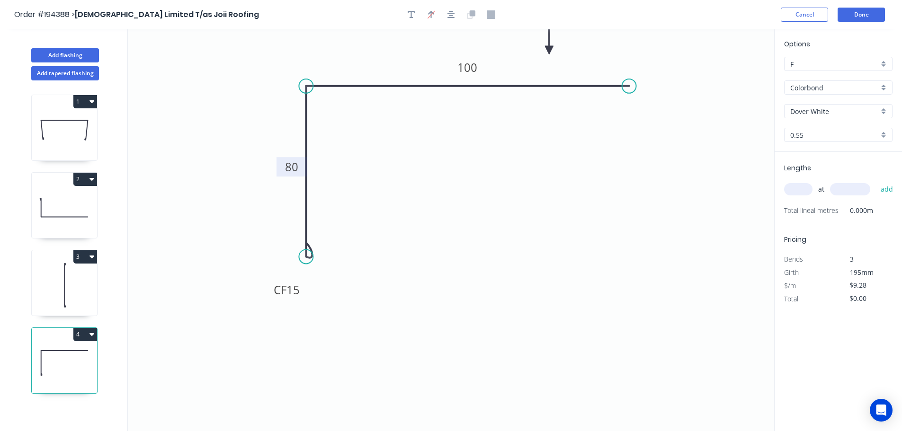
drag, startPoint x: 728, startPoint y: 74, endPoint x: 548, endPoint y: 50, distance: 181.1
click at [548, 50] on icon at bounding box center [549, 39] width 9 height 30
click at [800, 187] on input "text" at bounding box center [798, 189] width 28 height 12
type input "1"
type input "1000"
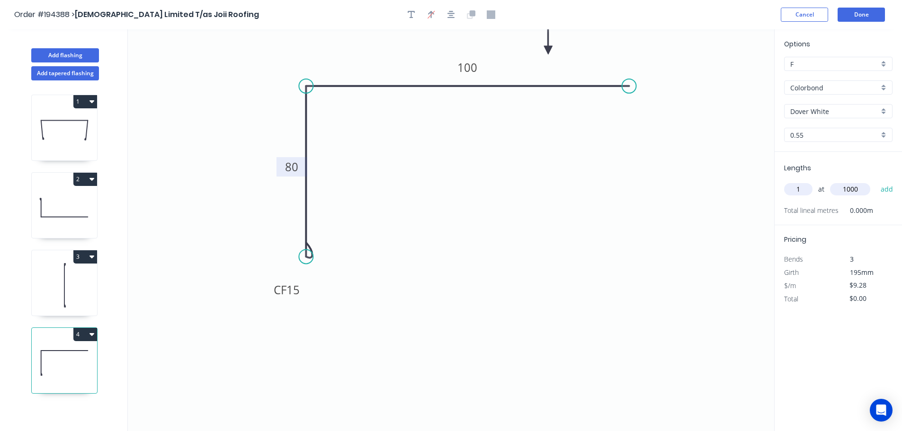
click at [876, 181] on button "add" at bounding box center [887, 189] width 22 height 16
type input "$9.28"
click at [861, 15] on button "Done" at bounding box center [861, 15] width 47 height 14
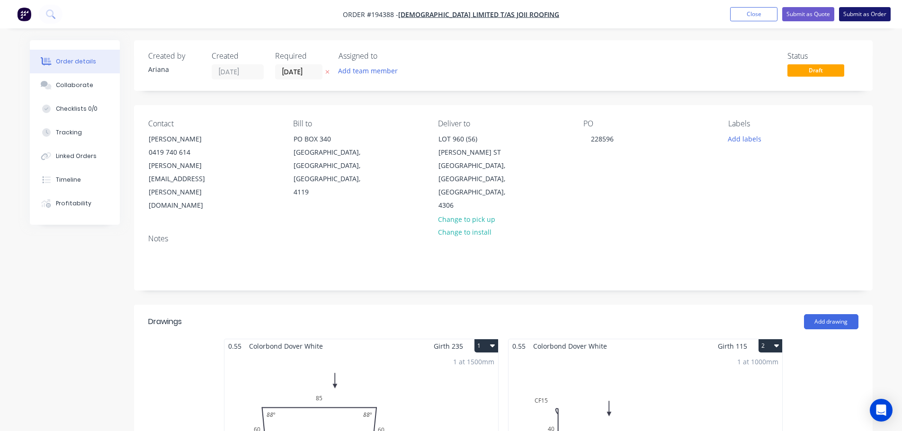
click at [875, 14] on button "Submit as Order" at bounding box center [865, 14] width 52 height 14
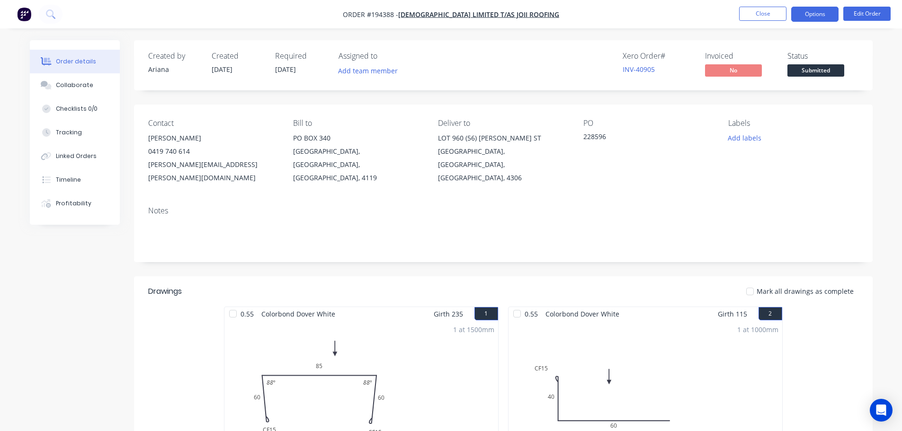
click at [803, 10] on button "Options" at bounding box center [814, 14] width 47 height 15
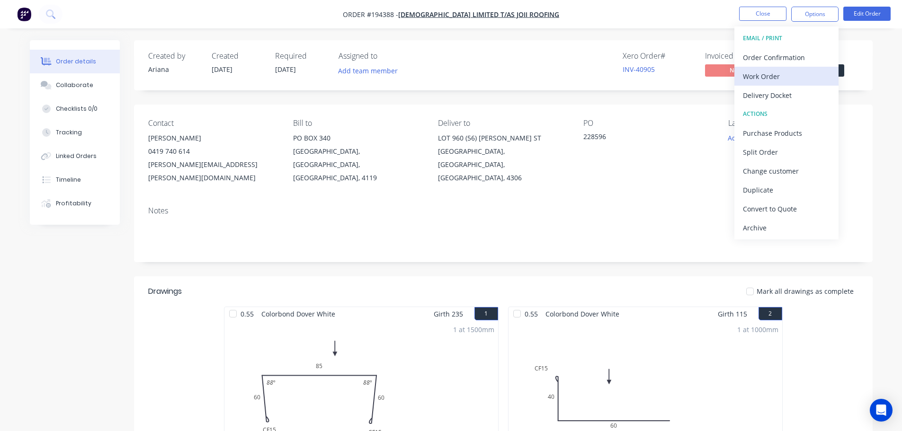
click at [774, 75] on div "Work Order" at bounding box center [786, 77] width 87 height 14
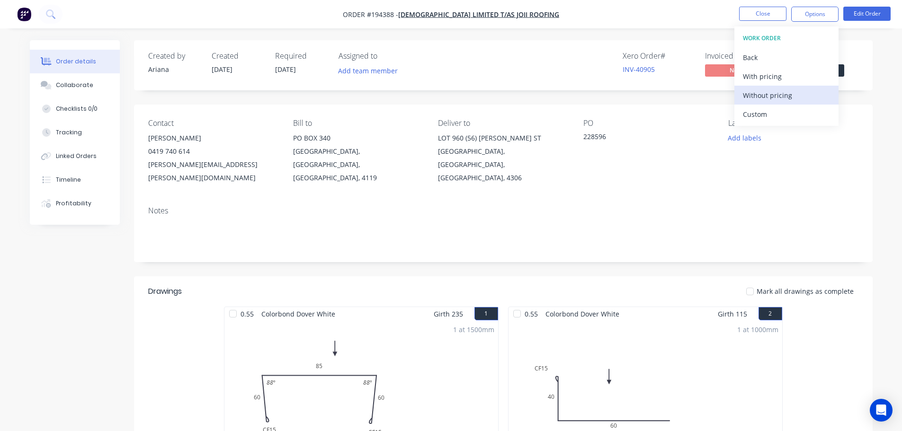
click at [764, 93] on div "Without pricing" at bounding box center [786, 96] width 87 height 14
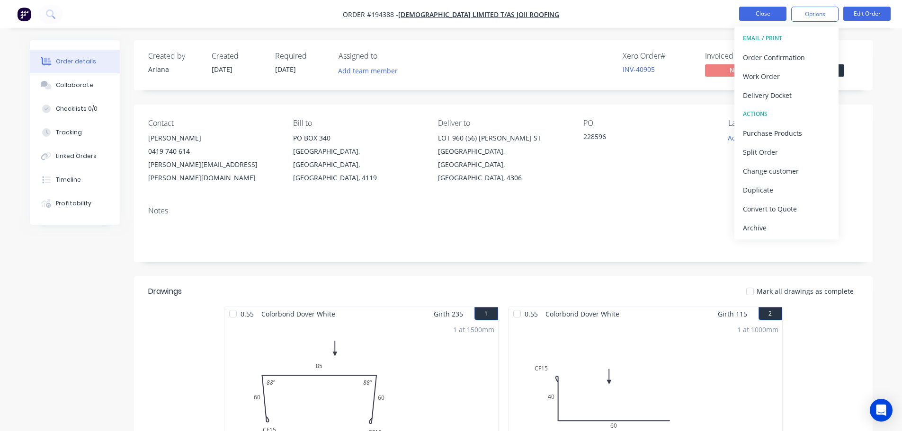
click at [761, 15] on button "Close" at bounding box center [762, 14] width 47 height 14
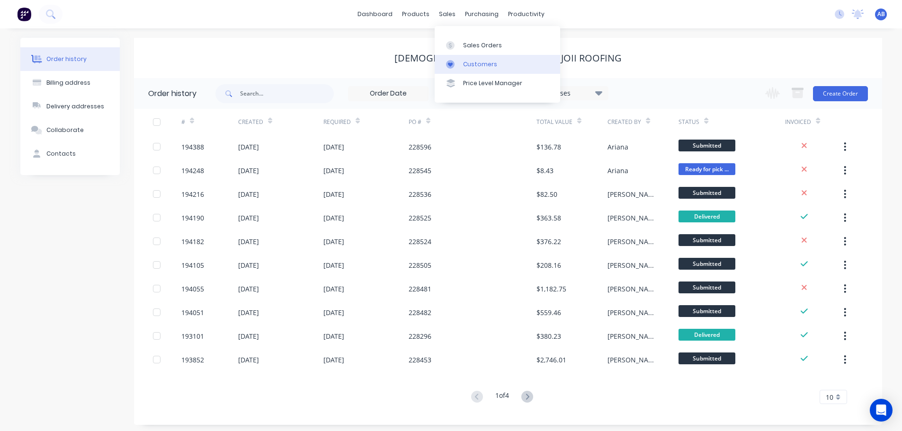
click at [470, 64] on div "Customers" at bounding box center [480, 64] width 34 height 9
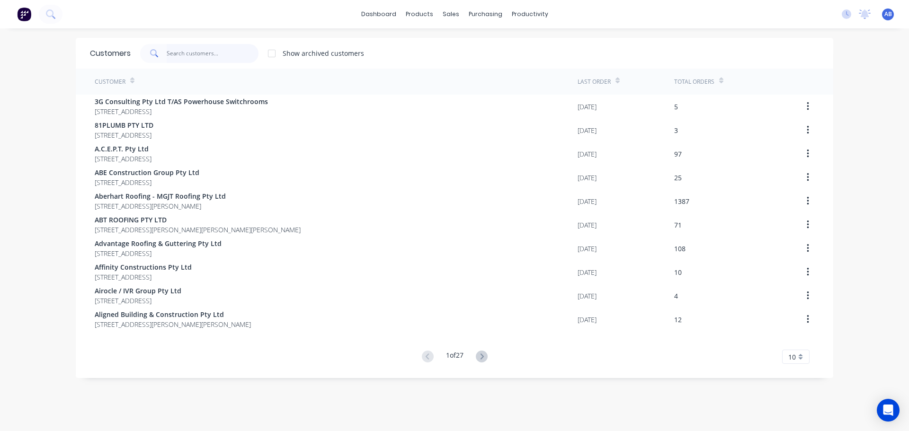
drag, startPoint x: 233, startPoint y: 53, endPoint x: 393, endPoint y: 50, distance: 159.6
click at [239, 53] on input "text" at bounding box center [213, 53] width 92 height 19
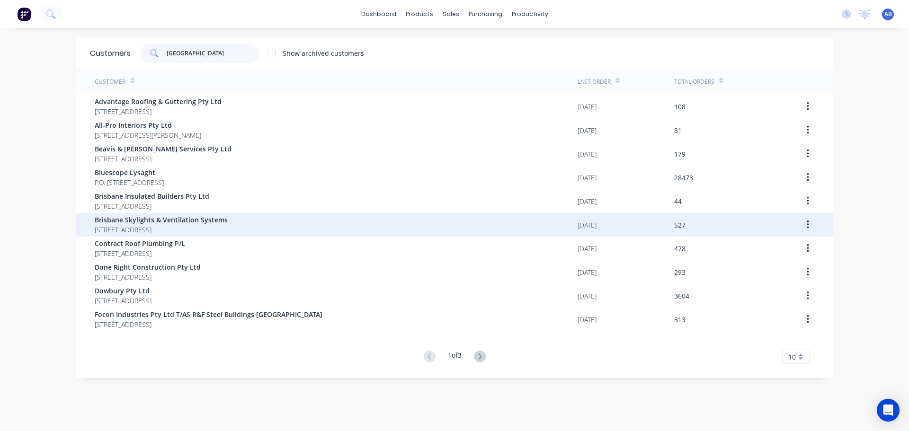
type input "[GEOGRAPHIC_DATA]"
click at [129, 220] on span "Brisbane Skylights & Ventilation Systems" at bounding box center [161, 220] width 133 height 10
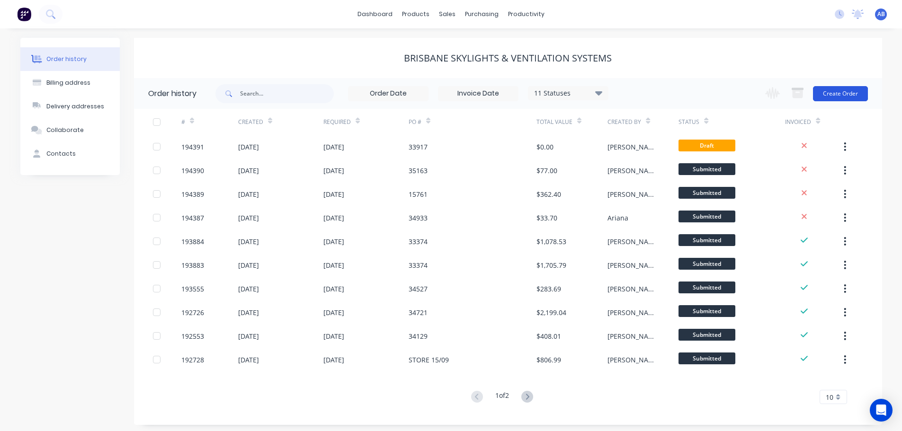
click at [838, 88] on button "Create Order" at bounding box center [840, 93] width 55 height 15
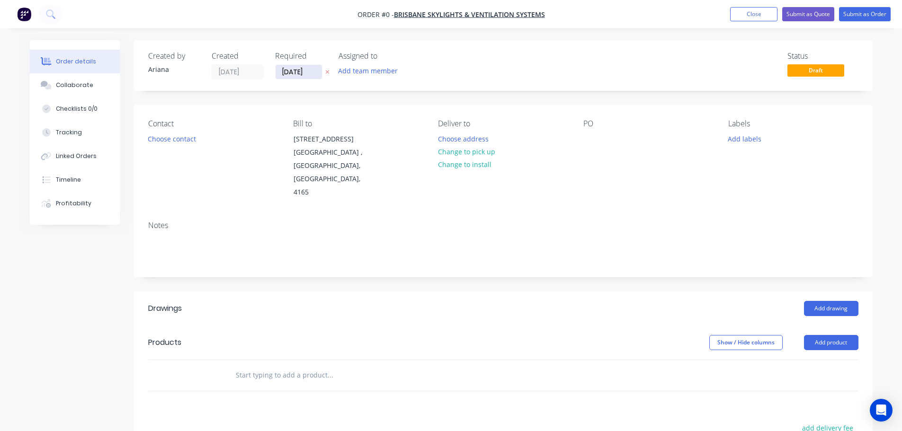
click at [298, 69] on input "[DATE]" at bounding box center [299, 72] width 46 height 14
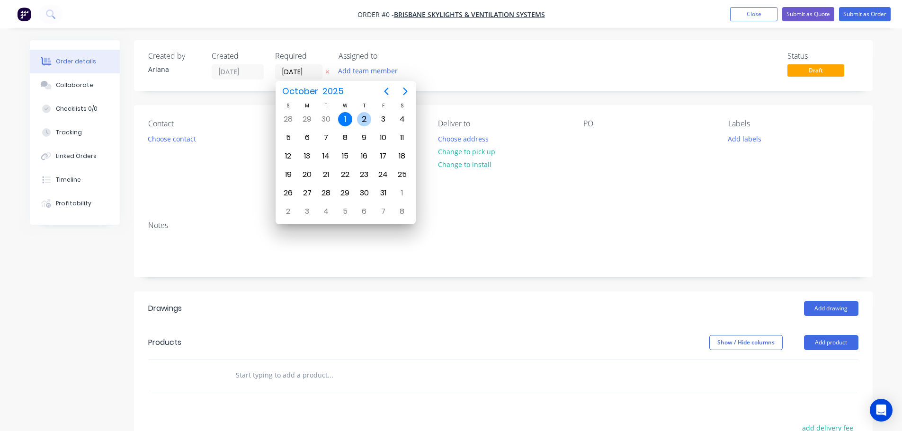
click at [366, 118] on div "2" at bounding box center [364, 119] width 14 height 14
type input "[DATE]"
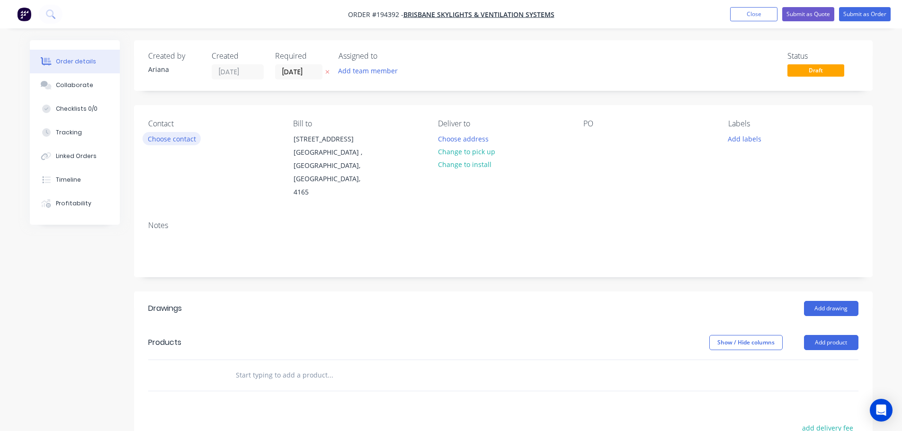
click at [179, 139] on button "Choose contact" at bounding box center [172, 138] width 58 height 13
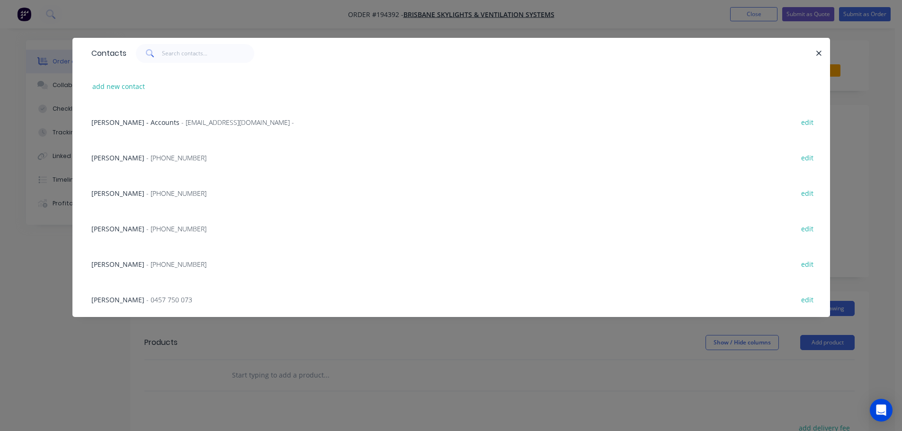
click at [181, 122] on span "- [EMAIL_ADDRESS][DOMAIN_NAME] -" at bounding box center [237, 122] width 113 height 9
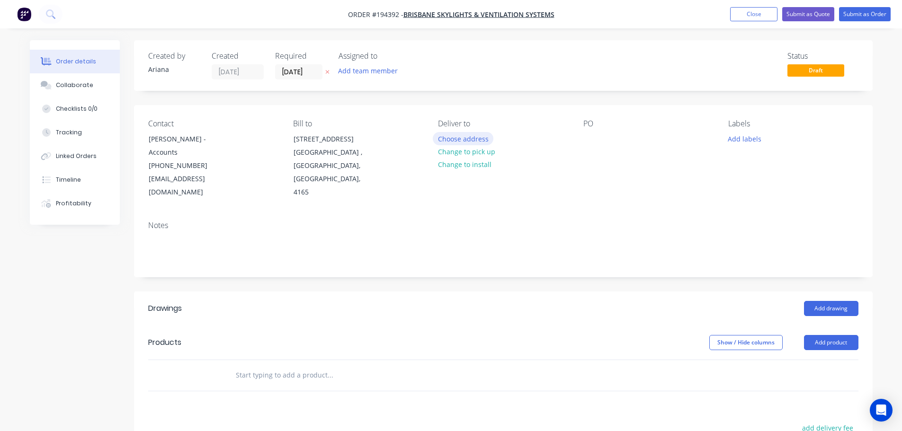
click at [450, 137] on button "Choose address" at bounding box center [463, 138] width 61 height 13
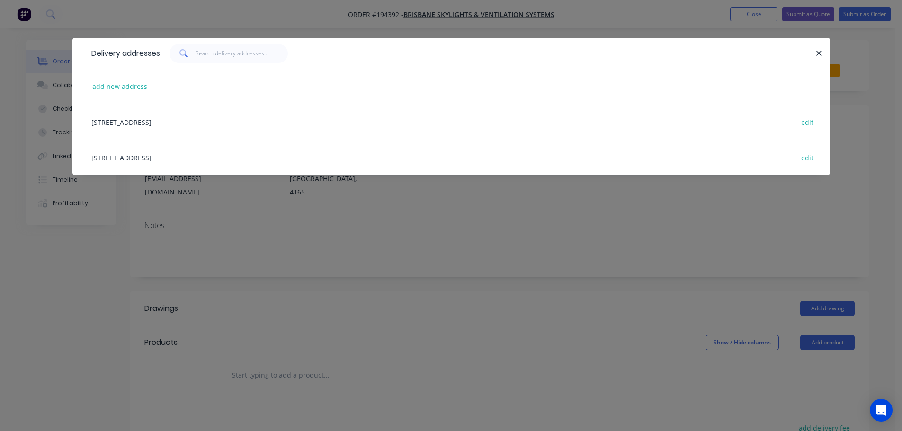
click at [155, 159] on div "[STREET_ADDRESS] edit" at bounding box center [451, 158] width 729 height 36
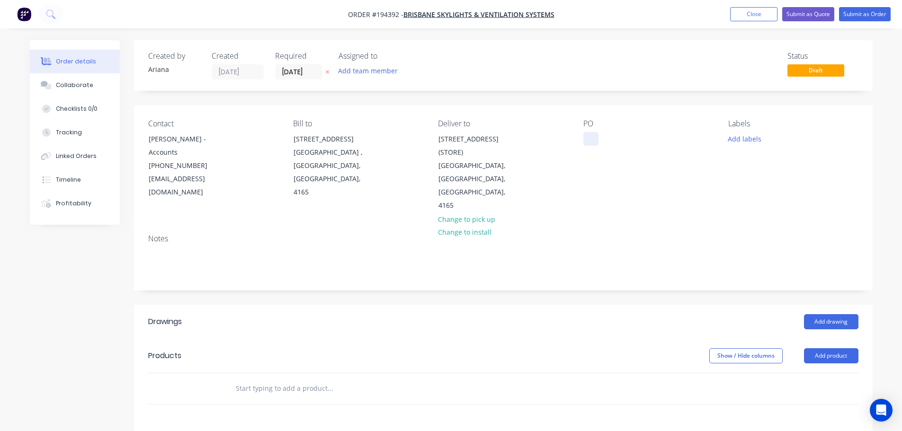
click at [588, 136] on div at bounding box center [590, 139] width 15 height 14
click at [787, 189] on div "Labels Add labels" at bounding box center [793, 165] width 130 height 93
click at [841, 314] on button "Add drawing" at bounding box center [831, 321] width 54 height 15
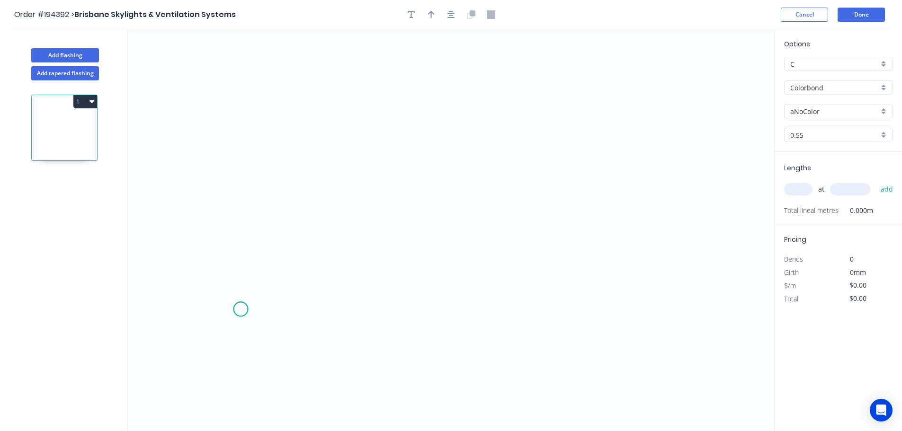
click at [241, 310] on icon "0" at bounding box center [451, 230] width 646 height 402
click at [271, 270] on icon at bounding box center [256, 289] width 30 height 40
click at [666, 277] on icon "0 ?" at bounding box center [451, 230] width 646 height 402
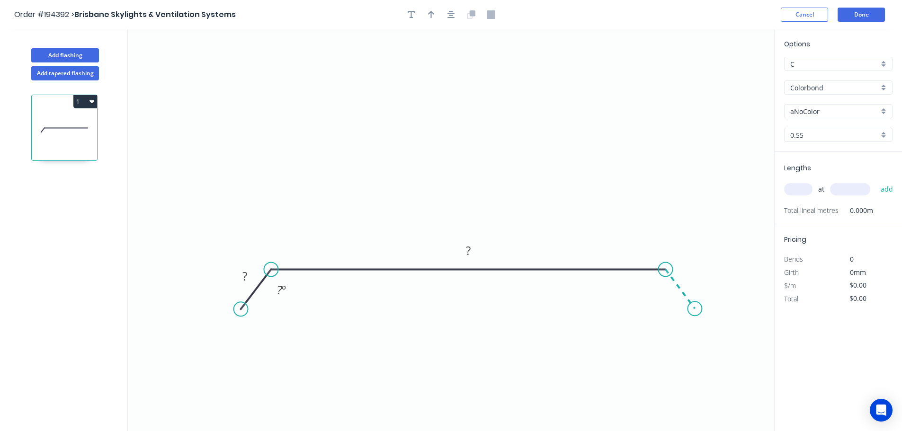
click at [695, 309] on icon "0 ? ? ? º" at bounding box center [451, 230] width 646 height 402
click at [695, 309] on circle at bounding box center [695, 309] width 14 height 14
click at [248, 274] on rect at bounding box center [244, 276] width 19 height 13
click at [398, 124] on icon "0 25 630 25 135 º 135 º" at bounding box center [451, 230] width 646 height 402
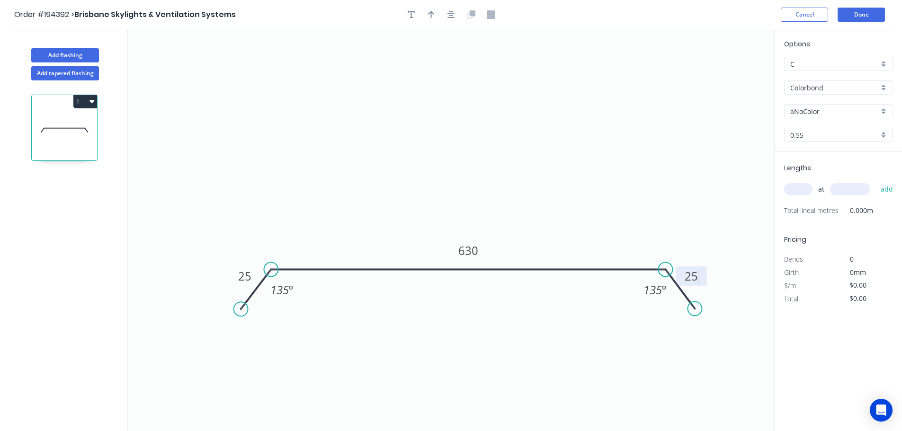
type input "$25.56"
click at [431, 14] on icon "button" at bounding box center [431, 15] width 7 height 8
drag, startPoint x: 729, startPoint y: 72, endPoint x: 647, endPoint y: 93, distance: 84.5
click at [585, 114] on icon "0 25 630 25 135 º 135 º" at bounding box center [451, 230] width 646 height 402
drag, startPoint x: 725, startPoint y: 74, endPoint x: 526, endPoint y: 132, distance: 207.7
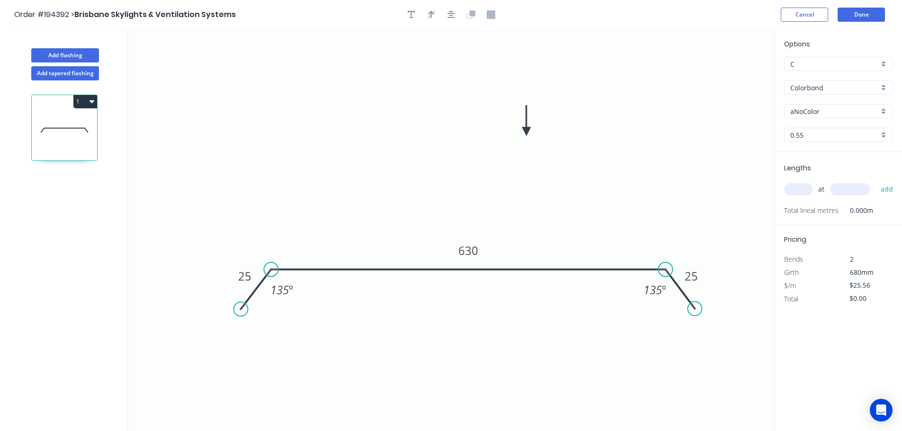
click at [526, 132] on icon at bounding box center [526, 121] width 9 height 30
click at [883, 111] on div "aNoColor" at bounding box center [838, 111] width 108 height 14
click at [840, 212] on div "Deep Ocean" at bounding box center [838, 212] width 107 height 17
type input "Deep Ocean"
click at [805, 185] on input "text" at bounding box center [798, 189] width 28 height 12
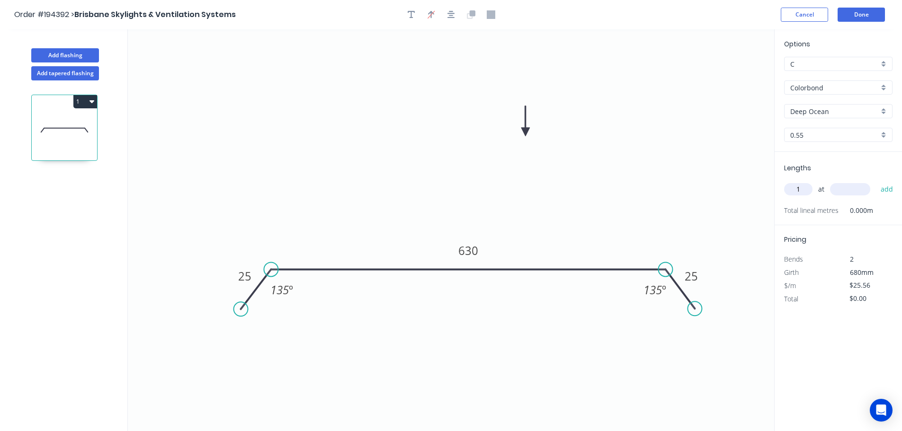
type input "1"
type input "1200"
click at [876, 181] on button "add" at bounding box center [887, 189] width 22 height 16
type input "$30.67"
click at [863, 15] on button "Done" at bounding box center [861, 15] width 47 height 14
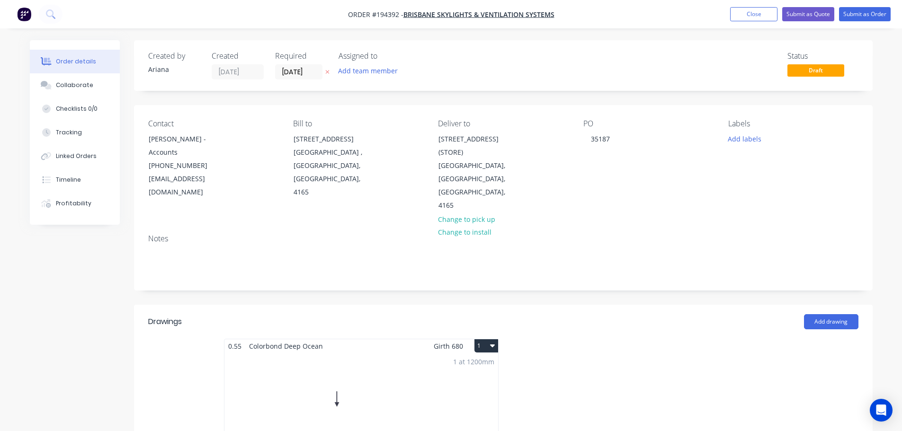
drag, startPoint x: 482, startPoint y: 330, endPoint x: 478, endPoint y: 336, distance: 7.6
click at [482, 339] on button "1" at bounding box center [486, 345] width 24 height 13
click at [465, 362] on div "Use larger box size" at bounding box center [453, 369] width 73 height 14
click at [873, 11] on button "Submit as Order" at bounding box center [865, 14] width 52 height 14
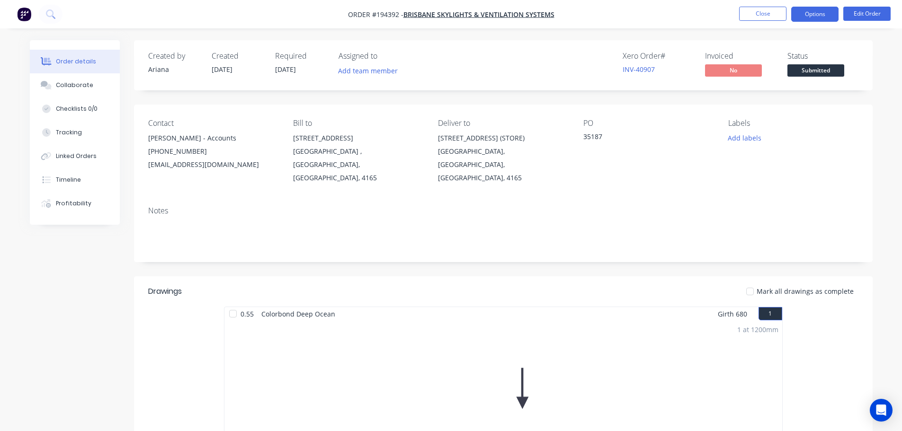
click at [818, 13] on button "Options" at bounding box center [814, 14] width 47 height 15
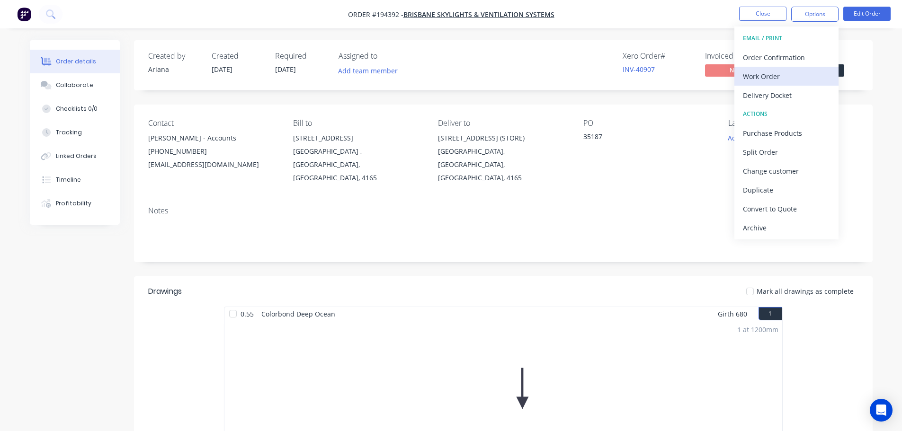
click at [768, 74] on div "Work Order" at bounding box center [786, 77] width 87 height 14
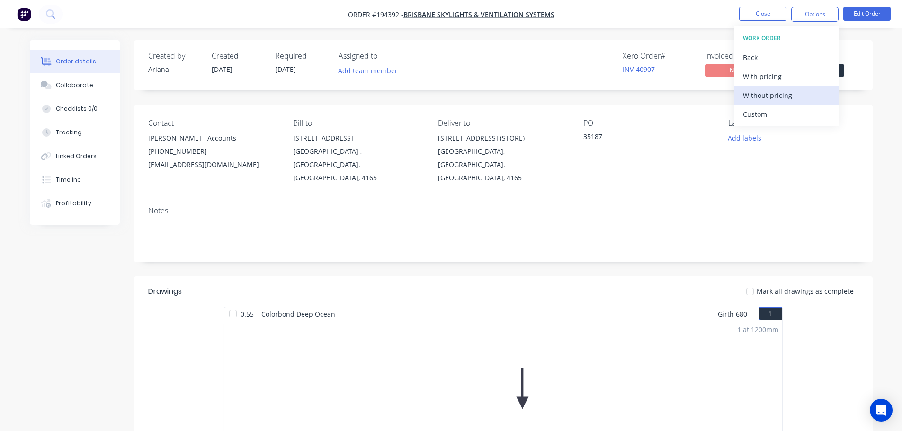
click at [753, 94] on div "Without pricing" at bounding box center [786, 96] width 87 height 14
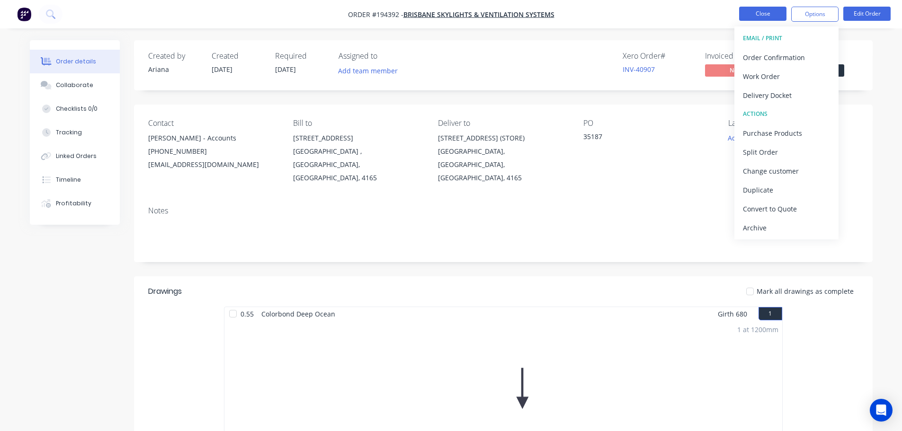
click at [751, 15] on button "Close" at bounding box center [762, 14] width 47 height 14
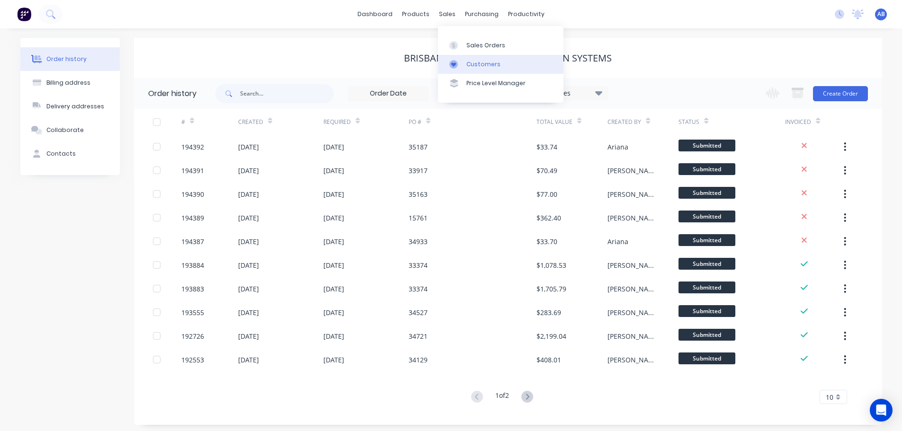
click at [474, 62] on div "Customers" at bounding box center [483, 64] width 34 height 9
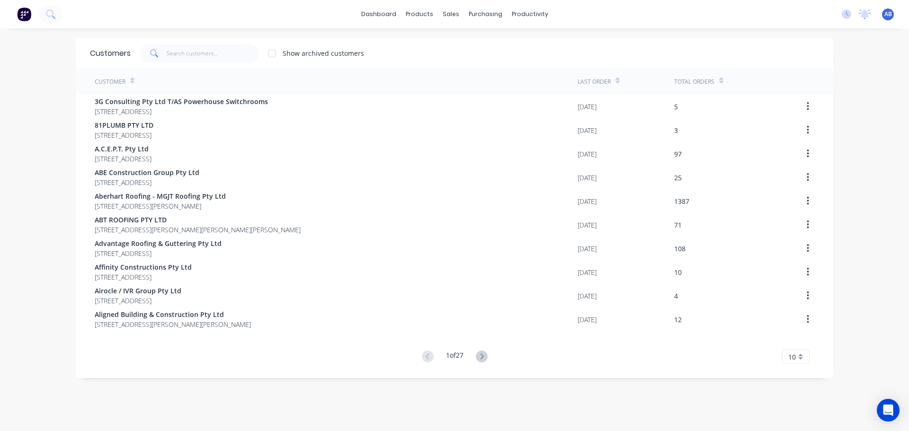
click at [232, 62] on div "Customers Show archived customers" at bounding box center [455, 53] width 758 height 31
drag, startPoint x: 231, startPoint y: 50, endPoint x: 363, endPoint y: 43, distance: 131.8
click at [232, 50] on input "text" at bounding box center [213, 53] width 92 height 19
click at [228, 53] on input "text" at bounding box center [213, 53] width 92 height 19
click at [228, 55] on input "text" at bounding box center [213, 53] width 92 height 19
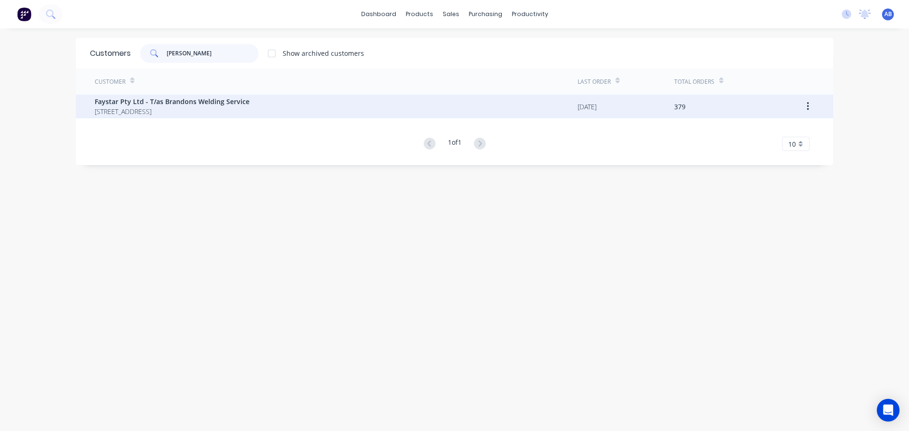
type input "[PERSON_NAME]"
click at [168, 103] on span "Faystar Pty Ltd - T/as Brandons Welding Service" at bounding box center [172, 102] width 155 height 10
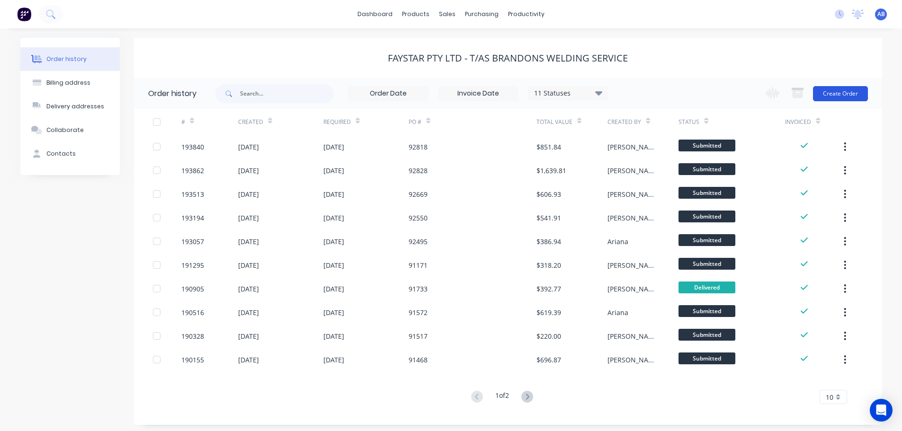
click at [853, 91] on button "Create Order" at bounding box center [840, 93] width 55 height 15
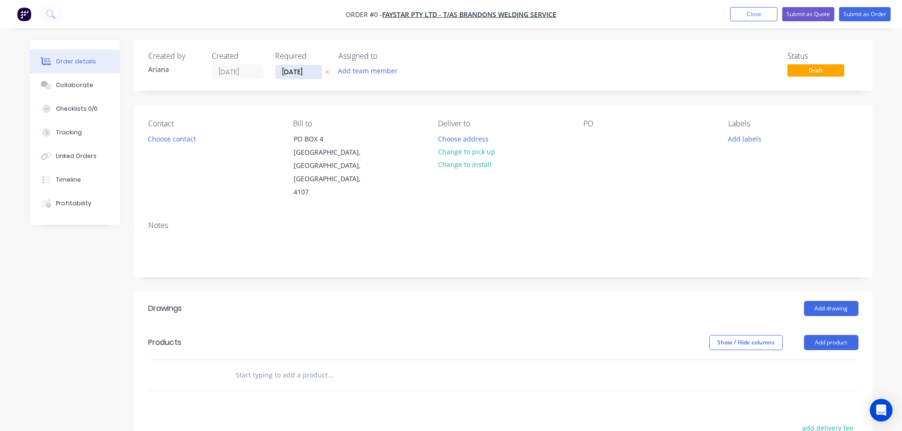
click at [291, 75] on input "[DATE]" at bounding box center [299, 72] width 46 height 14
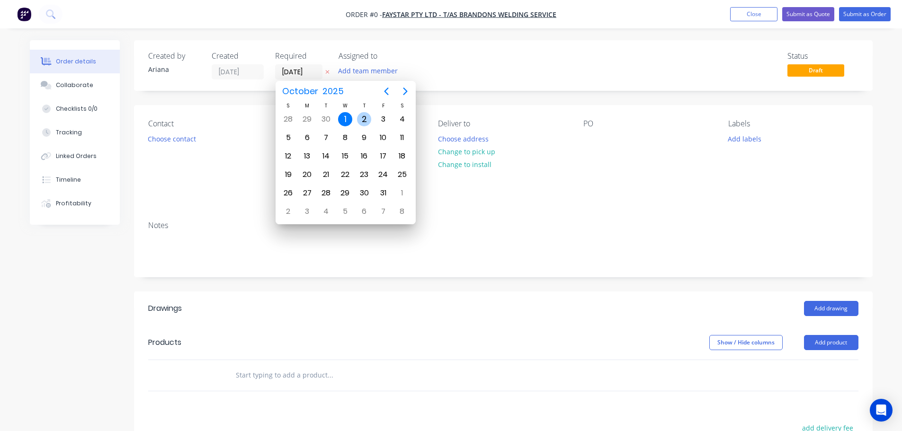
click at [365, 115] on div "2" at bounding box center [364, 119] width 14 height 14
type input "[DATE]"
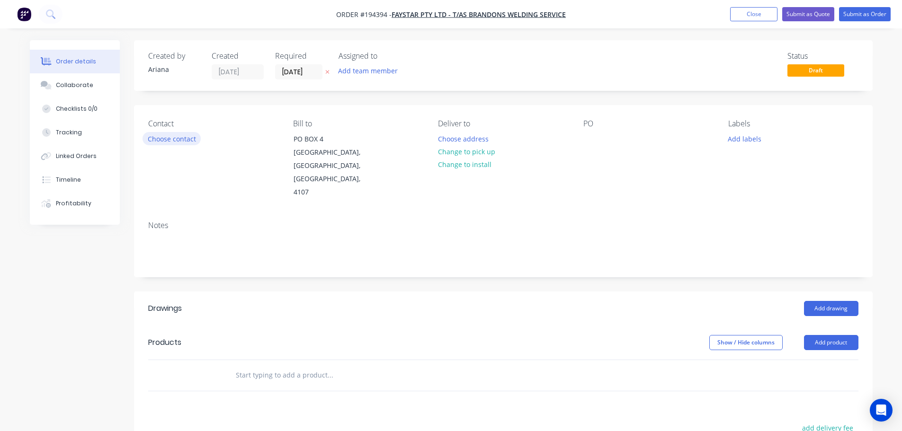
click at [177, 138] on button "Choose contact" at bounding box center [172, 138] width 58 height 13
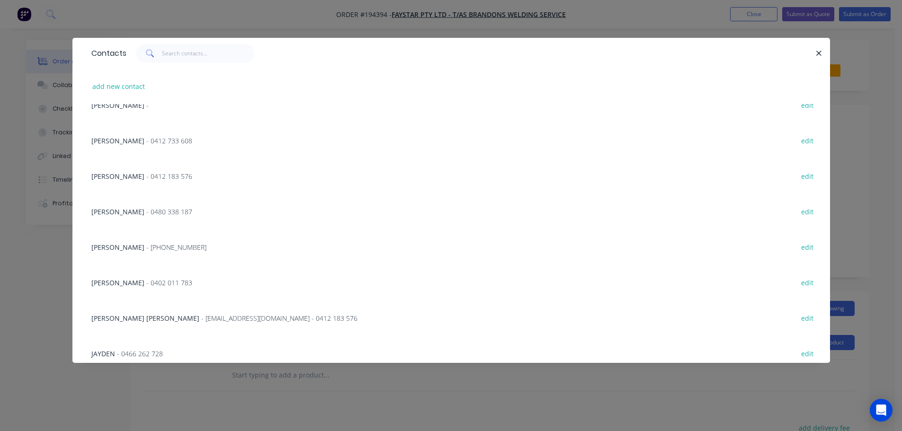
scroll to position [268, 0]
click at [201, 315] on span "- [EMAIL_ADDRESS][DOMAIN_NAME] - 0412 183 576" at bounding box center [279, 316] width 156 height 9
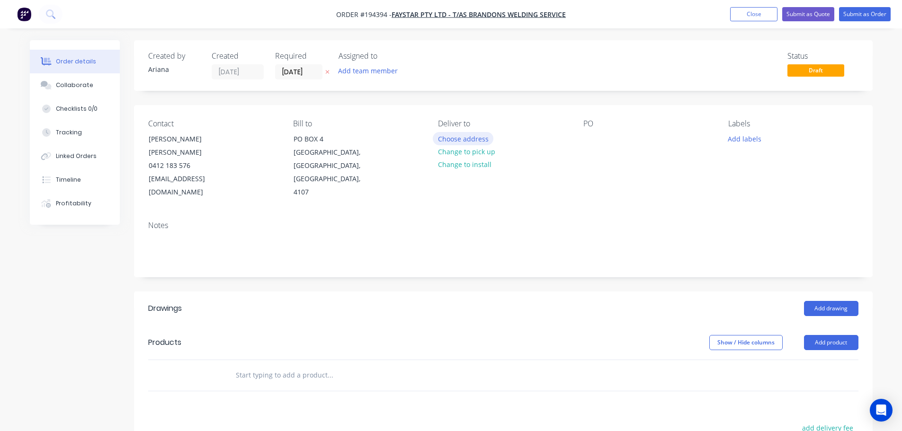
click at [463, 140] on button "Choose address" at bounding box center [463, 138] width 61 height 13
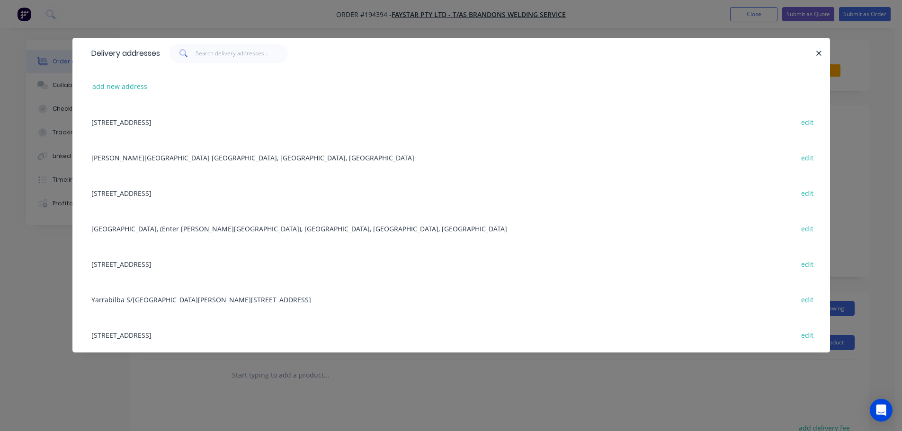
click at [237, 264] on div "[STREET_ADDRESS] edit" at bounding box center [451, 264] width 729 height 36
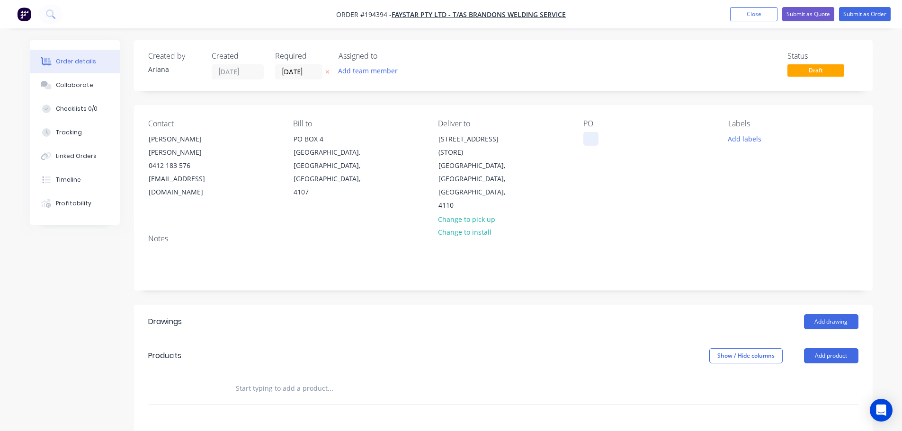
click at [593, 141] on div at bounding box center [590, 139] width 15 height 14
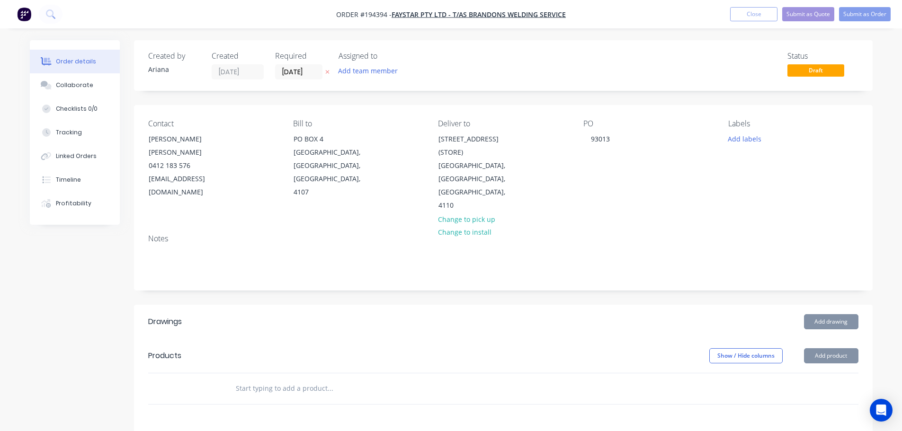
click at [680, 174] on div "PO 93013" at bounding box center [648, 165] width 130 height 93
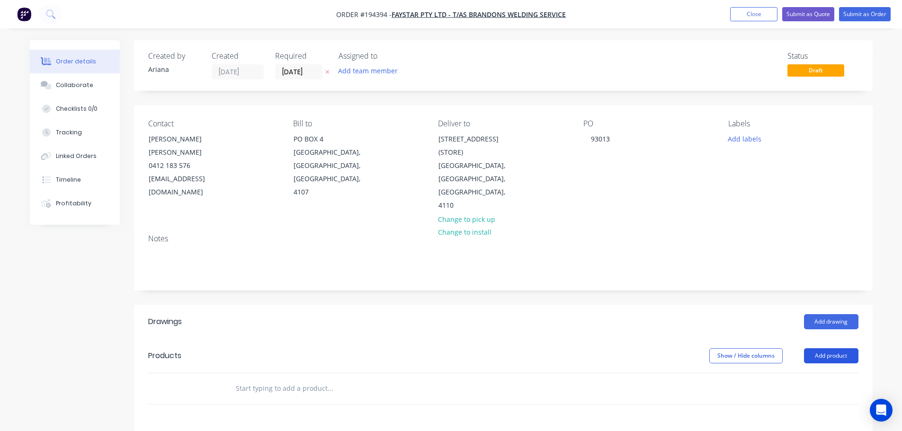
click at [829, 348] on button "Add product" at bounding box center [831, 355] width 54 height 15
click at [820, 373] on div "Product catalogue" at bounding box center [813, 380] width 73 height 14
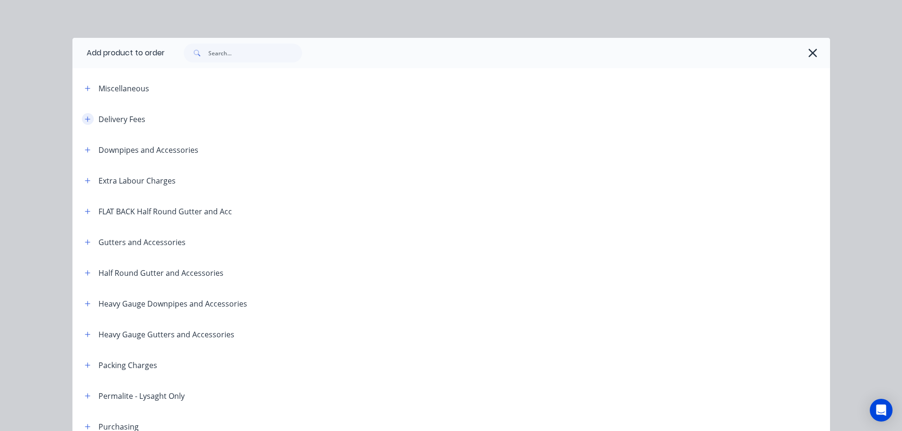
click at [85, 117] on icon "button" at bounding box center [87, 118] width 5 height 5
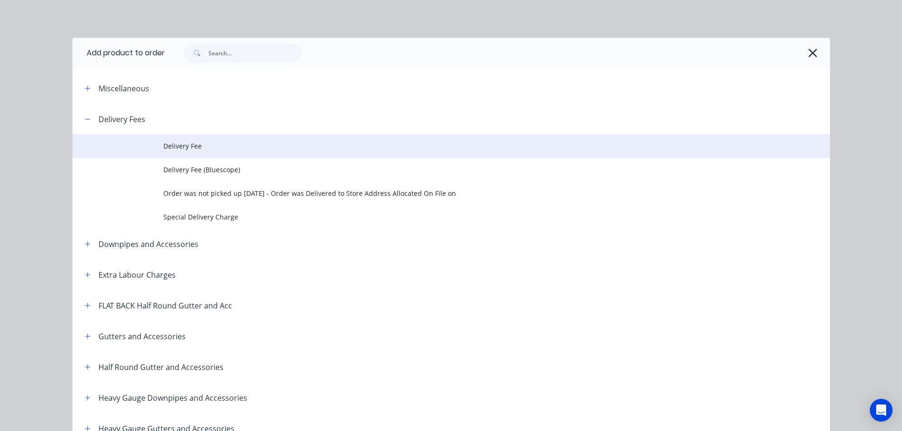
click at [196, 146] on span "Delivery Fee" at bounding box center [429, 146] width 533 height 10
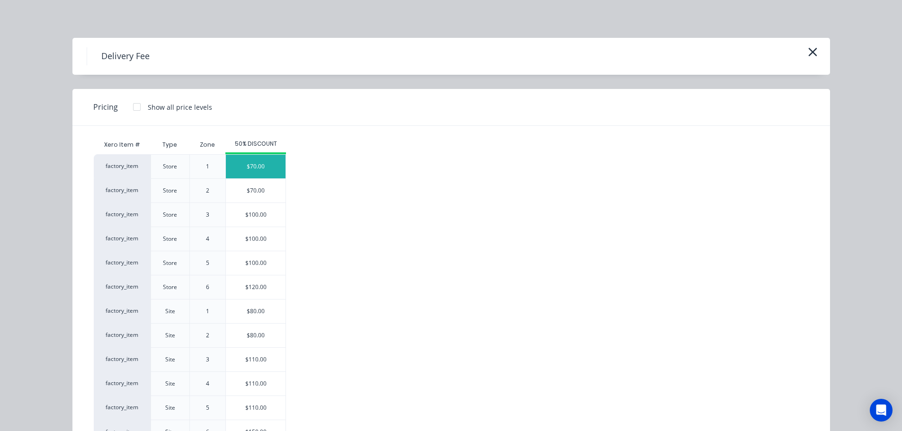
click at [247, 167] on div "$70.00" at bounding box center [256, 167] width 60 height 24
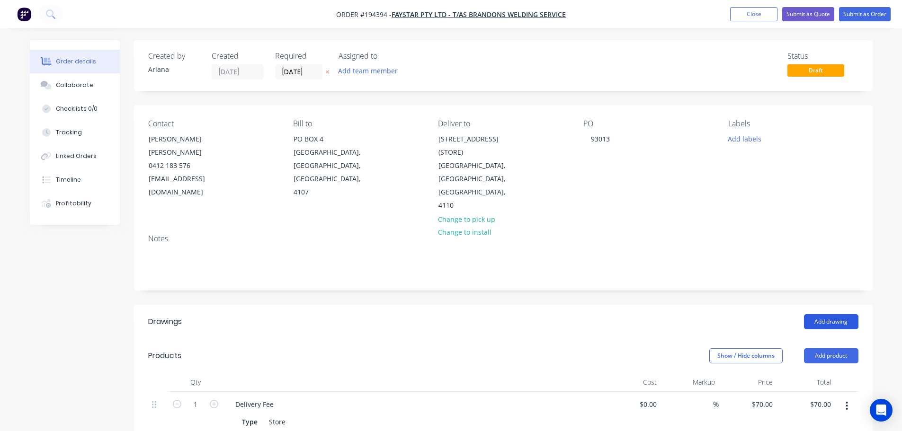
click at [829, 314] on button "Add drawing" at bounding box center [831, 321] width 54 height 15
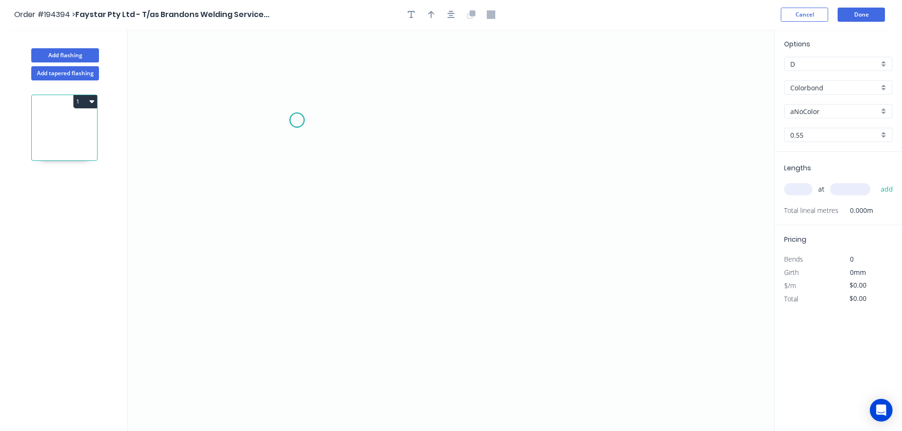
click at [297, 120] on icon "0" at bounding box center [451, 230] width 646 height 402
click at [288, 313] on icon "0" at bounding box center [451, 230] width 646 height 402
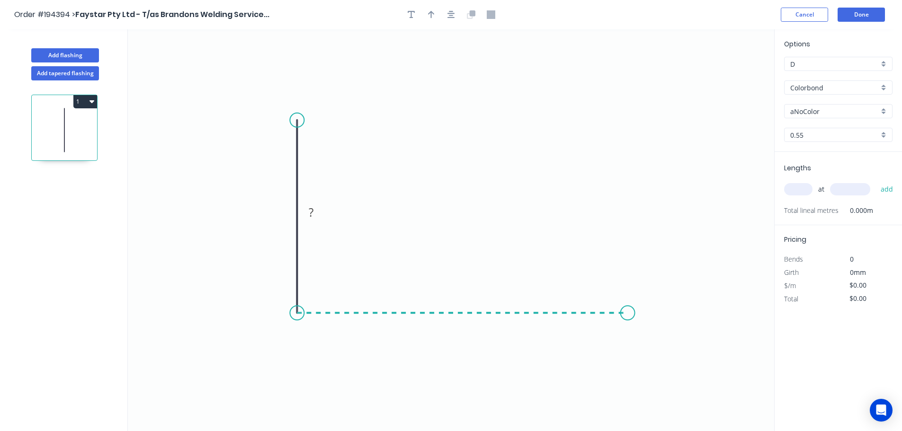
click at [628, 324] on icon "0 ?" at bounding box center [451, 230] width 646 height 402
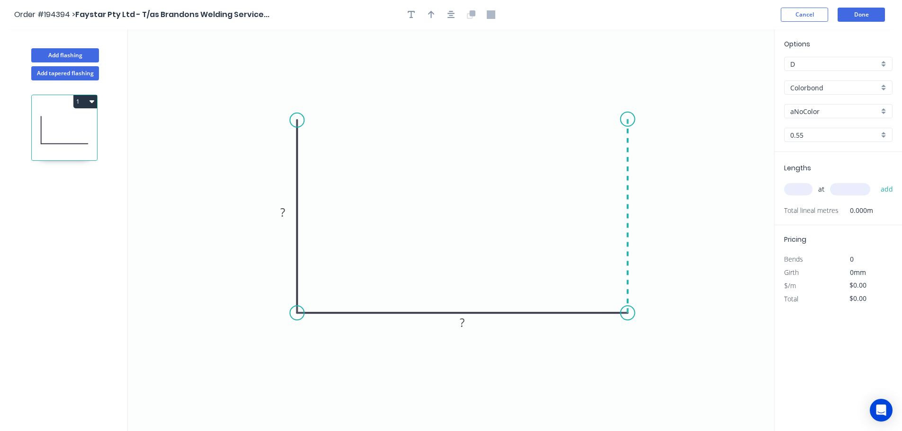
click at [628, 119] on icon at bounding box center [628, 216] width 0 height 194
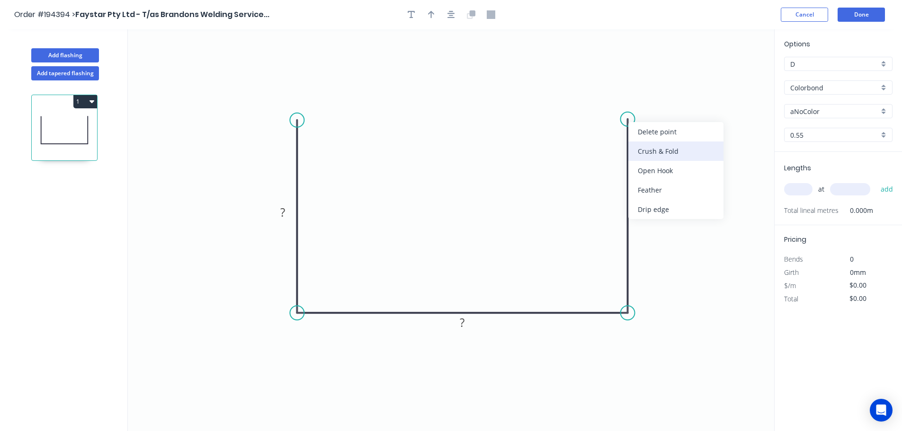
click at [648, 143] on div "Crush & Fold" at bounding box center [675, 151] width 95 height 19
click at [615, 98] on tspan "10" at bounding box center [613, 103] width 13 height 16
click at [648, 101] on icon "0 ? ? CF 15 ?" at bounding box center [451, 230] width 646 height 402
drag, startPoint x: 625, startPoint y: 101, endPoint x: 600, endPoint y: 84, distance: 30.2
click at [600, 84] on rect at bounding box center [588, 89] width 38 height 19
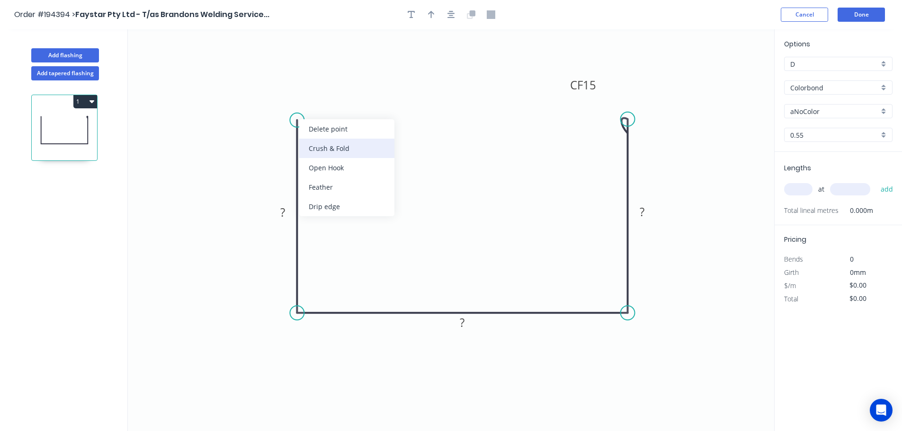
click at [309, 146] on div "Crush & Fold" at bounding box center [346, 148] width 95 height 19
click at [321, 155] on div "Flip bend" at bounding box center [344, 153] width 95 height 19
click at [286, 128] on tspan "10" at bounding box center [283, 128] width 13 height 16
click at [366, 160] on icon "0 CF 15 ? ? CF 15 ?" at bounding box center [451, 230] width 646 height 402
drag, startPoint x: 261, startPoint y: 126, endPoint x: 326, endPoint y: 88, distance: 75.5
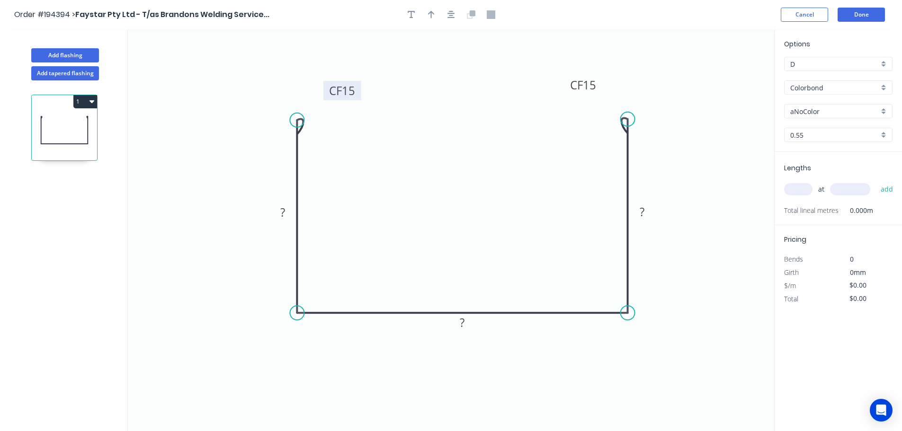
click at [326, 88] on rect at bounding box center [342, 90] width 38 height 19
click at [284, 208] on tspan "?" at bounding box center [282, 213] width 5 height 16
click at [384, 192] on icon "0 CF 15 130 200 CF 15 130" at bounding box center [451, 230] width 646 height 402
type input "$19.93"
click at [431, 13] on icon "button" at bounding box center [431, 15] width 7 height 8
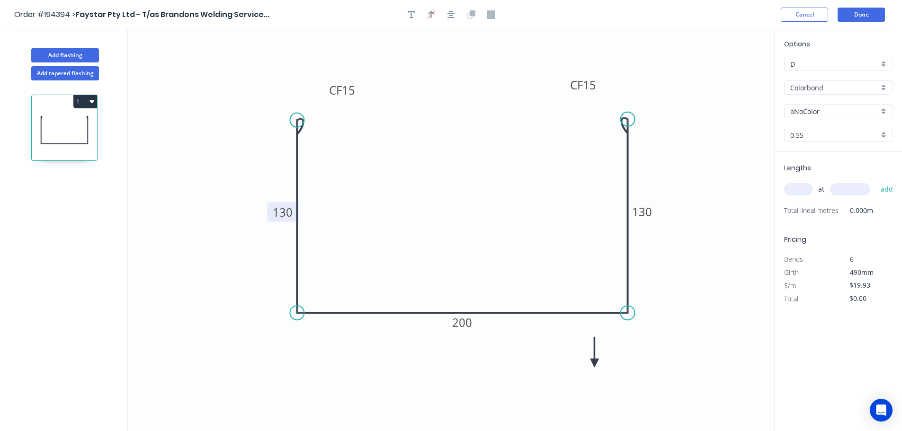
drag, startPoint x: 726, startPoint y: 72, endPoint x: 595, endPoint y: 364, distance: 319.6
click at [595, 364] on icon at bounding box center [594, 352] width 9 height 30
click at [595, 364] on icon at bounding box center [602, 355] width 27 height 27
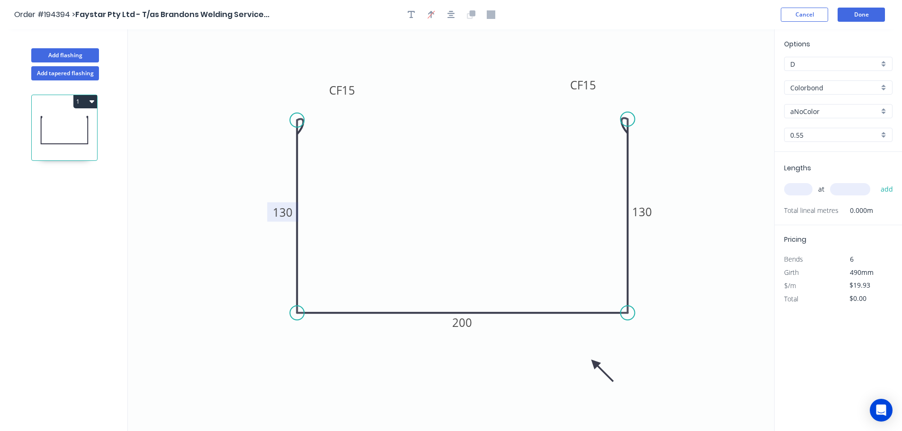
click at [880, 109] on div "aNoColor" at bounding box center [838, 111] width 108 height 14
click at [815, 209] on div "Deep Ocean" at bounding box center [838, 212] width 107 height 17
type input "Deep Ocean"
click at [799, 188] on input "text" at bounding box center [798, 189] width 28 height 12
type input "3"
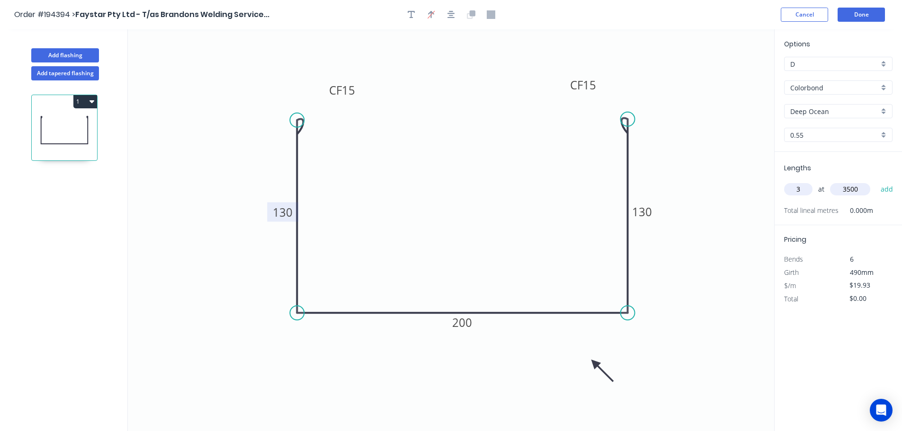
type input "3500"
click at [876, 181] on button "add" at bounding box center [887, 189] width 22 height 16
type input "$209.27"
click at [71, 50] on button "Add flashing" at bounding box center [65, 55] width 68 height 14
type input "$0.00"
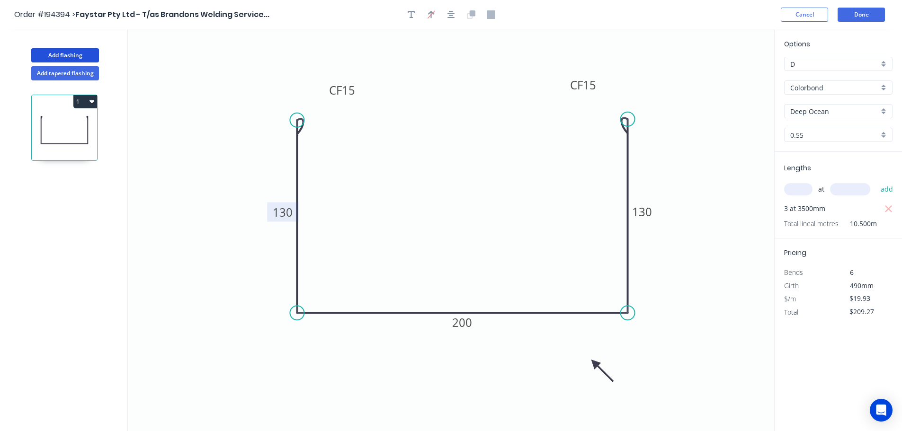
type input "$0.00"
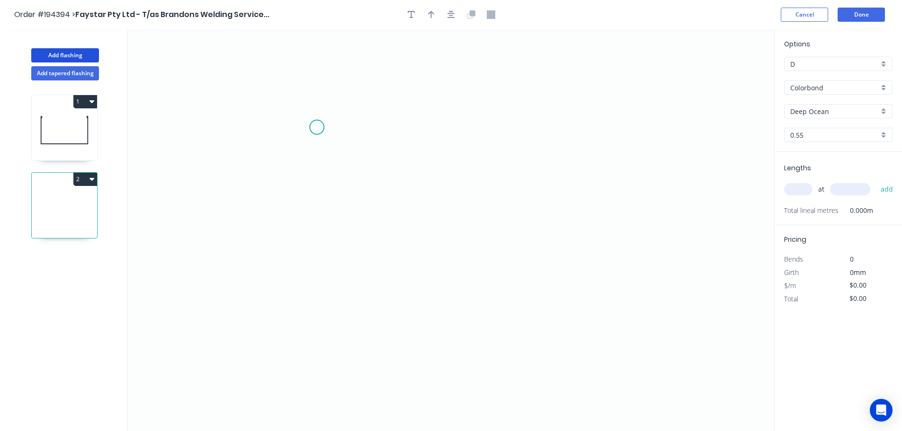
click at [317, 126] on icon "0" at bounding box center [451, 230] width 646 height 402
click at [307, 286] on icon "0" at bounding box center [451, 230] width 646 height 402
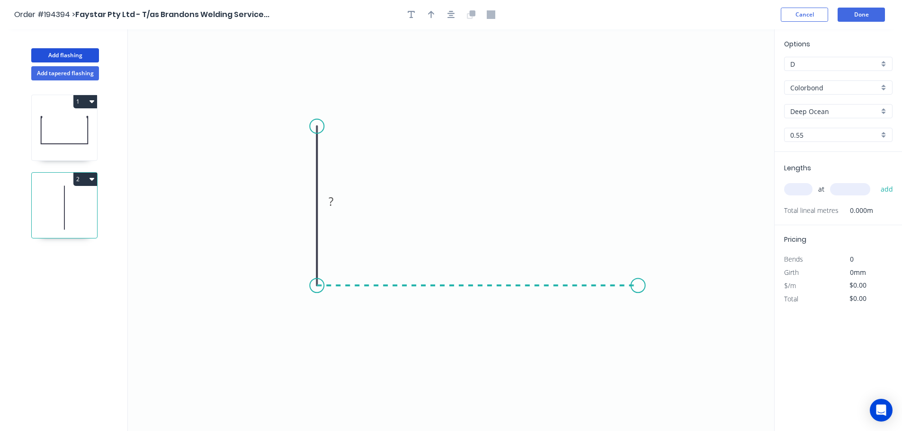
click at [638, 282] on icon "0 ?" at bounding box center [451, 230] width 646 height 402
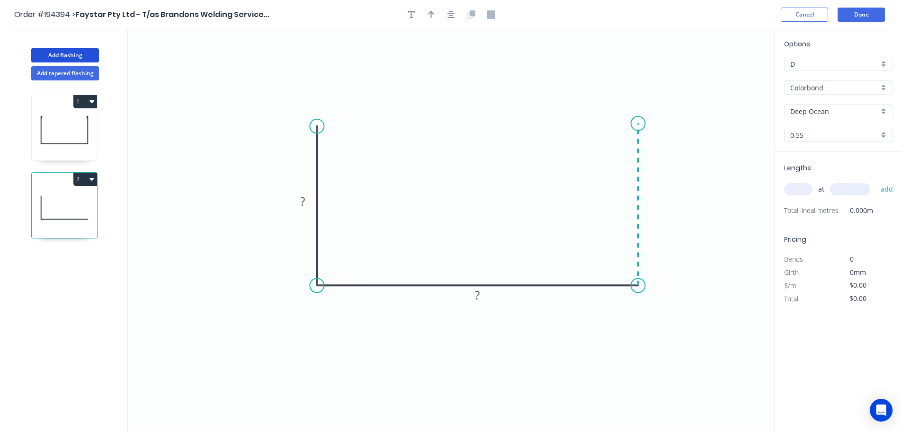
click at [636, 124] on icon "0 ? ?" at bounding box center [451, 230] width 646 height 402
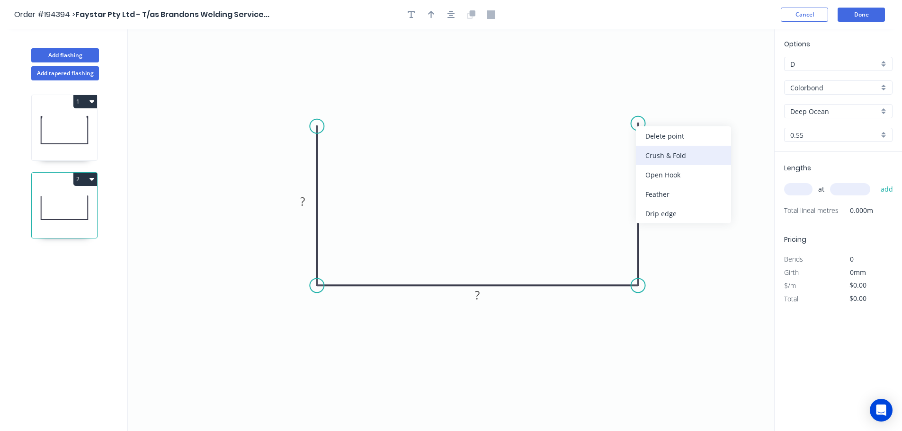
click at [653, 152] on div "Crush & Fold" at bounding box center [683, 155] width 95 height 19
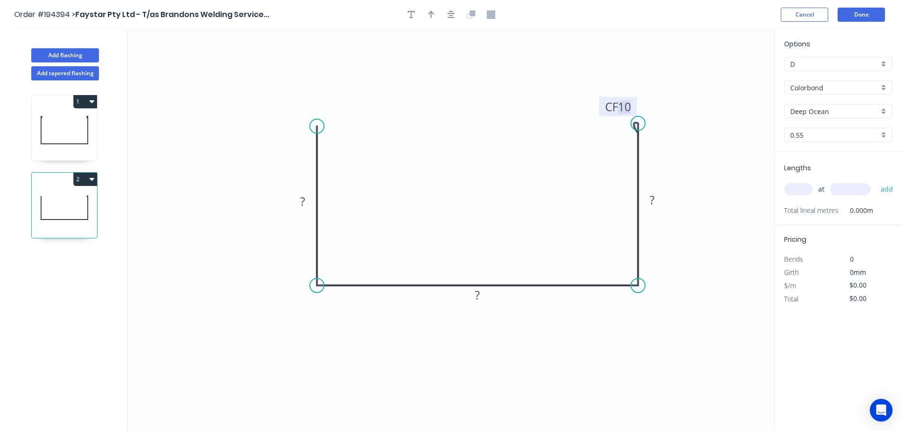
click at [626, 108] on tspan "10" at bounding box center [624, 107] width 13 height 16
click at [660, 97] on icon "0 ? ? CF 15 ?" at bounding box center [451, 230] width 646 height 402
drag, startPoint x: 633, startPoint y: 104, endPoint x: 608, endPoint y: 89, distance: 29.1
click at [608, 89] on rect at bounding box center [593, 91] width 38 height 19
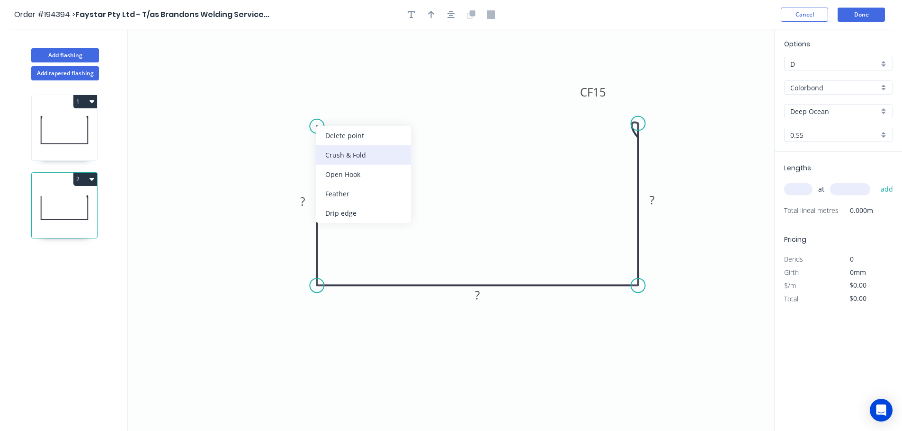
click at [324, 149] on div "Crush & Fold" at bounding box center [363, 154] width 95 height 19
click at [333, 152] on div "Flip bend" at bounding box center [361, 156] width 95 height 19
click at [304, 134] on tspan "10" at bounding box center [302, 134] width 13 height 16
click at [356, 143] on icon "0 CF 15 ? ? CF 15 ?" at bounding box center [451, 230] width 646 height 402
drag, startPoint x: 286, startPoint y: 131, endPoint x: 355, endPoint y: 93, distance: 79.0
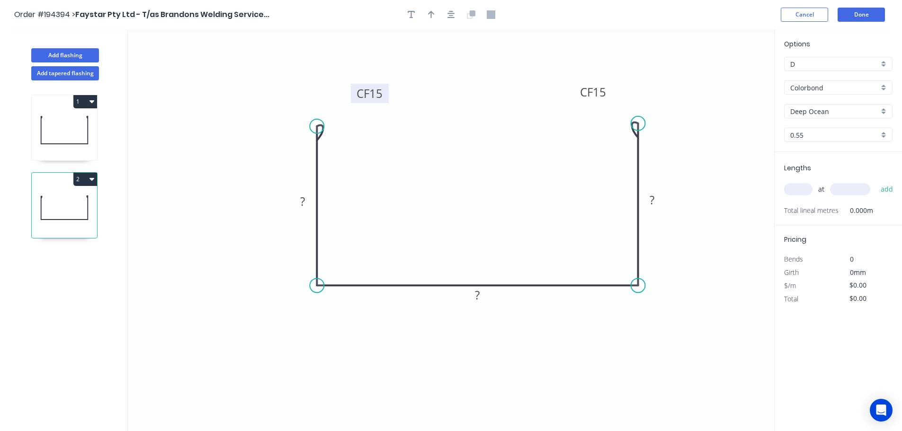
click at [355, 93] on rect at bounding box center [370, 93] width 38 height 19
click at [305, 202] on tspan "?" at bounding box center [302, 202] width 5 height 16
click at [464, 333] on icon "0 CF 15 80 200 CF 15 80" at bounding box center [451, 230] width 646 height 402
type input "$17.63"
click at [431, 13] on icon "button" at bounding box center [431, 15] width 7 height 8
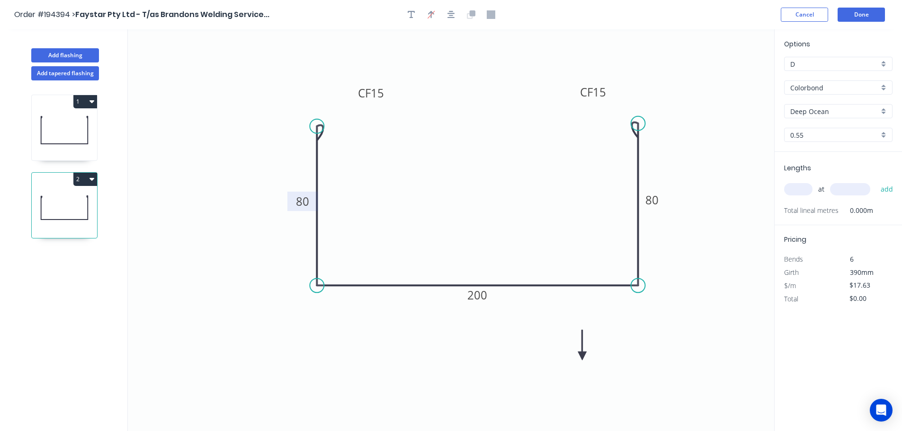
drag, startPoint x: 727, startPoint y: 74, endPoint x: 581, endPoint y: 359, distance: 320.6
click at [581, 359] on icon at bounding box center [582, 345] width 9 height 30
click at [581, 359] on icon at bounding box center [581, 348] width 9 height 30
click at [581, 359] on icon at bounding box center [588, 351] width 27 height 27
click at [581, 359] on icon at bounding box center [592, 359] width 30 height 9
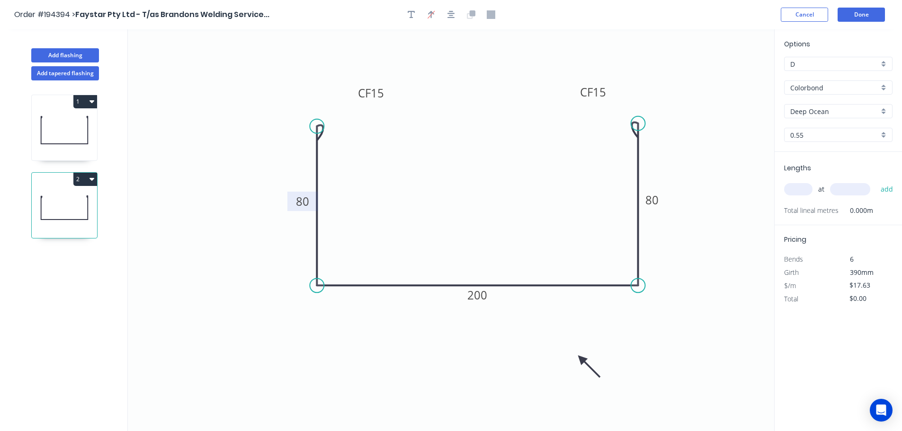
click at [805, 191] on input "text" at bounding box center [798, 189] width 28 height 12
type input "3"
type input "3500"
click at [876, 181] on button "add" at bounding box center [887, 189] width 22 height 16
type input "$185.12"
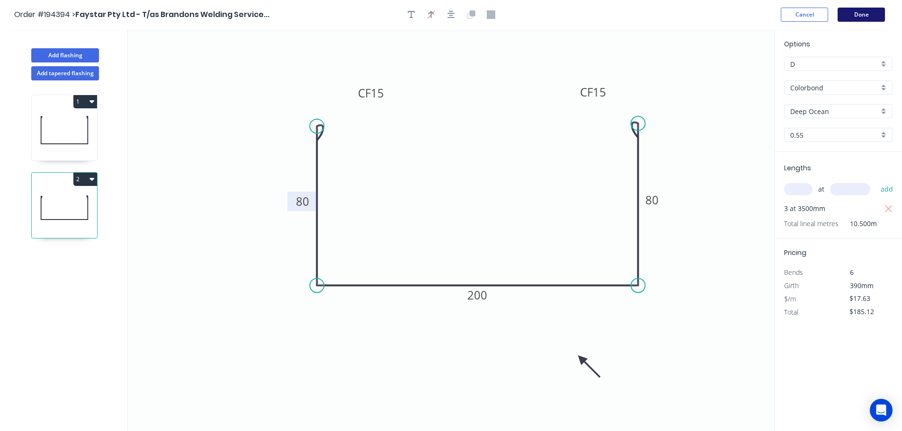
click at [860, 13] on button "Done" at bounding box center [861, 15] width 47 height 14
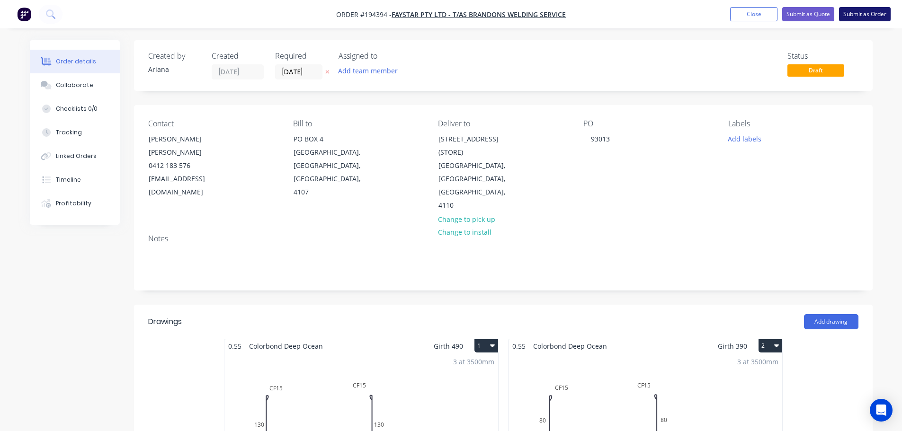
click at [863, 13] on button "Submit as Order" at bounding box center [865, 14] width 52 height 14
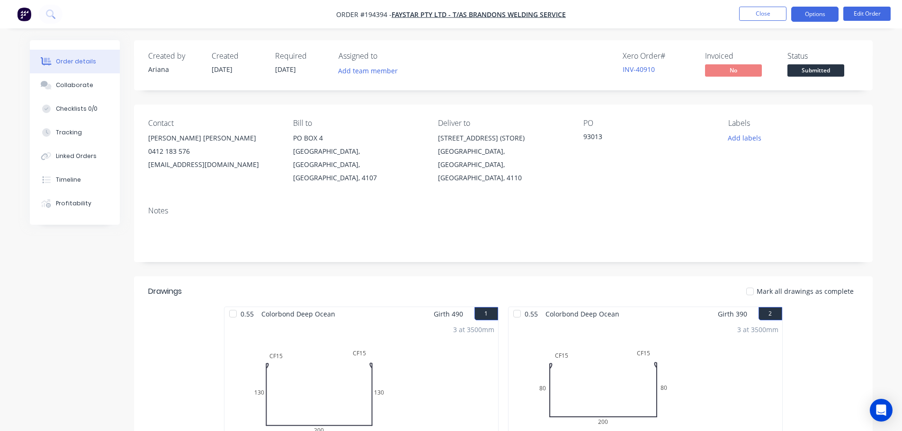
click at [808, 12] on button "Options" at bounding box center [814, 14] width 47 height 15
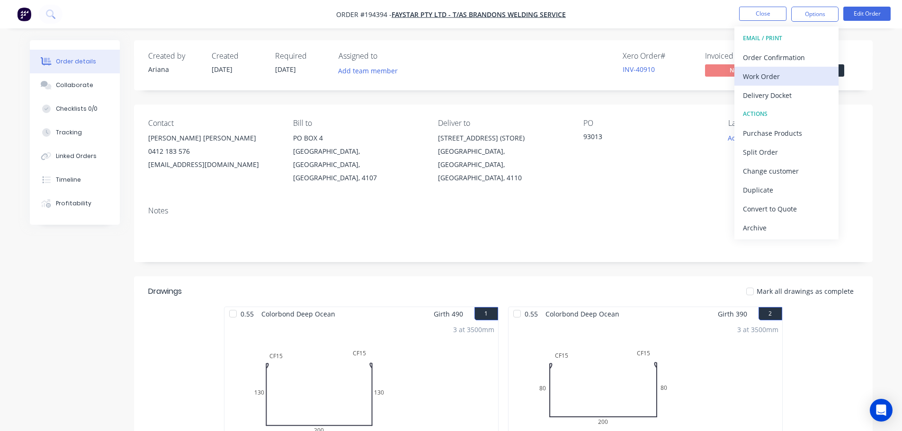
click at [773, 70] on div "Work Order" at bounding box center [786, 77] width 87 height 14
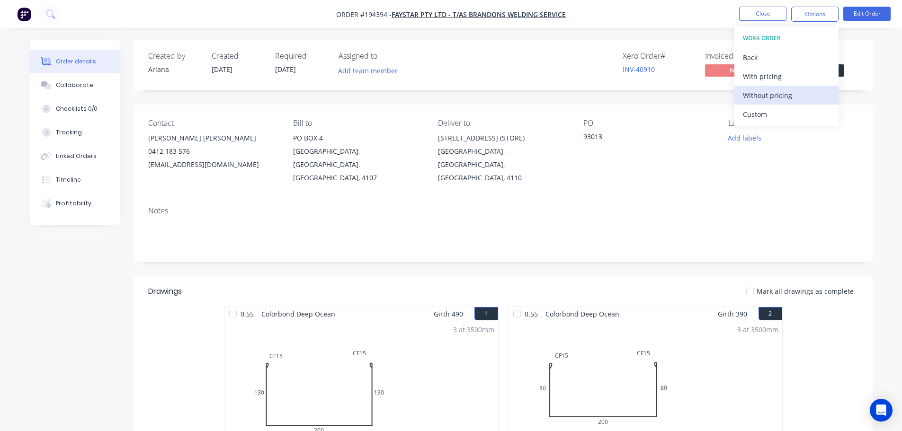
click at [758, 93] on div "Without pricing" at bounding box center [786, 96] width 87 height 14
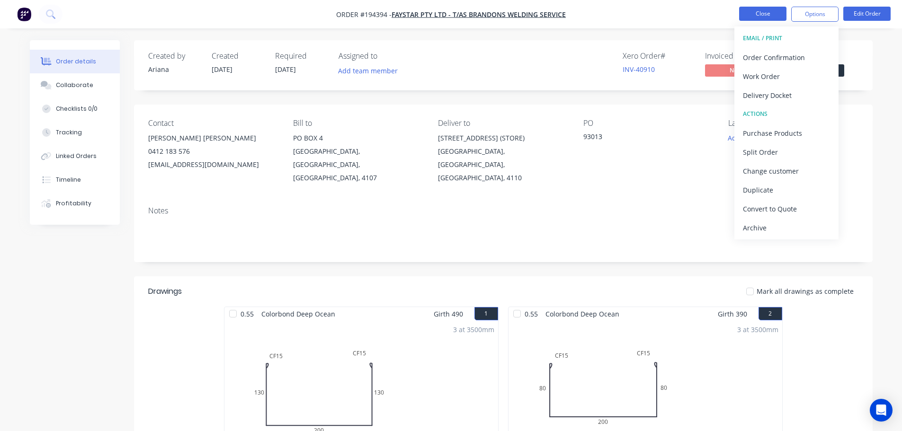
click at [758, 15] on button "Close" at bounding box center [762, 14] width 47 height 14
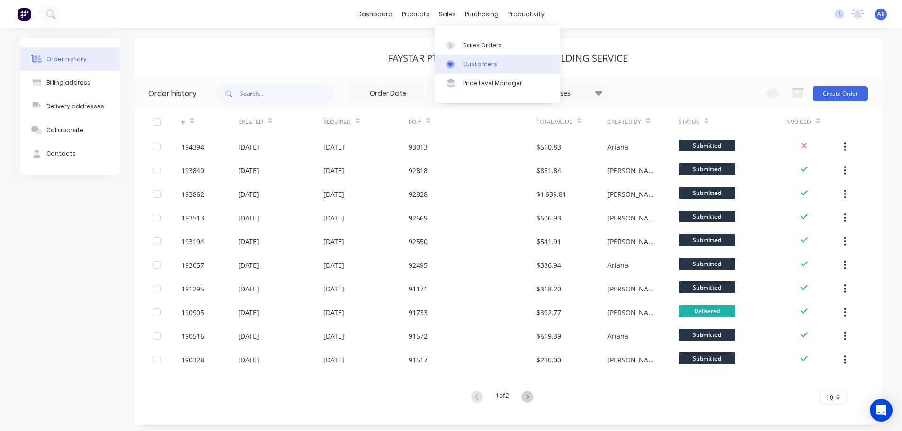
click at [467, 62] on div "Customers" at bounding box center [480, 64] width 34 height 9
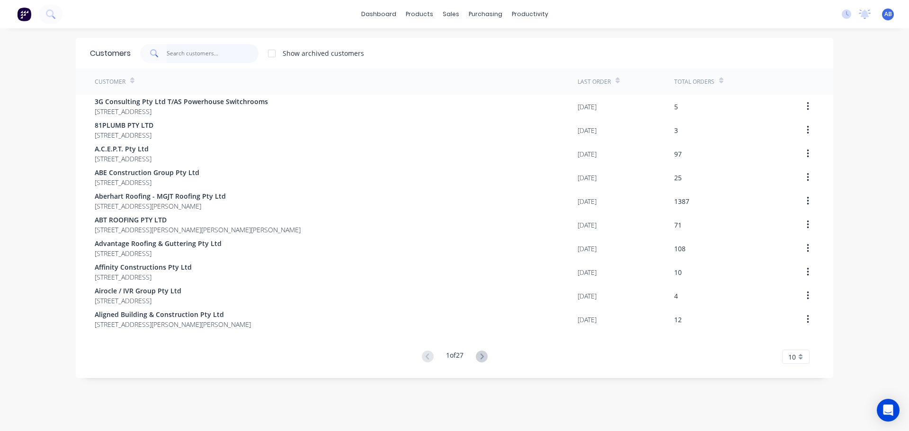
drag, startPoint x: 225, startPoint y: 51, endPoint x: 439, endPoint y: 75, distance: 214.9
click at [228, 51] on input "text" at bounding box center [213, 53] width 92 height 19
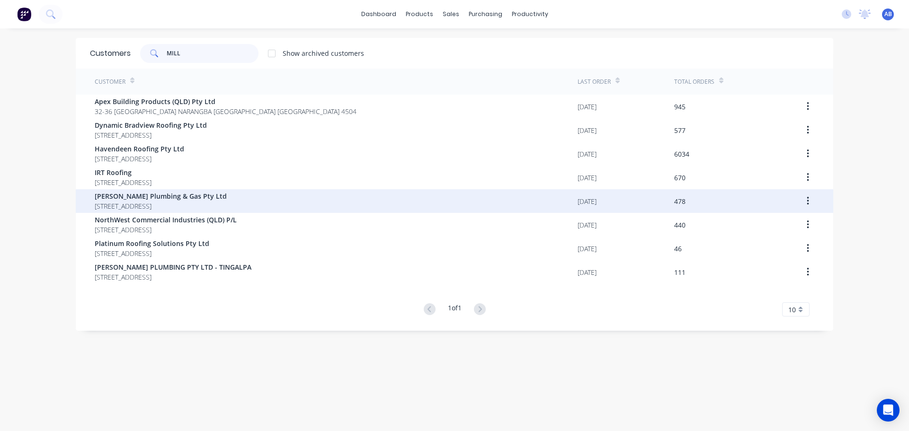
type input "MILL"
click at [112, 199] on span "[PERSON_NAME] Plumbing & Gas Pty Ltd" at bounding box center [161, 196] width 132 height 10
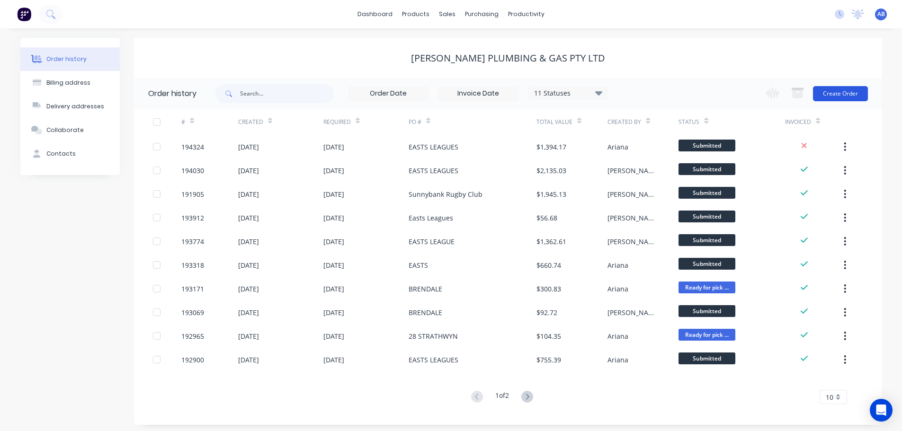
click at [845, 97] on button "Create Order" at bounding box center [840, 93] width 55 height 15
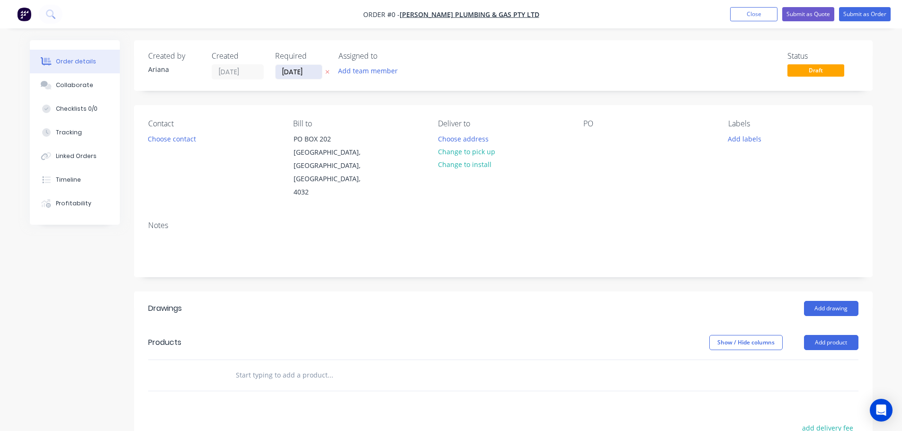
click at [299, 73] on input "[DATE]" at bounding box center [299, 72] width 46 height 14
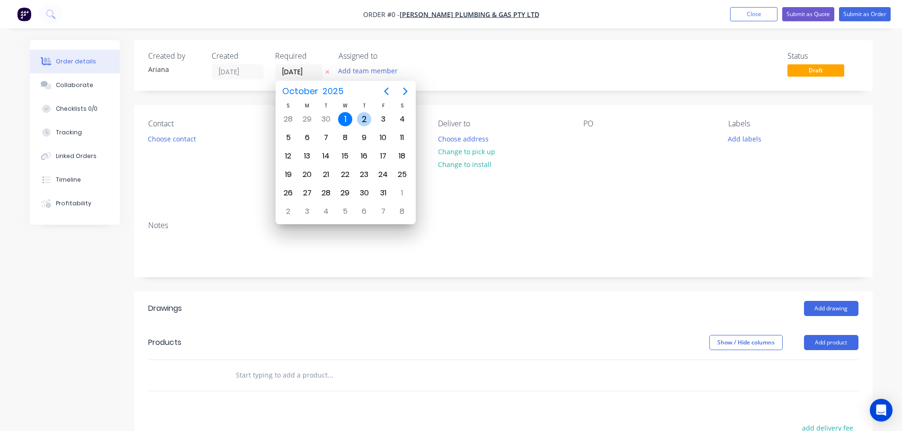
click at [365, 114] on div "2" at bounding box center [364, 119] width 14 height 14
type input "[DATE]"
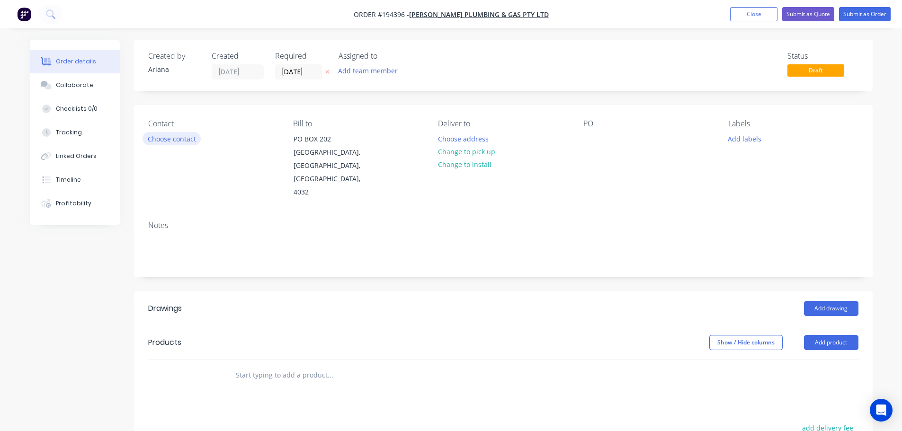
click at [172, 139] on button "Choose contact" at bounding box center [172, 138] width 58 height 13
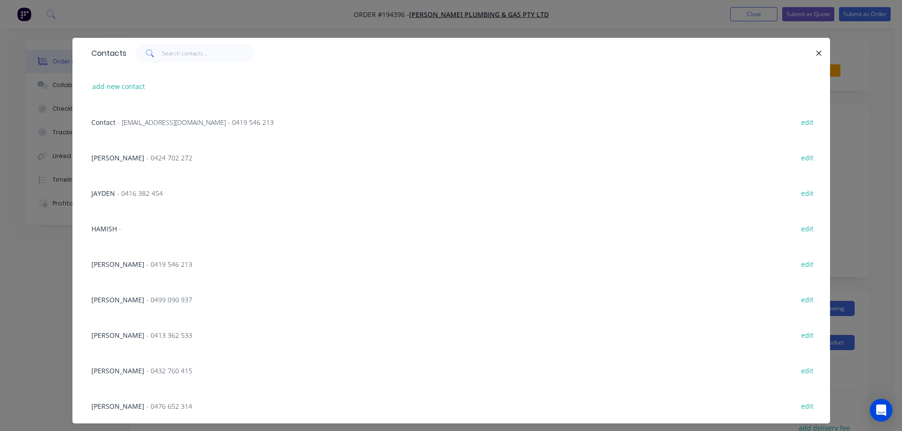
click at [146, 158] on span "- 0424 702 272" at bounding box center [169, 157] width 46 height 9
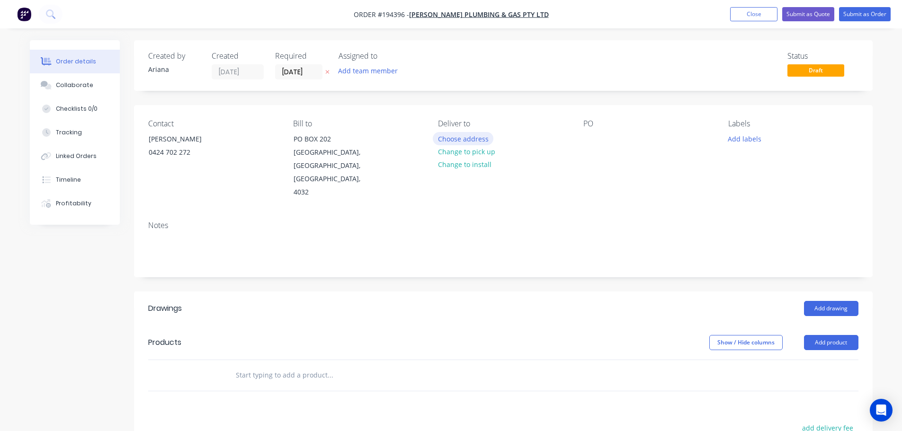
click at [465, 136] on button "Choose address" at bounding box center [463, 138] width 61 height 13
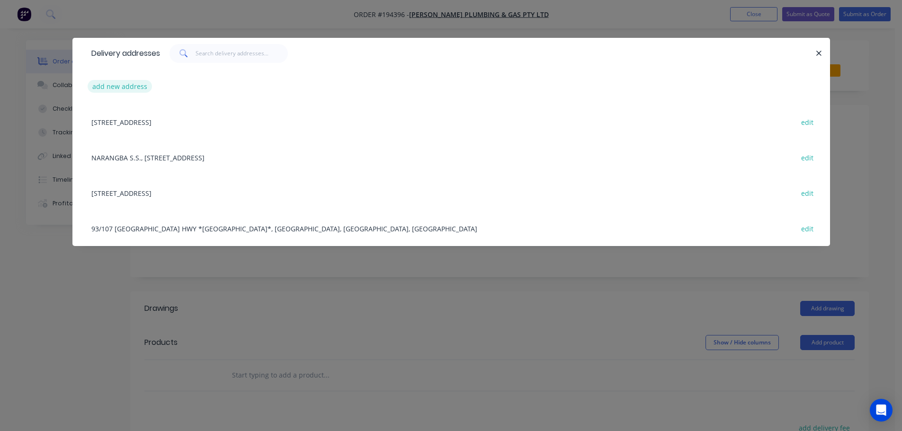
click at [115, 85] on button "add new address" at bounding box center [120, 86] width 65 height 13
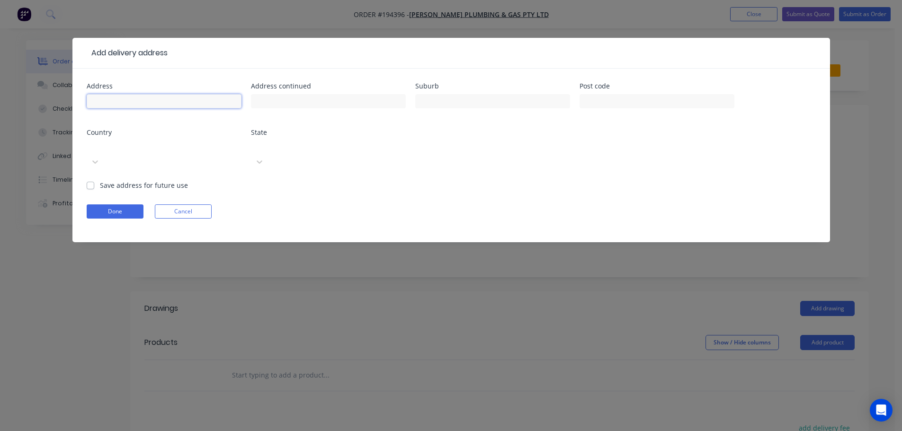
click at [122, 103] on input "text" at bounding box center [164, 101] width 155 height 14
type input "EAST LEAGUES CLUB, [GEOGRAPHIC_DATA]"
click at [458, 100] on input "text" at bounding box center [492, 101] width 155 height 14
type input "COORPAROO"
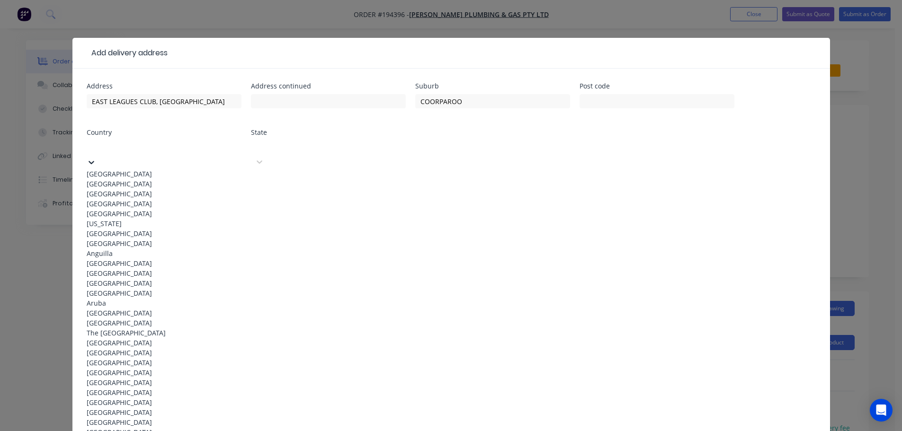
click at [178, 171] on div "[GEOGRAPHIC_DATA]" at bounding box center [164, 174] width 155 height 10
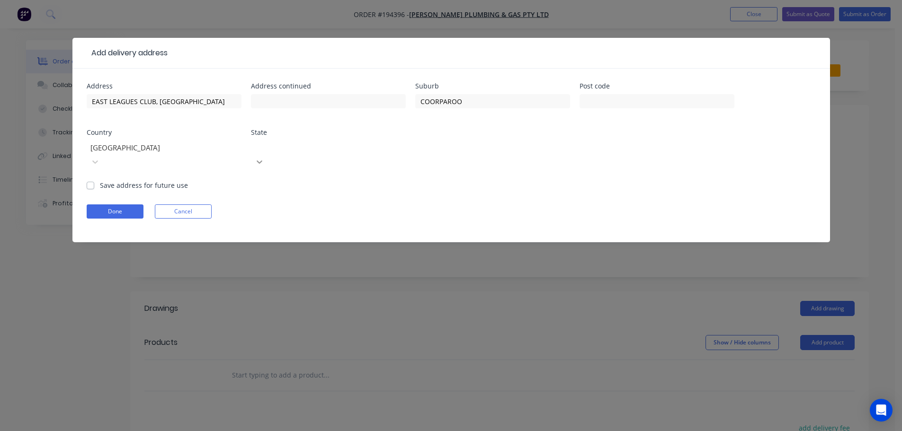
click at [268, 154] on div at bounding box center [259, 161] width 17 height 15
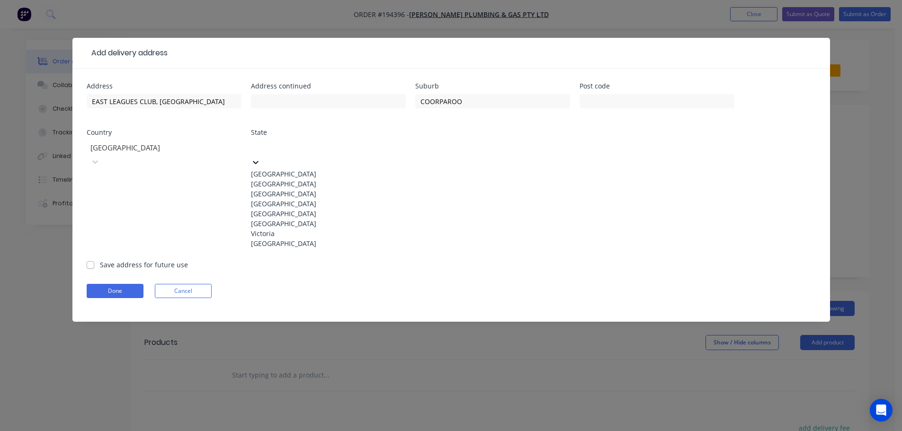
click at [278, 209] on div "[GEOGRAPHIC_DATA]" at bounding box center [328, 204] width 155 height 10
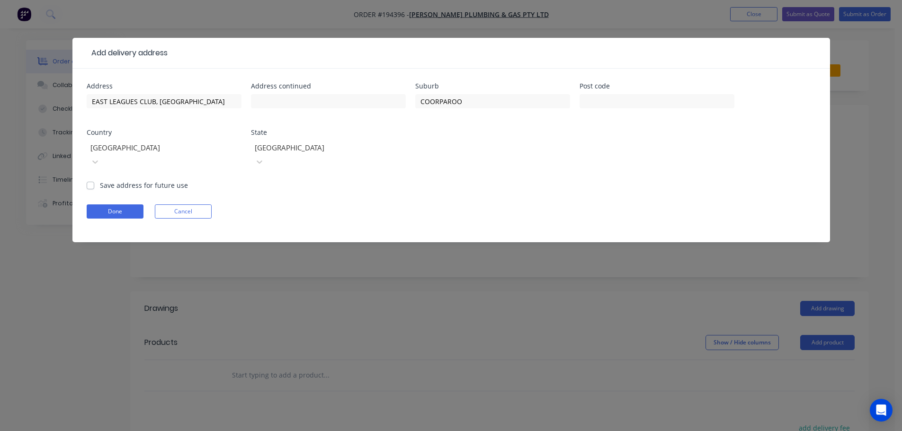
click at [474, 174] on form "Address [GEOGRAPHIC_DATA] Address continued Suburb COORPAROO Post code Country …" at bounding box center [451, 163] width 729 height 160
click at [128, 205] on button "Done" at bounding box center [115, 212] width 57 height 14
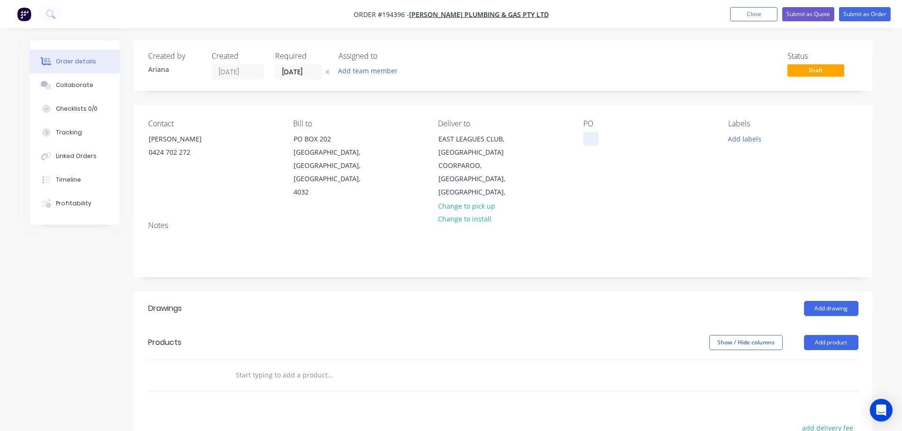
click at [589, 138] on div at bounding box center [590, 139] width 15 height 14
click at [740, 197] on div "Contact [PERSON_NAME] [PHONE_NUMBER] Bill to PO [GEOGRAPHIC_DATA] Deliver to EA…" at bounding box center [503, 159] width 739 height 108
click at [741, 138] on button "Add labels" at bounding box center [745, 138] width 44 height 13
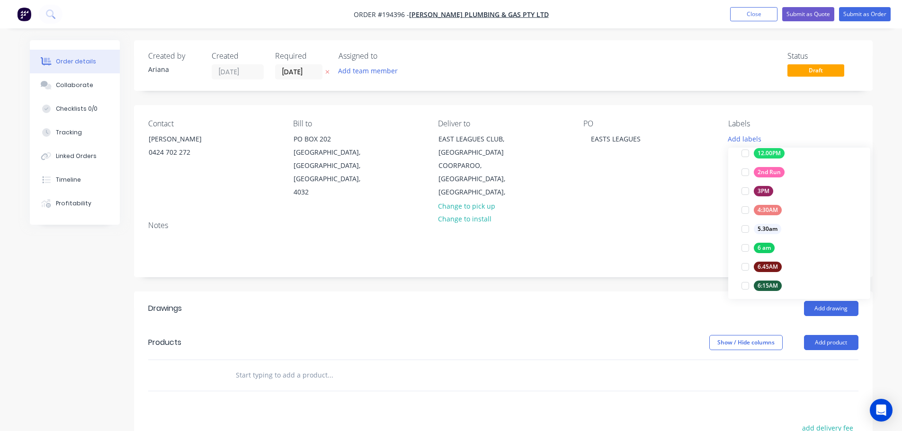
scroll to position [160, 0]
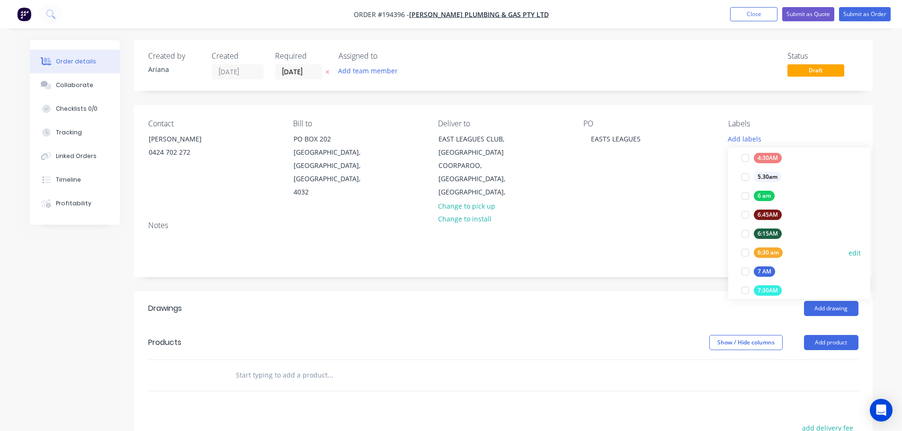
click at [747, 252] on div at bounding box center [745, 252] width 19 height 19
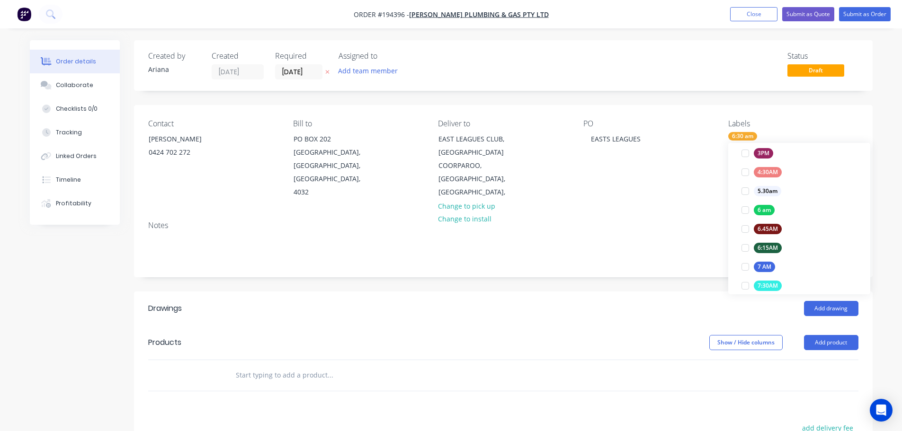
scroll to position [0, 0]
click at [656, 199] on div "Contact [PERSON_NAME] [PHONE_NUMBER] Bill to PO [GEOGRAPHIC_DATA] Deliver to EA…" at bounding box center [503, 159] width 739 height 108
click at [832, 301] on button "Add drawing" at bounding box center [831, 308] width 54 height 15
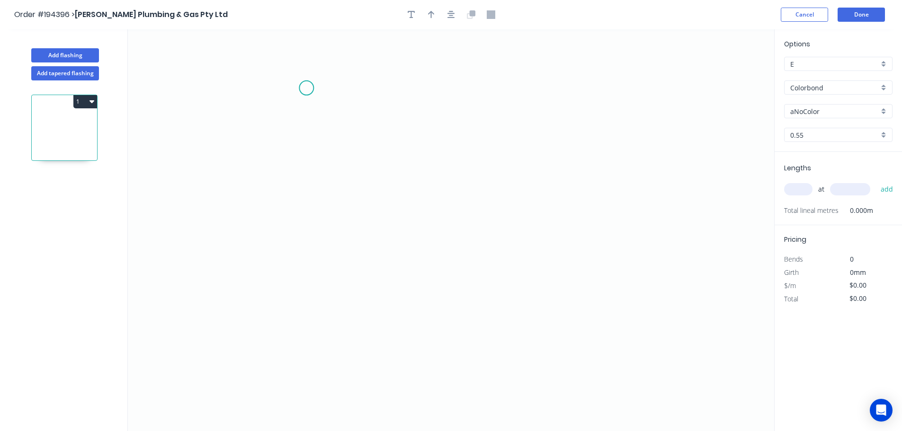
click at [306, 88] on icon "0" at bounding box center [451, 230] width 646 height 402
click at [305, 302] on icon "0" at bounding box center [451, 230] width 646 height 402
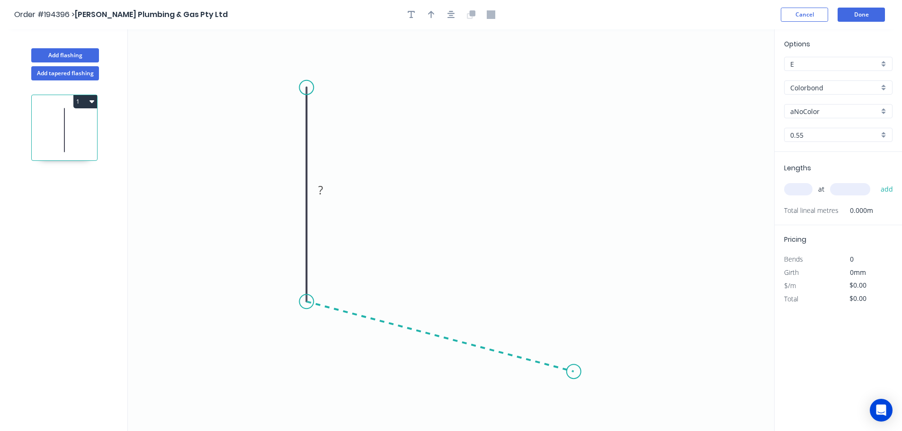
click at [574, 372] on icon "0 ?" at bounding box center [451, 230] width 646 height 402
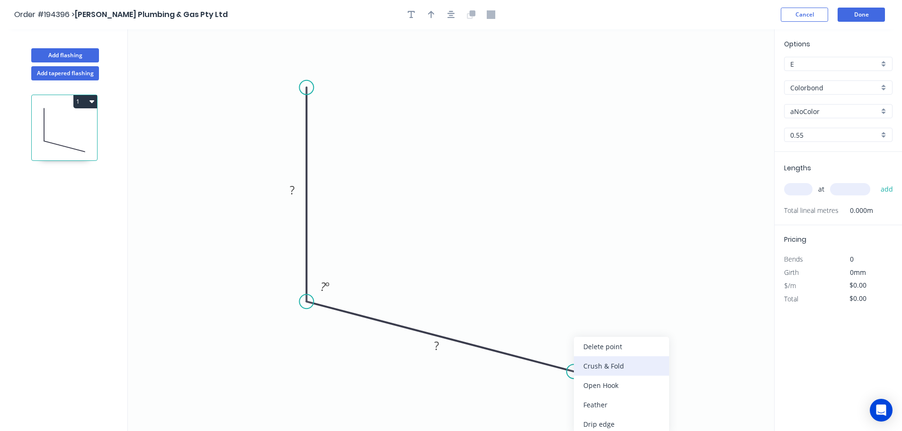
click at [601, 366] on div "Crush & Fold" at bounding box center [621, 366] width 95 height 19
click at [565, 385] on tspan "10" at bounding box center [562, 384] width 13 height 16
click at [615, 387] on icon "0 ? CF 15 ? ? º" at bounding box center [451, 230] width 646 height 402
drag, startPoint x: 572, startPoint y: 388, endPoint x: 655, endPoint y: 350, distance: 90.7
click at [655, 350] on rect at bounding box center [639, 347] width 38 height 19
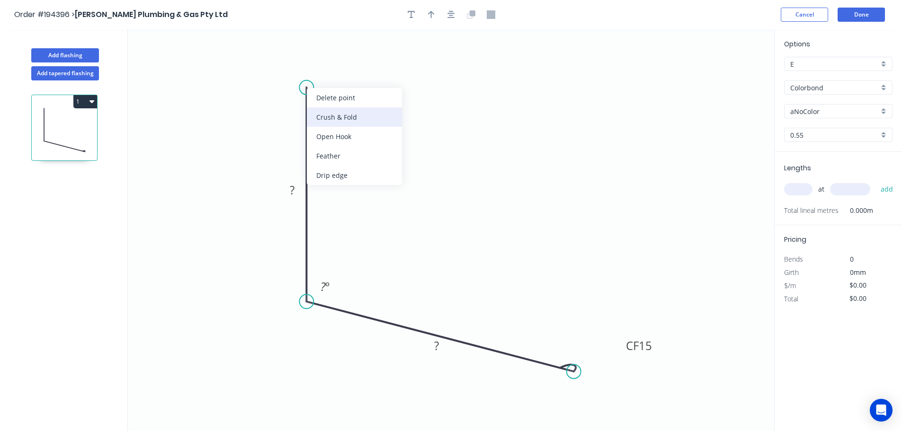
click at [330, 111] on div "Crush & Fold" at bounding box center [354, 116] width 95 height 19
click at [319, 116] on div "Flip bend" at bounding box center [352, 119] width 95 height 19
click at [337, 72] on tspan "10" at bounding box center [332, 71] width 13 height 16
click at [382, 89] on icon "0 CF 15 ? CF 15 ? ? º" at bounding box center [451, 230] width 646 height 402
drag, startPoint x: 342, startPoint y: 72, endPoint x: 360, endPoint y: 57, distance: 23.5
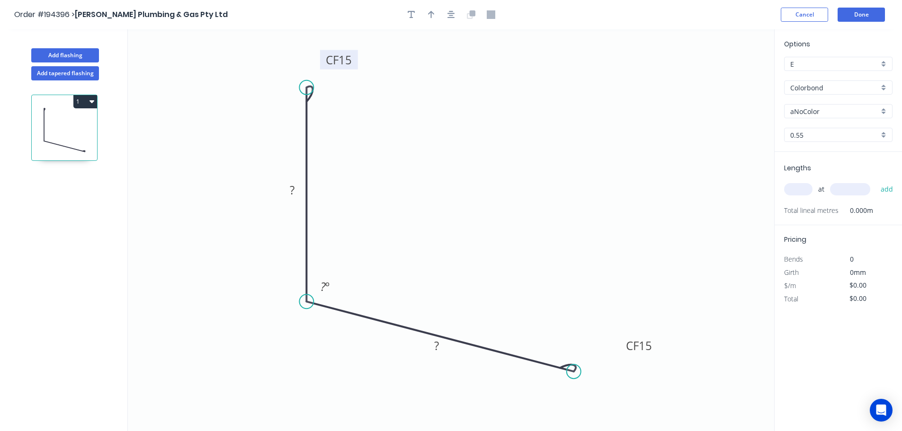
click at [358, 57] on rect at bounding box center [339, 59] width 38 height 19
click at [296, 190] on rect at bounding box center [292, 190] width 19 height 13
click at [477, 191] on icon "0 CF 15 150 CF 15 150 110 º" at bounding box center [451, 230] width 646 height 402
type input "$15.72"
click at [430, 12] on icon "button" at bounding box center [431, 15] width 7 height 8
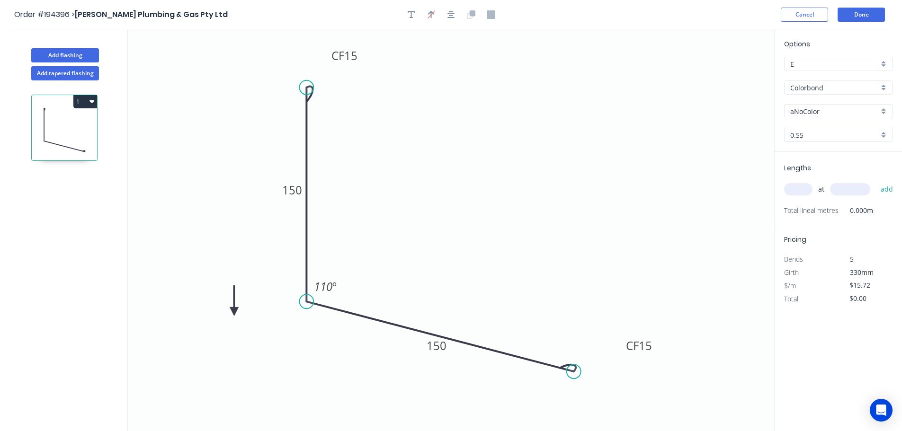
drag, startPoint x: 725, startPoint y: 74, endPoint x: 230, endPoint y: 317, distance: 552.1
click at [230, 316] on icon at bounding box center [234, 301] width 9 height 30
click at [230, 317] on icon at bounding box center [230, 305] width 9 height 30
click at [230, 317] on icon at bounding box center [237, 308] width 27 height 27
click at [230, 317] on icon at bounding box center [241, 316] width 30 height 9
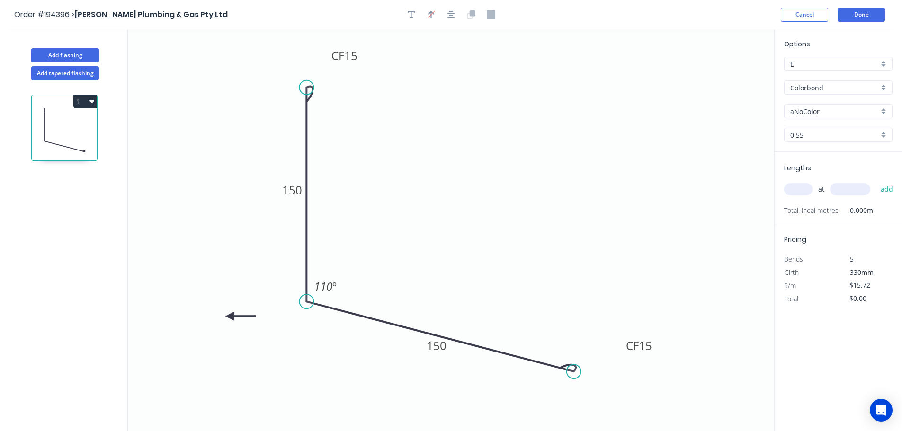
click at [230, 317] on icon at bounding box center [241, 316] width 30 height 9
click at [230, 317] on icon at bounding box center [230, 327] width 9 height 30
click at [881, 109] on div "aNoColor" at bounding box center [838, 111] width 108 height 14
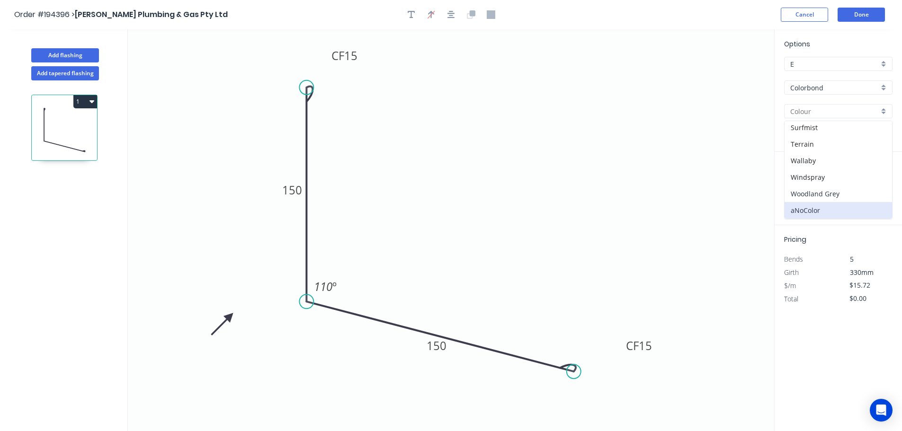
click at [822, 190] on div "Woodland Grey" at bounding box center [838, 194] width 107 height 17
type input "Woodland Grey"
click at [802, 188] on input "text" at bounding box center [798, 189] width 28 height 12
type input "1"
type input "5600"
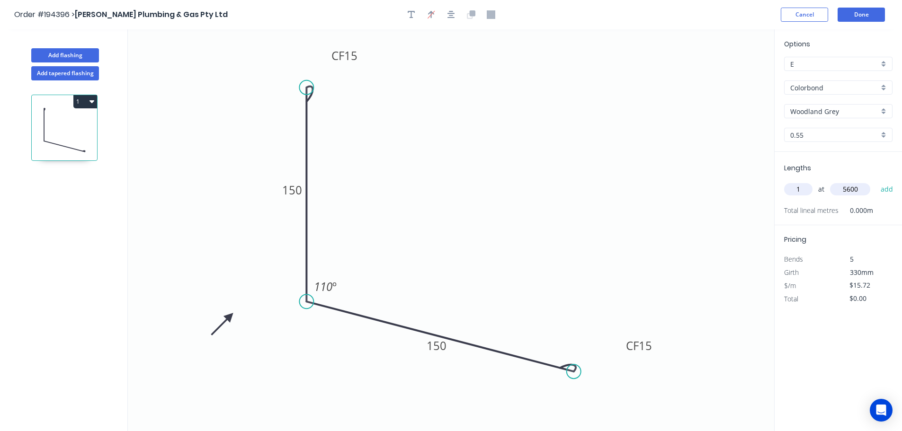
click at [876, 181] on button "add" at bounding box center [887, 189] width 22 height 16
click at [82, 99] on button "1" at bounding box center [85, 101] width 24 height 13
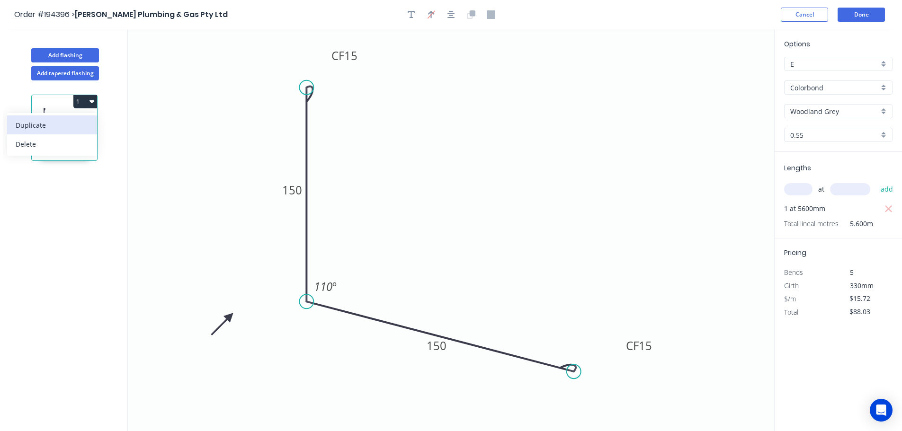
click at [62, 121] on div "Duplicate" at bounding box center [52, 125] width 73 height 14
type input "$0.00"
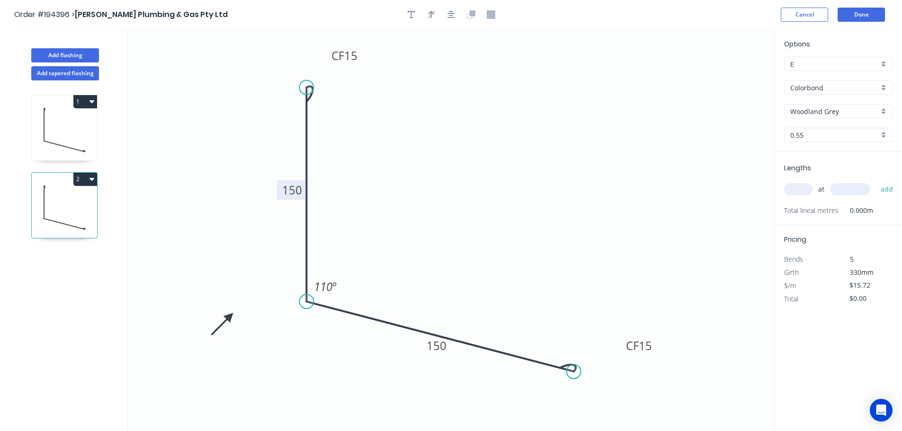
click at [298, 186] on tspan "150" at bounding box center [292, 190] width 20 height 16
click at [358, 178] on icon "0 CF 15 100 CF 15 150 110 º" at bounding box center [451, 230] width 646 height 402
type input "$13.55"
click at [445, 349] on tspan "150" at bounding box center [437, 346] width 20 height 16
click at [471, 296] on icon "0 CF 15 100 CF 15 100 110 º" at bounding box center [451, 230] width 646 height 402
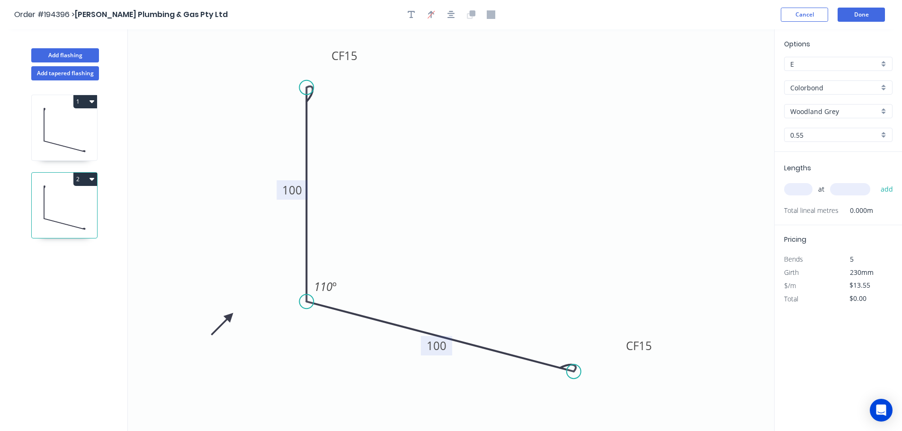
click at [799, 188] on input "text" at bounding box center [798, 189] width 28 height 12
type input "1"
type input "3100"
click at [876, 181] on button "add" at bounding box center [887, 189] width 22 height 16
type input "$42.01"
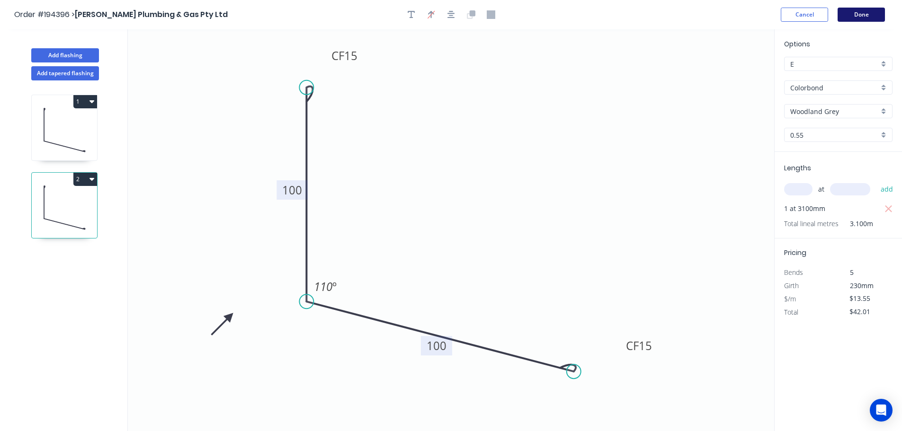
click at [869, 14] on button "Done" at bounding box center [861, 15] width 47 height 14
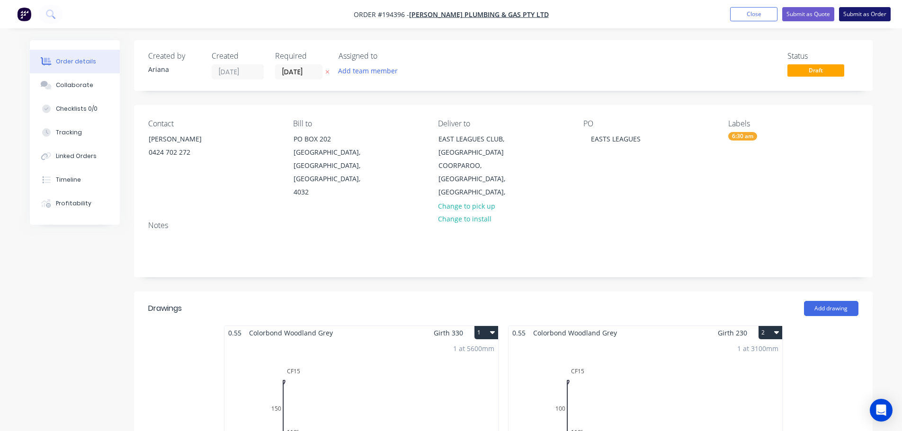
click at [861, 12] on button "Submit as Order" at bounding box center [865, 14] width 52 height 14
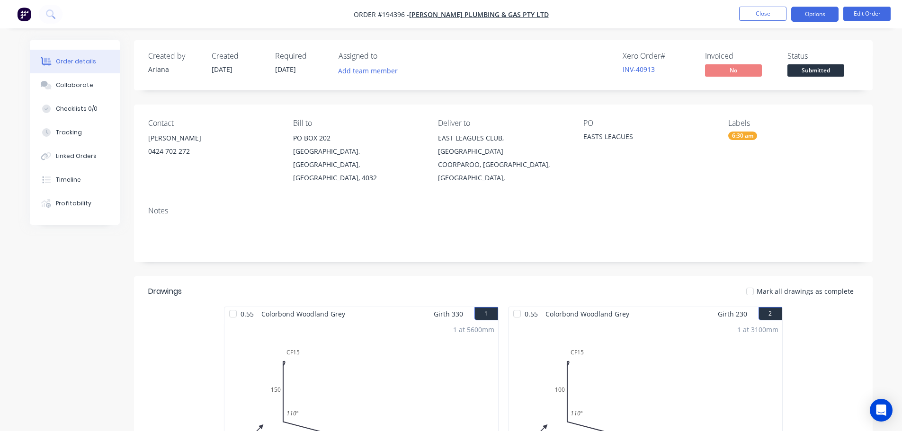
click at [804, 15] on button "Options" at bounding box center [814, 14] width 47 height 15
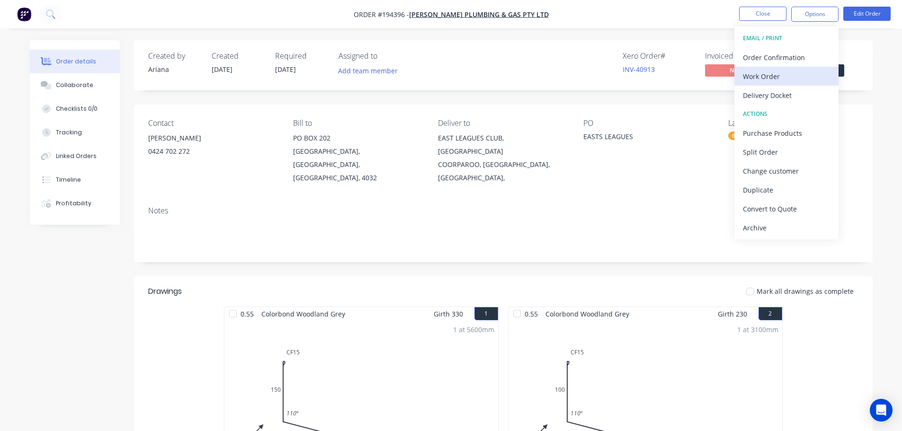
click at [775, 76] on div "Work Order" at bounding box center [786, 77] width 87 height 14
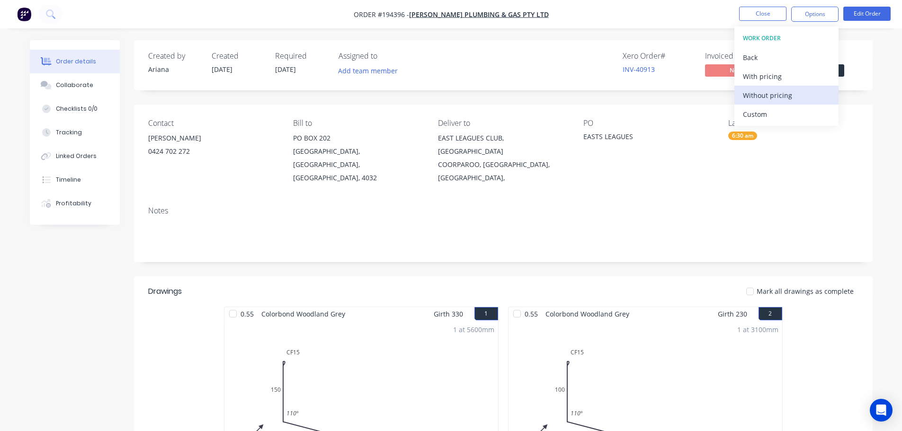
click at [763, 91] on div "Without pricing" at bounding box center [786, 96] width 87 height 14
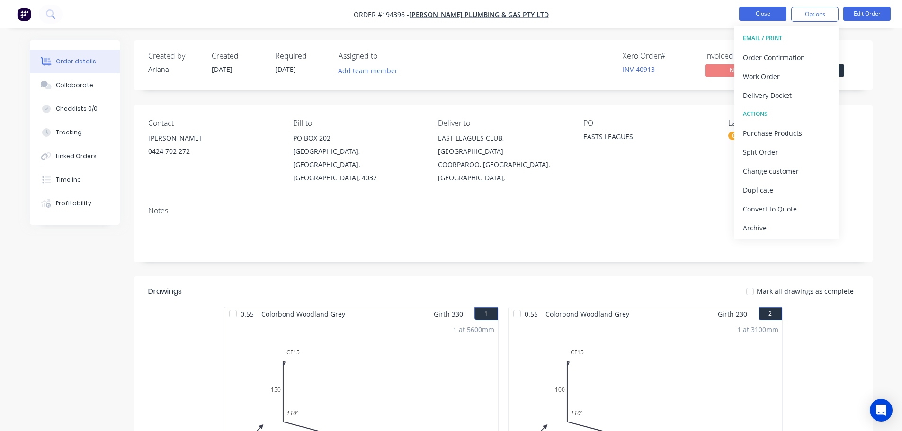
click at [755, 9] on button "Close" at bounding box center [762, 14] width 47 height 14
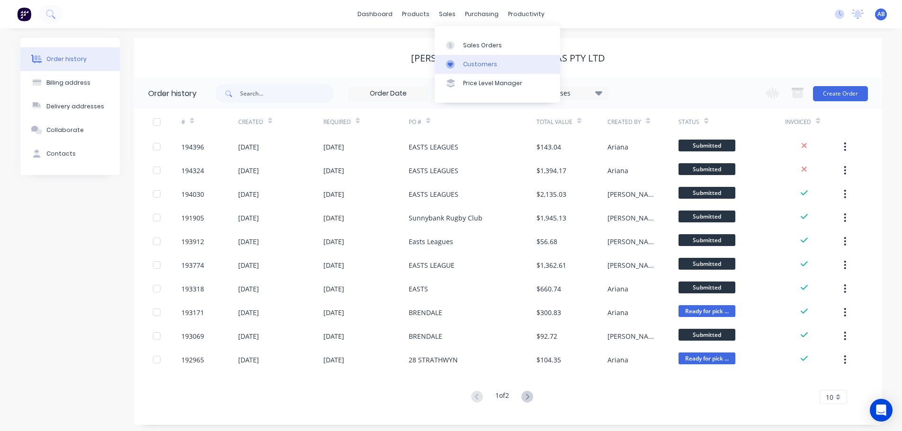
click at [468, 61] on div "Customers" at bounding box center [480, 64] width 34 height 9
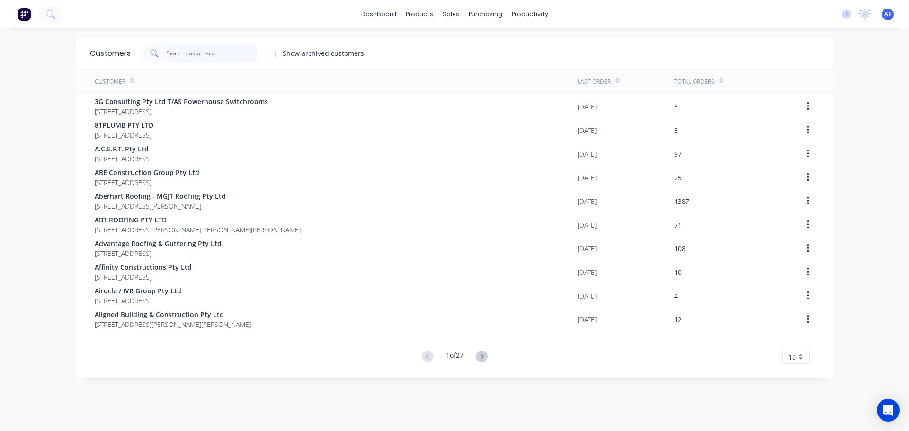
drag, startPoint x: 234, startPoint y: 56, endPoint x: 373, endPoint y: 55, distance: 139.2
click at [236, 56] on input "text" at bounding box center [213, 53] width 92 height 19
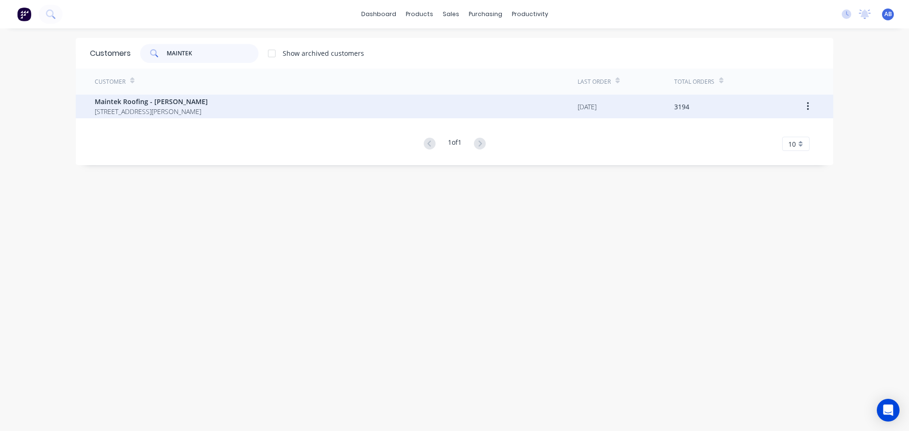
type input "MAINTEK"
click at [150, 108] on span "[STREET_ADDRESS][PERSON_NAME]" at bounding box center [151, 112] width 113 height 10
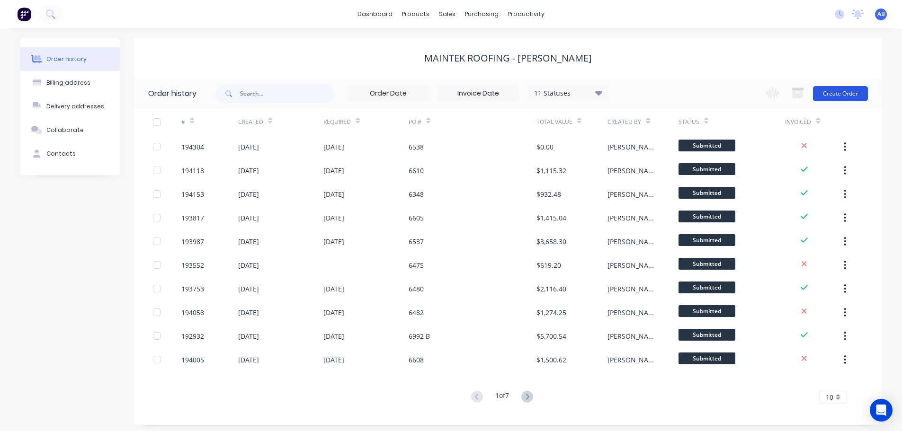
click at [837, 101] on button "Create Order" at bounding box center [840, 93] width 55 height 15
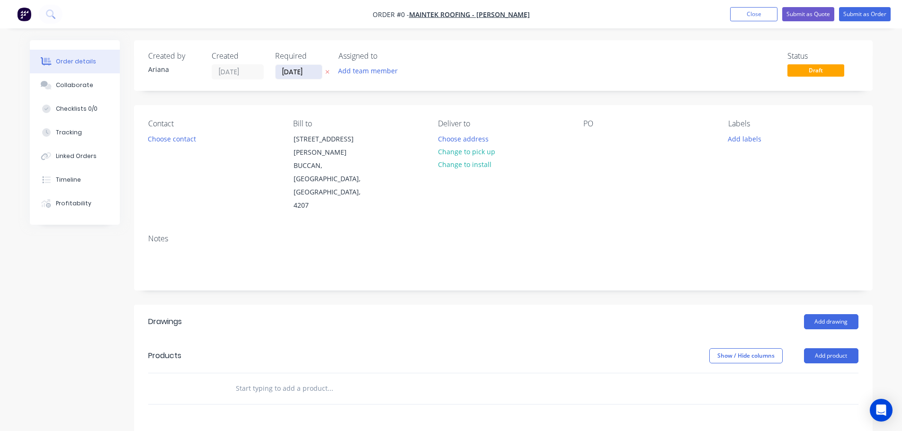
click at [306, 71] on input "[DATE]" at bounding box center [299, 72] width 46 height 14
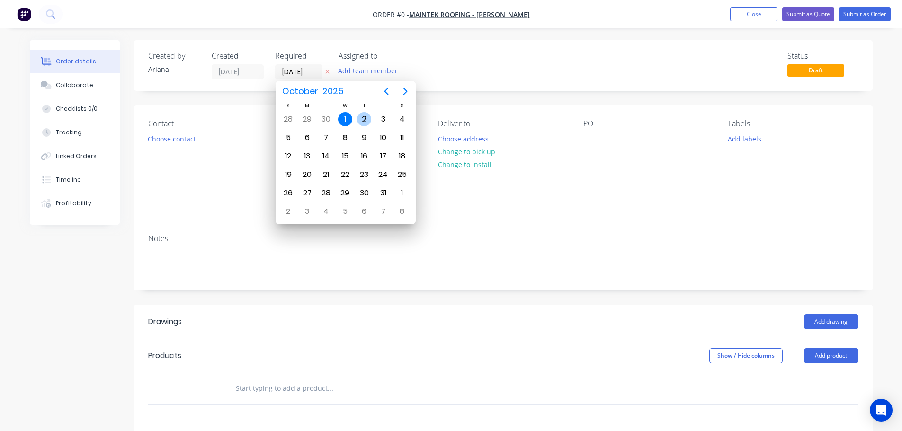
click at [362, 110] on div "2" at bounding box center [364, 119] width 19 height 18
type input "[DATE]"
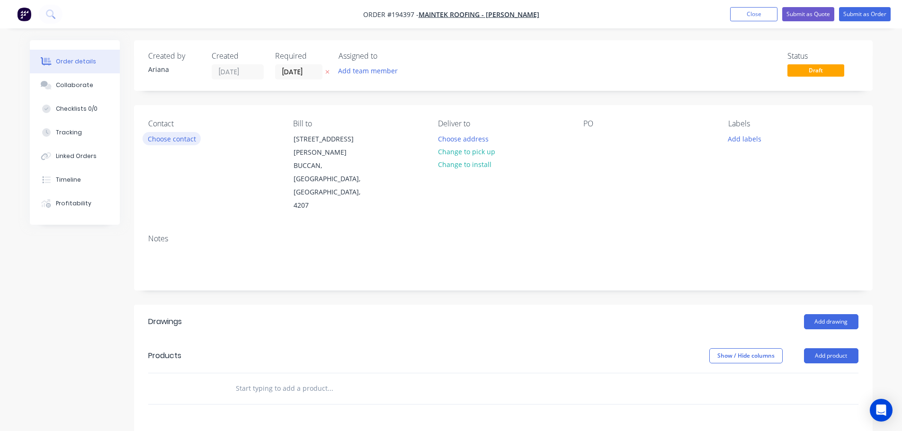
click at [161, 141] on button "Choose contact" at bounding box center [172, 138] width 58 height 13
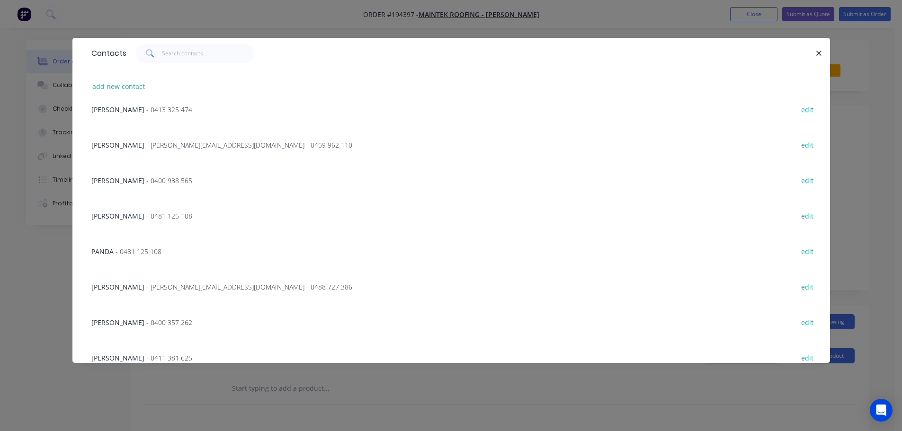
scroll to position [232, 0]
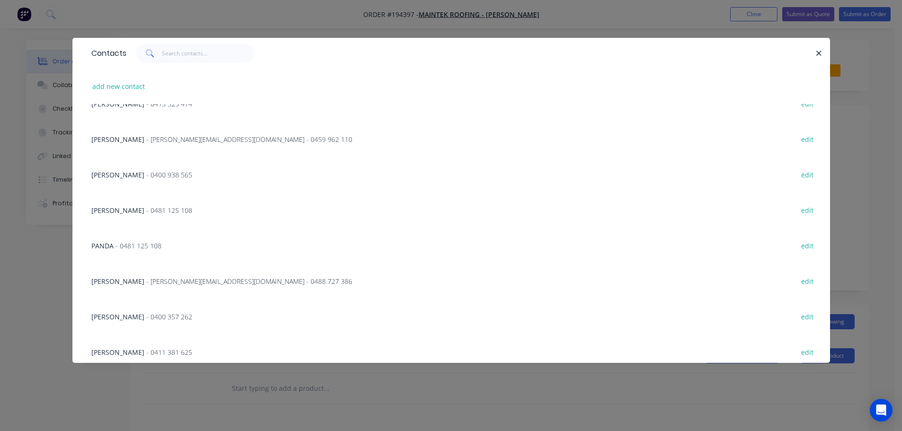
click at [217, 277] on div "COREY BUDD - [EMAIL_ADDRESS][DOMAIN_NAME] - 0488 727 386" at bounding box center [221, 282] width 261 height 10
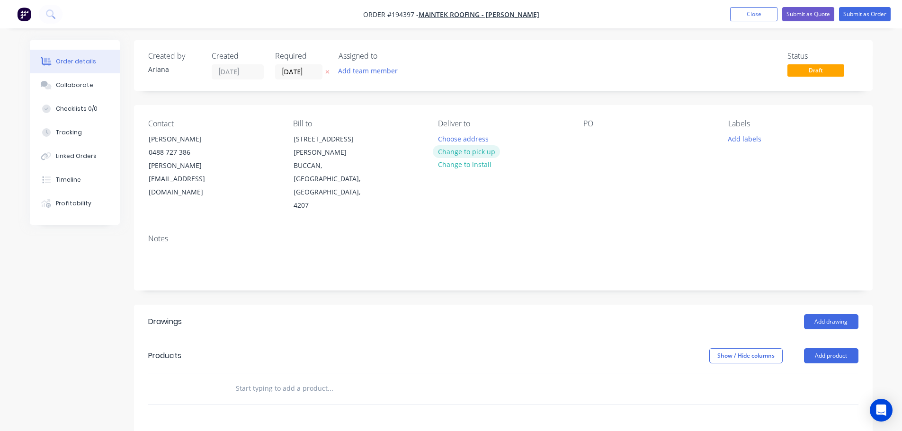
click at [461, 152] on button "Change to pick up" at bounding box center [466, 151] width 67 height 13
click at [450, 139] on div at bounding box center [445, 139] width 15 height 14
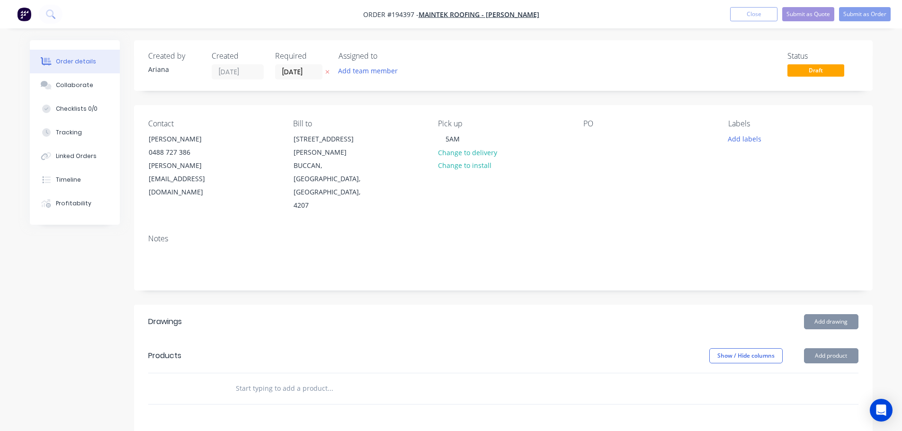
click at [602, 234] on div "Notes" at bounding box center [503, 238] width 710 height 9
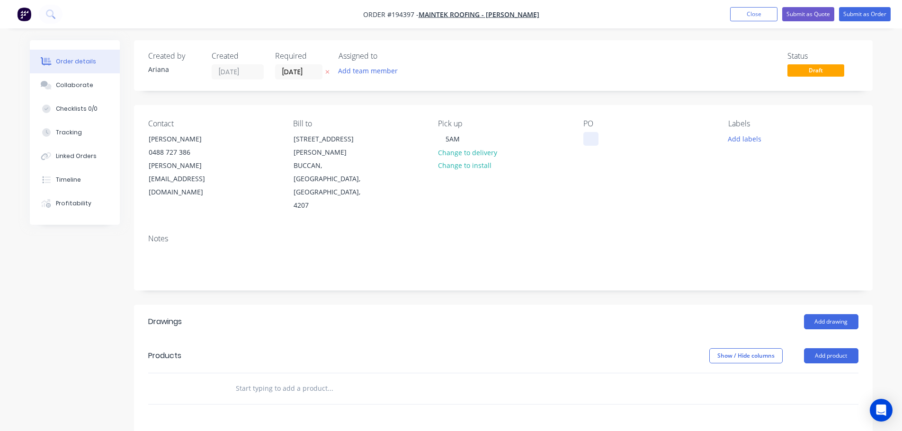
click at [586, 138] on div at bounding box center [590, 139] width 15 height 14
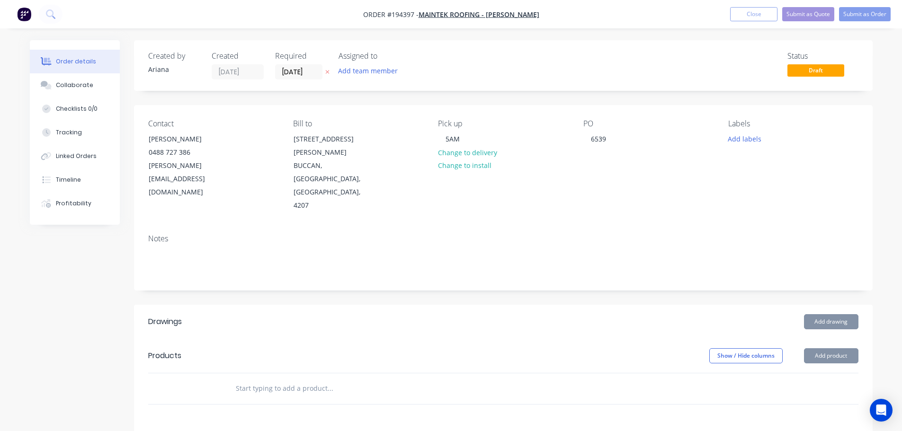
click at [714, 185] on div "Contact [PERSON_NAME] [PHONE_NUMBER] [PERSON_NAME][EMAIL_ADDRESS][DOMAIN_NAME] …" at bounding box center [503, 166] width 739 height 122
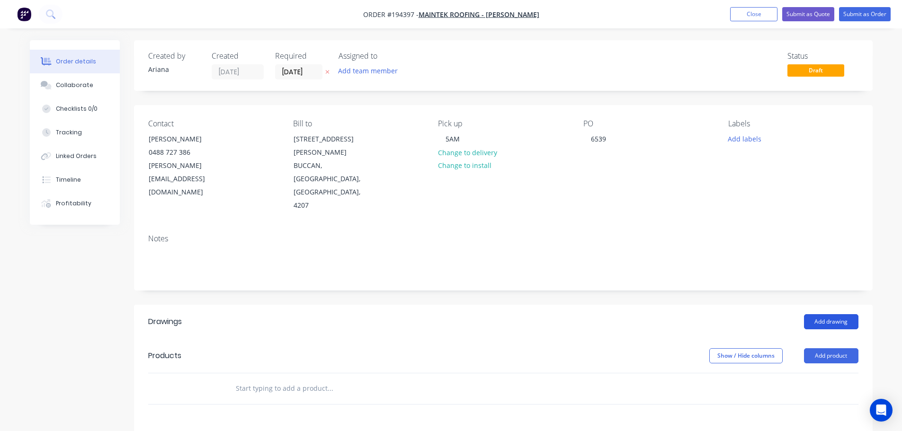
click at [821, 314] on button "Add drawing" at bounding box center [831, 321] width 54 height 15
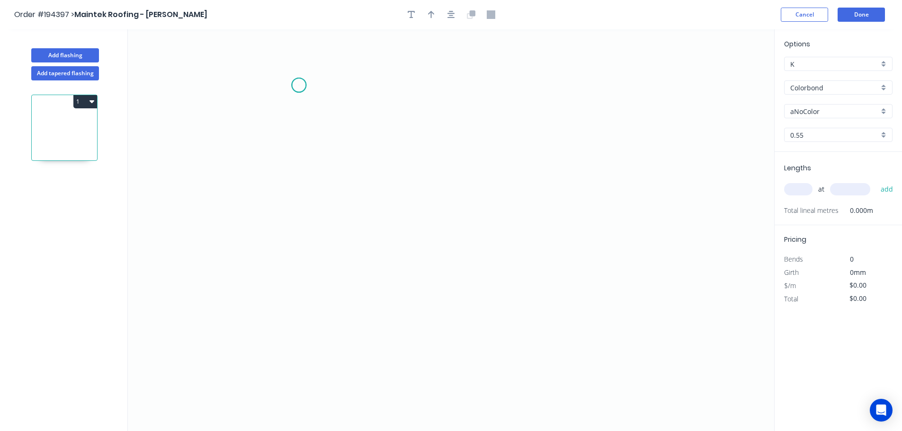
click at [299, 85] on icon "0" at bounding box center [451, 230] width 646 height 402
click at [299, 334] on icon "0" at bounding box center [451, 230] width 646 height 402
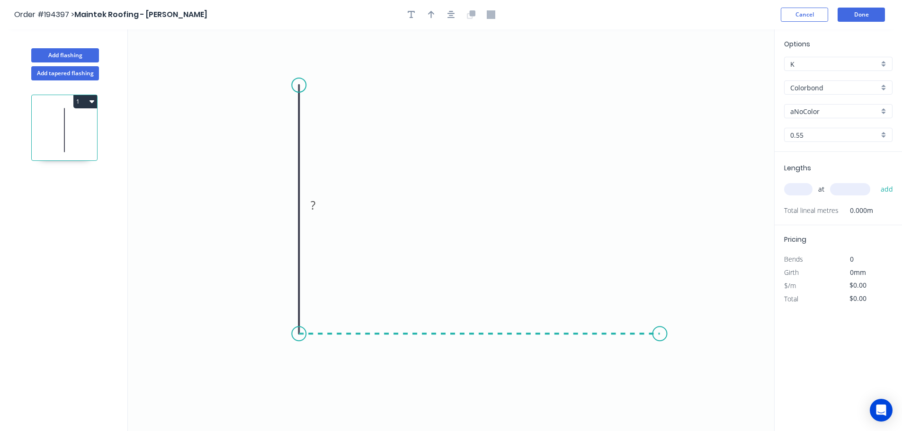
click at [660, 334] on icon "0 ?" at bounding box center [451, 230] width 646 height 402
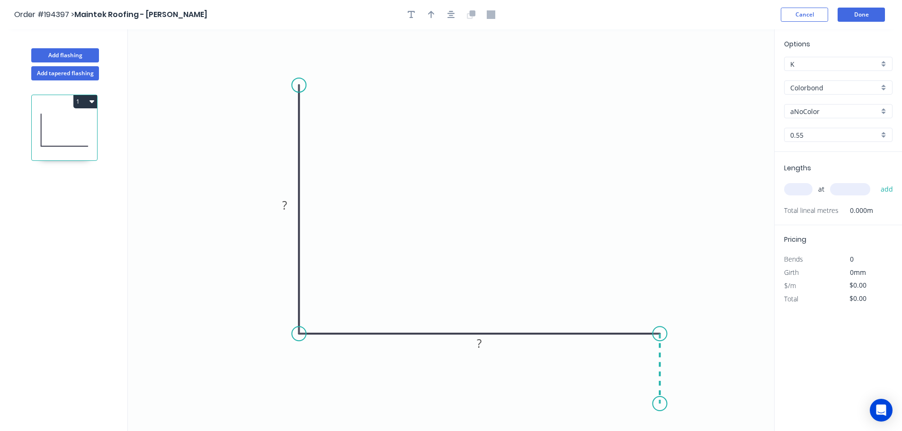
click at [660, 404] on icon "0 ? ?" at bounding box center [451, 230] width 646 height 402
click at [286, 201] on tspan "?" at bounding box center [284, 205] width 5 height 16
click at [478, 179] on icon "0 250 255 40" at bounding box center [451, 230] width 646 height 402
type input "$14.90"
click at [433, 13] on icon "button" at bounding box center [431, 15] width 7 height 8
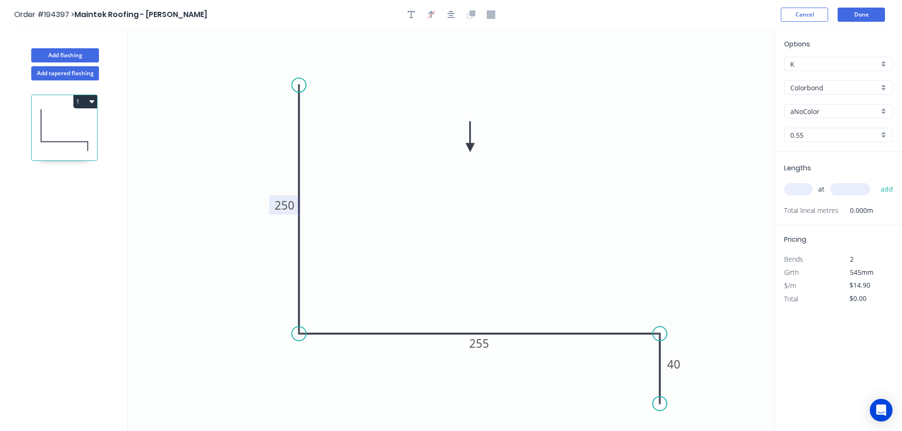
drag, startPoint x: 729, startPoint y: 73, endPoint x: 470, endPoint y: 148, distance: 269.0
click at [470, 148] on icon at bounding box center [470, 137] width 9 height 30
click at [883, 108] on div "aNoColor" at bounding box center [838, 111] width 108 height 14
click at [846, 129] on div "Surfmist" at bounding box center [838, 127] width 107 height 17
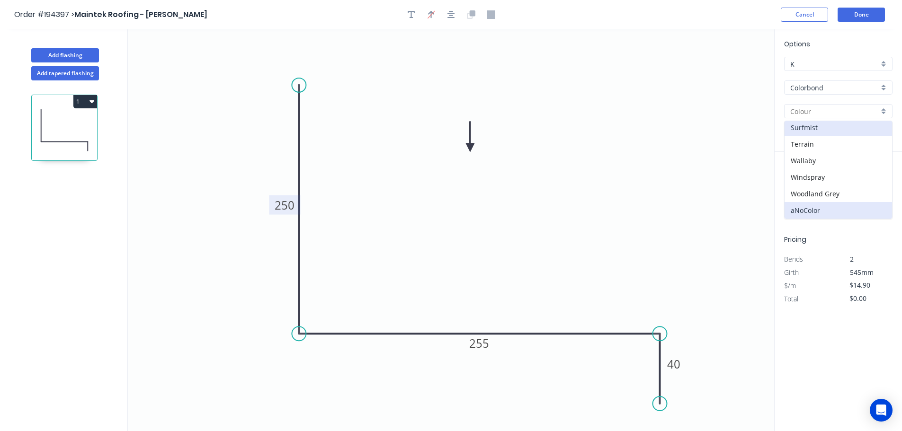
type input "Surfmist"
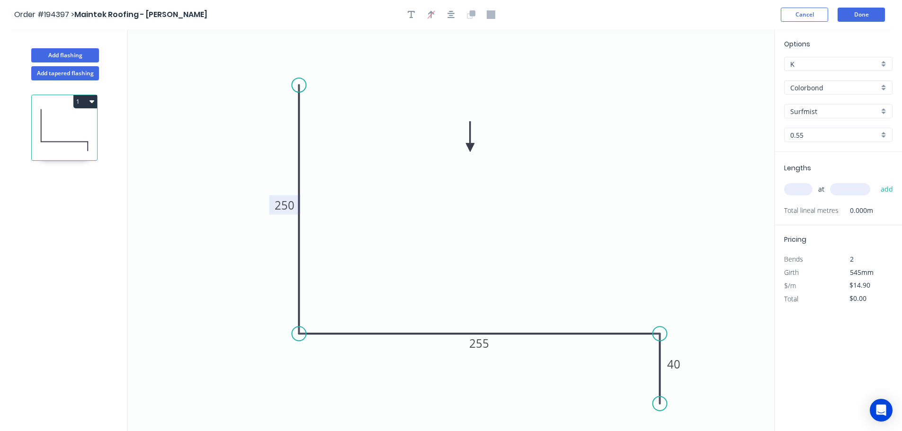
click at [798, 189] on input "text" at bounding box center [798, 189] width 28 height 12
type input "1"
type input "1800"
click at [876, 181] on button "add" at bounding box center [887, 189] width 22 height 16
type input "$26.82"
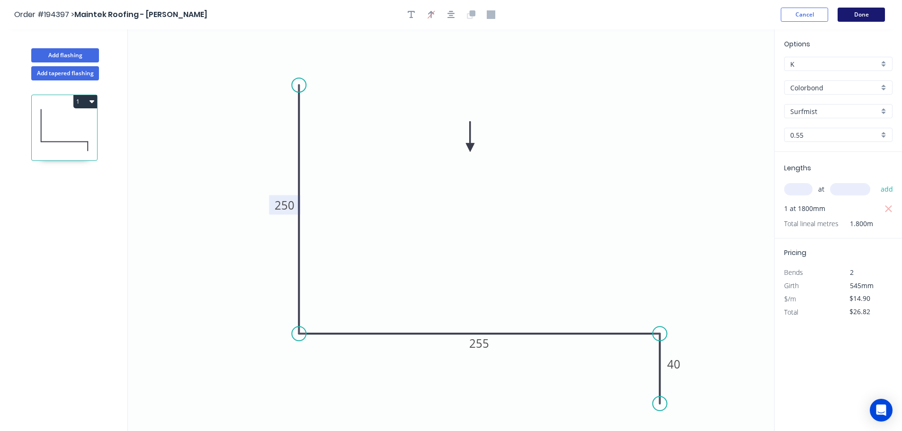
click at [860, 15] on button "Done" at bounding box center [861, 15] width 47 height 14
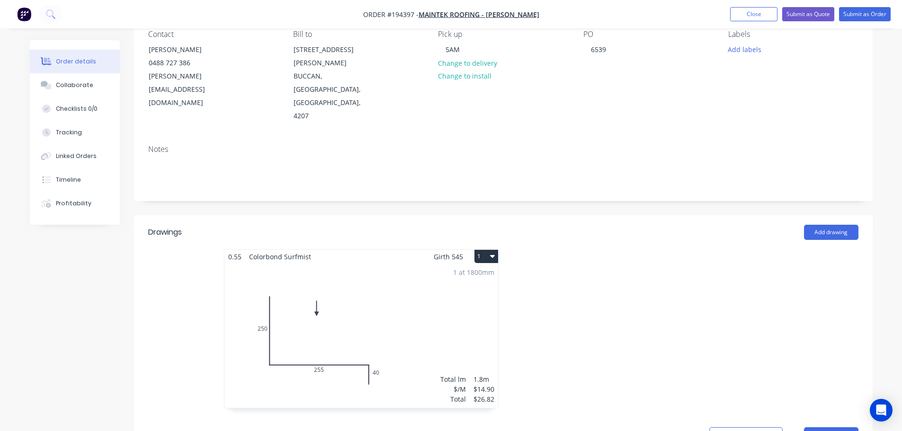
scroll to position [110, 0]
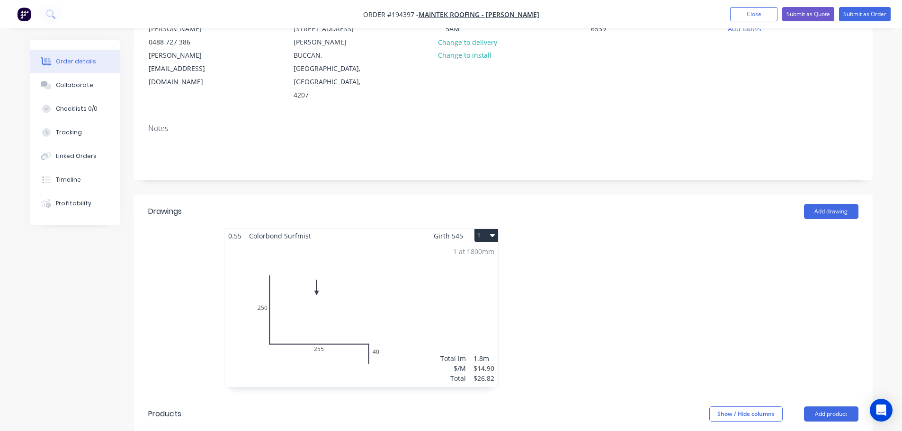
click at [481, 229] on button "1" at bounding box center [486, 235] width 24 height 13
click at [476, 252] on div "Use larger box size" at bounding box center [453, 259] width 73 height 14
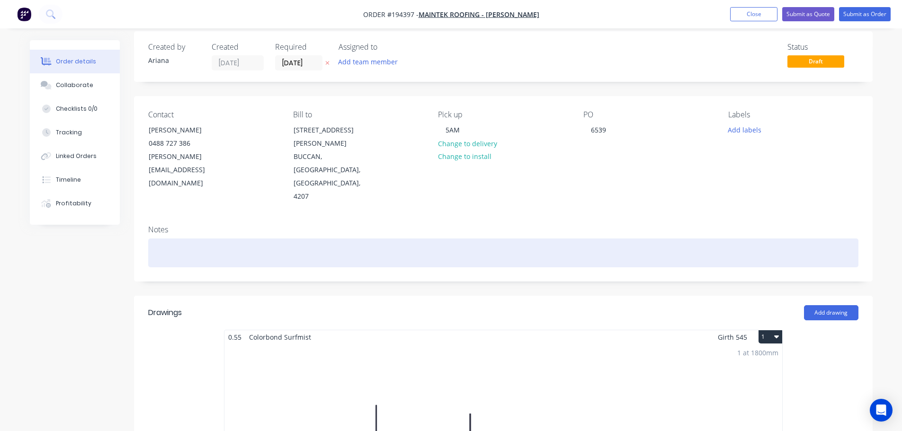
scroll to position [0, 0]
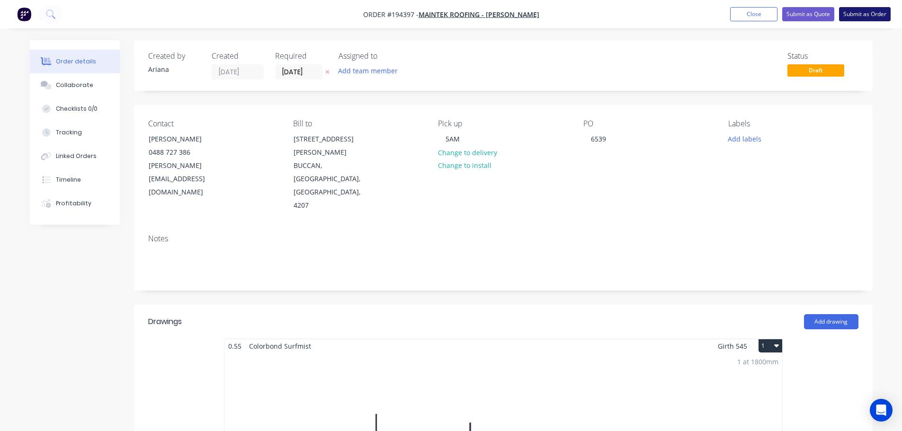
click at [861, 12] on button "Submit as Order" at bounding box center [865, 14] width 52 height 14
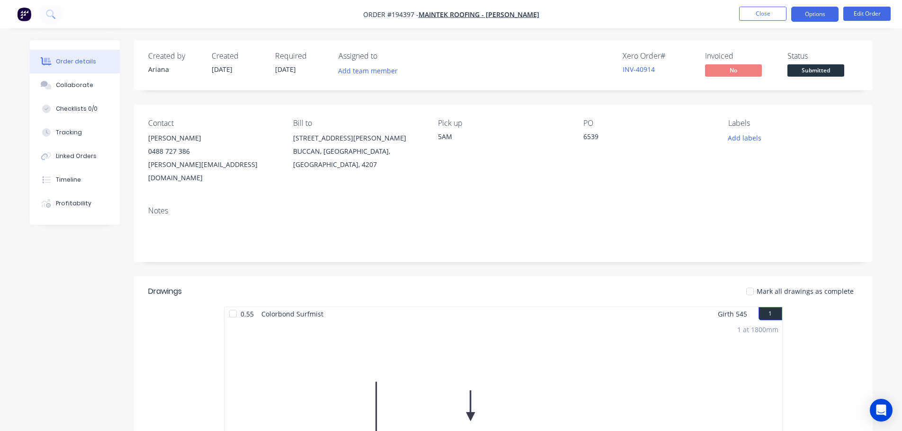
click at [814, 8] on button "Options" at bounding box center [814, 14] width 47 height 15
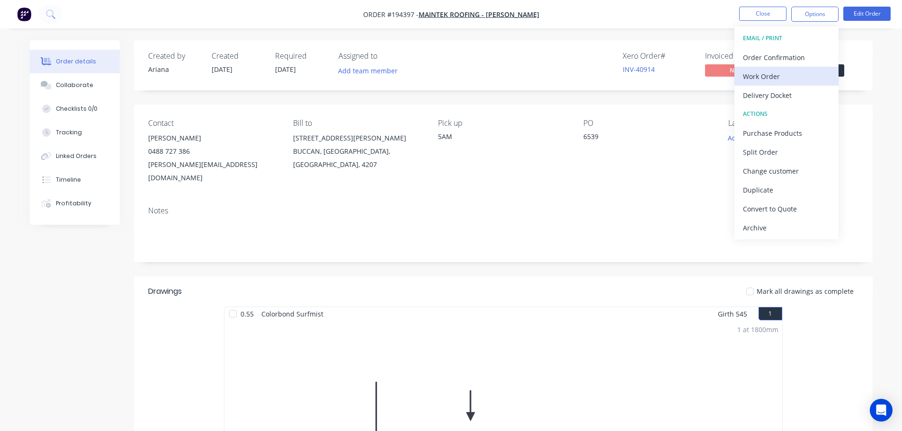
click at [783, 75] on div "Work Order" at bounding box center [786, 77] width 87 height 14
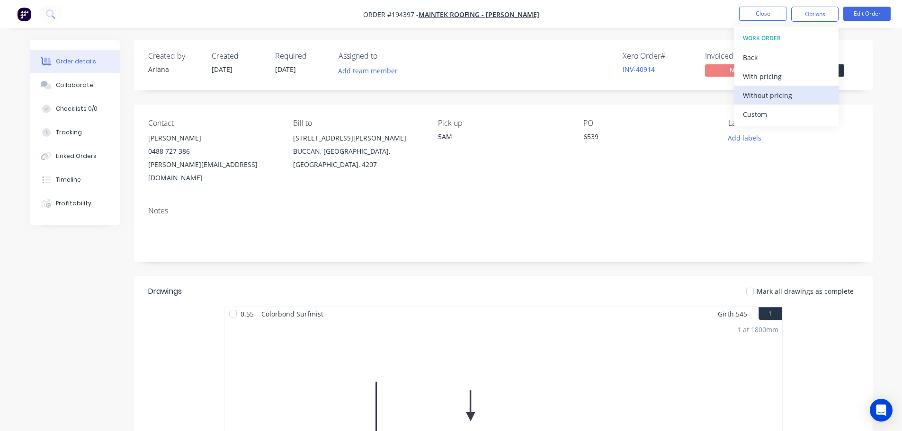
click at [767, 97] on div "Without pricing" at bounding box center [786, 96] width 87 height 14
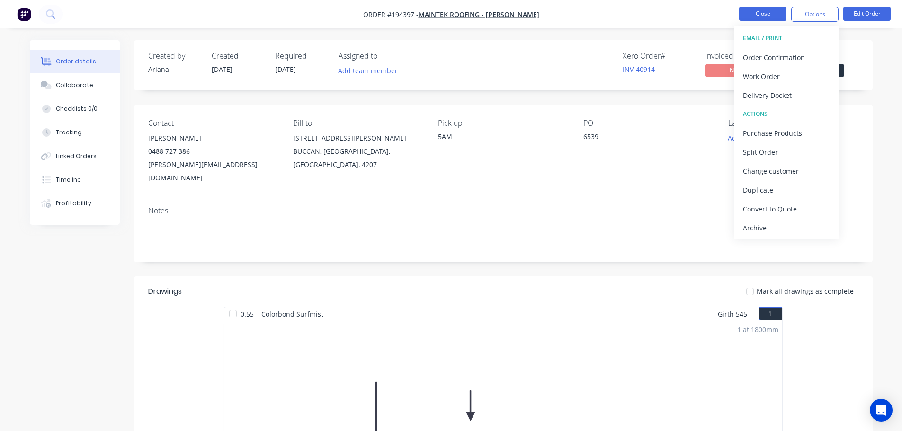
click at [758, 14] on button "Close" at bounding box center [762, 14] width 47 height 14
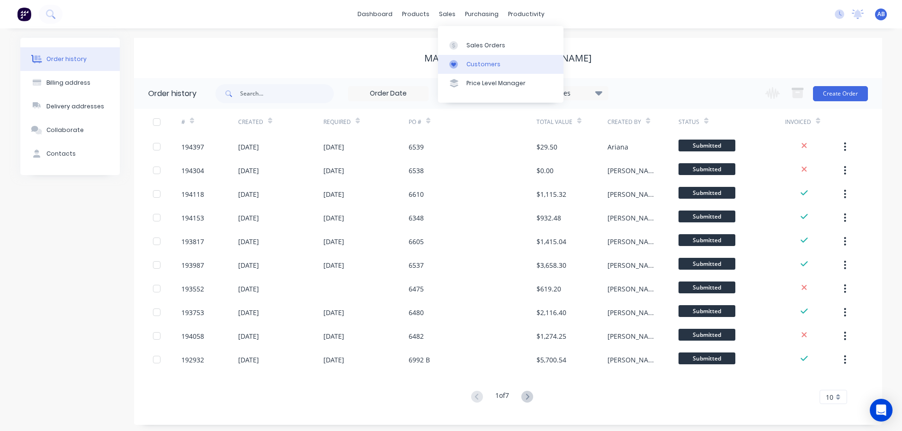
click at [474, 62] on div "Customers" at bounding box center [483, 64] width 34 height 9
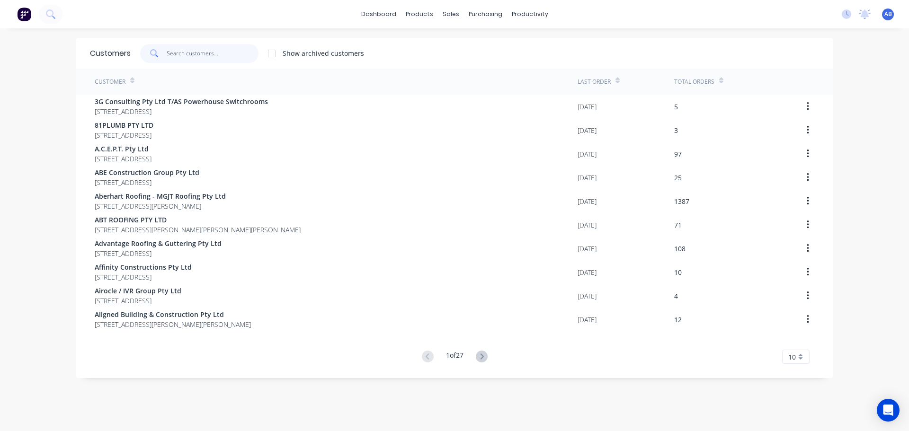
drag, startPoint x: 201, startPoint y: 57, endPoint x: 212, endPoint y: 54, distance: 11.1
click at [202, 57] on input "text" at bounding box center [213, 53] width 92 height 19
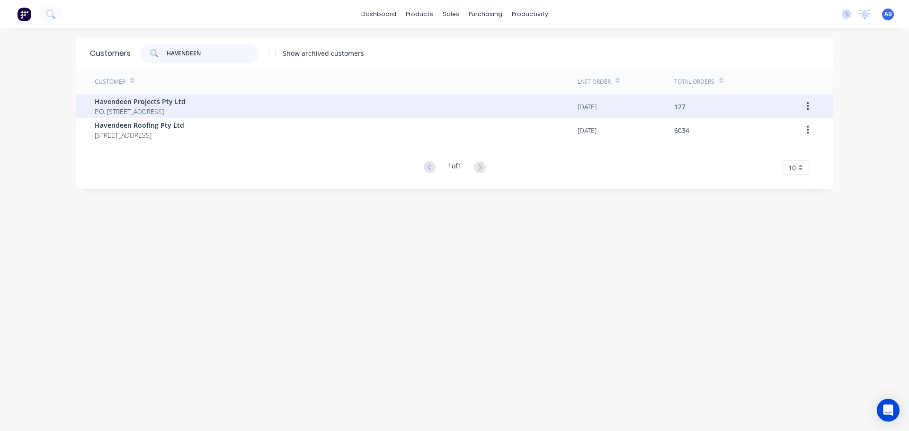
type input "HAVENDEEN"
click at [160, 104] on span "Havendeen Projects Pty Ltd" at bounding box center [140, 102] width 91 height 10
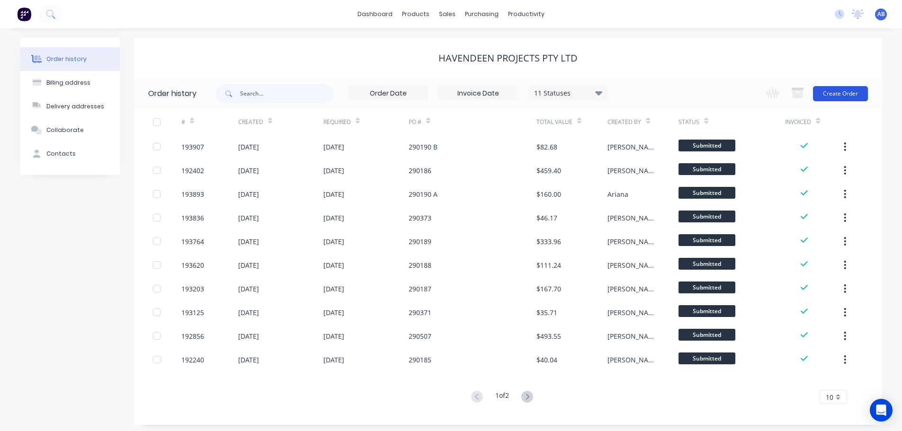
click at [838, 94] on button "Create Order" at bounding box center [840, 93] width 55 height 15
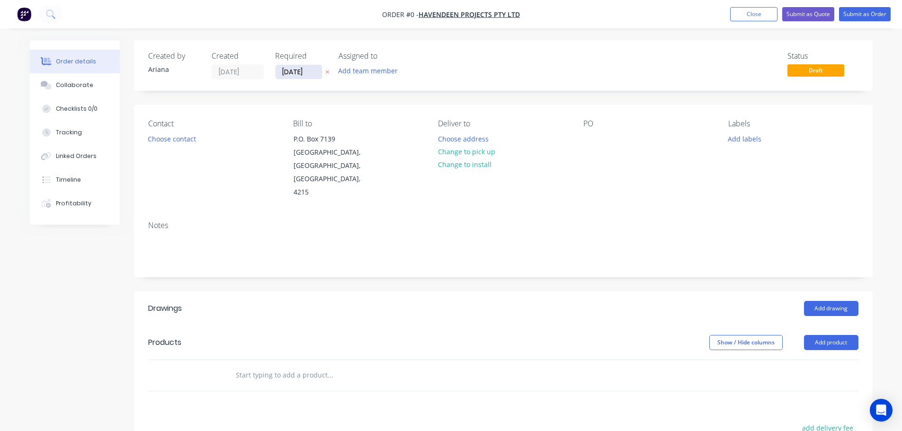
click at [294, 71] on input "[DATE]" at bounding box center [299, 72] width 46 height 14
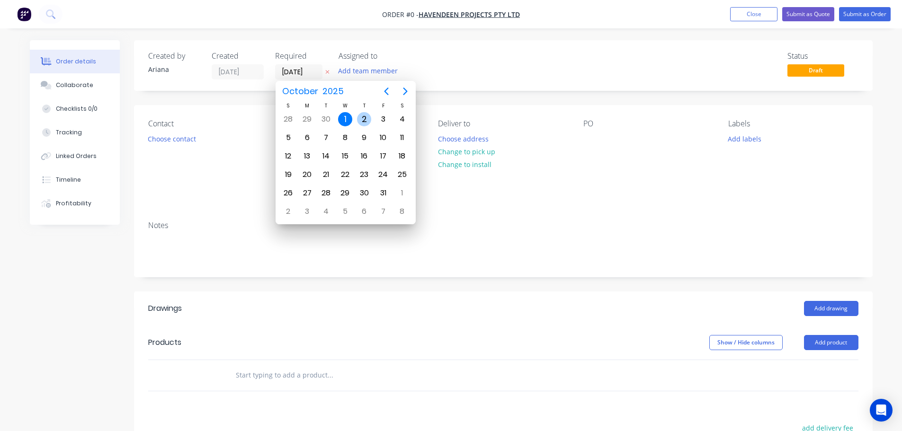
click at [365, 116] on div "2" at bounding box center [364, 119] width 14 height 14
type input "[DATE]"
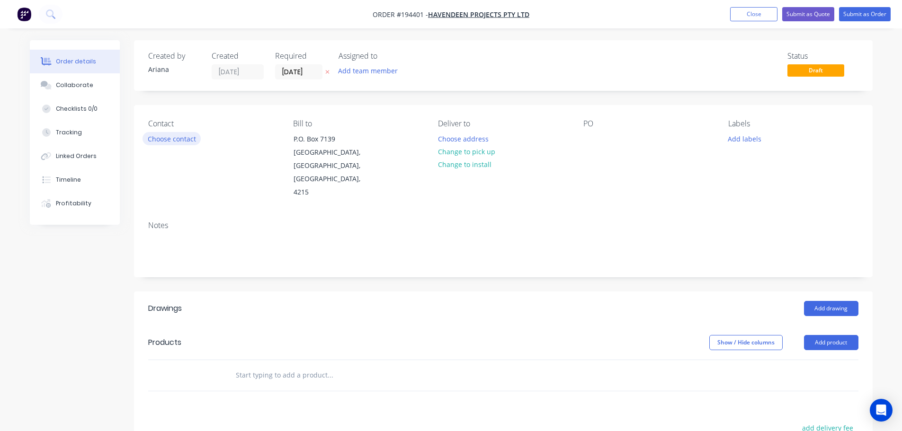
click at [183, 136] on button "Choose contact" at bounding box center [172, 138] width 58 height 13
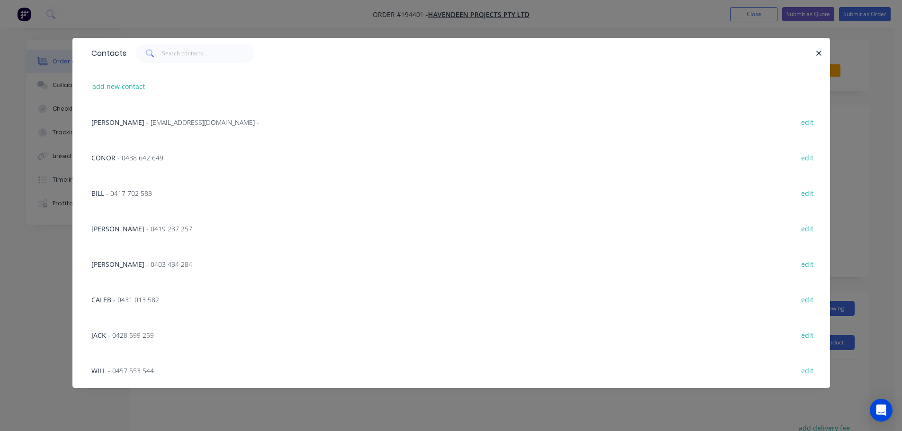
click at [150, 373] on span "- 0457 553 544" at bounding box center [131, 370] width 46 height 9
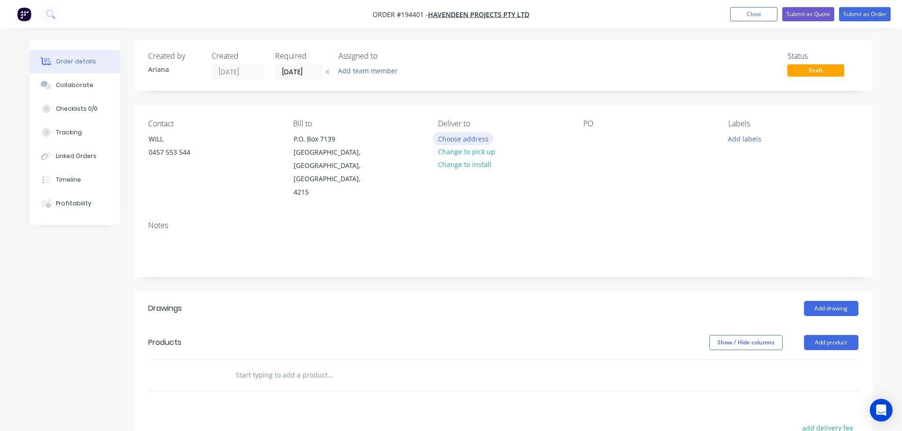
click at [478, 139] on button "Choose address" at bounding box center [463, 138] width 61 height 13
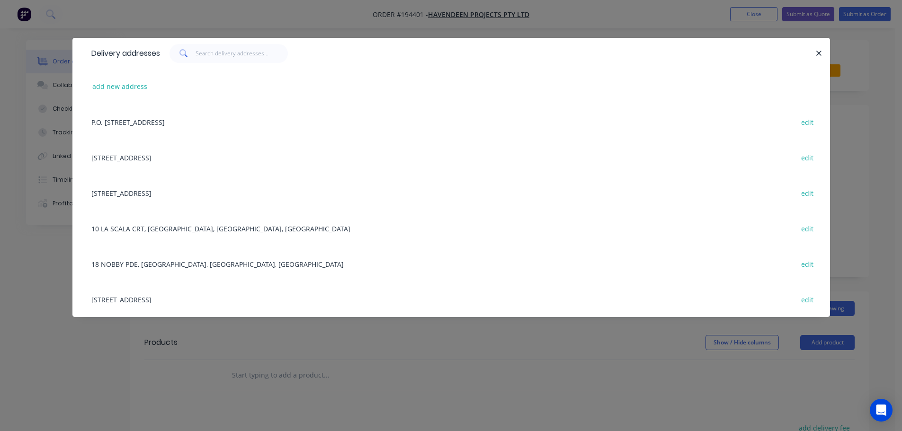
click at [175, 194] on div "[STREET_ADDRESS] edit" at bounding box center [451, 193] width 729 height 36
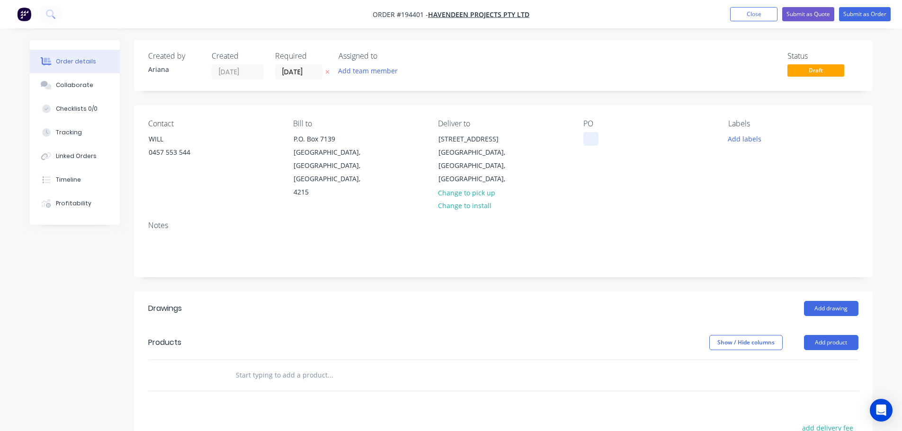
click at [589, 137] on div at bounding box center [590, 139] width 15 height 14
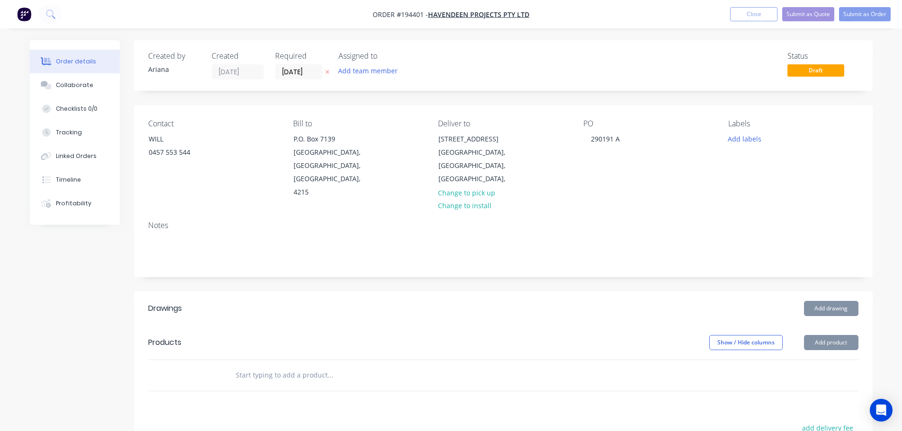
click at [715, 221] on div "Notes" at bounding box center [503, 225] width 710 height 9
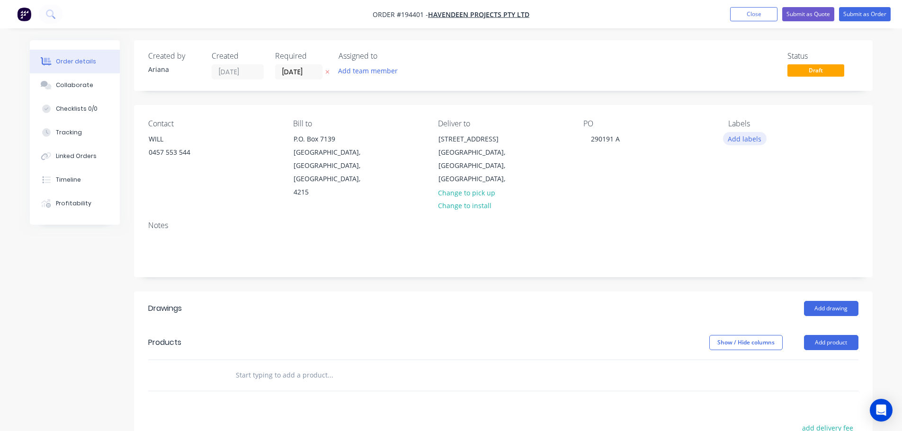
click at [746, 137] on button "Add labels" at bounding box center [745, 138] width 44 height 13
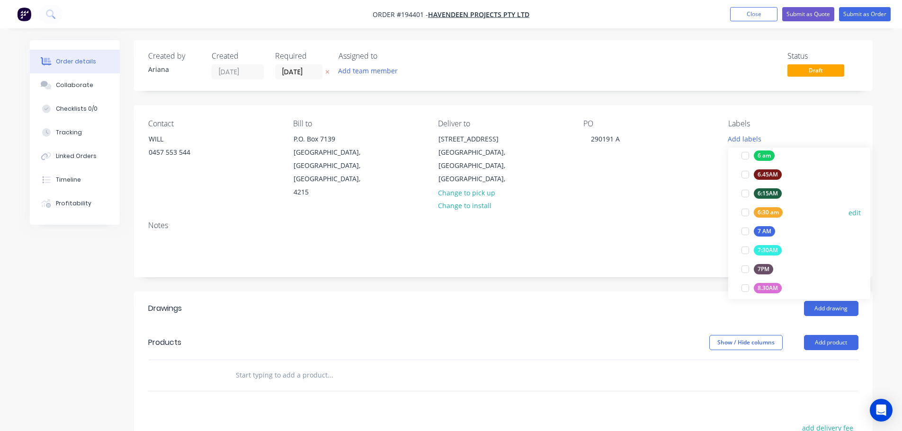
click at [741, 210] on div at bounding box center [745, 212] width 19 height 19
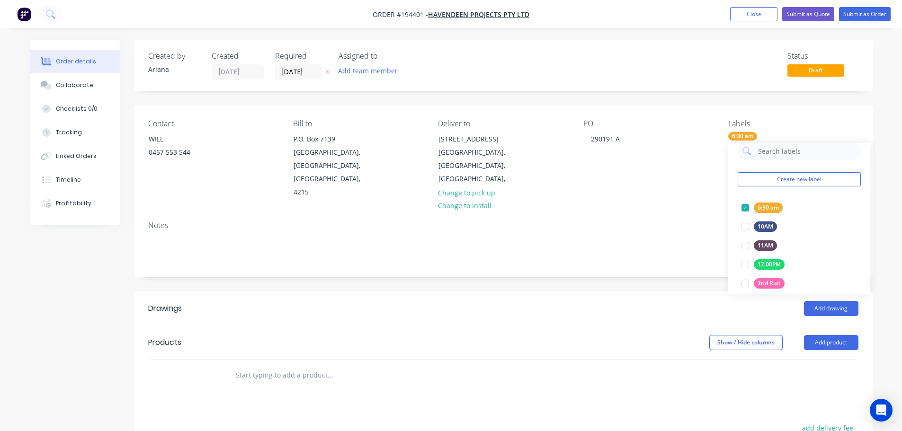
click at [667, 221] on div "Notes" at bounding box center [503, 225] width 710 height 9
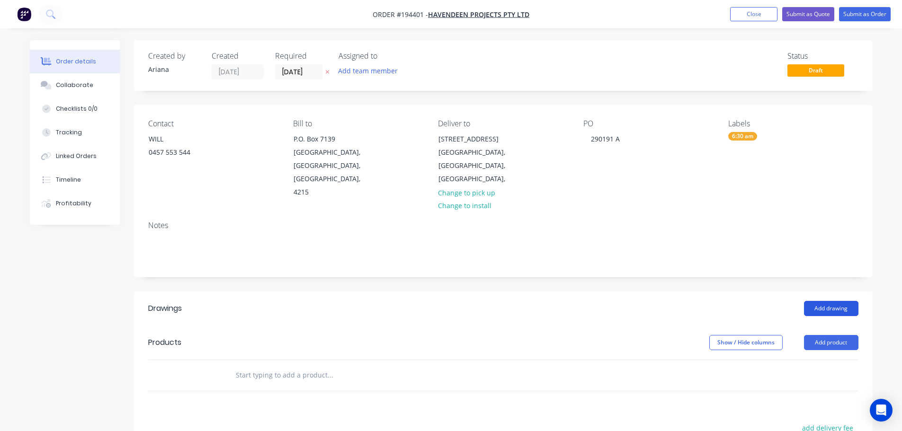
click at [834, 301] on button "Add drawing" at bounding box center [831, 308] width 54 height 15
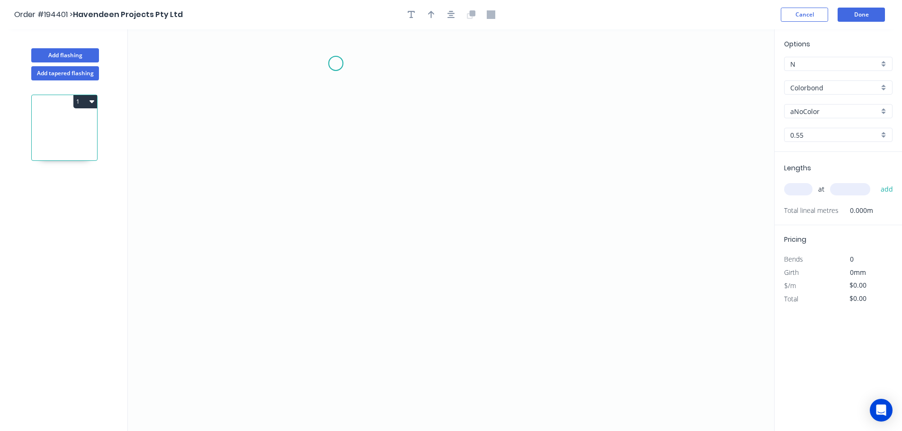
click at [336, 63] on icon "0" at bounding box center [451, 230] width 646 height 402
click at [334, 306] on icon "0" at bounding box center [451, 230] width 646 height 402
click at [448, 306] on icon "0 ?" at bounding box center [451, 230] width 646 height 402
click at [449, 365] on icon "0 ? ?" at bounding box center [451, 230] width 646 height 402
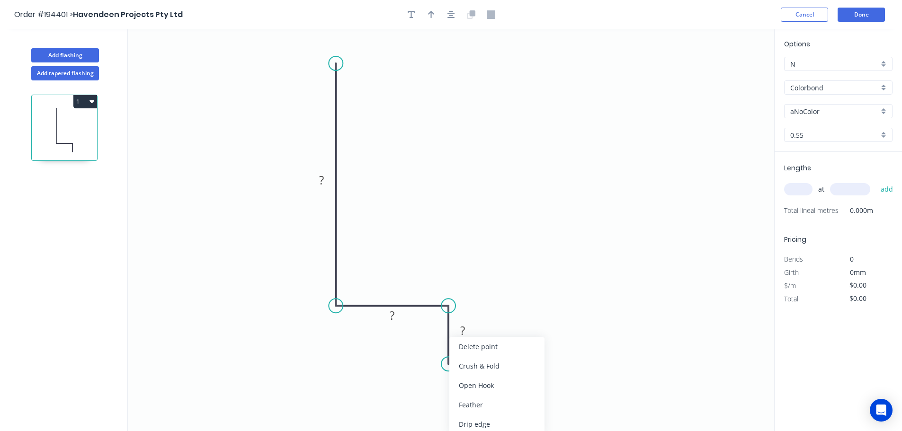
click at [490, 369] on div "Crush & Fold" at bounding box center [496, 366] width 95 height 19
click at [475, 393] on div "Flip bend" at bounding box center [497, 395] width 95 height 19
click at [479, 349] on tspan "10" at bounding box center [474, 347] width 13 height 16
click at [498, 351] on icon "0 ? ? CF 15 ?" at bounding box center [451, 230] width 646 height 402
drag, startPoint x: 482, startPoint y: 348, endPoint x: 423, endPoint y: 400, distance: 78.5
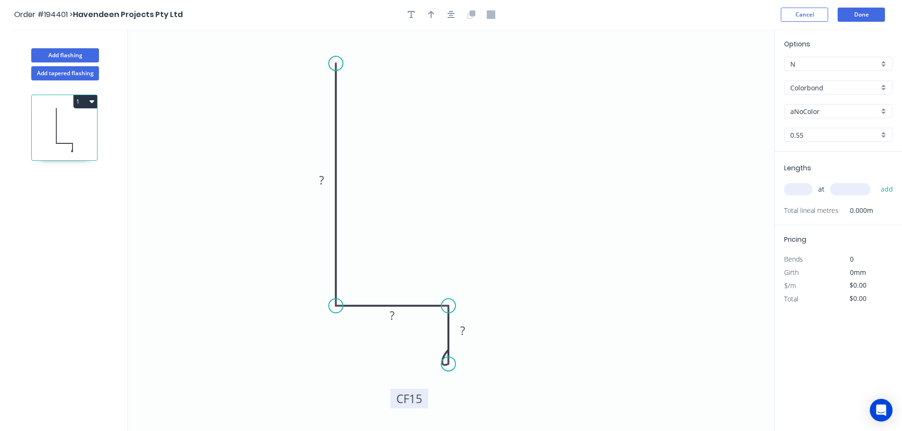
click at [423, 400] on rect at bounding box center [410, 398] width 38 height 19
click at [324, 179] on rect at bounding box center [321, 180] width 19 height 13
click at [536, 186] on icon "0 150 37 CF 15 15" at bounding box center [451, 230] width 646 height 402
type input "$10.00"
click at [433, 15] on icon "button" at bounding box center [431, 14] width 7 height 9
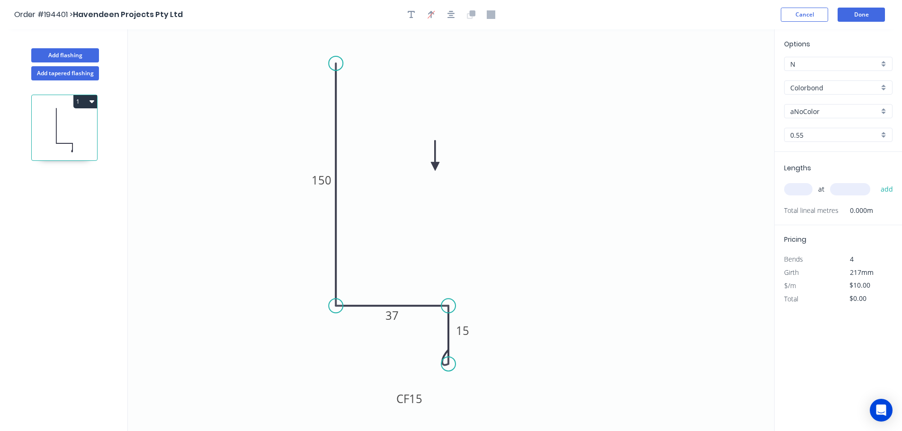
drag, startPoint x: 609, startPoint y: 124, endPoint x: 435, endPoint y: 167, distance: 179.4
click at [435, 167] on icon at bounding box center [435, 156] width 9 height 30
click at [884, 87] on div "Colorbond" at bounding box center [838, 87] width 108 height 14
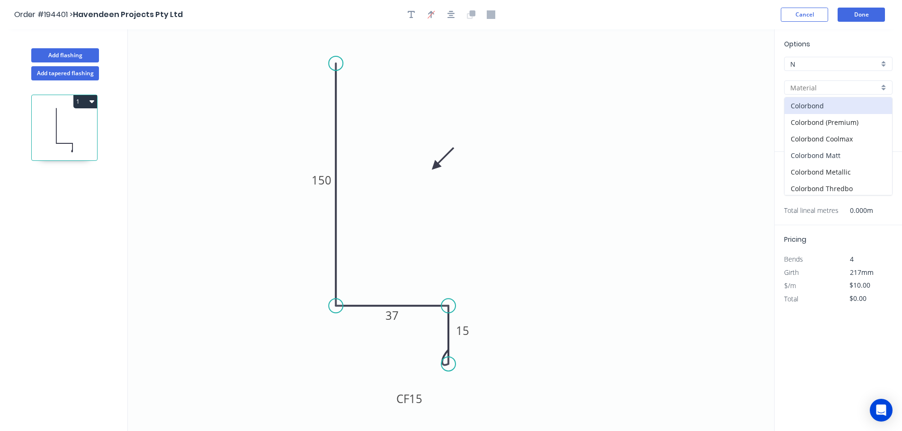
click at [854, 154] on div "Colorbond Matt" at bounding box center [838, 155] width 107 height 17
type input "Colorbond Matt"
type input "Basalt"
type input "$12.03"
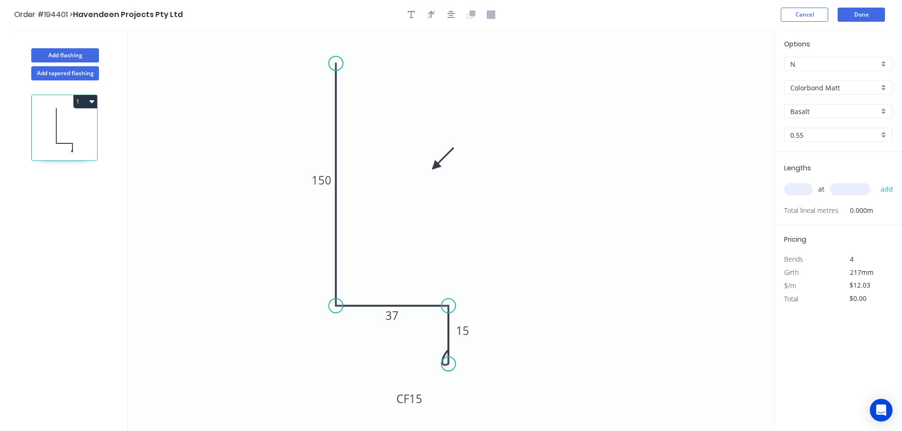
click at [882, 108] on div "Basalt" at bounding box center [838, 111] width 108 height 14
click at [834, 194] on div "Night Sky" at bounding box center [838, 196] width 107 height 17
type input "Night Sky"
drag, startPoint x: 803, startPoint y: 190, endPoint x: 837, endPoint y: 163, distance: 43.5
click at [804, 190] on input "text" at bounding box center [798, 189] width 28 height 12
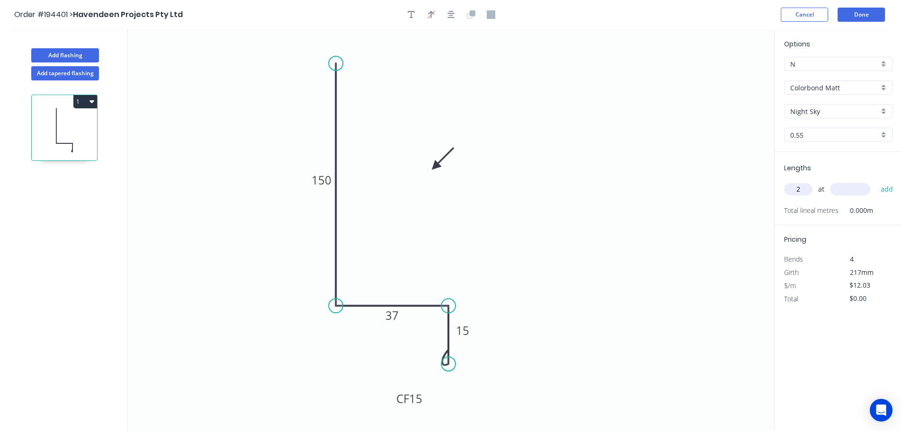
type input "2"
type input "3830"
click at [876, 181] on button "add" at bounding box center [887, 189] width 22 height 16
type input "$92.15"
type input "1"
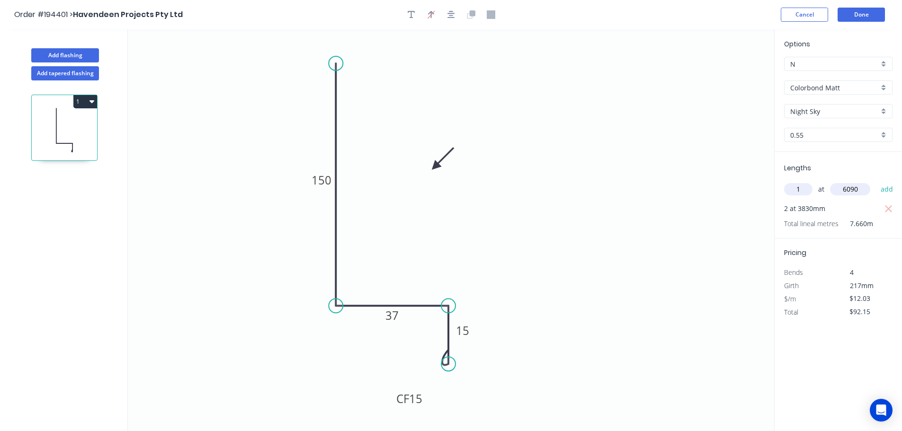
type input "6090"
click at [876, 181] on button "add" at bounding box center [887, 189] width 22 height 16
type input "$165.41"
click at [641, 161] on icon "0 150 37 CF 15 15" at bounding box center [451, 230] width 646 height 402
click at [857, 16] on button "Done" at bounding box center [861, 15] width 47 height 14
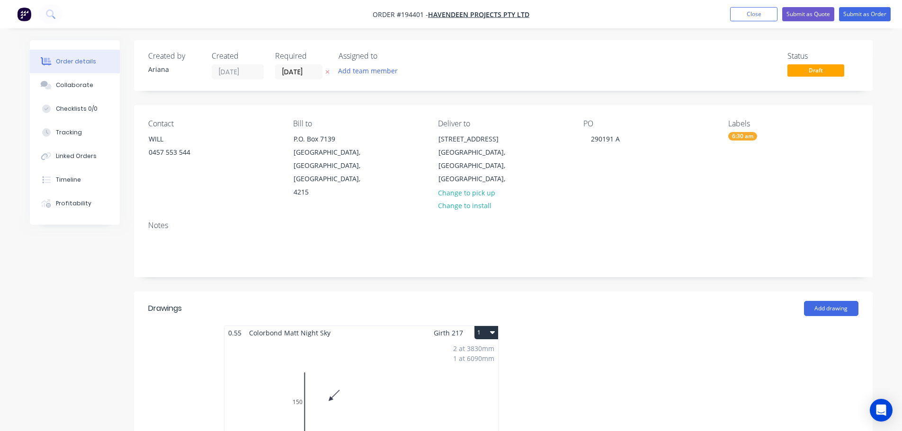
click at [485, 326] on button "1" at bounding box center [486, 332] width 24 height 13
click at [475, 349] on div "Use larger box size" at bounding box center [453, 356] width 73 height 14
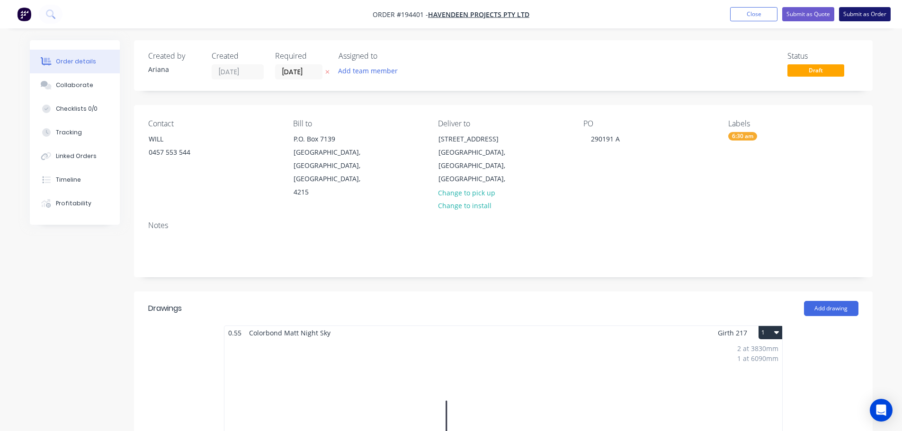
click at [871, 14] on button "Submit as Order" at bounding box center [865, 14] width 52 height 14
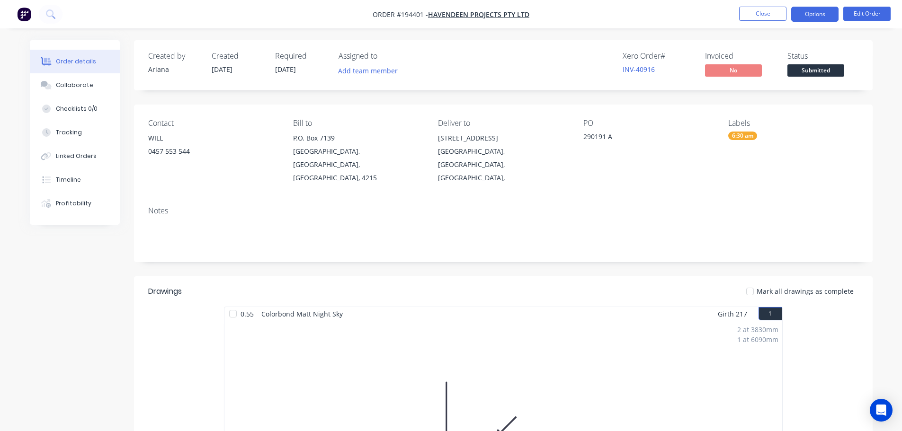
click at [803, 12] on button "Options" at bounding box center [814, 14] width 47 height 15
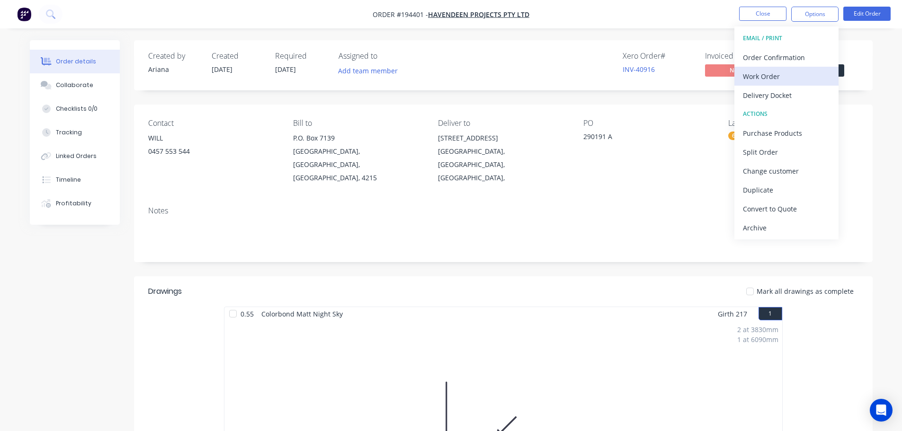
click at [764, 76] on div "Work Order" at bounding box center [786, 77] width 87 height 14
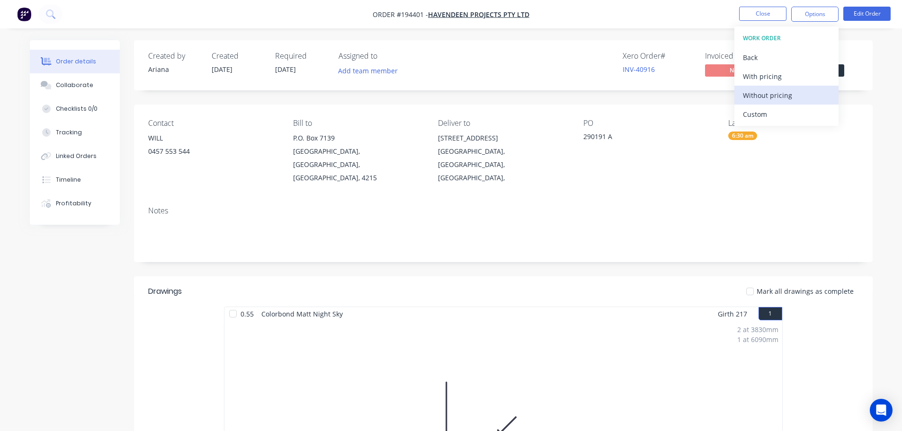
click at [754, 93] on div "Without pricing" at bounding box center [786, 96] width 87 height 14
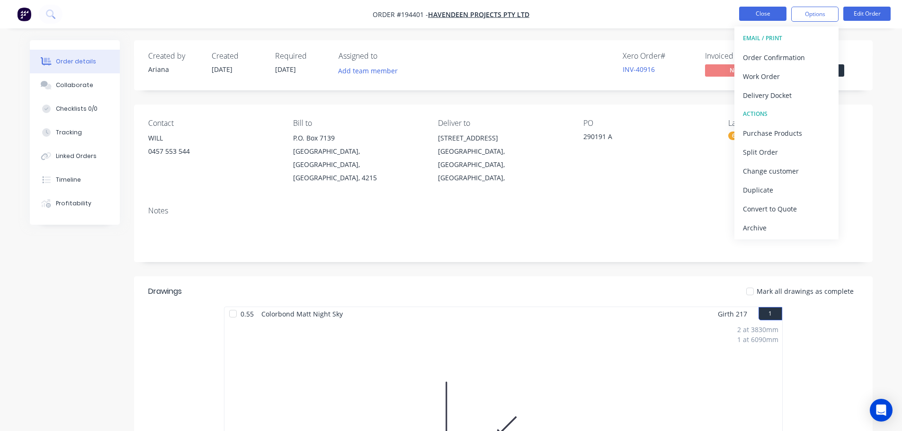
click at [757, 11] on button "Close" at bounding box center [762, 14] width 47 height 14
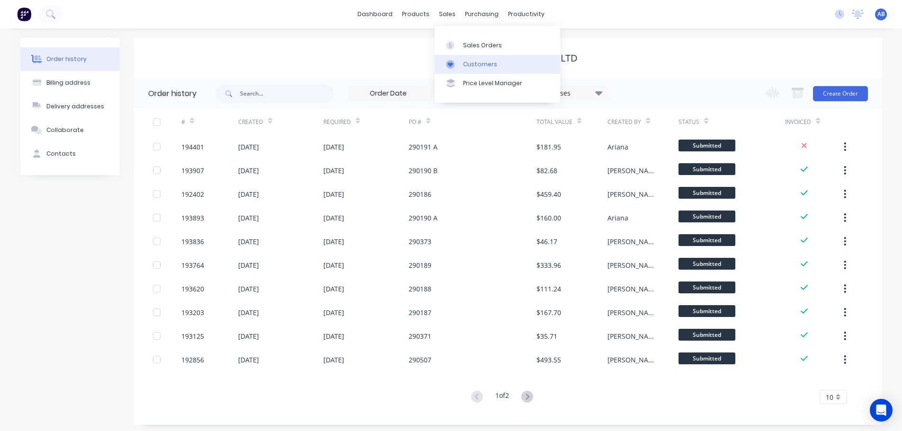
click at [465, 64] on div "Customers" at bounding box center [480, 64] width 34 height 9
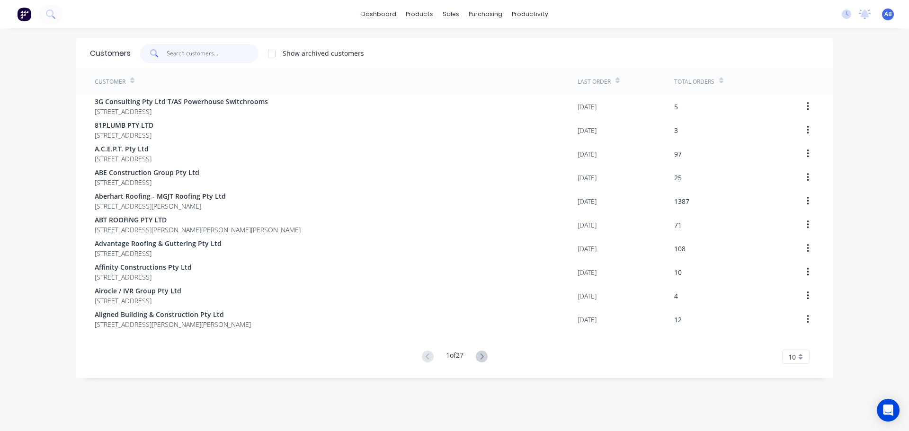
drag, startPoint x: 209, startPoint y: 56, endPoint x: 398, endPoint y: 59, distance: 189.0
click at [209, 55] on input "text" at bounding box center [213, 53] width 92 height 19
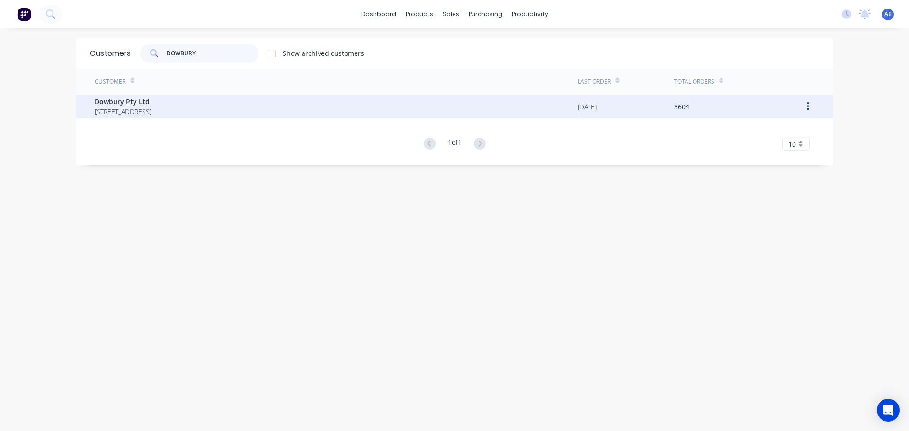
type input "DOWBURY"
click at [152, 105] on span "Dowbury Pty Ltd" at bounding box center [123, 102] width 57 height 10
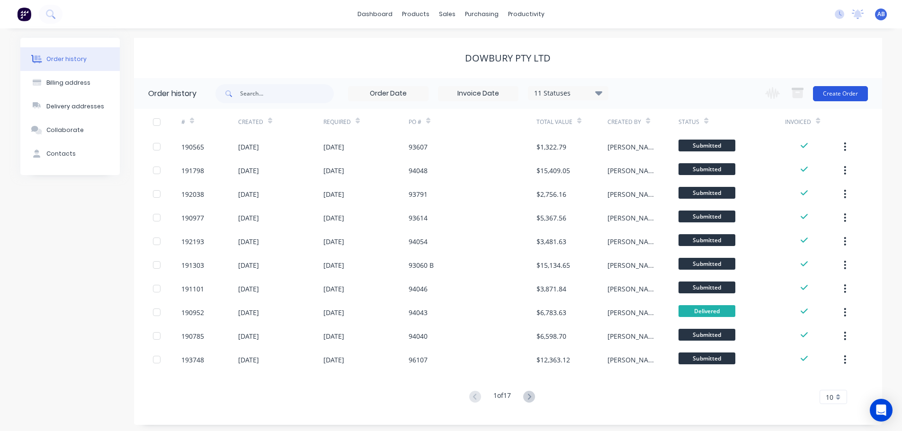
click at [852, 92] on button "Create Order" at bounding box center [840, 93] width 55 height 15
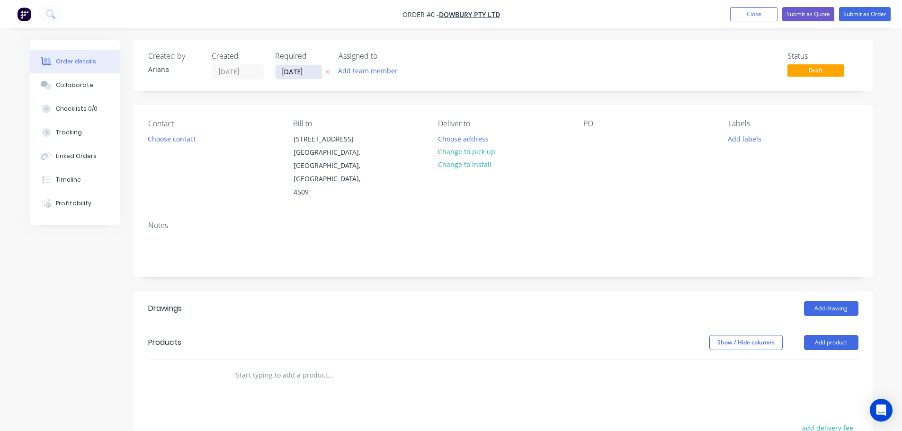
click at [307, 76] on input "[DATE]" at bounding box center [299, 72] width 46 height 14
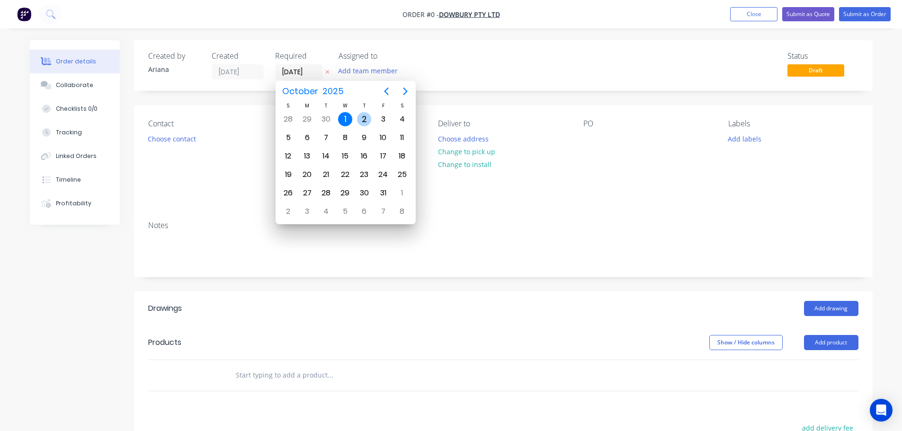
click at [365, 115] on div "2" at bounding box center [364, 119] width 14 height 14
type input "[DATE]"
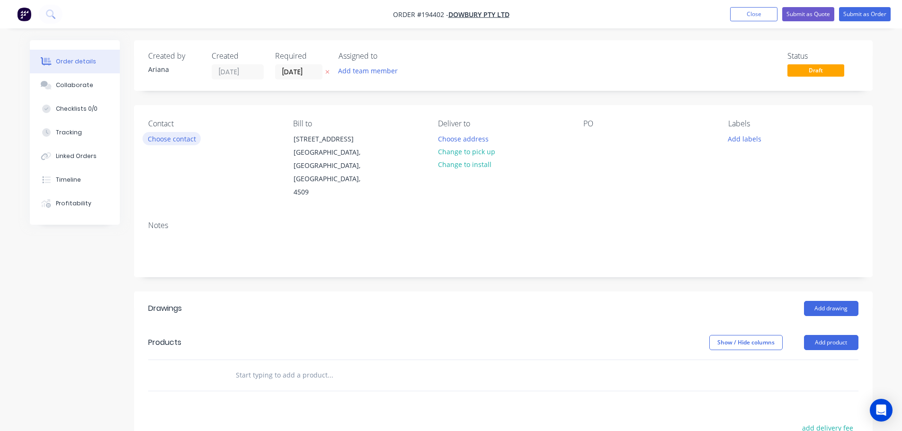
click at [166, 135] on button "Choose contact" at bounding box center [172, 138] width 58 height 13
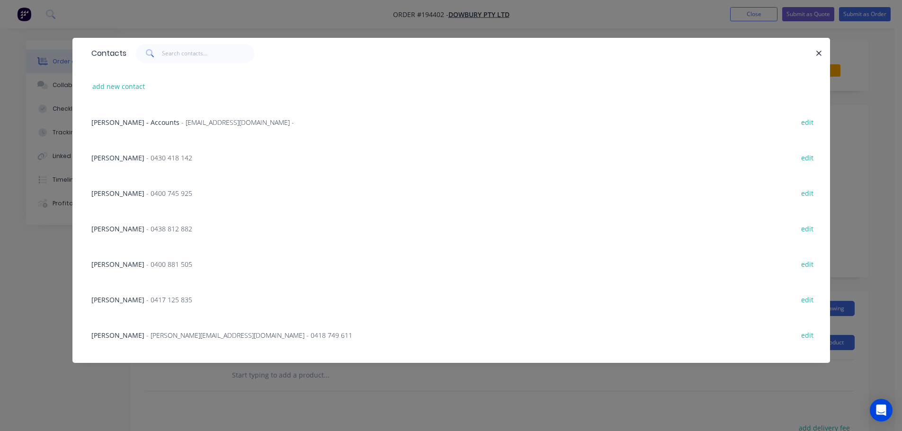
click at [156, 261] on span "- 0400 881 505" at bounding box center [169, 264] width 46 height 9
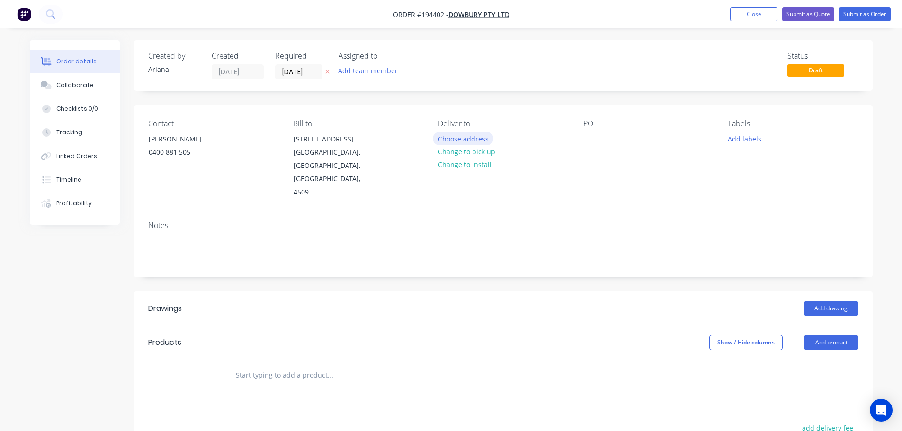
click at [470, 137] on button "Choose address" at bounding box center [463, 138] width 61 height 13
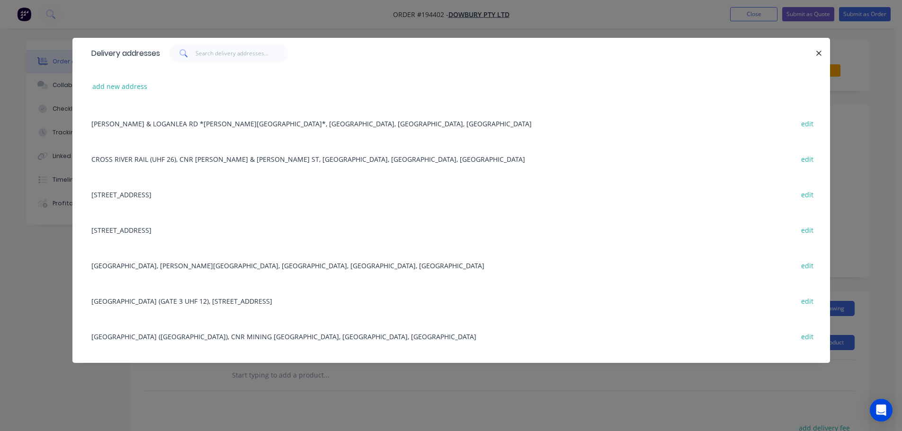
scroll to position [749, 0]
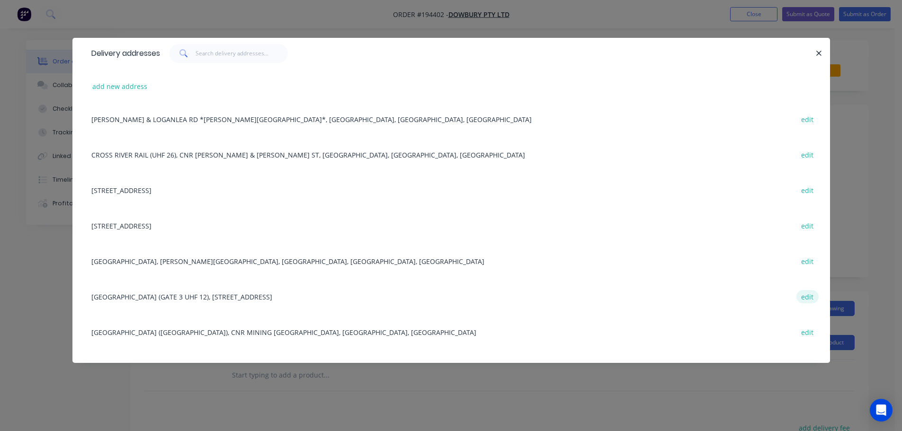
click at [802, 295] on button "edit" at bounding box center [807, 296] width 22 height 13
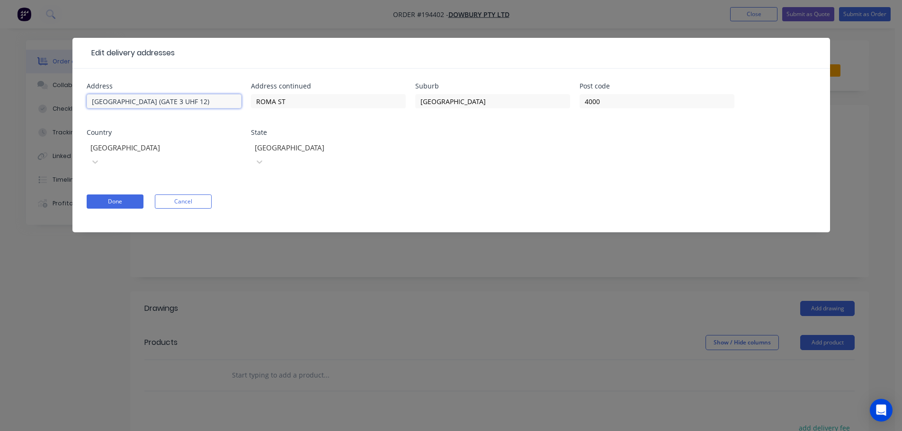
click at [171, 100] on input "[GEOGRAPHIC_DATA] (GATE 3 UHF 12)" at bounding box center [164, 101] width 155 height 14
type input "[GEOGRAPHIC_DATA] (GATE 5 UHF 12)"
click at [127, 195] on button "Done" at bounding box center [115, 202] width 57 height 14
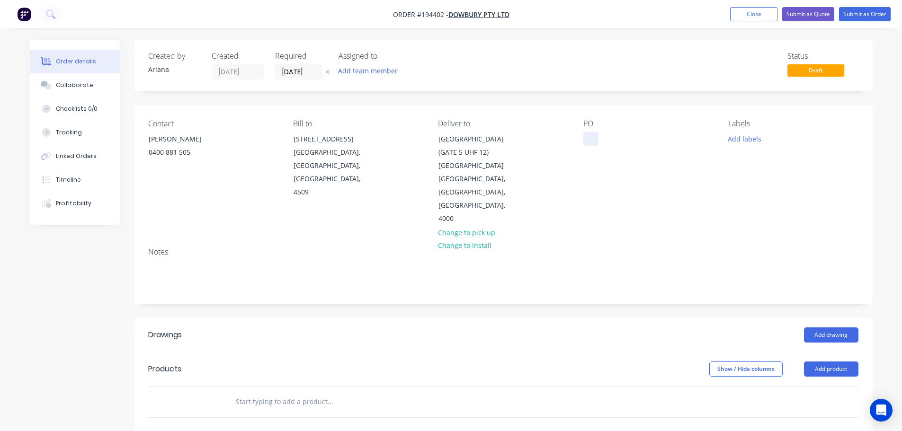
click at [589, 137] on div at bounding box center [590, 139] width 15 height 14
click at [652, 176] on div "PO 96508" at bounding box center [648, 172] width 130 height 107
click at [752, 135] on button "Add labels" at bounding box center [745, 138] width 44 height 13
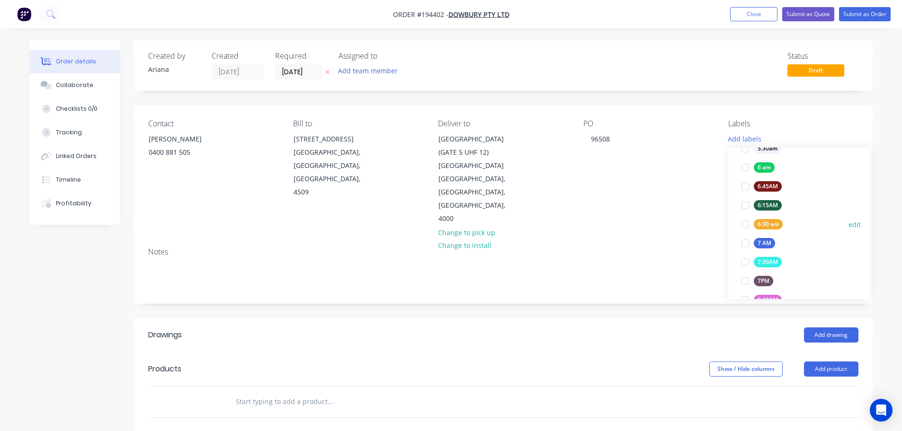
click at [745, 222] on div at bounding box center [745, 224] width 19 height 19
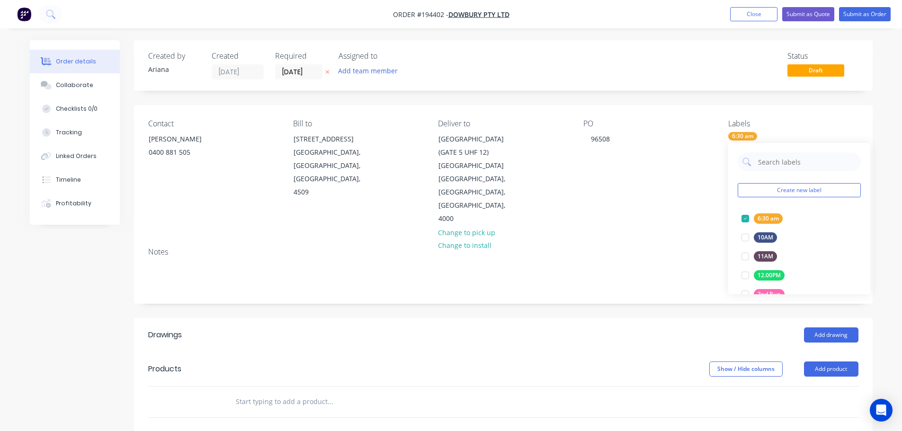
click at [667, 196] on div "Contact CAMERON [PHONE_NUMBER] Bill to [STREET_ADDRESS] Deliver to [GEOGRAPHIC_…" at bounding box center [503, 172] width 739 height 135
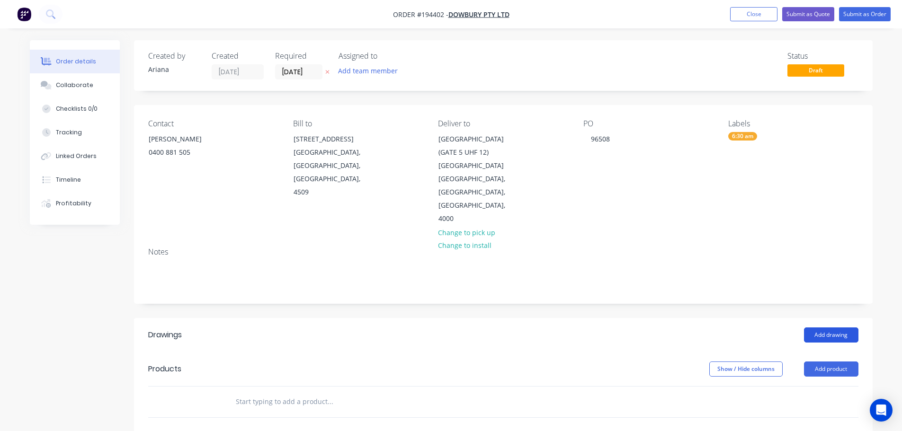
click at [835, 328] on button "Add drawing" at bounding box center [831, 335] width 54 height 15
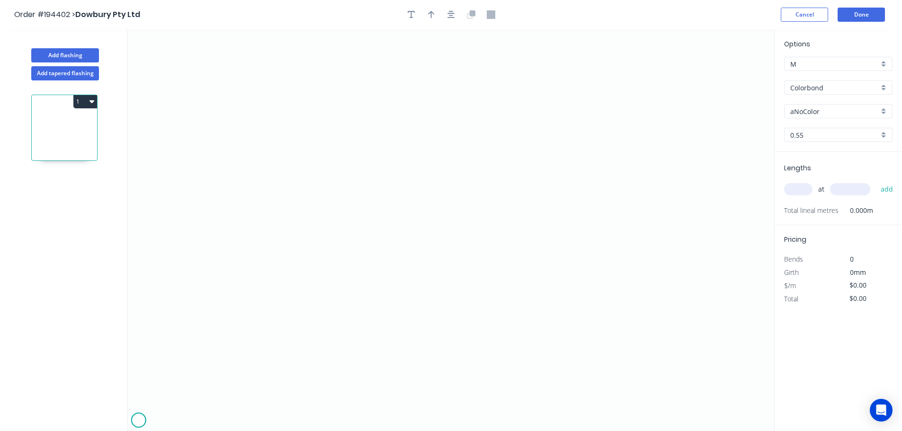
click at [138, 421] on icon "0" at bounding box center [451, 230] width 646 height 402
click at [147, 412] on icon at bounding box center [143, 416] width 9 height 9
click at [174, 413] on icon "0 ?" at bounding box center [451, 230] width 646 height 402
click at [182, 420] on icon "0 ? ?" at bounding box center [451, 230] width 646 height 402
click at [182, 420] on circle at bounding box center [182, 419] width 14 height 14
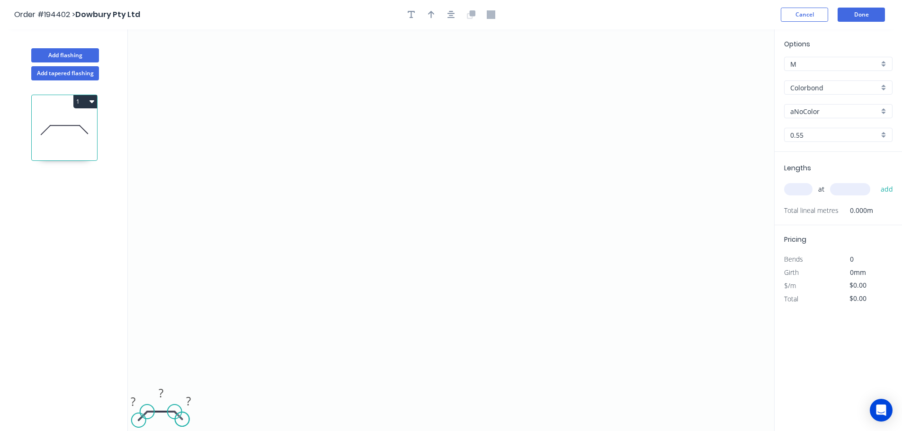
click at [182, 420] on circle at bounding box center [182, 419] width 14 height 14
click at [140, 419] on circle at bounding box center [141, 418] width 14 height 14
click at [140, 420] on circle at bounding box center [140, 419] width 14 height 14
click at [133, 396] on tspan "?" at bounding box center [133, 401] width 5 height 16
click at [164, 391] on rect at bounding box center [161, 393] width 19 height 13
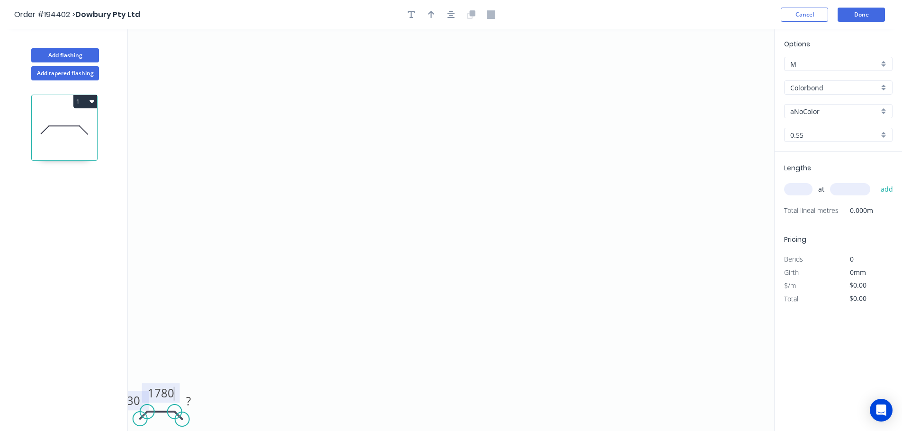
click at [266, 384] on icon "0 30 1780 ?" at bounding box center [451, 230] width 646 height 402
click at [188, 400] on tspan "?" at bounding box center [188, 401] width 5 height 16
click at [278, 378] on icon "0 30 1780 30" at bounding box center [451, 230] width 646 height 402
click at [884, 112] on div "aNoColor" at bounding box center [838, 111] width 108 height 14
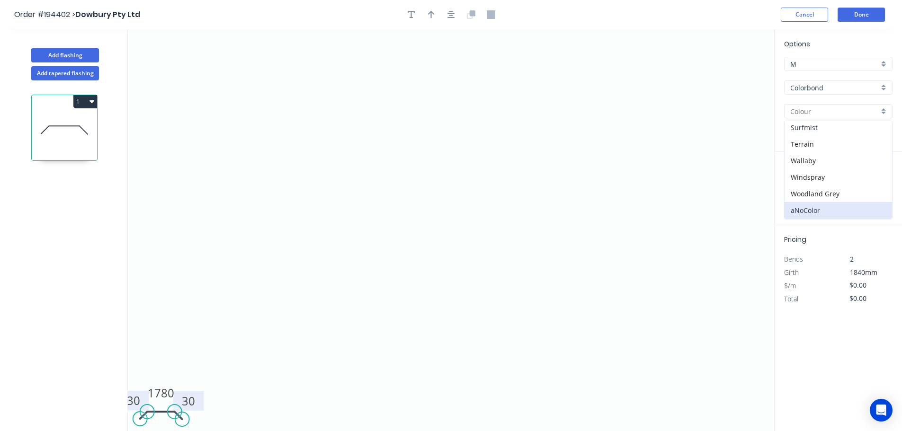
click at [836, 131] on div "Surfmist" at bounding box center [838, 127] width 107 height 17
type input "Surfmist"
click at [804, 194] on input "text" at bounding box center [798, 189] width 28 height 12
type input "1"
drag, startPoint x: 850, startPoint y: 186, endPoint x: 831, endPoint y: 183, distance: 19.7
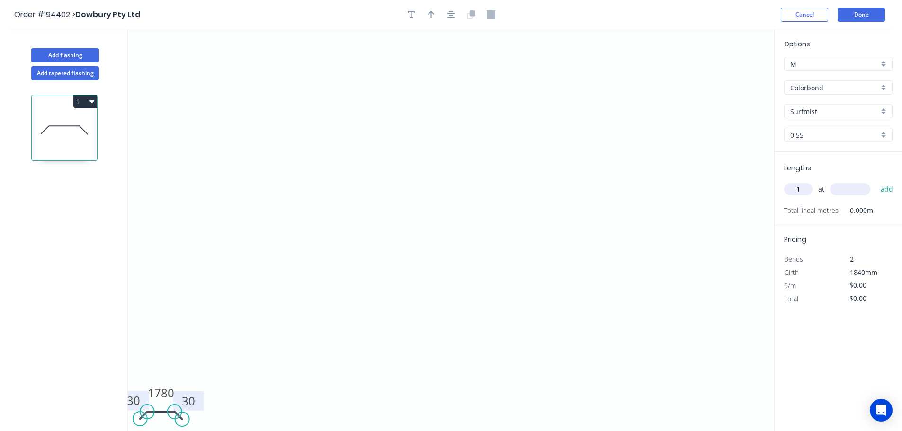
click at [850, 186] on input "text" at bounding box center [850, 189] width 40 height 12
type input "780"
click at [876, 181] on button "add" at bounding box center [887, 189] width 22 height 16
click at [657, 149] on icon "0 30 1780 30" at bounding box center [451, 230] width 646 height 402
click at [860, 13] on button "Done" at bounding box center [861, 15] width 47 height 14
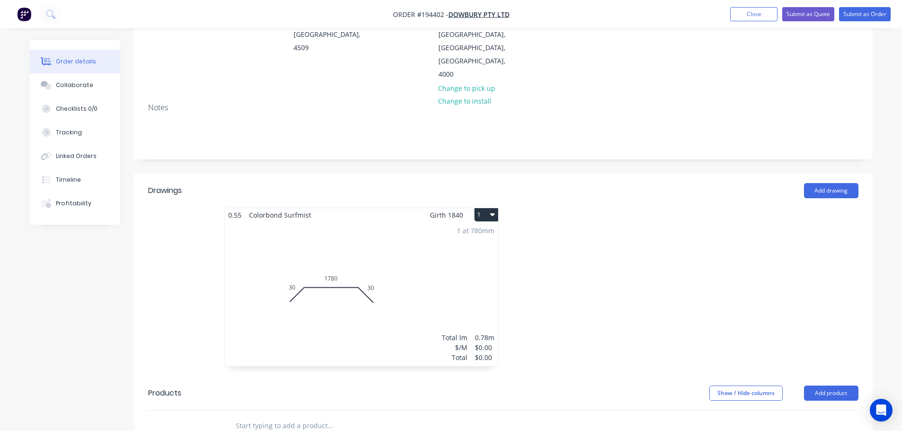
scroll to position [357, 0]
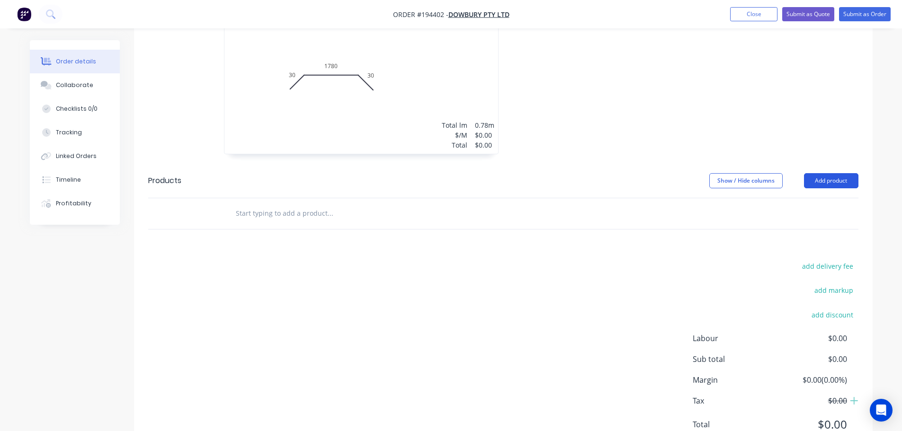
click at [831, 173] on button "Add product" at bounding box center [831, 180] width 54 height 15
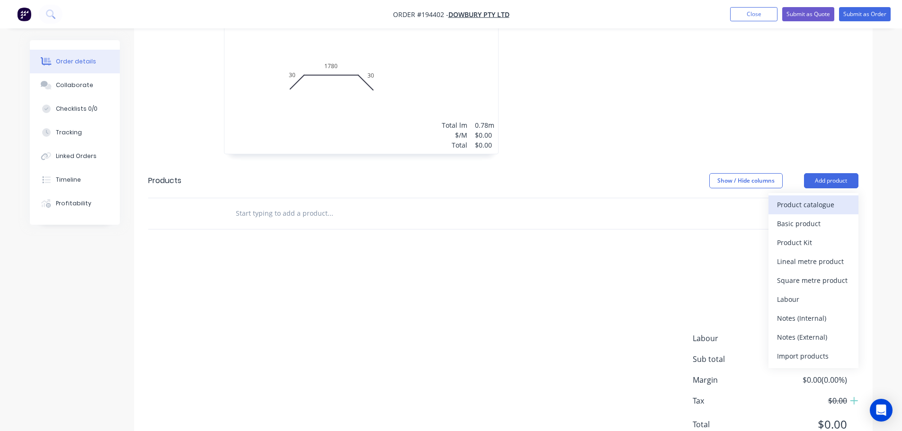
click at [806, 198] on div "Product catalogue" at bounding box center [813, 205] width 73 height 14
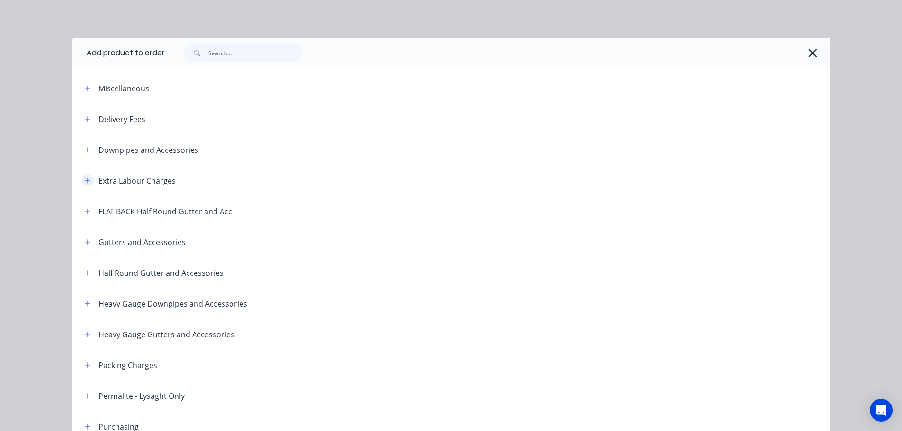
click at [85, 180] on icon "button" at bounding box center [88, 181] width 6 height 7
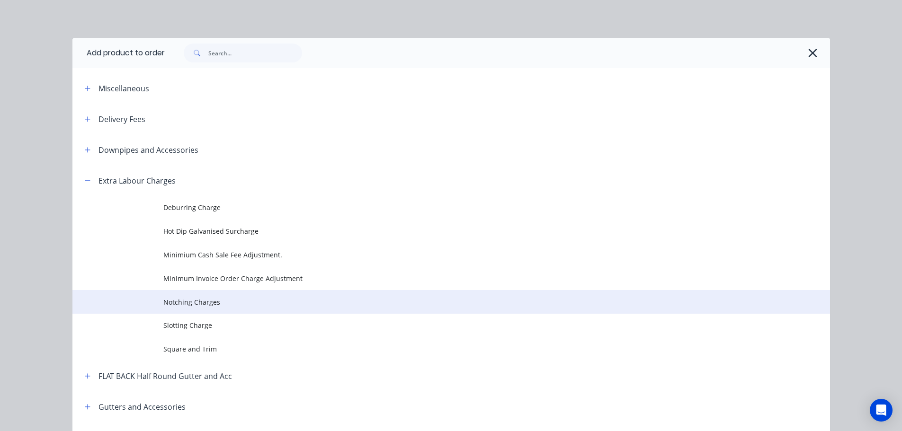
click at [179, 302] on span "Notching Charges" at bounding box center [429, 302] width 533 height 10
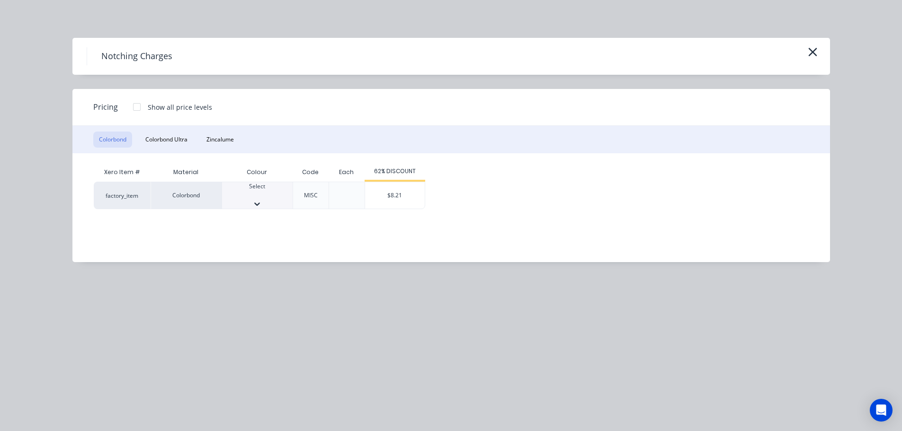
click at [264, 194] on div at bounding box center [257, 195] width 71 height 9
click at [380, 198] on div "$8.21" at bounding box center [395, 198] width 60 height 32
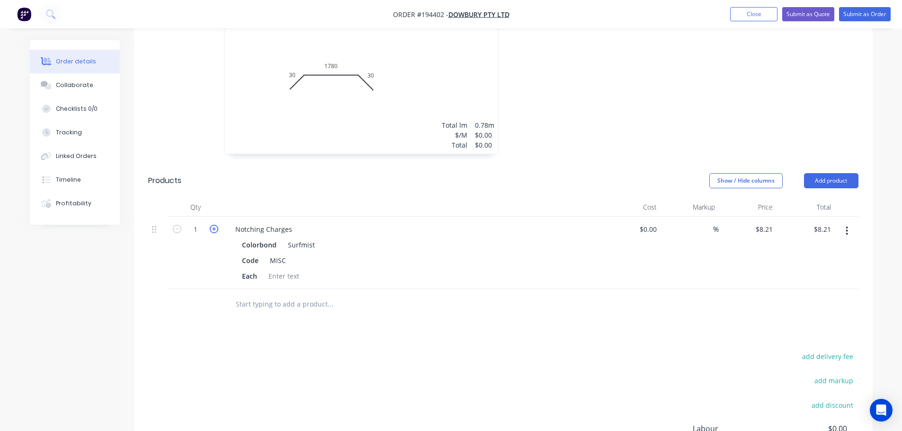
click at [213, 225] on icon "button" at bounding box center [214, 229] width 9 height 9
type input "2"
type input "$16.42"
click at [213, 225] on icon "button" at bounding box center [214, 229] width 9 height 9
type input "3"
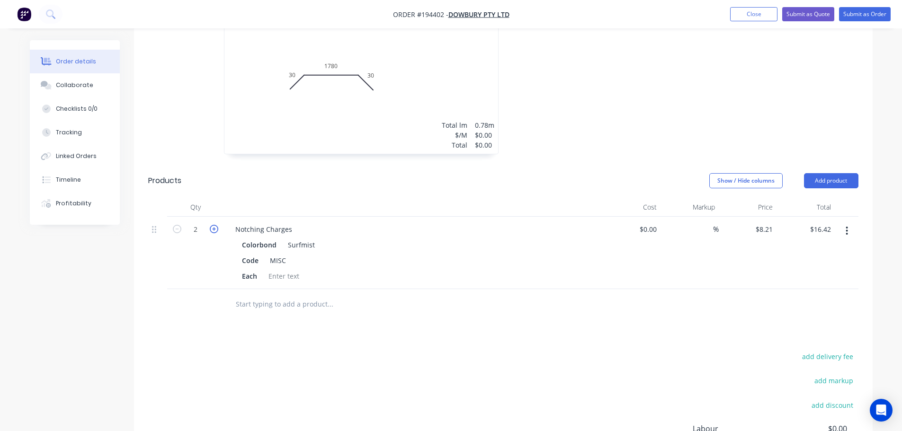
type input "$24.63"
click at [213, 225] on icon "button" at bounding box center [214, 229] width 9 height 9
type input "4"
type input "$32.84"
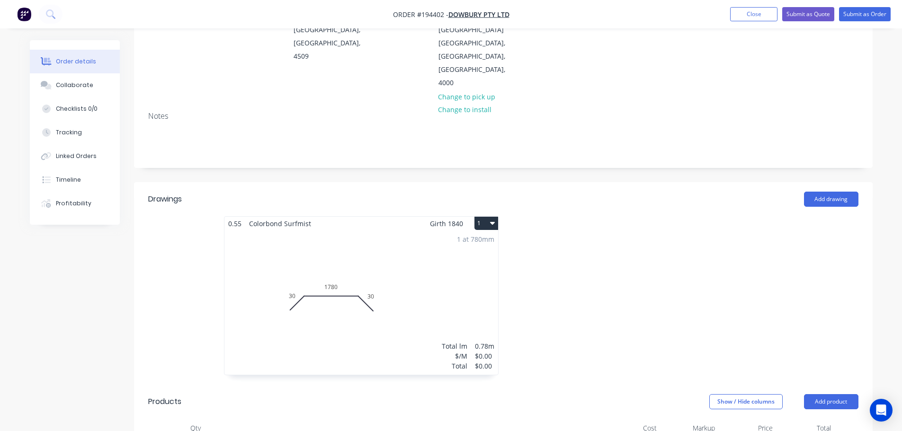
click at [429, 252] on div "1 at 780mm Total lm $/M Total 0.78m $0.00 $0.00" at bounding box center [361, 303] width 274 height 144
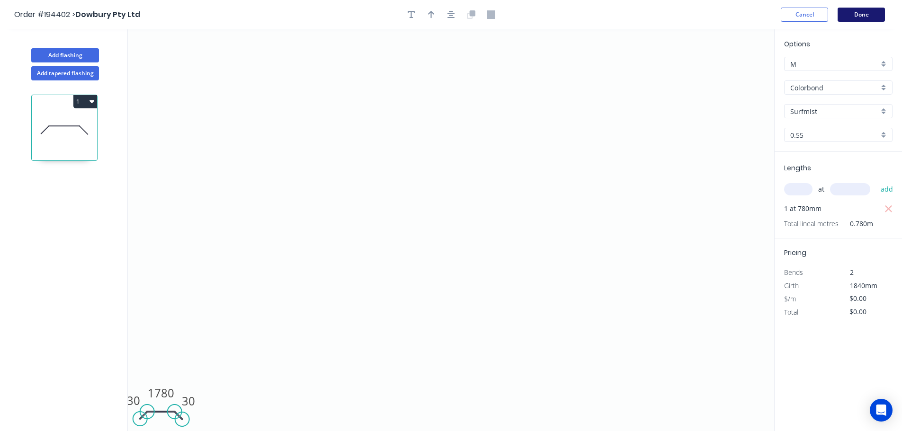
click at [856, 15] on button "Done" at bounding box center [861, 15] width 47 height 14
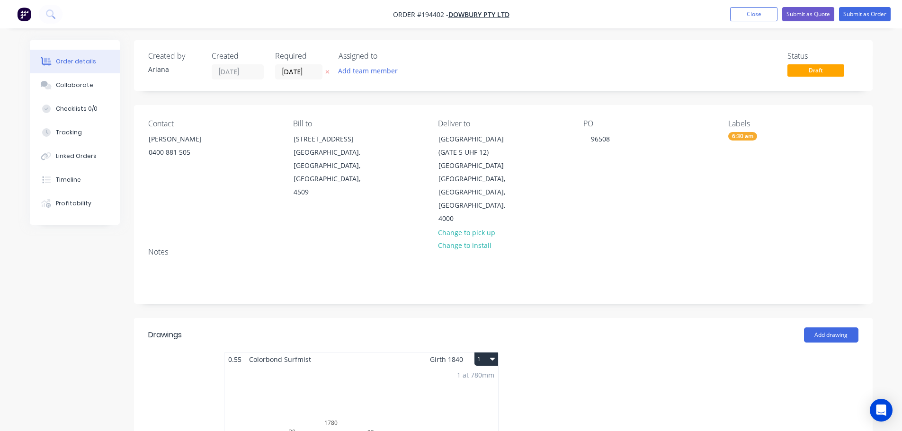
scroll to position [221, 0]
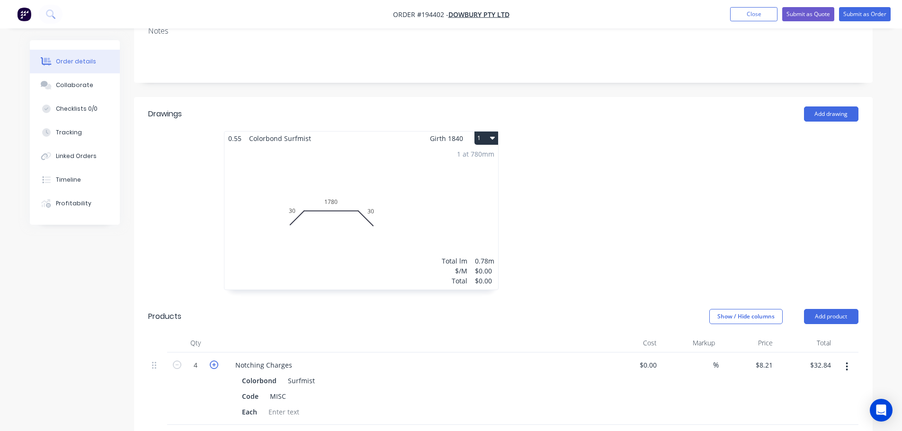
click at [212, 361] on icon "button" at bounding box center [214, 365] width 9 height 9
type input "5"
type input "$41.05"
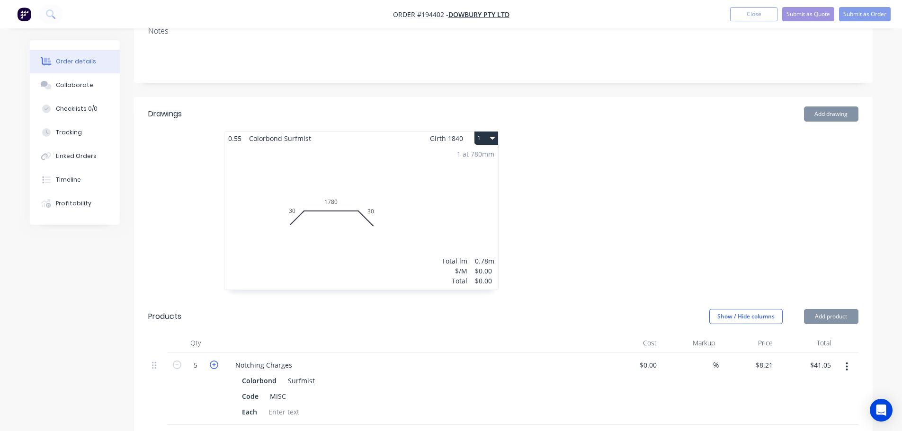
click at [212, 361] on icon "button" at bounding box center [214, 365] width 9 height 9
type input "6"
type input "$49.26"
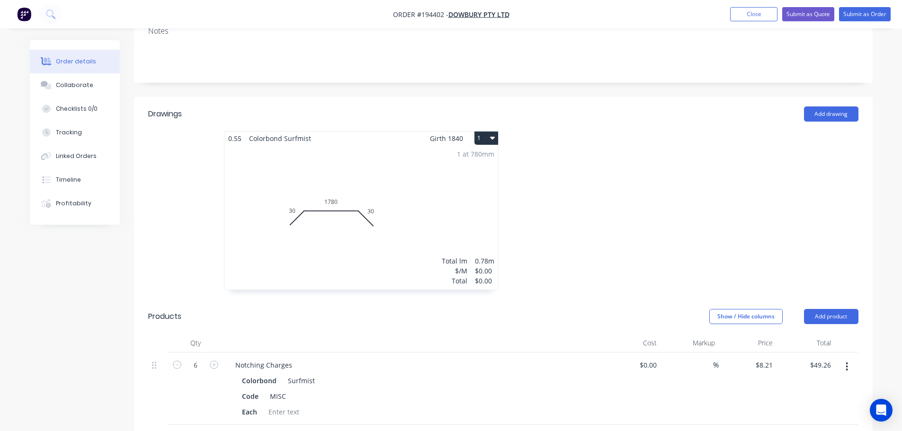
click at [433, 177] on div "1 at 780mm Total lm $/M Total 0.78m $0.00 $0.00" at bounding box center [361, 217] width 274 height 144
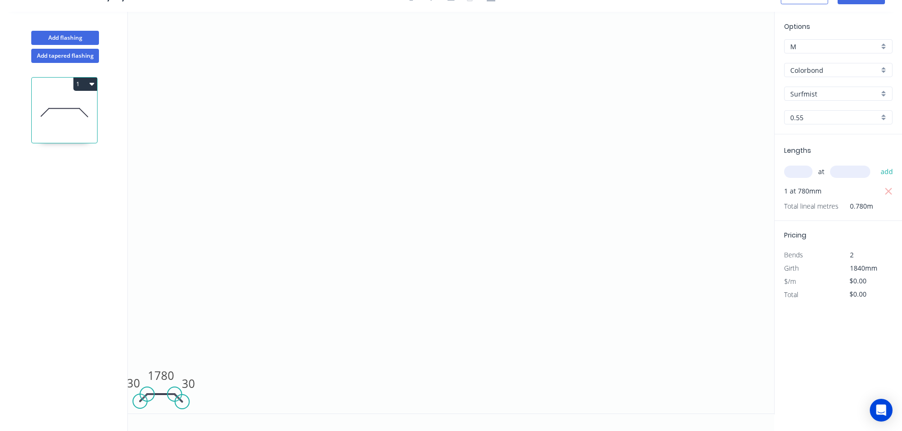
scroll to position [18, 0]
click at [90, 84] on icon "button" at bounding box center [91, 84] width 5 height 8
click at [69, 109] on div "Duplicate" at bounding box center [52, 108] width 73 height 14
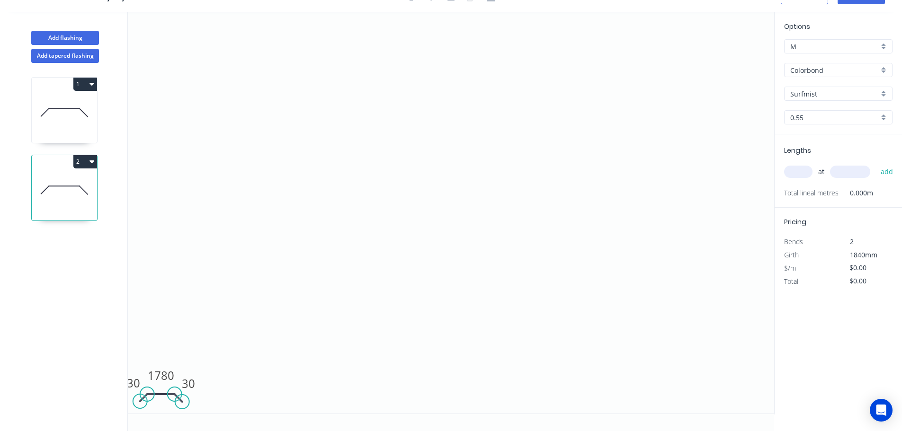
click at [65, 106] on icon at bounding box center [64, 112] width 65 height 61
click at [61, 169] on icon at bounding box center [64, 190] width 65 height 61
click at [804, 173] on input "text" at bounding box center [798, 172] width 28 height 12
type input "1"
click at [855, 173] on input "text" at bounding box center [850, 172] width 40 height 12
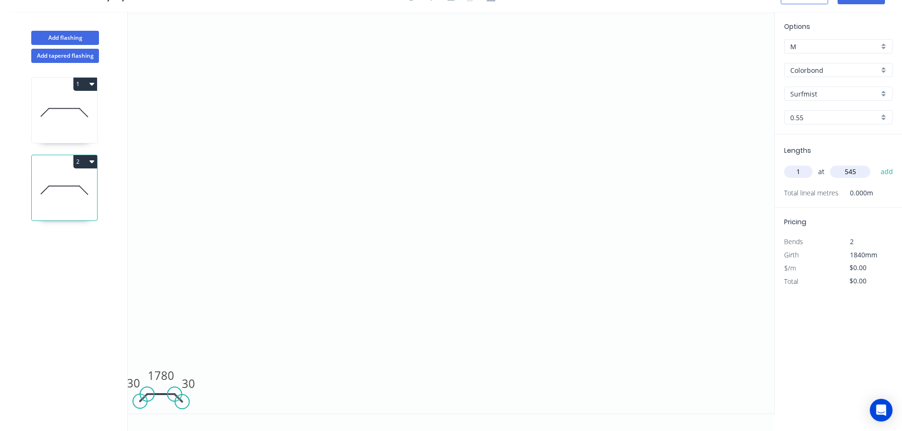
type input "545"
click at [876, 164] on button "add" at bounding box center [887, 172] width 22 height 16
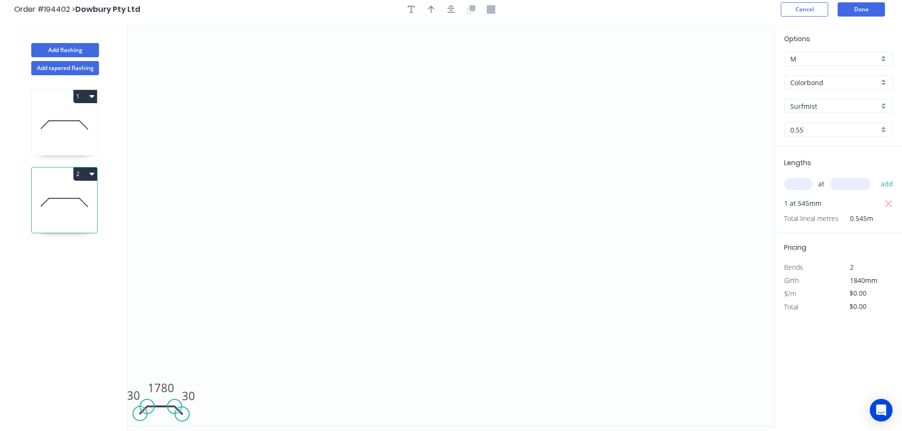
scroll to position [0, 0]
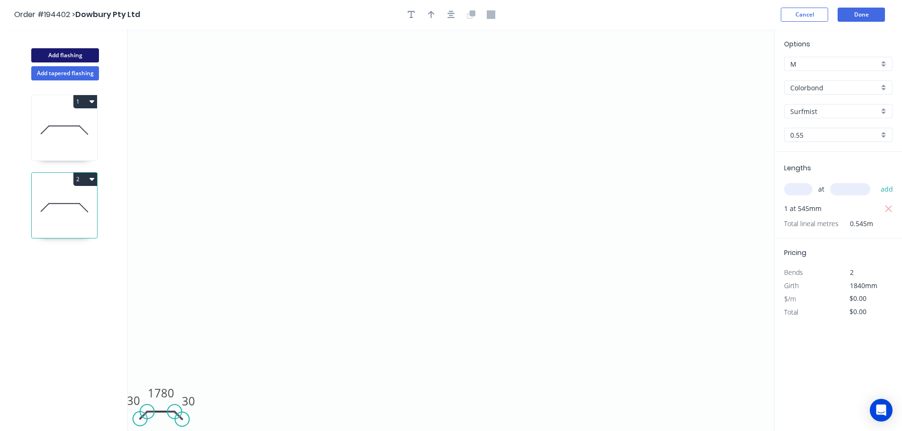
click at [51, 52] on button "Add flashing" at bounding box center [65, 55] width 68 height 14
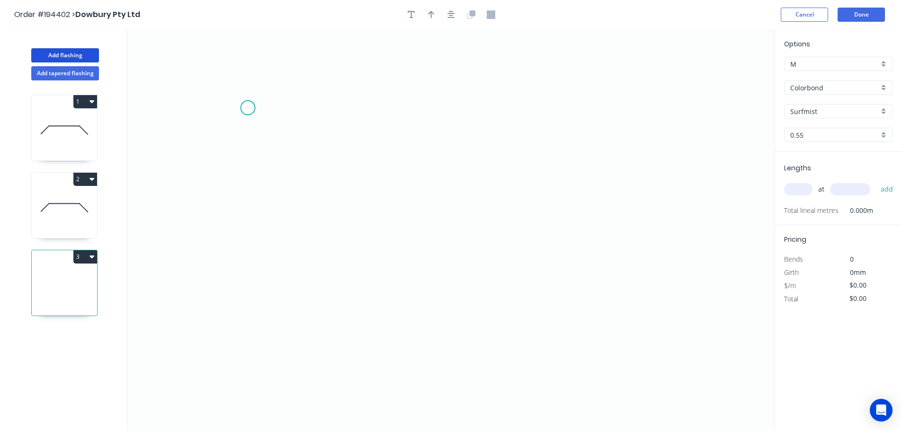
click at [248, 108] on icon "0" at bounding box center [451, 230] width 646 height 402
click at [248, 307] on icon "0" at bounding box center [451, 230] width 646 height 402
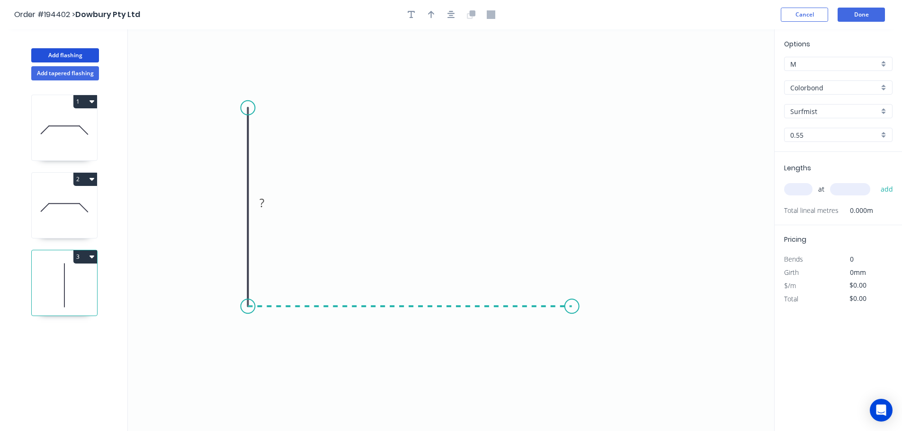
click at [572, 314] on icon "0 ?" at bounding box center [451, 230] width 646 height 402
click at [603, 352] on icon "0 ? ?" at bounding box center [451, 230] width 646 height 402
click at [603, 352] on circle at bounding box center [603, 351] width 14 height 14
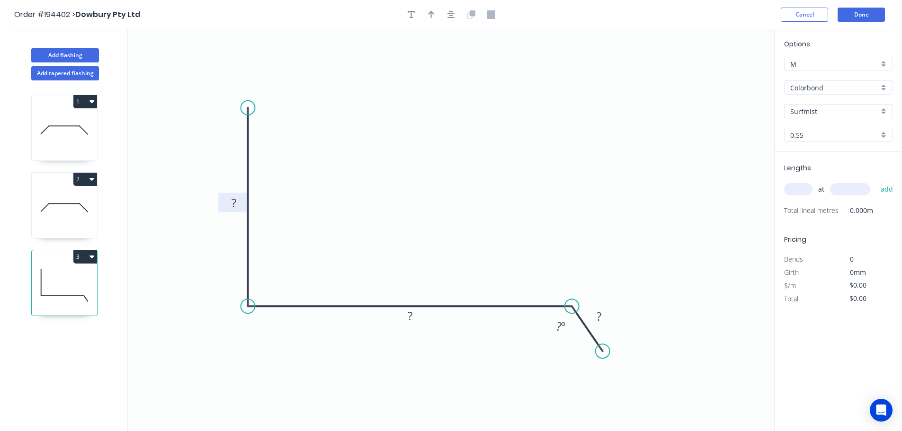
click at [237, 201] on rect at bounding box center [233, 203] width 19 height 13
click at [366, 185] on icon "0 180 385 30 120 º" at bounding box center [451, 230] width 646 height 402
type input "$14.16"
click at [428, 10] on icon "button" at bounding box center [431, 14] width 7 height 9
drag, startPoint x: 689, startPoint y: 95, endPoint x: 409, endPoint y: 170, distance: 289.5
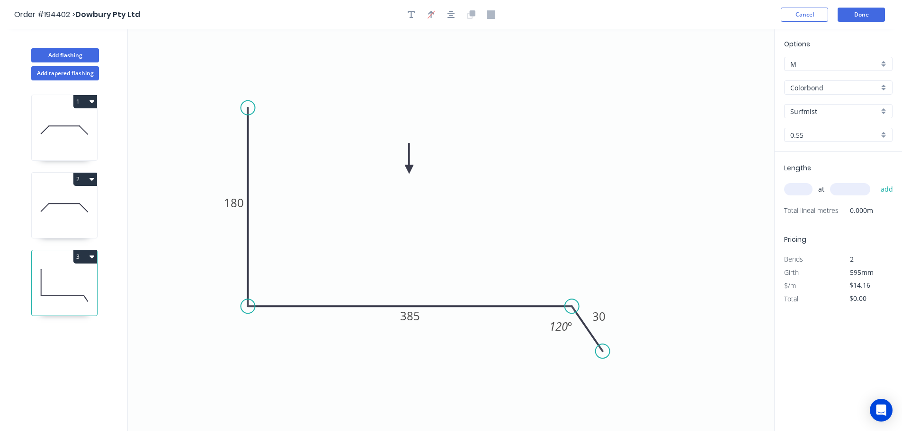
click at [409, 170] on icon at bounding box center [409, 158] width 9 height 30
click at [805, 190] on input "text" at bounding box center [798, 189] width 28 height 12
type input "1"
type input "2500"
click at [876, 181] on button "add" at bounding box center [887, 189] width 22 height 16
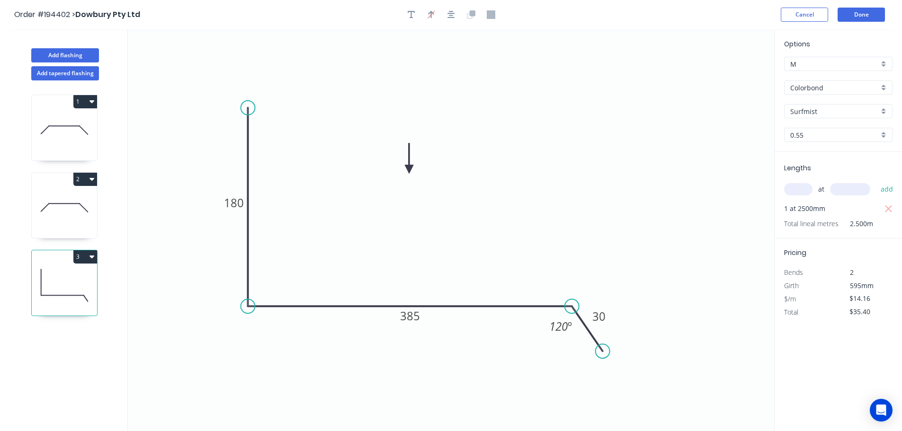
click at [679, 180] on icon "0 180 385 30 120 º" at bounding box center [451, 230] width 646 height 402
click at [80, 258] on button "3" at bounding box center [85, 256] width 24 height 13
click at [69, 277] on div "Duplicate" at bounding box center [52, 281] width 73 height 14
type input "$0.00"
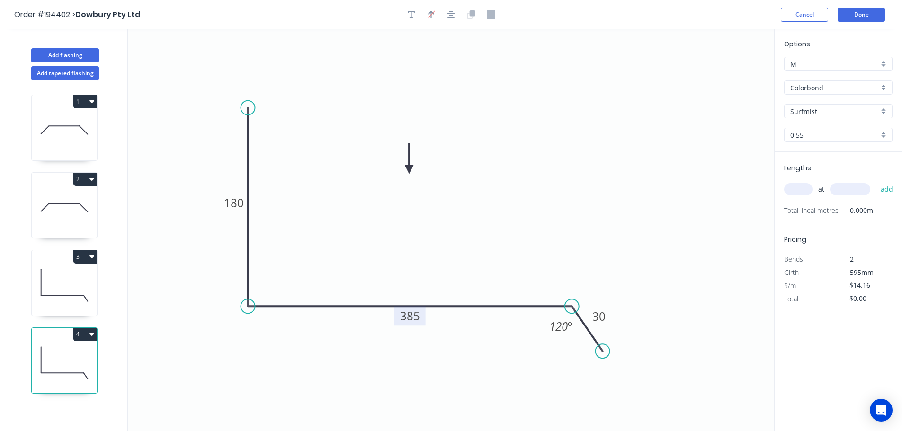
click at [414, 314] on tspan "385" at bounding box center [410, 316] width 20 height 16
click at [451, 281] on icon "0 180 225 30 120 º" at bounding box center [451, 230] width 646 height 402
type input "$12.41"
click at [802, 190] on input "text" at bounding box center [798, 189] width 28 height 12
type input "1"
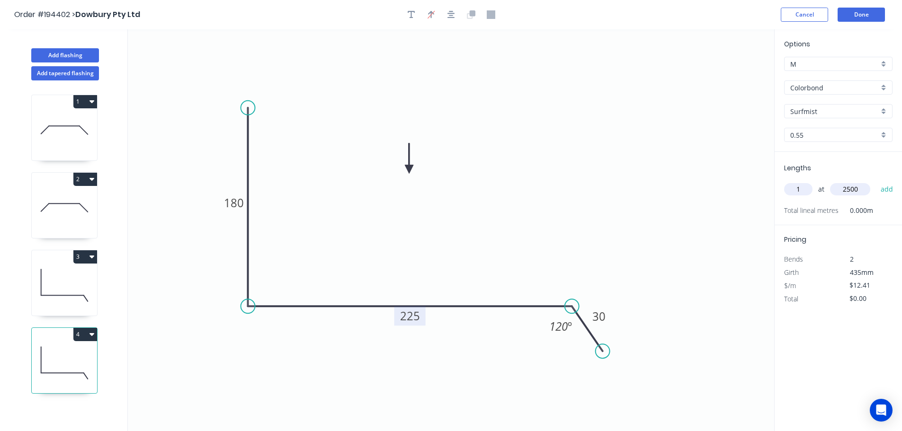
type input "2500"
click at [876, 181] on button "add" at bounding box center [887, 189] width 22 height 16
type input "$31.03"
drag, startPoint x: 65, startPoint y: 52, endPoint x: 114, endPoint y: 53, distance: 48.8
click at [66, 52] on button "Add flashing" at bounding box center [65, 55] width 68 height 14
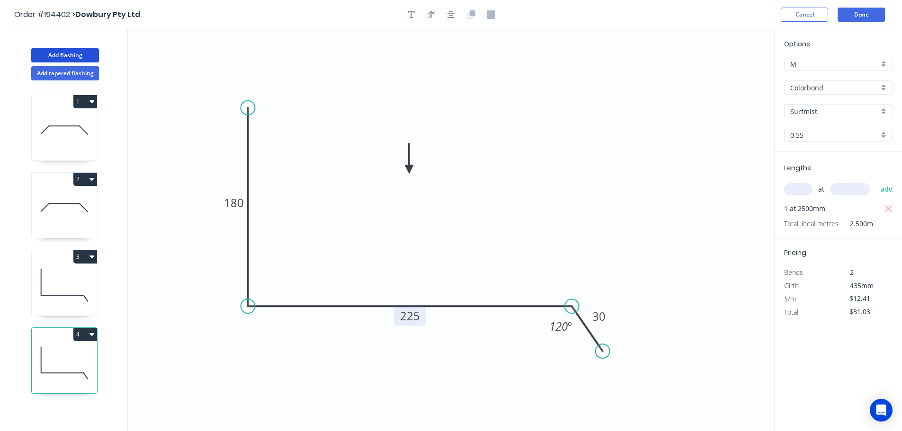
type input "$0.00"
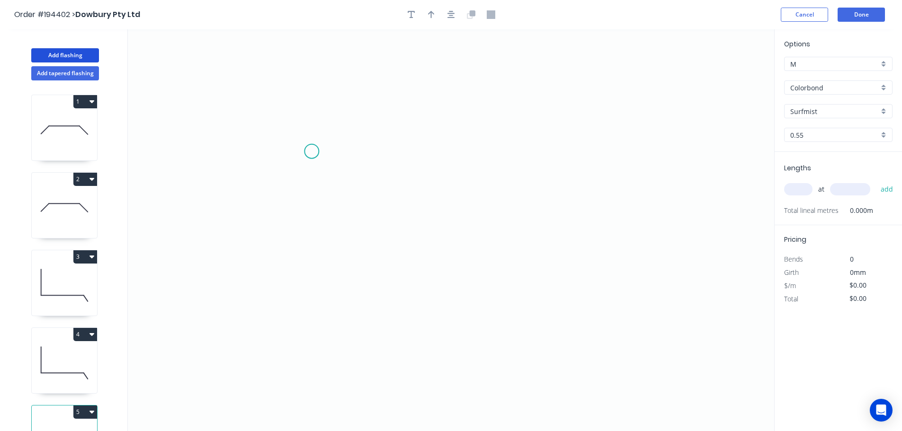
click at [312, 151] on icon "0" at bounding box center [451, 230] width 646 height 402
click at [317, 89] on icon "0" at bounding box center [451, 230] width 646 height 402
click at [391, 93] on icon "0 ?" at bounding box center [451, 230] width 646 height 402
click at [390, 319] on icon "0 ? ?" at bounding box center [451, 230] width 646 height 402
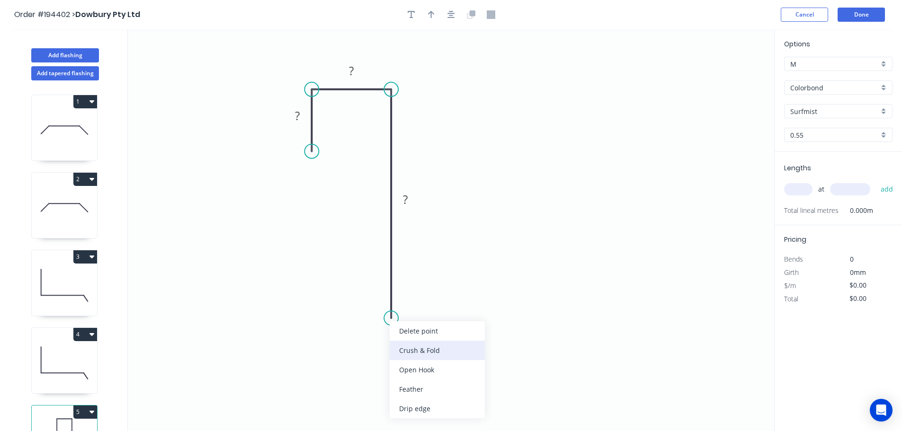
click at [430, 345] on div "Crush & Fold" at bounding box center [437, 350] width 95 height 19
click at [405, 345] on div "Flip bend" at bounding box center [436, 347] width 95 height 19
click at [418, 303] on tspan "10" at bounding box center [417, 302] width 13 height 16
click at [449, 305] on icon "0 ? ? CF 15 ?" at bounding box center [451, 230] width 646 height 402
drag, startPoint x: 428, startPoint y: 304, endPoint x: 378, endPoint y: 365, distance: 78.0
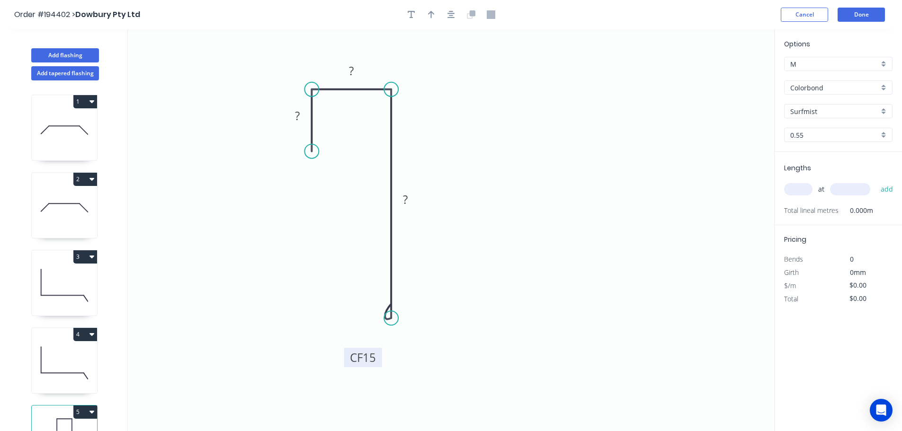
click at [378, 365] on rect at bounding box center [363, 357] width 38 height 19
click at [325, 222] on div "Feather" at bounding box center [357, 221] width 95 height 19
drag, startPoint x: 313, startPoint y: 177, endPoint x: 321, endPoint y: 175, distance: 7.5
click at [314, 177] on div "Flip bend" at bounding box center [355, 181] width 95 height 19
click at [339, 135] on tspan "15" at bounding box center [337, 134] width 13 height 16
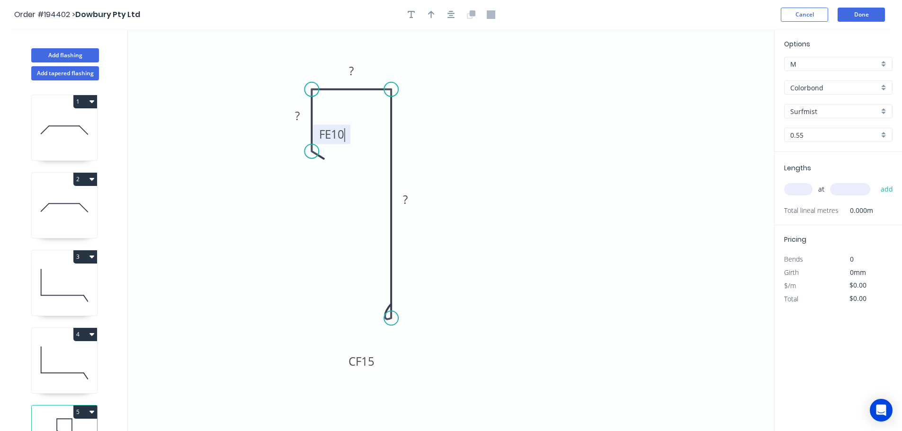
click at [360, 154] on icon "0 FE 10 ? ? CF 15 ?" at bounding box center [451, 230] width 646 height 402
drag, startPoint x: 348, startPoint y: 138, endPoint x: 344, endPoint y: 196, distance: 57.4
click at [344, 196] on rect at bounding box center [328, 191] width 37 height 19
click at [298, 115] on tspan "?" at bounding box center [297, 116] width 5 height 16
click at [484, 161] on icon "0 FE 10 10 21 CF 15 65" at bounding box center [451, 230] width 646 height 402
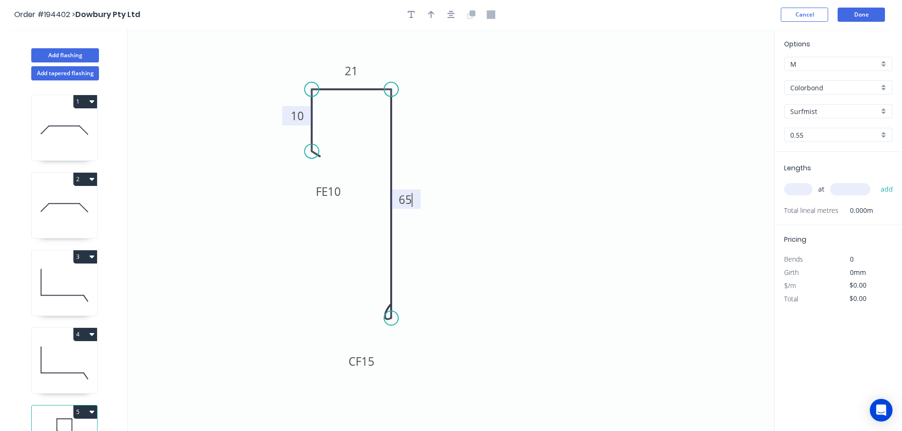
type input "$9.21"
click at [433, 10] on icon "button" at bounding box center [431, 14] width 7 height 9
drag, startPoint x: 624, startPoint y: 100, endPoint x: 484, endPoint y: 107, distance: 139.4
click at [488, 107] on icon at bounding box center [492, 97] width 9 height 30
click at [484, 107] on icon at bounding box center [484, 96] width 9 height 30
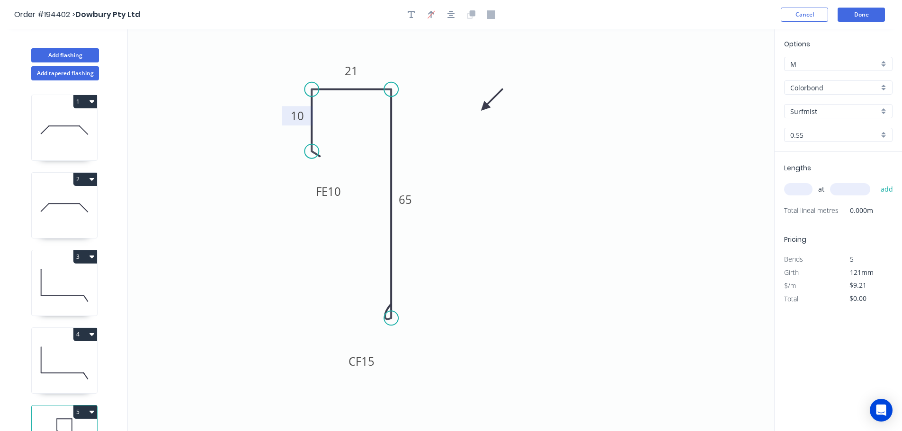
click at [886, 112] on div "Surfmist" at bounding box center [838, 111] width 108 height 14
click at [838, 191] on div "Monument" at bounding box center [838, 192] width 107 height 17
type input "Monument"
click at [804, 188] on input "text" at bounding box center [798, 189] width 28 height 12
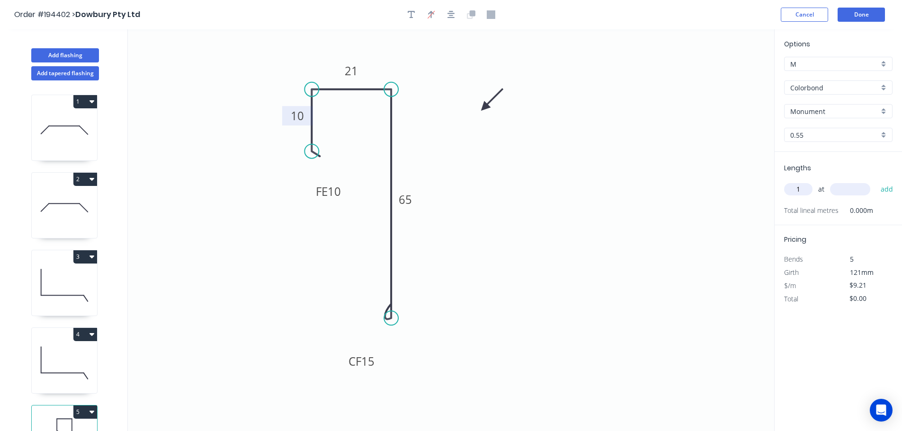
type input "1"
type input "1500"
click at [876, 181] on button "add" at bounding box center [887, 189] width 22 height 16
type input "$13.82"
click at [860, 12] on button "Done" at bounding box center [861, 15] width 47 height 14
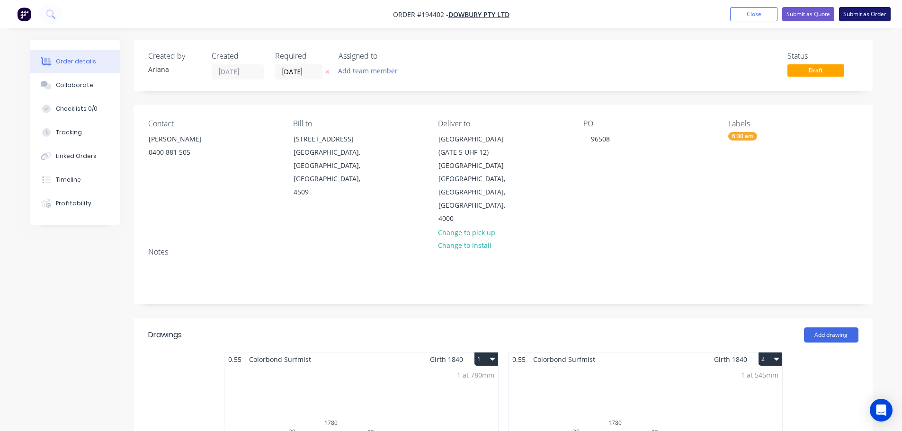
click at [865, 12] on button "Submit as Order" at bounding box center [865, 14] width 52 height 14
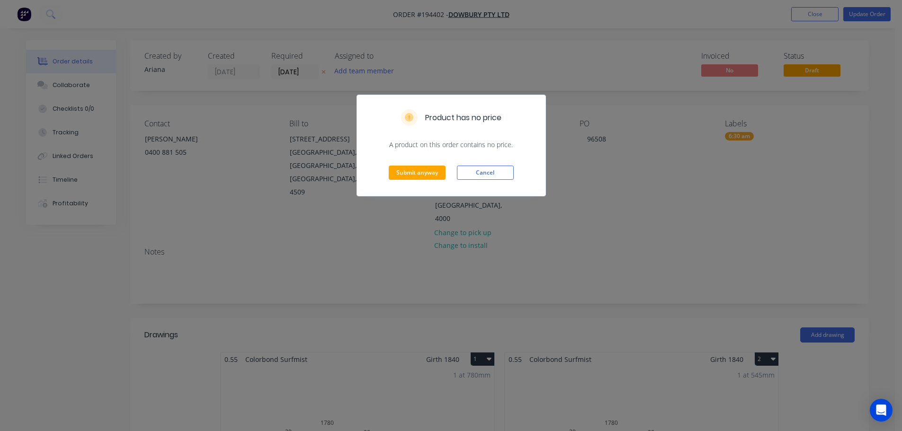
drag, startPoint x: 485, startPoint y: 173, endPoint x: 536, endPoint y: 171, distance: 51.2
click at [485, 173] on button "Cancel" at bounding box center [485, 173] width 57 height 14
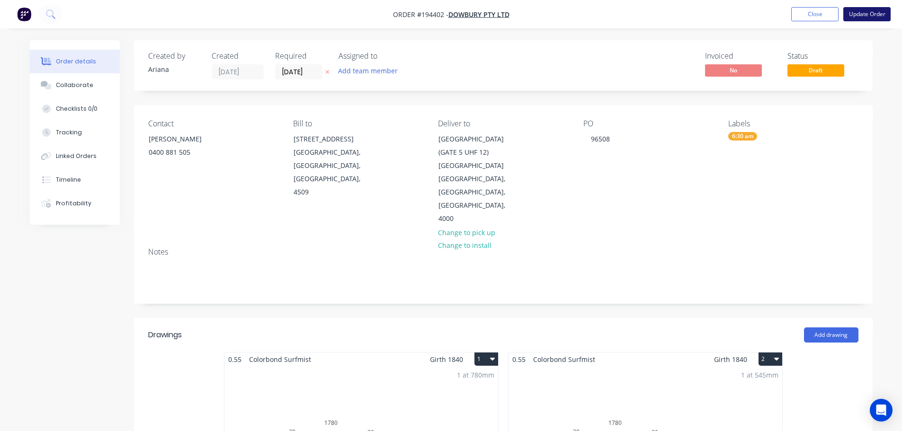
click at [864, 13] on button "Update Order" at bounding box center [866, 14] width 47 height 14
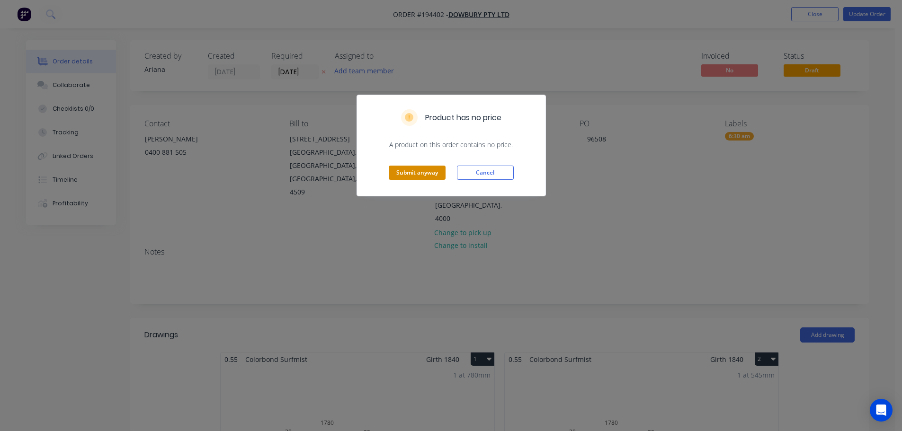
click at [413, 173] on button "Submit anyway" at bounding box center [417, 173] width 57 height 14
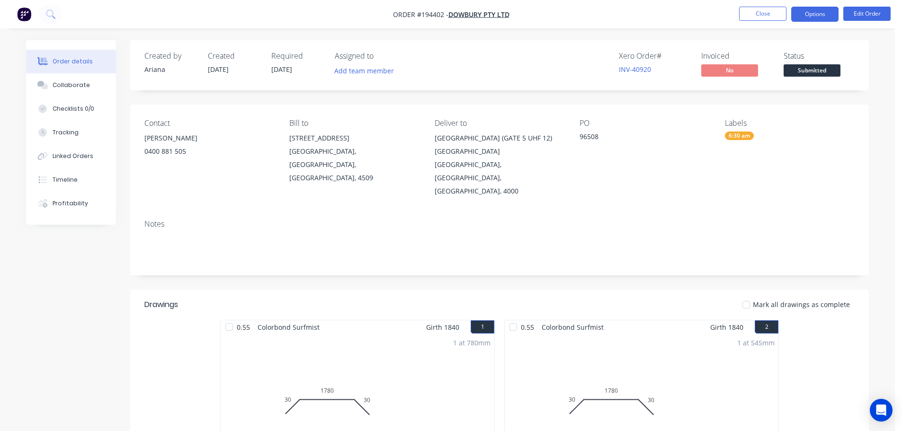
click at [820, 14] on button "Options" at bounding box center [814, 14] width 47 height 15
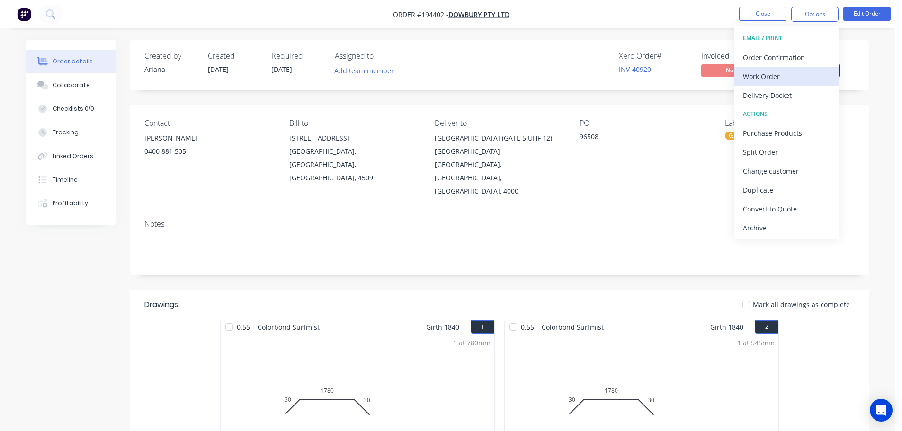
click at [779, 76] on div "Work Order" at bounding box center [786, 77] width 87 height 14
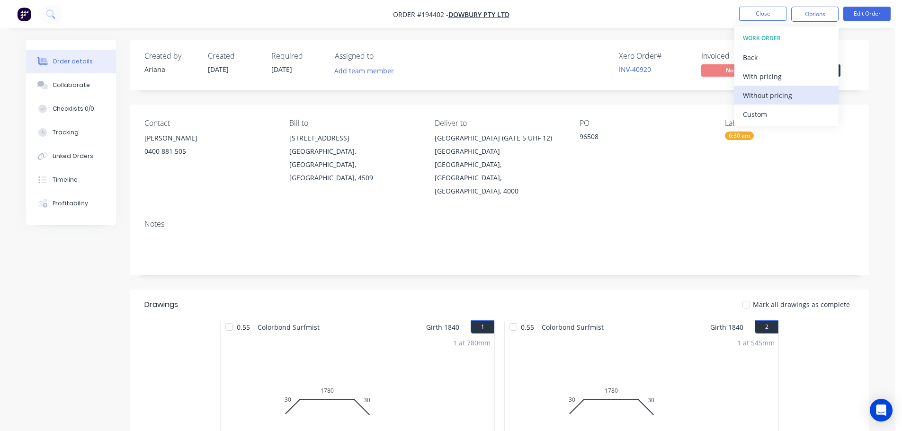
click at [757, 94] on div "Without pricing" at bounding box center [786, 96] width 87 height 14
